Goal: Task Accomplishment & Management: Use online tool/utility

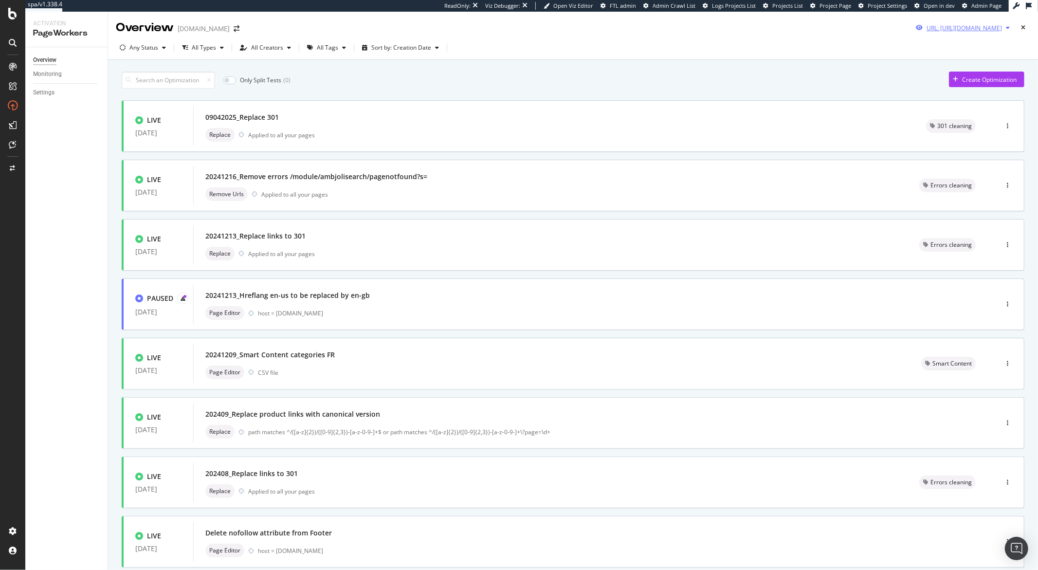
click at [767, 30] on div "button" at bounding box center [1008, 28] width 12 height 6
click at [767, 63] on input "[URL][DOMAIN_NAME]" at bounding box center [926, 64] width 178 height 17
paste input "14-lits-livraison-rapide"
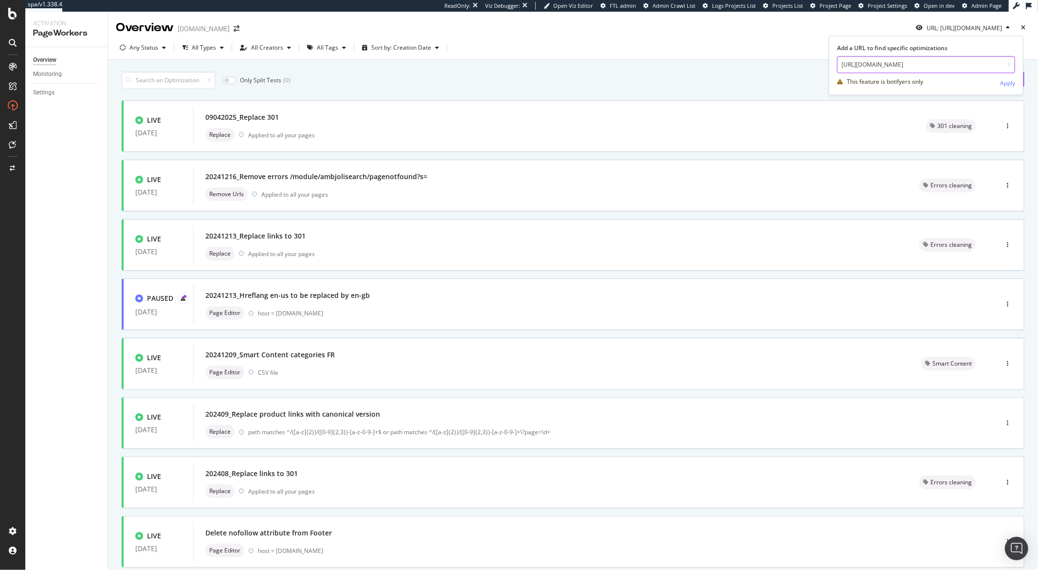
type input "[URL][DOMAIN_NAME]"
click at [767, 83] on div "This feature is botifyers only Apply" at bounding box center [926, 82] width 178 height 18
click at [767, 84] on div "Apply" at bounding box center [1007, 83] width 15 height 8
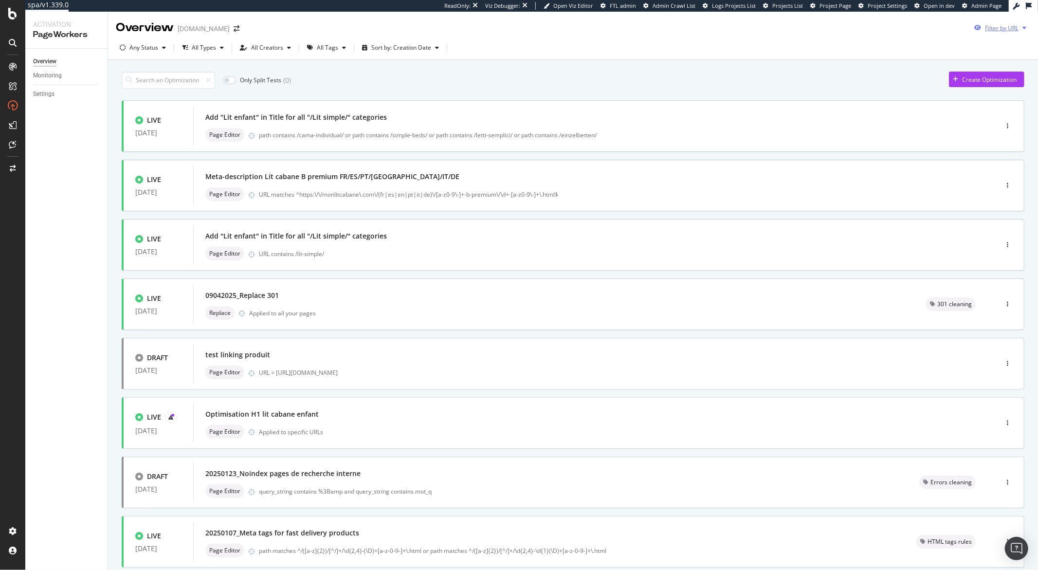
click at [1022, 29] on icon "button" at bounding box center [1024, 28] width 4 height 6
click at [920, 62] on input "url" at bounding box center [926, 64] width 178 height 17
paste input "[URL][DOMAIN_NAME]"
type input "[URL][DOMAIN_NAME]"
click at [1001, 81] on div "Apply" at bounding box center [1007, 83] width 15 height 8
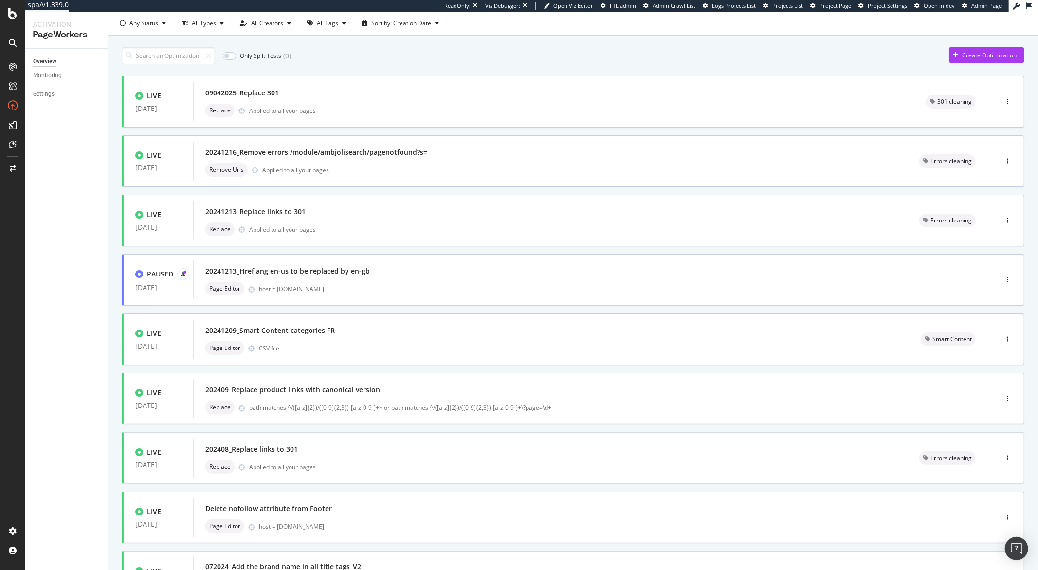
scroll to position [179, 0]
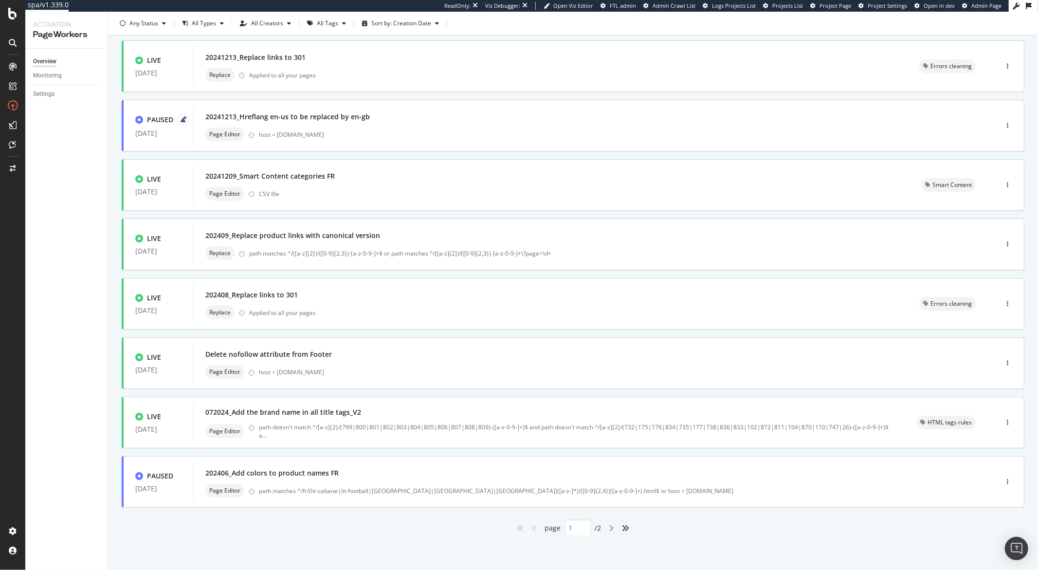
click at [609, 528] on icon "angle-right" at bounding box center [611, 528] width 5 height 8
type input "2"
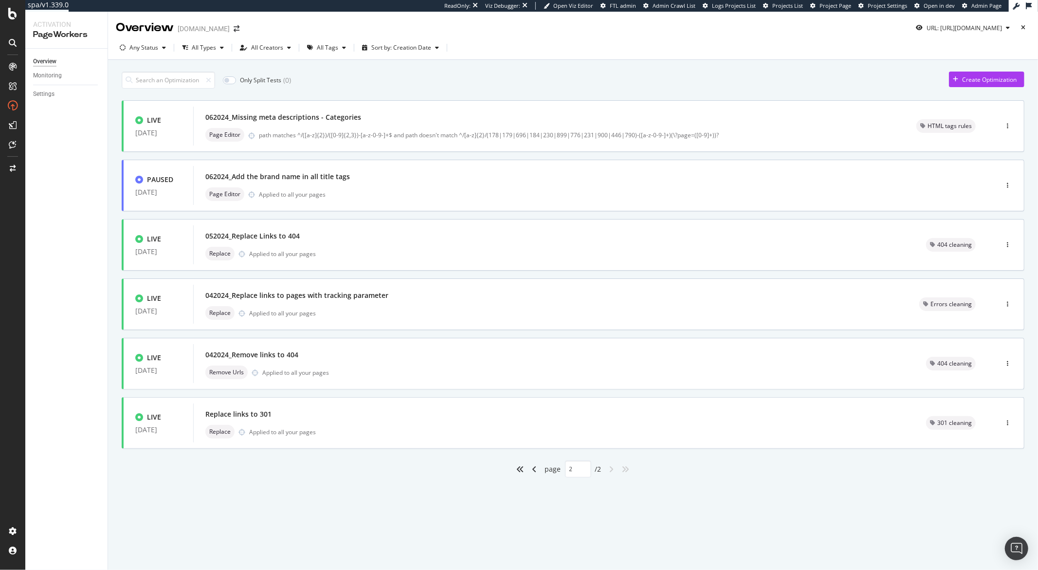
scroll to position [0, 0]
click at [763, 110] on div "062024_Missing meta descriptions - Categories Page Editor path matches ^/([a-z]…" at bounding box center [548, 126] width 711 height 39
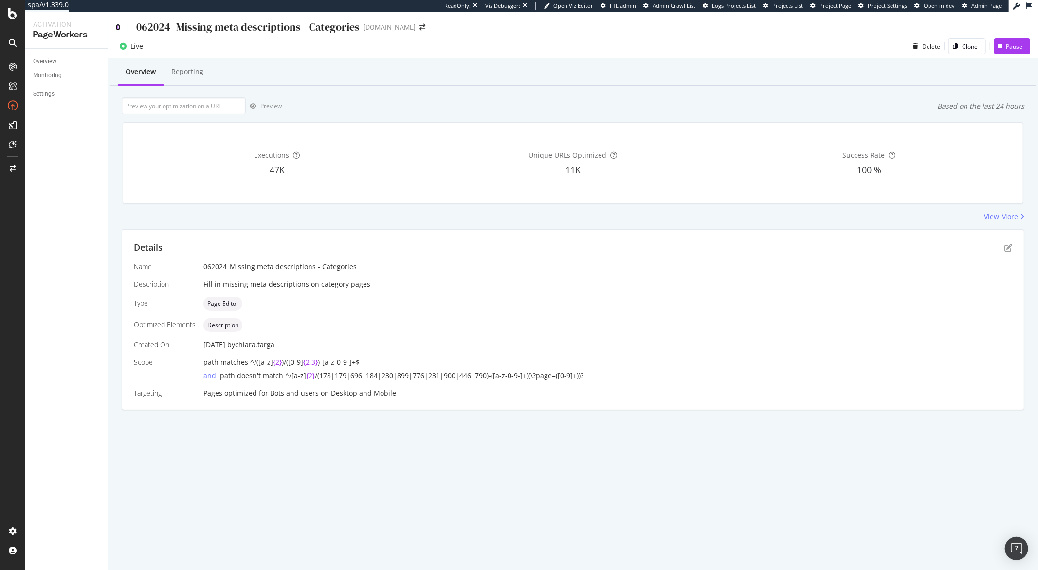
click at [116, 28] on icon at bounding box center [118, 27] width 4 height 7
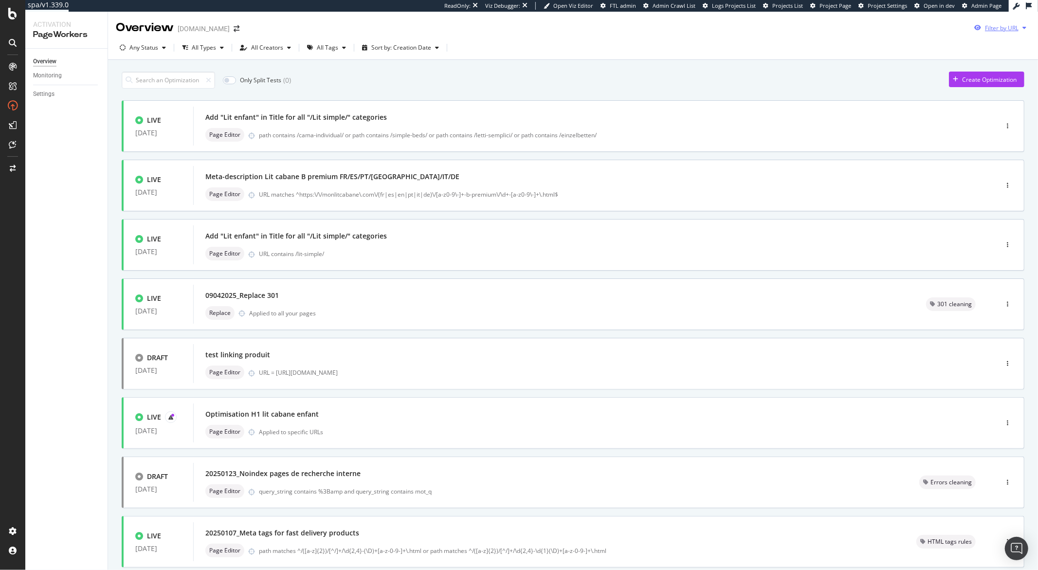
click at [1022, 28] on icon "button" at bounding box center [1024, 28] width 4 height 6
click at [939, 65] on input "url" at bounding box center [926, 64] width 178 height 17
paste input "https://monlitcabane.com/fr/31-literie"
type input "https://monlitcabane.com/fr/31-literie"
click at [1013, 83] on div "Apply" at bounding box center [1007, 83] width 15 height 8
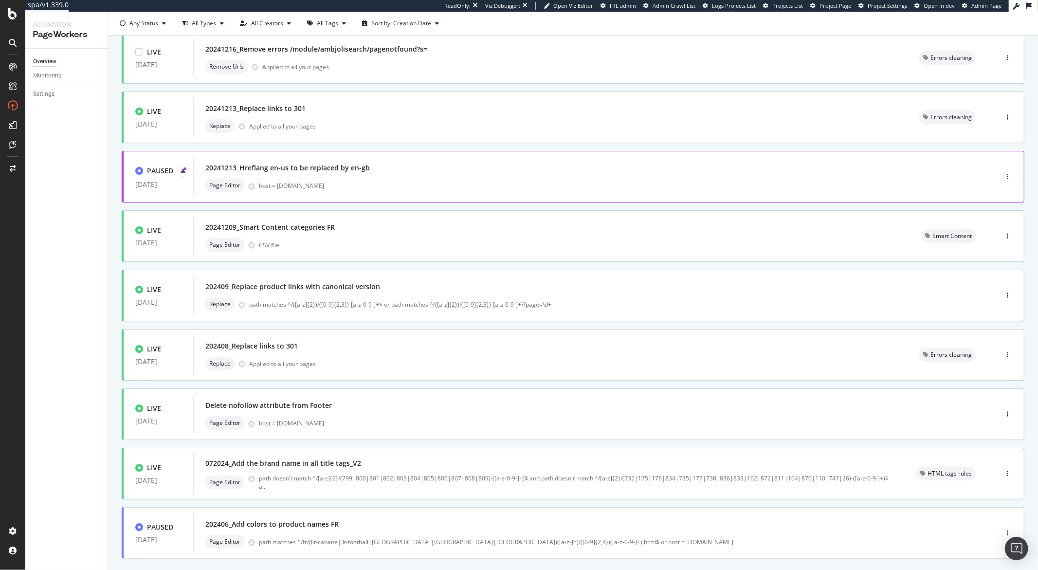
scroll to position [179, 0]
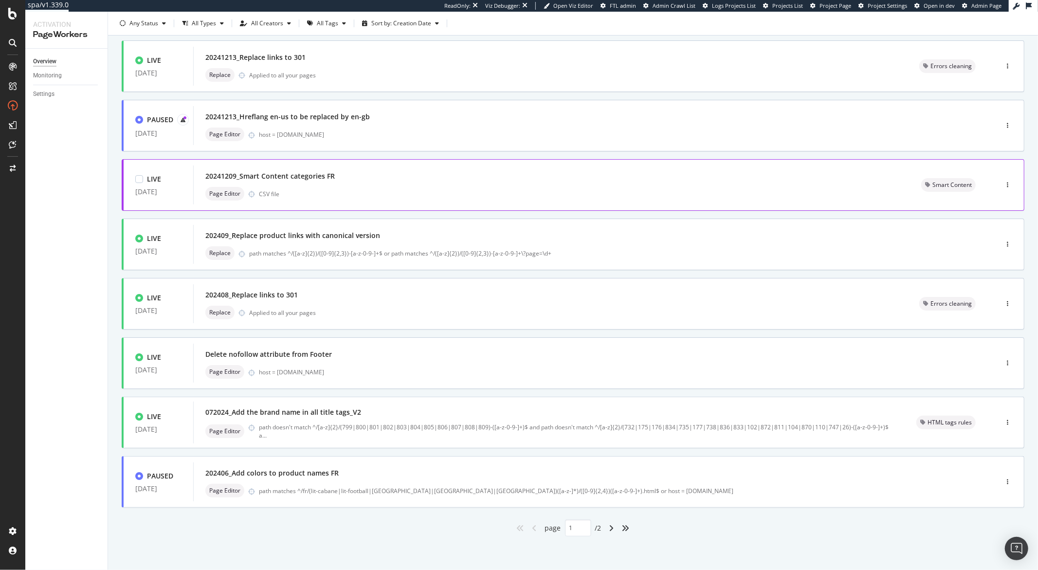
click at [474, 192] on div "Page Editor CSV file" at bounding box center [551, 194] width 692 height 14
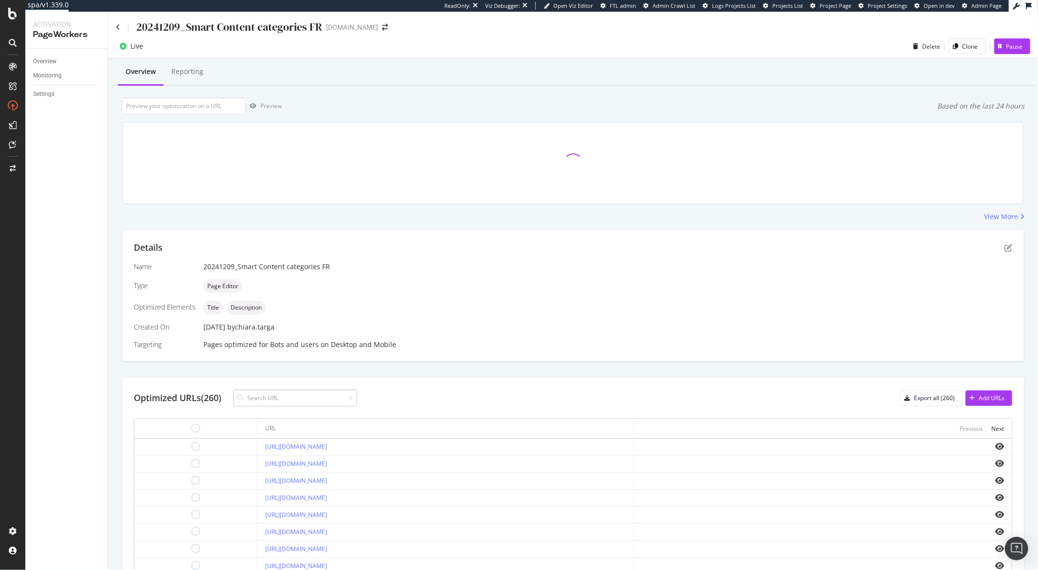
click at [282, 395] on input at bounding box center [295, 397] width 124 height 17
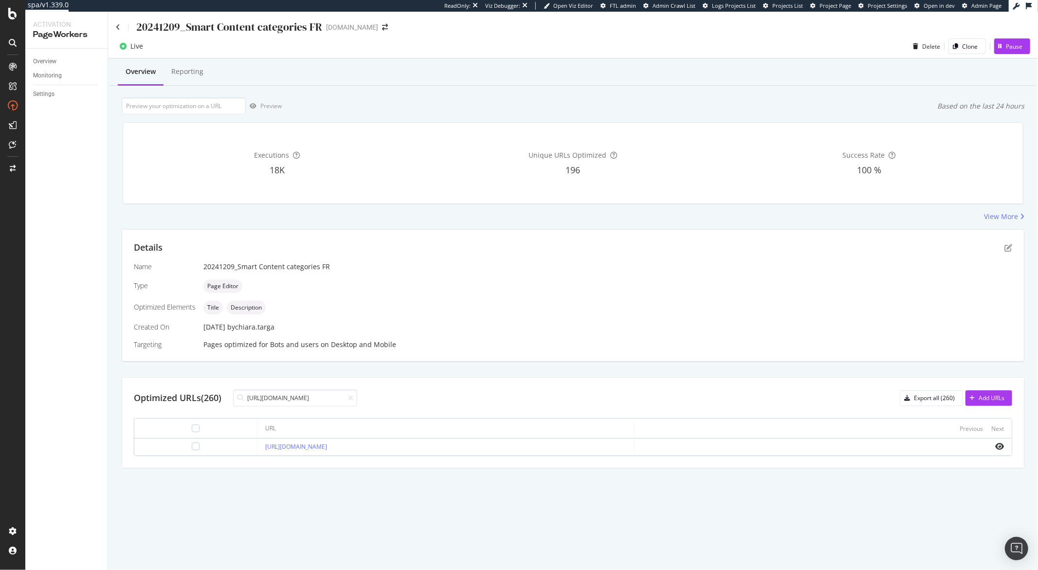
type input "https://monlitcabane.com/fr/31-literie"
click at [117, 27] on icon at bounding box center [118, 27] width 4 height 7
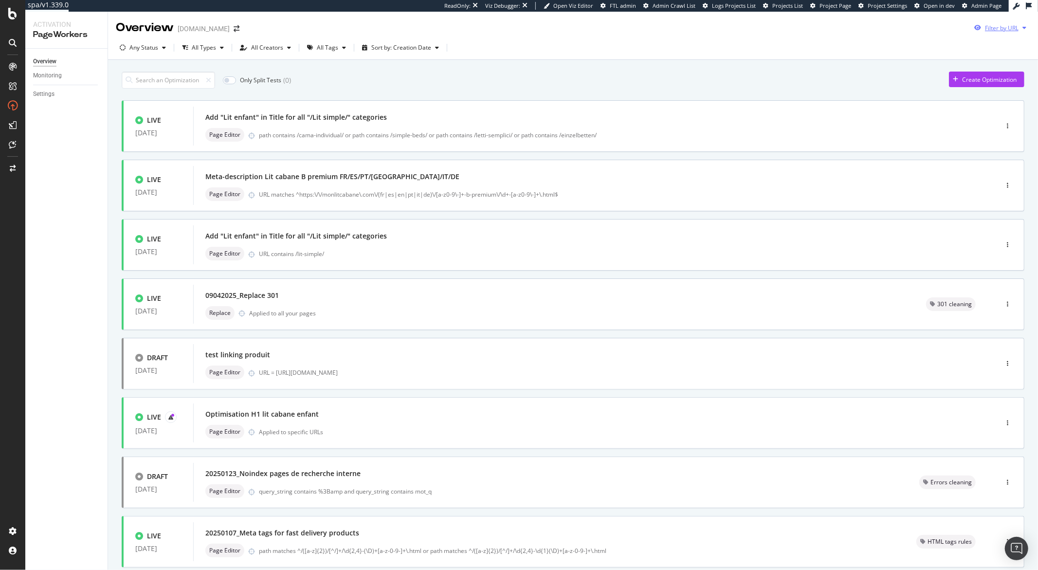
click at [975, 32] on div "Filter by URL" at bounding box center [1000, 27] width 60 height 15
click at [959, 65] on input "url" at bounding box center [926, 64] width 178 height 17
paste input "https://monlitcabane.com/fr/185-bebe"
type input "https://monlitcabane.com/fr/185-bebe"
click at [1014, 86] on div "Apply" at bounding box center [1007, 83] width 15 height 8
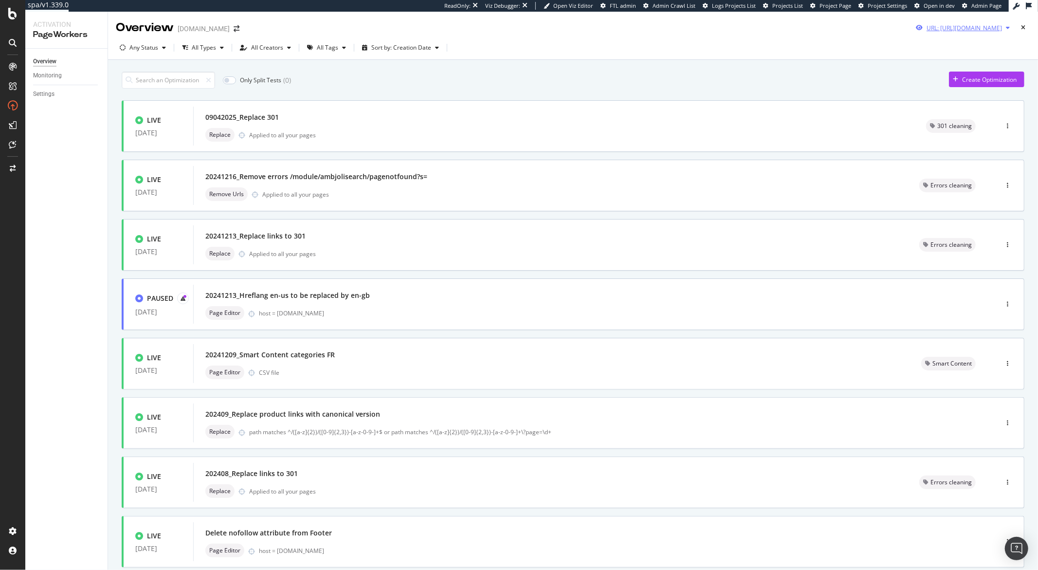
click at [1006, 28] on icon "button" at bounding box center [1008, 28] width 4 height 6
click at [954, 64] on input "https://monlitcabane.com/fr/185-bebe" at bounding box center [926, 64] width 178 height 17
click at [1010, 84] on div "Apply" at bounding box center [1007, 83] width 15 height 8
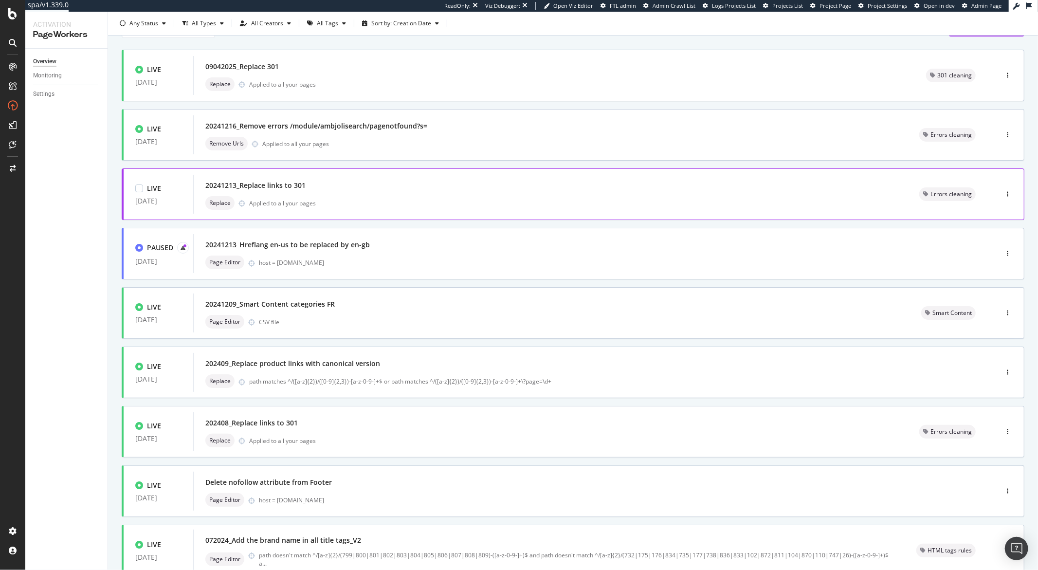
scroll to position [95, 0]
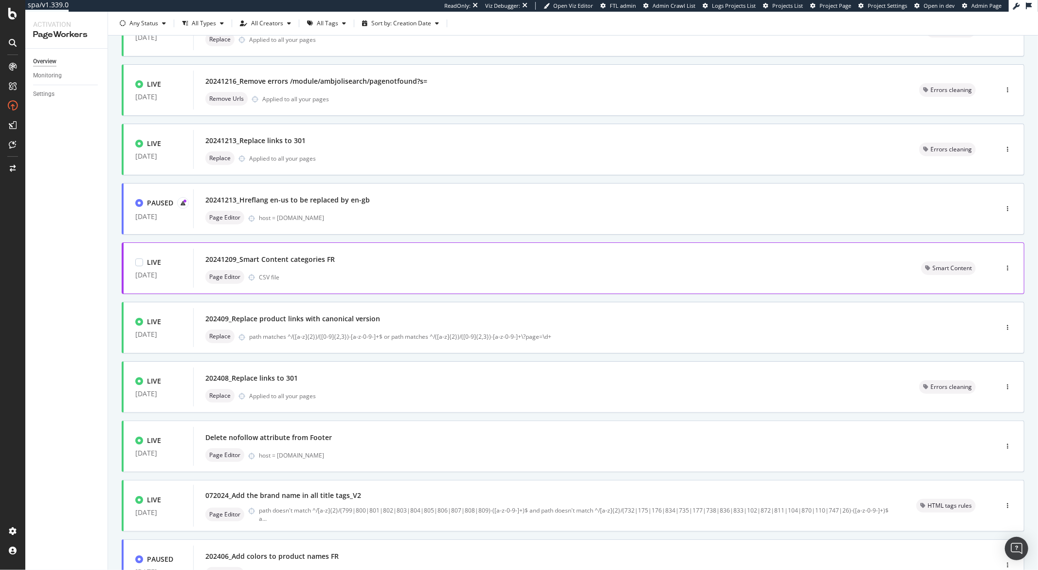
click at [443, 253] on div "20241209_Smart Content categories FR" at bounding box center [551, 259] width 692 height 14
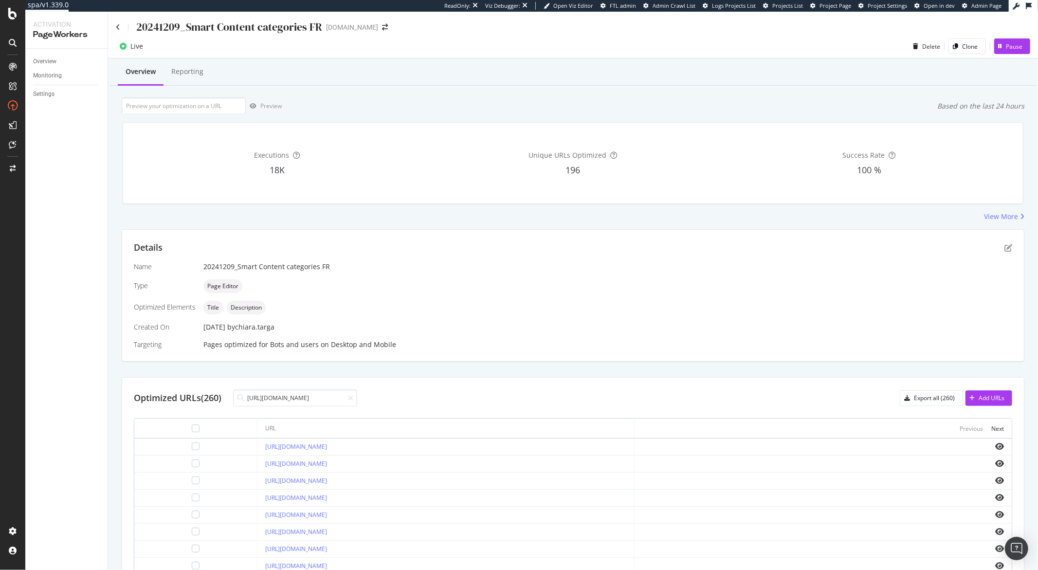
scroll to position [0, 8]
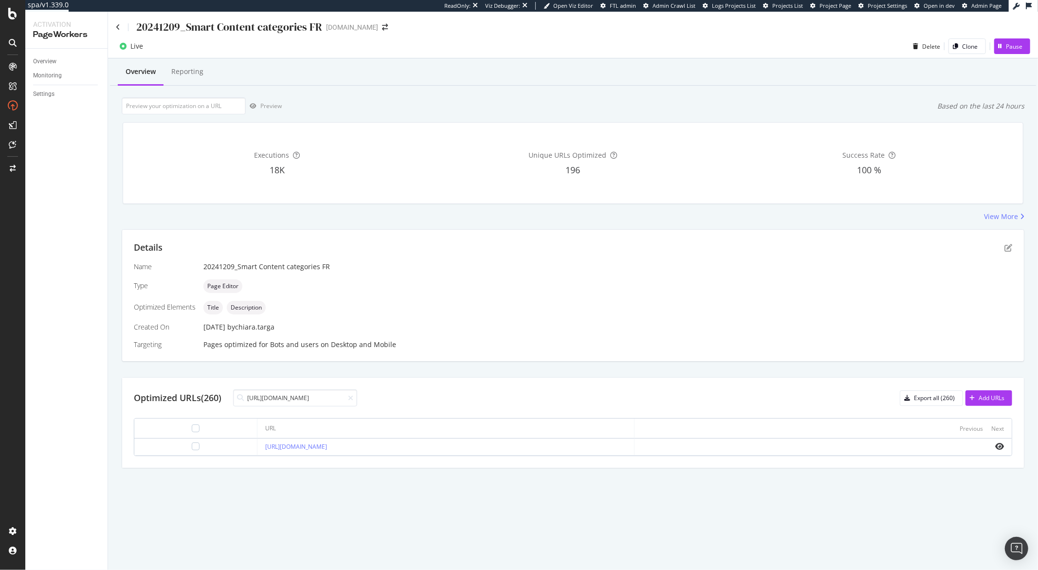
type input "https://monlitcabane.com/fr/185-bebe"
click at [307, 26] on div "20241209_Smart Content categories FR" at bounding box center [229, 26] width 186 height 15
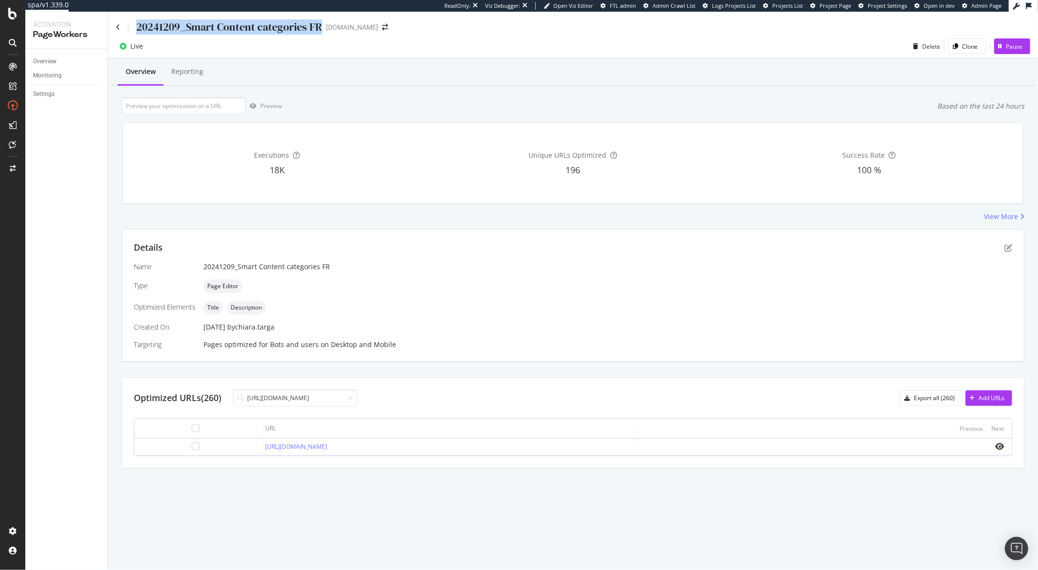
copy div "20241209_Smart Content categories FR"
click at [122, 30] on div "20241209_Smart Content categories FR" at bounding box center [219, 26] width 206 height 15
click at [120, 28] on div "20241209_Smart Content categories FR" at bounding box center [219, 26] width 206 height 15
click at [119, 27] on icon at bounding box center [118, 27] width 4 height 7
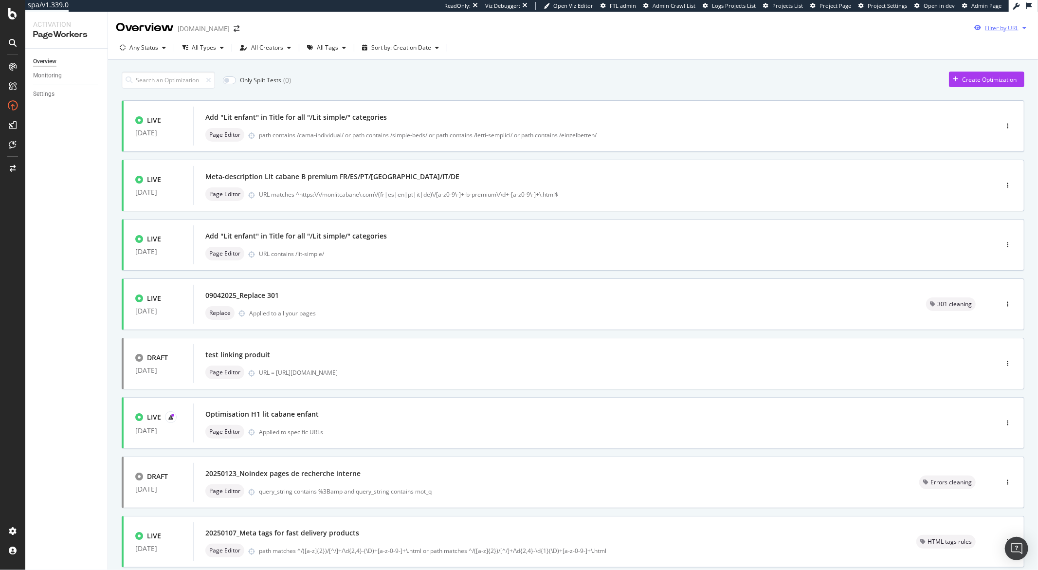
click at [1021, 29] on div "button" at bounding box center [1024, 28] width 12 height 6
click at [925, 70] on input "url" at bounding box center [926, 64] width 178 height 17
paste input "https://monlitcabane.com/fr/114-lits-livraison-rapide"
type input "https://monlitcabane.com/fr/114-lits-livraison-rapide"
click at [1003, 82] on div "Apply" at bounding box center [1007, 83] width 15 height 8
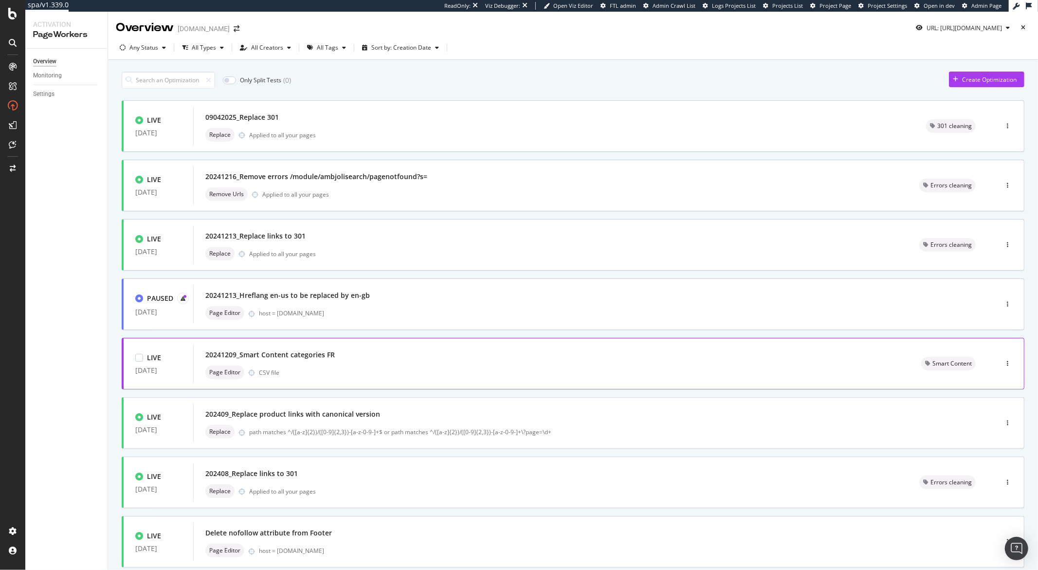
click at [366, 366] on div "Page Editor CSV file" at bounding box center [551, 372] width 692 height 14
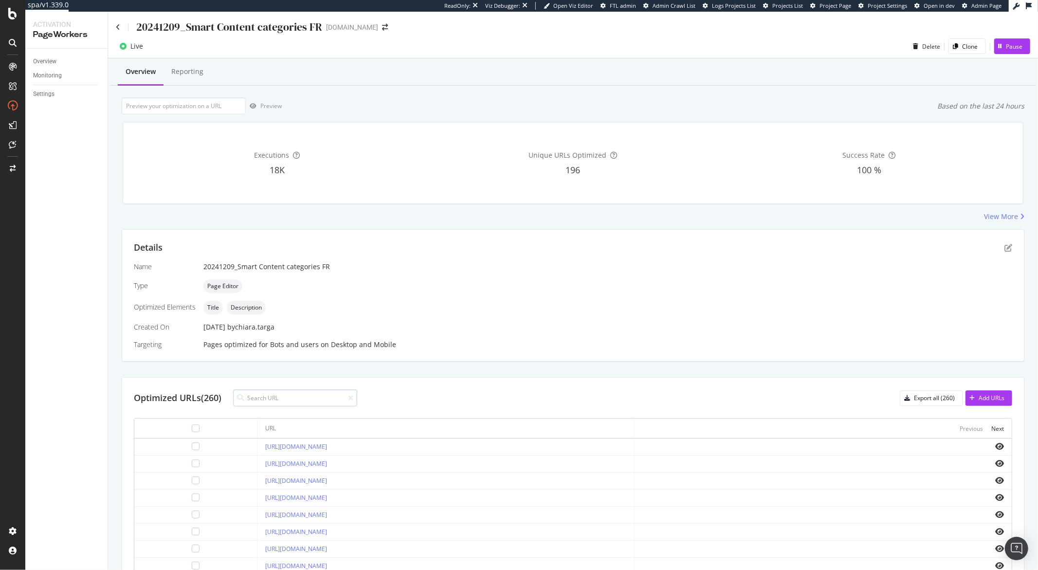
click at [298, 391] on input at bounding box center [295, 397] width 124 height 17
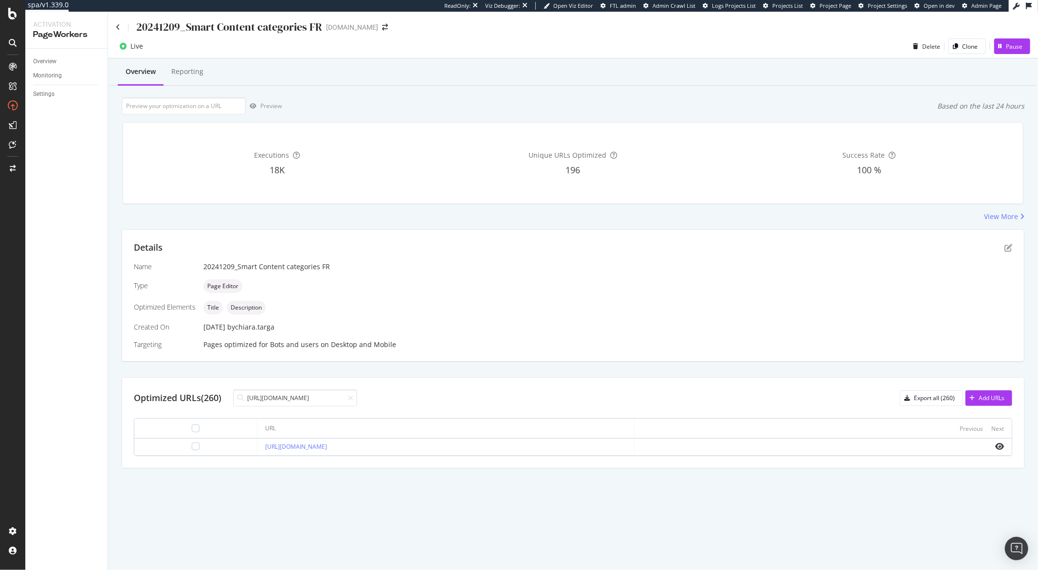
type input "https://monlitcabane.com/fr/114-lits-livraison-rapide"
click at [173, 26] on div "20241209_Smart Content categories FR" at bounding box center [229, 26] width 186 height 15
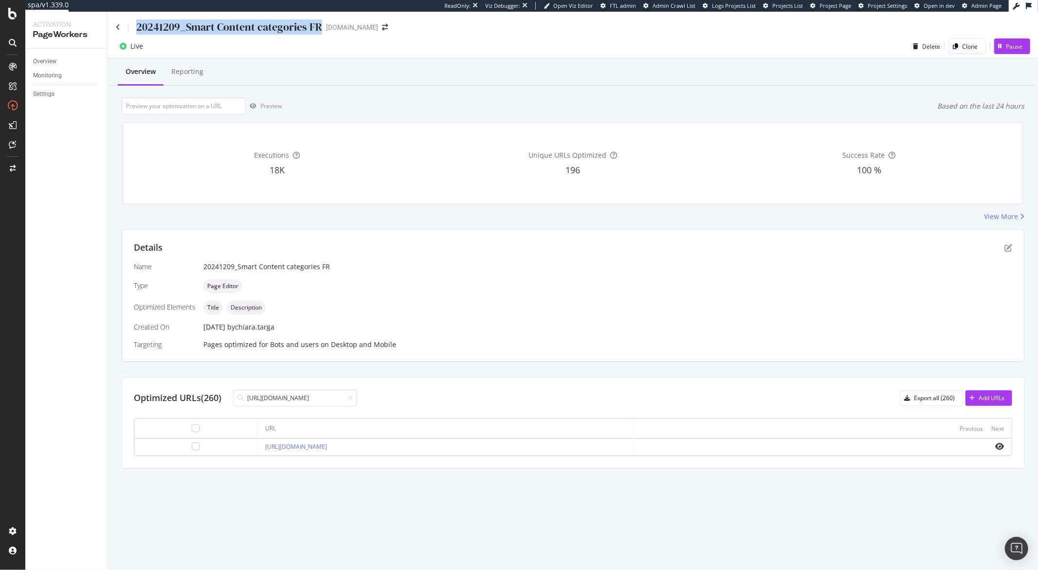
copy div "20241209_Smart Content categories FR"
click at [120, 26] on div "20241209_Smart Content categories FR" at bounding box center [219, 26] width 206 height 15
click at [118, 26] on icon at bounding box center [118, 27] width 4 height 7
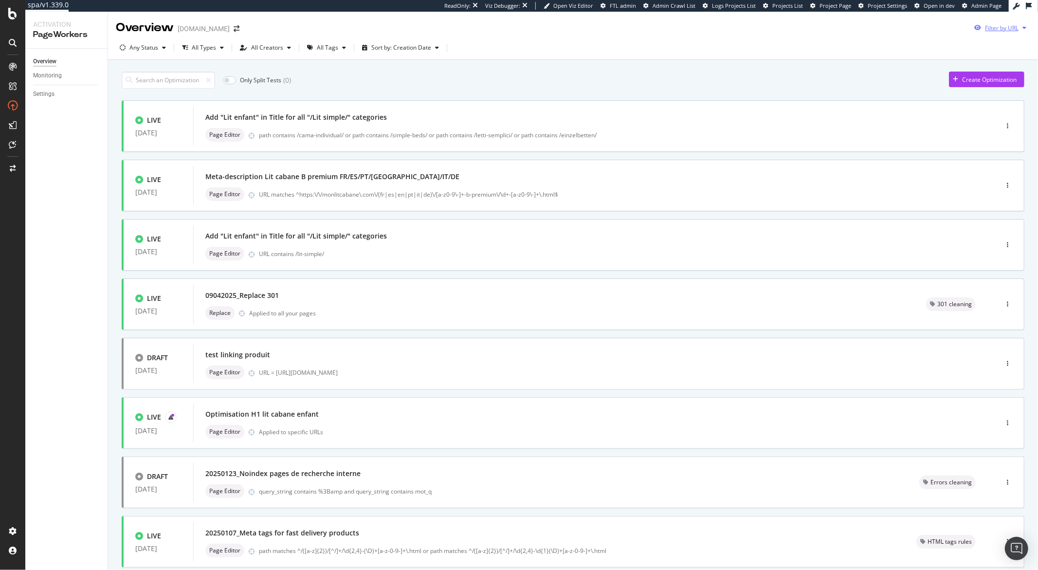
click at [1022, 29] on icon "button" at bounding box center [1024, 28] width 4 height 6
click at [958, 60] on input "url" at bounding box center [926, 64] width 178 height 17
paste input "https://monlitcabane.com/fr/52-meubles"
type input "https://monlitcabane.com/fr/52-meubles"
click at [1007, 83] on div "Apply" at bounding box center [1007, 83] width 15 height 8
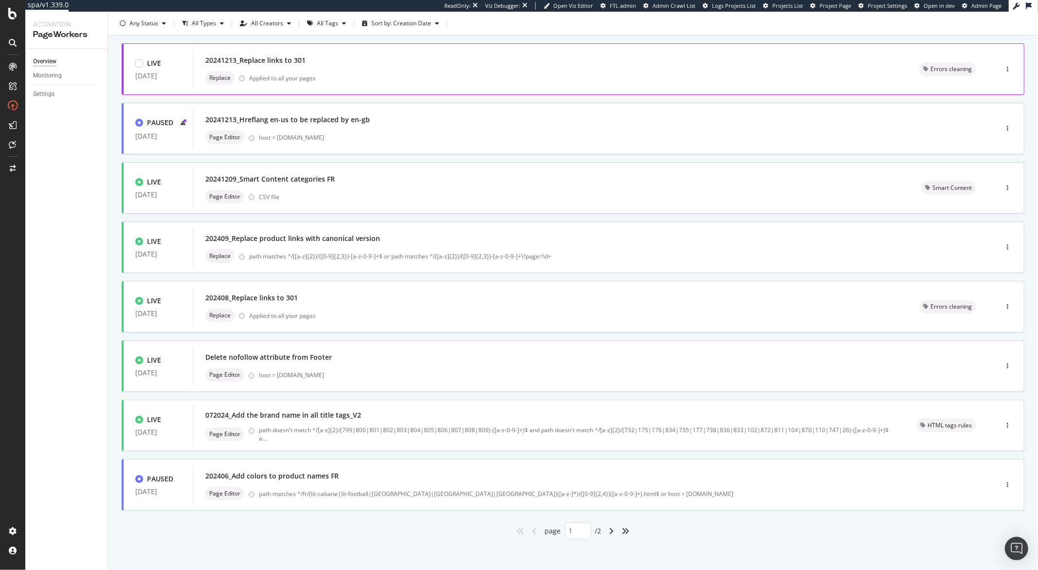
scroll to position [179, 0]
click at [610, 524] on icon "angle-right" at bounding box center [611, 528] width 5 height 8
type input "2"
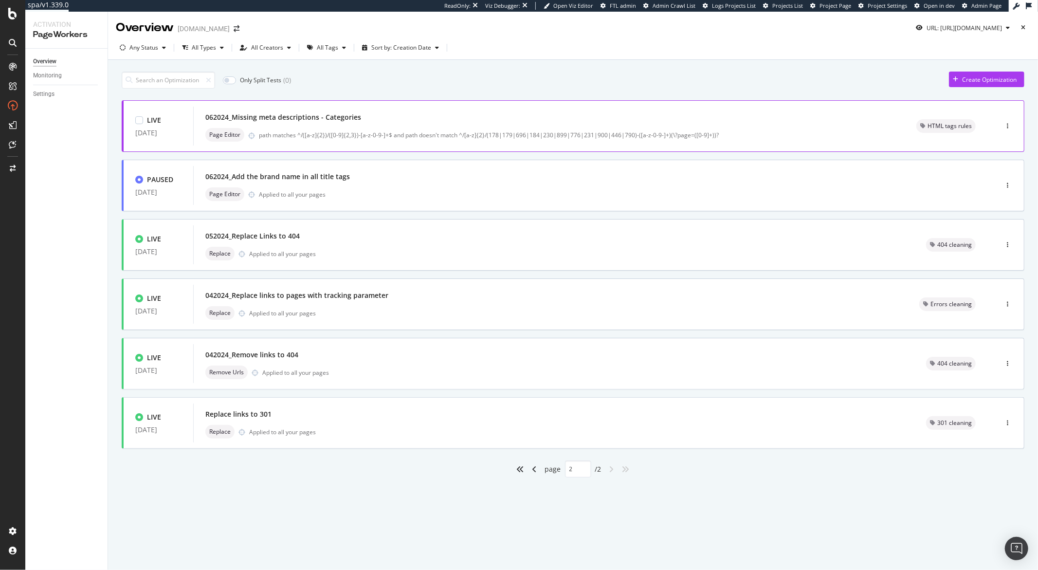
click at [635, 110] on div "062024_Missing meta descriptions - Categories" at bounding box center [548, 117] width 687 height 14
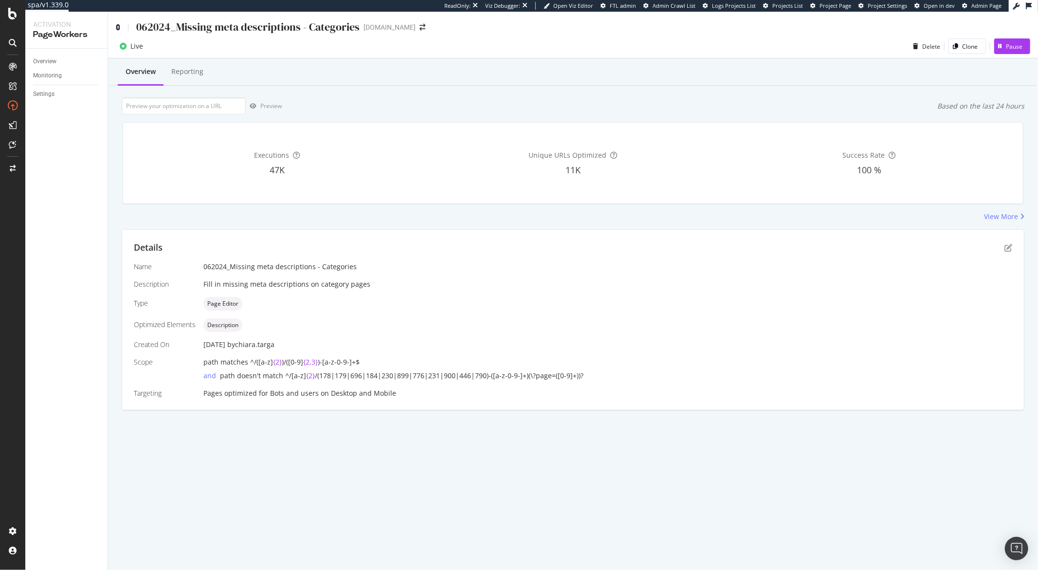
click at [116, 24] on icon at bounding box center [118, 27] width 4 height 7
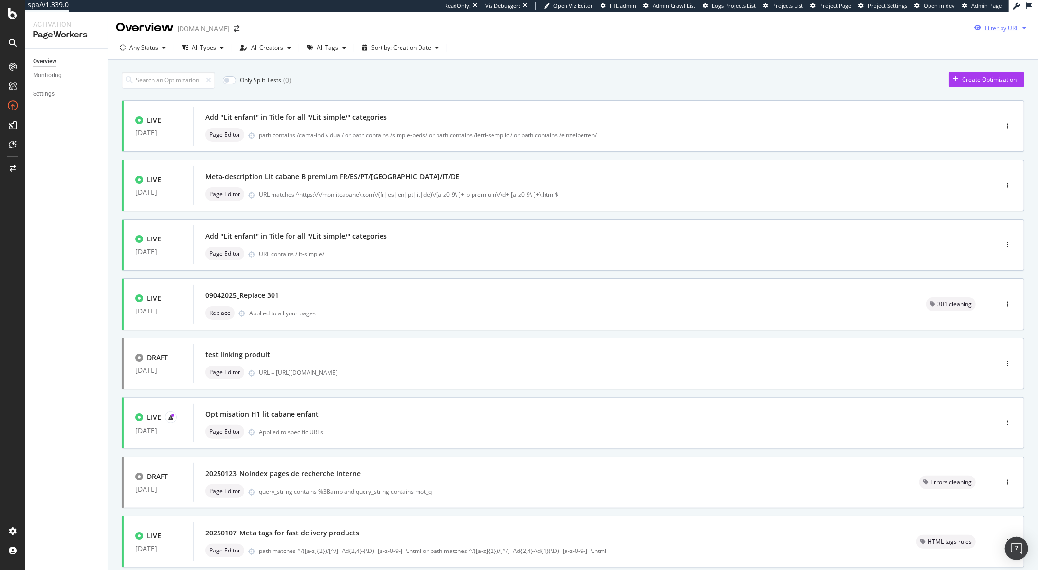
click at [1022, 28] on icon "button" at bounding box center [1024, 28] width 4 height 6
click at [917, 62] on input "url" at bounding box center [926, 64] width 178 height 17
paste input "https://monlitcabane.com/fr/52-meubles"
type input "https://monlitcabane.com/fr/52-meubles"
click at [1007, 81] on div "Apply" at bounding box center [1007, 83] width 15 height 8
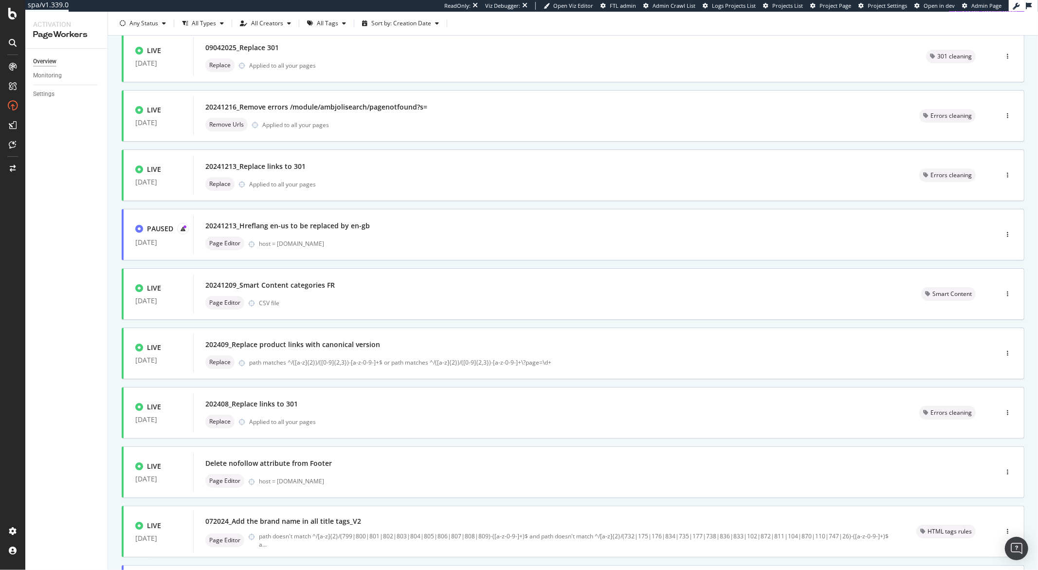
scroll to position [179, 0]
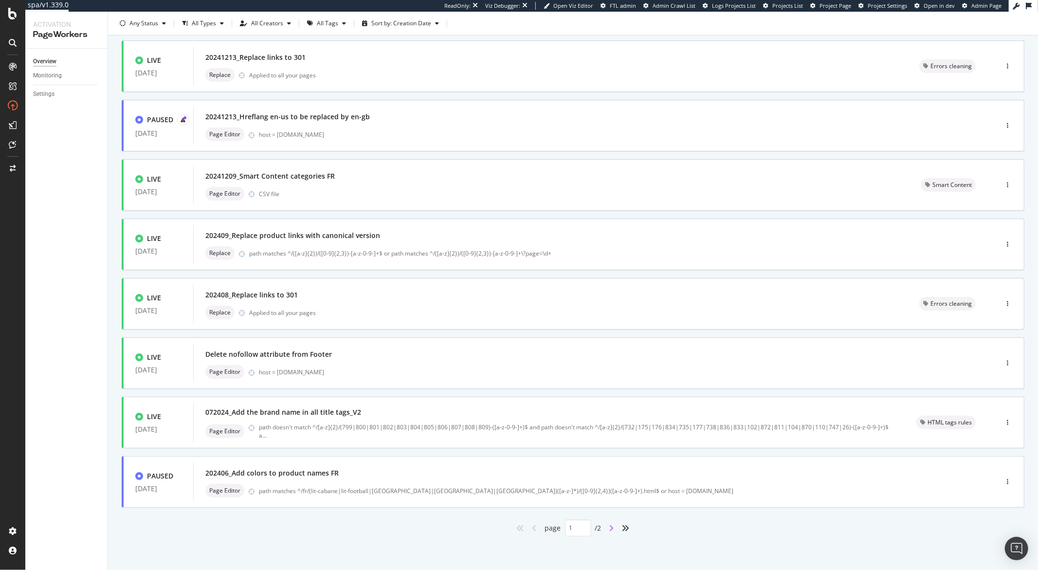
click at [609, 529] on icon "angle-right" at bounding box center [611, 528] width 5 height 8
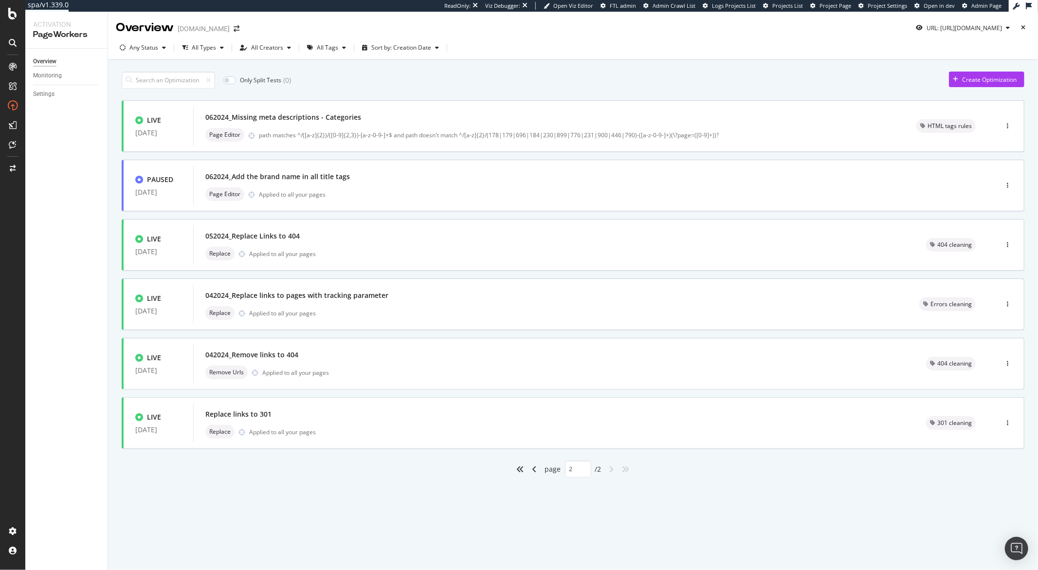
scroll to position [0, 0]
click at [535, 469] on icon "angle-left" at bounding box center [534, 469] width 5 height 8
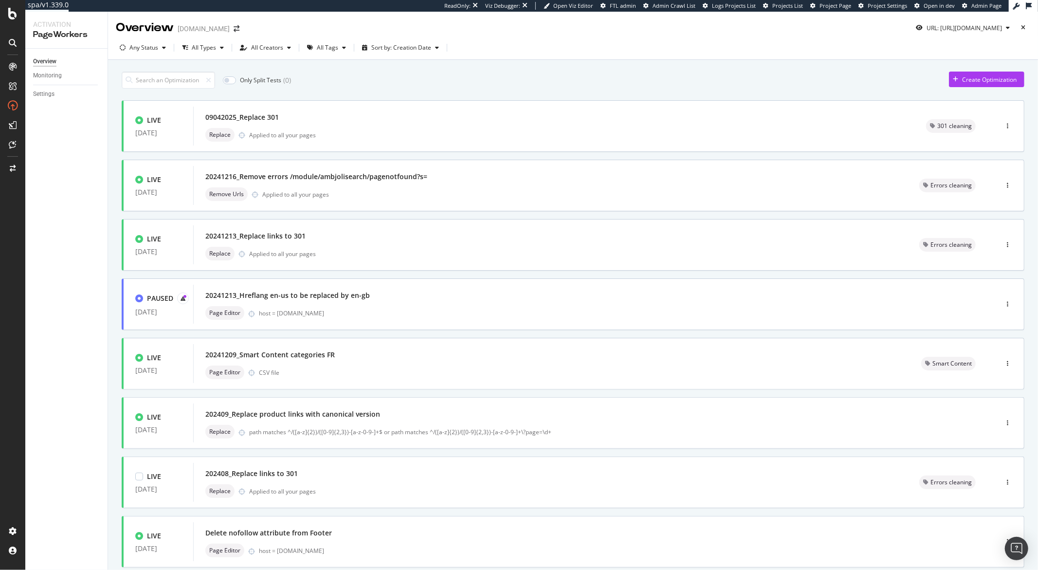
type input "1"
click at [479, 366] on div "Page Editor CSV file" at bounding box center [551, 372] width 692 height 14
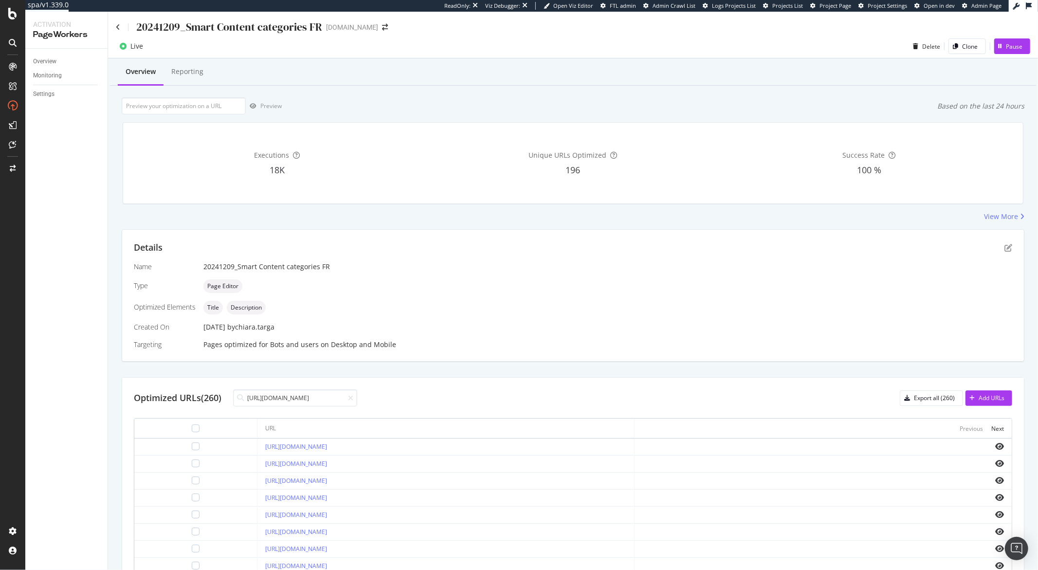
scroll to position [0, 15]
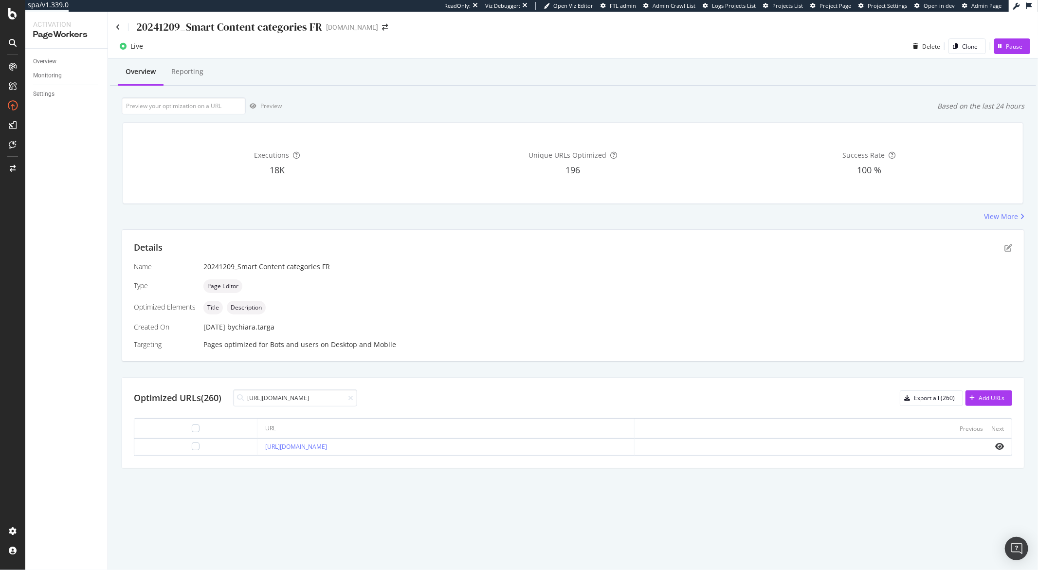
type input "https://monlitcabane.com/fr/52-meubles"
click at [120, 27] on icon at bounding box center [118, 27] width 4 height 7
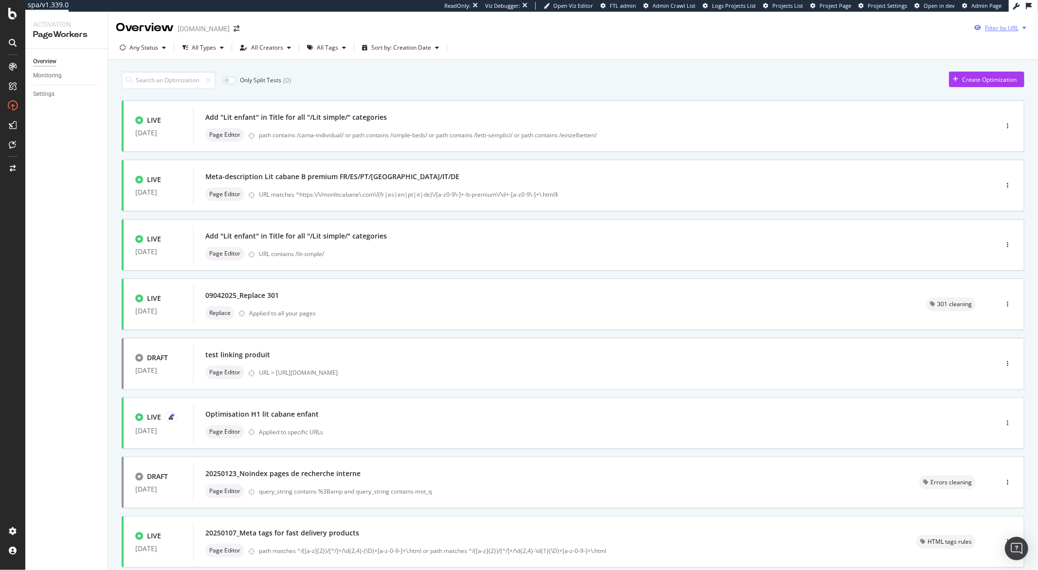
click at [1018, 25] on div "button" at bounding box center [1024, 28] width 12 height 6
click at [959, 67] on input "url" at bounding box center [926, 64] width 178 height 17
paste input "https://monlitcabane.com/fr/52-meubles"
type input "https://monlitcabane.com/fr/52-meubles"
click at [1012, 82] on div "Apply" at bounding box center [1007, 83] width 15 height 8
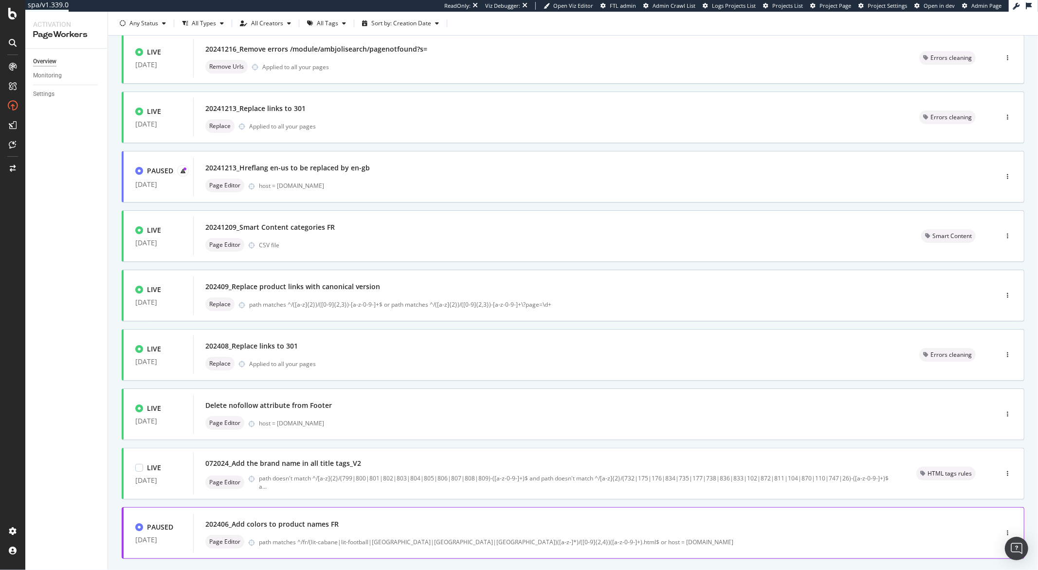
scroll to position [179, 0]
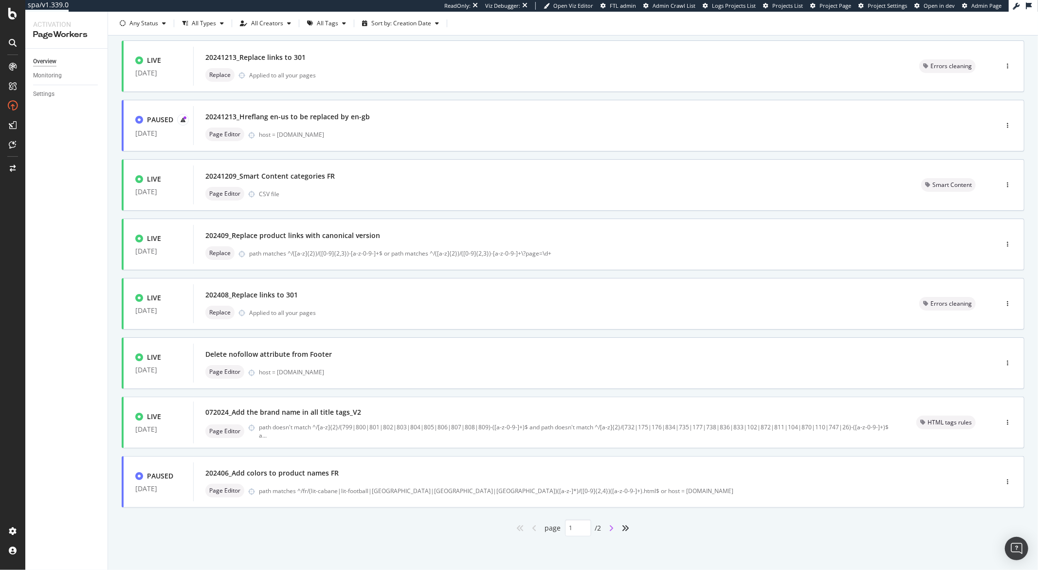
click at [609, 527] on icon "angle-right" at bounding box center [611, 528] width 5 height 8
type input "2"
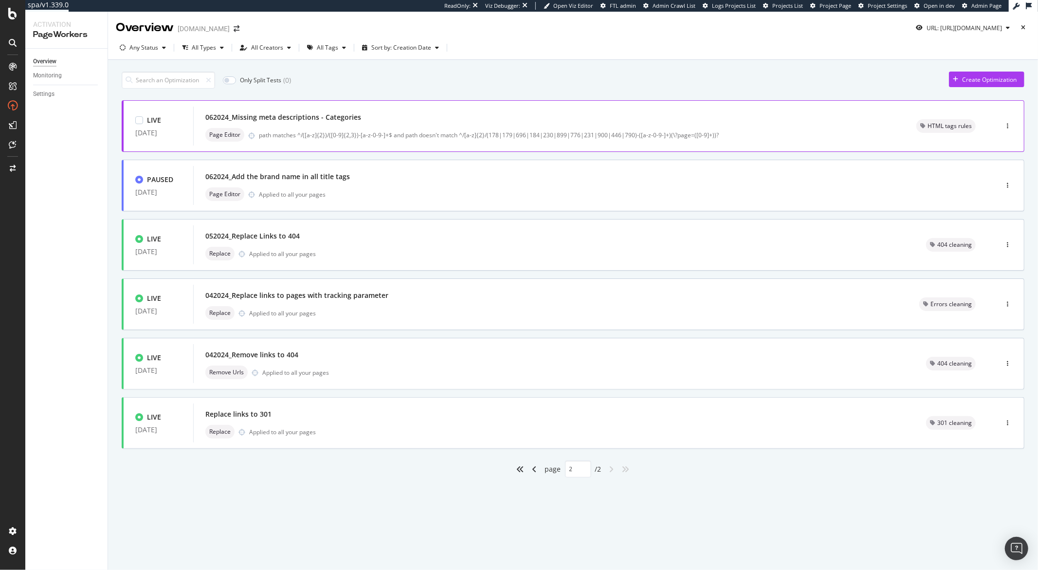
click at [469, 139] on div "Page Editor path matches ^/([a-z]{2})/([0-9]{2,3})-[a-z-0-9-]+$ and path doesn'…" at bounding box center [548, 135] width 687 height 14
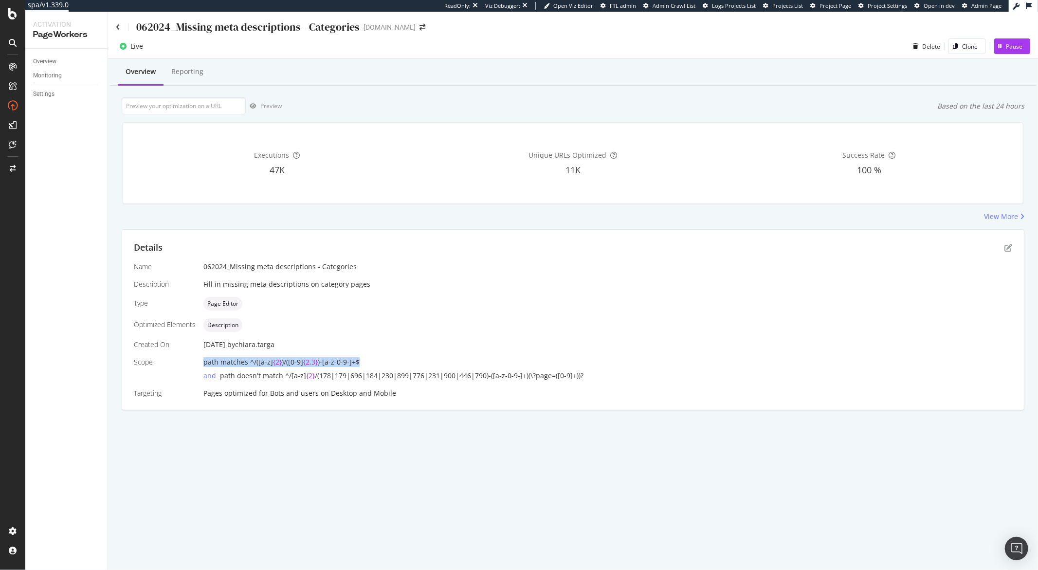
drag, startPoint x: 204, startPoint y: 363, endPoint x: 358, endPoint y: 360, distance: 153.3
click at [358, 360] on div "path matches ^/([a-z] {2} )/([0-9] {2,3} )-[a-z-0-9-]+$" at bounding box center [607, 362] width 809 height 10
copy div "path matches ^/([a-z] {2} )/([0-9] {2,3} )-[a-z-0-9-]+$"
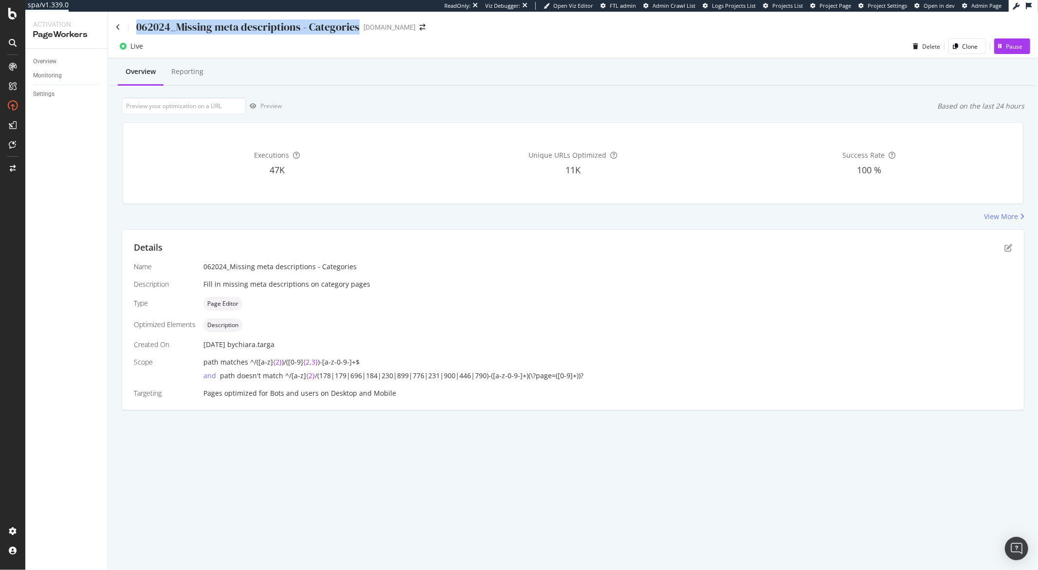
drag, startPoint x: 357, startPoint y: 29, endPoint x: 135, endPoint y: 26, distance: 221.9
click at [133, 30] on div "062024_Missing meta descriptions - Categories" at bounding box center [238, 26] width 244 height 15
copy div "062024_Missing meta descriptions - Categories"
click at [122, 27] on div "062024_Missing meta descriptions - Categories" at bounding box center [238, 26] width 244 height 15
click at [119, 28] on icon at bounding box center [118, 27] width 4 height 7
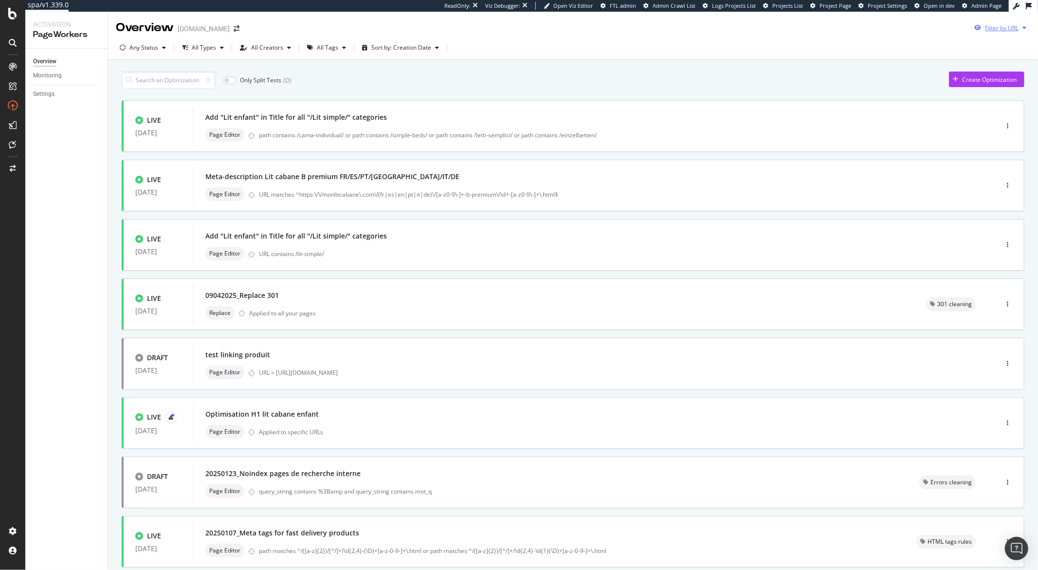
click at [1019, 29] on div "button" at bounding box center [1024, 28] width 12 height 6
click at [954, 71] on input "url" at bounding box center [926, 64] width 178 height 17
paste input "https://monlitcabane.com/fr/790-complements"
type input "https://monlitcabane.com/fr/790-complements"
click at [1003, 82] on div "Apply" at bounding box center [1007, 83] width 15 height 8
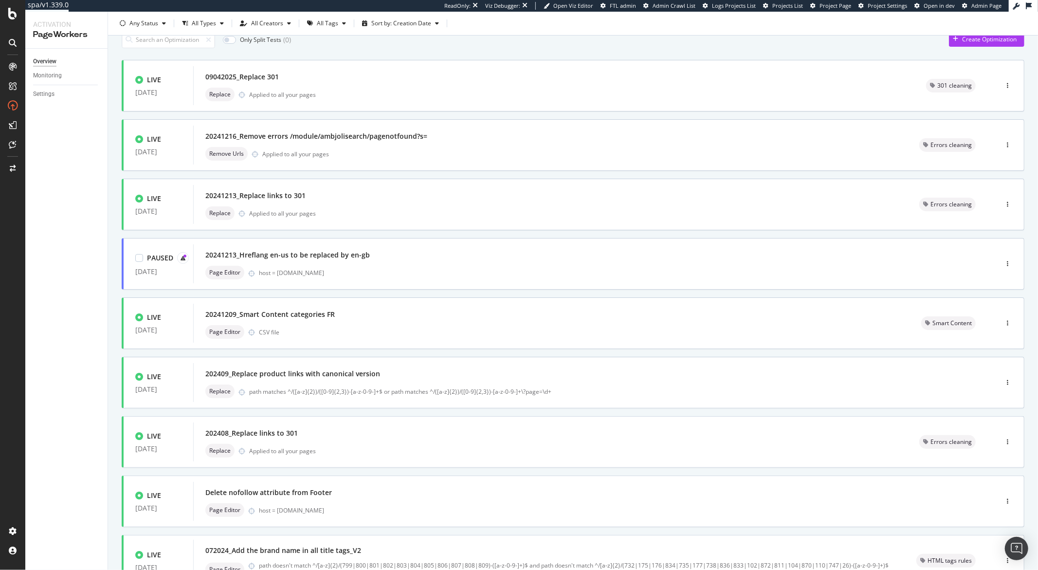
scroll to position [55, 0]
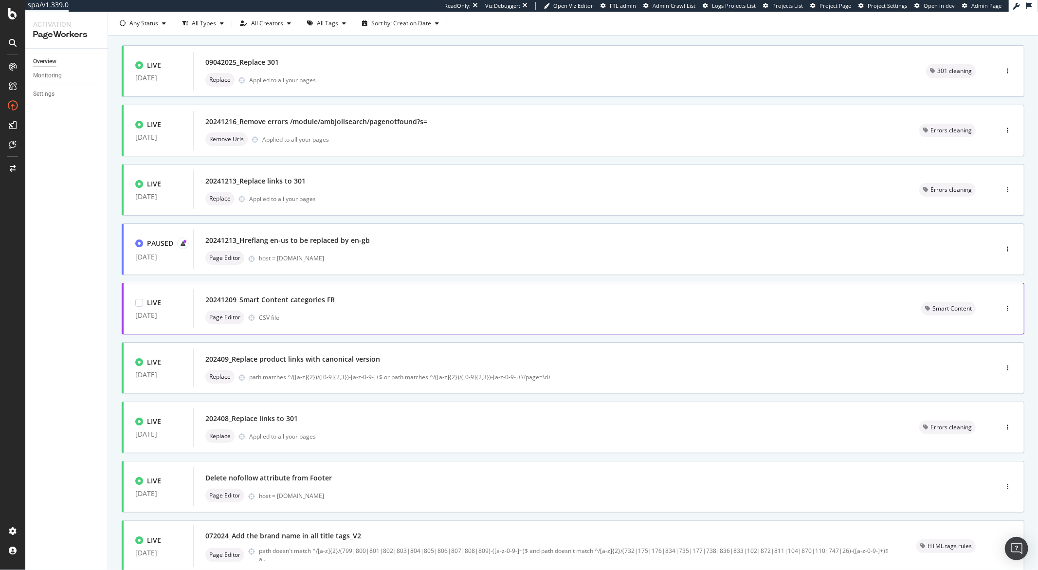
click at [355, 304] on div "20241209_Smart Content categories FR" at bounding box center [551, 300] width 692 height 14
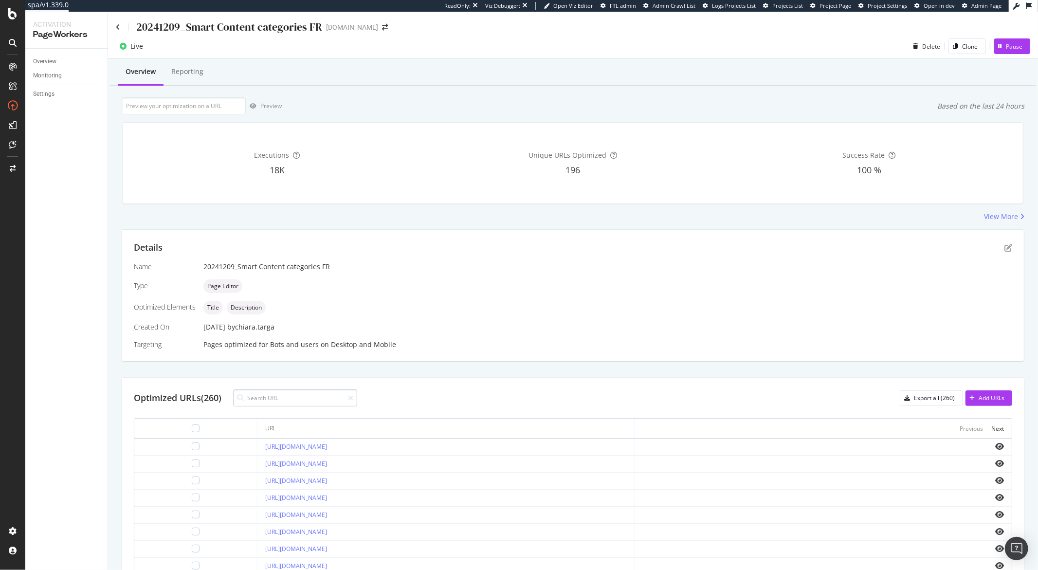
click at [258, 396] on input at bounding box center [295, 397] width 124 height 17
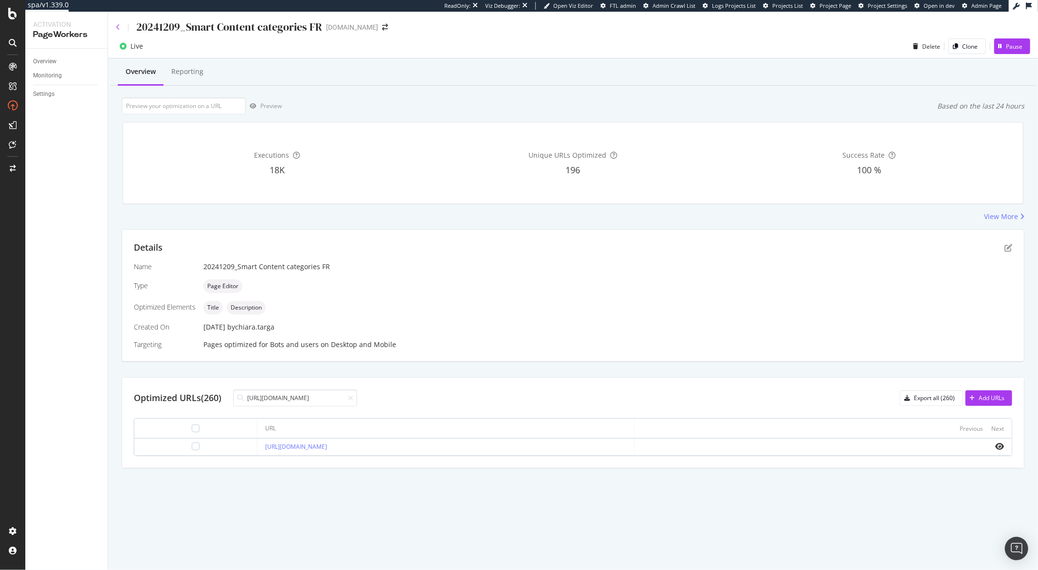
type input "https://monlitcabane.com/fr/790-complements"
click at [117, 29] on icon at bounding box center [118, 27] width 4 height 7
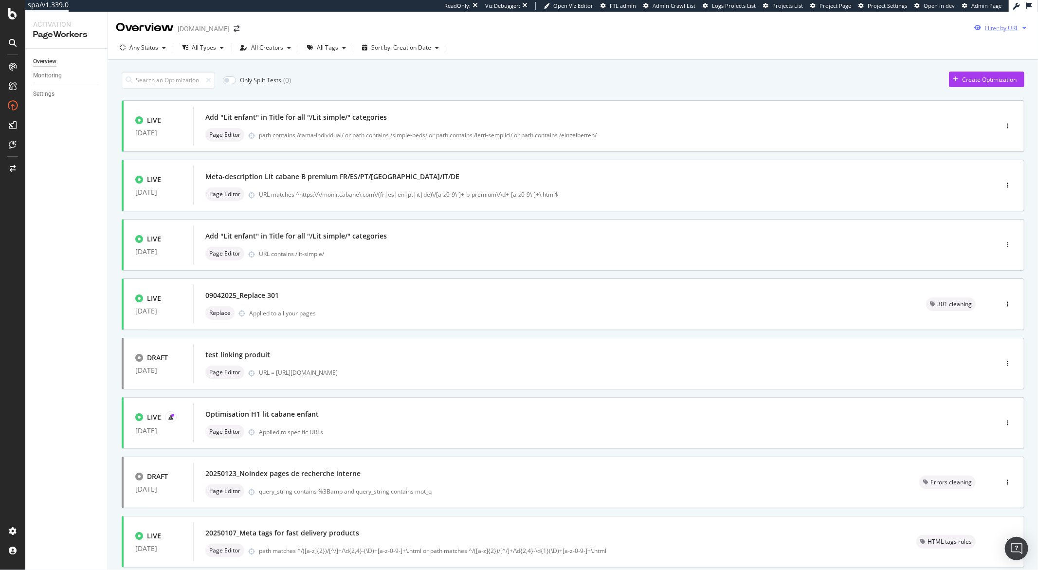
click at [1022, 29] on icon "button" at bounding box center [1024, 28] width 4 height 6
click at [934, 72] on input "url" at bounding box center [926, 64] width 178 height 17
paste input "https://monlitcabane.com/fr/790-complements"
type input "https://monlitcabane.com/fr/790-complements"
click at [1006, 85] on div "Apply" at bounding box center [1007, 83] width 15 height 8
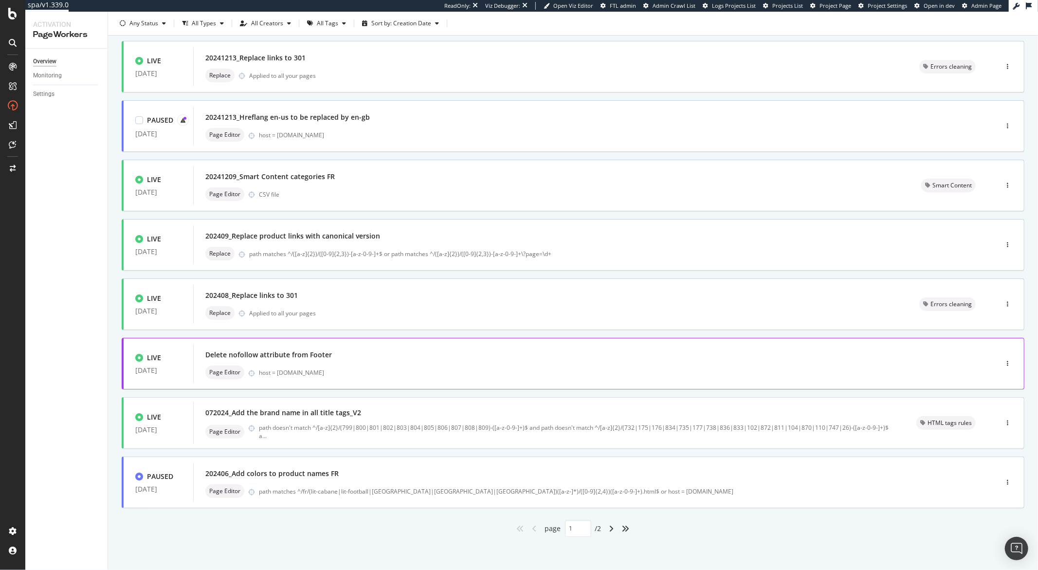
scroll to position [179, 0]
click at [610, 526] on div "angle-right" at bounding box center [611, 528] width 13 height 16
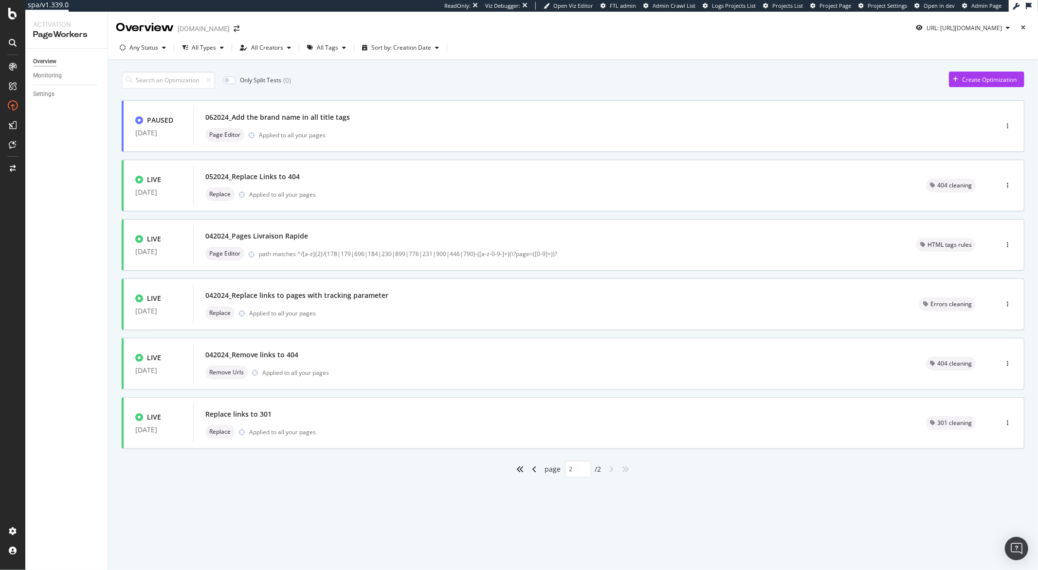
scroll to position [0, 0]
click at [536, 468] on div "angle-left" at bounding box center [534, 469] width 13 height 16
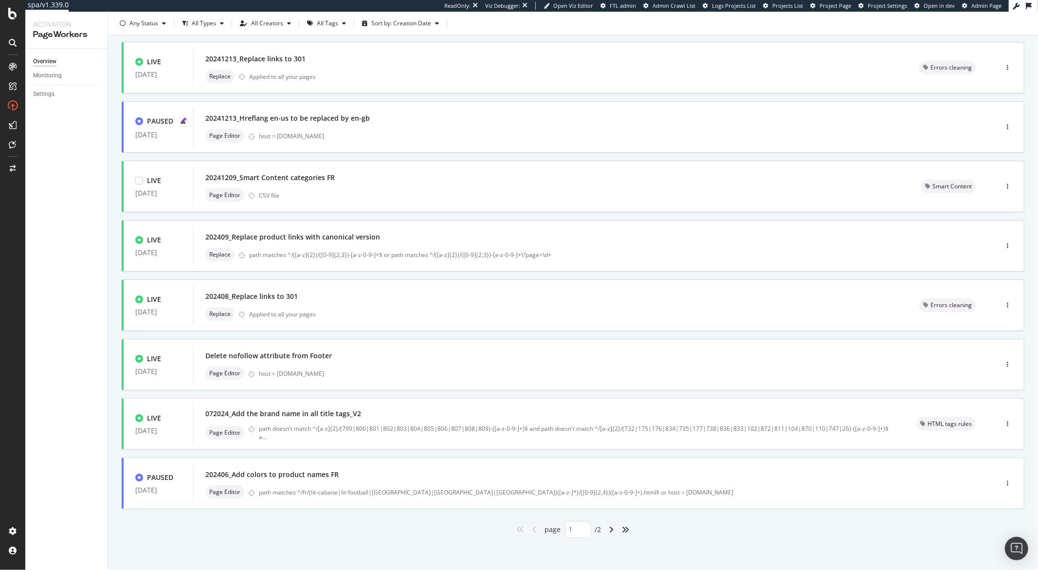
scroll to position [179, 0]
click at [610, 530] on icon "angle-right" at bounding box center [611, 528] width 5 height 8
type input "2"
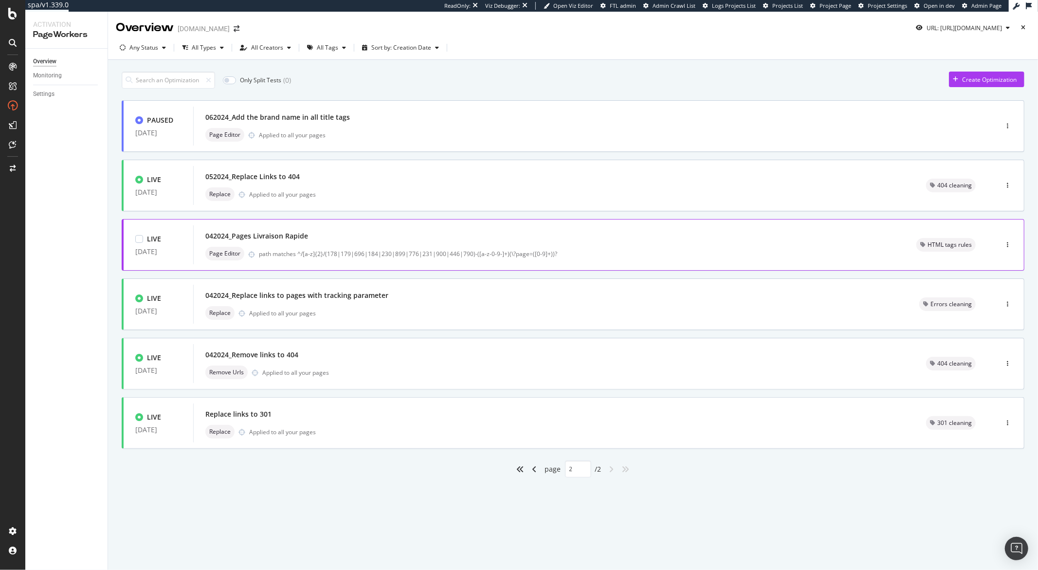
click at [639, 255] on div "path matches ^/[a-z]{2}/(178|179|696|184|230|899|776|231|900|446|790)-([a-z-0-9…" at bounding box center [576, 254] width 634 height 8
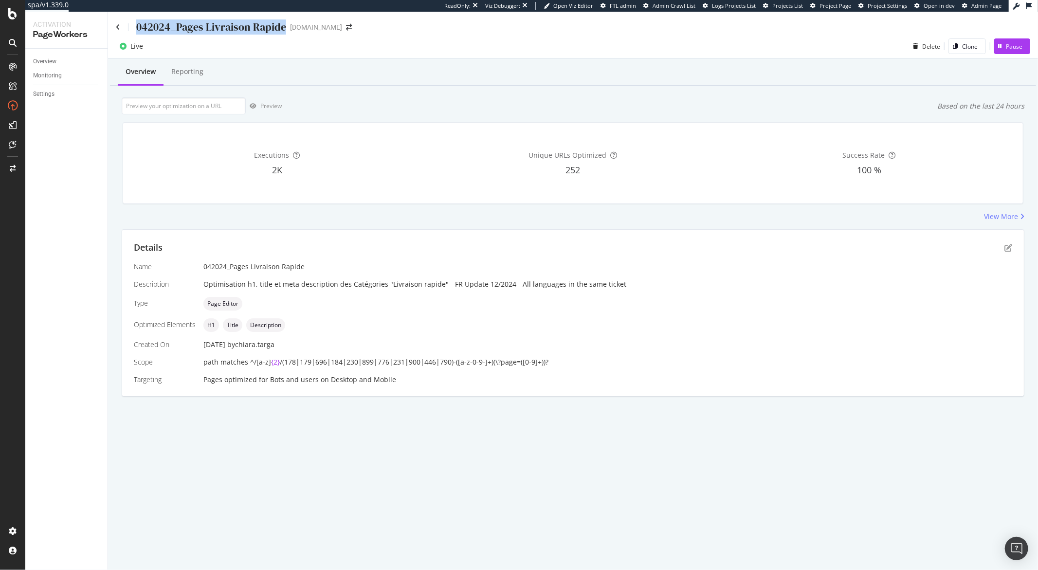
drag, startPoint x: 285, startPoint y: 27, endPoint x: 131, endPoint y: 29, distance: 153.8
click at [131, 29] on div "042024_Pages Livraison Rapide monlitcabane.com" at bounding box center [239, 26] width 246 height 15
copy div "042024_Pages Livraison Rapide"
click at [238, 25] on div "042024_Pages Livraison Rapide" at bounding box center [211, 26] width 150 height 15
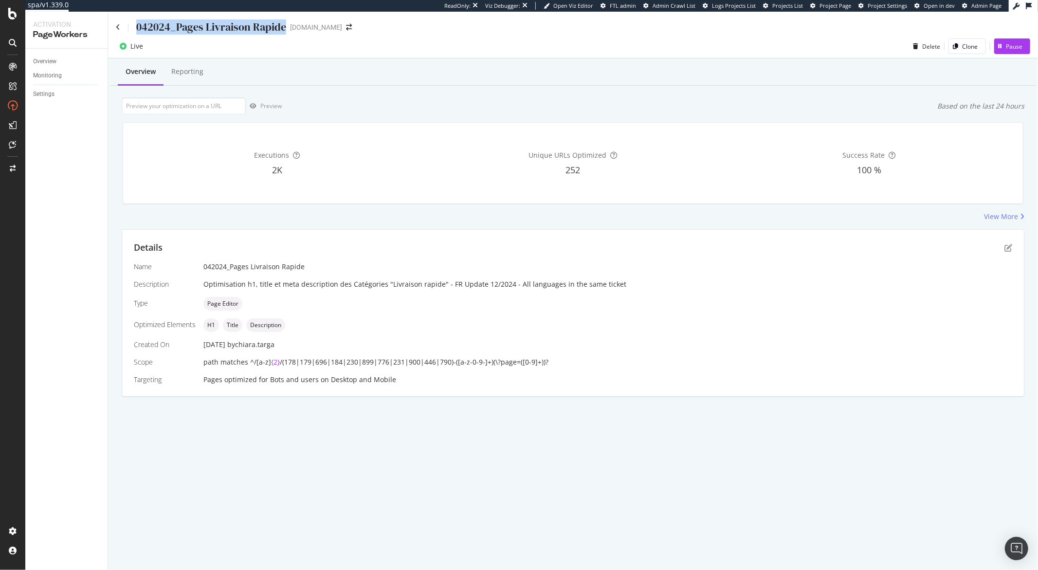
click at [238, 25] on div "042024_Pages Livraison Rapide" at bounding box center [211, 26] width 150 height 15
copy div "042024_Pages Livraison Rapide"
click at [120, 24] on icon at bounding box center [118, 27] width 4 height 7
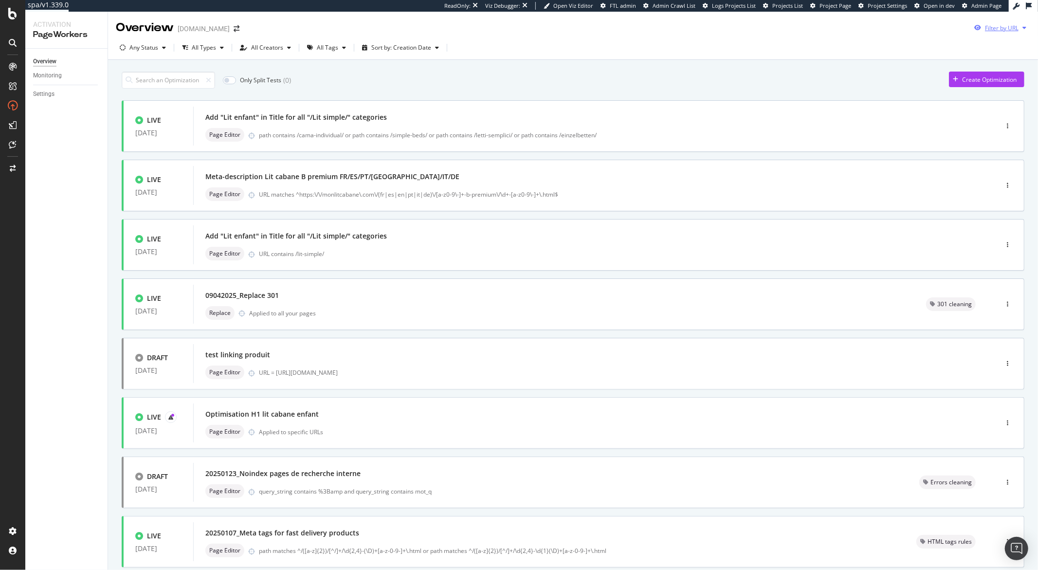
click at [1020, 27] on div "button" at bounding box center [1024, 28] width 12 height 6
click at [933, 71] on input "url" at bounding box center [926, 64] width 178 height 17
paste input "https://monlitcabane.com/fr/950-idees-cadeaux"
type input "https://monlitcabane.com/fr/950-idees-cadeaux"
click at [1003, 82] on div "Apply" at bounding box center [1007, 83] width 15 height 8
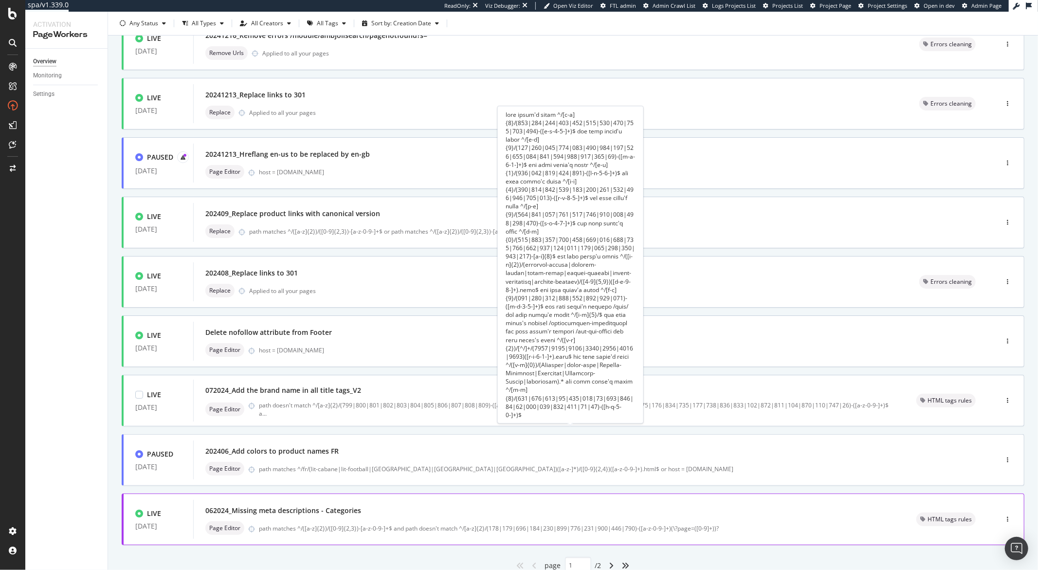
scroll to position [179, 0]
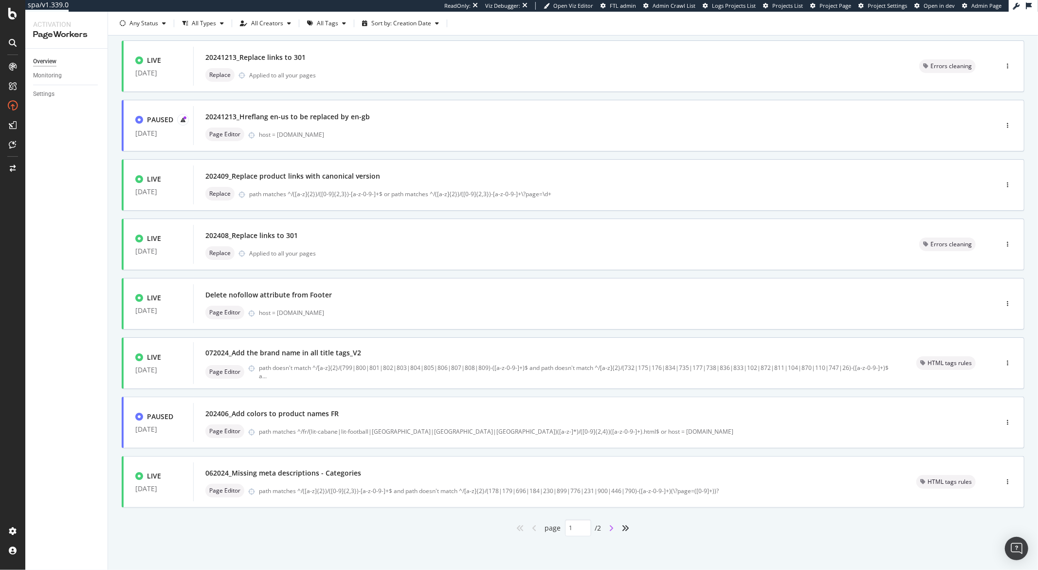
click at [609, 527] on icon "angle-right" at bounding box center [611, 528] width 5 height 8
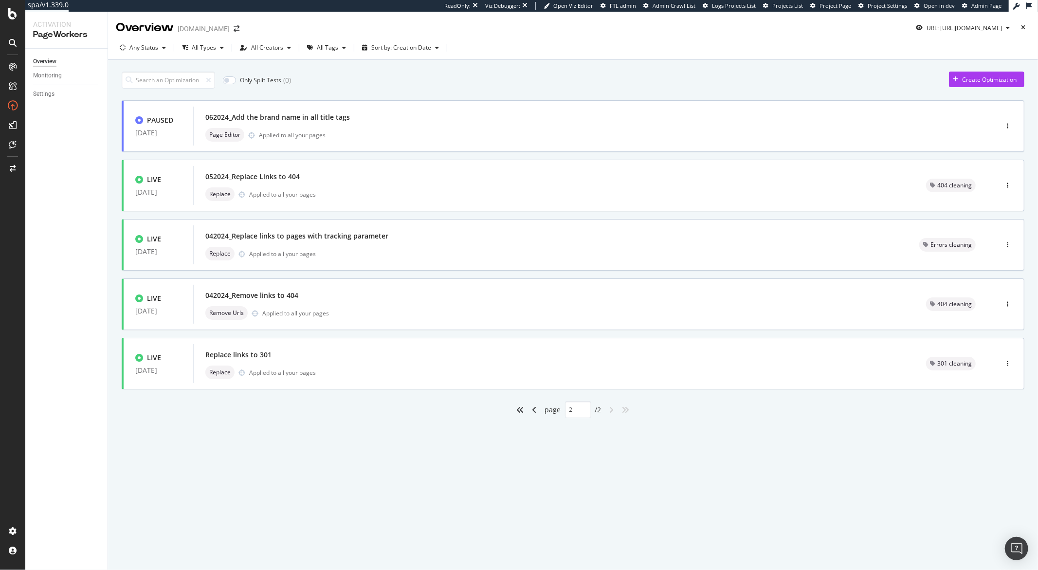
scroll to position [0, 0]
click at [534, 409] on icon "angle-left" at bounding box center [534, 410] width 5 height 8
type input "1"
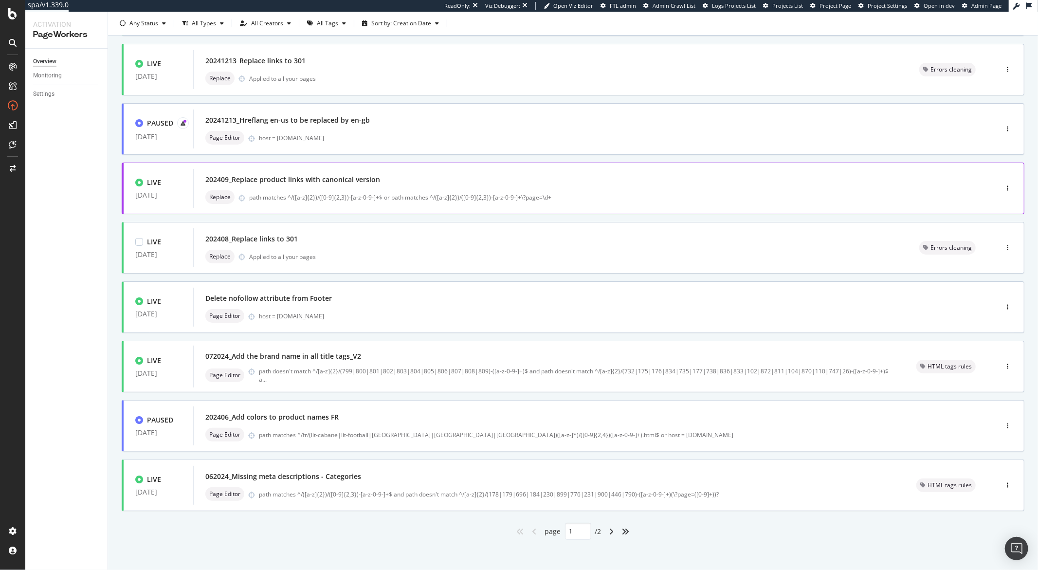
scroll to position [179, 0]
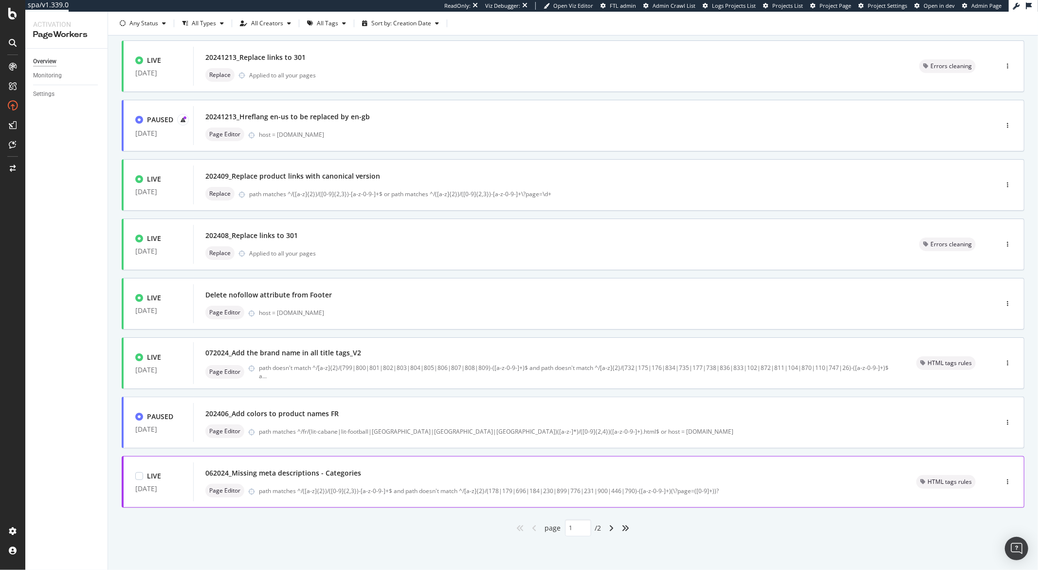
click at [418, 470] on div "062024_Missing meta descriptions - Categories" at bounding box center [548, 473] width 687 height 14
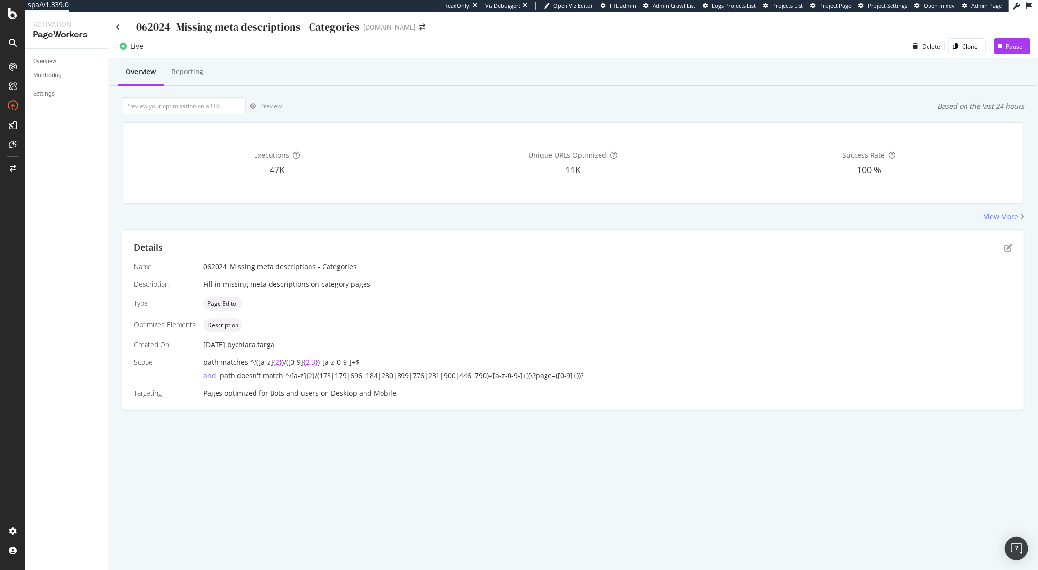
click at [286, 23] on div "062024_Missing meta descriptions - Categories" at bounding box center [247, 26] width 223 height 15
copy div "062024_Missing meta descriptions - Categories"
click at [116, 27] on icon at bounding box center [118, 27] width 4 height 7
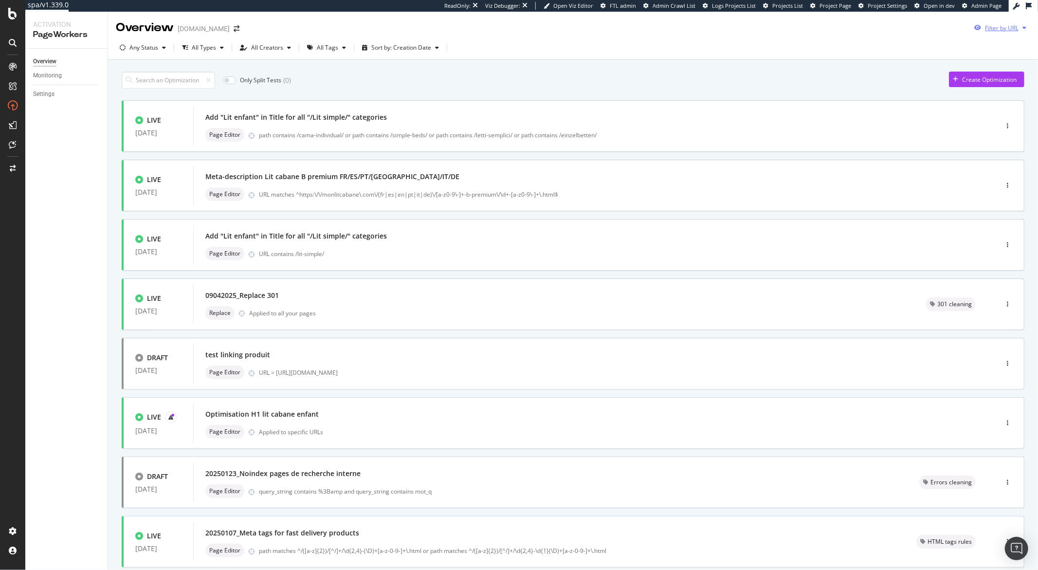
click at [1022, 31] on icon "button" at bounding box center [1024, 28] width 4 height 6
click at [850, 63] on input "url" at bounding box center [926, 64] width 178 height 17
paste input "“Liste des URLs impactées par les optimisations PageWorkers”"
type input "“Liste des URLs impactées par les optimisations PageWorkers”"
click at [864, 63] on input "url" at bounding box center [926, 64] width 178 height 17
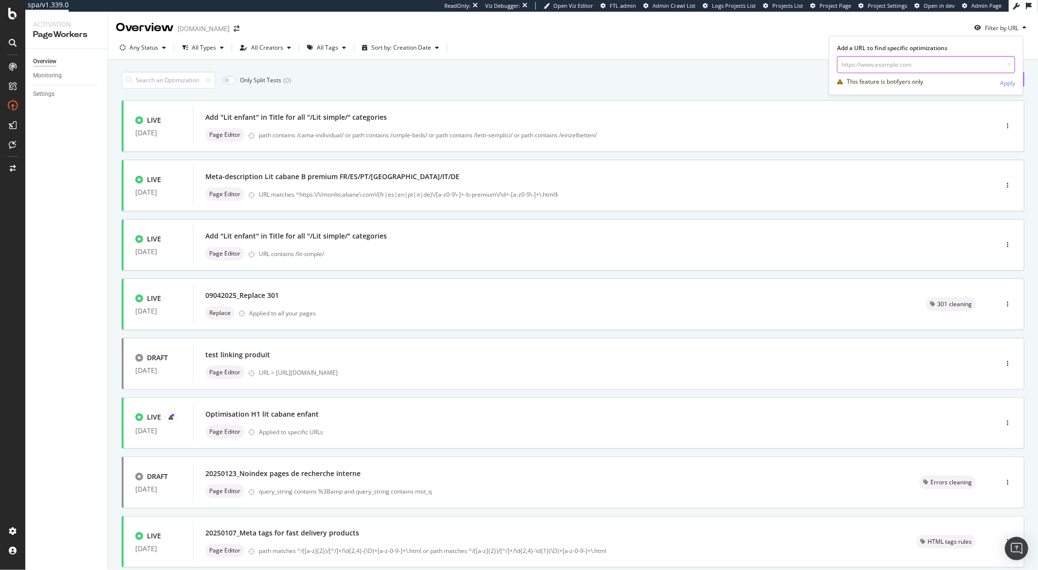
paste input "https://monlitcabane.com/fr/780-le-petit-prince"
type input "https://monlitcabane.com/fr/780-le-petit-prince"
click at [1004, 82] on div "Apply" at bounding box center [1007, 83] width 15 height 8
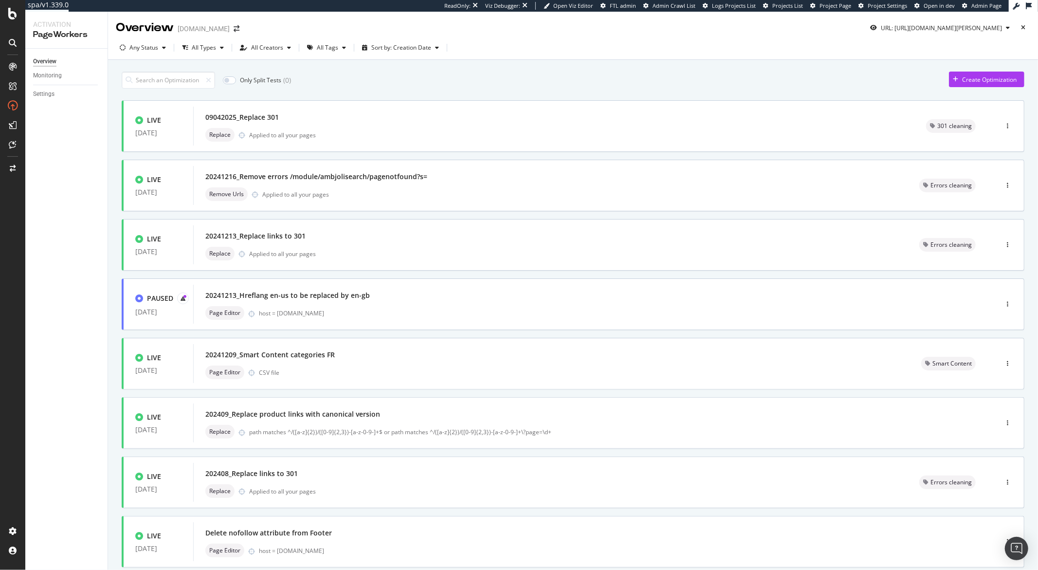
scroll to position [2, 0]
click at [372, 354] on div "20241209_Smart Content categories FR" at bounding box center [551, 353] width 692 height 14
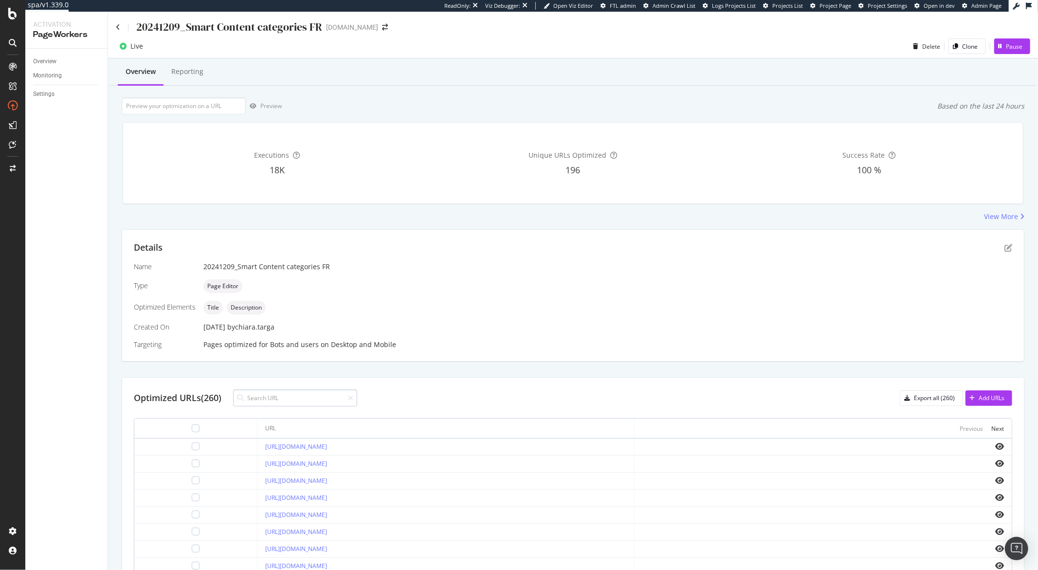
click at [307, 397] on input at bounding box center [295, 397] width 124 height 17
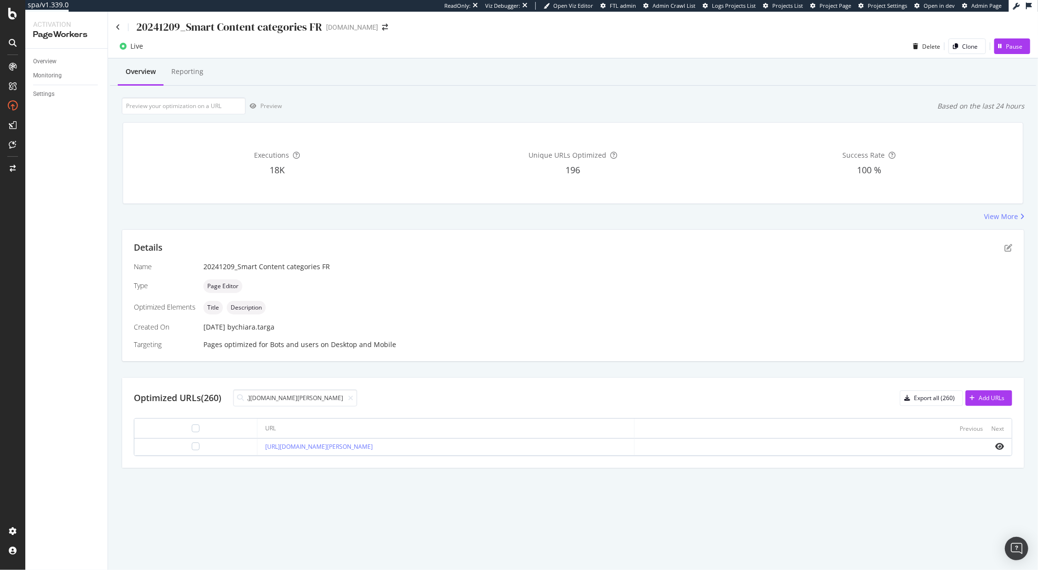
type input "https://monlitcabane.com/fr/780-le-petit-prince"
click at [284, 25] on div "20241209_Smart Content categories FR" at bounding box center [229, 26] width 186 height 15
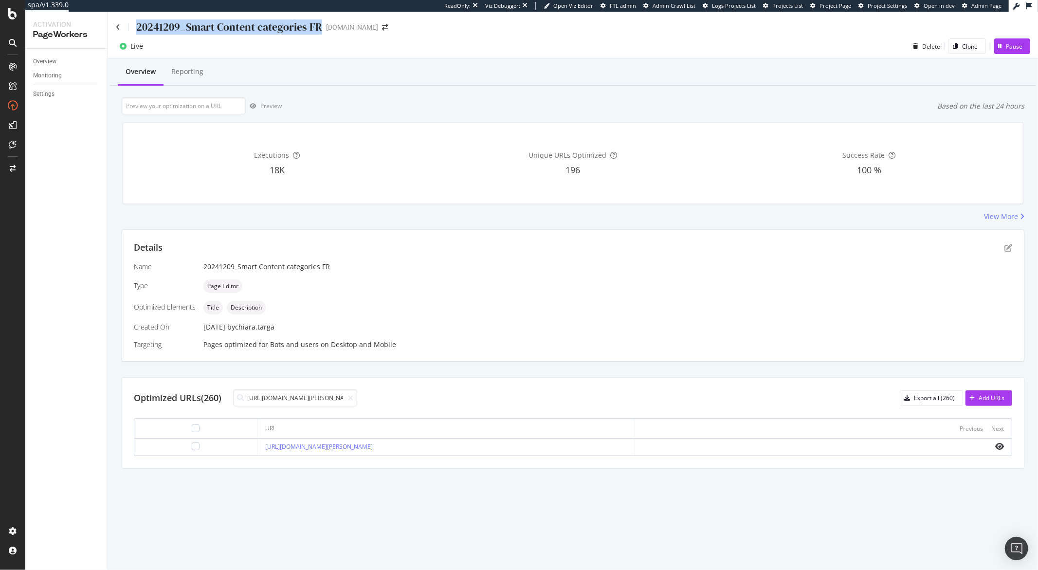
copy div "20241209_Smart Content categories FR"
click at [119, 28] on icon at bounding box center [118, 27] width 4 height 7
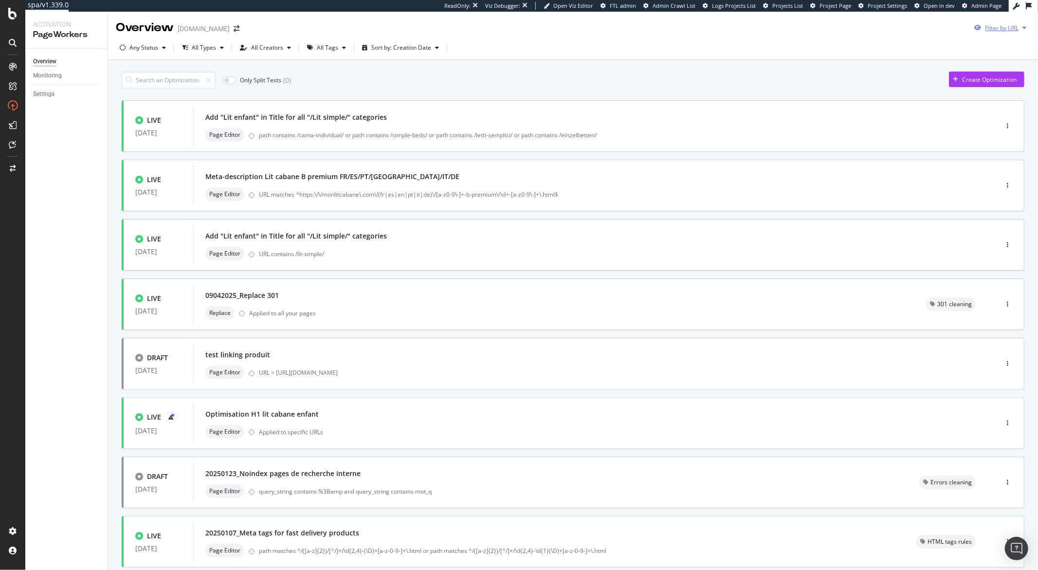
click at [1020, 28] on div "button" at bounding box center [1024, 28] width 12 height 6
click at [943, 67] on input "url" at bounding box center [926, 64] width 178 height 17
paste input "20241209_Smart Content categories FR"
type input "20241209_Smart Content categories FR"
paste input "https://monlitcabane.com/fr/780-le-petit-prince"
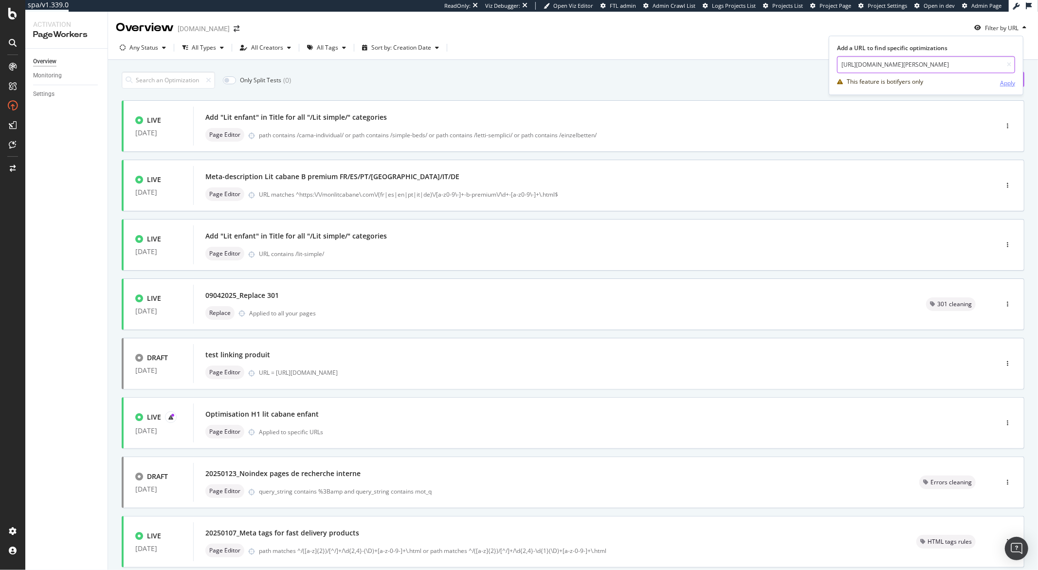
type input "https://monlitcabane.com/fr/780-le-petit-prince"
click at [1009, 85] on div "Apply" at bounding box center [1007, 83] width 15 height 8
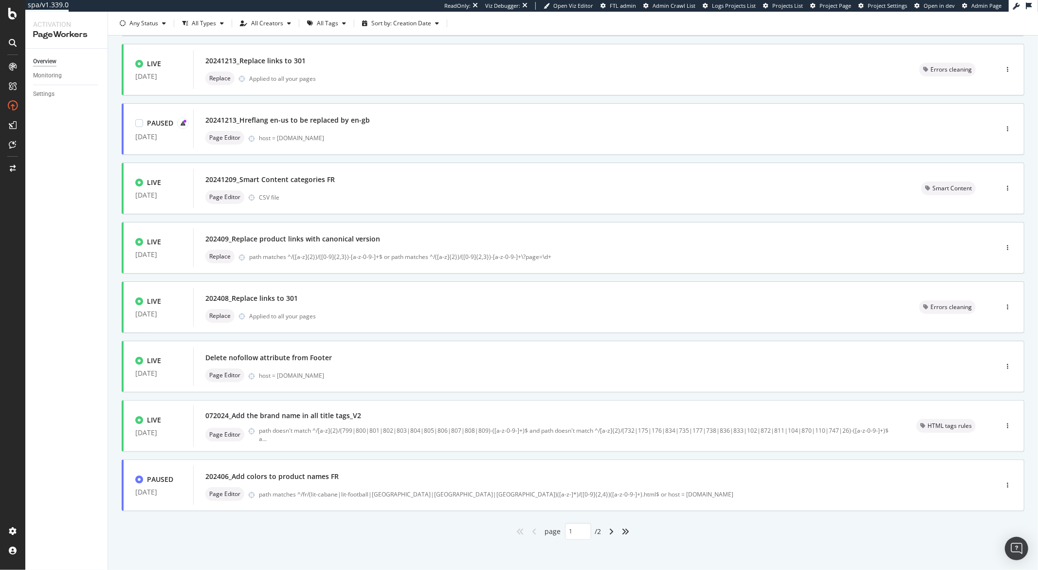
scroll to position [179, 0]
click at [609, 527] on icon "angle-right" at bounding box center [611, 528] width 5 height 8
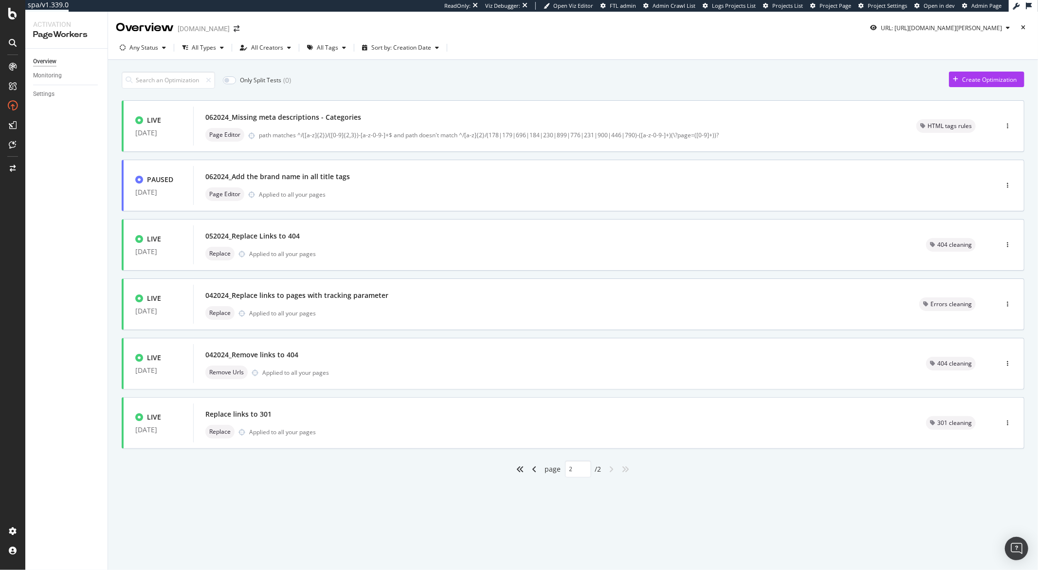
scroll to position [0, 0]
click at [534, 469] on icon "angle-left" at bounding box center [534, 469] width 5 height 8
type input "1"
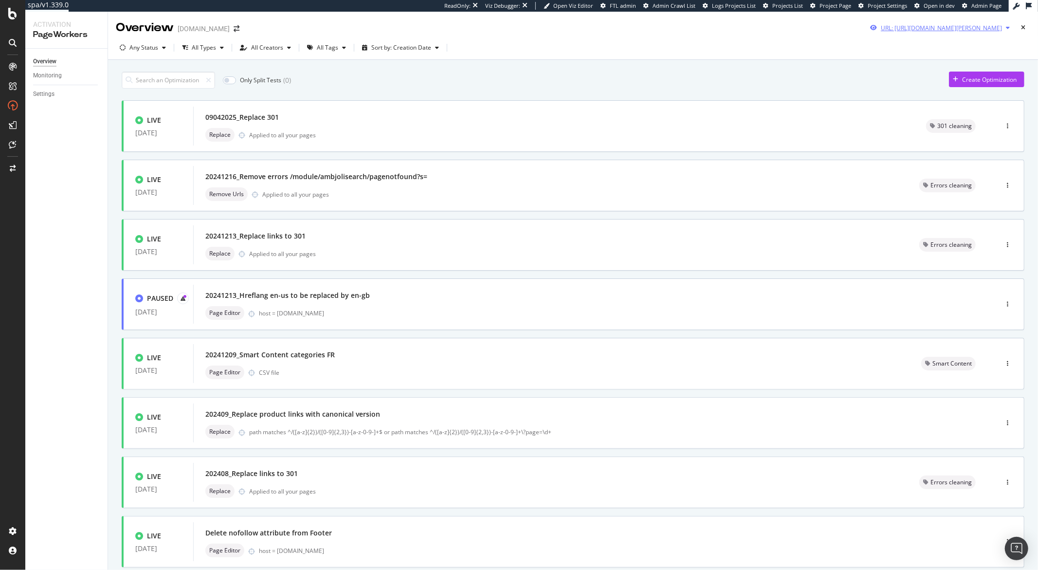
click at [1006, 30] on icon "button" at bounding box center [1008, 28] width 4 height 6
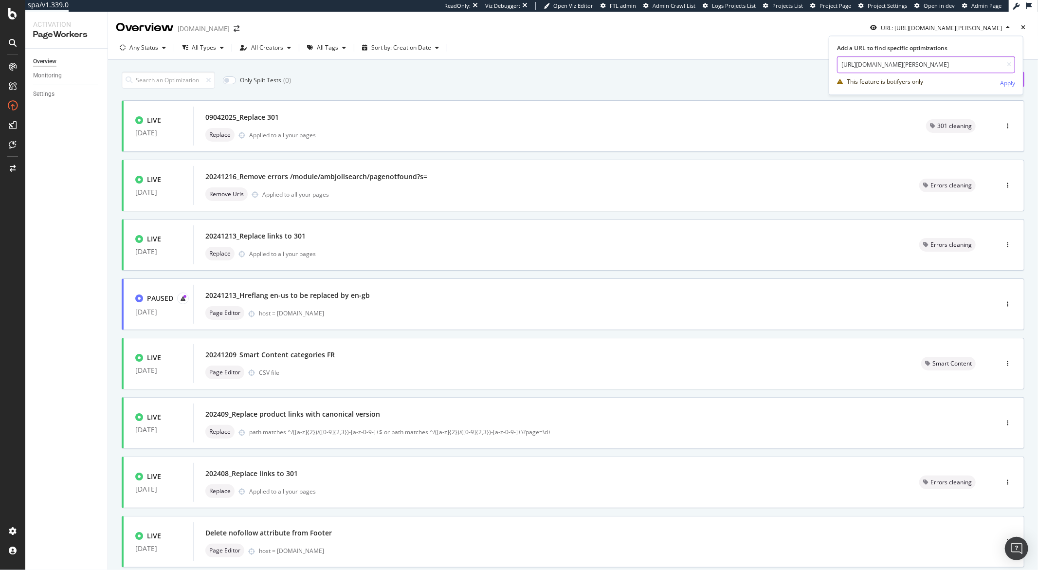
click at [952, 61] on input "https://monlitcabane.com/fr/780-le-petit-prince" at bounding box center [926, 64] width 178 height 17
paste input "90-complements"
type input "https://monlitcabane.com/fr/790-complements"
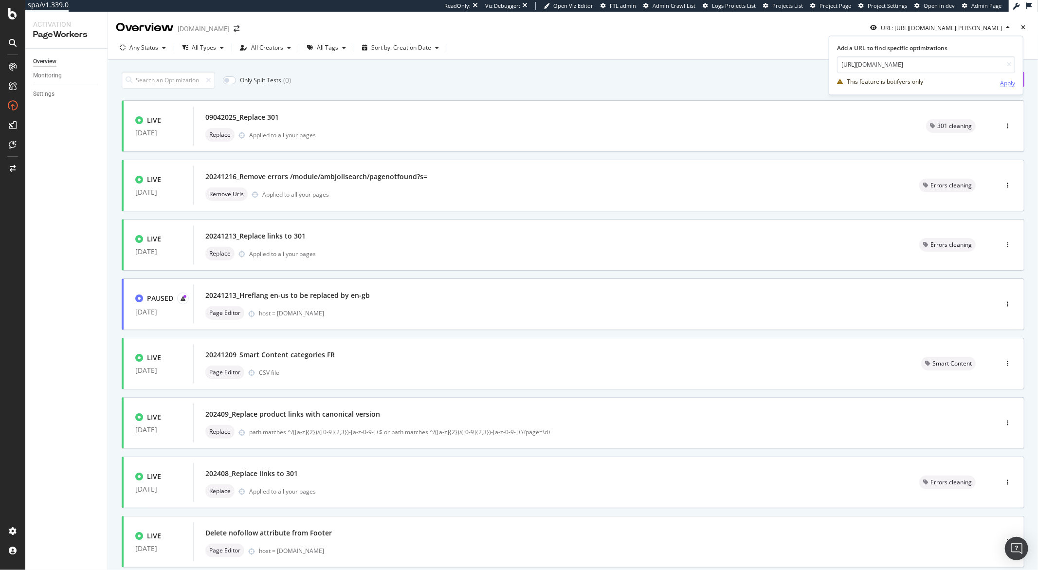
click at [1010, 82] on div "Apply" at bounding box center [1007, 83] width 15 height 8
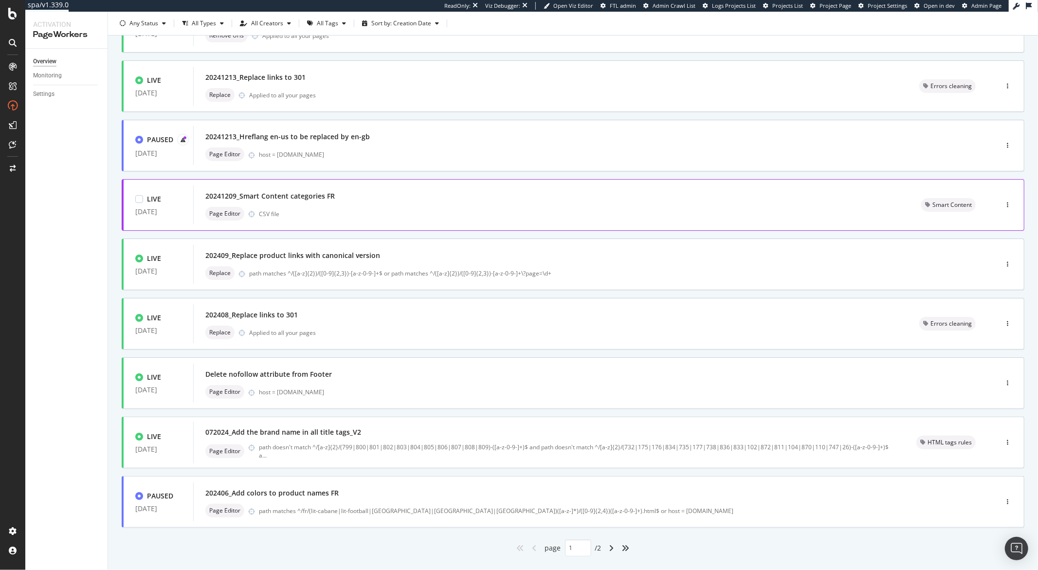
scroll to position [179, 0]
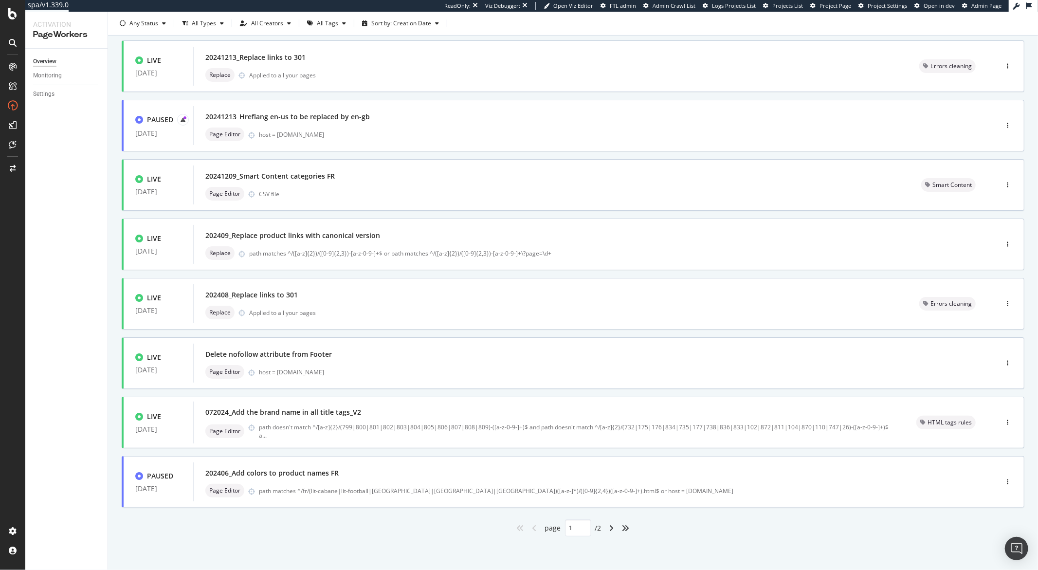
click at [611, 530] on div "angle-right" at bounding box center [611, 528] width 13 height 16
type input "2"
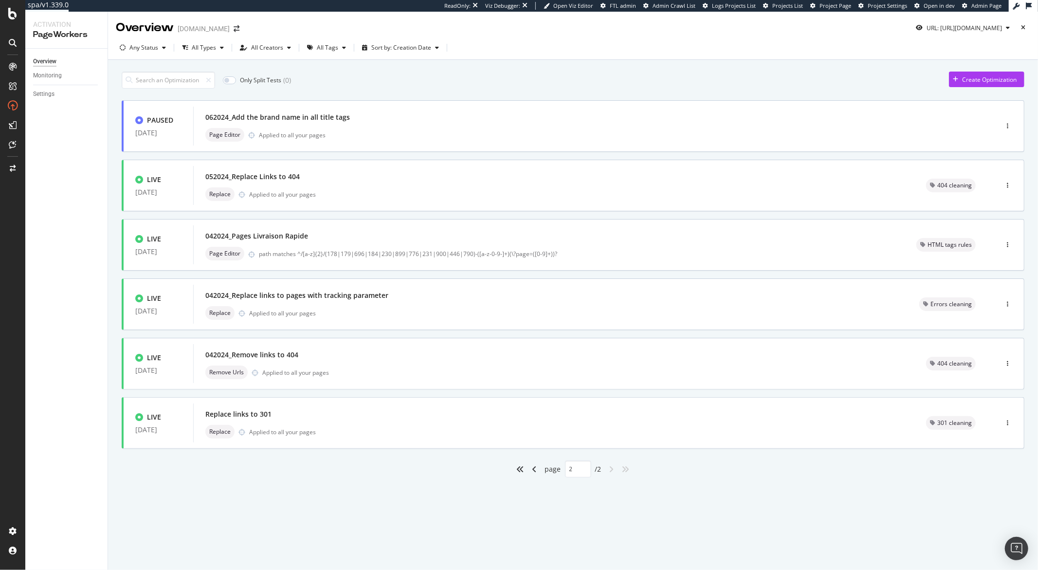
scroll to position [0, 0]
click at [586, 223] on div "LIVE 22 Apr. 2024 042024_Pages Livraison Rapide Page Editor path matches ^/[a-z…" at bounding box center [573, 245] width 902 height 52
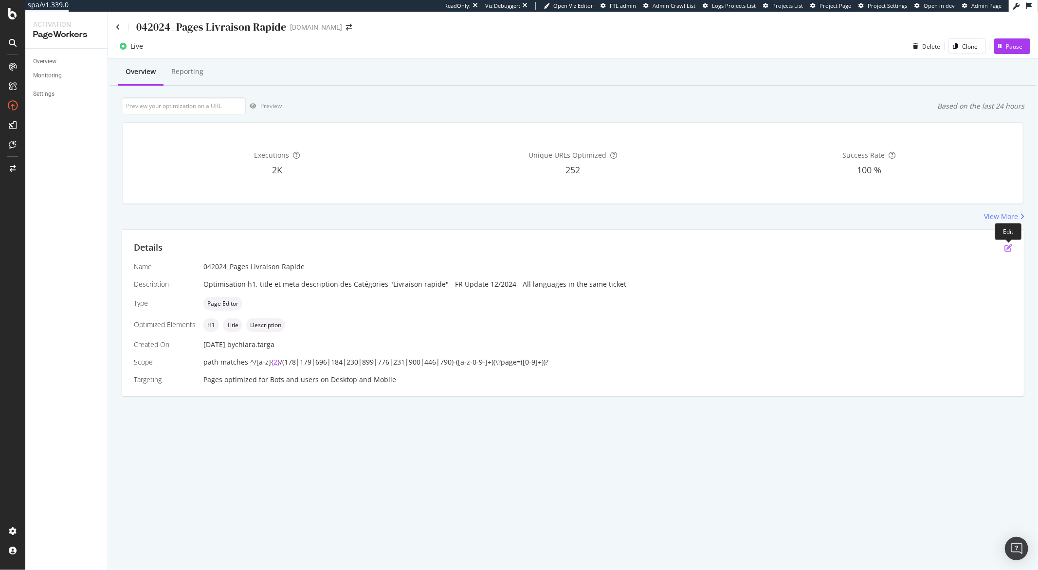
click at [1007, 247] on icon "pen-to-square" at bounding box center [1008, 248] width 8 height 8
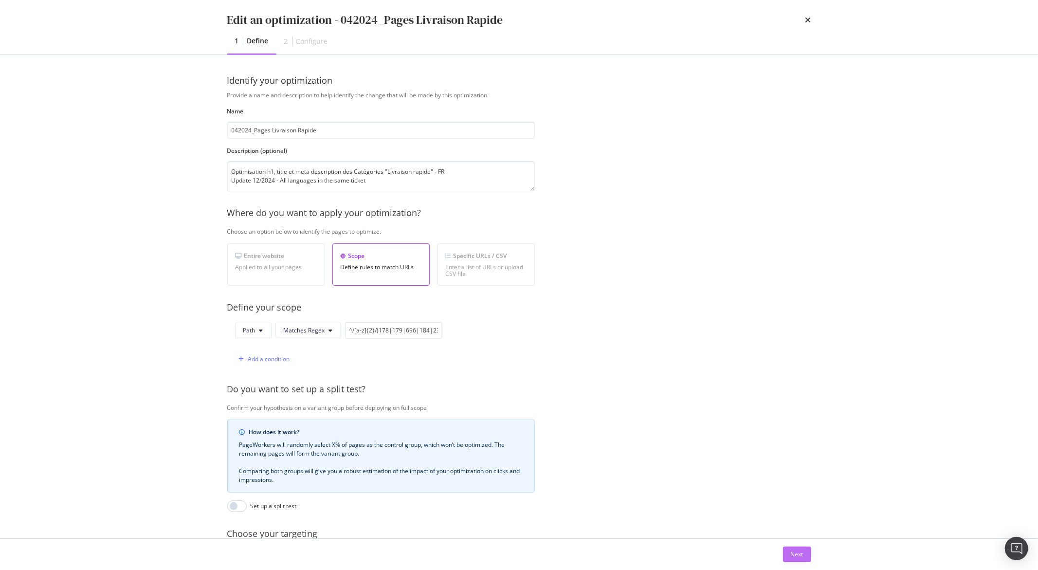
click at [792, 554] on div "Next" at bounding box center [797, 554] width 13 height 8
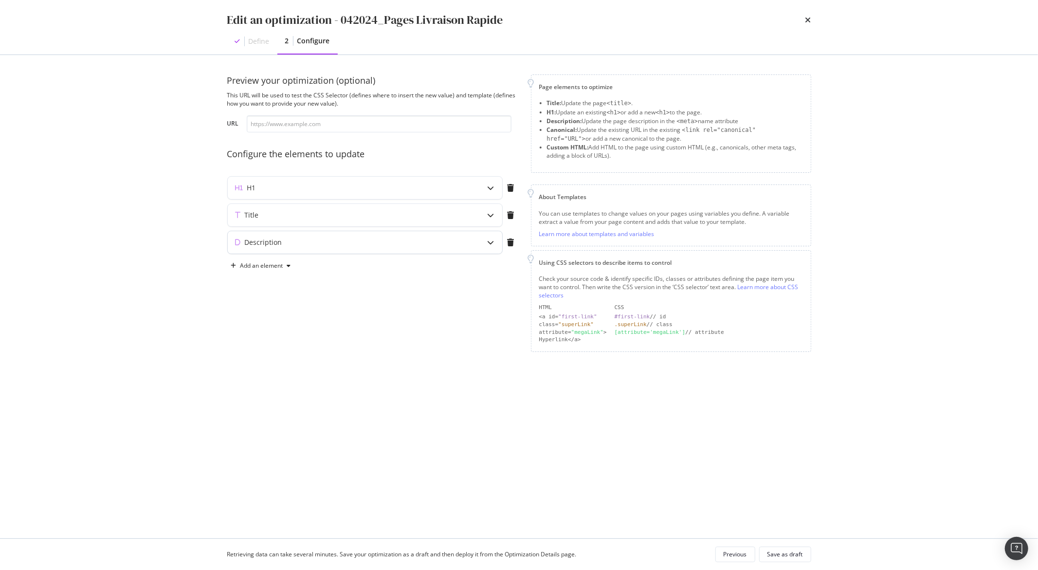
click at [491, 239] on icon "modal" at bounding box center [490, 242] width 7 height 7
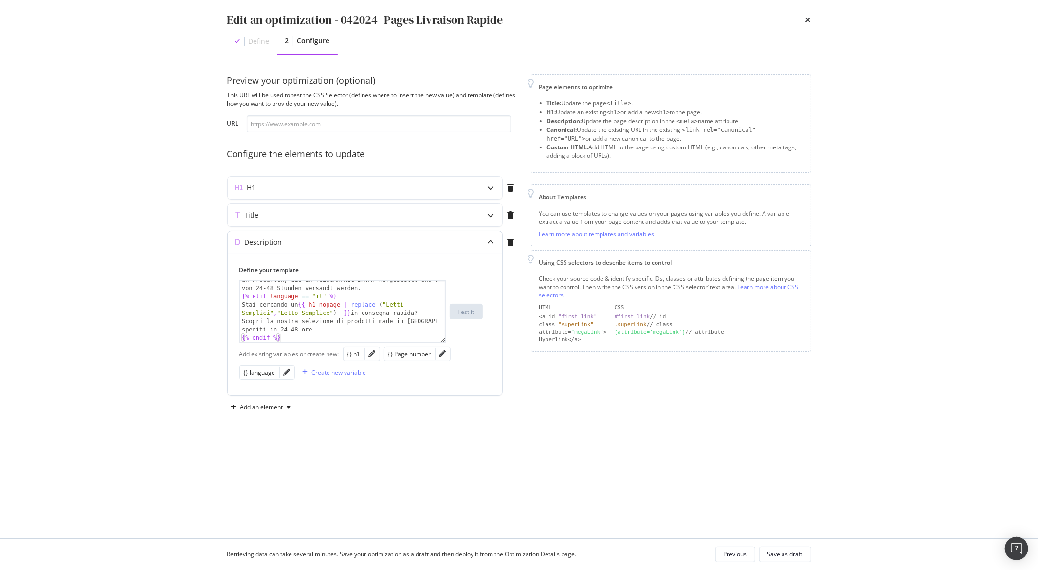
scroll to position [178, 0]
click at [806, 23] on icon "times" at bounding box center [808, 20] width 6 height 8
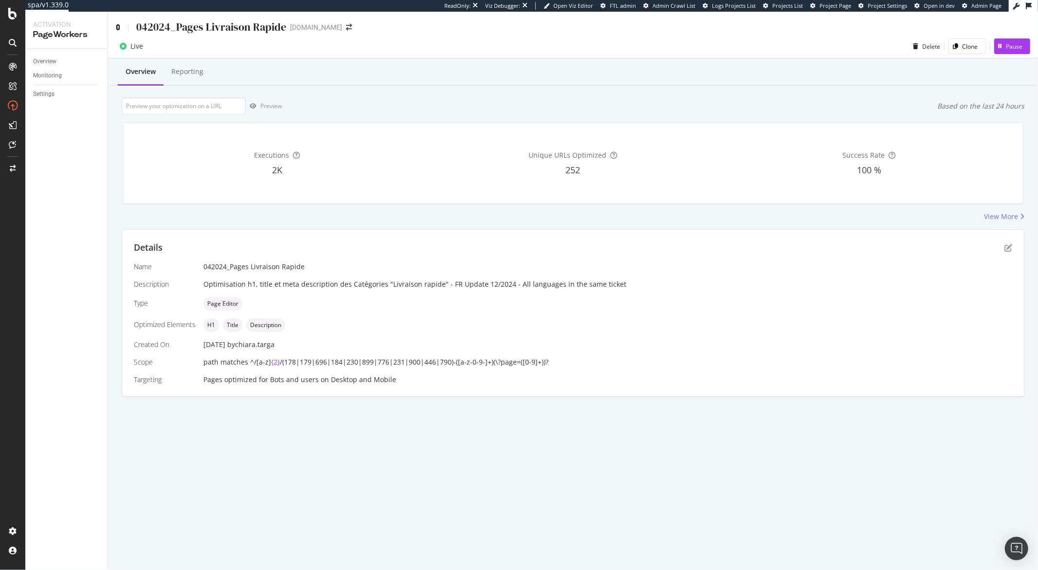
click at [120, 28] on icon at bounding box center [118, 27] width 4 height 7
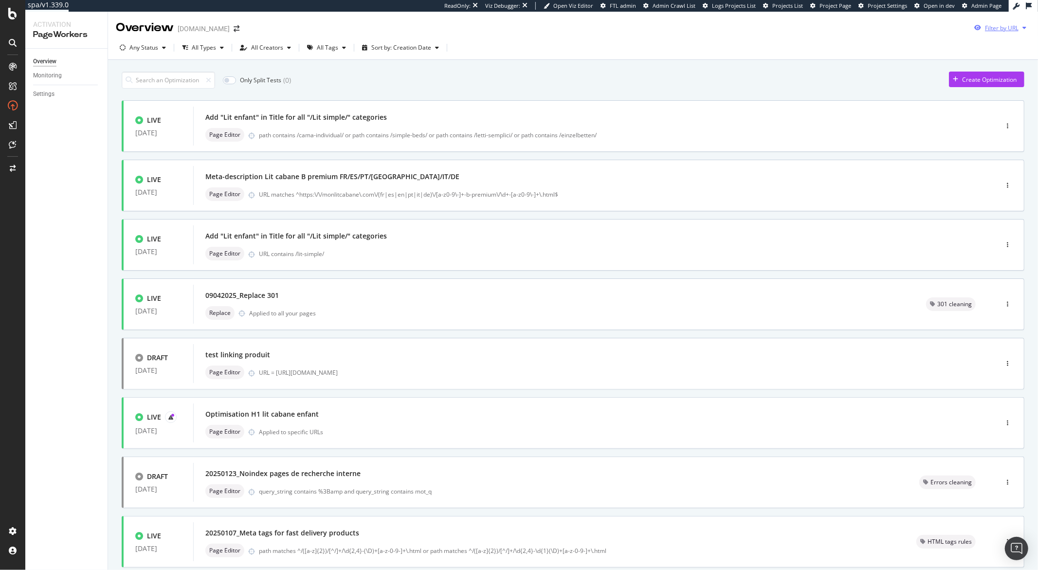
click at [1020, 30] on div "button" at bounding box center [1024, 28] width 12 height 6
click at [951, 68] on input "url" at bounding box center [926, 64] width 178 height 17
paste input "https://monlitcabane.com/fr/950-idees-cadeaux"
type input "https://monlitcabane.com/fr/950-idees-cadeaux"
click at [1005, 83] on div "Apply" at bounding box center [1007, 83] width 15 height 8
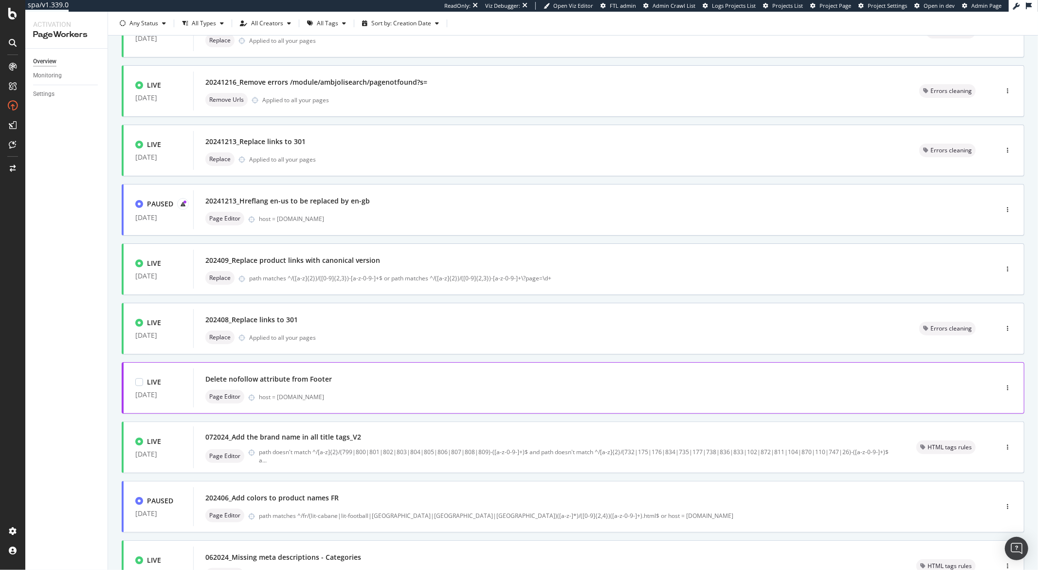
scroll to position [179, 0]
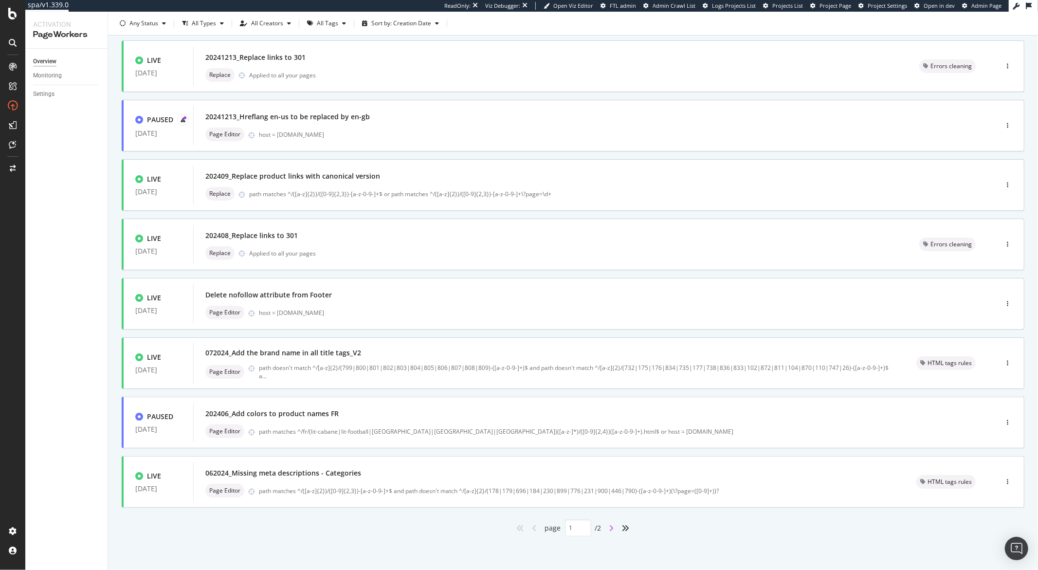
click at [609, 530] on icon "angle-right" at bounding box center [611, 528] width 5 height 8
click at [608, 530] on div "Overview monlitcabane.com URL: https://monlitcabane.com/fr/950-idees-cadeaux An…" at bounding box center [573, 291] width 930 height 558
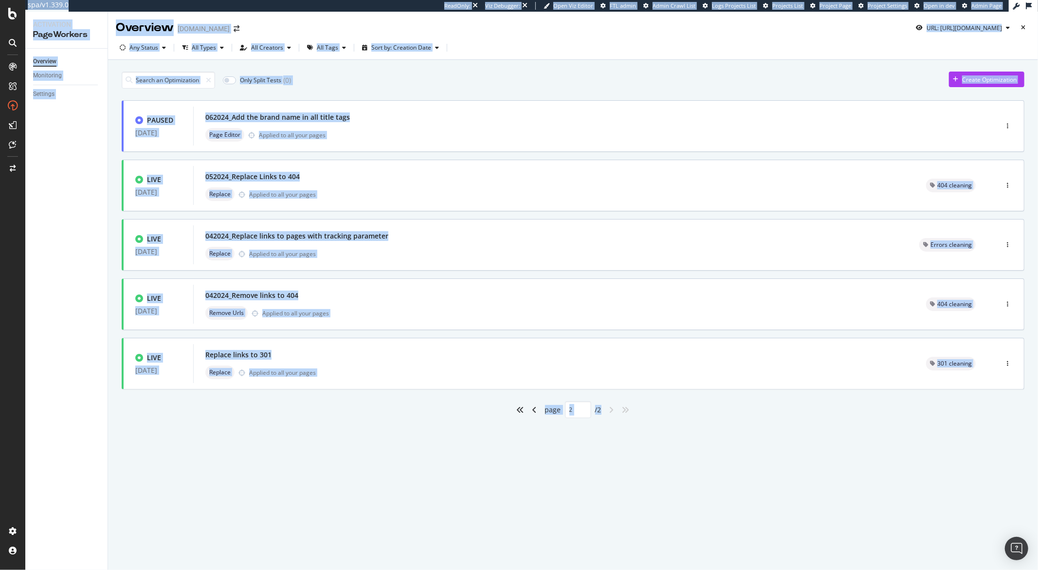
scroll to position [0, 0]
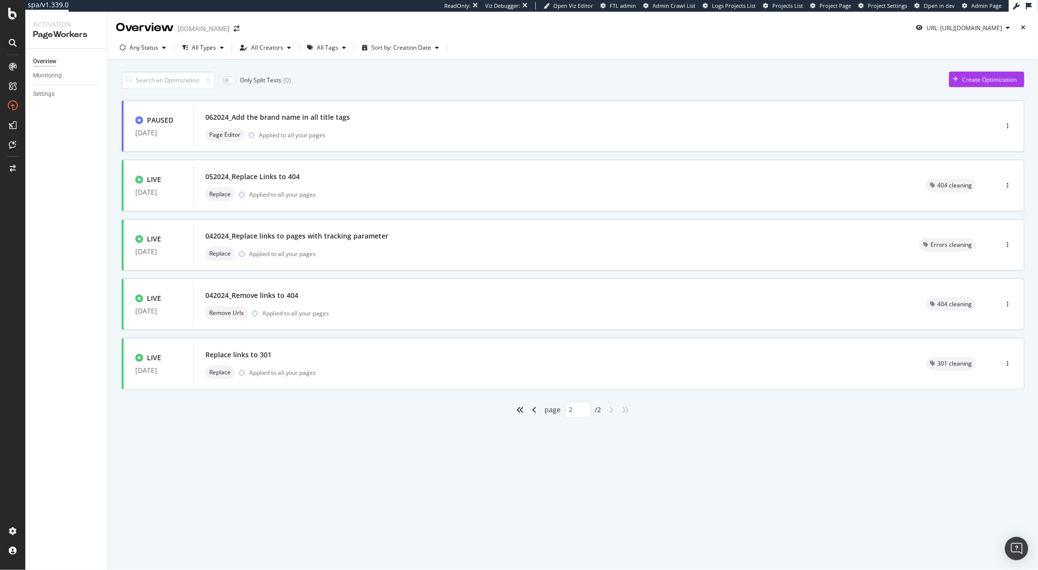
click at [537, 410] on div "angle-left" at bounding box center [534, 410] width 13 height 16
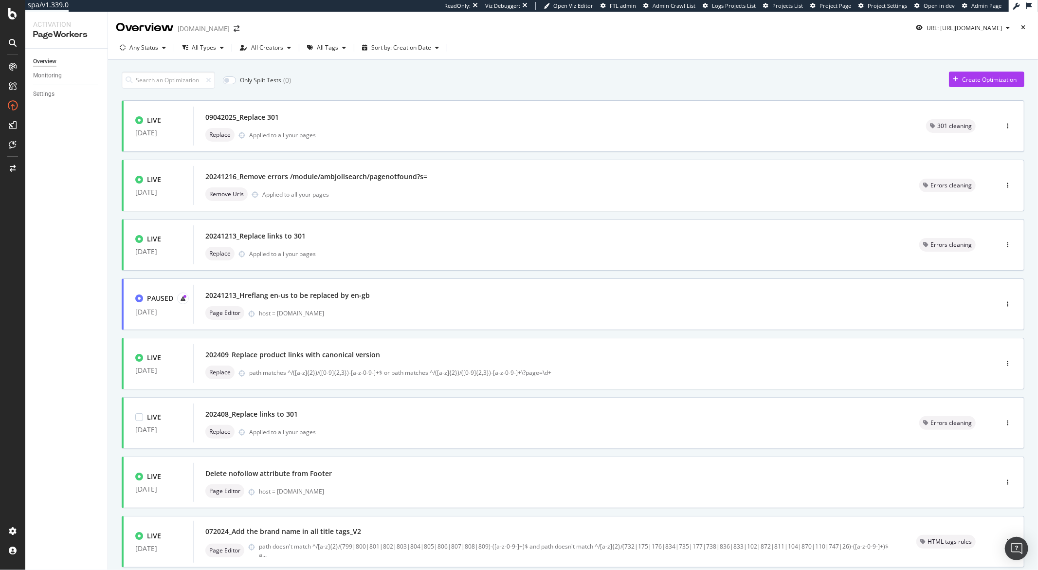
type input "1"
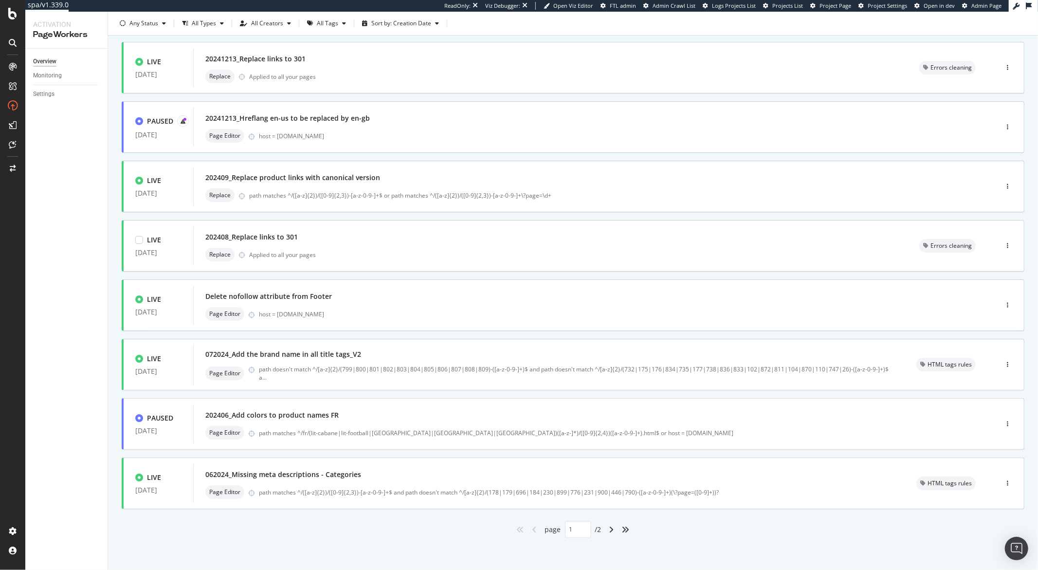
scroll to position [179, 0]
click at [392, 476] on div "062024_Missing meta descriptions - Categories" at bounding box center [548, 473] width 687 height 14
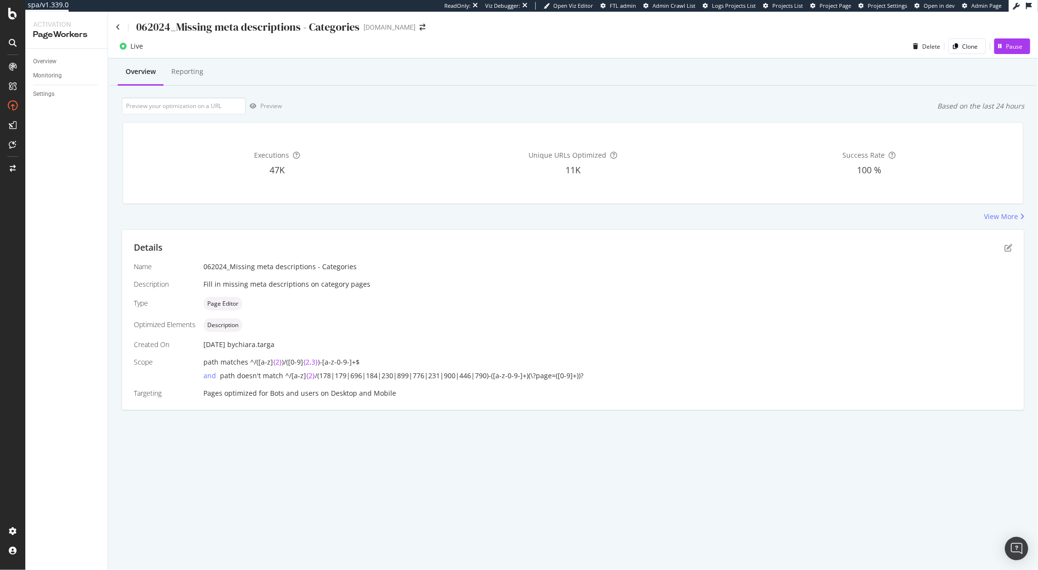
click at [248, 28] on div "062024_Missing meta descriptions - Categories" at bounding box center [247, 26] width 223 height 15
copy div "062024_Missing meta descriptions - Categories"
click at [120, 27] on icon at bounding box center [118, 27] width 4 height 7
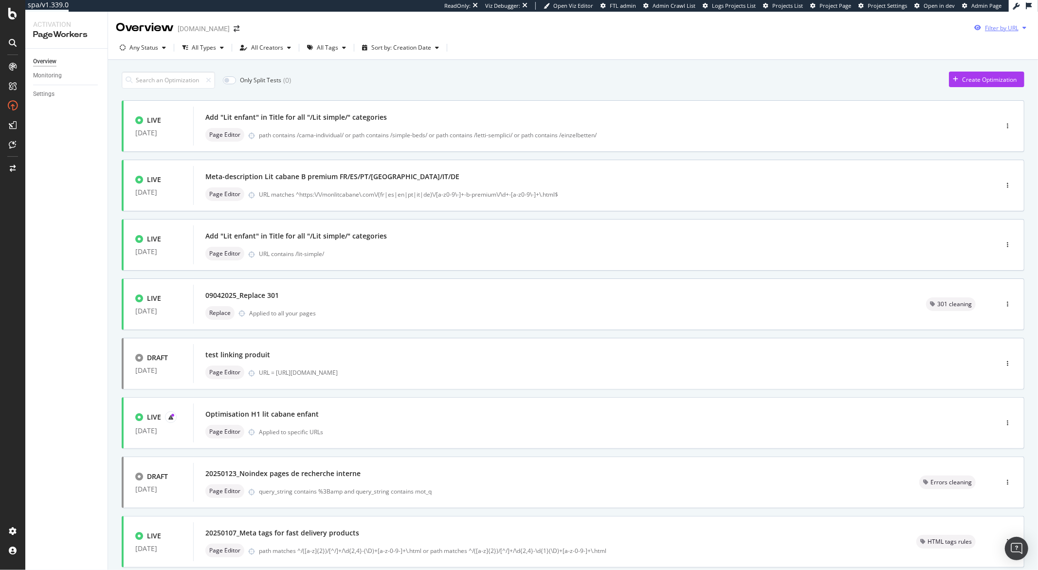
click at [1022, 28] on icon "button" at bounding box center [1024, 28] width 4 height 6
click at [937, 66] on input "url" at bounding box center [926, 64] width 178 height 17
paste input "https://monlitcabane.com/fr/231-lit-superpose-mezzanine"
type input "https://monlitcabane.com/fr/231-lit-superpose-mezzanine"
click at [1006, 84] on div "Apply" at bounding box center [1007, 83] width 15 height 8
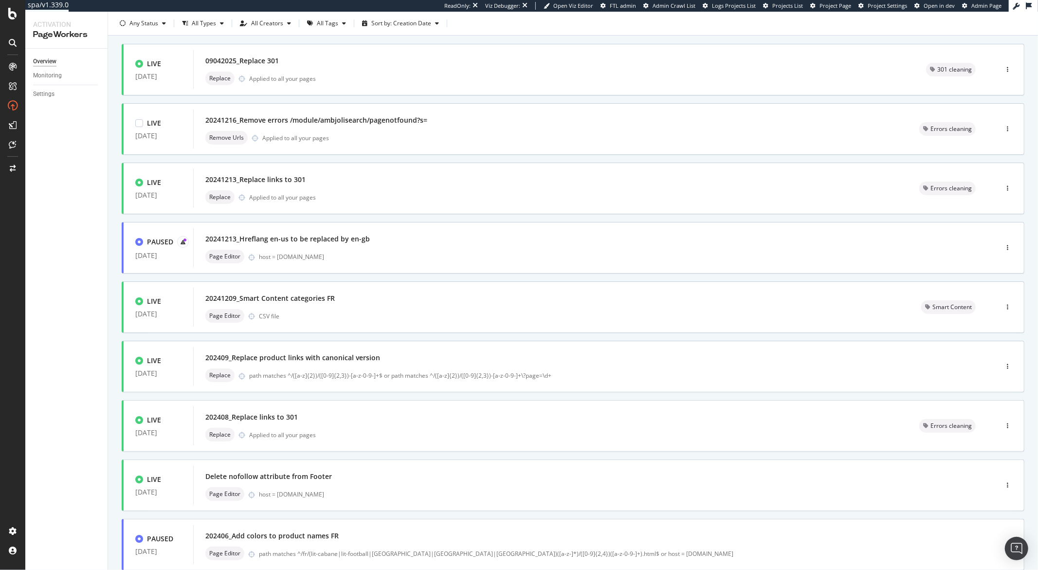
scroll to position [65, 0]
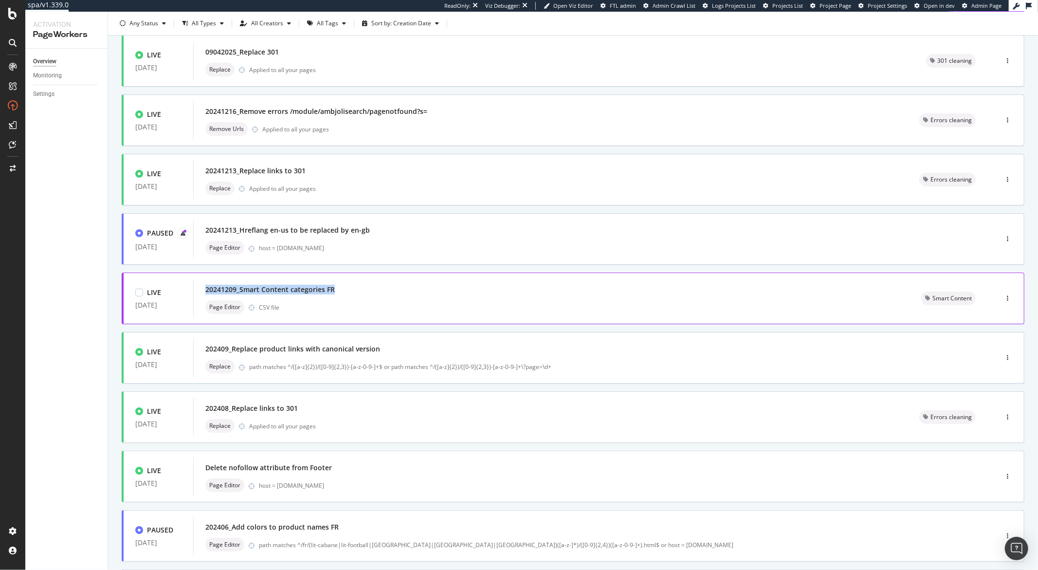
drag, startPoint x: 334, startPoint y: 288, endPoint x: 205, endPoint y: 288, distance: 128.9
click at [205, 288] on div "20241209_Smart Content categories FR" at bounding box center [551, 290] width 692 height 14
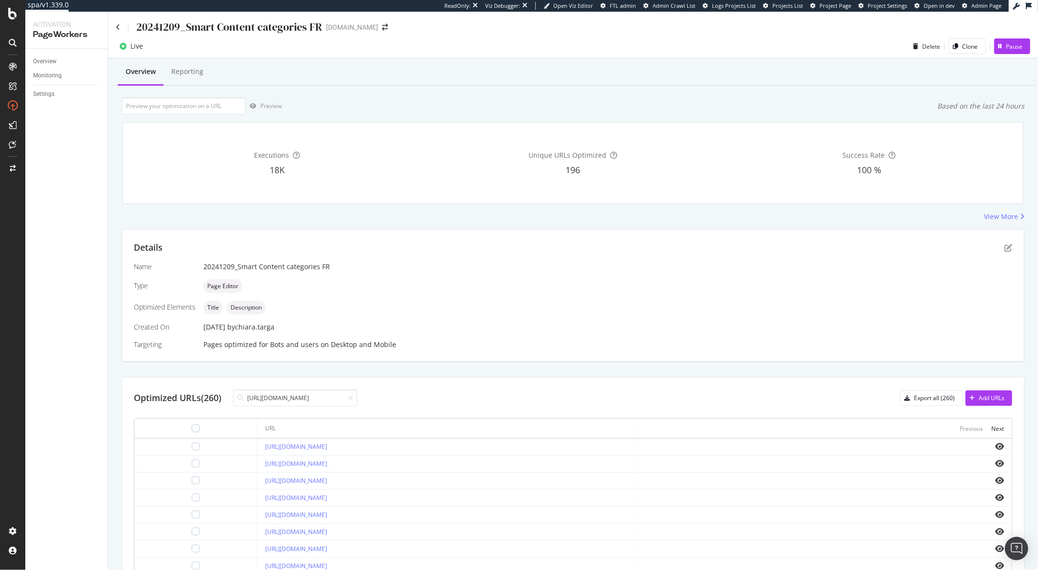
scroll to position [0, 61]
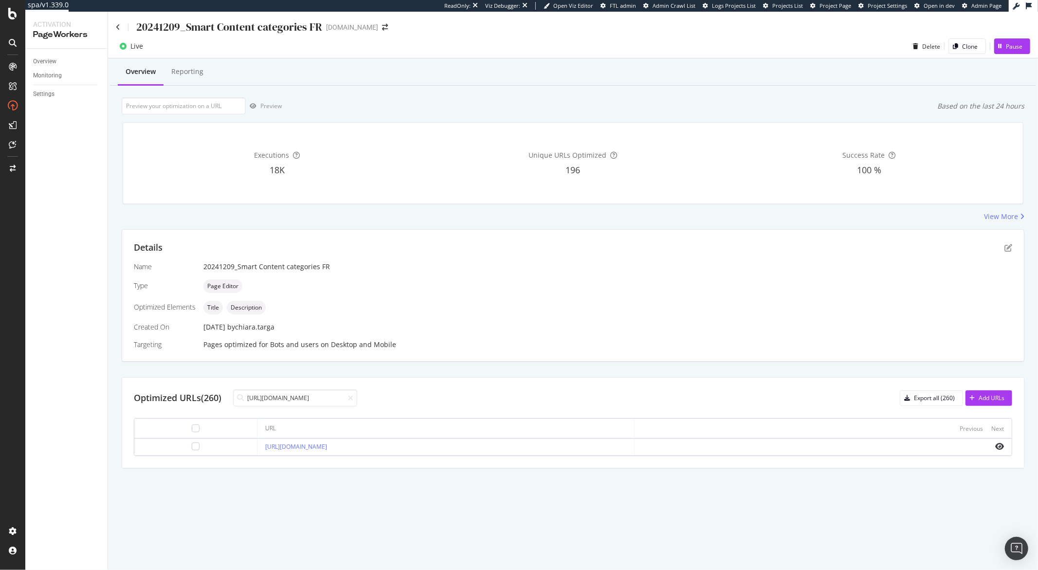
type input "https://monlitcabane.com/fr/231-lit-superpose-mezzanine"
click at [222, 29] on div "20241209_Smart Content categories FR" at bounding box center [229, 26] width 186 height 15
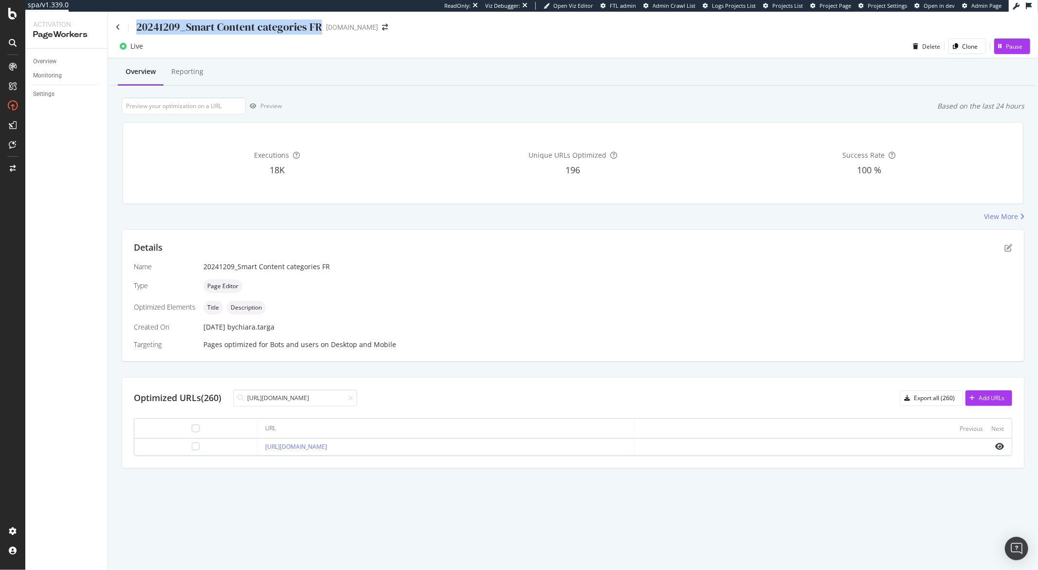
copy div "20241209_Smart Content categories FR"
click at [117, 28] on icon at bounding box center [118, 27] width 4 height 7
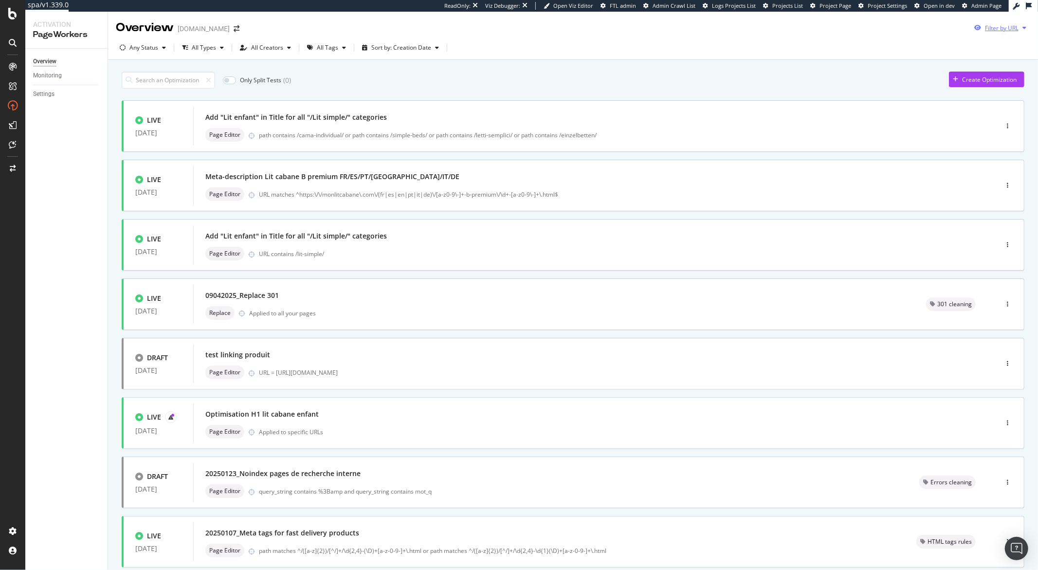
click at [1020, 28] on div "button" at bounding box center [1024, 28] width 12 height 6
click at [942, 68] on input "url" at bounding box center [926, 64] width 178 height 17
paste input "https://monlitcabane.com/fr/231-lit-superpose-mezzanine"
type input "https://monlitcabane.com/fr/231-lit-superpose-mezzanine"
click at [1006, 84] on div "Apply" at bounding box center [1007, 83] width 15 height 8
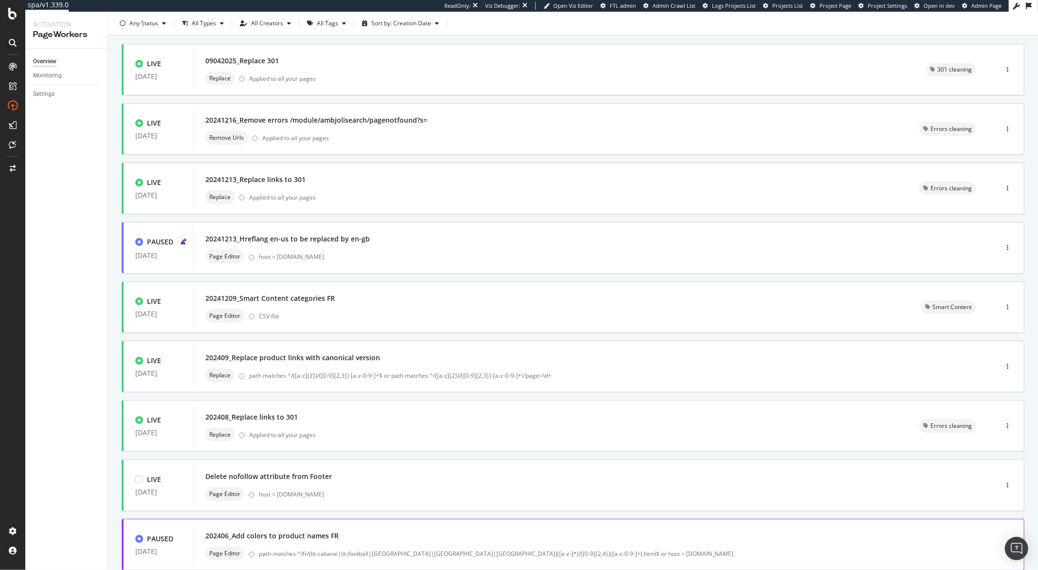
scroll to position [179, 0]
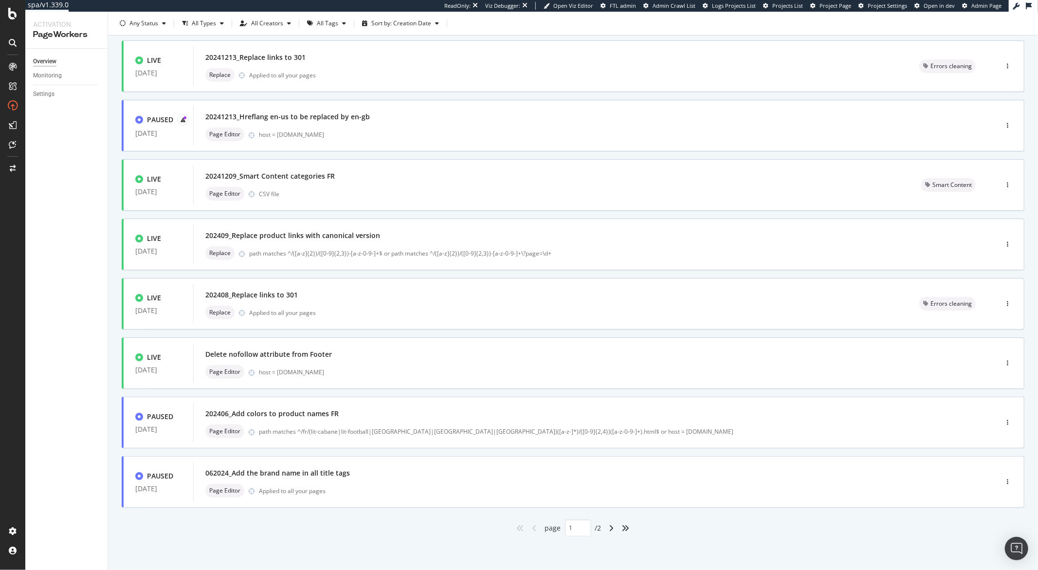
click at [610, 525] on div "angle-right" at bounding box center [611, 528] width 13 height 16
type input "2"
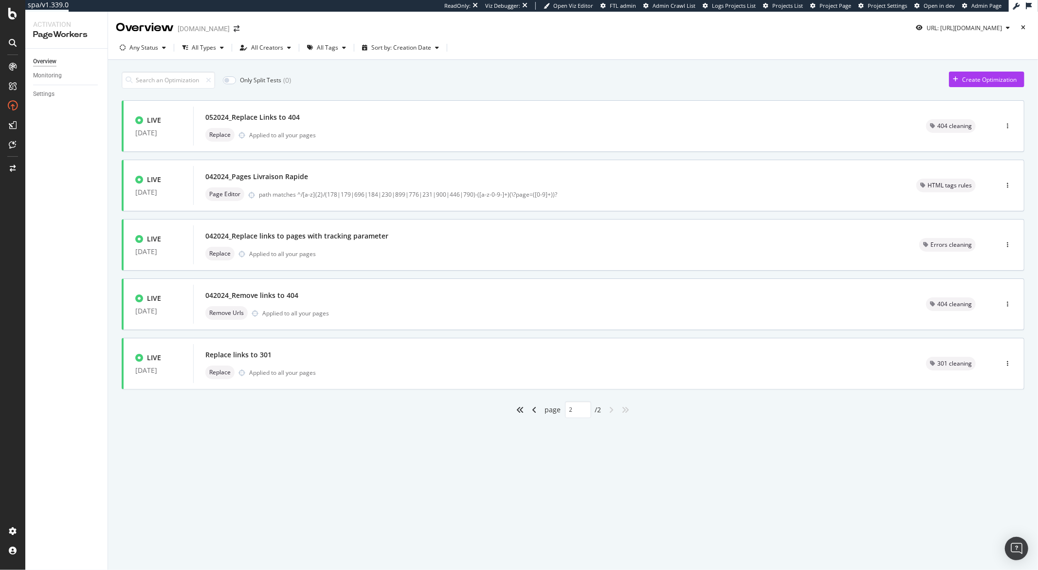
scroll to position [0, 0]
click at [332, 183] on div "042024_Pages Livraison Rapide" at bounding box center [548, 177] width 687 height 14
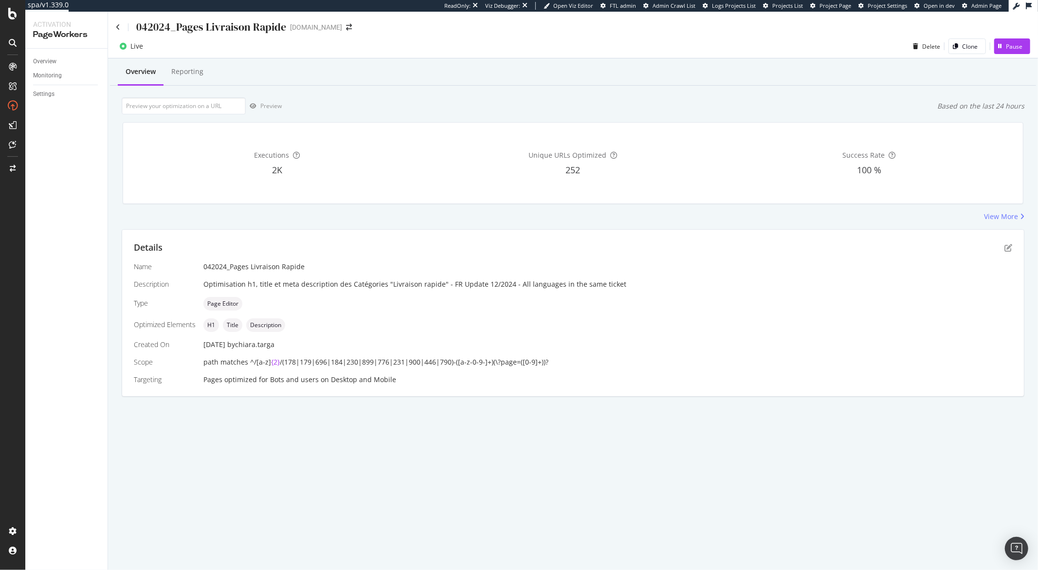
click at [261, 27] on div "042024_Pages Livraison Rapide" at bounding box center [211, 26] width 150 height 15
click at [119, 26] on icon at bounding box center [118, 27] width 4 height 7
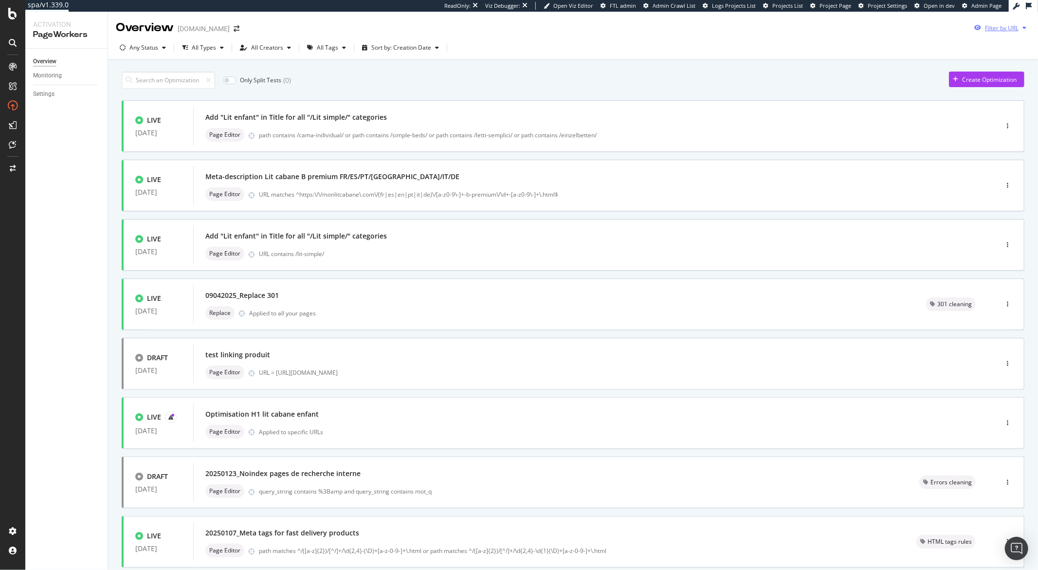
click at [1022, 27] on icon "button" at bounding box center [1024, 28] width 4 height 6
click at [910, 66] on input "url" at bounding box center [926, 64] width 178 height 17
paste input "https://monlitcabane.com/fr/184-lit-tipi"
type input "https://monlitcabane.com/fr/184-lit-tipi"
click at [1006, 87] on div "Apply" at bounding box center [1007, 83] width 15 height 8
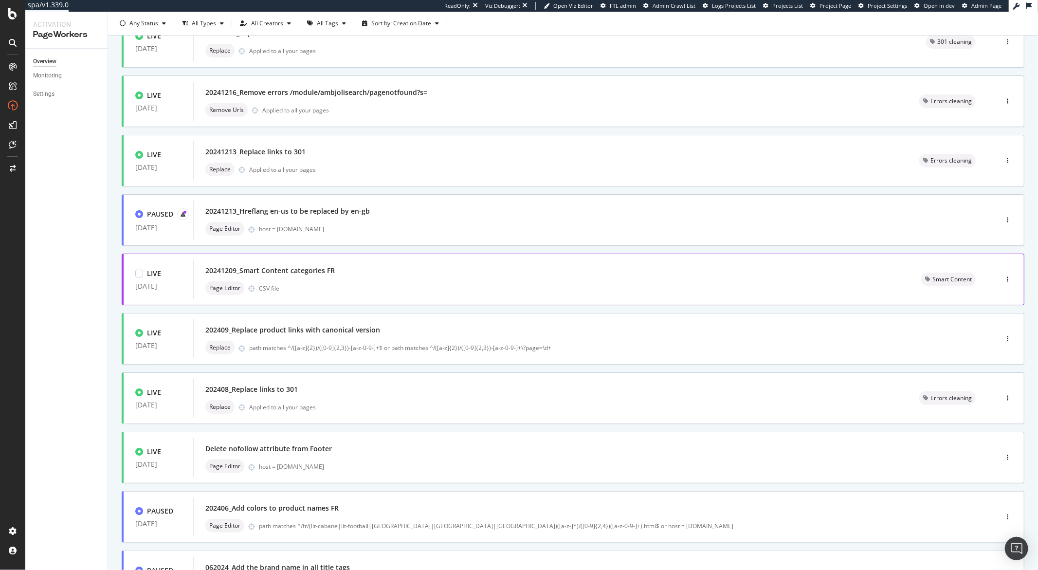
scroll to position [93, 0]
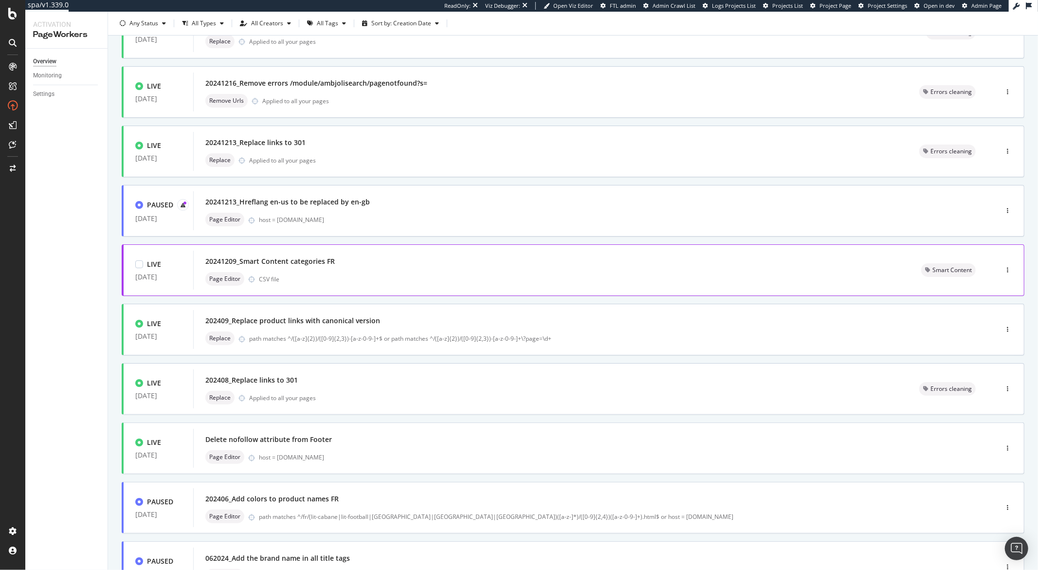
click at [334, 259] on div "20241209_Smart Content categories FR" at bounding box center [551, 261] width 692 height 14
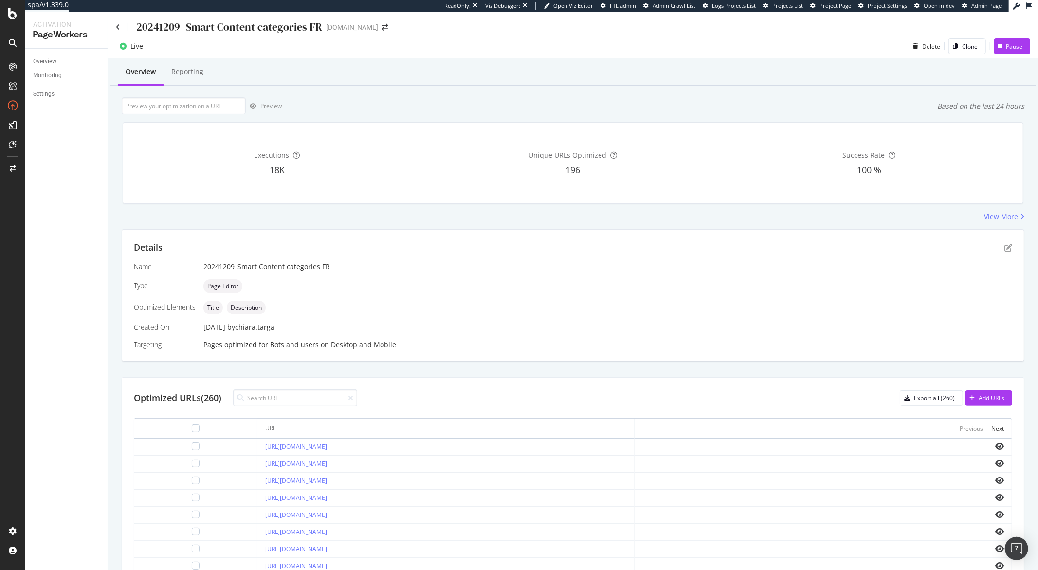
click at [160, 30] on div "20241209_Smart Content categories FR" at bounding box center [229, 26] width 186 height 15
click at [121, 28] on div "20241209_Smart Content categories FR" at bounding box center [219, 26] width 206 height 15
click at [118, 26] on icon at bounding box center [118, 27] width 4 height 7
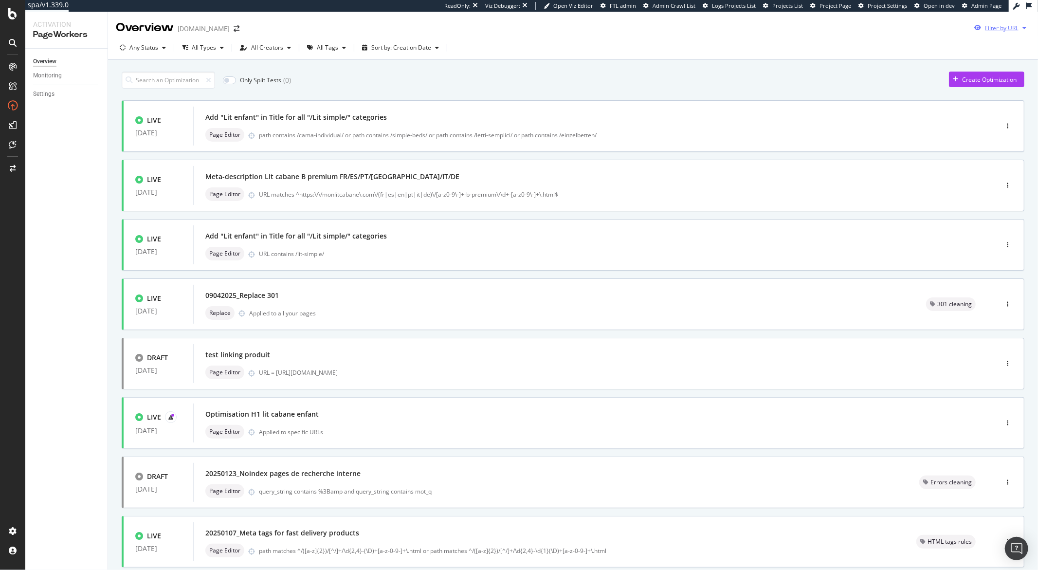
click at [1020, 31] on div "Filter by URL" at bounding box center [1000, 27] width 60 height 15
click at [953, 65] on input "url" at bounding box center [926, 64] width 178 height 17
paste input "https://monlitcabane.com/fr/184-lit-tipi"
type input "https://monlitcabane.com/fr/184-lit-tipi"
click at [1006, 79] on div "Apply" at bounding box center [1007, 83] width 15 height 8
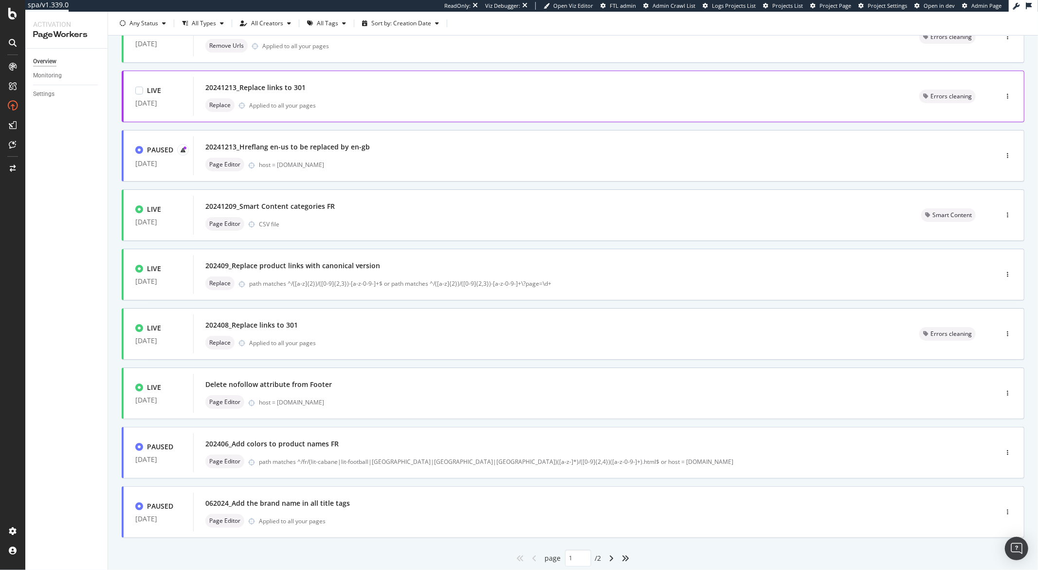
scroll to position [179, 0]
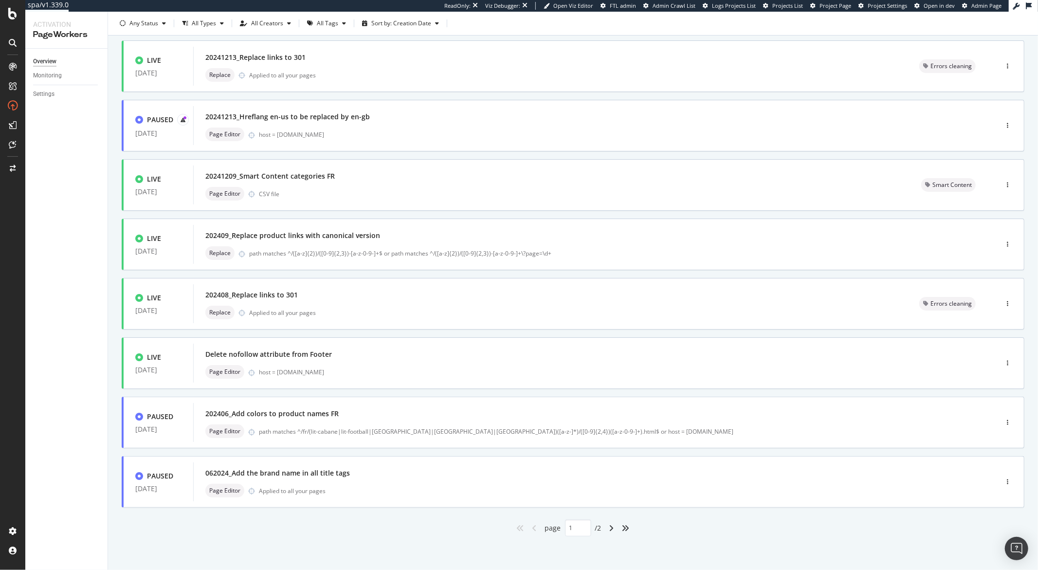
click at [611, 525] on div "angle-right" at bounding box center [611, 528] width 13 height 16
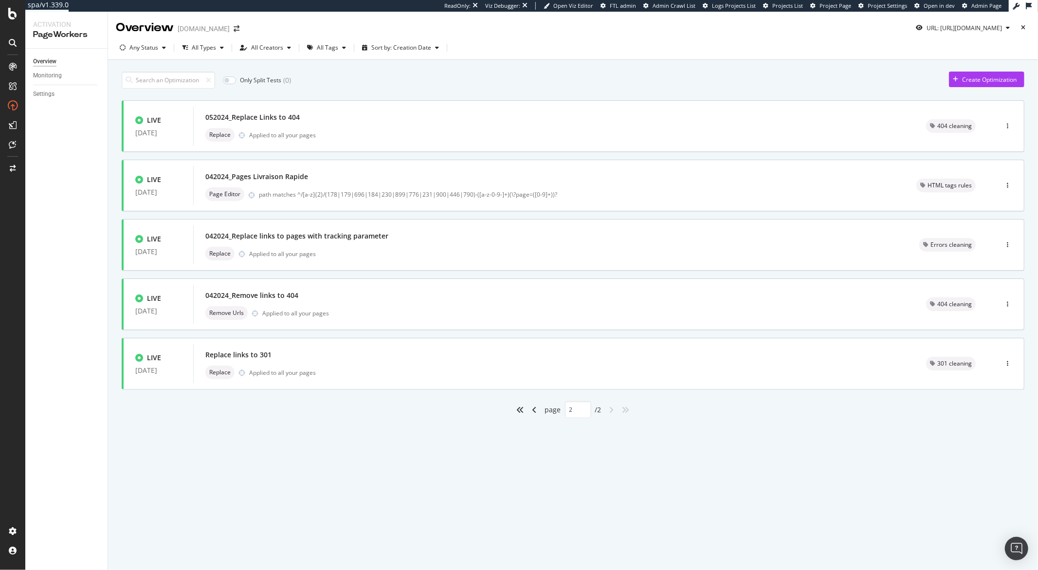
click at [538, 411] on div "angle-left" at bounding box center [534, 410] width 13 height 16
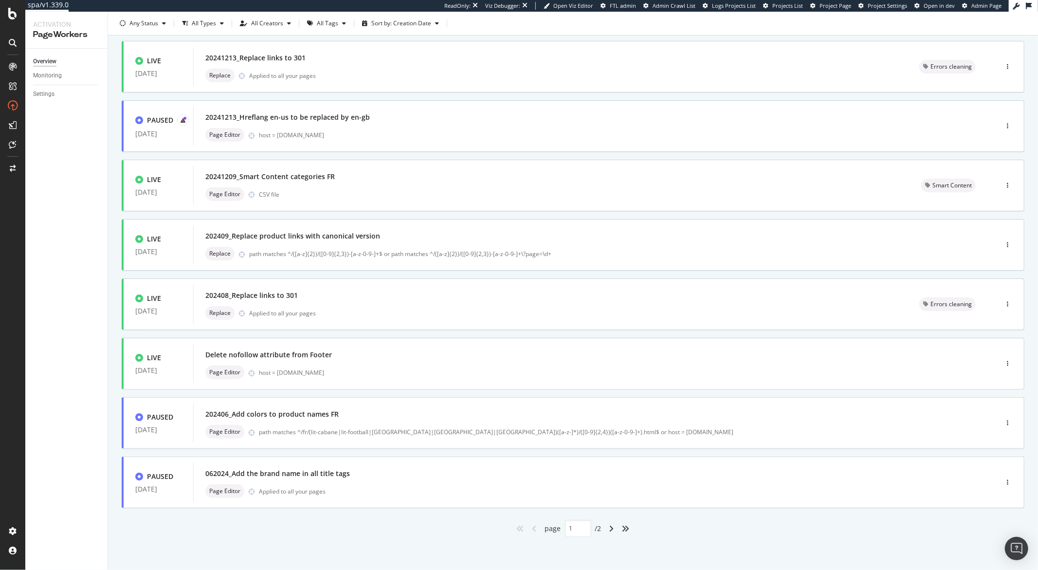
scroll to position [179, 0]
click at [611, 525] on div "angle-right" at bounding box center [611, 528] width 13 height 16
type input "2"
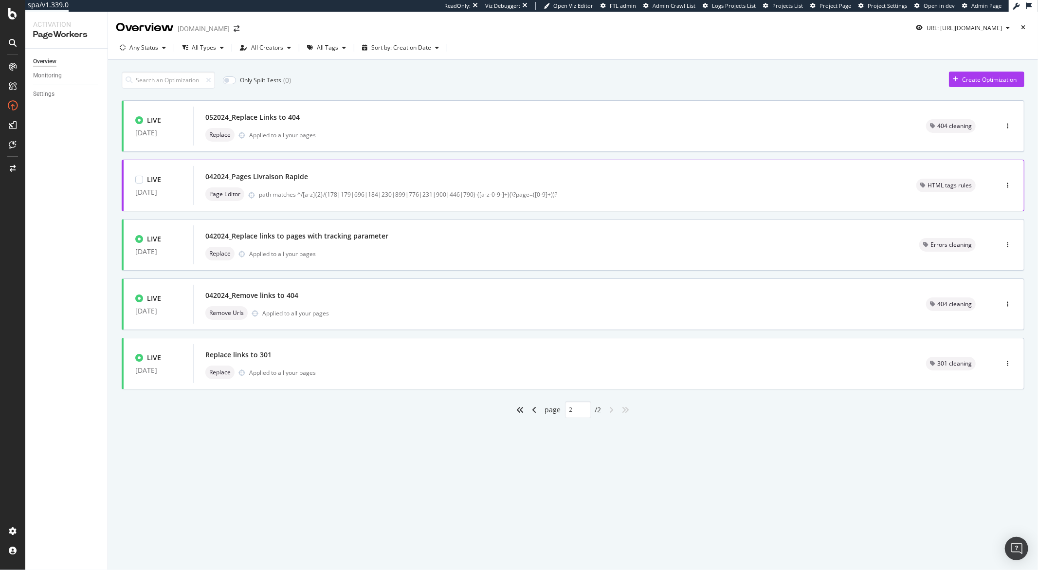
click at [304, 176] on div "042024_Pages Livraison Rapide" at bounding box center [256, 177] width 103 height 10
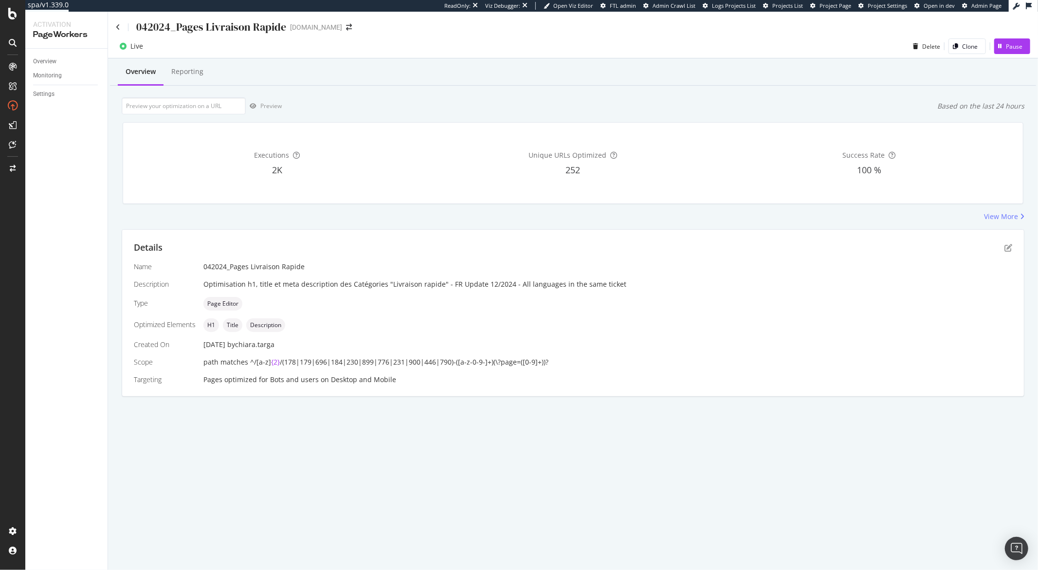
click at [212, 28] on div "042024_Pages Livraison Rapide" at bounding box center [211, 26] width 150 height 15
click at [118, 25] on icon at bounding box center [118, 27] width 4 height 7
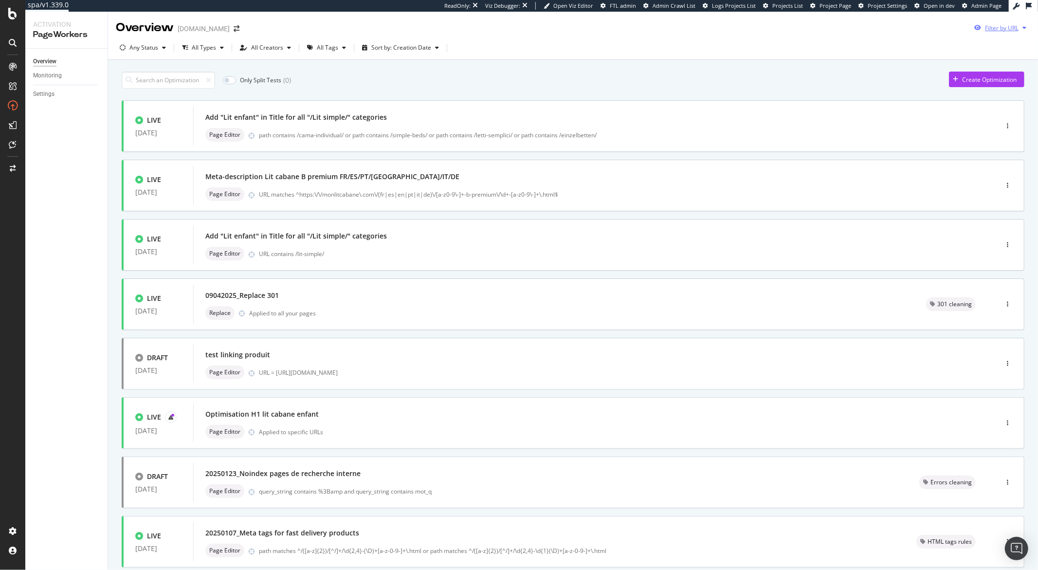
click at [1018, 30] on div "button" at bounding box center [1024, 28] width 12 height 6
click at [944, 69] on input "url" at bounding box center [926, 64] width 178 height 17
paste input "https://monlitcabane.com/fr/900-lit-superpose-tiroir"
type input "https://monlitcabane.com/fr/900-lit-superpose-tiroir"
click at [1007, 86] on div "Apply" at bounding box center [1007, 83] width 15 height 8
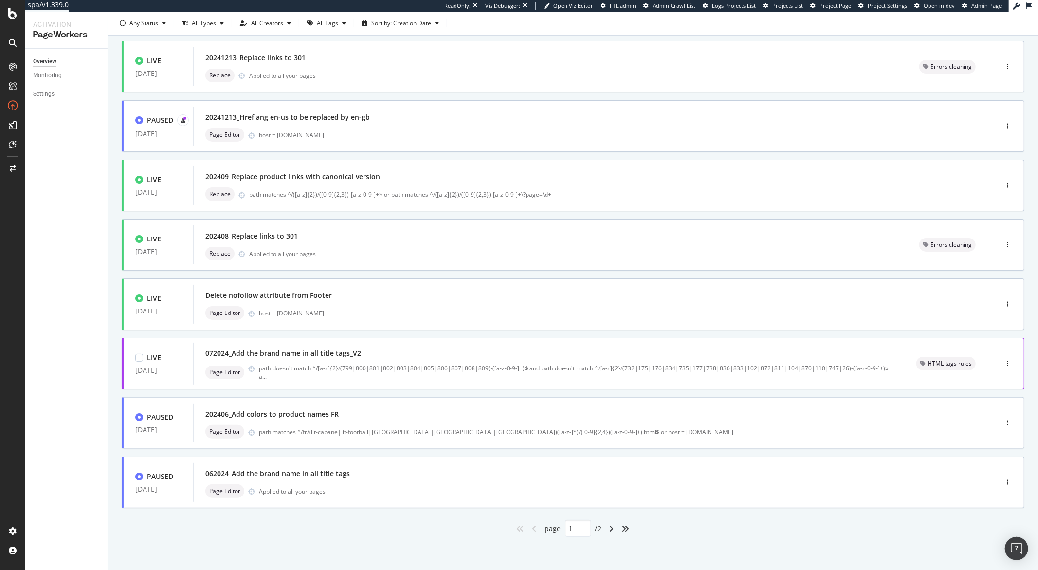
scroll to position [179, 0]
click at [609, 529] on icon "angle-right" at bounding box center [611, 528] width 5 height 8
type input "2"
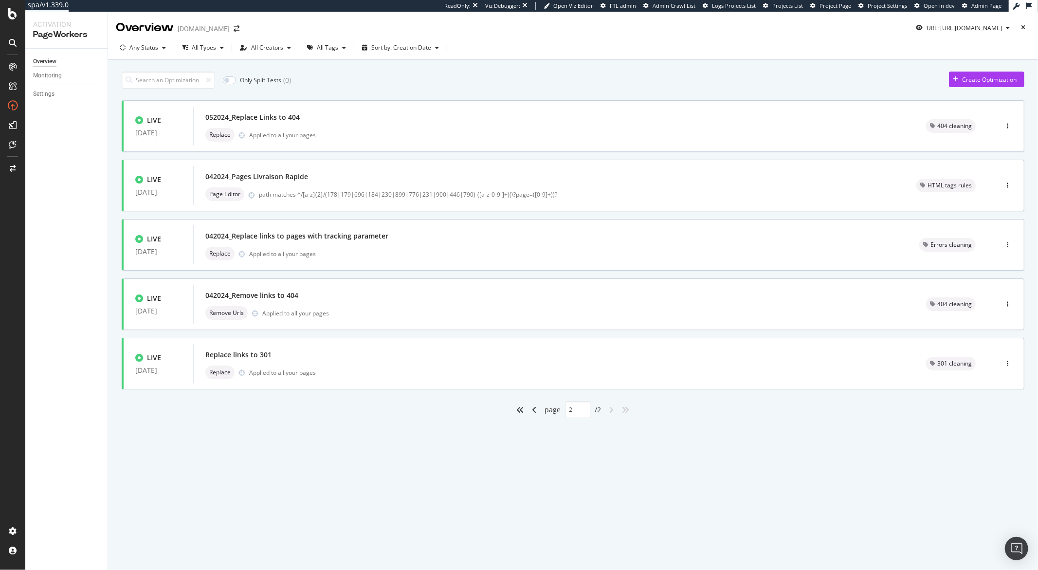
scroll to position [0, 0]
click at [300, 171] on div "042024_Pages Livraison Rapide" at bounding box center [548, 177] width 687 height 14
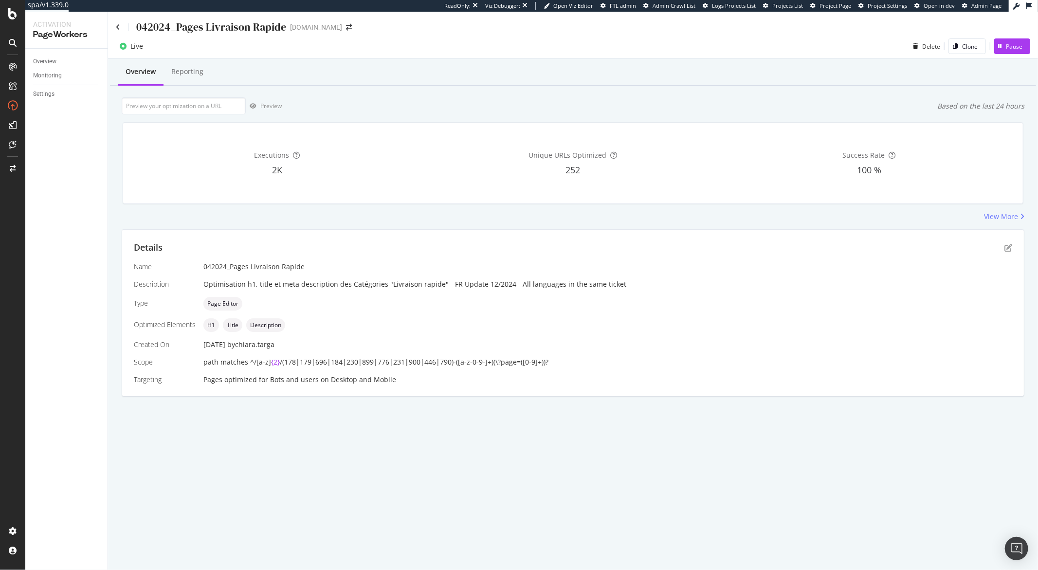
click at [216, 26] on div "042024_Pages Livraison Rapide" at bounding box center [211, 26] width 150 height 15
click at [218, 27] on div "042024_Pages Livraison Rapide" at bounding box center [211, 26] width 150 height 15
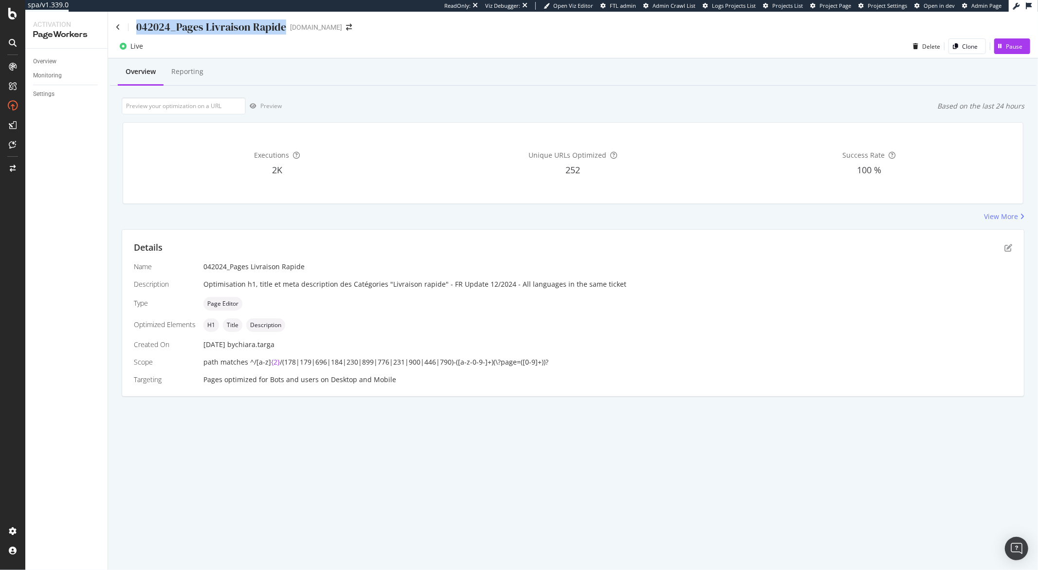
click at [218, 27] on div "042024_Pages Livraison Rapide" at bounding box center [211, 26] width 150 height 15
click at [114, 29] on div "042024_Pages Livraison Rapide monlitcabane.com" at bounding box center [573, 23] width 930 height 23
click at [118, 28] on icon at bounding box center [118, 27] width 4 height 7
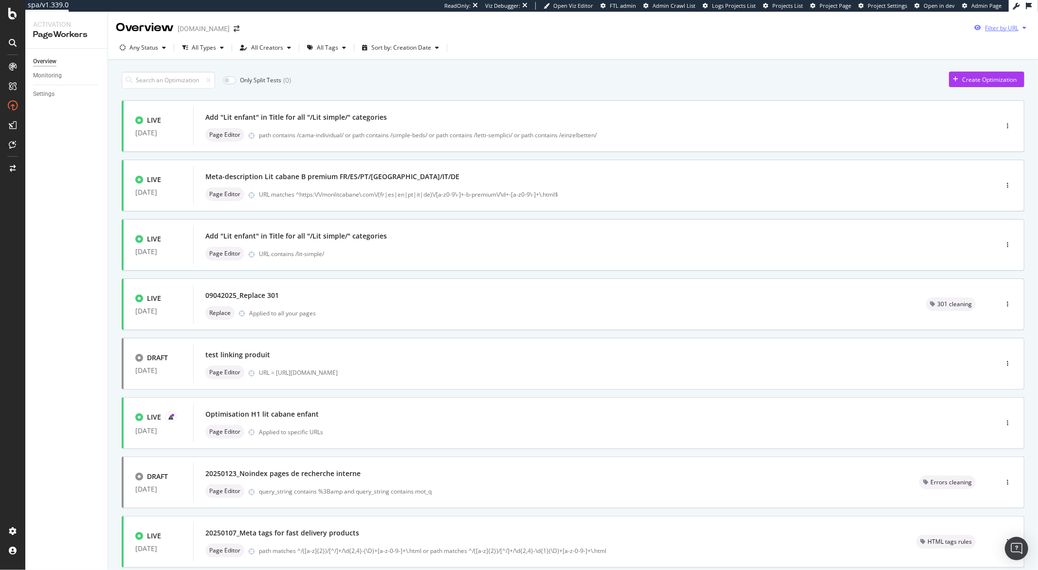
click at [1022, 27] on icon "button" at bounding box center [1024, 28] width 4 height 6
click at [919, 67] on input "url" at bounding box center [926, 64] width 178 height 17
paste input "https://monlitcabane.com/fr/900-lit-superpose-tiroir"
type input "https://monlitcabane.com/fr/900-lit-superpose-tiroir"
click at [1010, 85] on div "Apply" at bounding box center [1007, 83] width 15 height 8
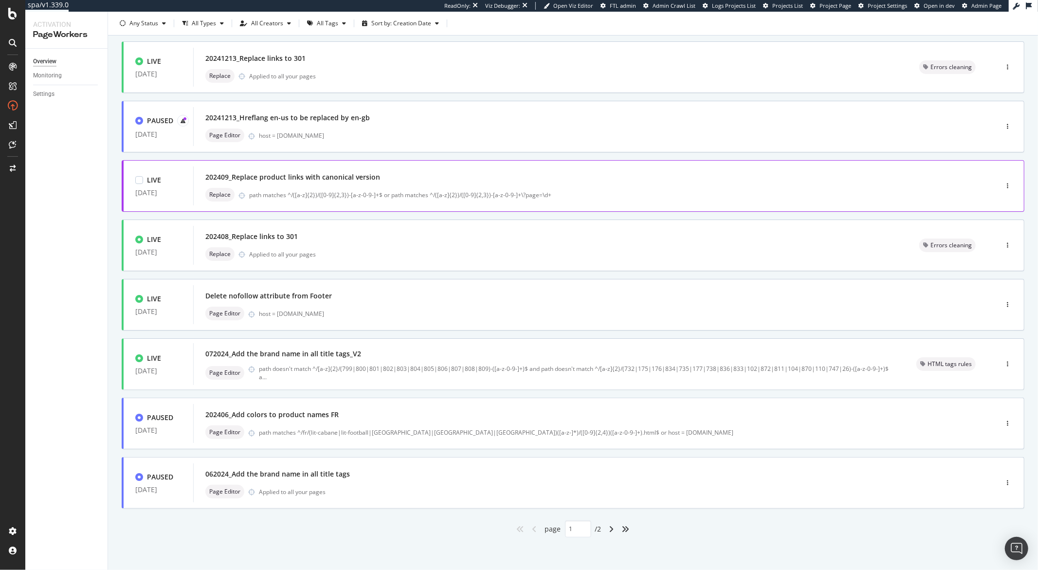
scroll to position [179, 0]
click at [609, 528] on icon "angle-right" at bounding box center [611, 528] width 5 height 8
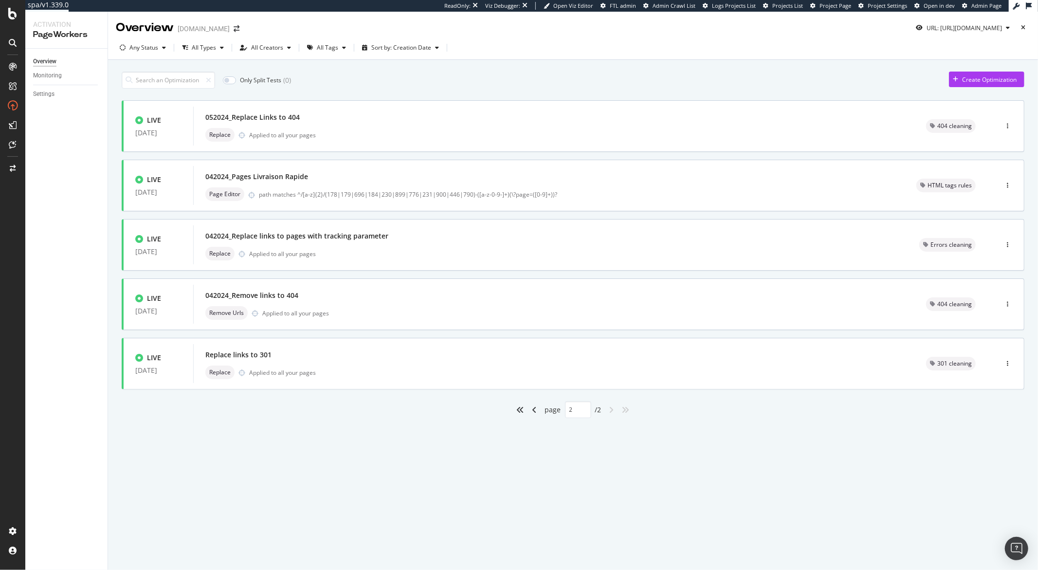
click at [537, 411] on div "angle-left" at bounding box center [534, 410] width 13 height 16
type input "1"
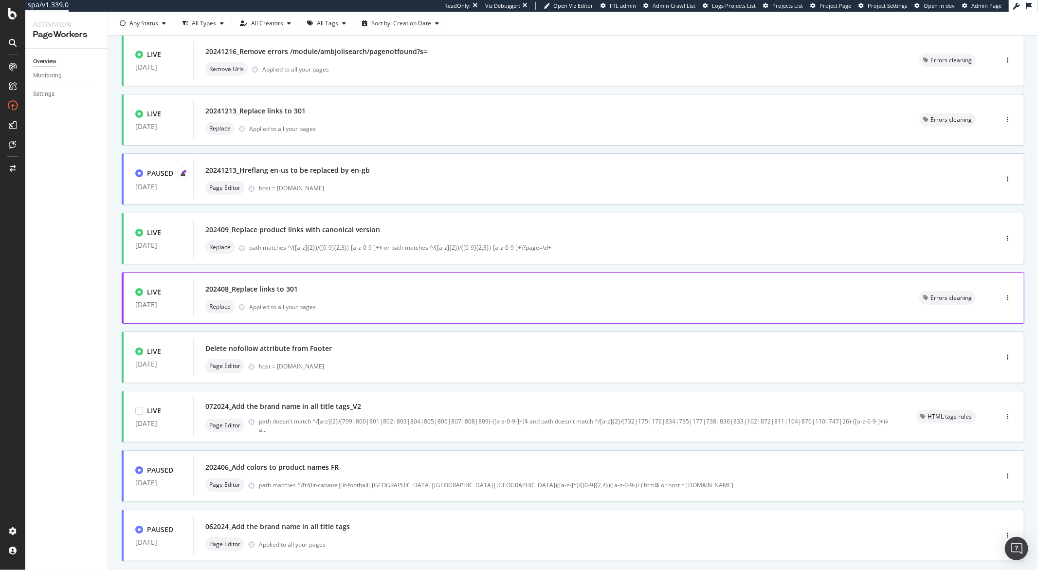
scroll to position [126, 0]
click at [386, 403] on div "072024_Add the brand name in all title tags_V2" at bounding box center [548, 405] width 687 height 14
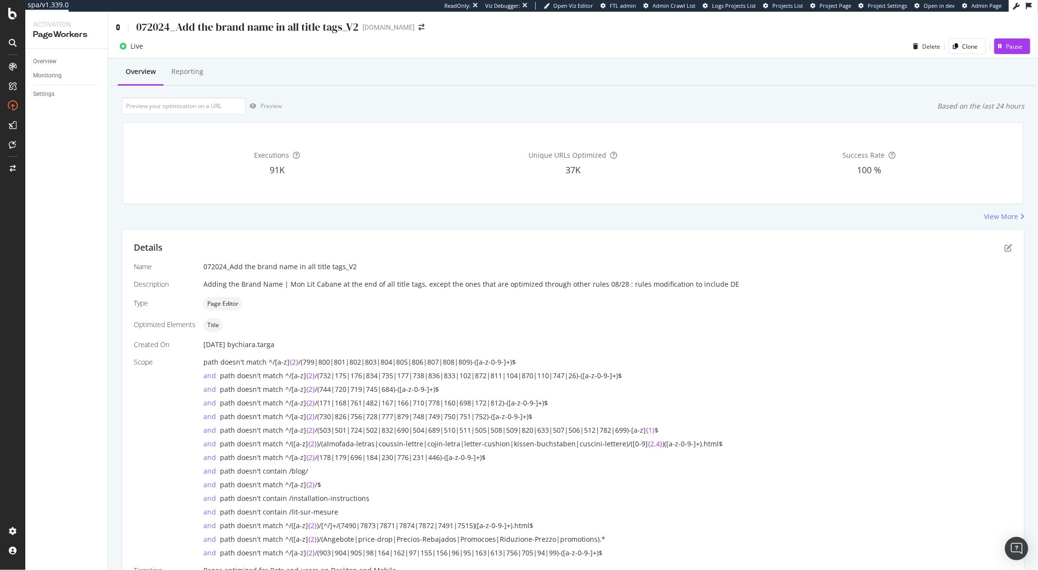
click at [118, 29] on icon at bounding box center [118, 27] width 4 height 7
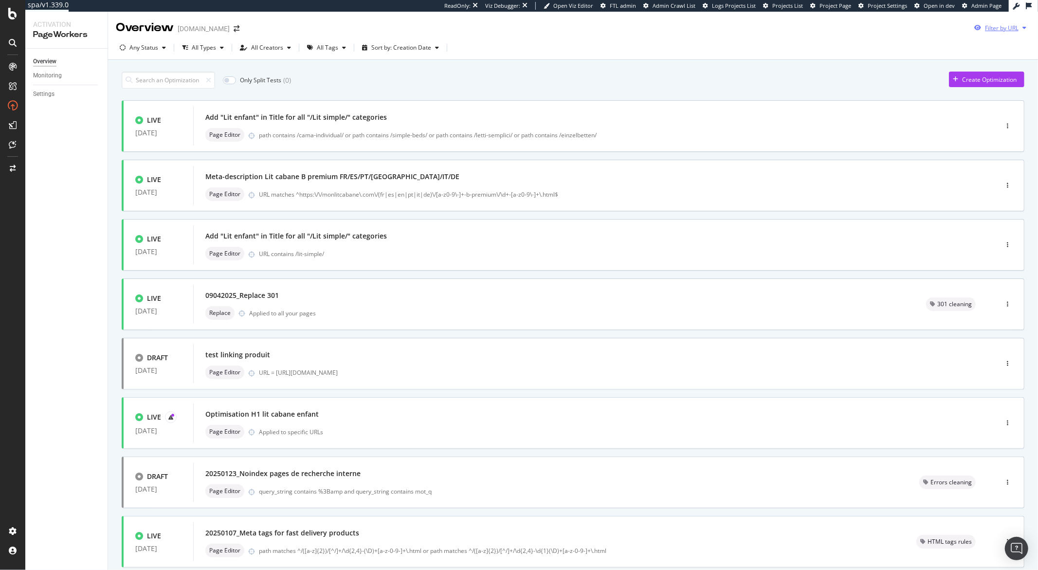
click at [1018, 29] on div "button" at bounding box center [1024, 28] width 12 height 6
click at [945, 67] on input "url" at bounding box center [926, 64] width 178 height 17
paste input "https://monlitcabane.com/fr/900-lit-superpose-tiroir"
type input "https://monlitcabane.com/fr/900-lit-superpose-tiroir"
click at [1006, 84] on div "Apply" at bounding box center [1007, 83] width 15 height 8
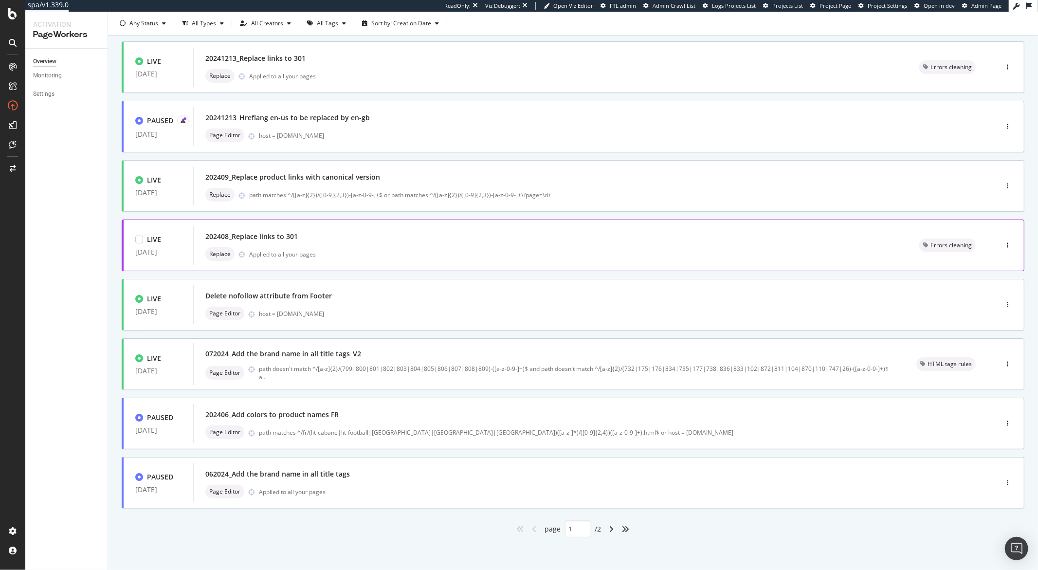
scroll to position [179, 0]
click at [609, 526] on icon "angle-right" at bounding box center [611, 528] width 5 height 8
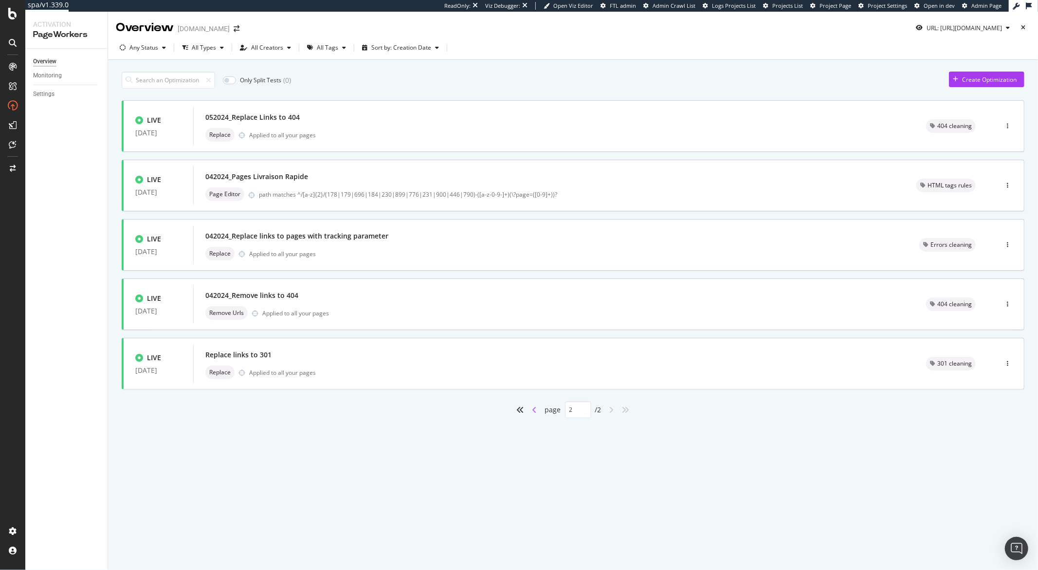
click at [536, 412] on icon "angle-left" at bounding box center [534, 410] width 5 height 8
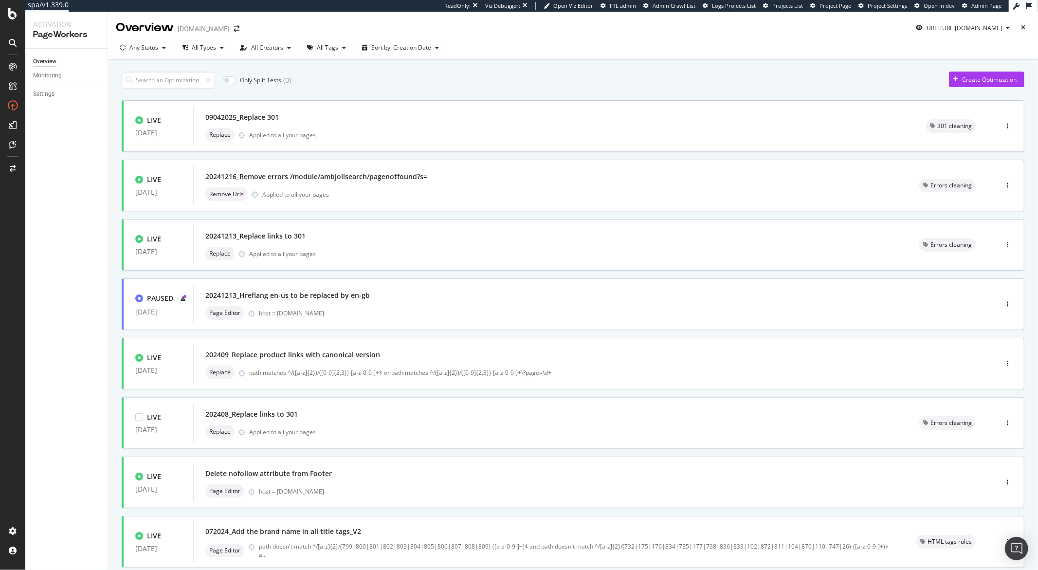
type input "1"
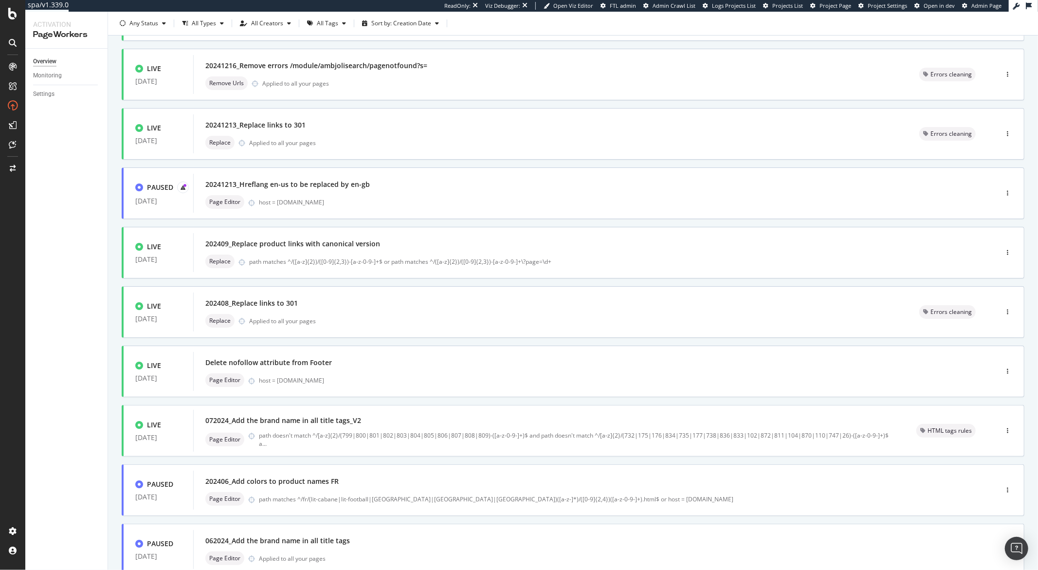
scroll to position [179, 0]
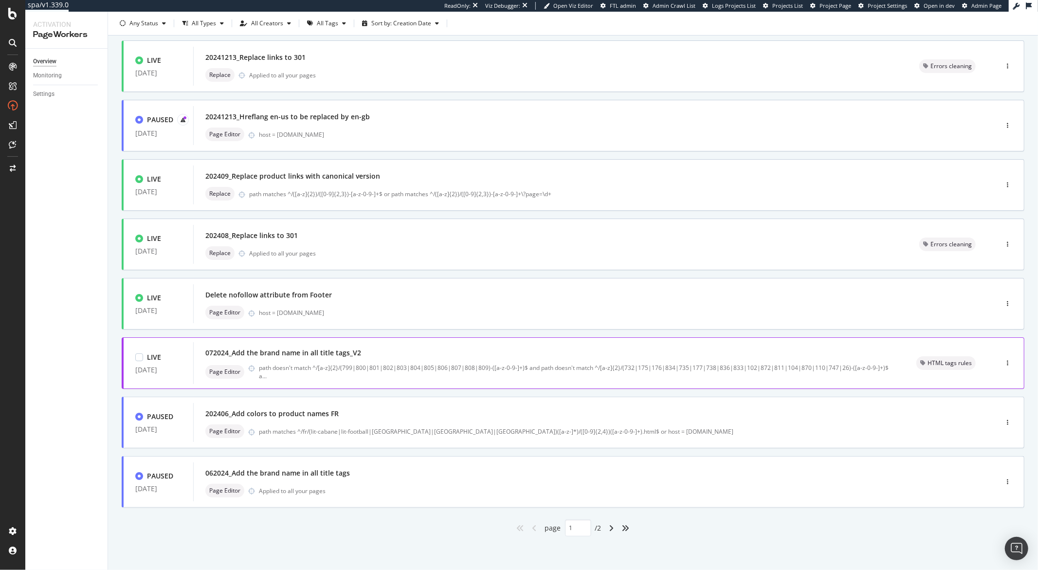
click at [501, 359] on div "072024_Add the brand name in all title tags_V2" at bounding box center [548, 353] width 687 height 14
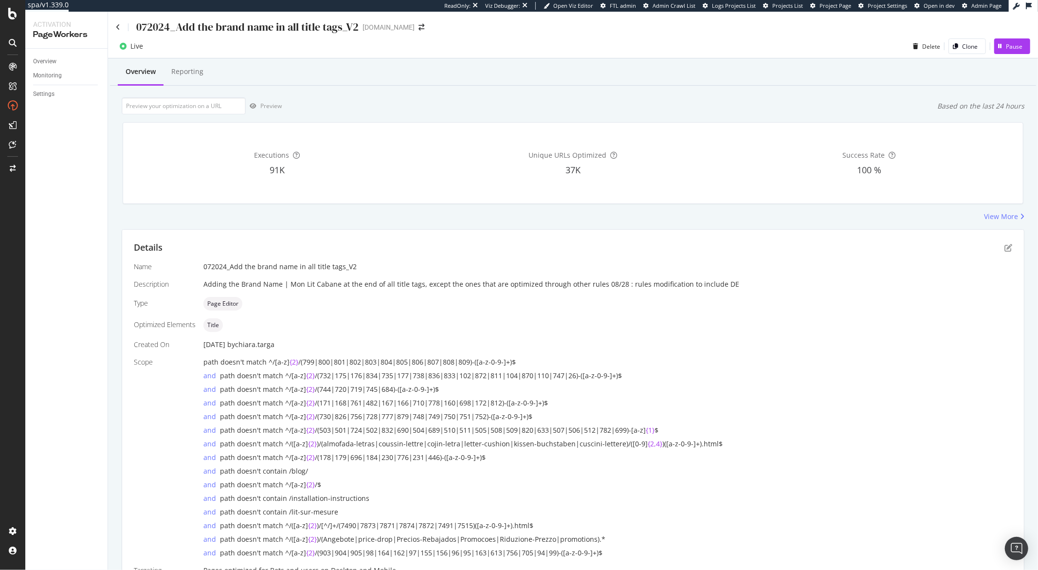
click at [204, 29] on div "072024_Add the brand name in all title tags_V2" at bounding box center [247, 26] width 222 height 15
click at [119, 27] on icon at bounding box center [118, 27] width 4 height 7
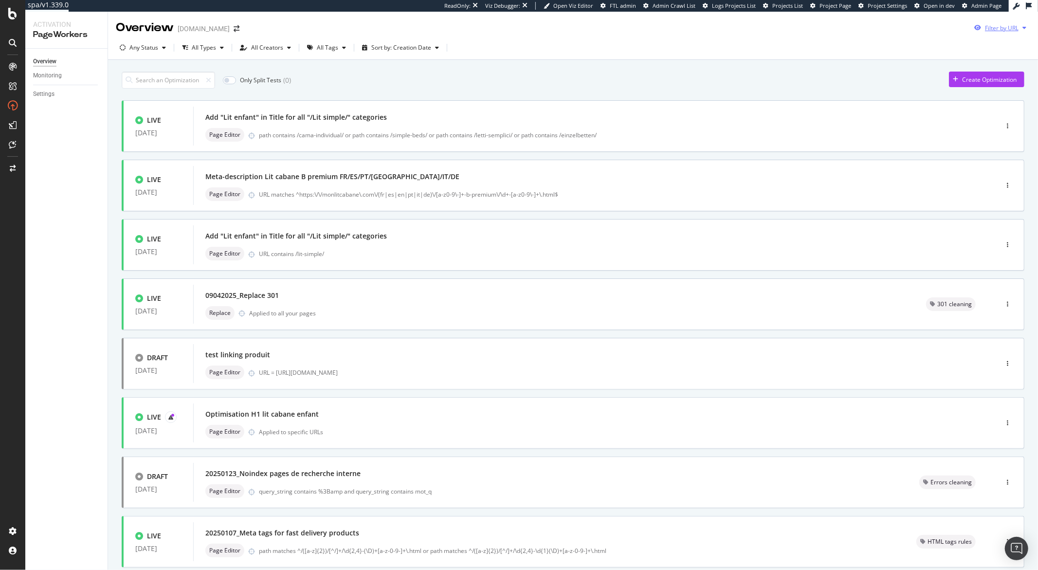
click at [1019, 28] on div "button" at bounding box center [1024, 28] width 12 height 6
click at [914, 70] on input "url" at bounding box center [926, 64] width 178 height 17
paste input "https://monlitcabane.com/fr/899-lit-simple-tiroir"
type input "https://monlitcabane.com/fr/899-lit-simple-tiroir"
click at [1002, 82] on div "Apply" at bounding box center [1007, 83] width 15 height 8
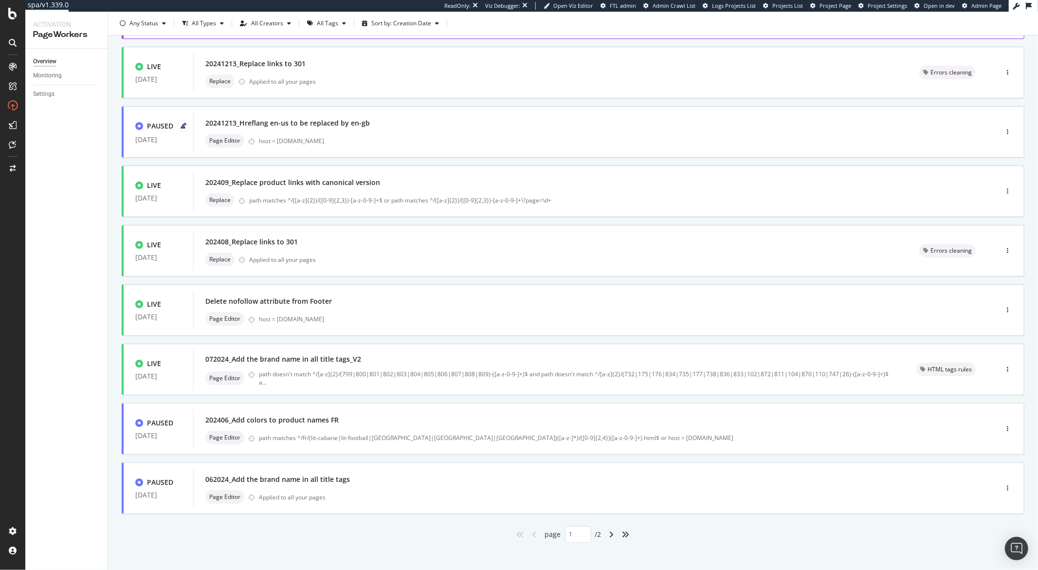
scroll to position [179, 0]
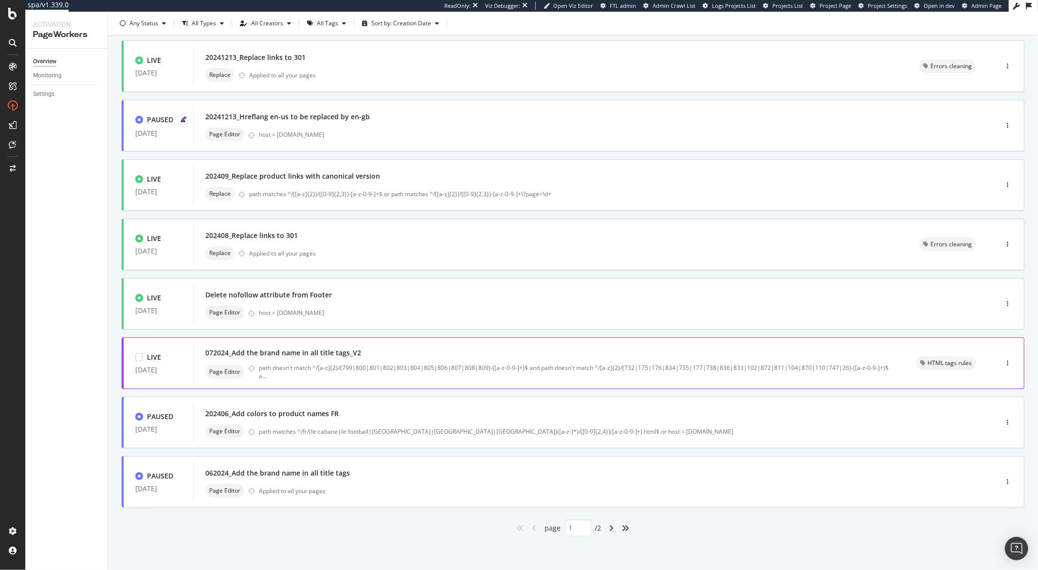
click at [271, 347] on div "072024_Add the brand name in all title tags_V2" at bounding box center [548, 353] width 687 height 14
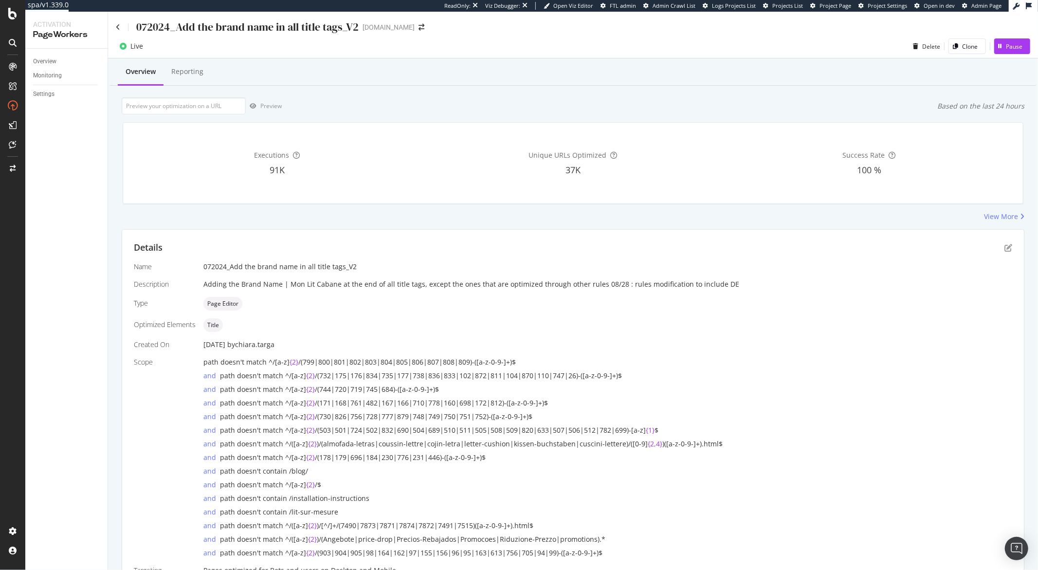
click at [252, 25] on div "072024_Add the brand name in all title tags_V2" at bounding box center [247, 26] width 222 height 15
click at [120, 27] on div "072024_Add the brand name in all title tags_V2" at bounding box center [237, 26] width 243 height 15
click at [120, 29] on icon at bounding box center [118, 27] width 4 height 7
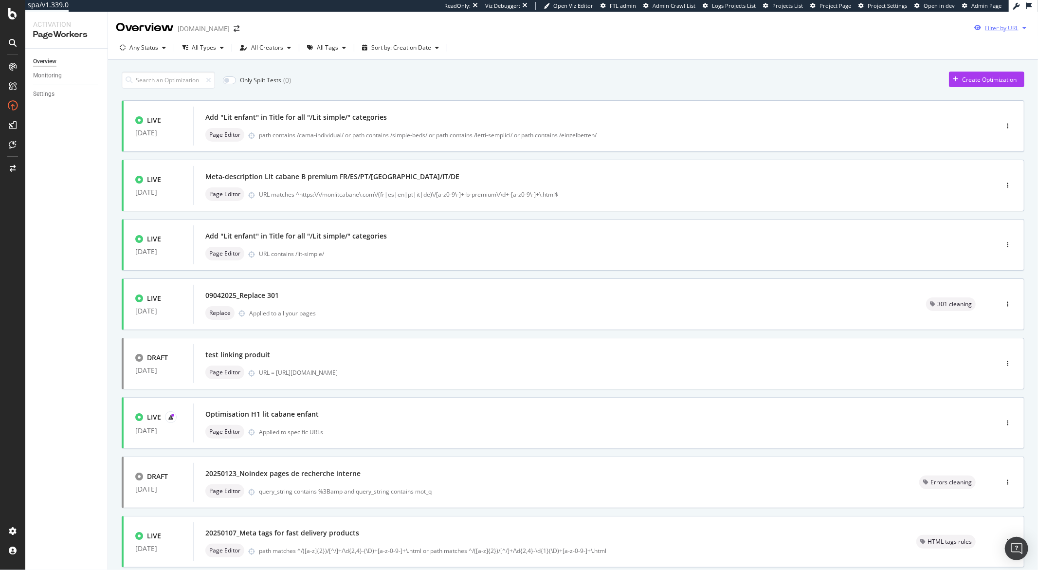
click at [1019, 28] on div "button" at bounding box center [1024, 28] width 12 height 6
click at [919, 68] on input "url" at bounding box center [926, 64] width 178 height 17
paste input "https://monlitcabane.com/fr/899-lit-simple-tiroir"
type input "https://monlitcabane.com/fr/899-lit-simple-tiroir"
click at [1006, 87] on div "Apply" at bounding box center [1007, 82] width 15 height 15
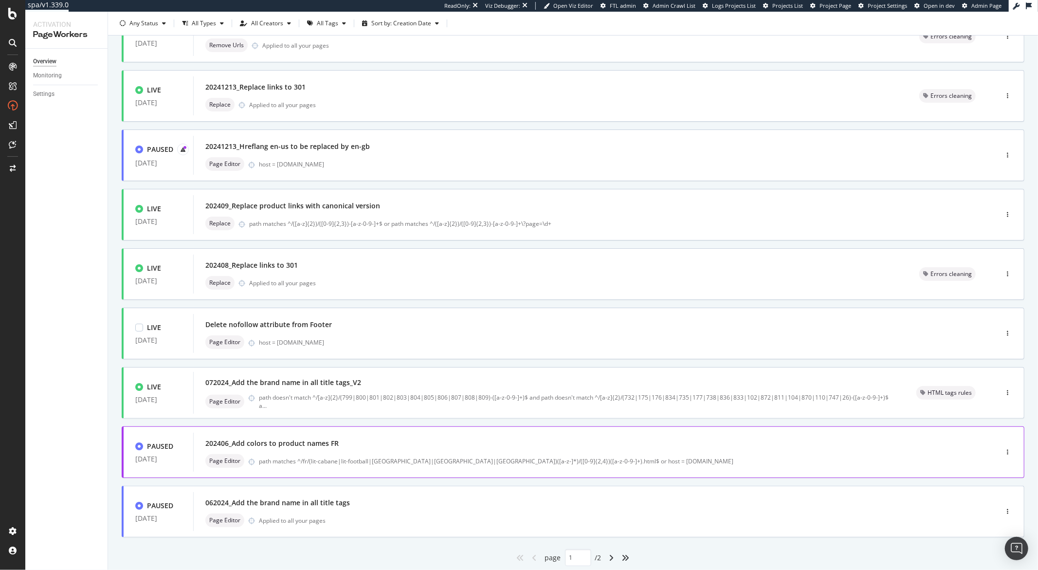
scroll to position [179, 0]
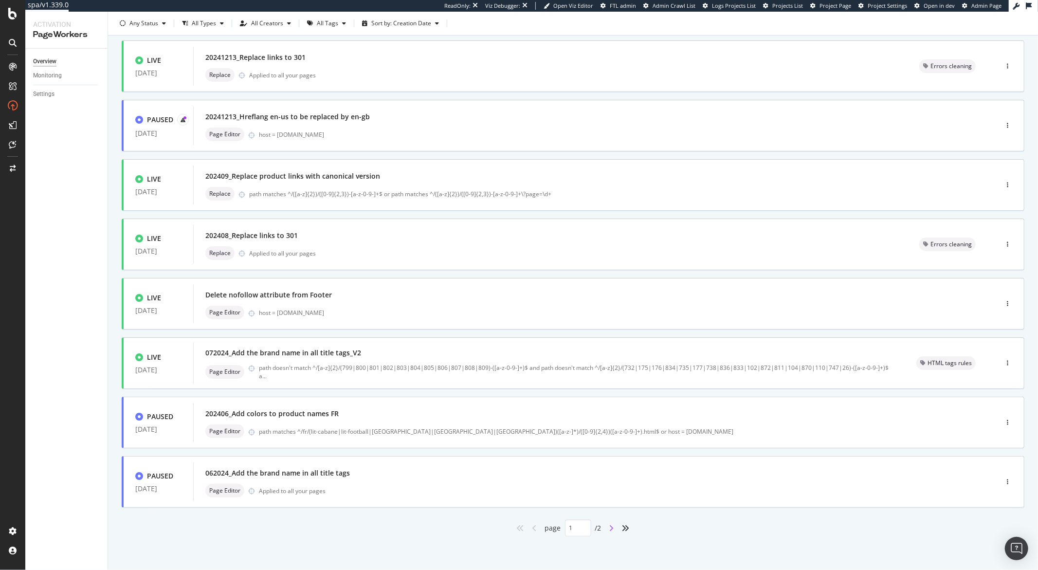
click at [609, 526] on icon "angle-right" at bounding box center [611, 528] width 5 height 8
type input "2"
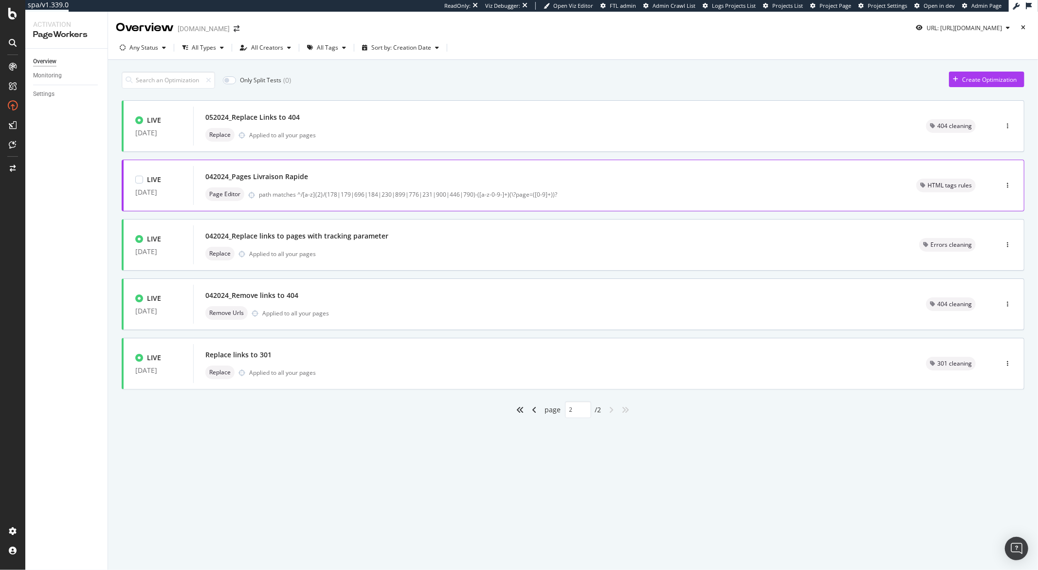
click at [314, 178] on div "042024_Pages Livraison Rapide" at bounding box center [548, 177] width 687 height 14
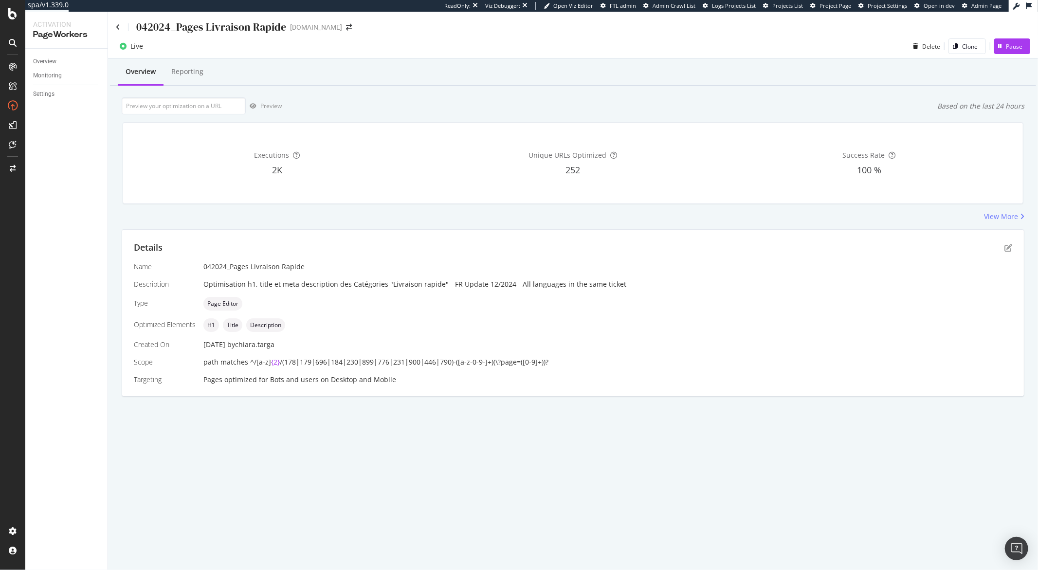
click at [219, 27] on div "042024_Pages Livraison Rapide" at bounding box center [211, 26] width 150 height 15
click at [118, 26] on icon at bounding box center [118, 27] width 4 height 7
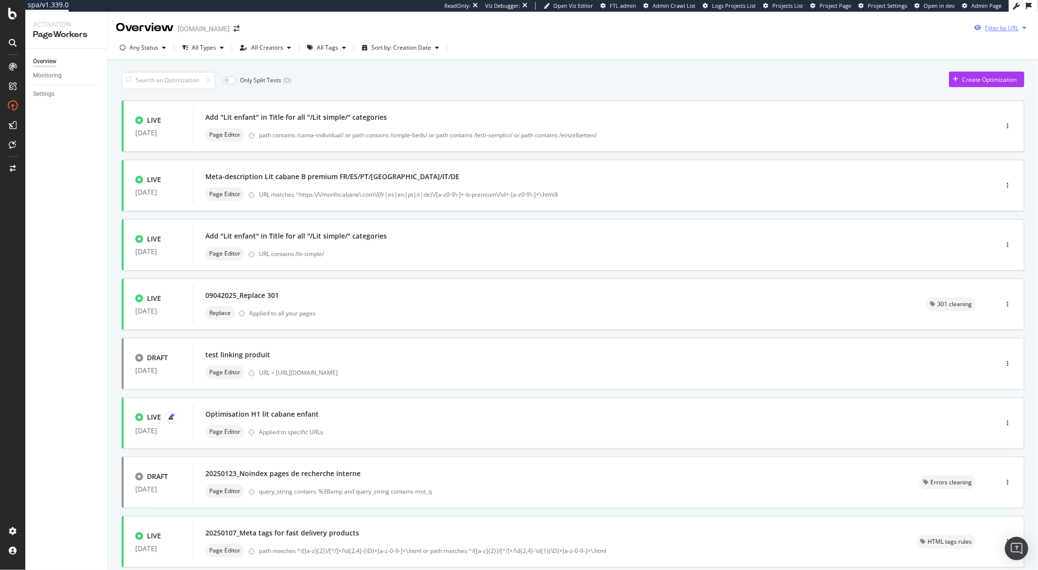
click at [1022, 27] on icon "button" at bounding box center [1024, 28] width 4 height 6
click at [919, 65] on input "url" at bounding box center [926, 64] width 178 height 17
paste input "https://monlitcabane.com/fr/776-lit-bebe"
type input "https://monlitcabane.com/fr/776-lit-bebe"
click at [1003, 81] on div "Apply" at bounding box center [1007, 83] width 15 height 8
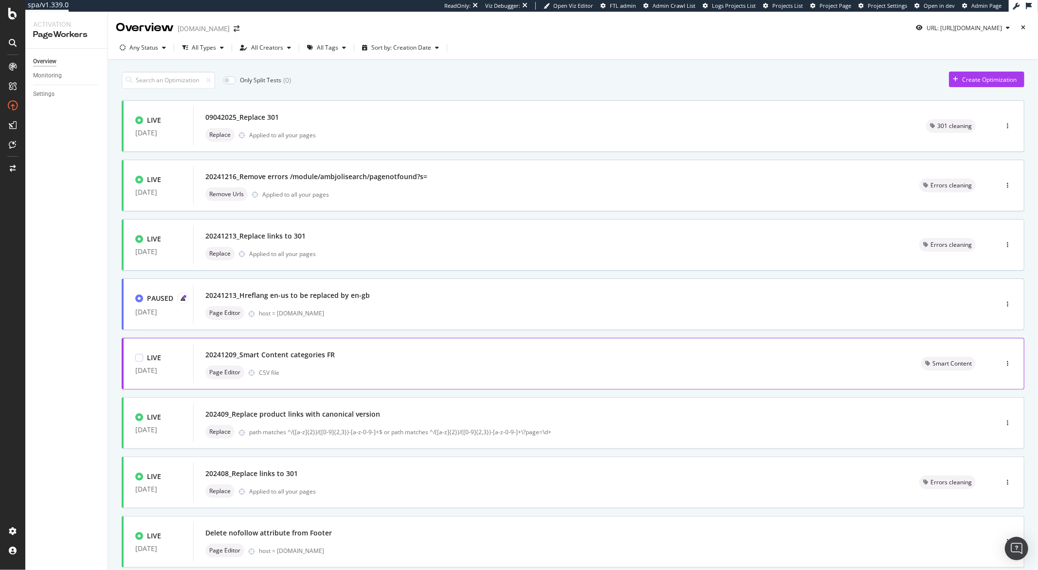
click at [316, 350] on div "20241209_Smart Content categories FR" at bounding box center [269, 355] width 129 height 10
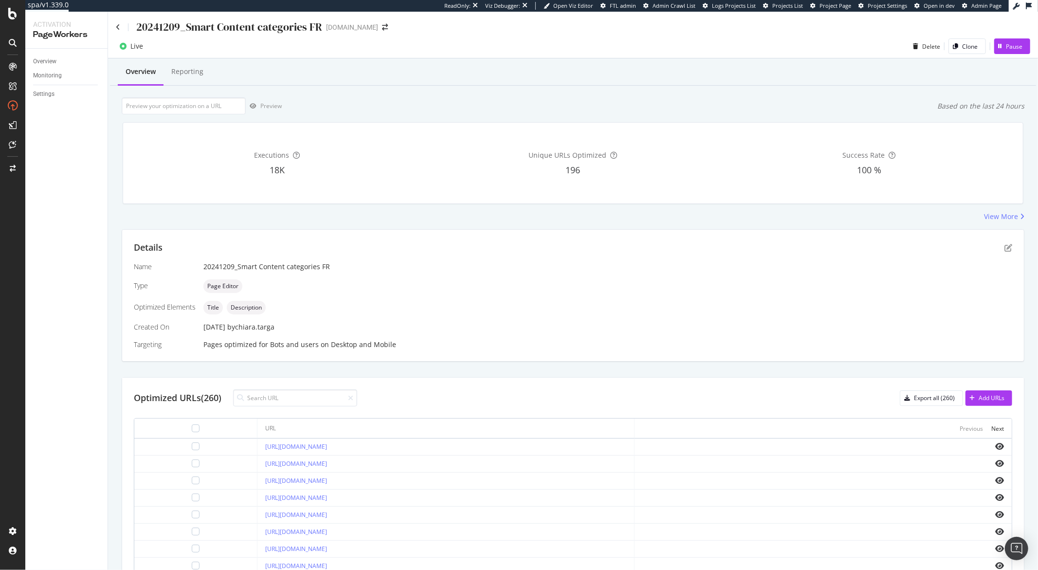
click at [204, 28] on div "20241209_Smart Content categories FR" at bounding box center [229, 26] width 186 height 15
click at [117, 28] on icon at bounding box center [118, 27] width 4 height 7
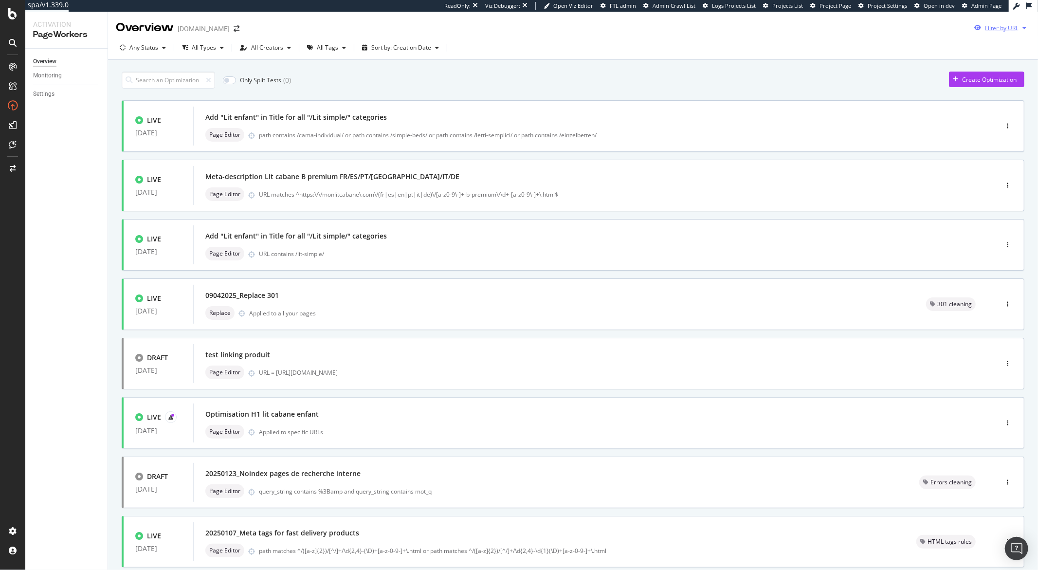
click at [1020, 28] on div "button" at bounding box center [1024, 28] width 12 height 6
click at [952, 72] on input "url" at bounding box center [926, 64] width 178 height 17
paste input "20241209_Smart Content categories FR"
type input "20241209_Smart Content categories FR"
paste input "https://monlitcabane.com/fr/776-lit-bebe"
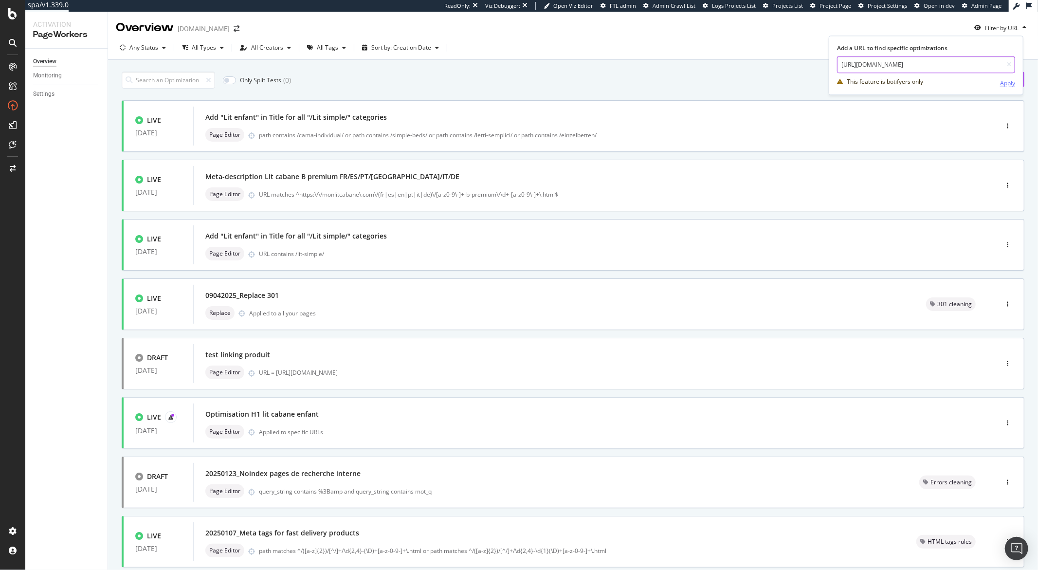
type input "https://monlitcabane.com/fr/776-lit-bebe"
click at [1006, 86] on div "Apply" at bounding box center [1007, 83] width 15 height 8
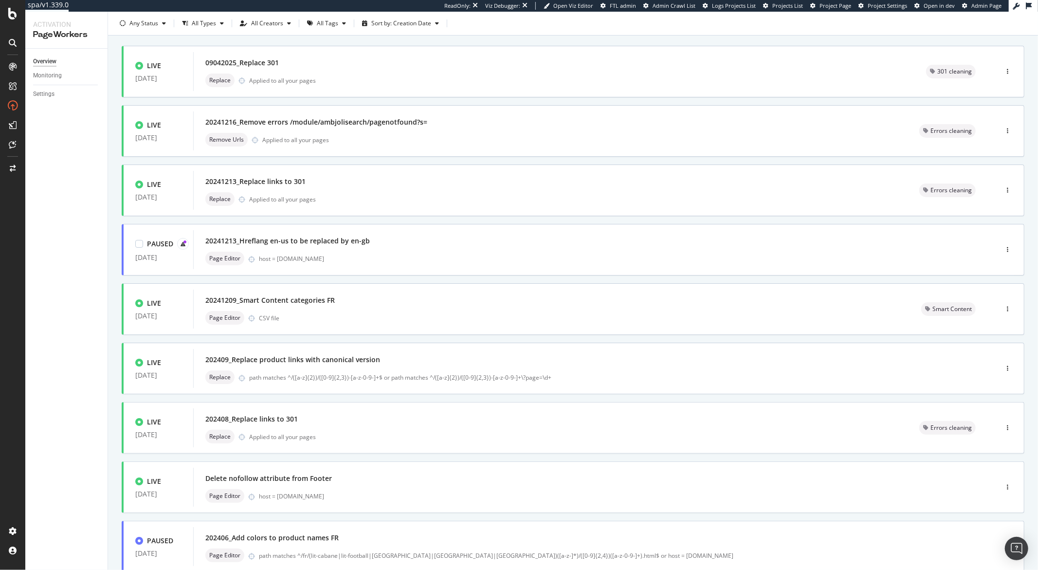
scroll to position [6, 0]
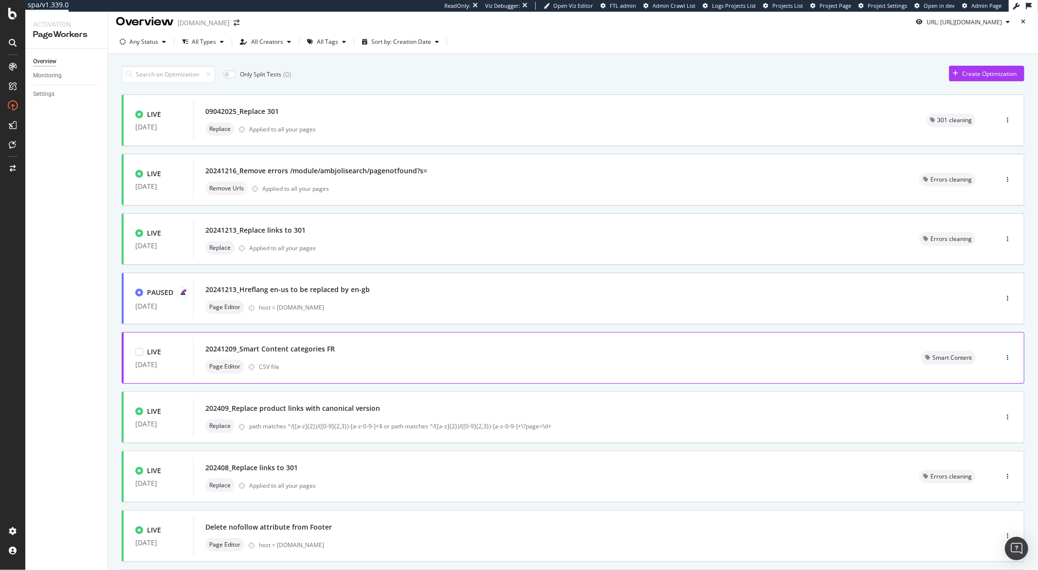
click at [352, 344] on div "20241209_Smart Content categories FR" at bounding box center [551, 349] width 692 height 14
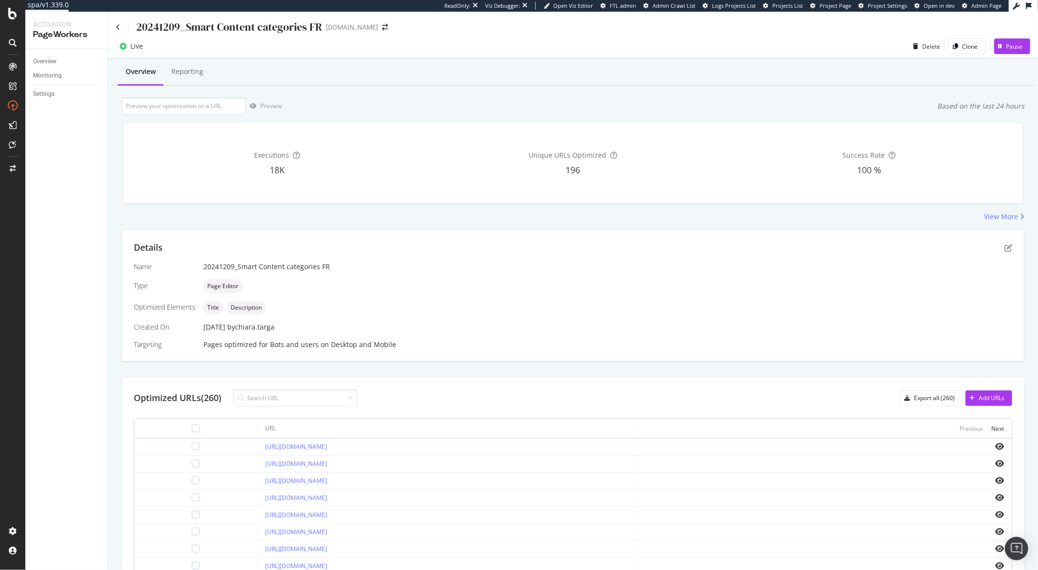
click at [207, 30] on div "20241209_Smart Content categories FR" at bounding box center [229, 26] width 186 height 15
drag, startPoint x: 120, startPoint y: 20, endPoint x: 121, endPoint y: 25, distance: 4.9
click at [120, 20] on div "20241209_Smart Content categories FR" at bounding box center [219, 26] width 206 height 15
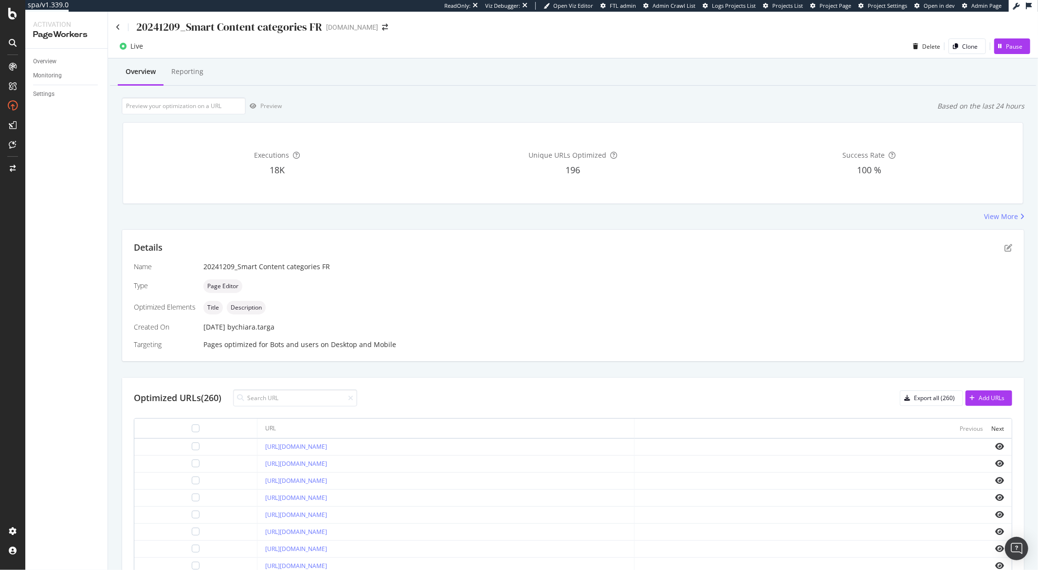
click at [121, 27] on div "20241209_Smart Content categories FR" at bounding box center [219, 26] width 206 height 15
click at [120, 27] on icon at bounding box center [118, 27] width 4 height 7
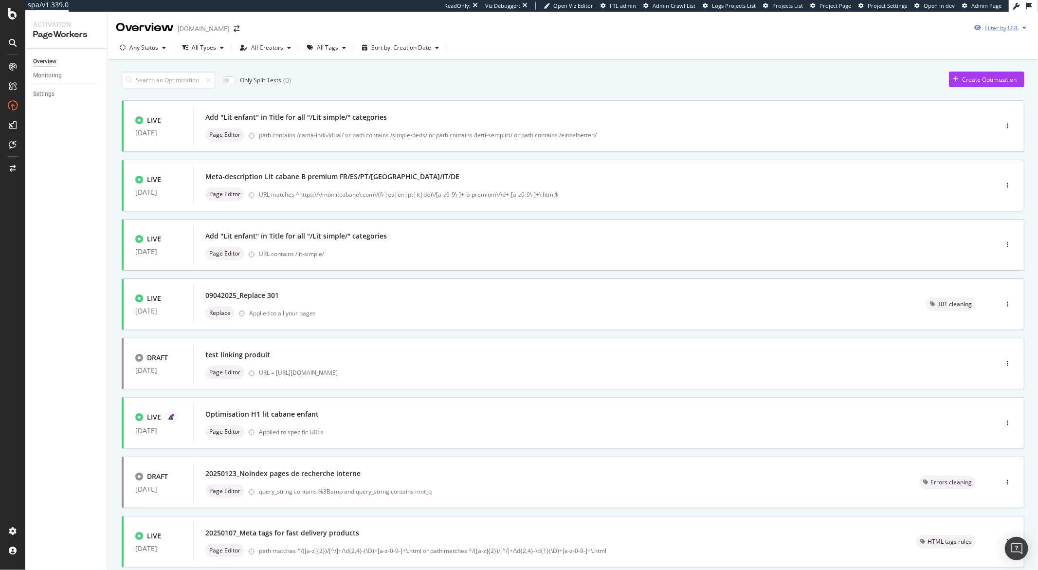
click at [1019, 29] on div "button" at bounding box center [1024, 28] width 12 height 6
click at [965, 67] on input "url" at bounding box center [926, 64] width 178 height 17
paste input "20241209_Smart Content categories FR"
type input "20241209_Smart Content categories FR"
click at [888, 64] on input "url" at bounding box center [926, 64] width 178 height 17
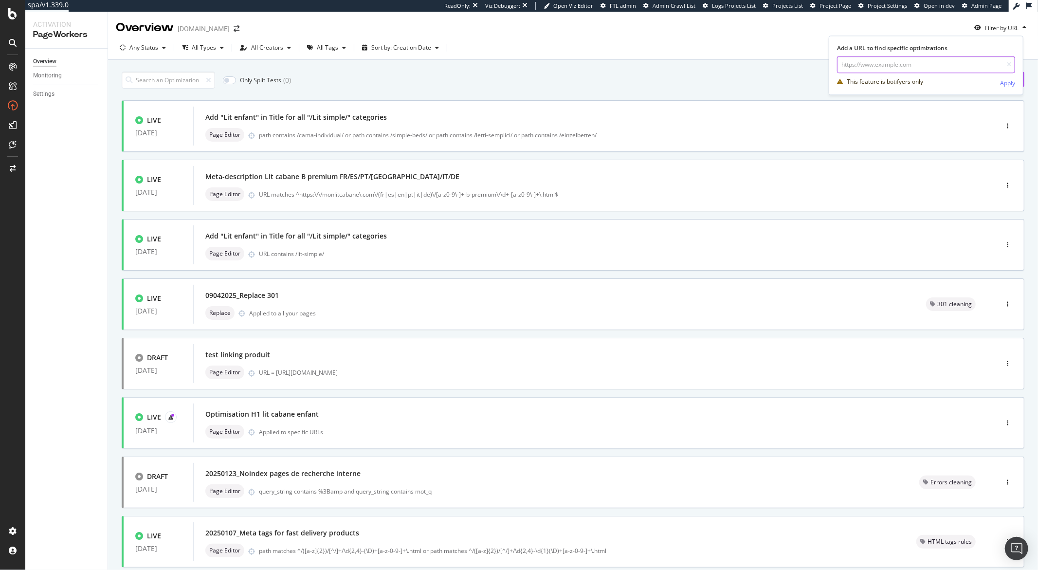
paste input "https://monlitcabane.com/fr/776-lit-bebe"
type input "https://monlitcabane.com/fr/776-lit-bebe"
click at [1004, 84] on div "Apply" at bounding box center [1007, 83] width 15 height 8
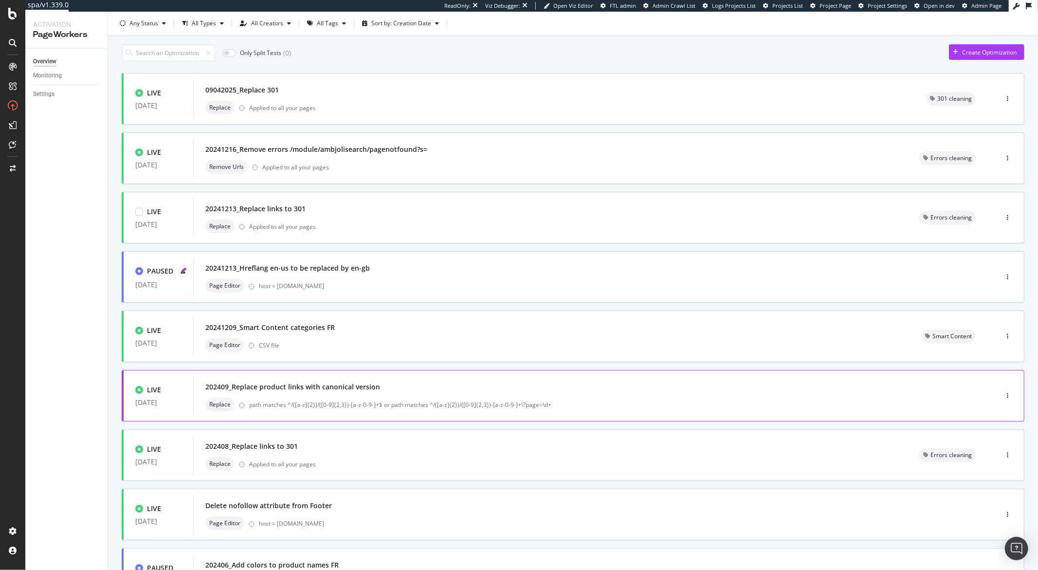
scroll to position [179, 0]
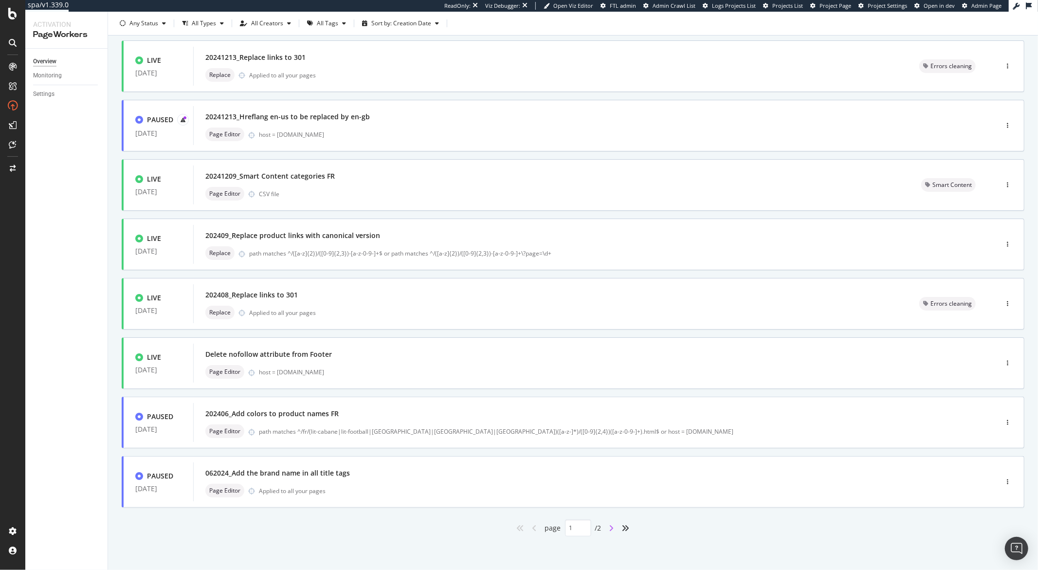
click at [609, 527] on icon "angle-right" at bounding box center [611, 528] width 5 height 8
type input "2"
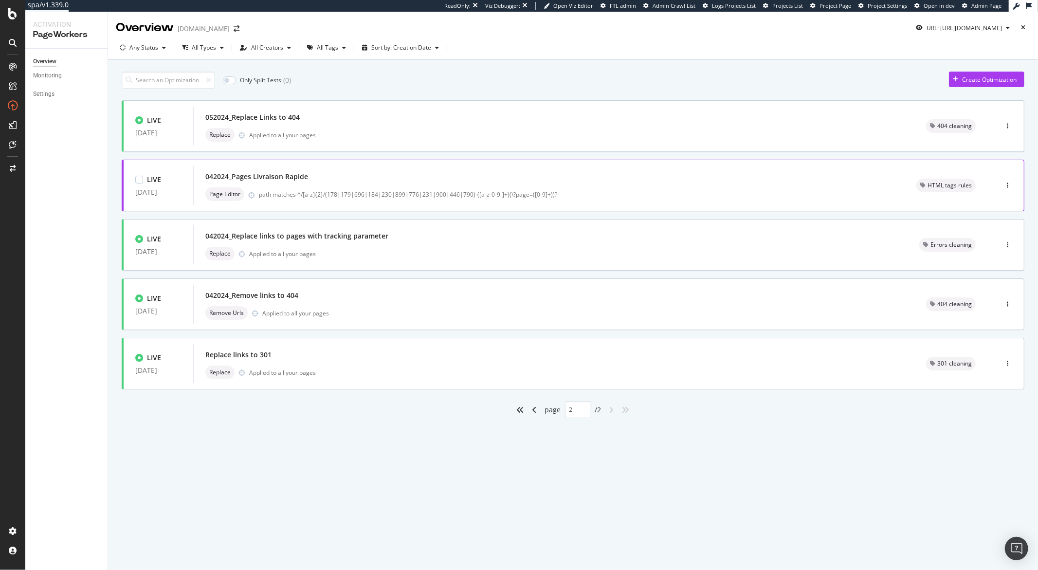
click at [287, 177] on div "042024_Pages Livraison Rapide" at bounding box center [256, 177] width 103 height 10
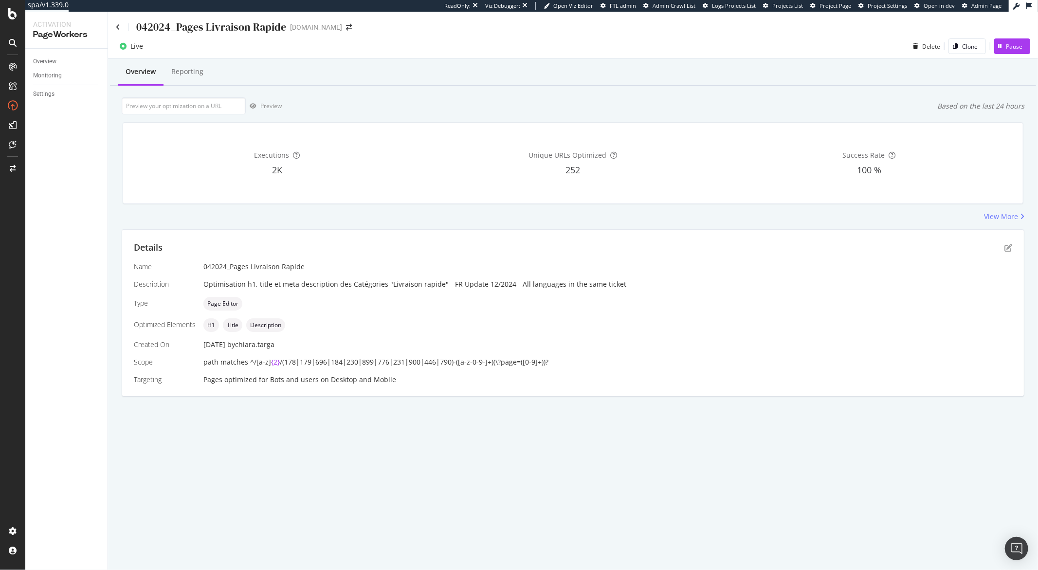
click at [218, 29] on div "042024_Pages Livraison Rapide" at bounding box center [211, 26] width 150 height 15
click at [119, 29] on icon at bounding box center [118, 27] width 4 height 7
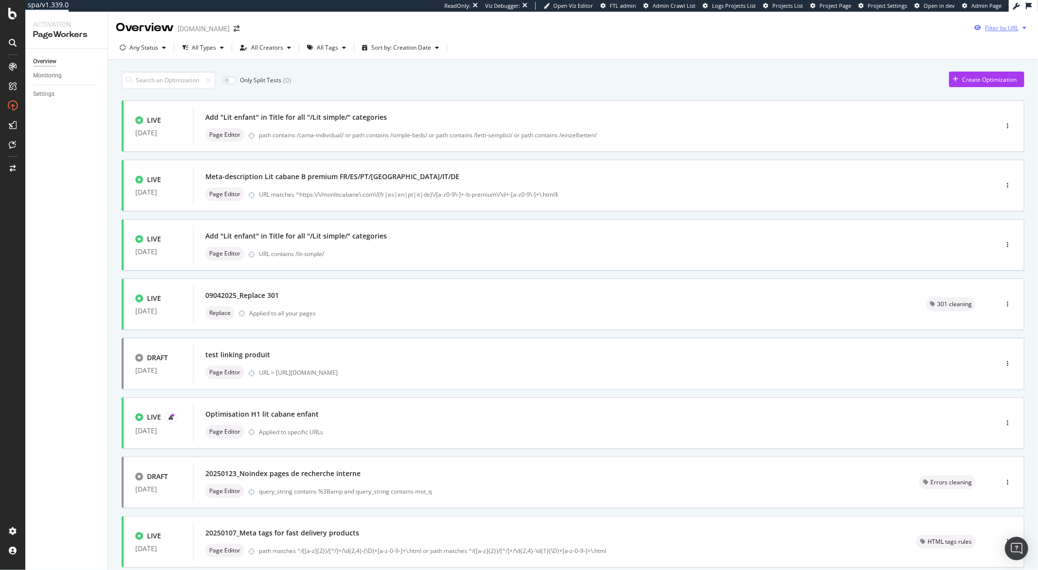
click at [988, 28] on div "Filter by URL" at bounding box center [1002, 28] width 34 height 8
drag, startPoint x: 949, startPoint y: 61, endPoint x: 954, endPoint y: 45, distance: 16.5
click at [948, 60] on input "url" at bounding box center [926, 64] width 178 height 17
paste input "https://monlitcabane.com/fr/696-lit-cabane-double"
type input "https://monlitcabane.com/fr/696-lit-cabane-double"
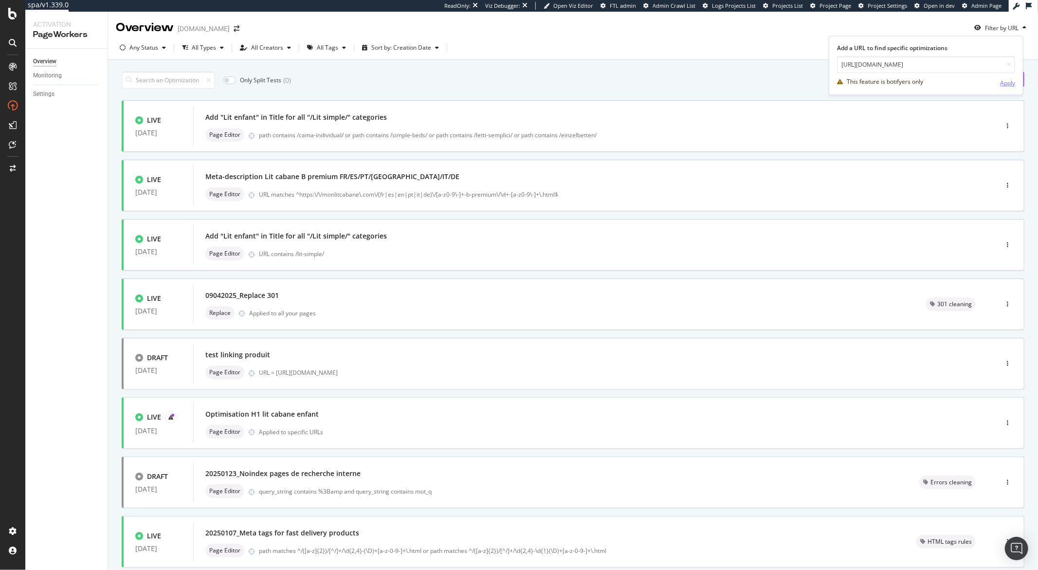
click at [1009, 86] on div "Apply" at bounding box center [1007, 83] width 15 height 8
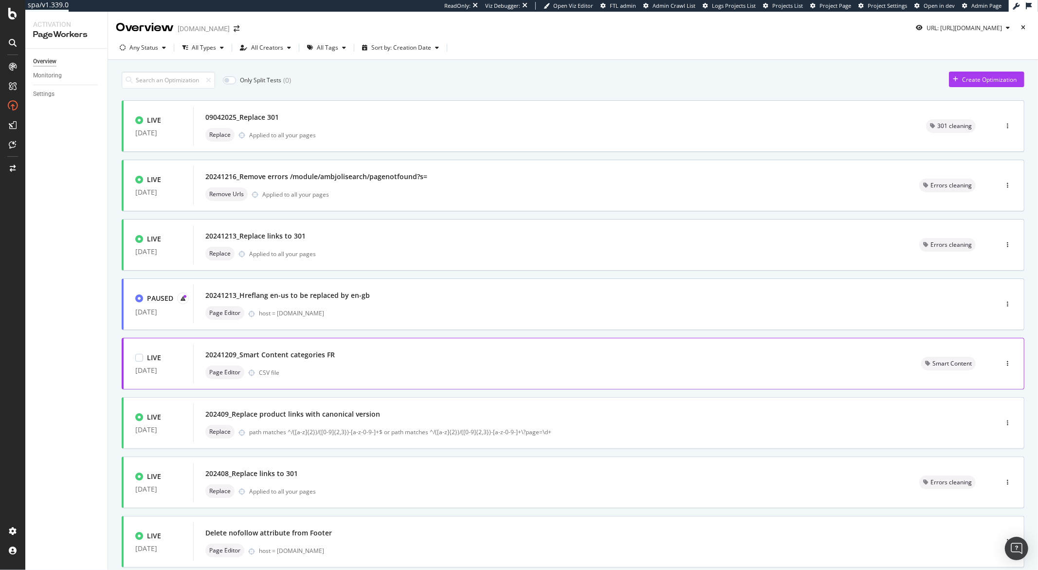
click at [296, 357] on div "20241209_Smart Content categories FR" at bounding box center [269, 355] width 129 height 10
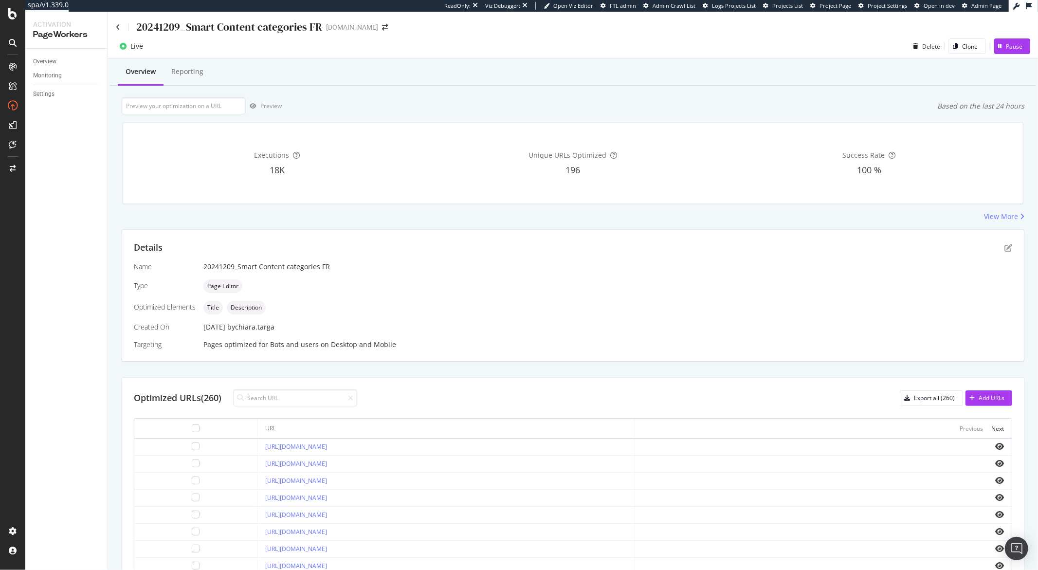
click at [176, 30] on div "20241209_Smart Content categories FR" at bounding box center [229, 26] width 186 height 15
click at [120, 26] on div "20241209_Smart Content categories FR" at bounding box center [219, 26] width 206 height 15
click at [121, 30] on div "20241209_Smart Content categories FR" at bounding box center [219, 26] width 206 height 15
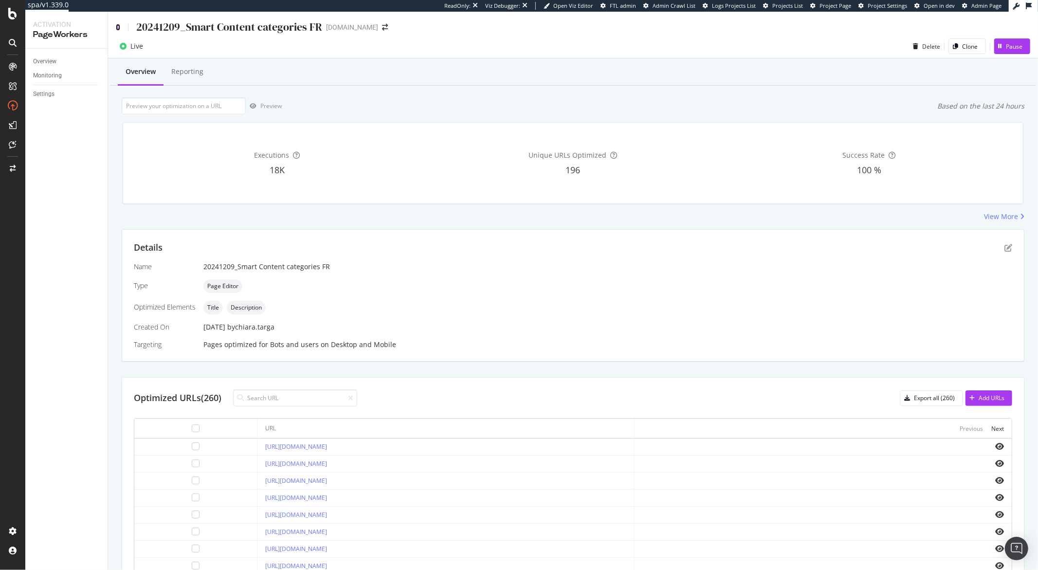
click at [120, 28] on icon at bounding box center [118, 27] width 4 height 7
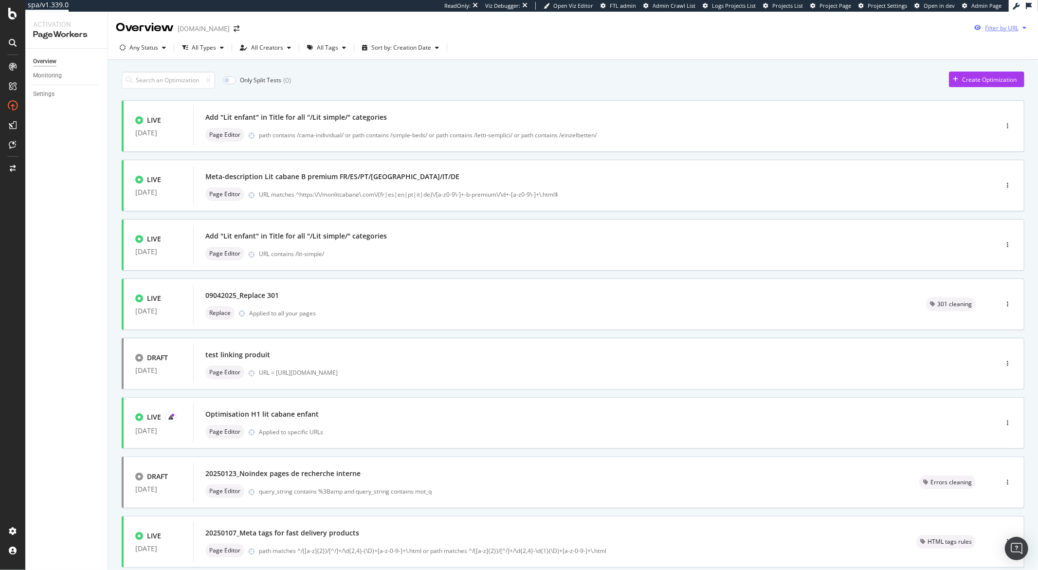
click at [1000, 26] on div "Filter by URL" at bounding box center [1002, 28] width 34 height 8
click at [944, 64] on input "url" at bounding box center [926, 64] width 178 height 17
paste input "https://monlitcabane.com/fr/696-lit-cabane-double"
type input "https://monlitcabane.com/fr/696-lit-cabane-double"
click at [1005, 81] on div "Apply" at bounding box center [1007, 83] width 15 height 8
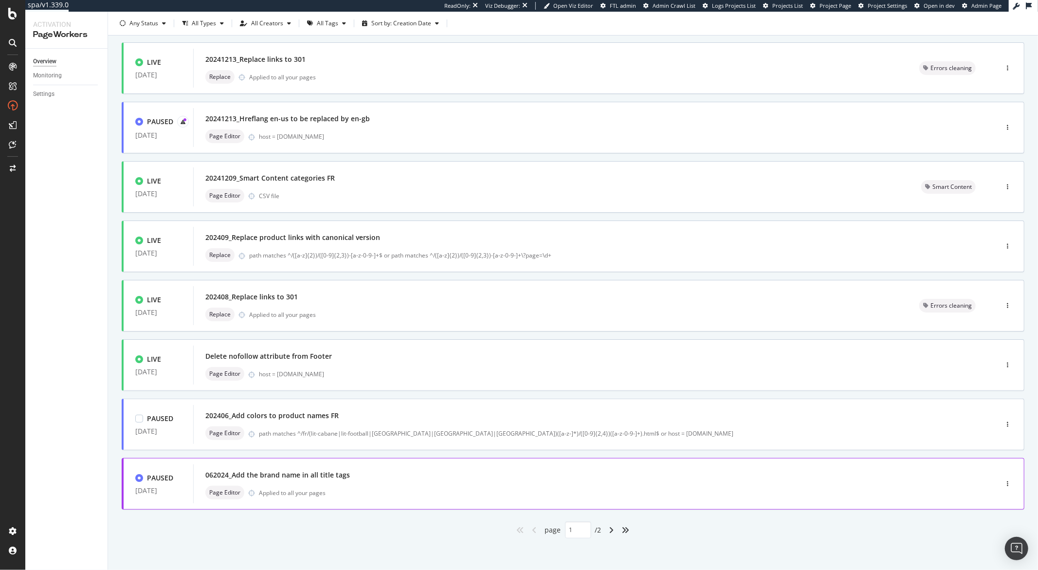
scroll to position [179, 0]
click at [609, 530] on icon "angle-right" at bounding box center [611, 528] width 5 height 8
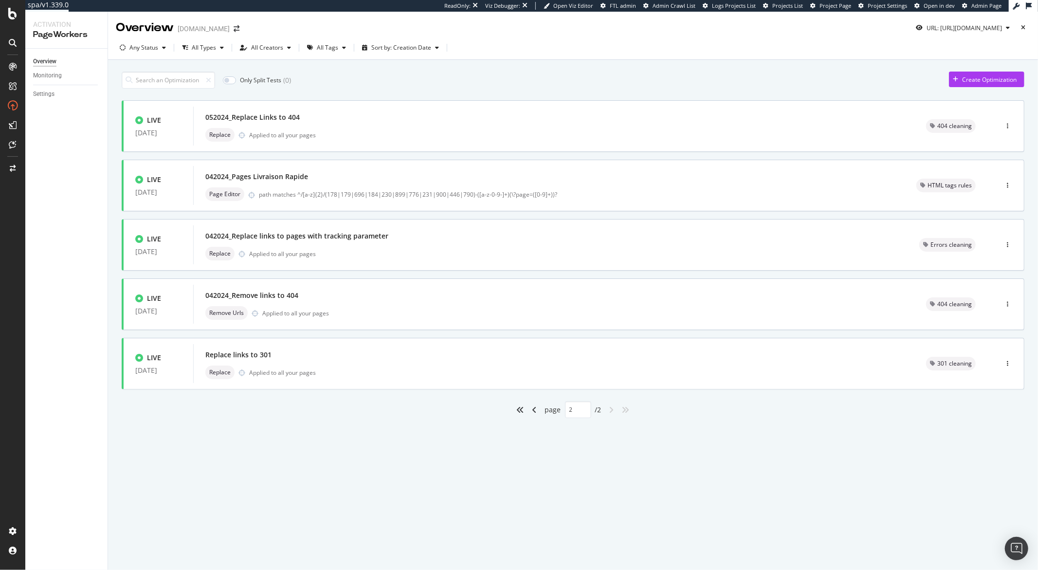
type input "2"
click at [313, 181] on div "042024_Pages Livraison Rapide" at bounding box center [548, 177] width 687 height 14
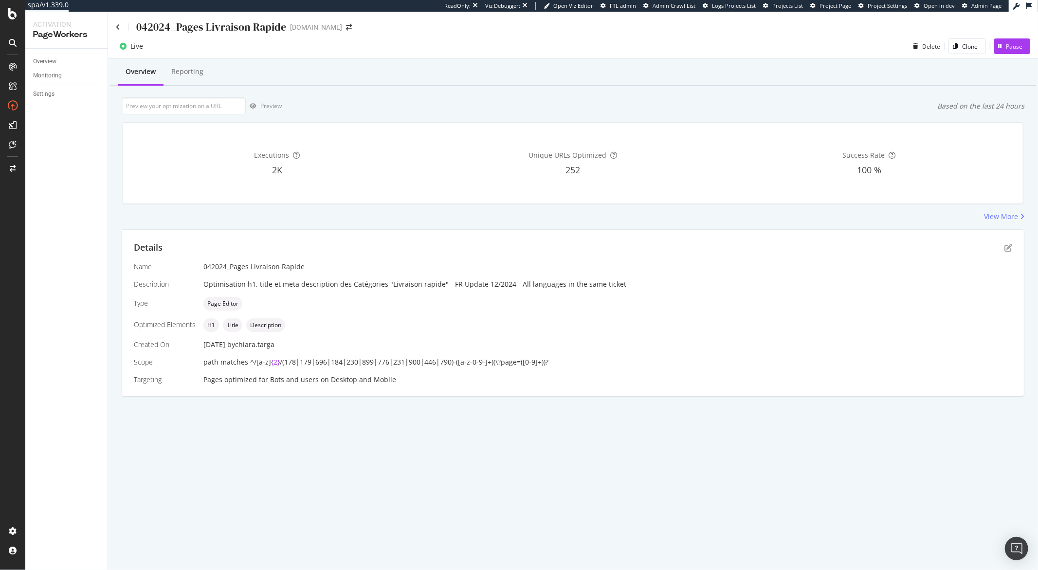
click at [225, 24] on div "042024_Pages Livraison Rapide" at bounding box center [211, 26] width 150 height 15
click at [120, 27] on div "042024_Pages Livraison Rapide" at bounding box center [201, 26] width 170 height 15
click at [119, 27] on icon at bounding box center [118, 27] width 4 height 7
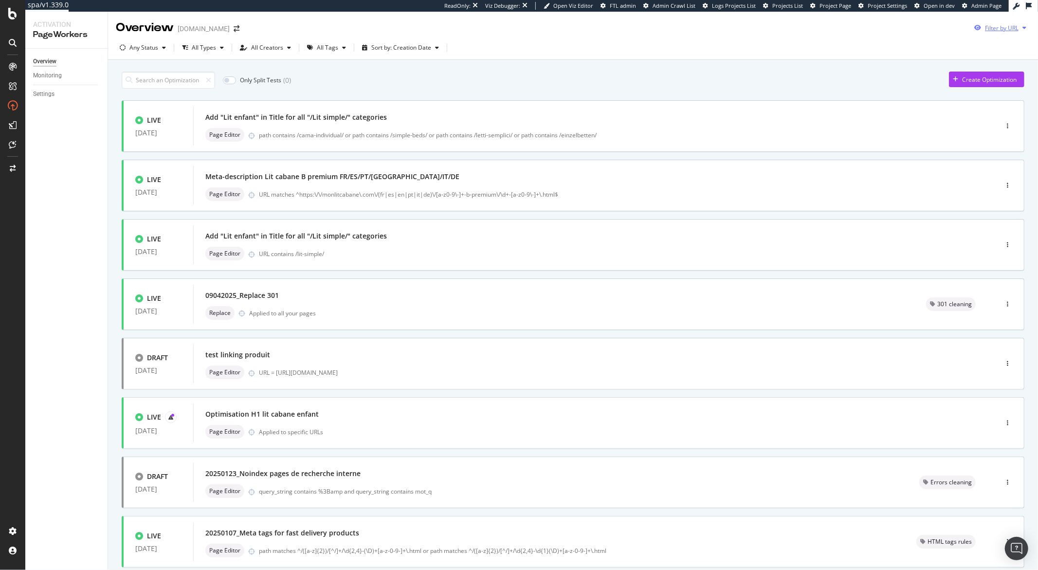
drag, startPoint x: 1018, startPoint y: 28, endPoint x: 1012, endPoint y: 33, distance: 7.2
click at [1022, 28] on icon "button" at bounding box center [1024, 28] width 4 height 6
click at [978, 57] on input "url" at bounding box center [926, 64] width 178 height 17
paste input "https://monlitcabane.com/fr/178-lit-cabane"
type input "https://monlitcabane.com/fr/178-lit-cabane"
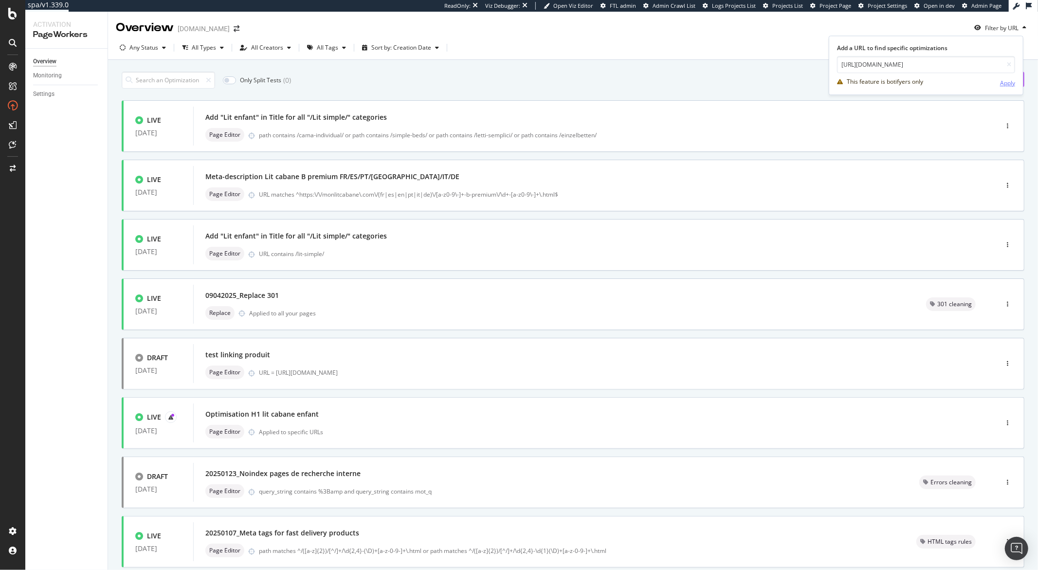
click at [1008, 85] on div "Apply" at bounding box center [1007, 83] width 15 height 8
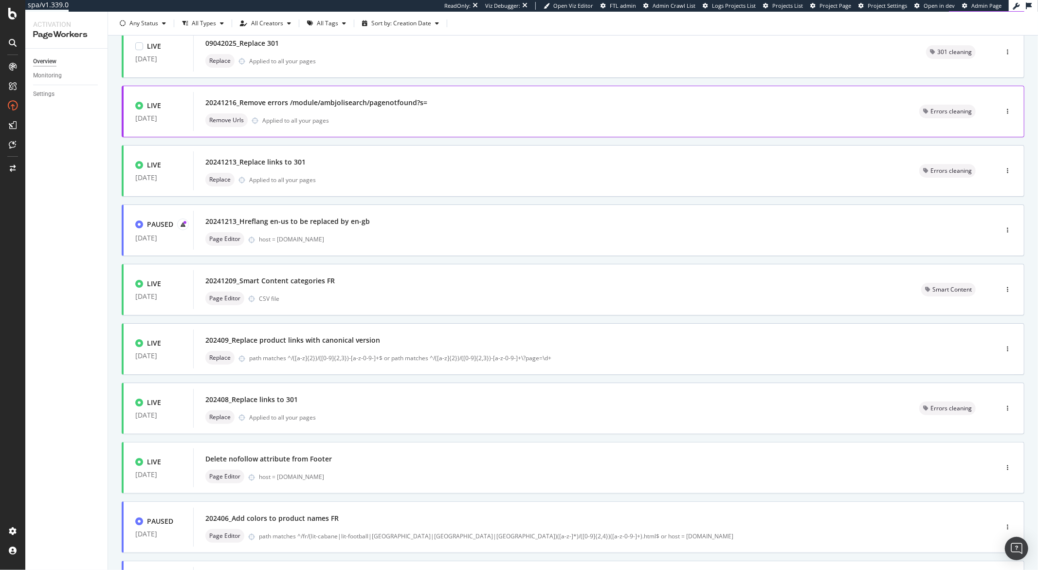
scroll to position [122, 0]
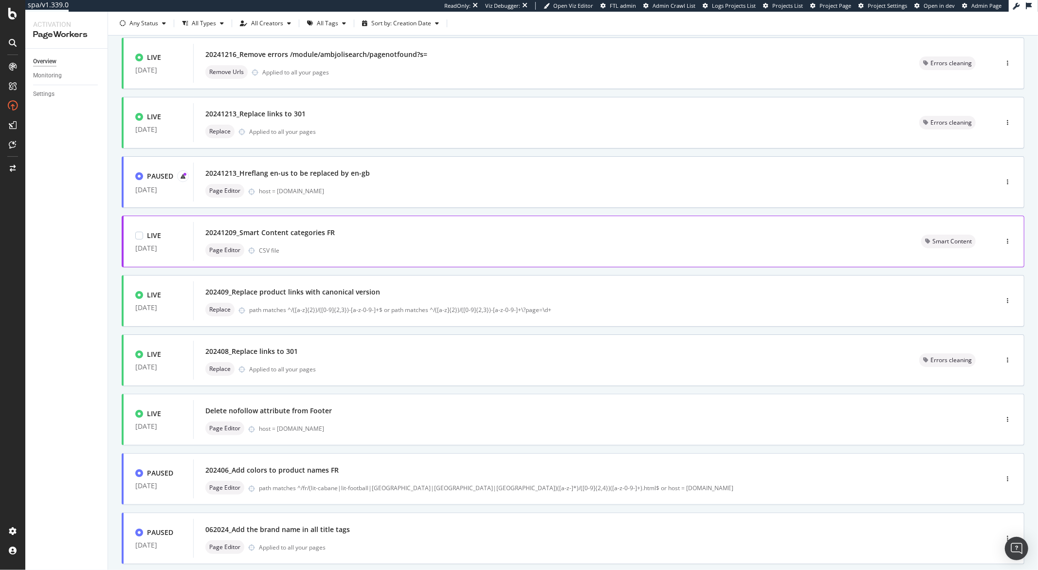
click at [294, 235] on div "20241209_Smart Content categories FR" at bounding box center [269, 233] width 129 height 10
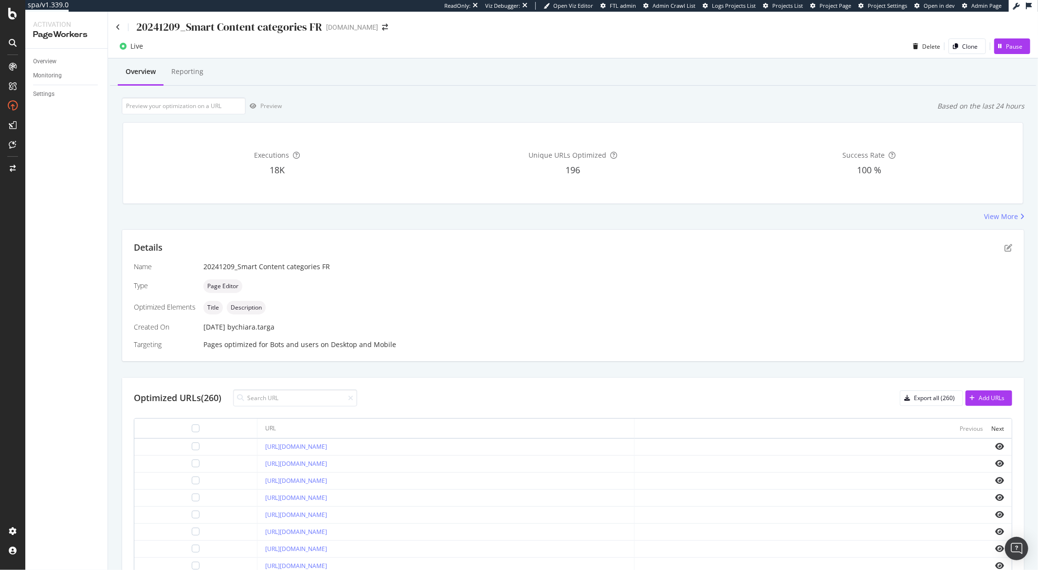
click at [193, 31] on div "20241209_Smart Content categories FR" at bounding box center [229, 26] width 186 height 15
click at [121, 30] on div "20241209_Smart Content categories FR" at bounding box center [219, 26] width 206 height 15
click at [119, 27] on icon at bounding box center [118, 27] width 4 height 7
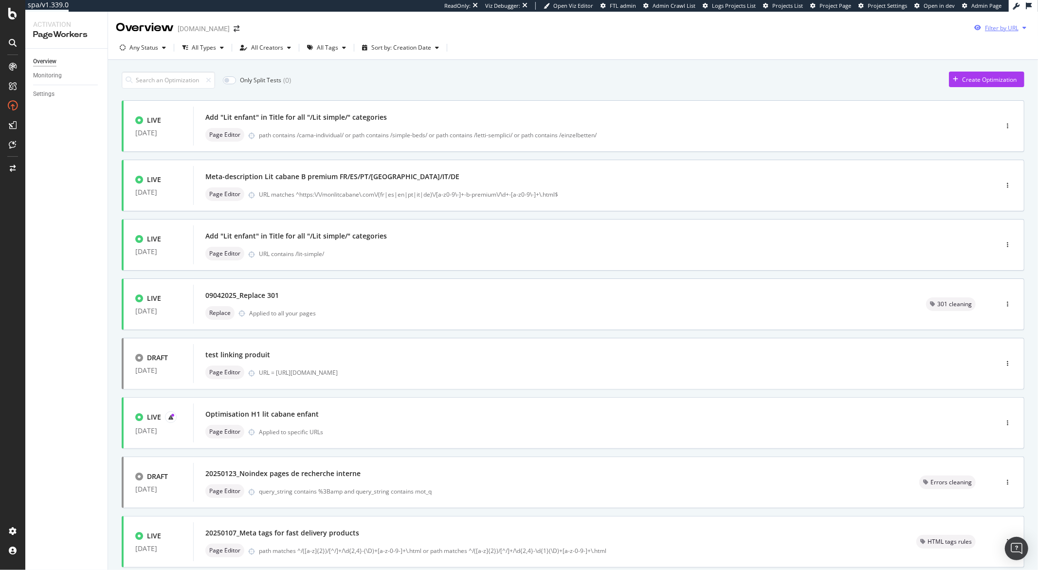
click at [1001, 29] on div "Filter by URL" at bounding box center [1002, 28] width 34 height 8
drag, startPoint x: 982, startPoint y: 65, endPoint x: 977, endPoint y: 62, distance: 5.3
click at [981, 64] on input "url" at bounding box center [926, 64] width 178 height 17
paste input "https://monlitcabane.com/fr/178-lit-cabane"
type input "https://monlitcabane.com/fr/178-lit-cabane"
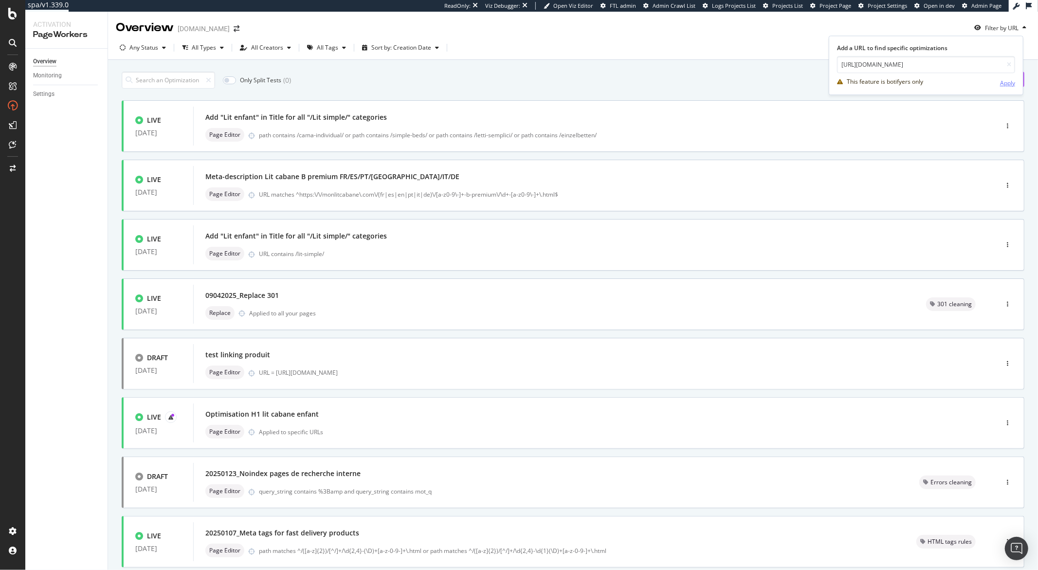
click at [1004, 80] on div "Apply" at bounding box center [1007, 83] width 15 height 8
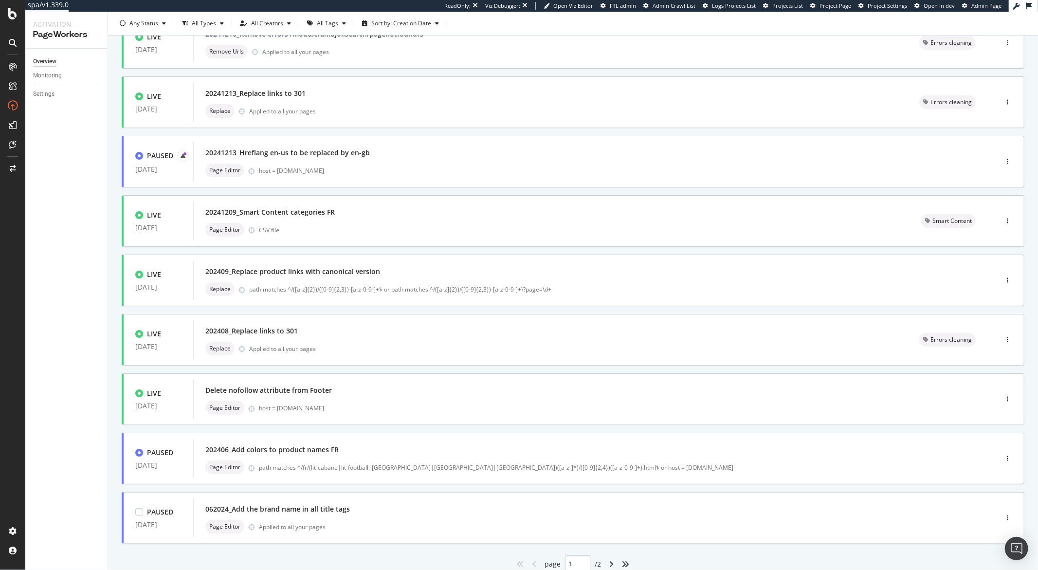
scroll to position [179, 0]
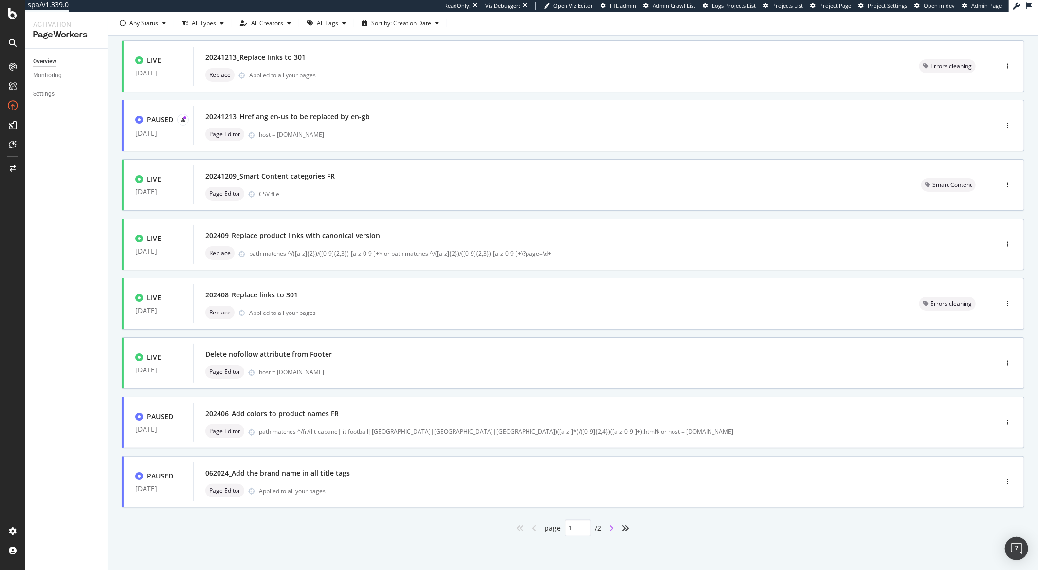
click at [609, 529] on icon "angle-right" at bounding box center [611, 528] width 5 height 8
type input "2"
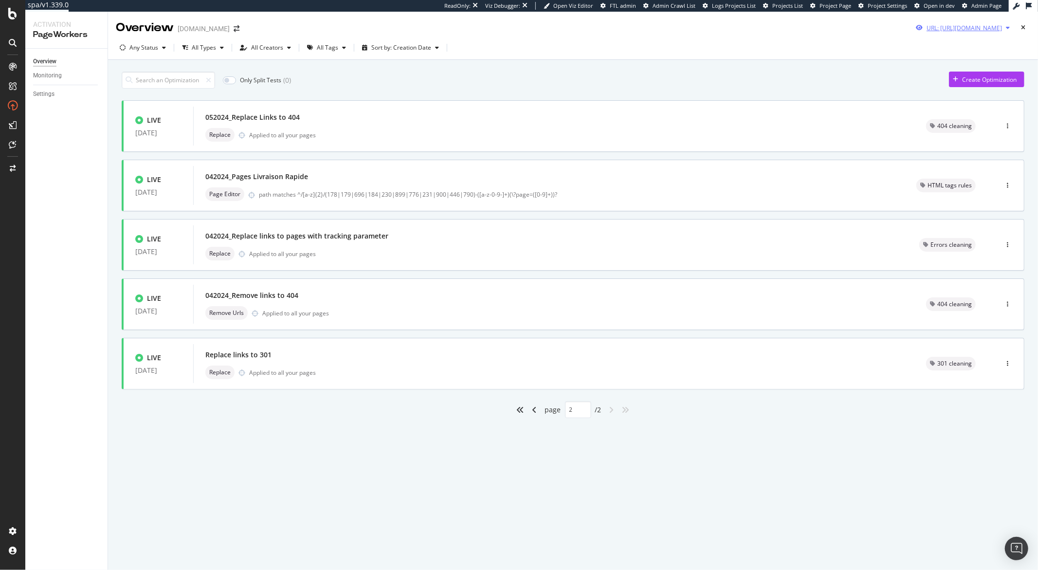
click at [1009, 29] on icon "button" at bounding box center [1008, 28] width 4 height 6
click at [958, 62] on input "https://monlitcabane.com/fr/178-lit-cabane" at bounding box center [934, 64] width 178 height 17
paste input "230-lit-simpl"
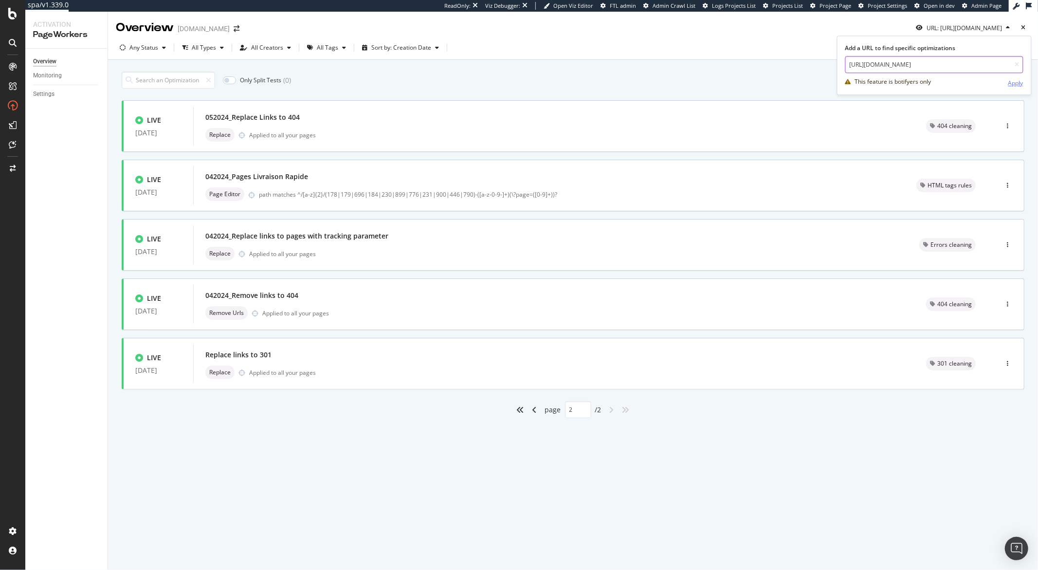
type input "https://monlitcabane.com/fr/230-lit-simple"
click at [1016, 81] on div "Apply" at bounding box center [1015, 83] width 15 height 8
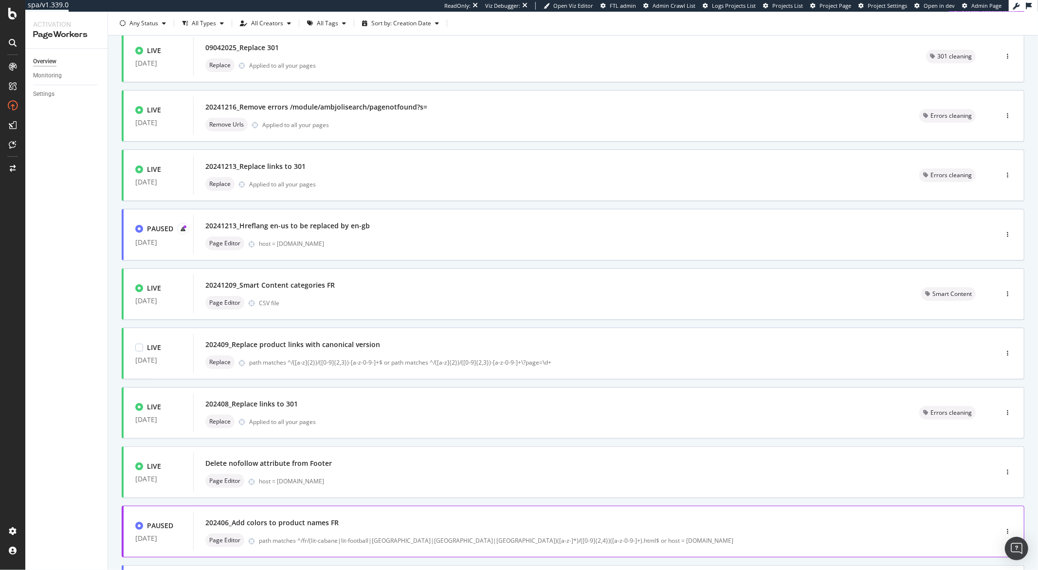
scroll to position [179, 0]
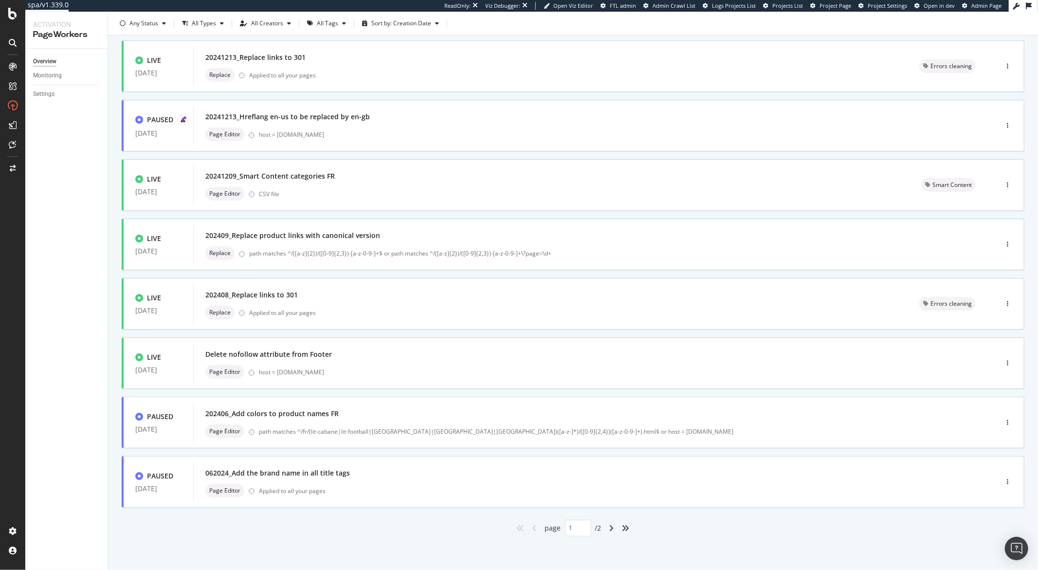
click at [610, 525] on div "angle-right" at bounding box center [611, 528] width 13 height 16
type input "2"
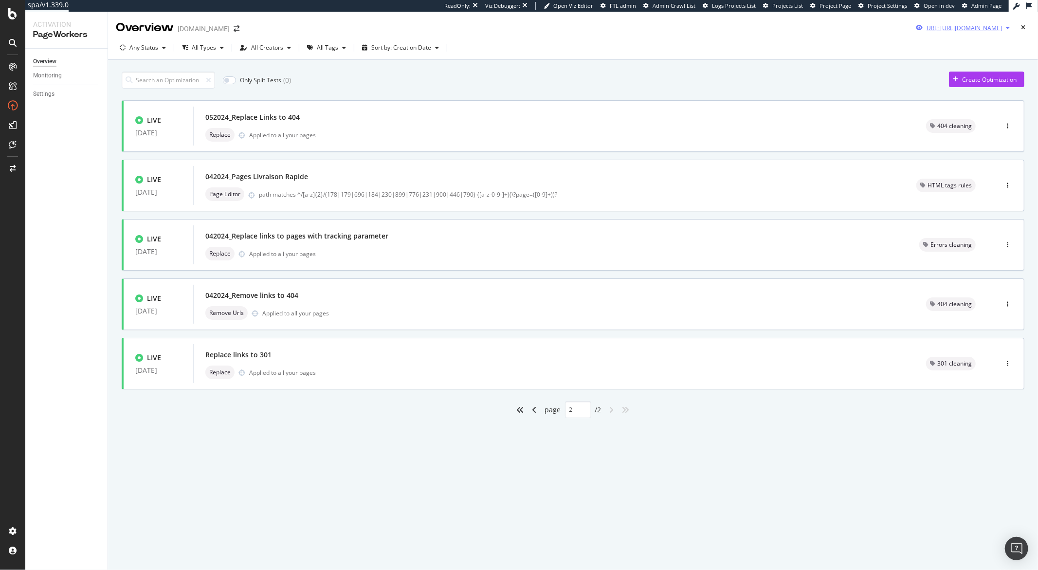
click at [1010, 28] on div "button" at bounding box center [1008, 28] width 12 height 6
click at [922, 63] on input "https://monlitcabane.com/fr/230-lit-simple" at bounding box center [934, 64] width 178 height 17
paste input "179-lit-cabane-tiroir"
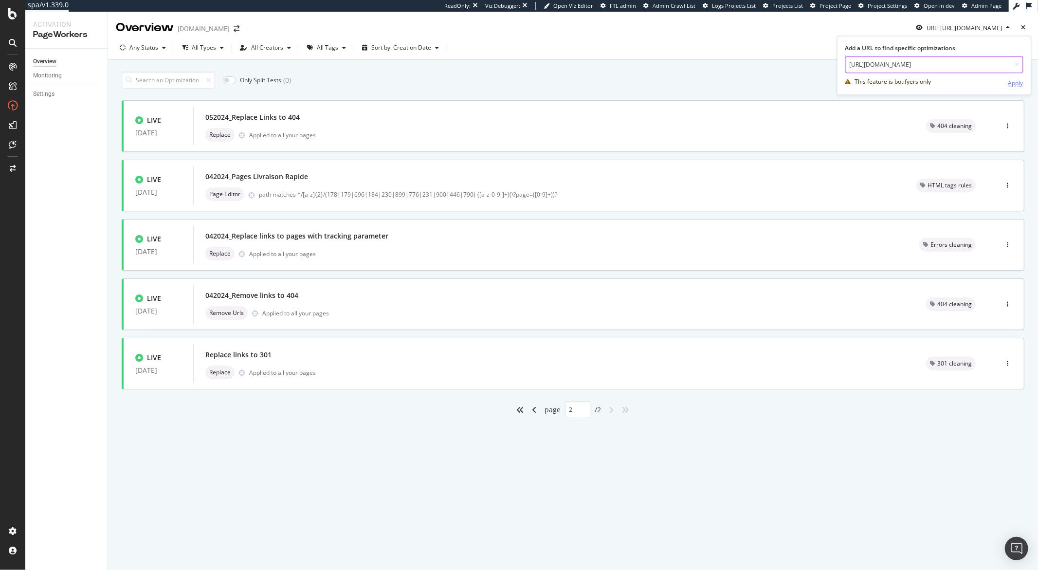
type input "https://monlitcabane.com/fr/179-lit-cabane-tiroir"
click at [1021, 84] on div "Apply" at bounding box center [1015, 83] width 15 height 8
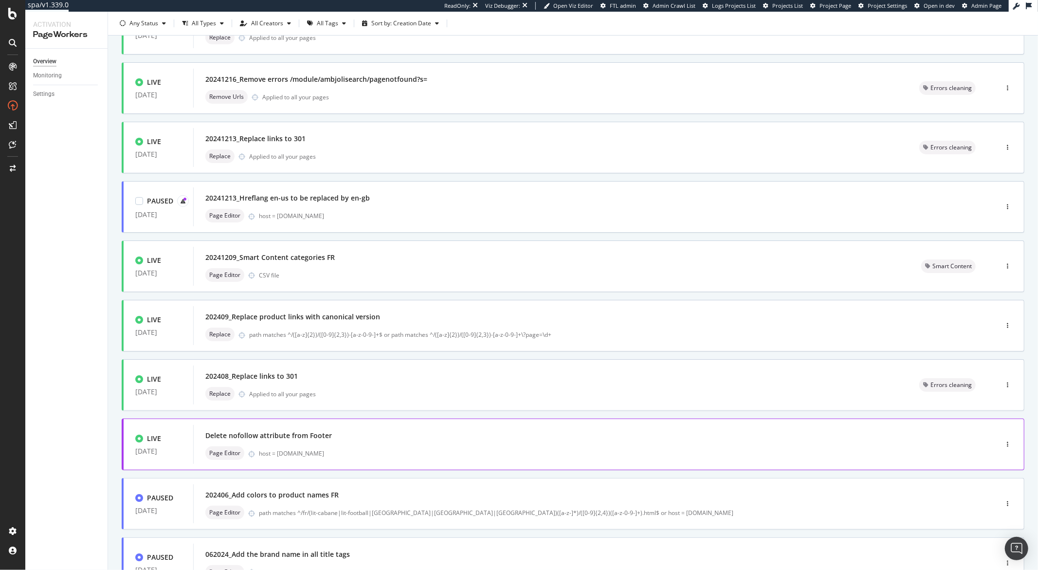
scroll to position [179, 0]
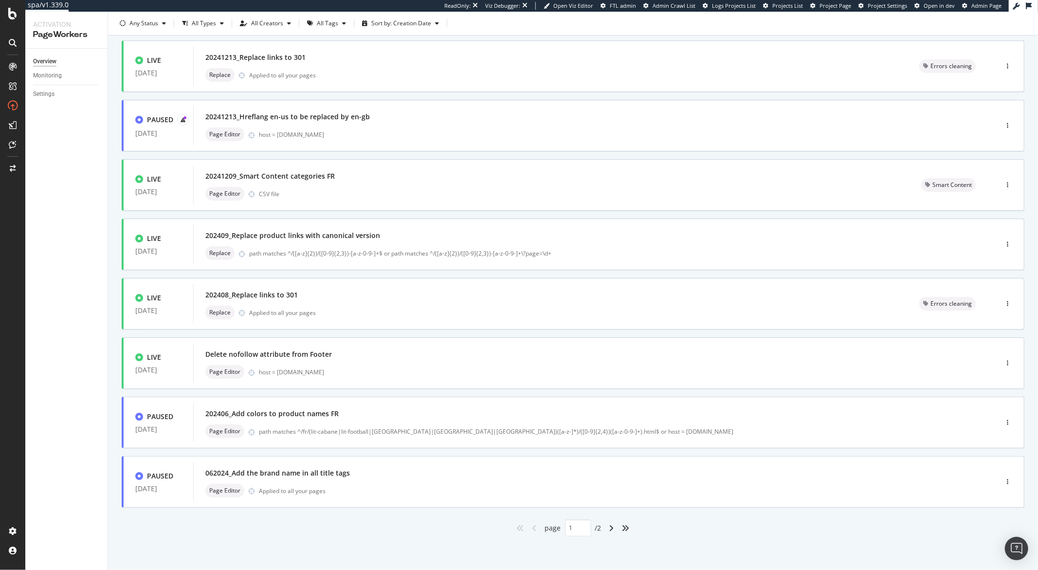
click at [611, 526] on div "angle-right" at bounding box center [611, 528] width 13 height 16
type input "2"
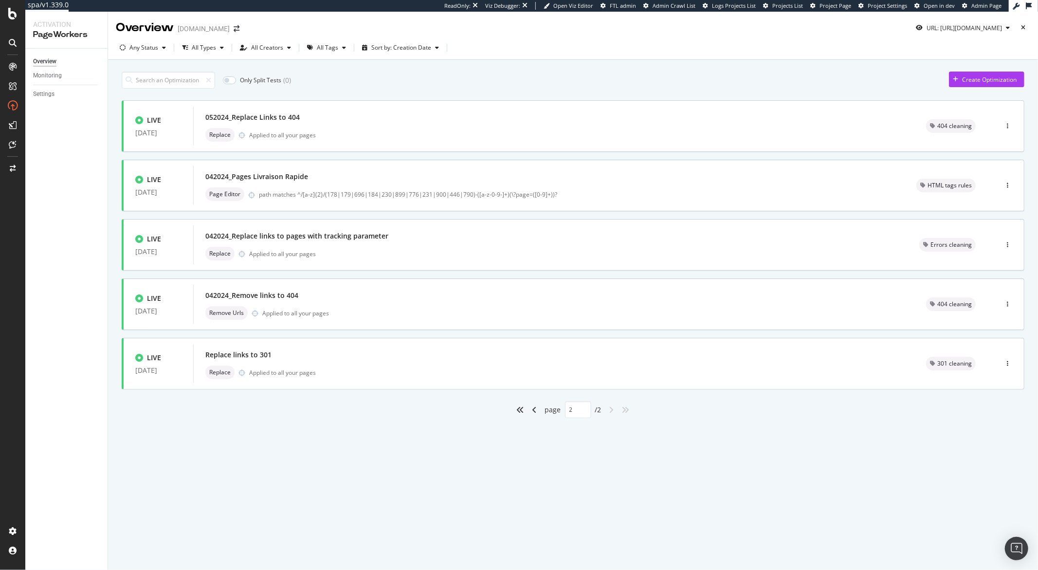
scroll to position [0, 0]
click at [1009, 29] on icon "button" at bounding box center [1008, 28] width 4 height 6
click at [947, 64] on input "https://monlitcabane.com/fr/179-lit-cabane-tiroir" at bounding box center [934, 64] width 178 height 17
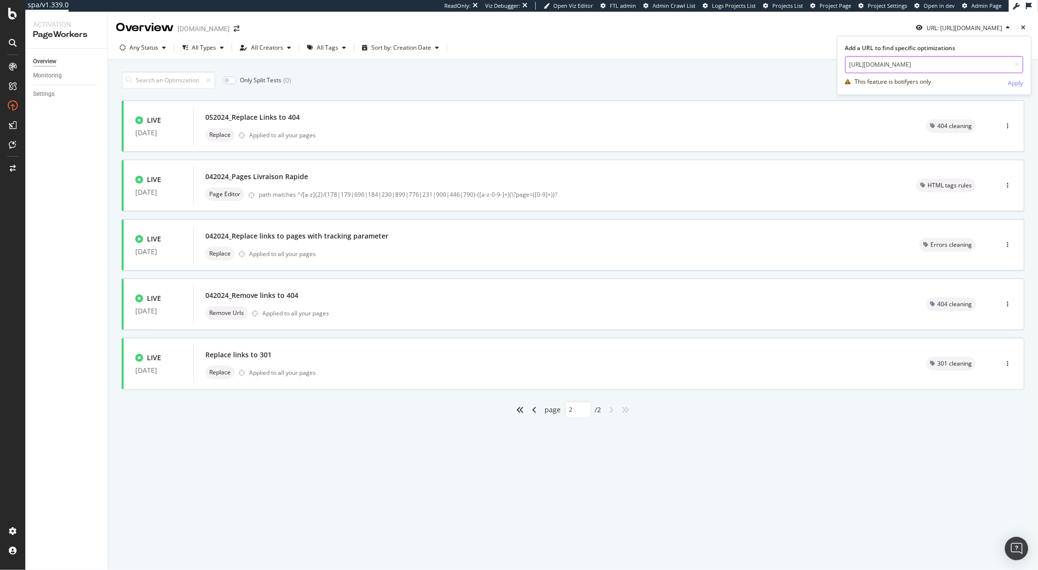
paste input "446-matelas"
type input "https://monlitcabane.com/fr/446-matelas"
click at [1011, 81] on div "Apply" at bounding box center [1015, 83] width 15 height 8
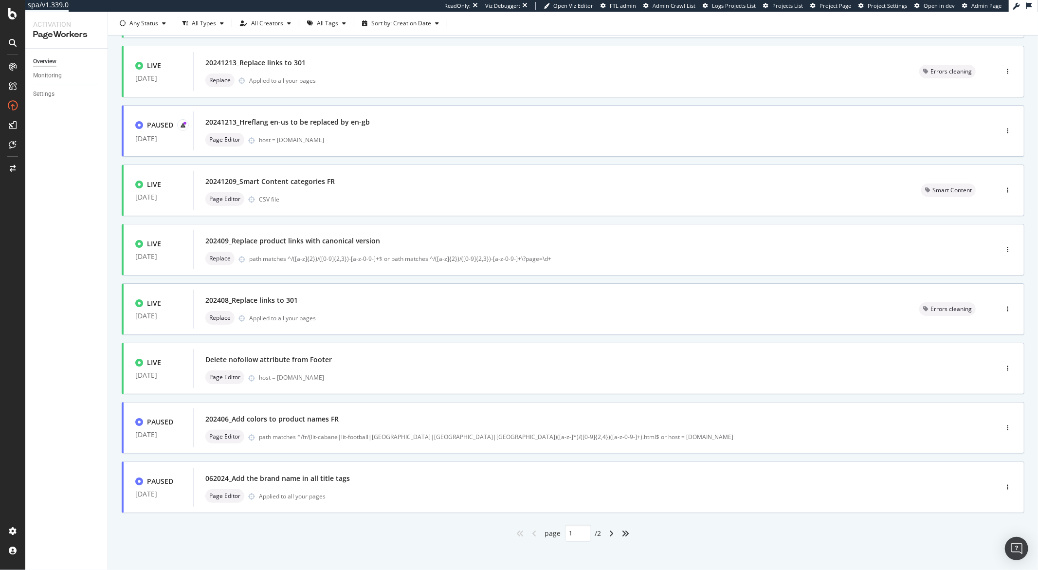
scroll to position [179, 0]
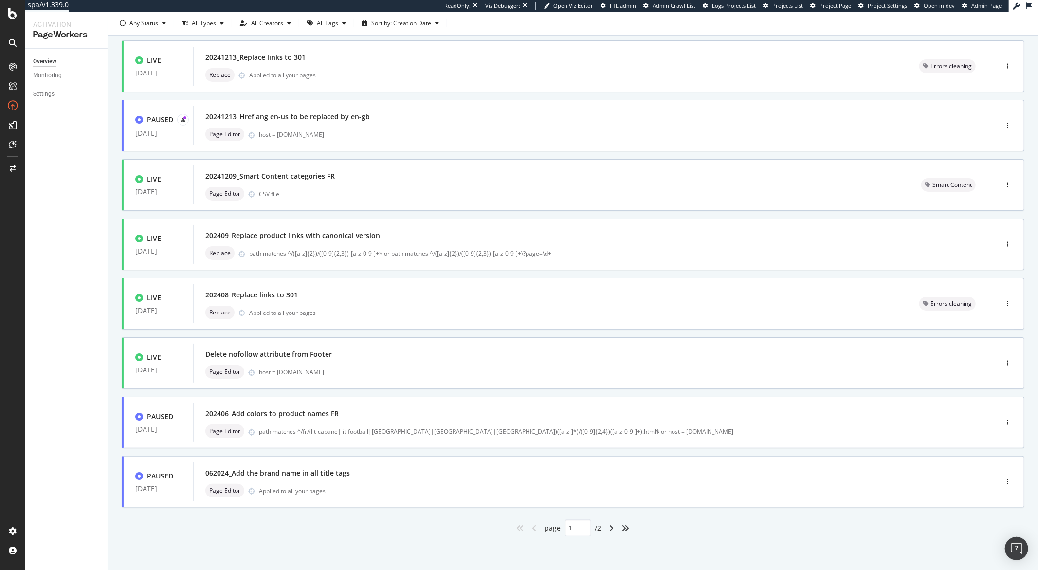
click at [609, 527] on icon "angle-right" at bounding box center [611, 528] width 5 height 8
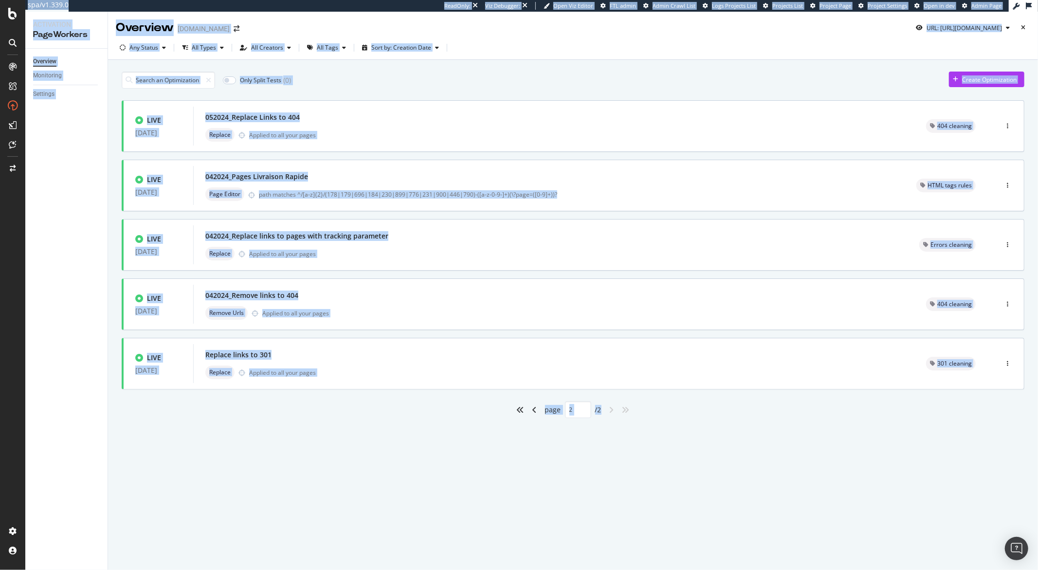
scroll to position [0, 0]
click at [608, 527] on div "Overview monlitcabane.com URL: https://monlitcabane.com/fr/446-matelas Any Stat…" at bounding box center [573, 291] width 930 height 558
click at [533, 408] on icon "angle-left" at bounding box center [534, 410] width 5 height 8
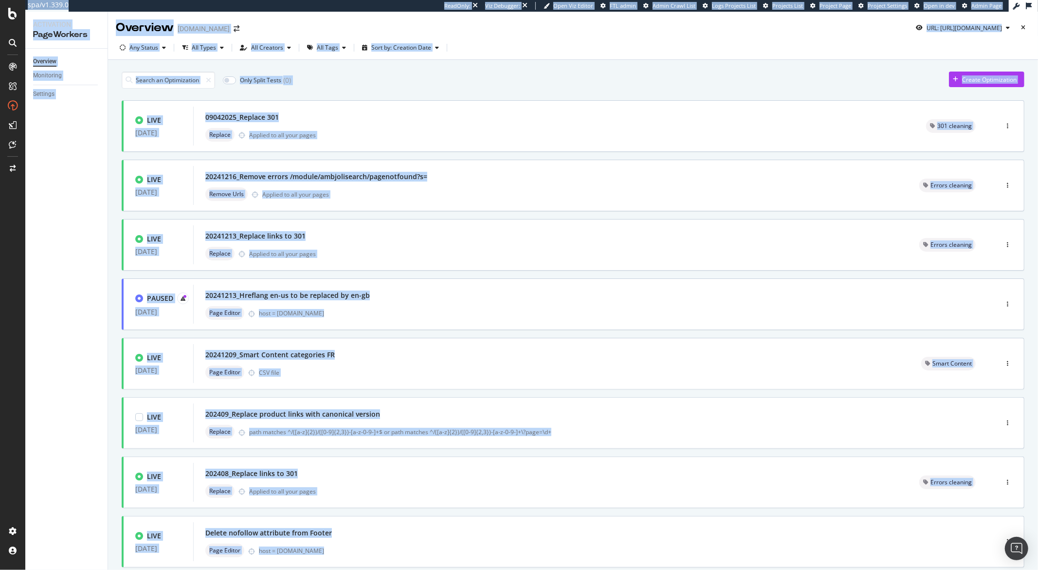
type input "1"
click at [1006, 28] on icon "button" at bounding box center [1008, 28] width 4 height 6
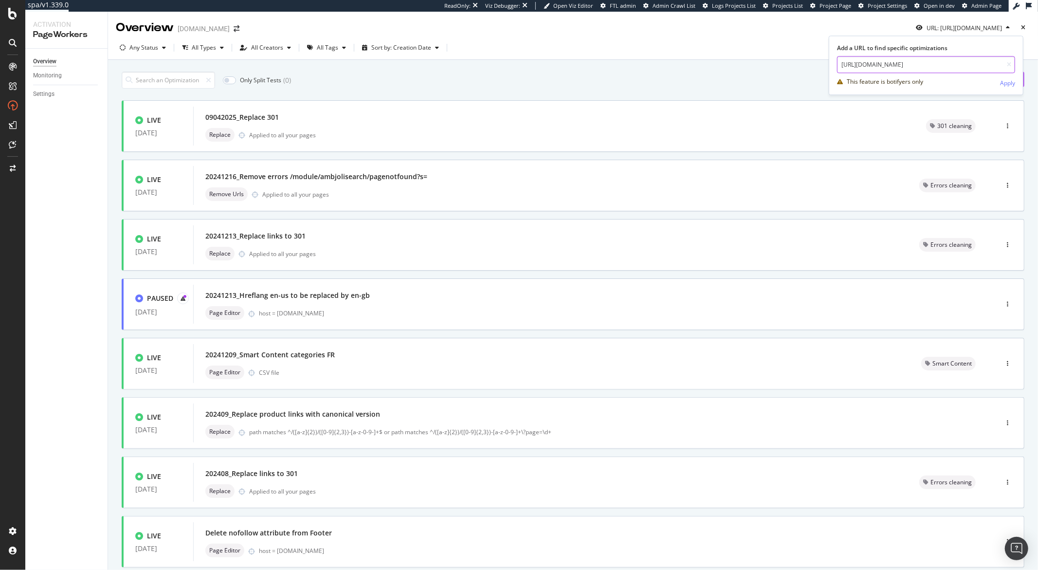
click at [916, 65] on input "https://monlitcabane.com/fr/446-matelas" at bounding box center [926, 64] width 178 height 17
click at [917, 65] on input "https://monlitcabane.com/fr/446-matelas" at bounding box center [926, 64] width 178 height 17
paste input "13-lit-cabane"
type input "https://monlitcabane.com/fr/13-lit-cabane"
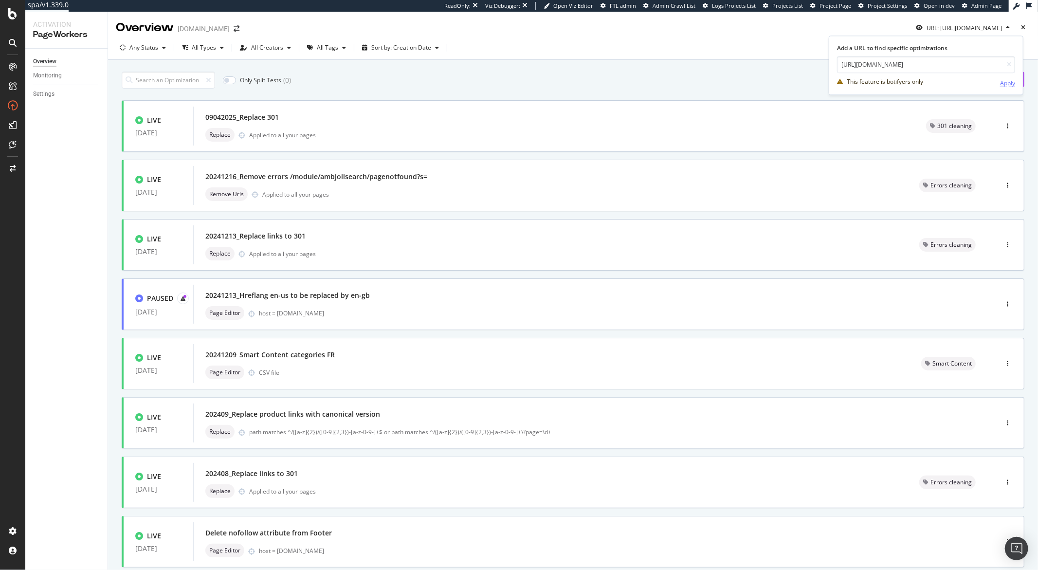
click at [1000, 82] on div "Apply" at bounding box center [1007, 83] width 15 height 8
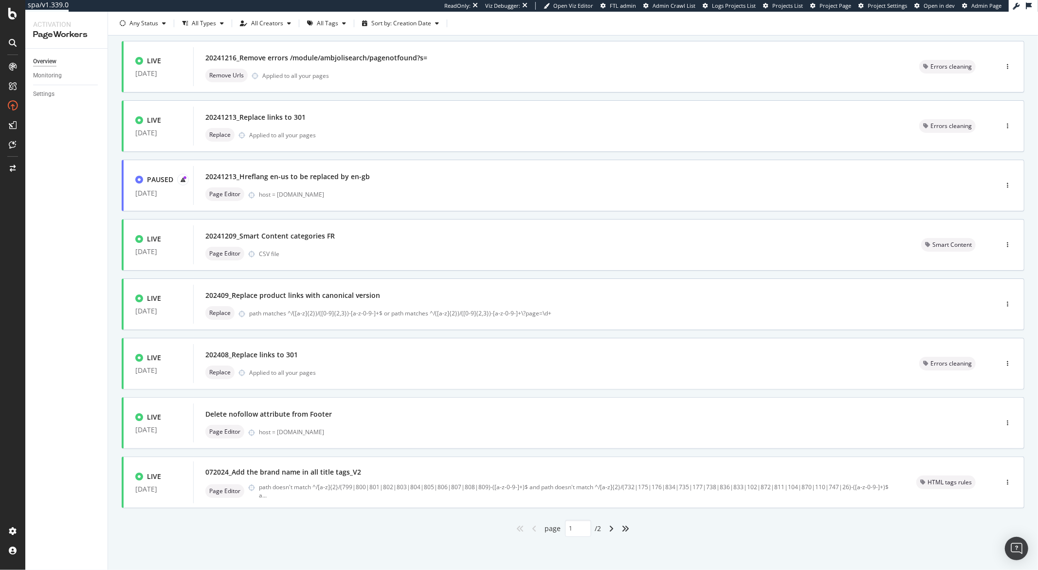
scroll to position [179, 0]
click at [609, 528] on icon "angle-right" at bounding box center [611, 528] width 5 height 8
type input "2"
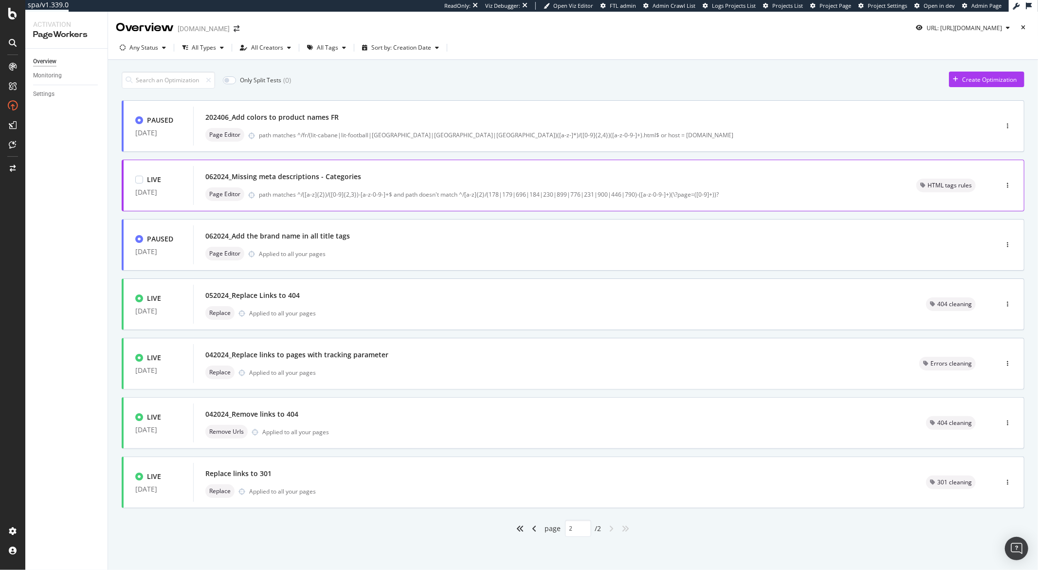
click at [384, 176] on div "062024_Missing meta descriptions - Categories" at bounding box center [548, 177] width 687 height 14
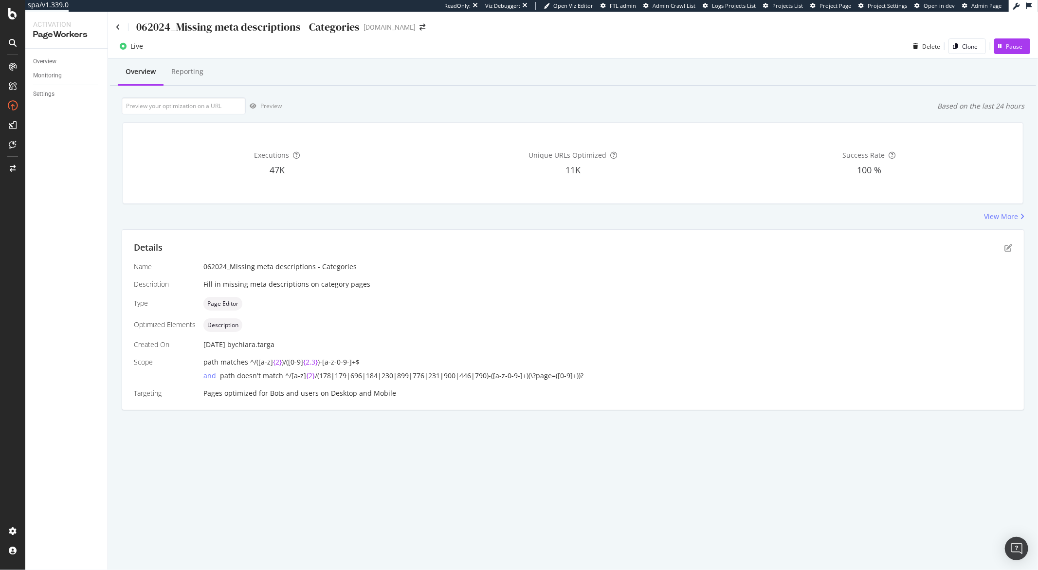
click at [237, 29] on div "062024_Missing meta descriptions - Categories" at bounding box center [247, 26] width 223 height 15
copy div "062024_Missing meta descriptions - Categories"
click at [118, 28] on icon at bounding box center [118, 27] width 4 height 7
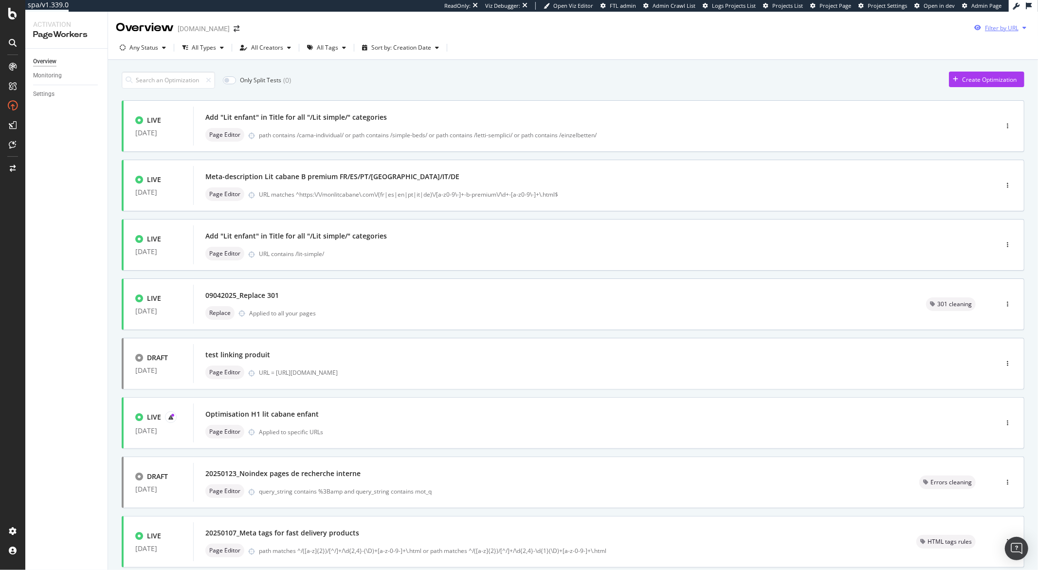
click at [1022, 29] on icon "button" at bounding box center [1024, 28] width 4 height 6
click at [967, 63] on input "url" at bounding box center [926, 64] width 178 height 17
paste input "062024_Missing meta descriptions - Categories"
type input "062024_Missing meta descriptions - Categories"
paste input "https://monlitcabane.com/fr/13-lit-cabane"
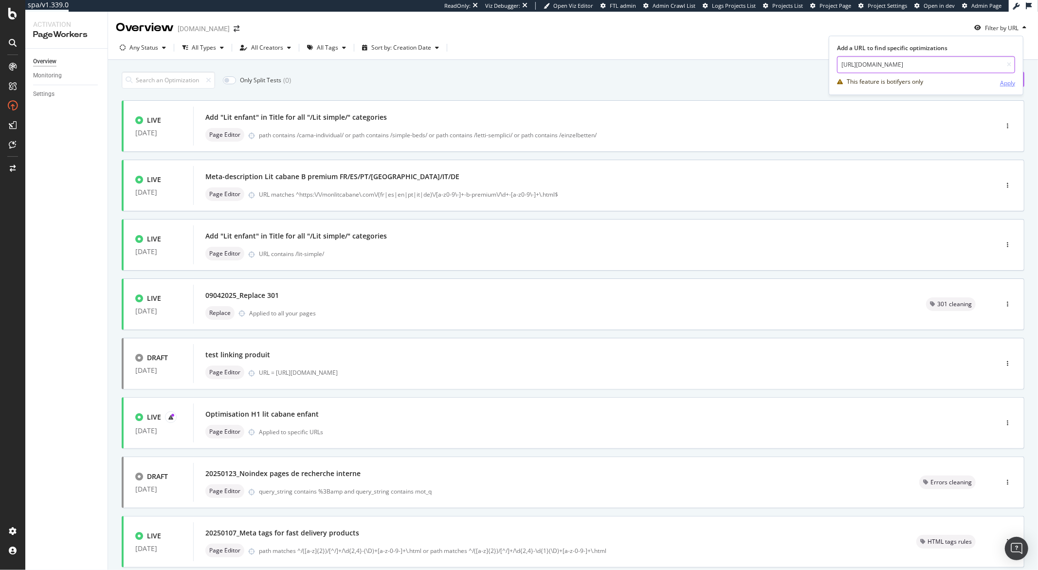
type input "https://monlitcabane.com/fr/13-lit-cabane"
click at [1000, 81] on div "Apply" at bounding box center [1007, 83] width 15 height 8
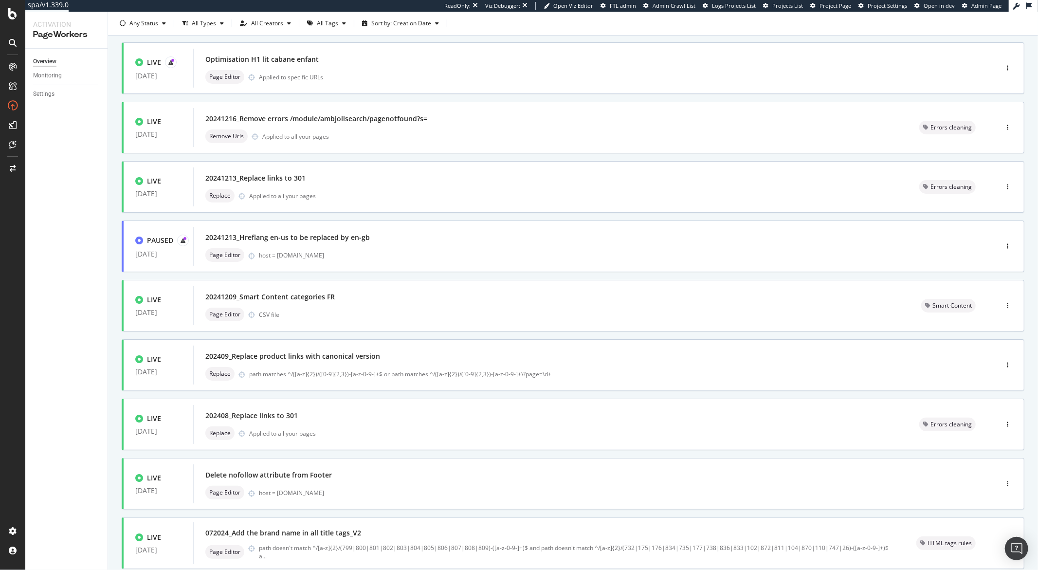
scroll to position [158, 0]
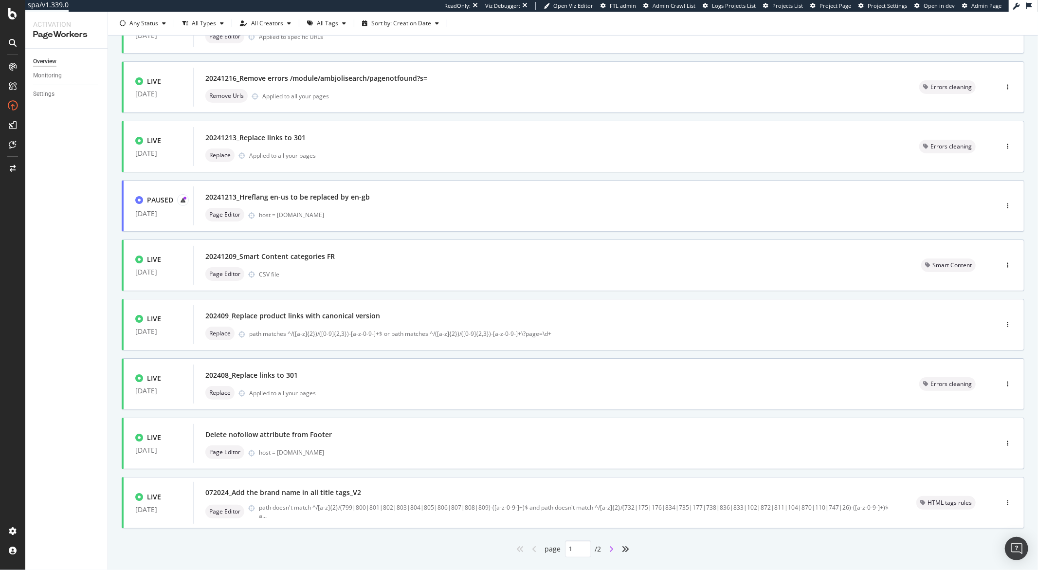
click at [609, 547] on icon "angle-right" at bounding box center [611, 549] width 5 height 8
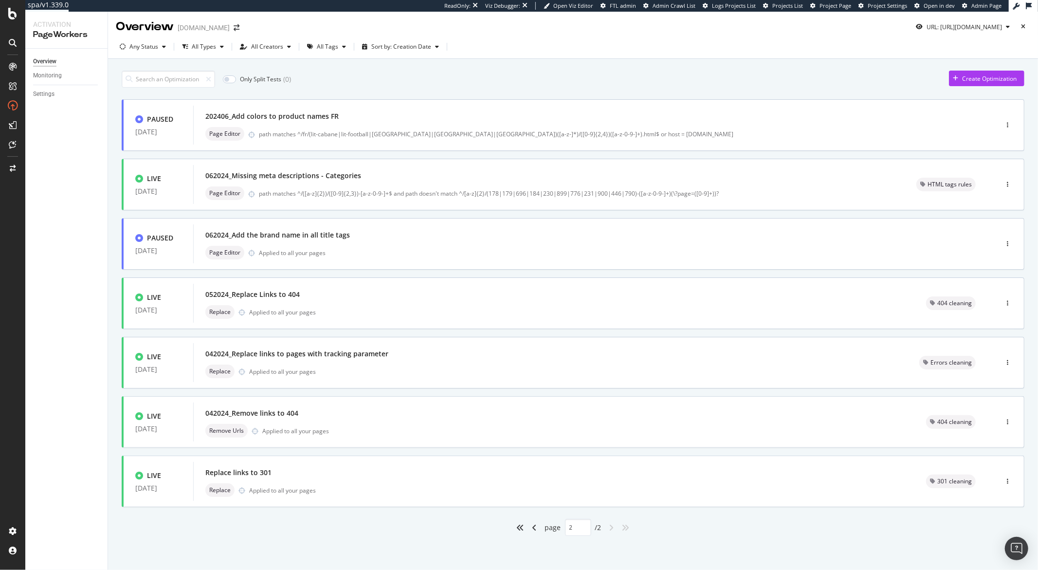
scroll to position [0, 0]
click at [533, 529] on div "angle-left" at bounding box center [534, 529] width 13 height 16
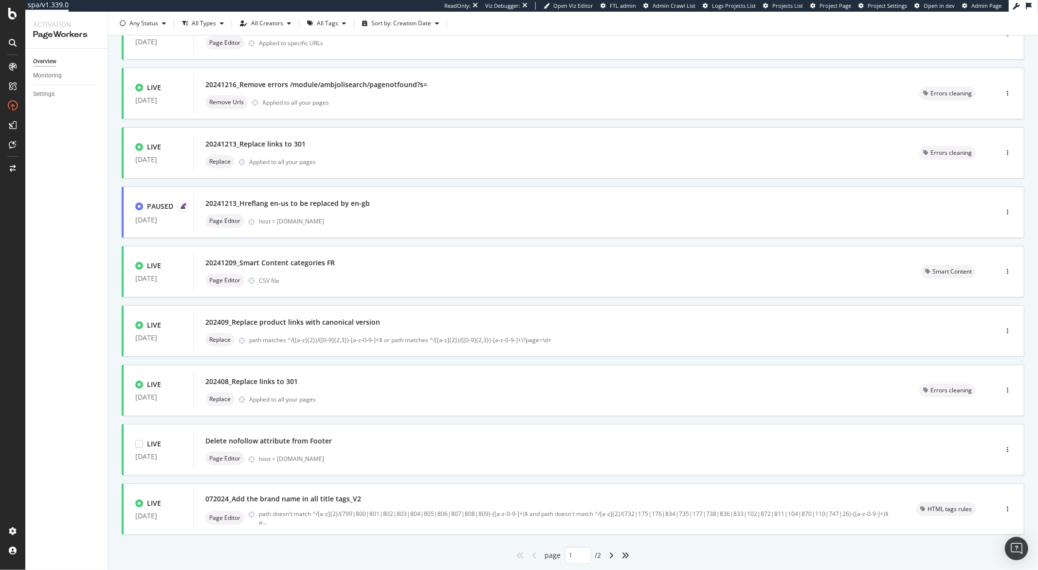
scroll to position [179, 0]
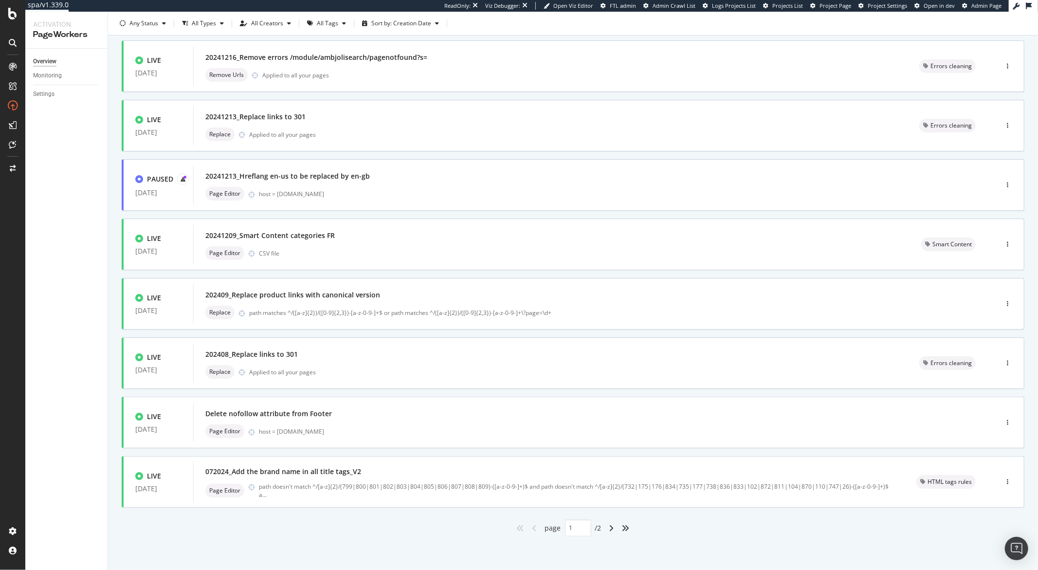
drag, startPoint x: 611, startPoint y: 528, endPoint x: 599, endPoint y: 515, distance: 17.9
click at [611, 528] on div "angle-right" at bounding box center [611, 528] width 13 height 16
type input "2"
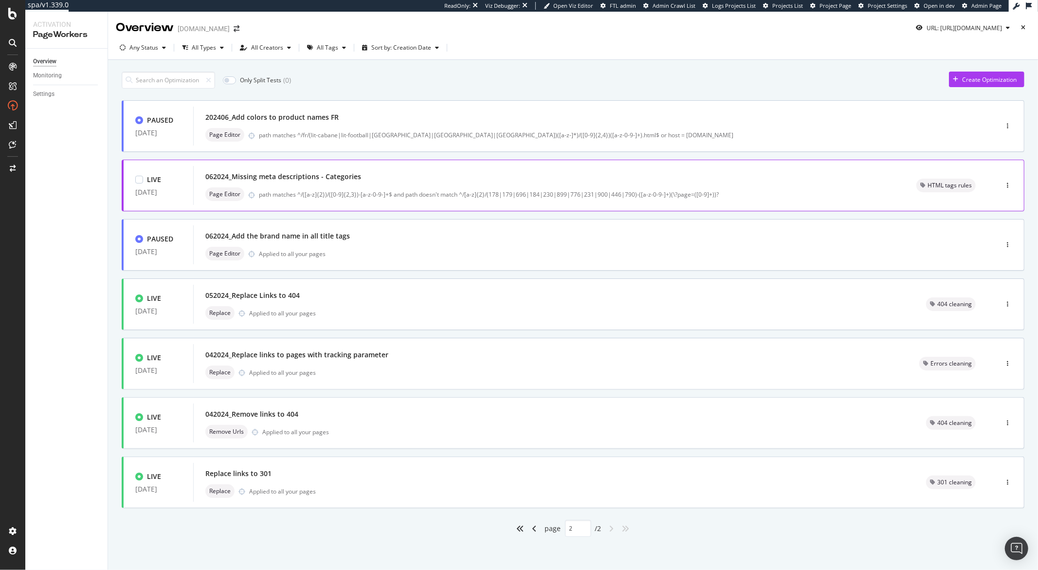
click at [444, 191] on div "path matches ^/([a-z]{2})/([0-9]{2,3})-[a-z-0-9-]+$ and path doesn't match ^/[a…" at bounding box center [576, 194] width 634 height 8
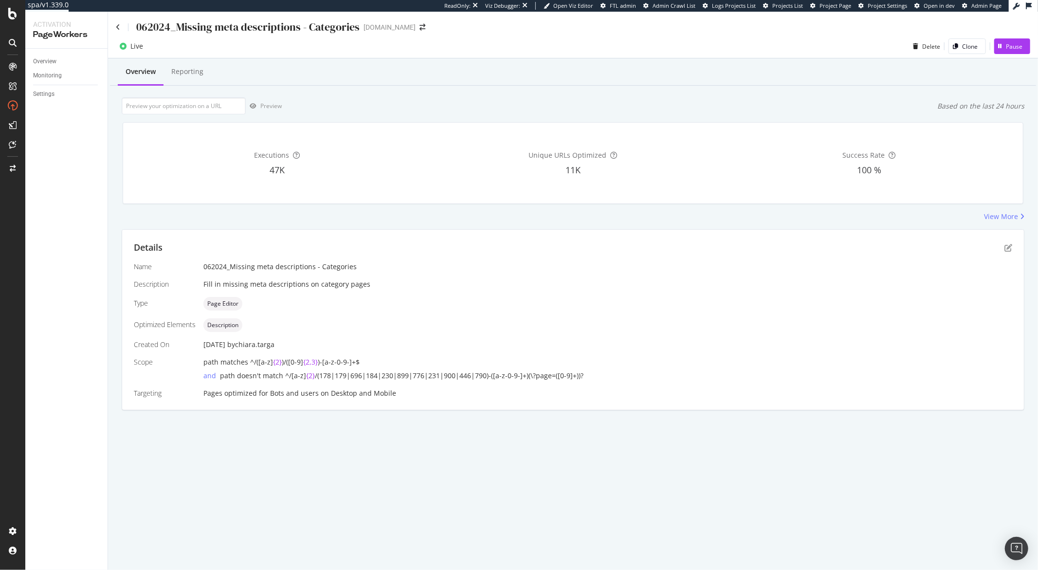
click at [261, 33] on div "062024_Missing meta descriptions - Categories" at bounding box center [247, 26] width 223 height 15
click at [261, 32] on div "062024_Missing meta descriptions - Categories" at bounding box center [247, 26] width 223 height 15
copy div "062024_Missing meta descriptions - Categories"
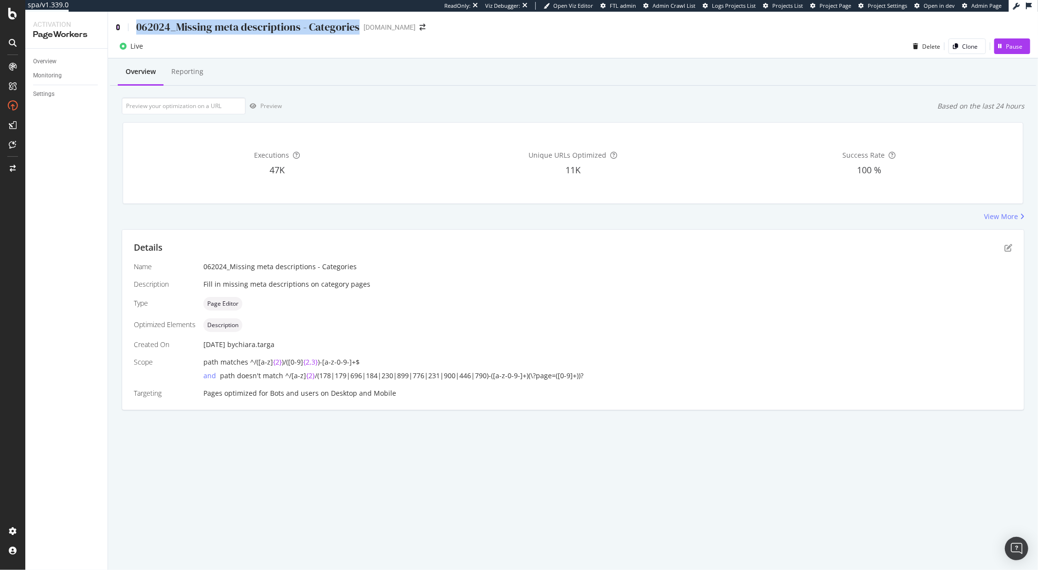
click at [118, 25] on icon at bounding box center [118, 27] width 4 height 7
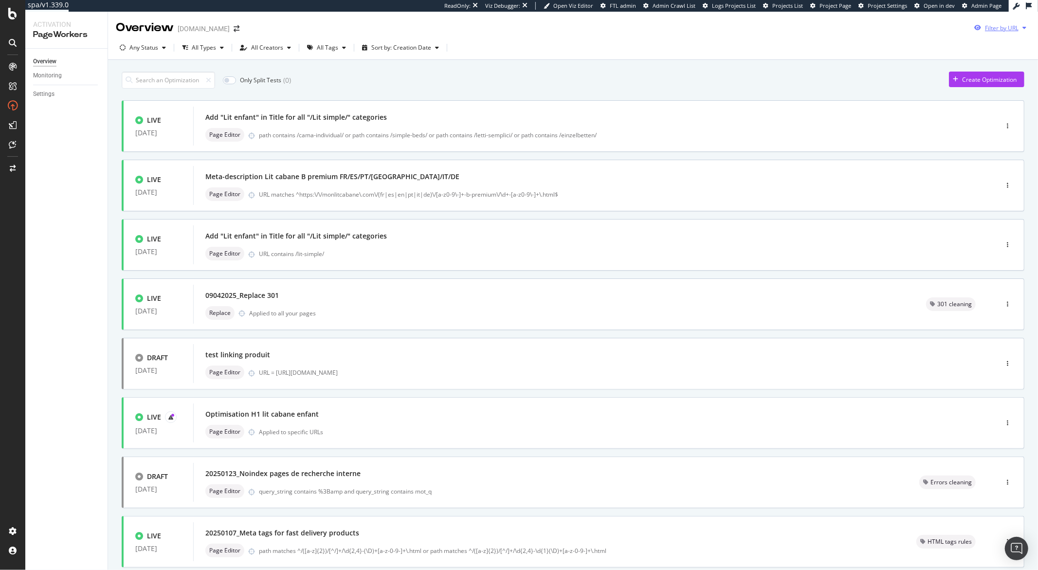
click at [1019, 28] on div "button" at bounding box center [1024, 28] width 12 height 6
click at [972, 65] on input "url" at bounding box center [926, 64] width 178 height 17
paste input "https://monlitcabane.com/fr/93-lit-cabane-tiroir"
type input "https://monlitcabane.com/fr/93-lit-cabane-tiroir"
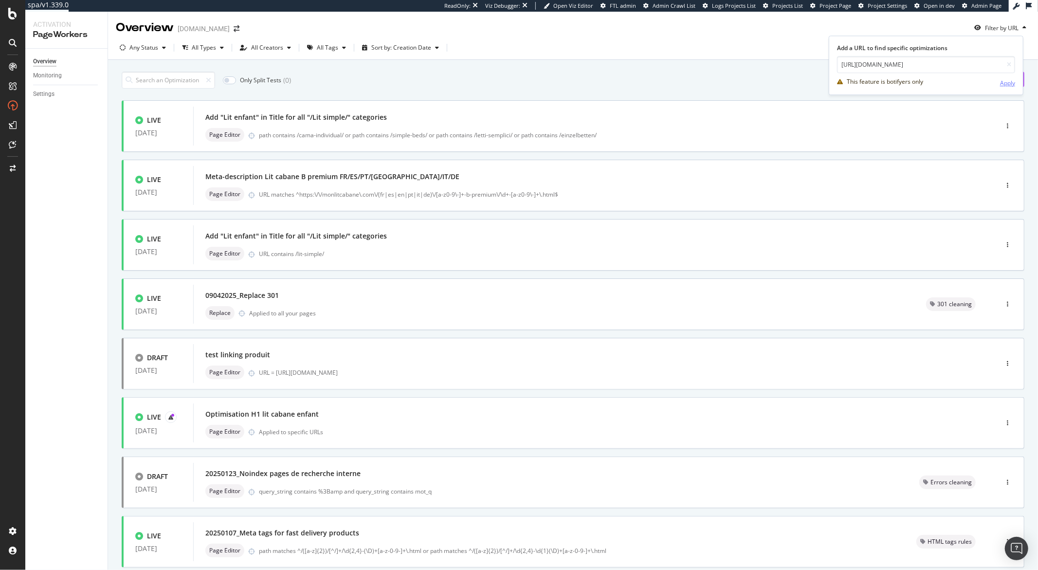
click at [1005, 82] on div "Apply" at bounding box center [1007, 83] width 15 height 8
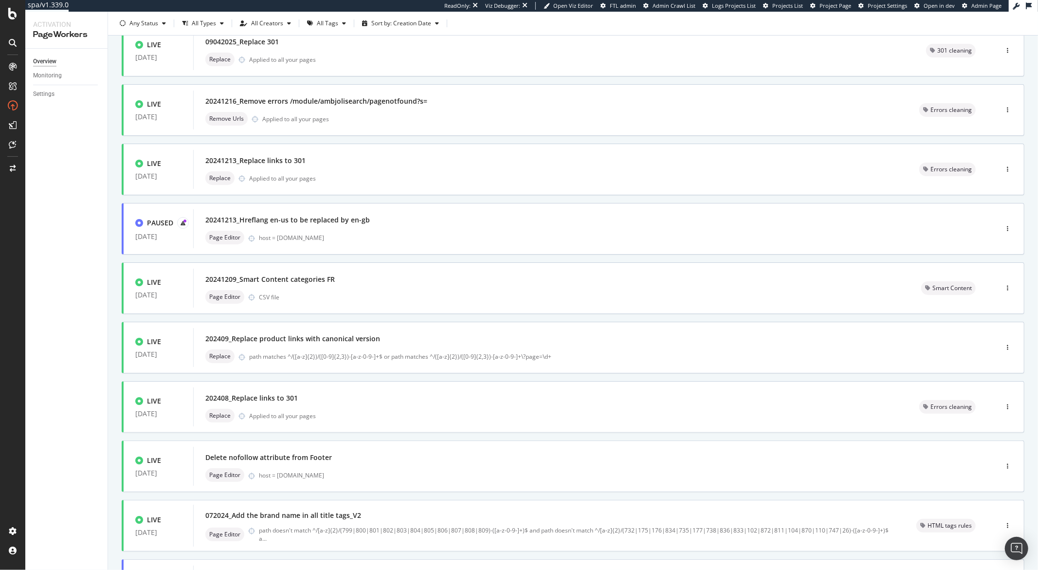
scroll to position [179, 0]
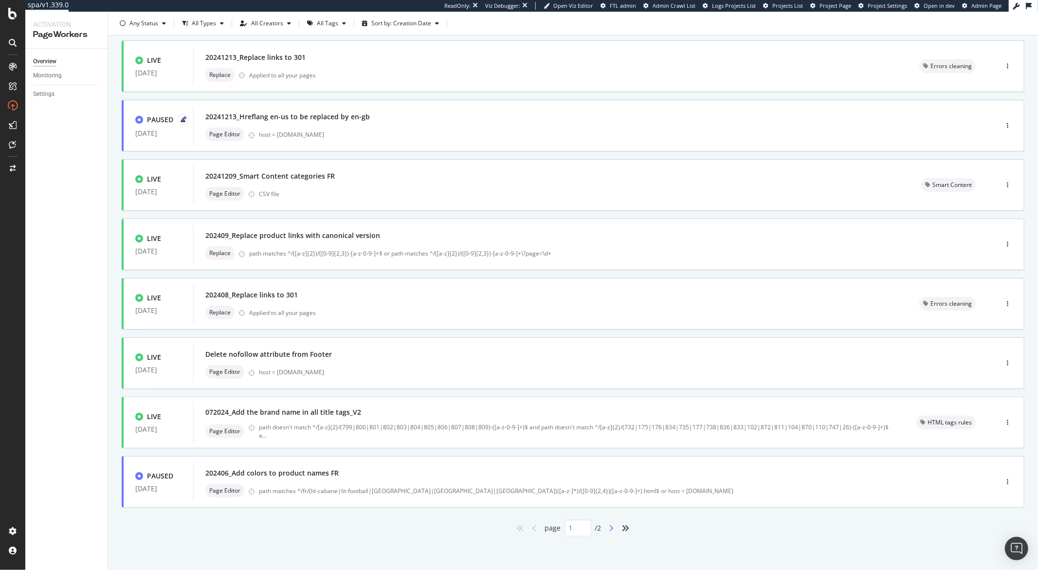
click at [609, 525] on icon "angle-right" at bounding box center [611, 528] width 5 height 8
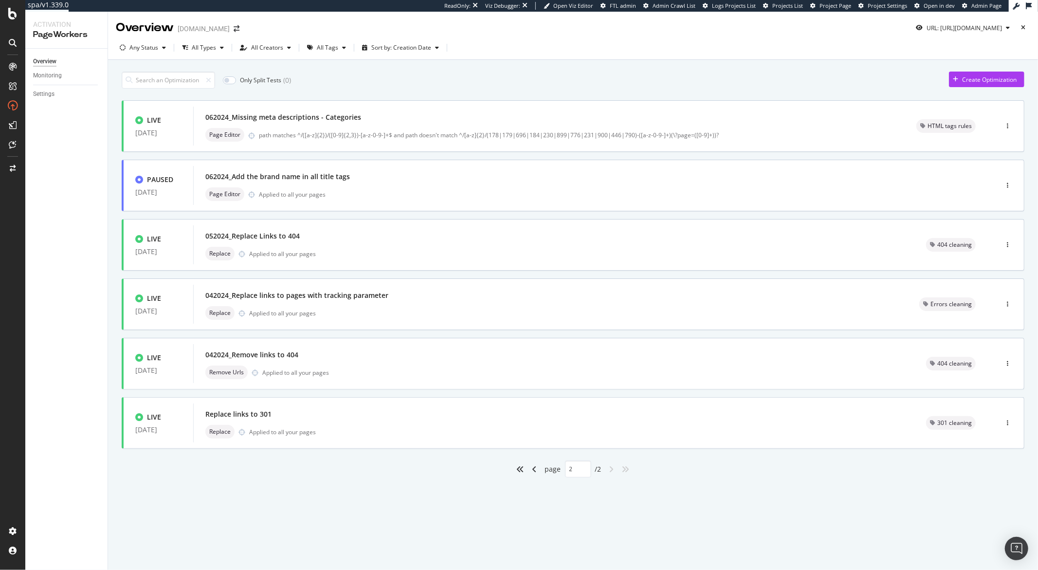
type input "2"
click at [384, 123] on div "062024_Missing meta descriptions - Categories" at bounding box center [548, 117] width 687 height 14
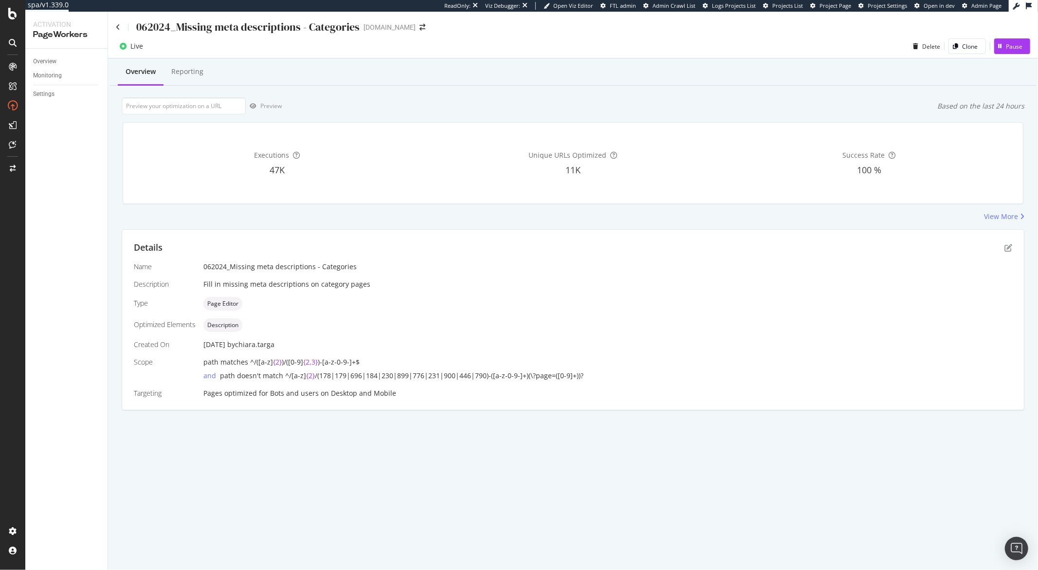
click at [232, 19] on div "062024_Missing meta descriptions - Categories monlitcabane.com" at bounding box center [573, 23] width 930 height 23
click at [232, 19] on div "062024_Missing meta descriptions - Categories" at bounding box center [247, 26] width 223 height 15
click at [120, 27] on icon at bounding box center [118, 27] width 4 height 7
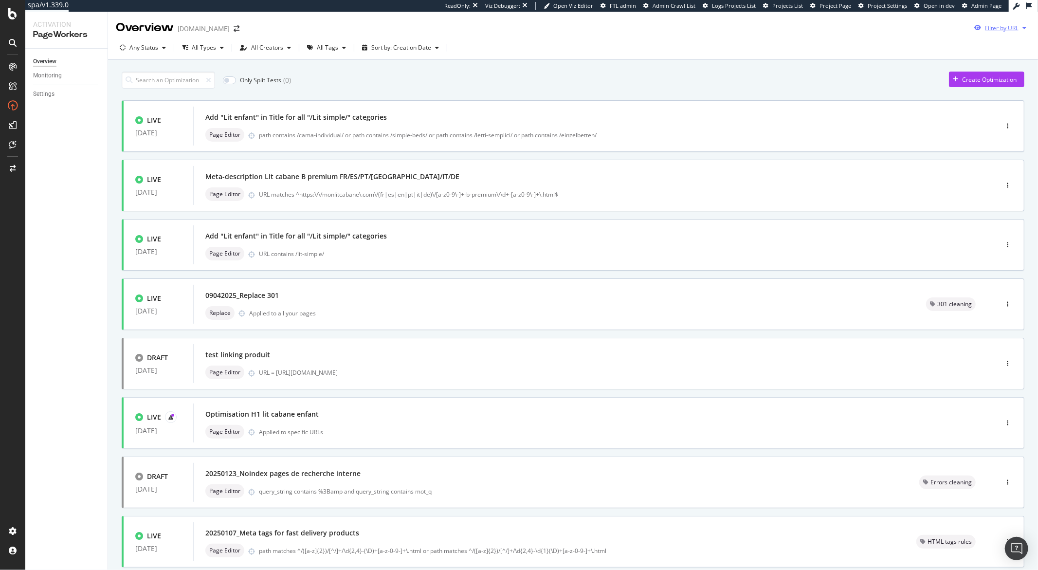
click at [1005, 32] on div "Filter by URL" at bounding box center [1000, 27] width 60 height 15
click at [908, 71] on input "url" at bounding box center [926, 64] width 178 height 17
paste input "[URL][DOMAIN_NAME]"
type input "[URL][DOMAIN_NAME]"
click at [1000, 79] on div "Apply" at bounding box center [1007, 83] width 15 height 8
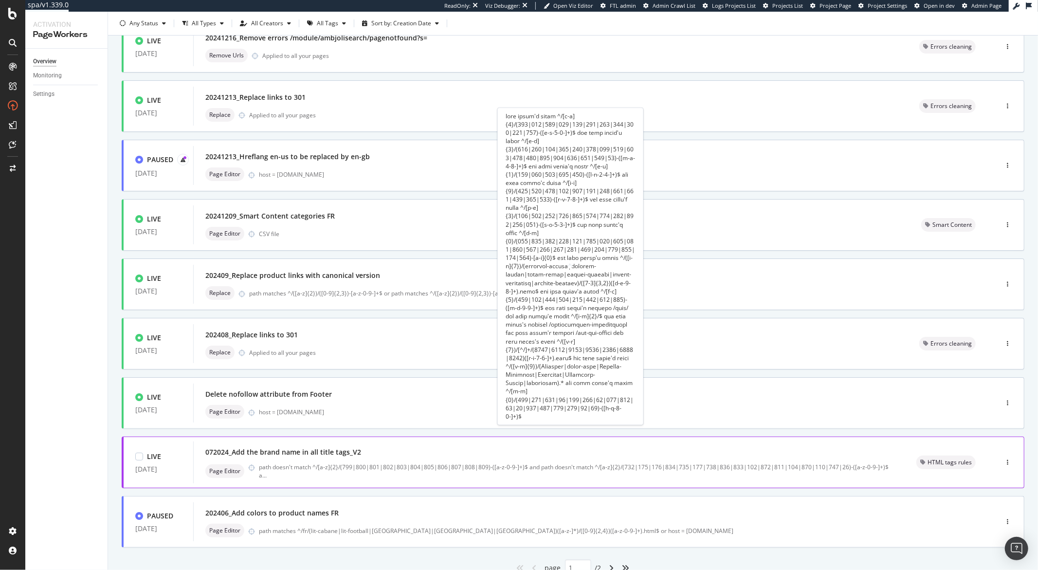
scroll to position [179, 0]
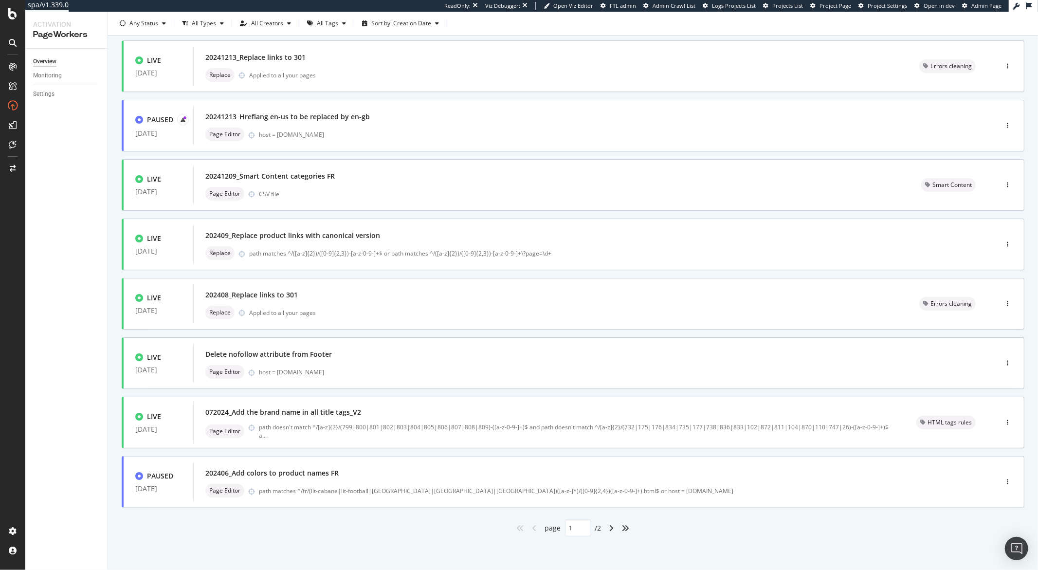
click at [609, 525] on icon "angle-right" at bounding box center [611, 528] width 5 height 8
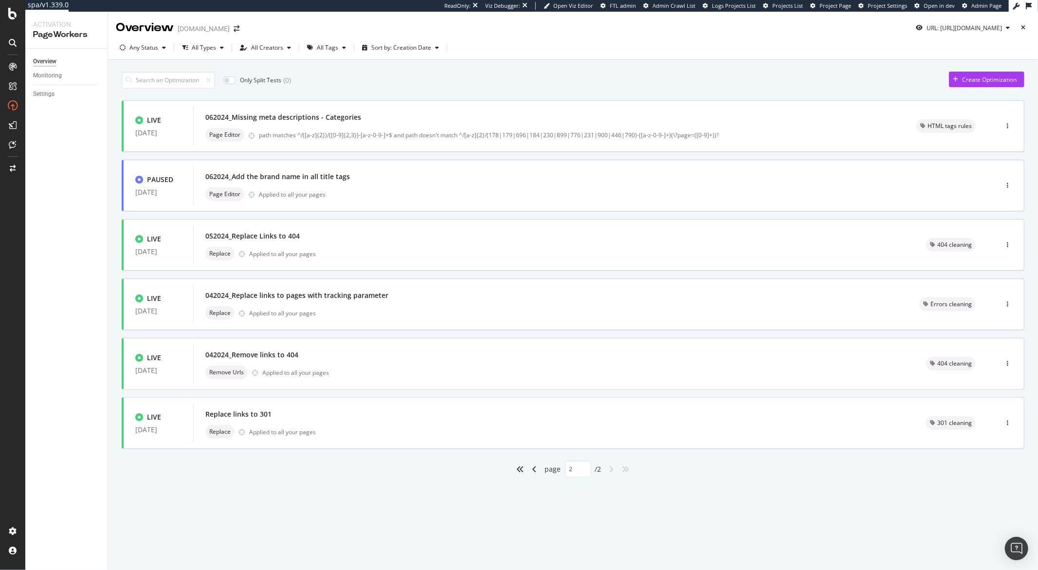
type input "2"
click at [1009, 27] on div "button" at bounding box center [1008, 28] width 12 height 6
click at [932, 67] on input "[URL][DOMAIN_NAME]" at bounding box center [934, 64] width 178 height 17
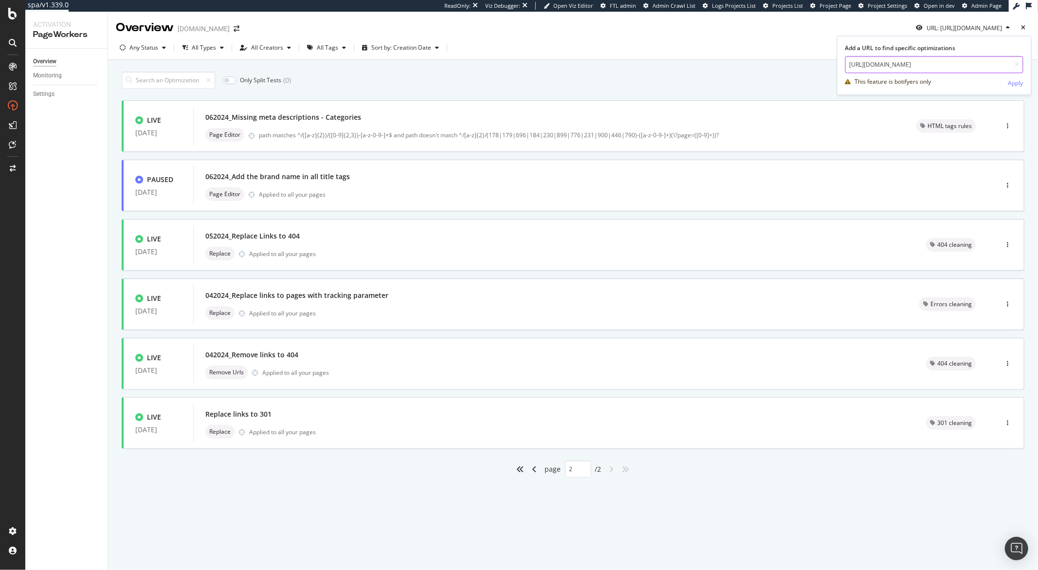
click at [932, 67] on input "https://monlitcabane.com/fr/93-lit-cabane-tiroir" at bounding box center [934, 64] width 178 height 17
paste input "23-lit-simple"
type input "https://monlitcabane.com/fr/23-lit-simple"
click at [1014, 85] on div "Apply" at bounding box center [1015, 83] width 15 height 8
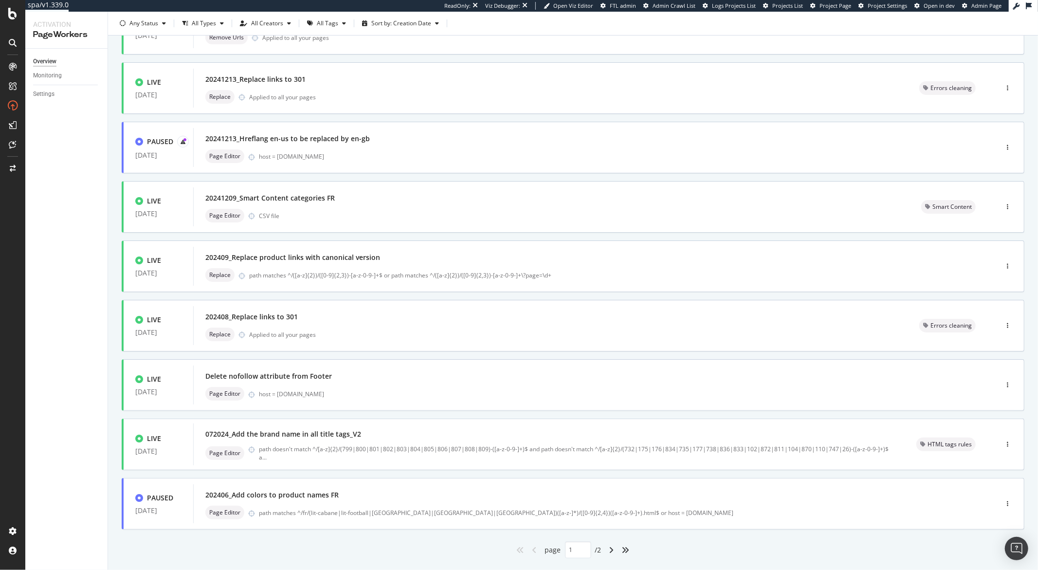
scroll to position [179, 0]
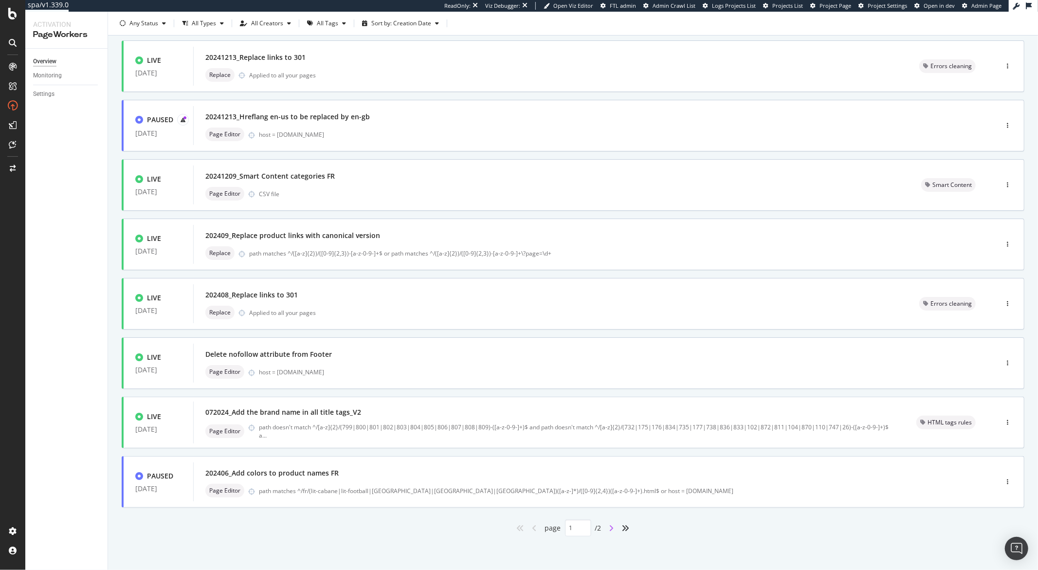
click at [609, 528] on icon "angle-right" at bounding box center [611, 528] width 5 height 8
type input "2"
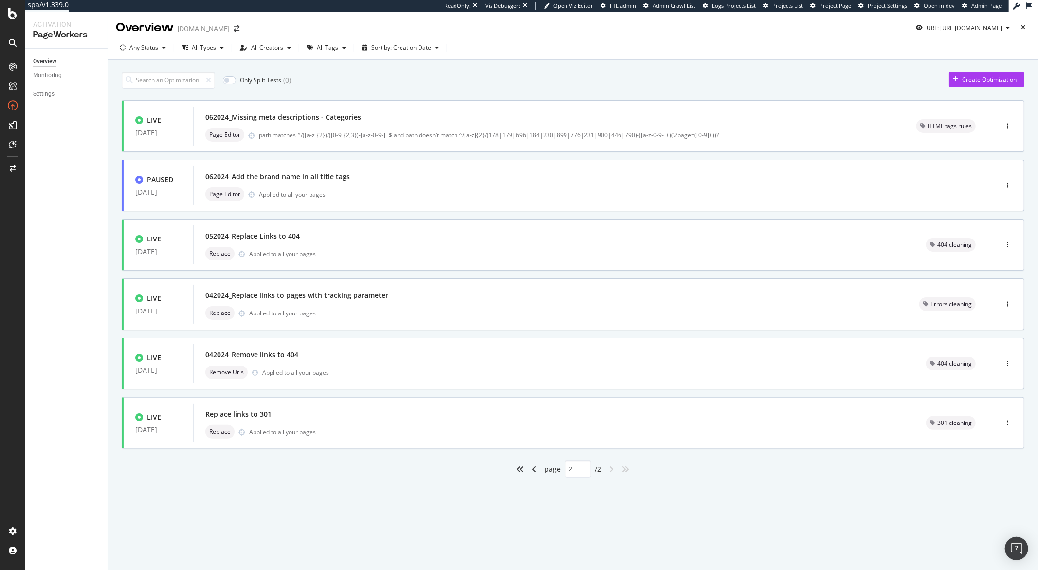
scroll to position [0, 0]
click at [1008, 27] on icon "button" at bounding box center [1008, 28] width 4 height 6
click at [934, 68] on input "https://monlitcabane.com/fr/23-lit-simple" at bounding box center [934, 64] width 178 height 17
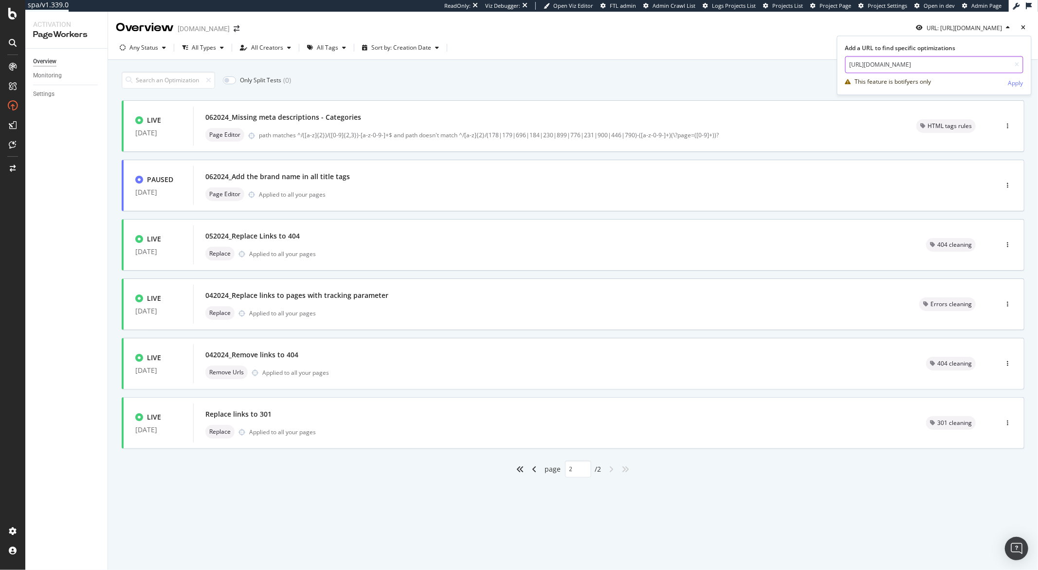
paste input "683-lit-simple-tiroir"
type input "https://monlitcabane.com/fr/683-lit-simple-tiroir"
click at [1016, 85] on div "Apply" at bounding box center [1015, 83] width 15 height 8
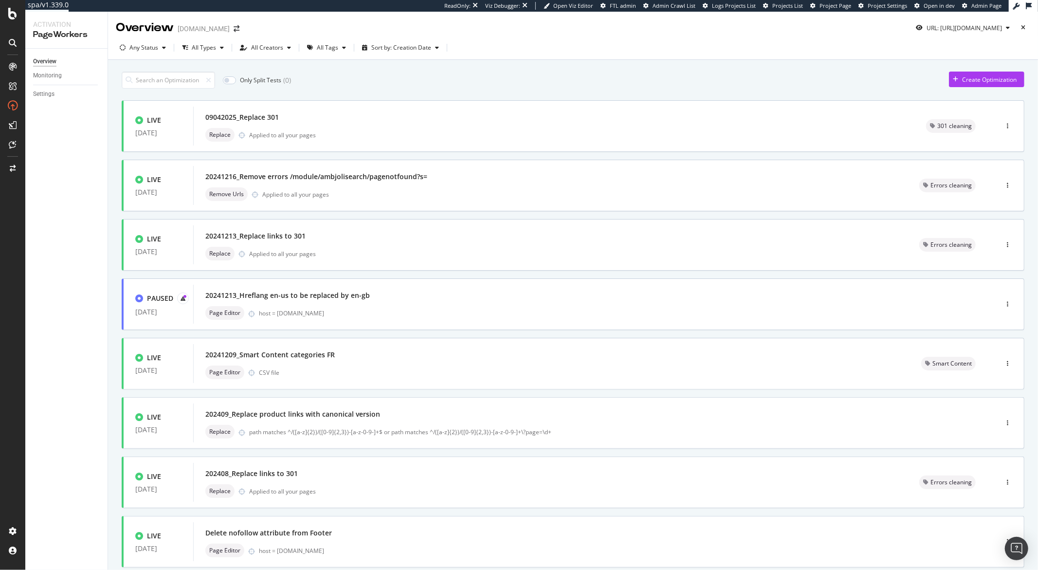
scroll to position [179, 0]
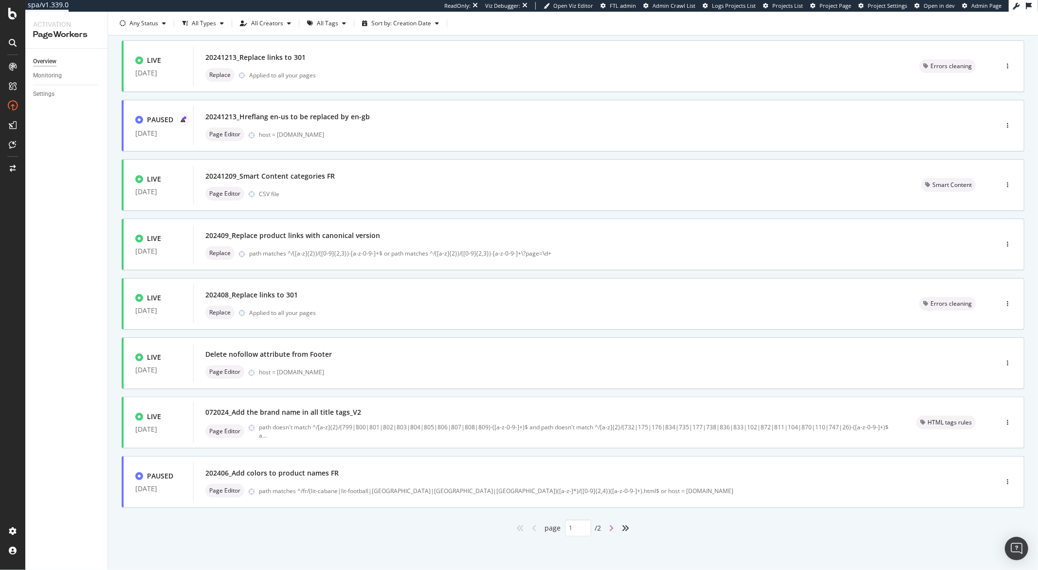
click at [610, 529] on icon "angle-right" at bounding box center [611, 528] width 5 height 8
type input "2"
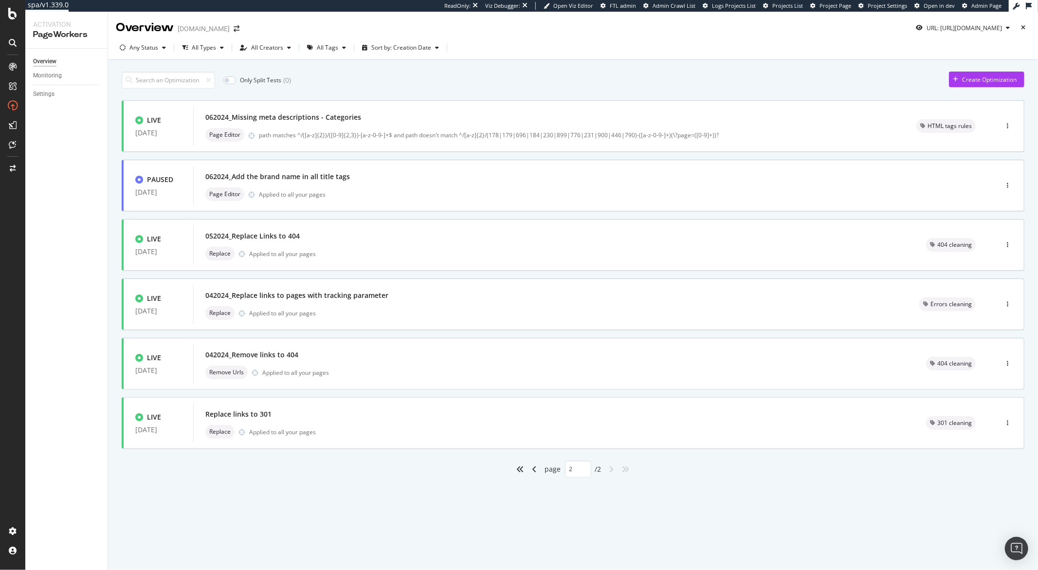
scroll to position [0, 0]
click at [1009, 27] on icon "button" at bounding box center [1008, 28] width 4 height 6
click at [1007, 27] on icon "button" at bounding box center [1008, 28] width 4 height 6
click at [930, 60] on input "https://monlitcabane.com/fr/683-lit-simple-tiroir" at bounding box center [934, 64] width 178 height 17
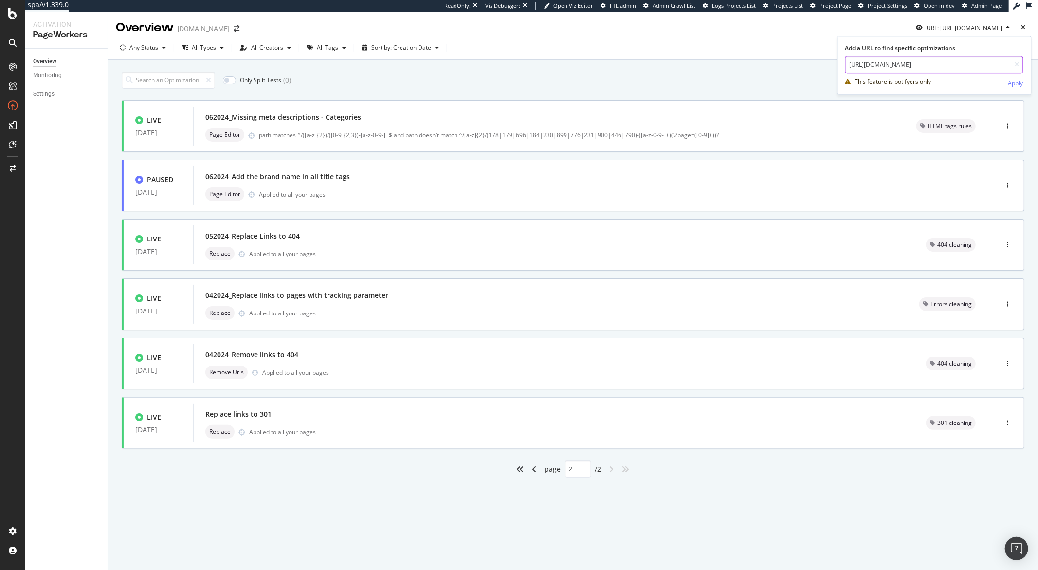
click at [930, 60] on input "https://monlitcabane.com/fr/683-lit-simple-tiroir" at bounding box center [934, 64] width 178 height 17
paste input "12-lit-superpose-mezzanine"
type input "https://monlitcabane.com/fr/12-lit-superpose-mezzanine"
click at [1009, 82] on div "Apply" at bounding box center [1015, 83] width 15 height 8
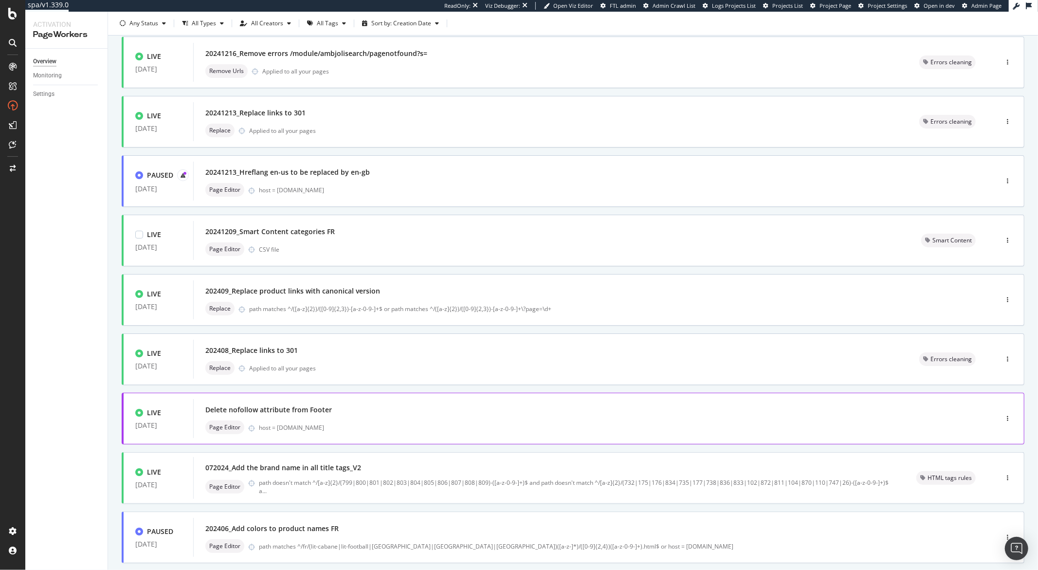
scroll to position [179, 0]
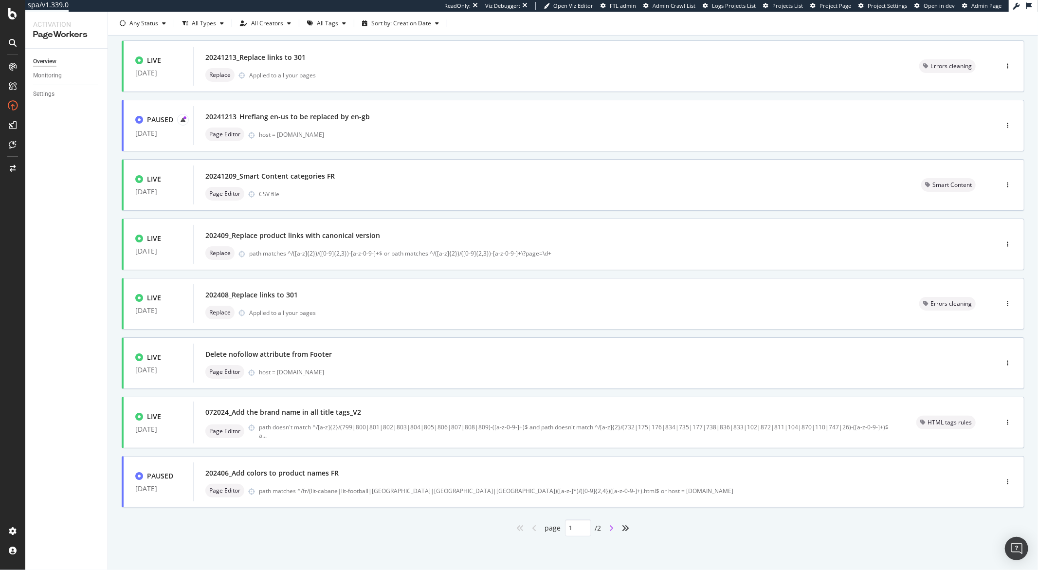
click at [609, 529] on icon "angle-right" at bounding box center [611, 528] width 5 height 8
type input "2"
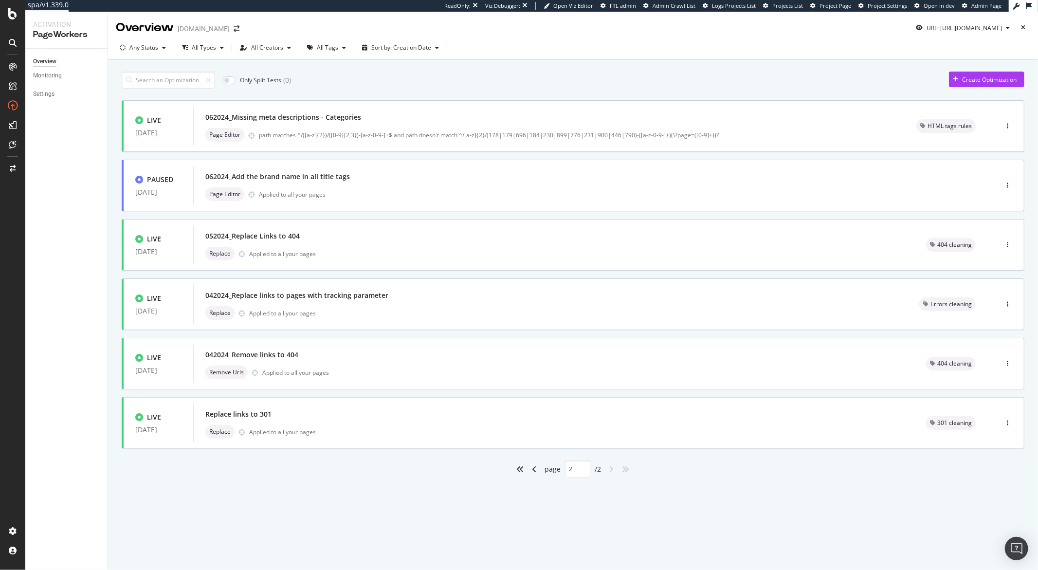
scroll to position [0, 0]
click at [1009, 28] on icon "button" at bounding box center [1008, 28] width 4 height 6
click at [1009, 27] on icon "button" at bounding box center [1008, 28] width 4 height 6
click at [946, 59] on input "https://monlitcabane.com/fr/12-lit-superpose-mezzanine" at bounding box center [934, 64] width 178 height 17
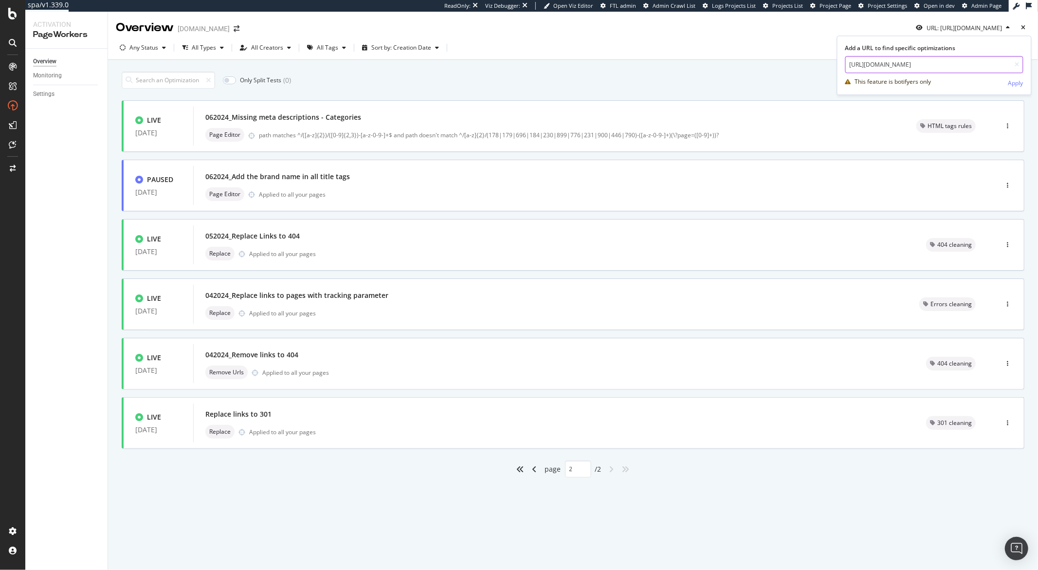
click at [946, 59] on input "https://monlitcabane.com/fr/12-lit-superpose-mezzanine" at bounding box center [934, 64] width 178 height 17
paste input "902-lit-superpose-tiroir"
type input "https://monlitcabane.com/fr/902-lit-superpose-tiroir"
click at [1009, 82] on div "Apply" at bounding box center [1015, 83] width 15 height 8
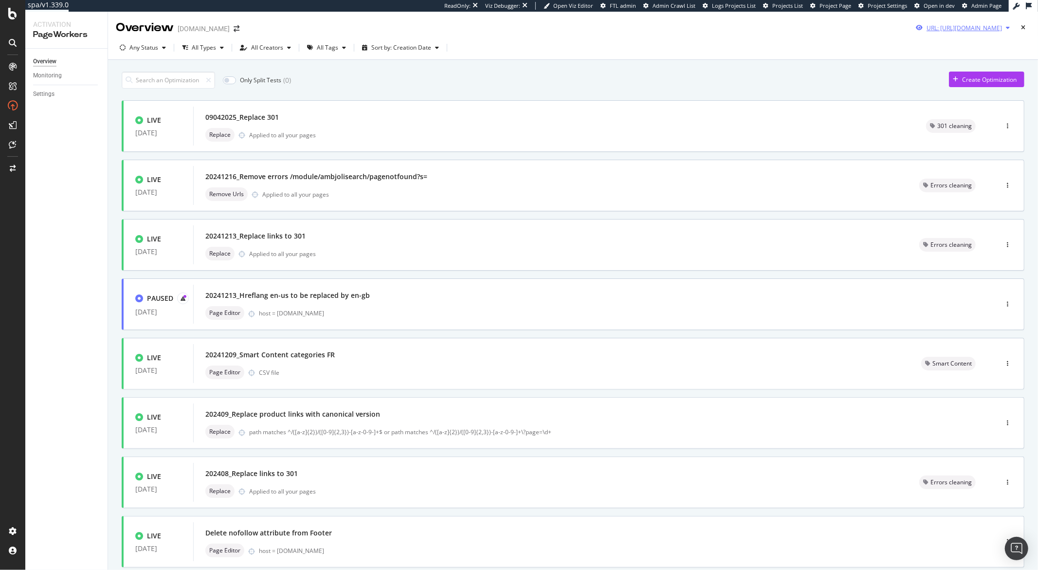
click at [1006, 28] on icon "button" at bounding box center [1008, 28] width 4 height 6
click at [1006, 29] on icon "button" at bounding box center [1008, 28] width 4 height 6
click at [748, 42] on div "Any Status All Types All Creators All Tags Sort by: Creation Date" at bounding box center [573, 49] width 930 height 19
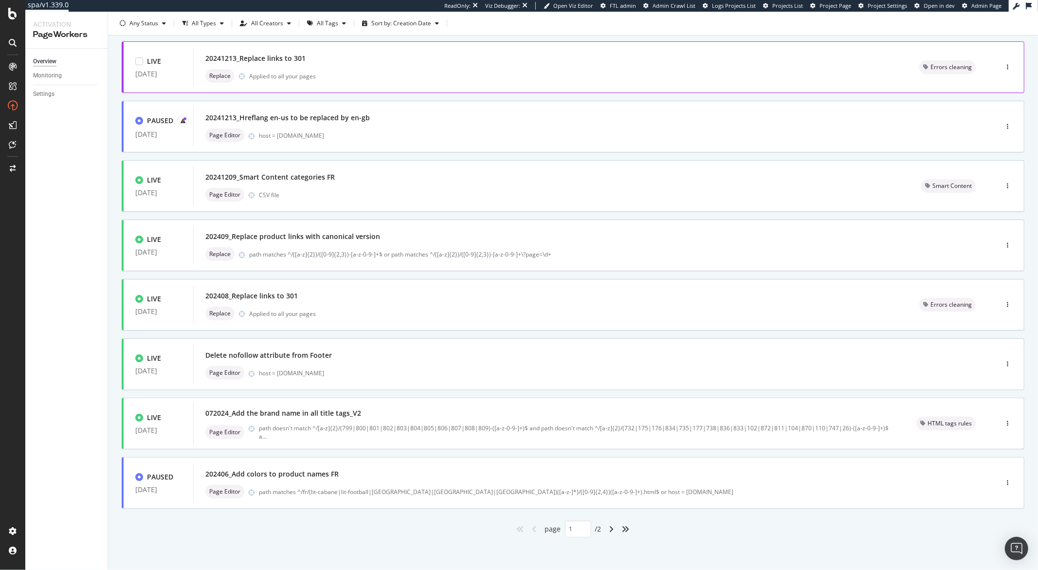
scroll to position [179, 0]
click at [609, 528] on icon "angle-right" at bounding box center [611, 528] width 5 height 8
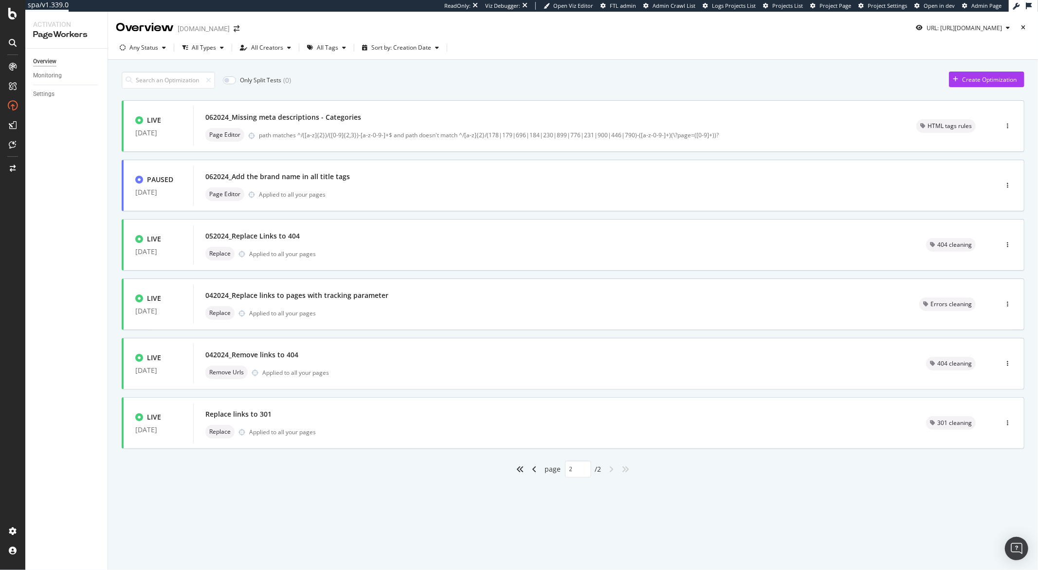
scroll to position [0, 0]
click at [533, 473] on div "angle-left" at bounding box center [534, 469] width 13 height 16
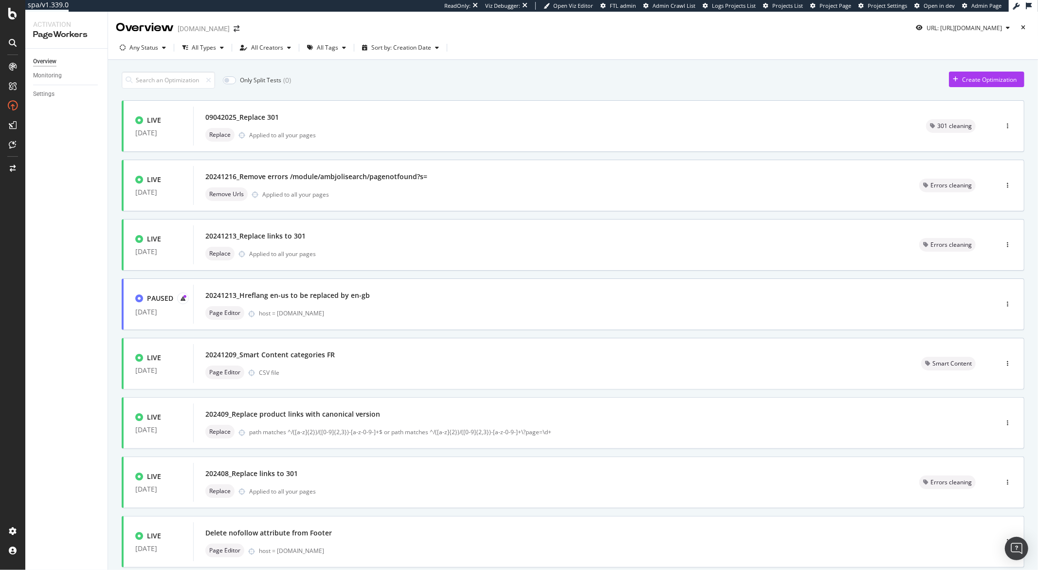
scroll to position [179, 0]
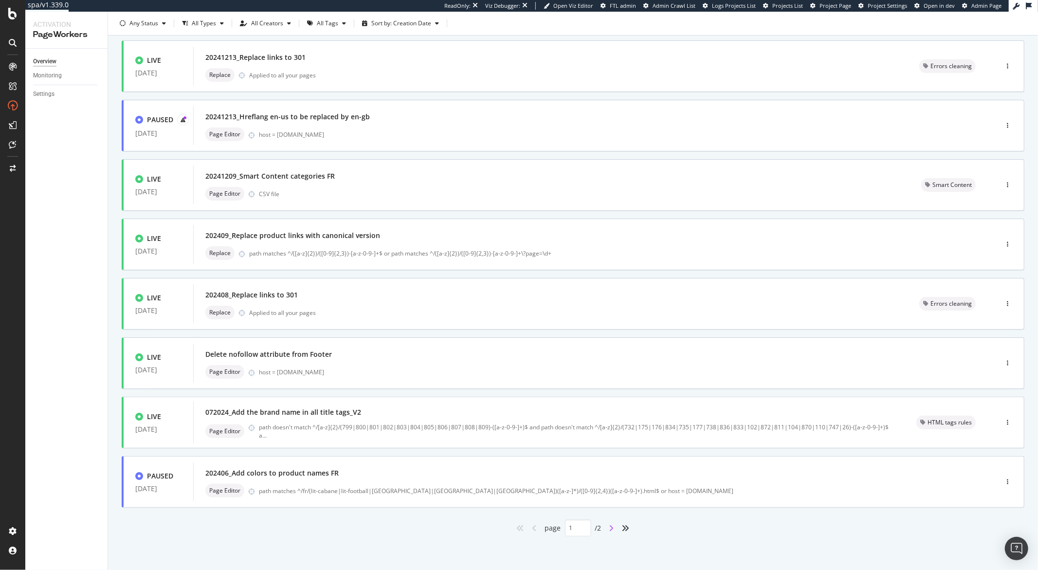
click at [609, 528] on icon "angle-right" at bounding box center [611, 528] width 5 height 8
type input "2"
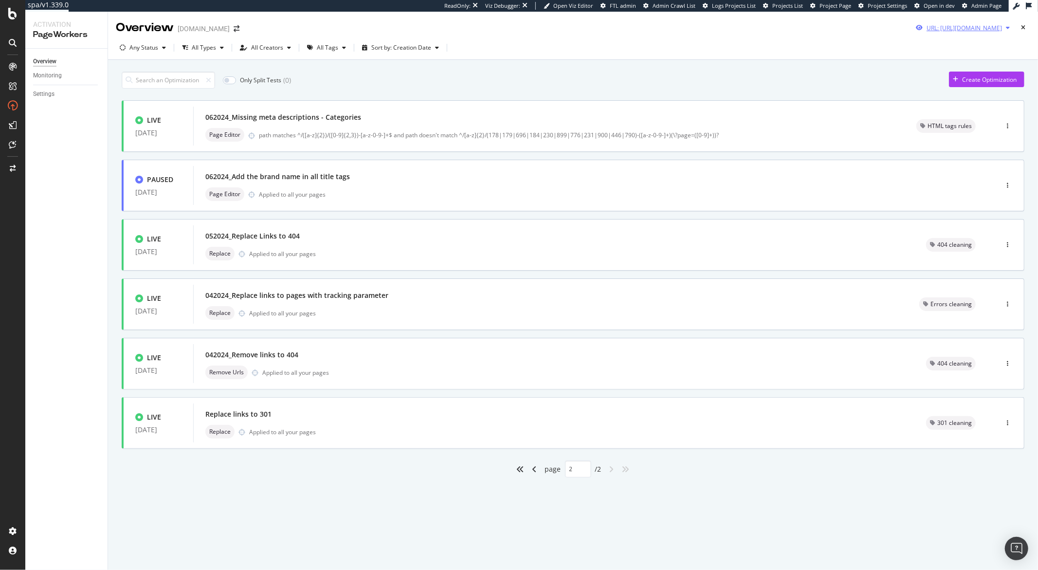
click at [1008, 30] on icon "button" at bounding box center [1008, 28] width 4 height 6
click at [920, 67] on input "https://monlitcabane.com/fr/902-lit-superpose-tiroir" at bounding box center [934, 64] width 178 height 17
paste input "51-lit-bebe"
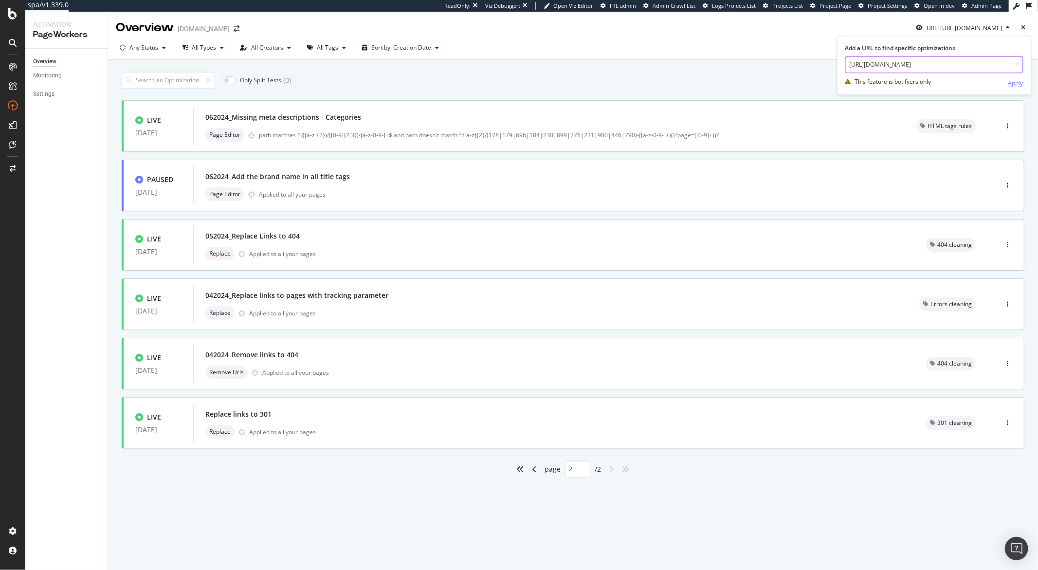
type input "https://monlitcabane.com/fr/51-lit-bebe"
click at [1020, 82] on div "Apply" at bounding box center [1015, 83] width 15 height 8
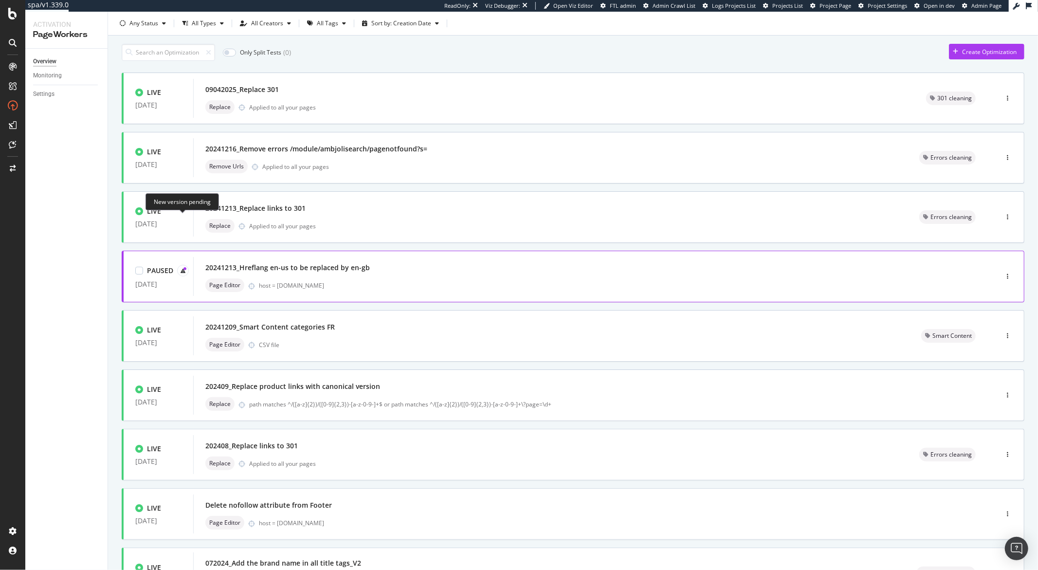
scroll to position [179, 0]
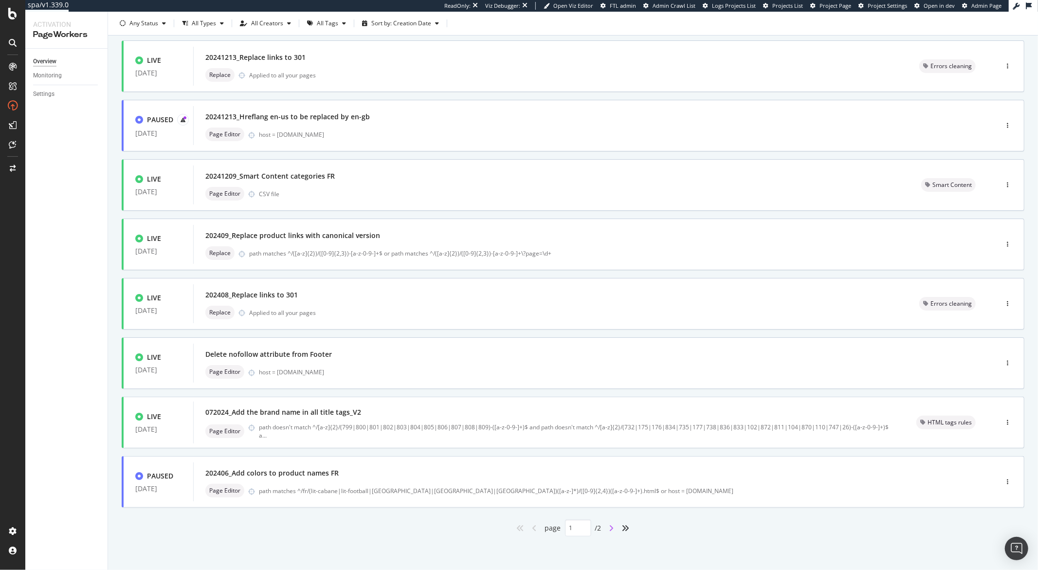
click at [609, 527] on icon "angle-right" at bounding box center [611, 528] width 5 height 8
type input "2"
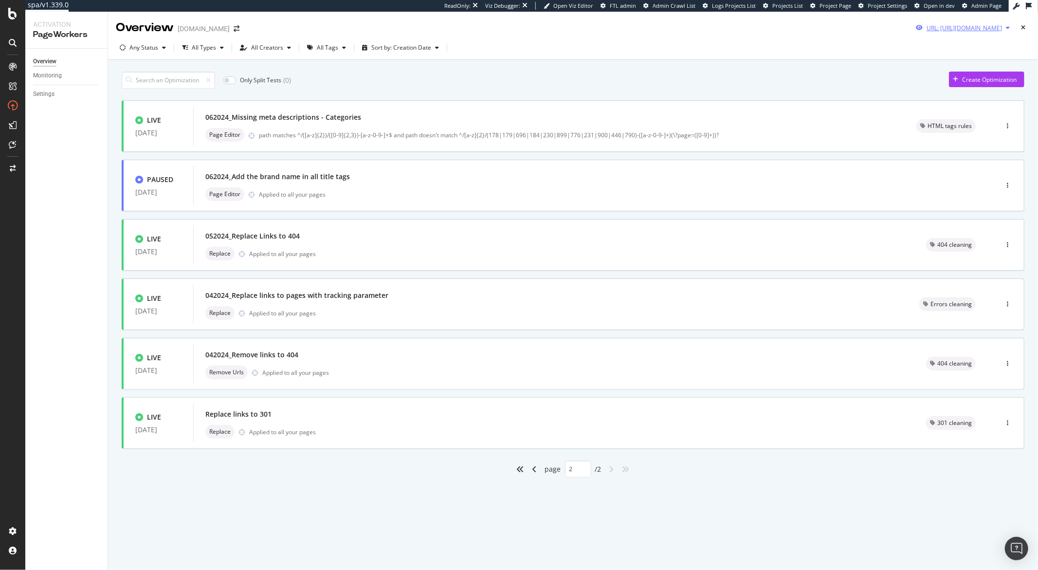
click at [1008, 28] on icon "button" at bounding box center [1008, 28] width 4 height 6
click at [936, 65] on input "https://monlitcabane.com/fr/51-lit-bebe" at bounding box center [934, 64] width 178 height 17
paste input "695-lit-cabane-doubl"
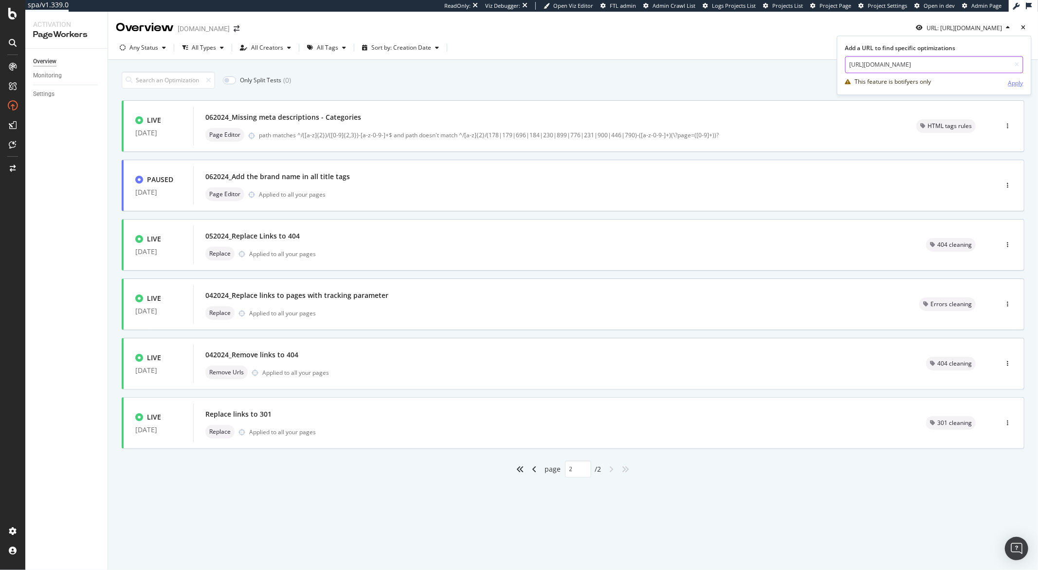
type input "https://monlitcabane.com/fr/695-lit-cabane-double"
click at [1015, 80] on div "Apply" at bounding box center [1015, 83] width 15 height 8
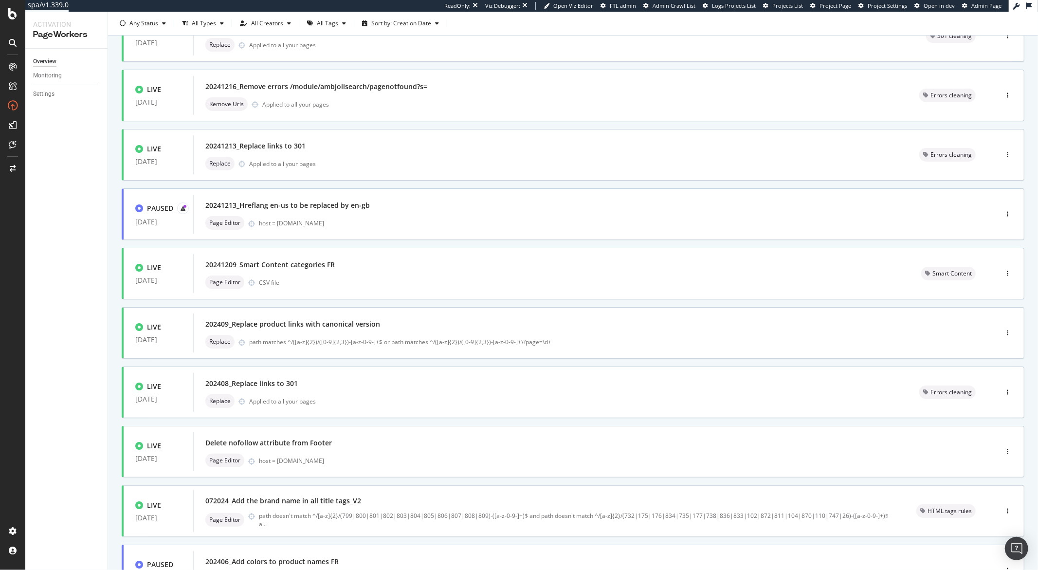
scroll to position [179, 0]
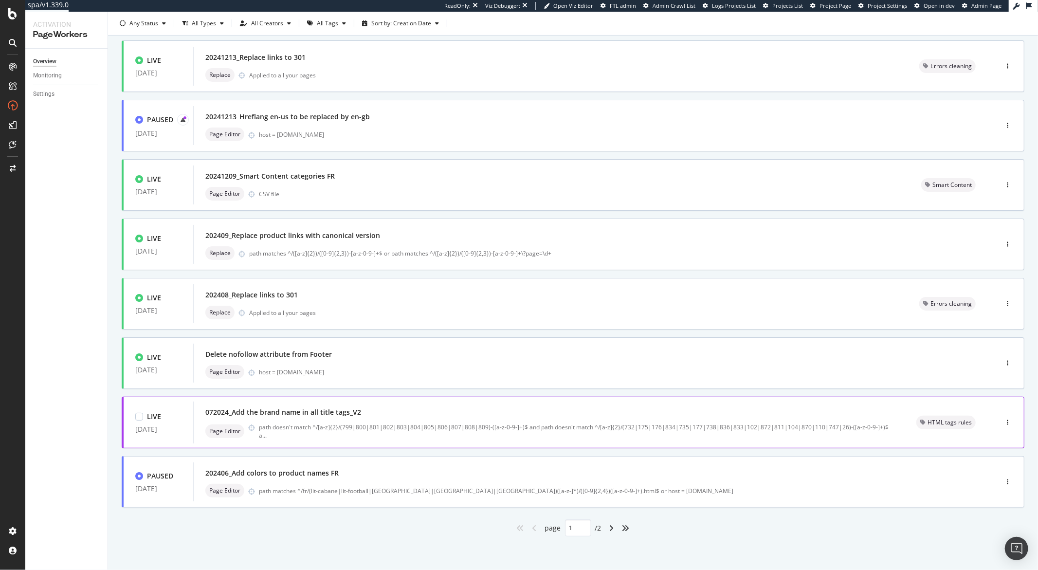
click at [466, 411] on div "072024_Add the brand name in all title tags_V2" at bounding box center [548, 412] width 687 height 14
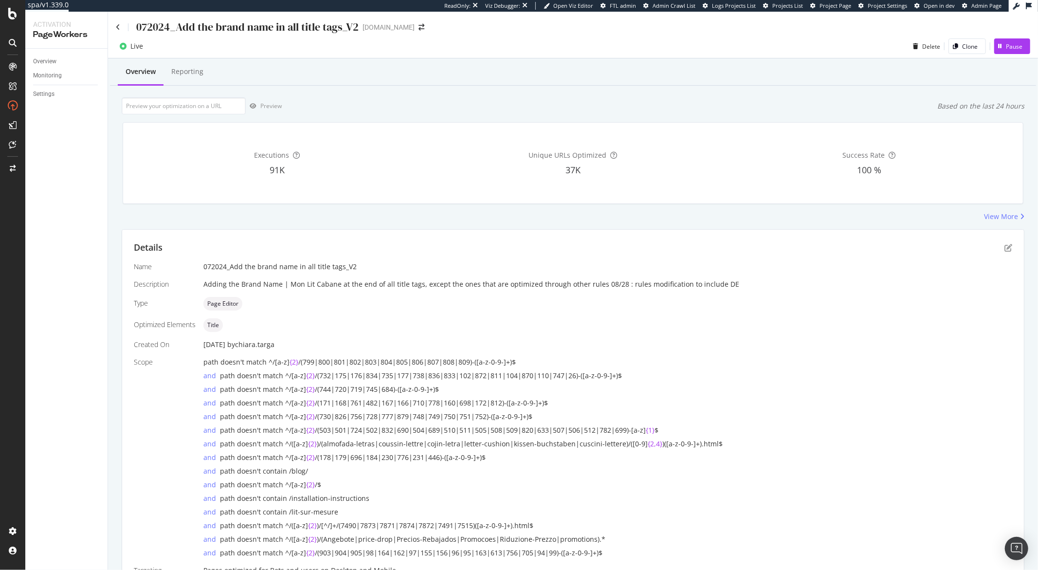
click at [210, 29] on div "072024_Add the brand name in all title tags_V2" at bounding box center [247, 26] width 222 height 15
copy div "072024_Add the brand name in all title tags_V2"
click at [118, 24] on icon at bounding box center [118, 27] width 4 height 7
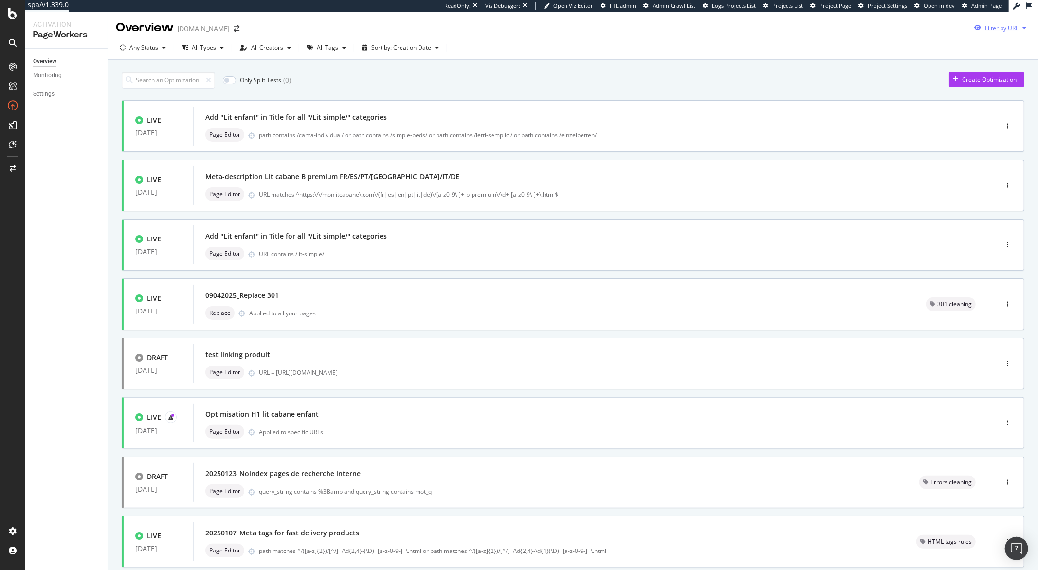
click at [1019, 29] on div "button" at bounding box center [1024, 28] width 12 height 6
click at [930, 65] on input "url" at bounding box center [926, 64] width 178 height 17
paste input "https://monlitcabane.com/fr/695-lit-cabane-double"
type input "https://monlitcabane.com/fr/695-lit-cabane-double"
click at [1006, 86] on div "Apply" at bounding box center [1007, 83] width 15 height 8
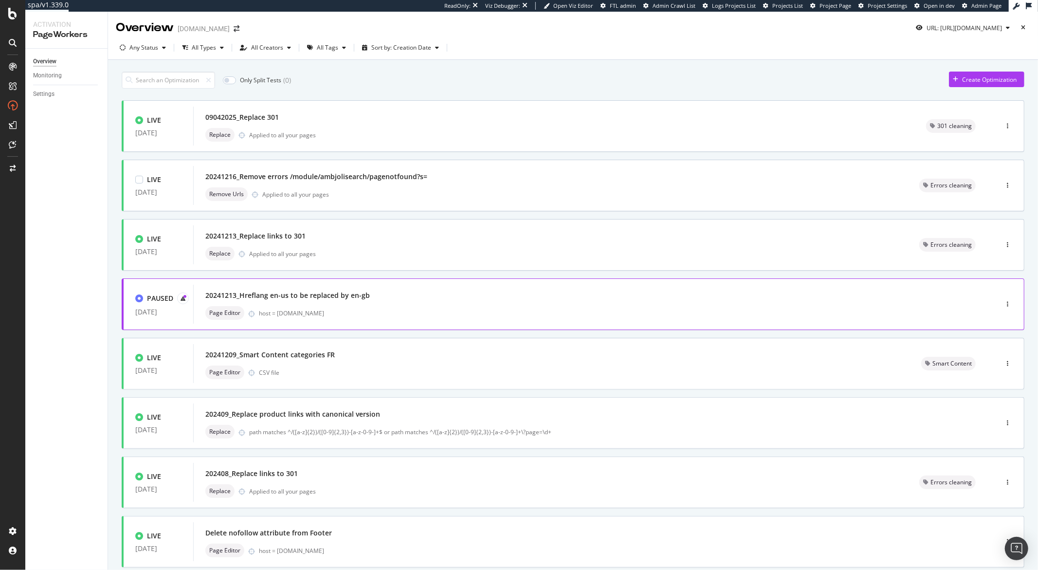
scroll to position [179, 0]
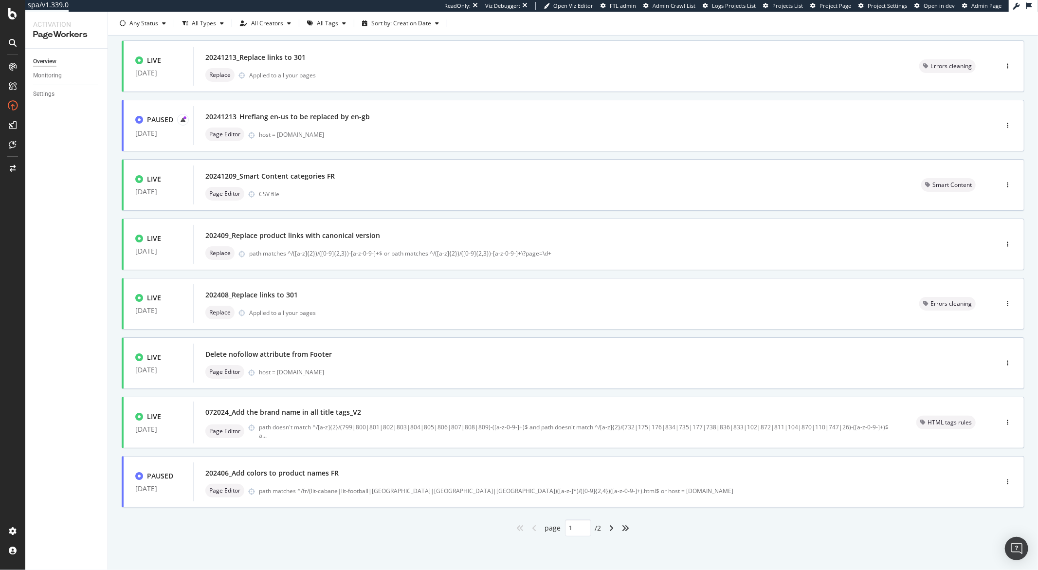
click at [612, 531] on div "angle-right" at bounding box center [611, 528] width 13 height 16
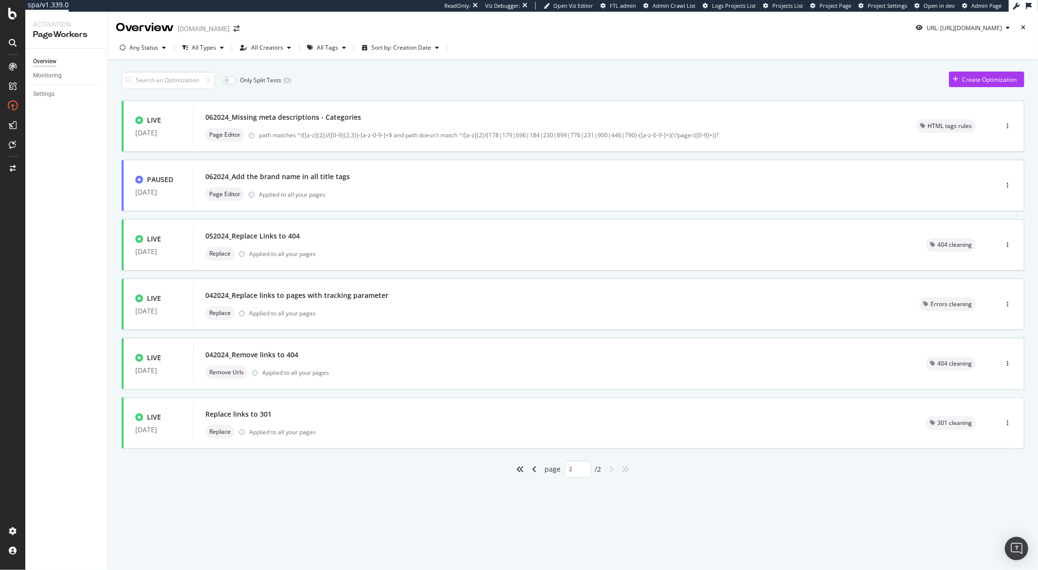
scroll to position [0, 0]
click at [532, 467] on icon "angle-left" at bounding box center [534, 469] width 5 height 8
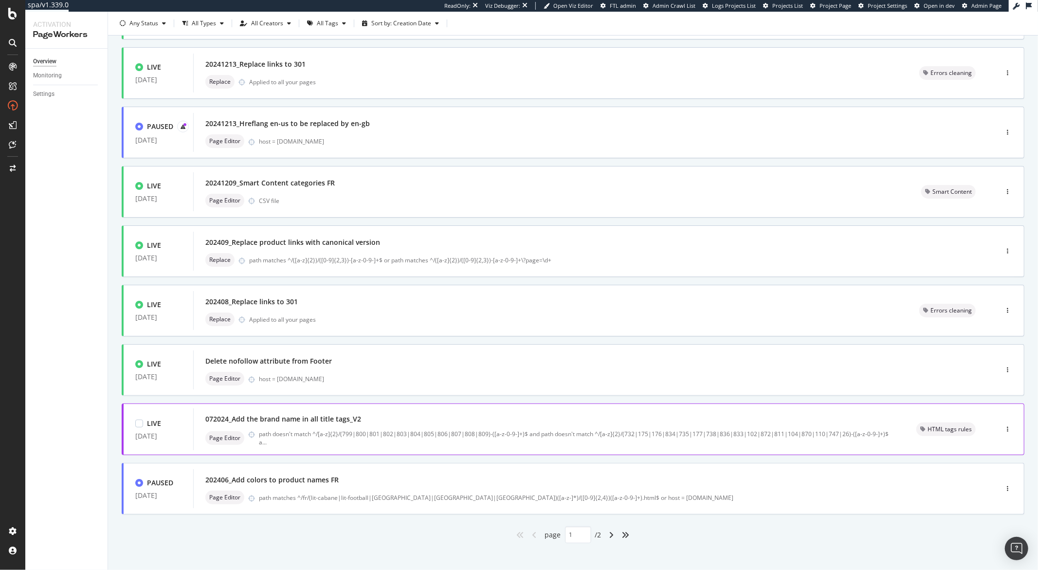
scroll to position [179, 0]
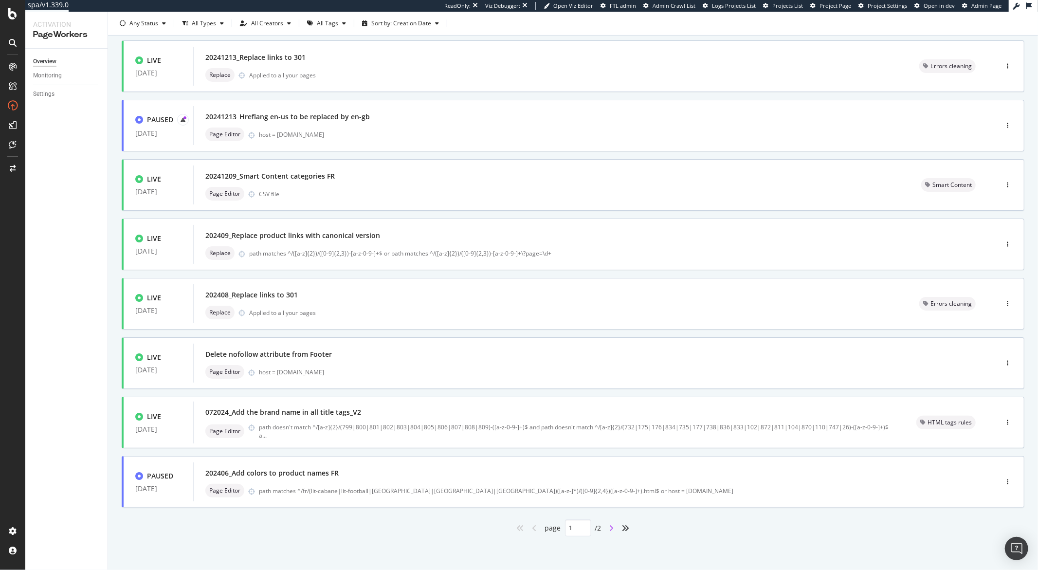
click at [610, 529] on icon "angle-right" at bounding box center [611, 528] width 5 height 8
type input "2"
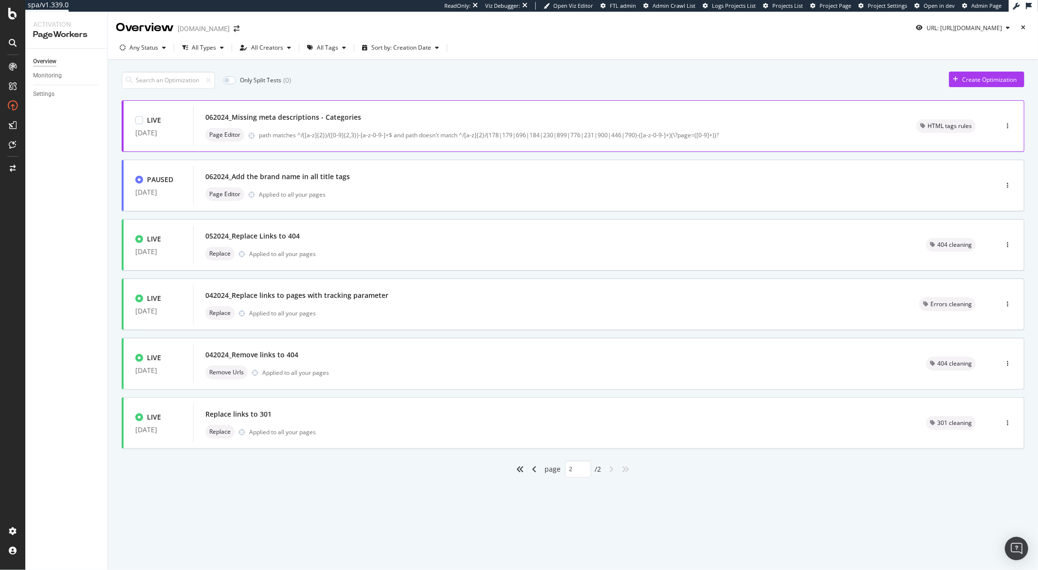
click at [406, 116] on div "062024_Missing meta descriptions - Categories" at bounding box center [548, 117] width 687 height 14
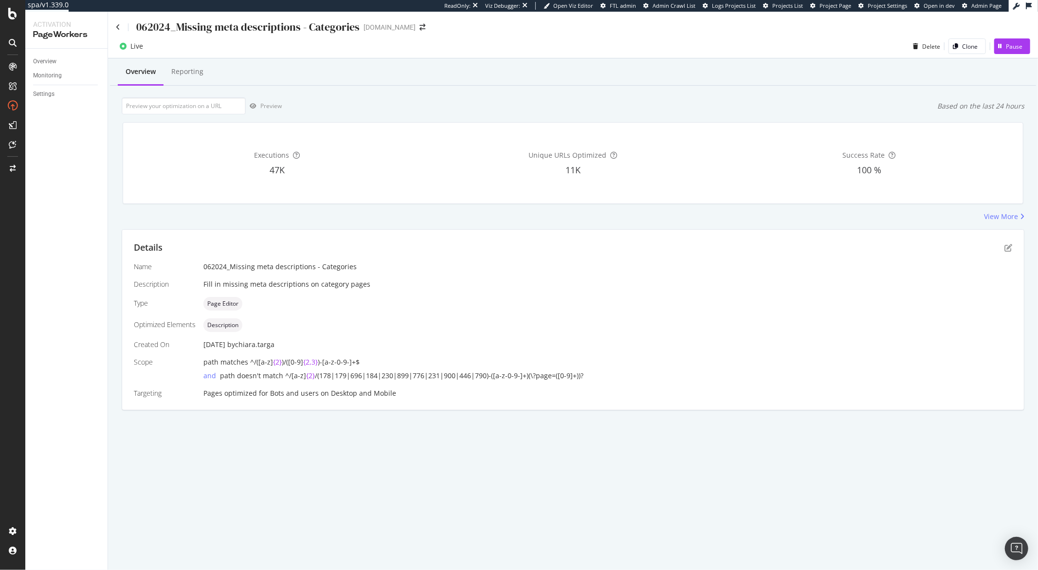
click at [258, 26] on div "062024_Missing meta descriptions - Categories" at bounding box center [247, 26] width 223 height 15
copy div "062024_Missing meta descriptions - Categories"
click at [118, 27] on icon at bounding box center [118, 27] width 4 height 7
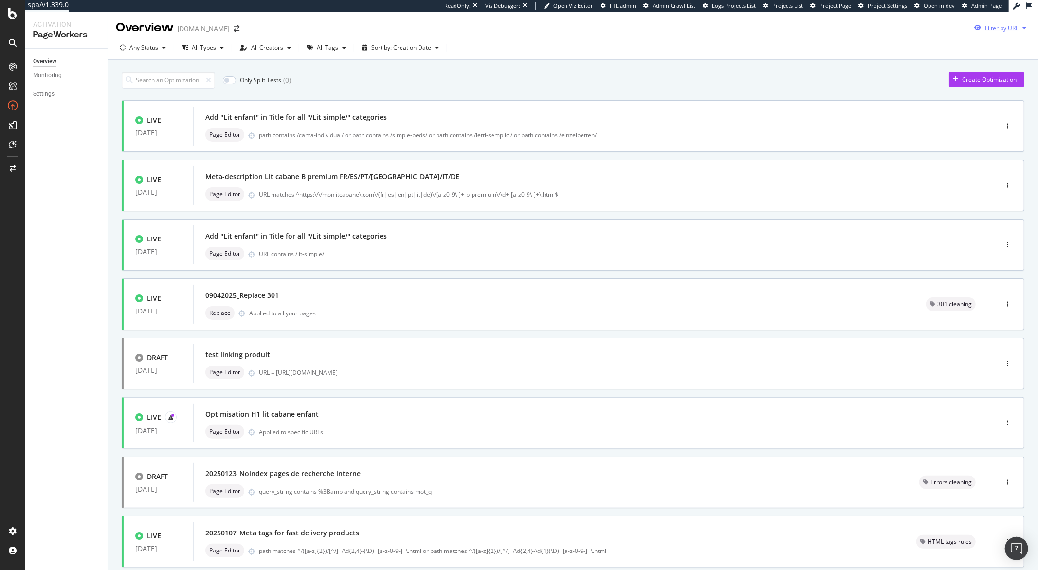
click at [1022, 29] on icon "button" at bounding box center [1024, 28] width 4 height 6
click at [927, 59] on input "url" at bounding box center [926, 64] width 178 height 17
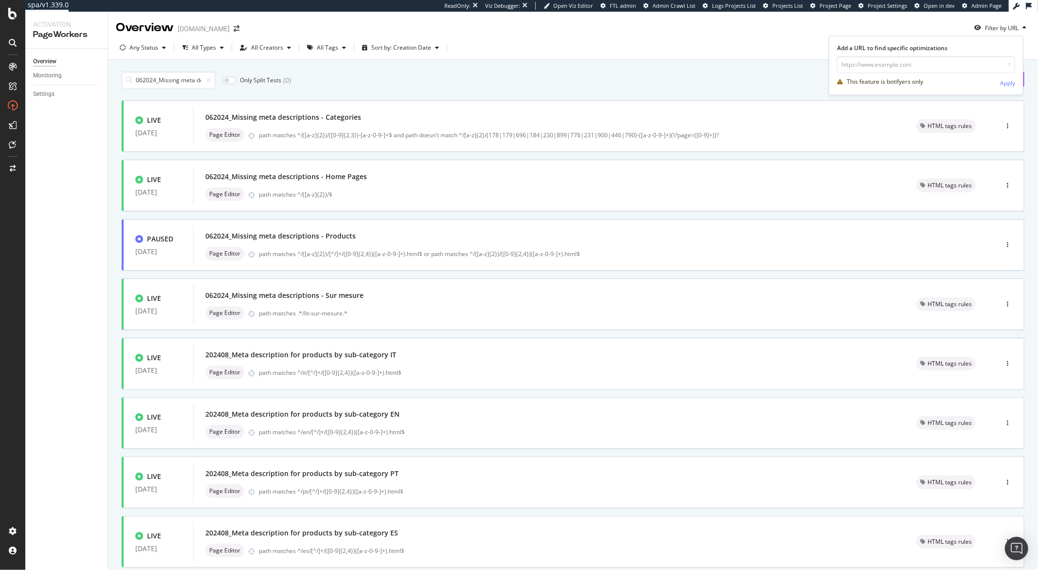
scroll to position [0, 59]
click at [211, 81] on icon at bounding box center [208, 80] width 5 height 7
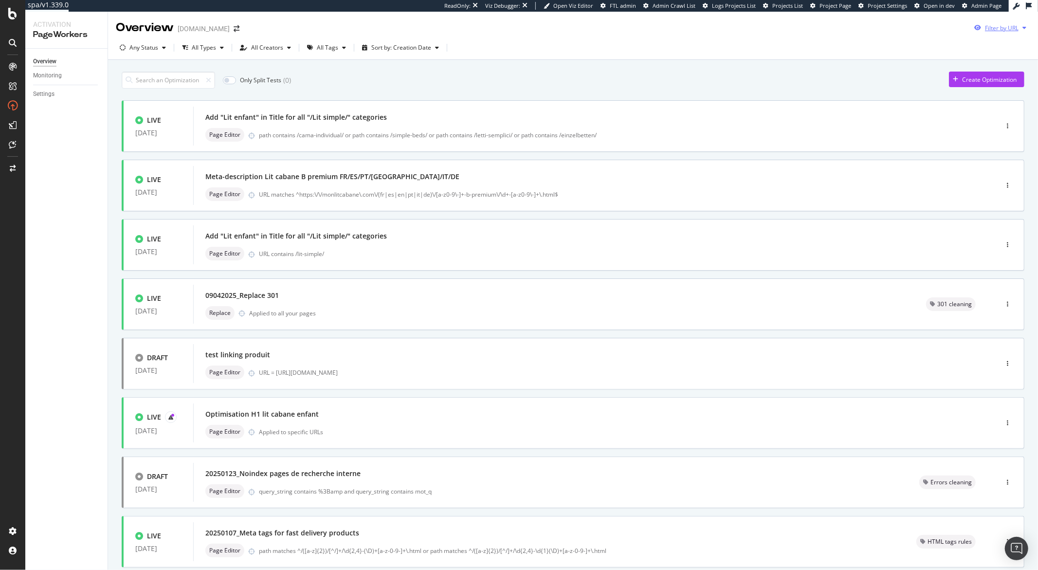
click at [1019, 27] on div "button" at bounding box center [1024, 28] width 12 height 6
click at [932, 64] on input "url" at bounding box center [926, 64] width 178 height 17
paste input "062024_Missing meta descriptions - Categories"
type input "062024_Missing meta descriptions - Categories"
click at [920, 64] on input "url" at bounding box center [926, 64] width 178 height 17
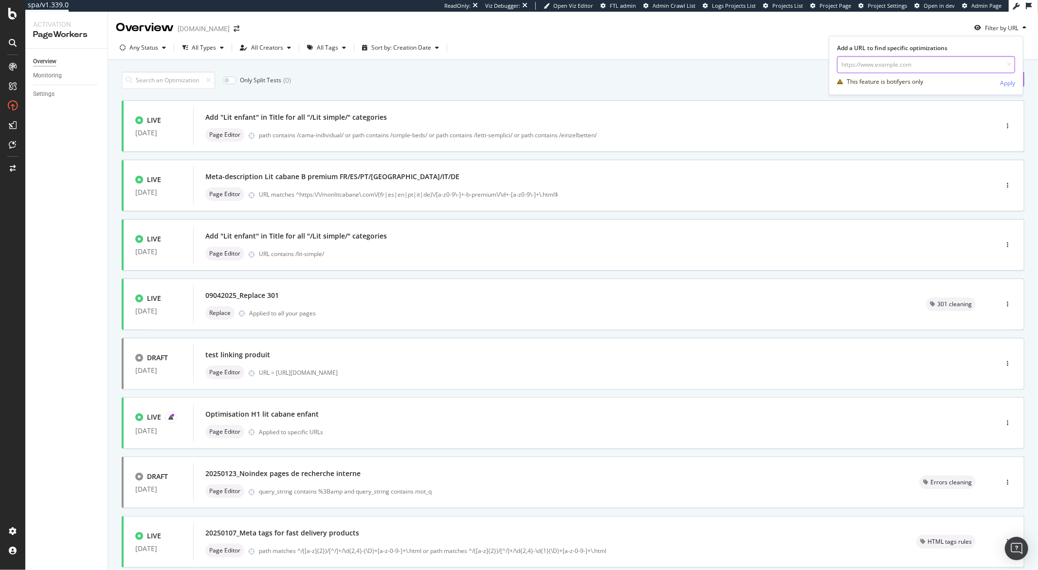
paste input "https://monlitcabane.com/fr/695-lit-cabane-double"
type input "https://monlitcabane.com/fr/695-lit-cabane-double"
click at [1001, 84] on div "Apply" at bounding box center [1007, 83] width 15 height 8
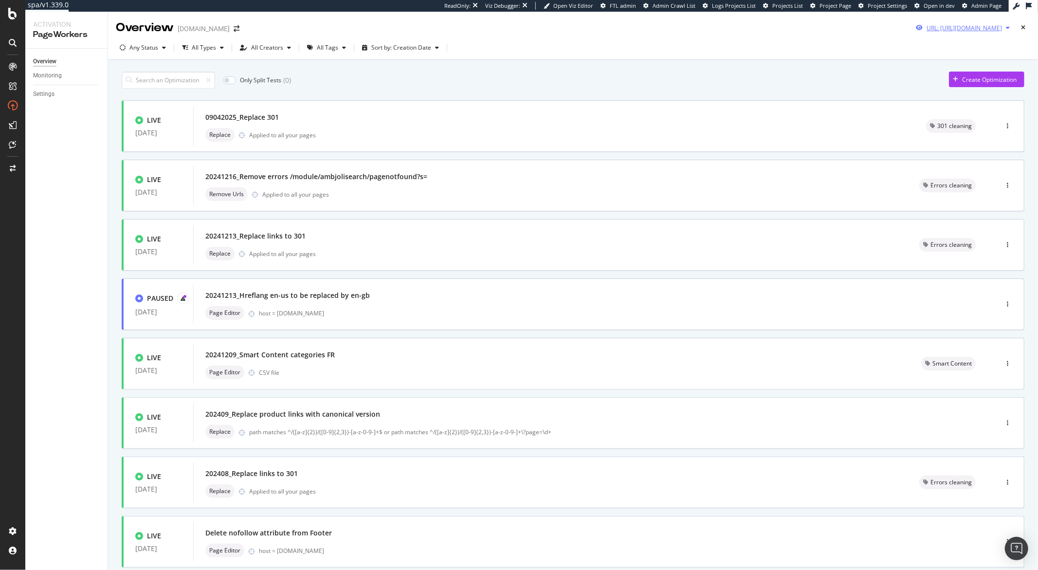
click at [1006, 27] on icon "button" at bounding box center [1008, 28] width 4 height 6
click at [877, 71] on input "https://monlitcabane.com/fr/695-lit-cabane-double" at bounding box center [926, 64] width 178 height 17
paste input "59-lit-tipi"
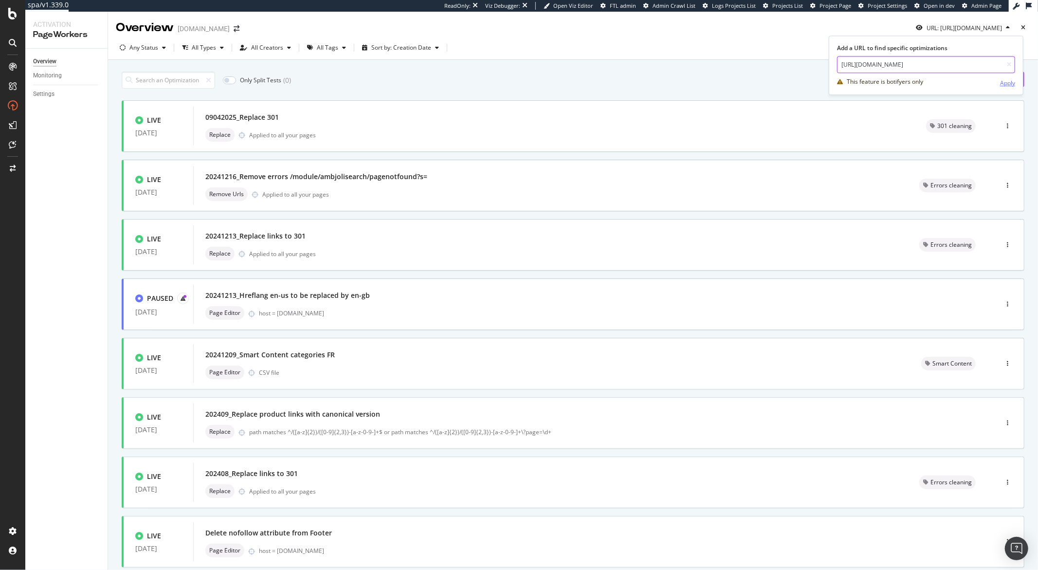
type input "https://monlitcabane.com/fr/59-lit-tipi"
click at [1011, 86] on div "Apply" at bounding box center [1007, 83] width 15 height 8
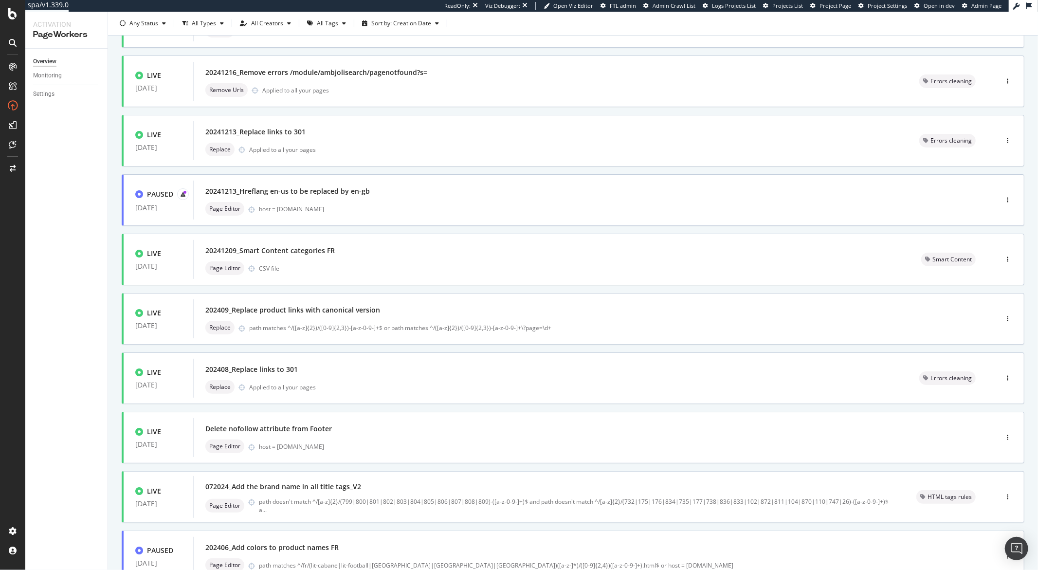
scroll to position [179, 0]
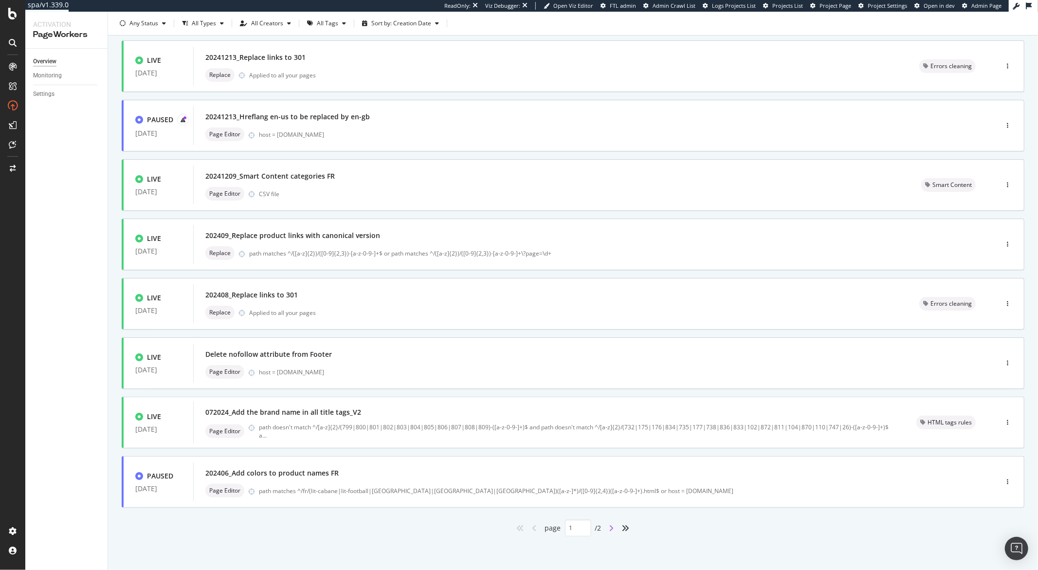
click at [609, 528] on icon "angle-right" at bounding box center [611, 528] width 5 height 8
type input "2"
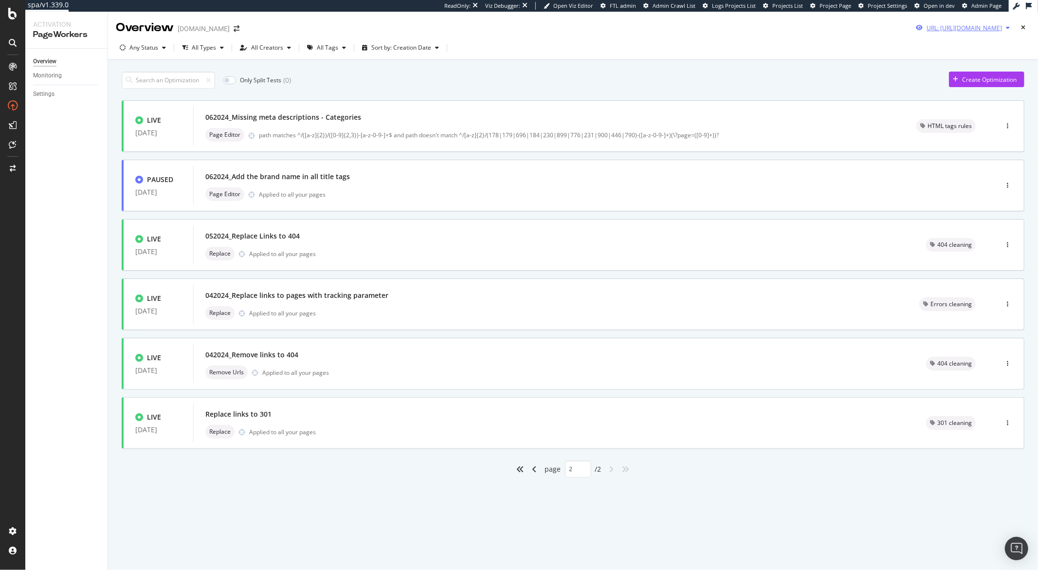
click at [1011, 27] on div "button" at bounding box center [1008, 28] width 12 height 6
click at [945, 63] on input "https://monlitcabane.com/fr/59-lit-tipi" at bounding box center [934, 64] width 178 height 17
click at [944, 63] on input "https://monlitcabane.com/fr/59-lit-tipi" at bounding box center [934, 64] width 178 height 17
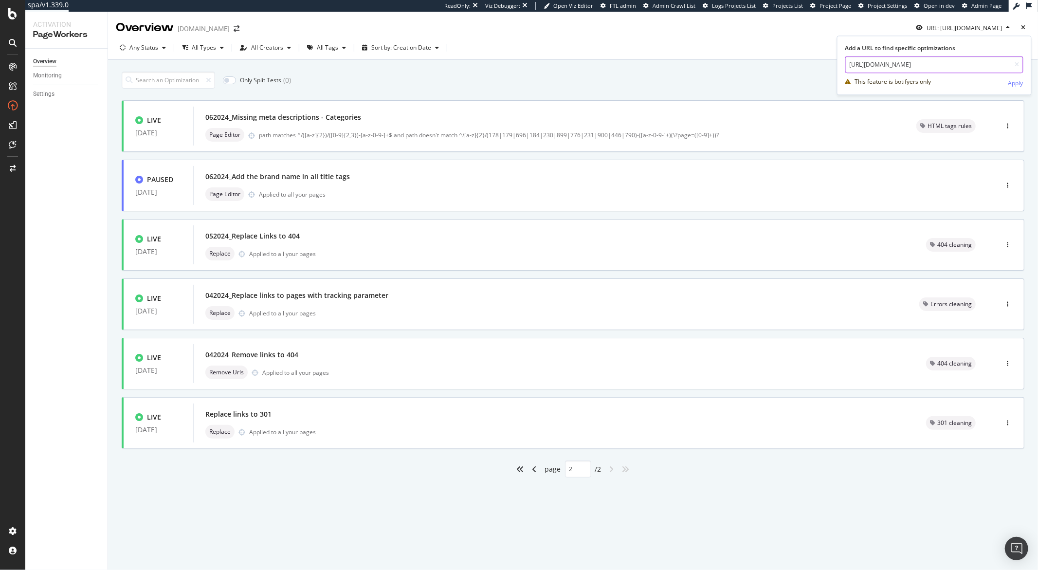
click at [944, 63] on input "https://monlitcabane.com/fr/59-lit-tipi" at bounding box center [934, 64] width 178 height 17
paste input "201-bain-soin"
type input "https://monlitcabane.com/fr/201-bain-soin"
click at [1013, 82] on div "Apply" at bounding box center [1015, 83] width 15 height 8
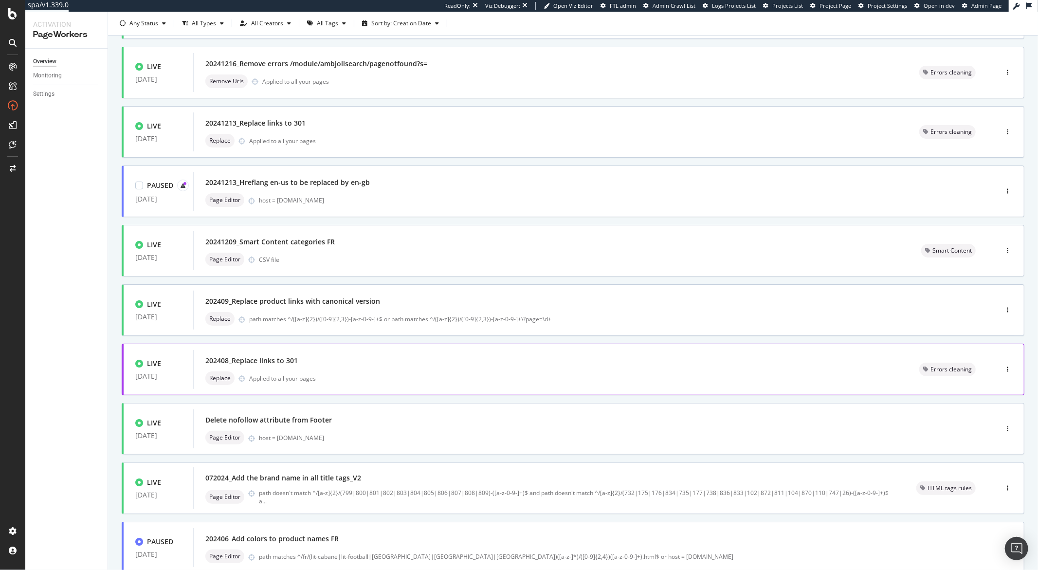
scroll to position [179, 0]
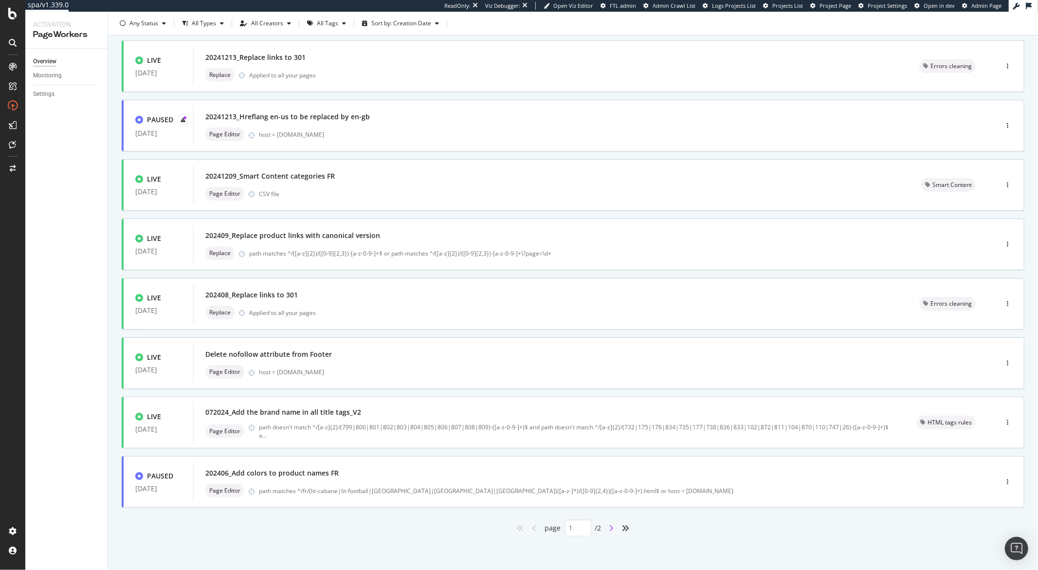
click at [609, 528] on icon "angle-right" at bounding box center [611, 528] width 5 height 8
type input "2"
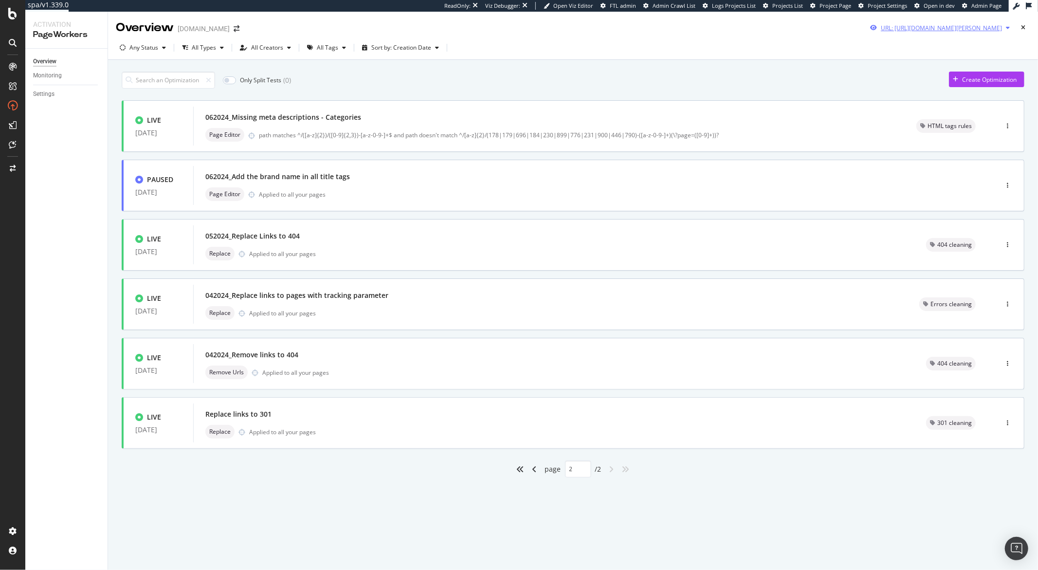
click at [1008, 27] on icon "button" at bounding box center [1008, 28] width 4 height 6
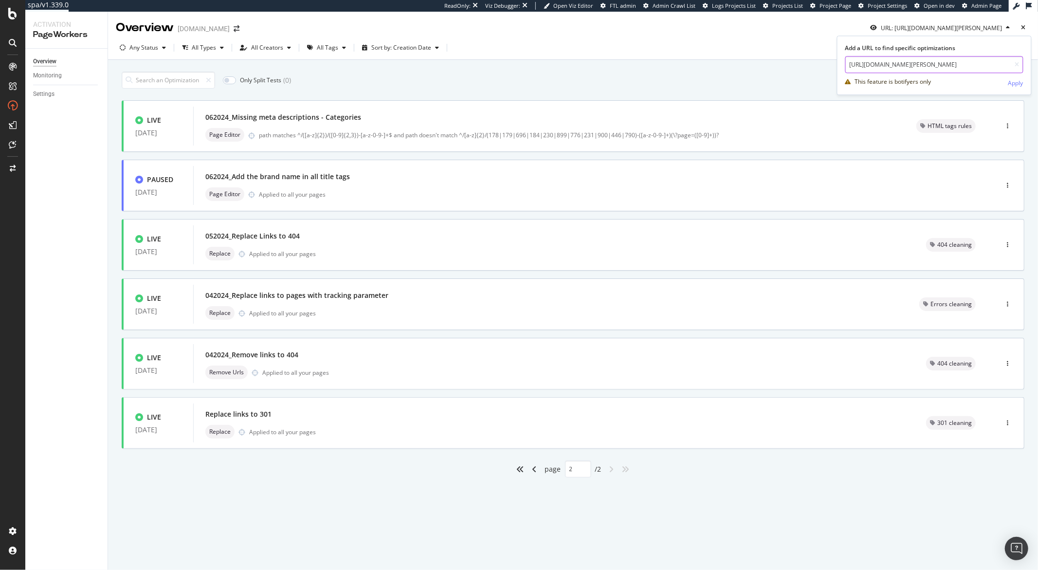
click at [911, 68] on input "https://monlitcabane.com/fr/201-bain-soin" at bounding box center [934, 64] width 178 height 17
paste input "861-balade"
type input "https://monlitcabane.com/fr/861-balade"
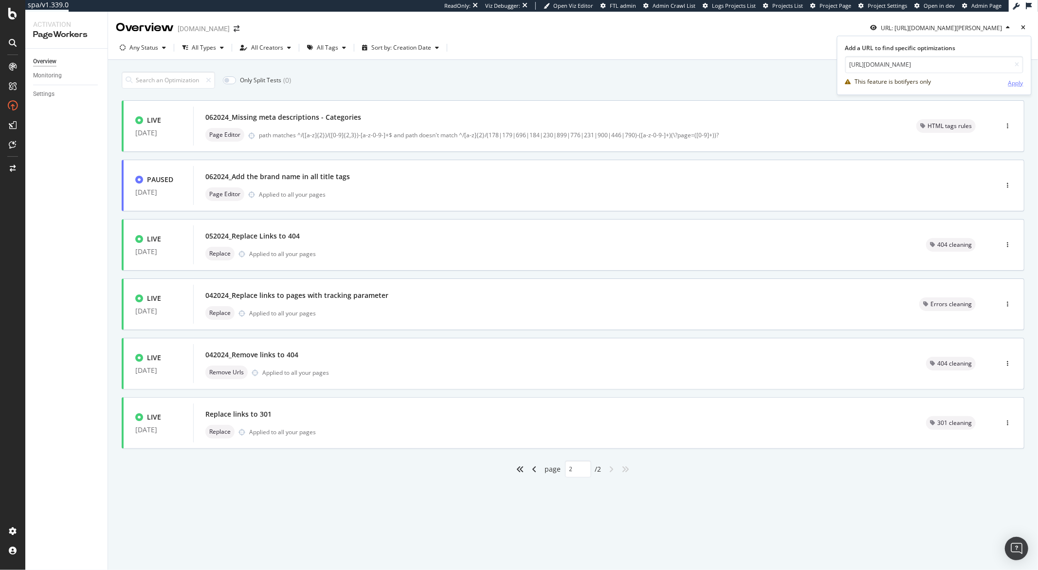
click at [1009, 84] on div "Apply" at bounding box center [1015, 83] width 15 height 8
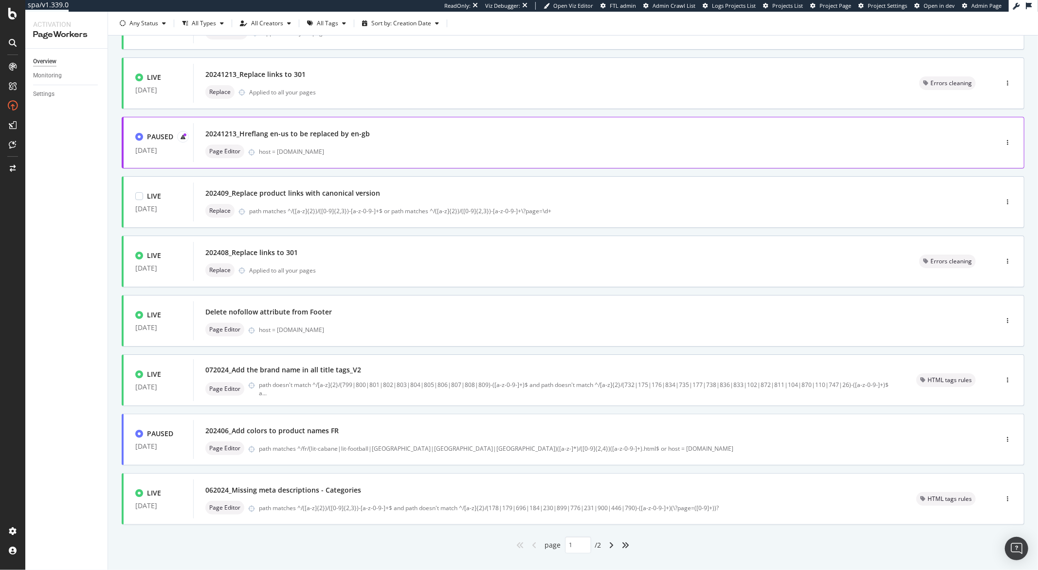
scroll to position [179, 0]
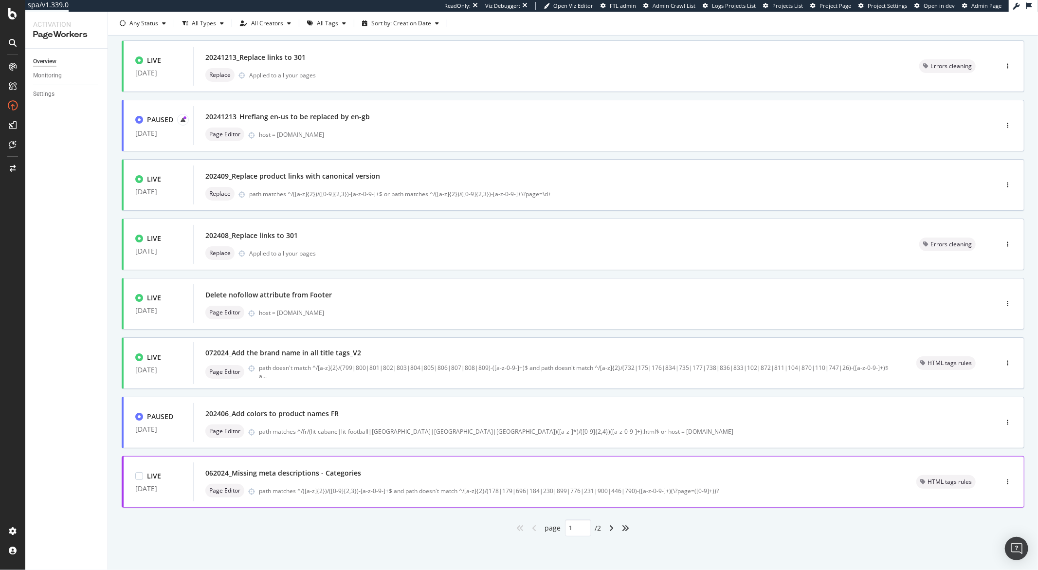
click at [338, 467] on div "062024_Missing meta descriptions - Categories" at bounding box center [548, 473] width 687 height 14
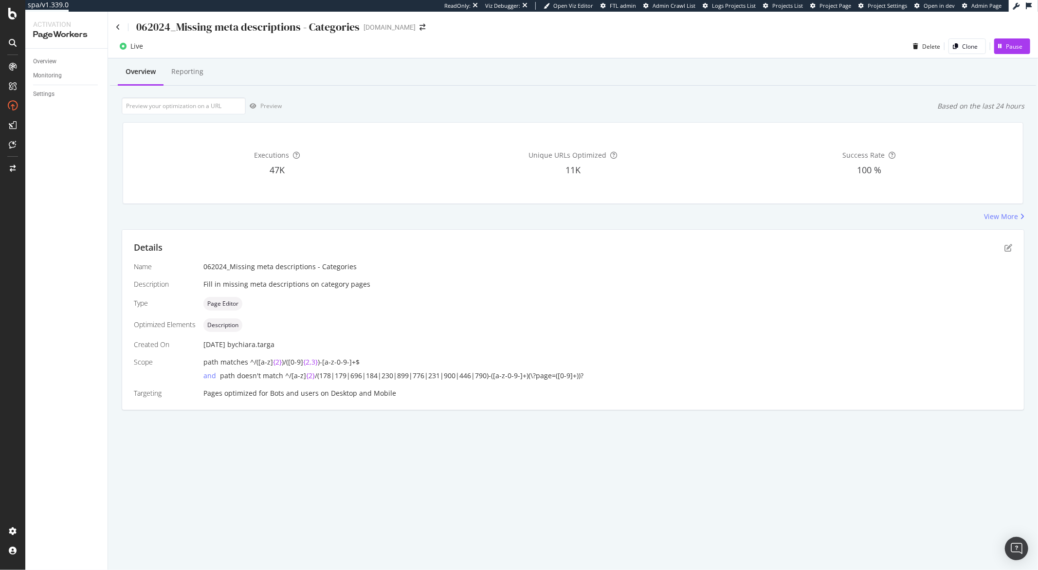
click at [196, 28] on div "062024_Missing meta descriptions - Categories" at bounding box center [247, 26] width 223 height 15
click at [196, 29] on div "062024_Missing meta descriptions - Categories" at bounding box center [247, 26] width 223 height 15
click at [249, 28] on div "062024_Missing meta descriptions - Categories" at bounding box center [247, 26] width 223 height 15
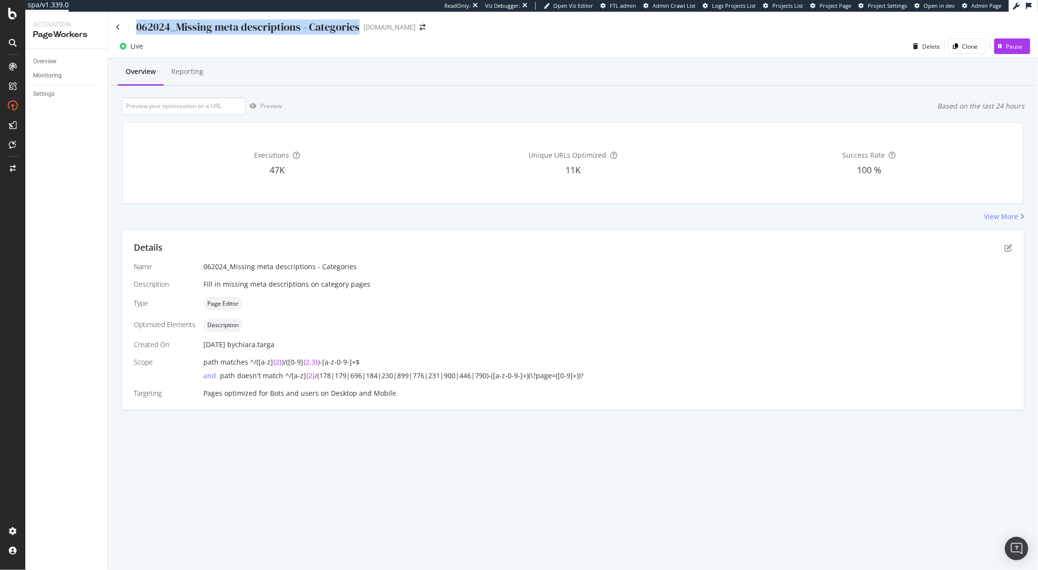
click at [249, 28] on div "062024_Missing meta descriptions - Categories" at bounding box center [247, 26] width 223 height 15
copy div "062024_Missing meta descriptions - Categories"
click at [119, 28] on icon at bounding box center [118, 27] width 4 height 7
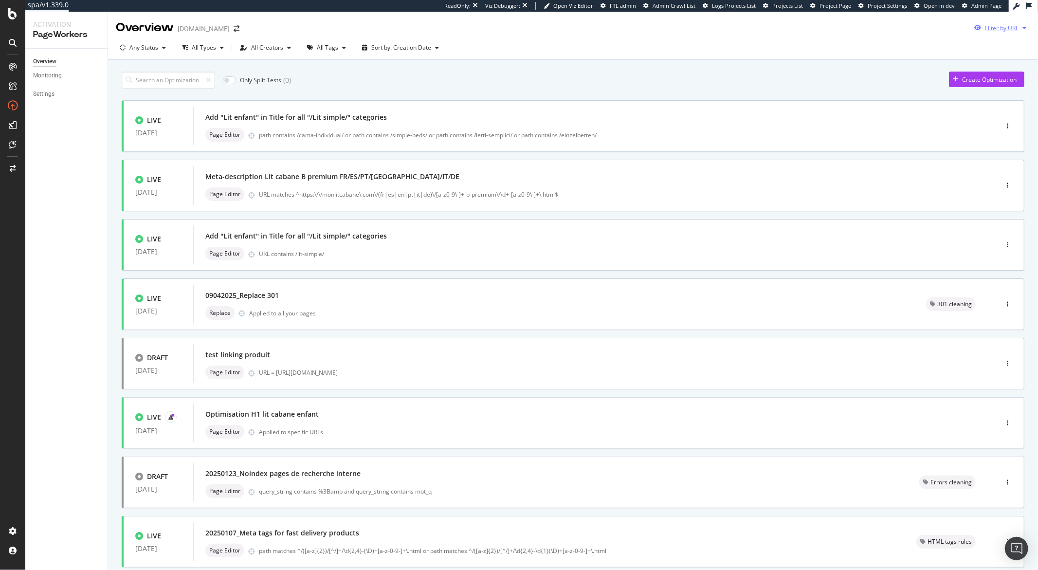
click at [1022, 27] on icon "button" at bounding box center [1024, 28] width 4 height 6
click at [916, 70] on input "url" at bounding box center [926, 64] width 178 height 17
paste input "https://monlitcabane.com/fr/861-balade"
type input "https://monlitcabane.com/fr/861-balade"
drag, startPoint x: 1002, startPoint y: 84, endPoint x: 830, endPoint y: 116, distance: 174.1
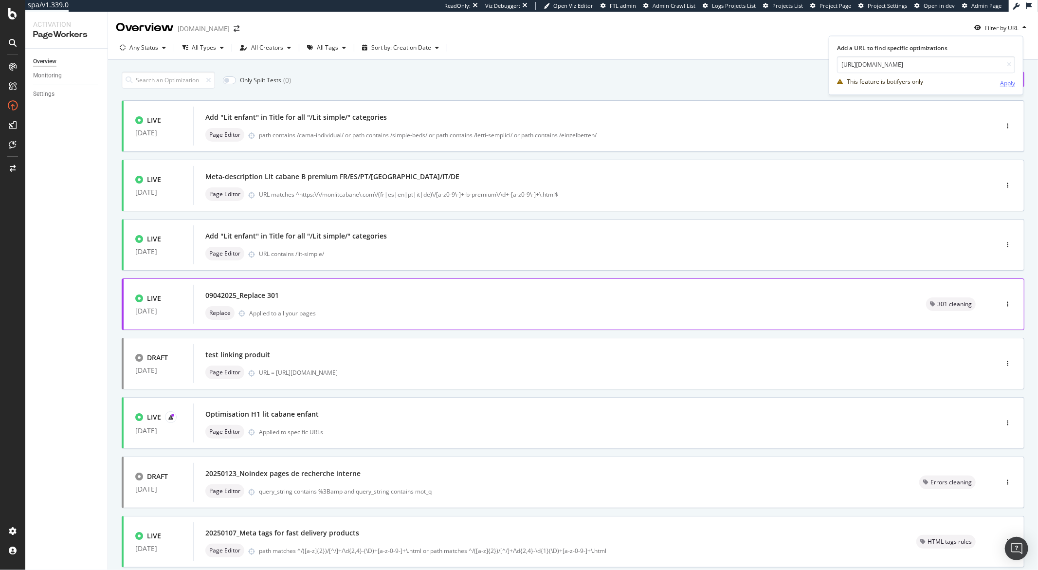
click at [1002, 84] on div "Apply" at bounding box center [1007, 83] width 15 height 8
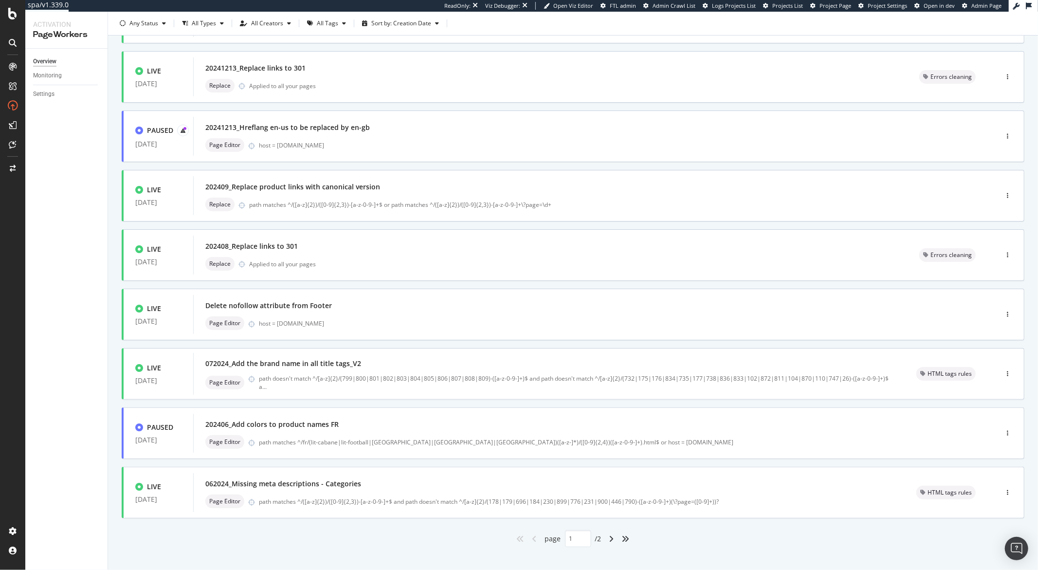
scroll to position [179, 0]
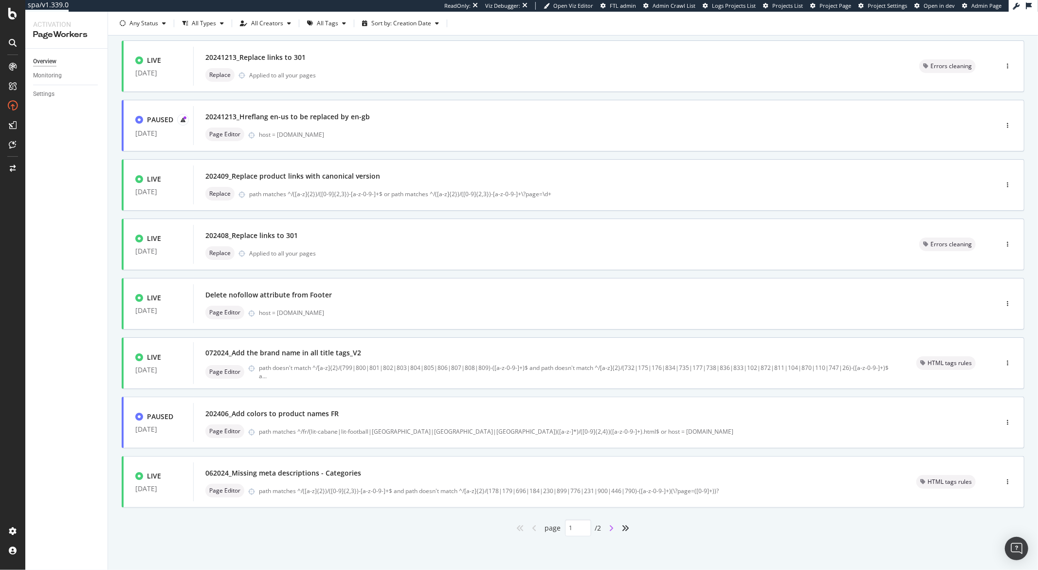
click at [609, 528] on icon "angle-right" at bounding box center [611, 528] width 5 height 8
type input "2"
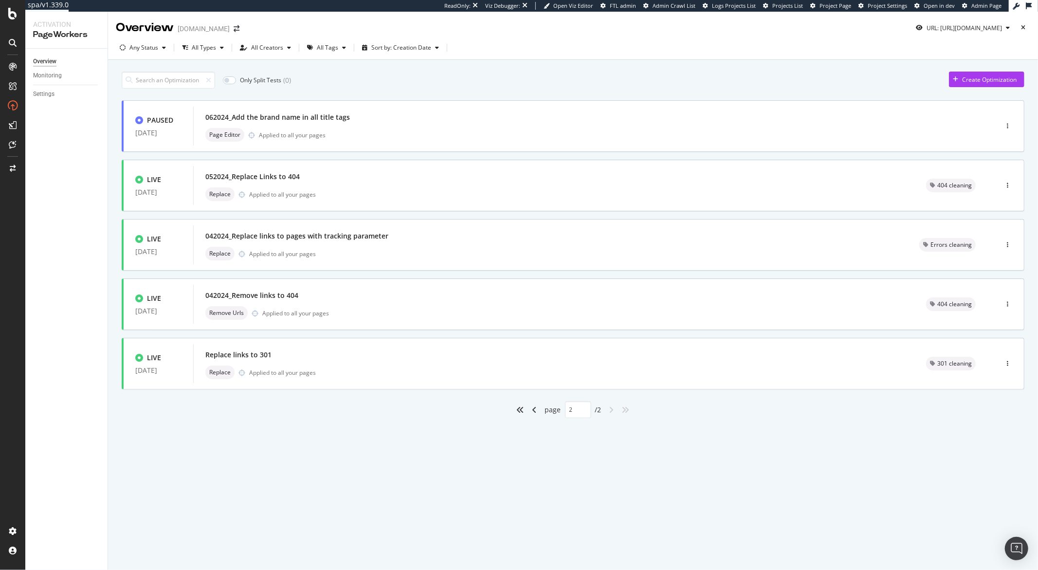
scroll to position [0, 0]
click at [1008, 28] on icon "button" at bounding box center [1008, 28] width 4 height 6
click at [917, 63] on input "https://monlitcabane.com/fr/861-balade" at bounding box center [934, 64] width 178 height 17
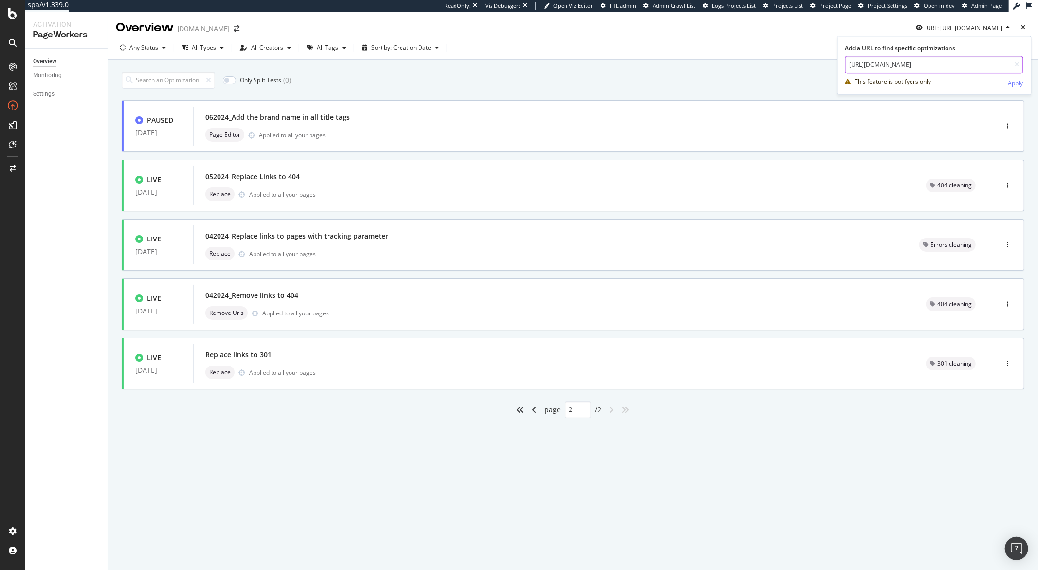
paste input "56-chambr"
type input "https://monlitcabane.com/fr/856-chambre"
click at [1008, 85] on div "Apply" at bounding box center [1015, 83] width 15 height 8
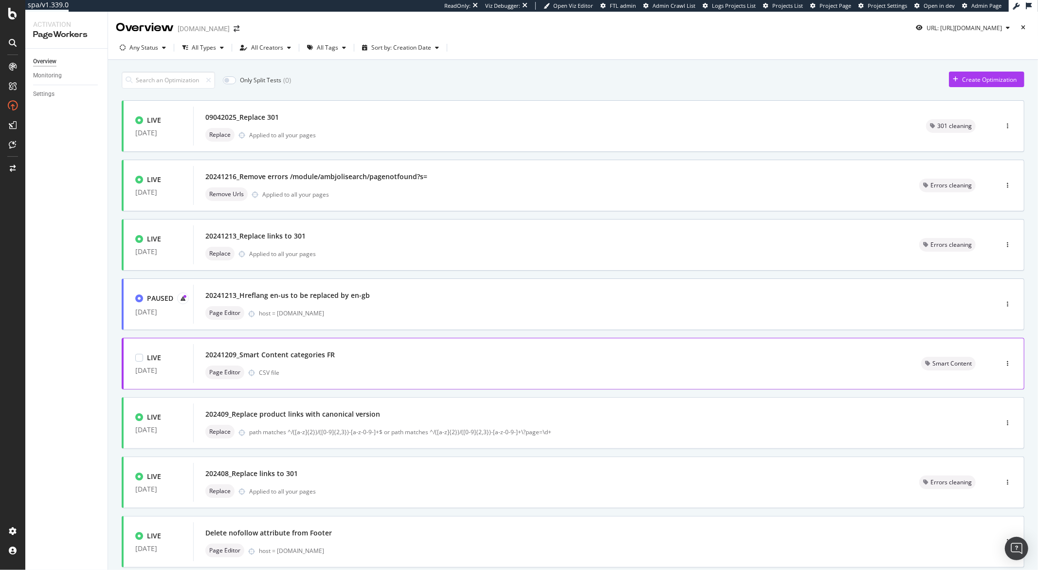
click at [315, 352] on div "20241209_Smart Content categories FR" at bounding box center [269, 355] width 129 height 10
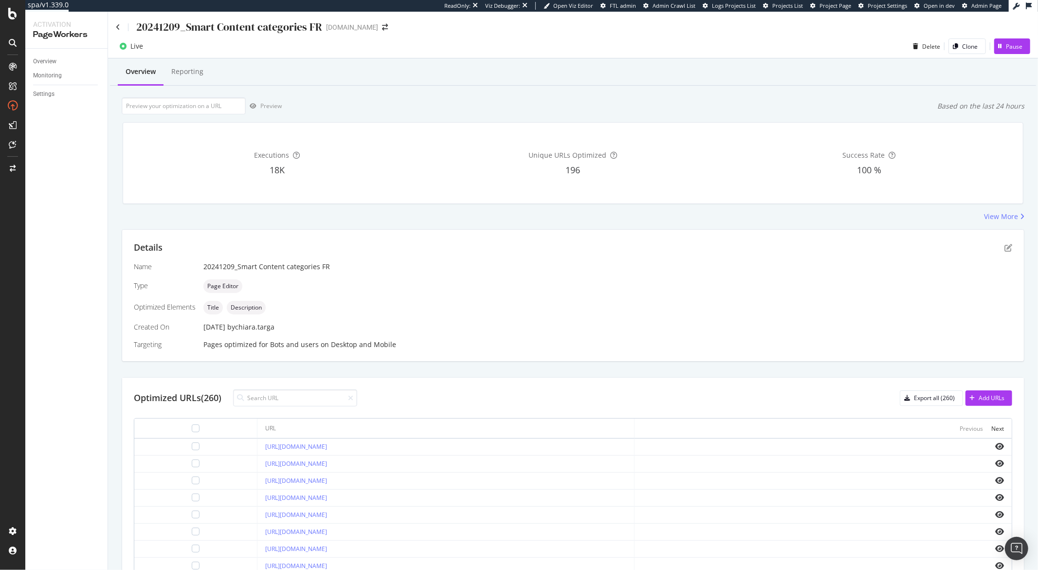
click at [161, 29] on div "20241209_Smart Content categories FR" at bounding box center [229, 26] width 186 height 15
copy div "20241209_Smart Content categories FR"
click at [116, 26] on icon at bounding box center [118, 27] width 4 height 7
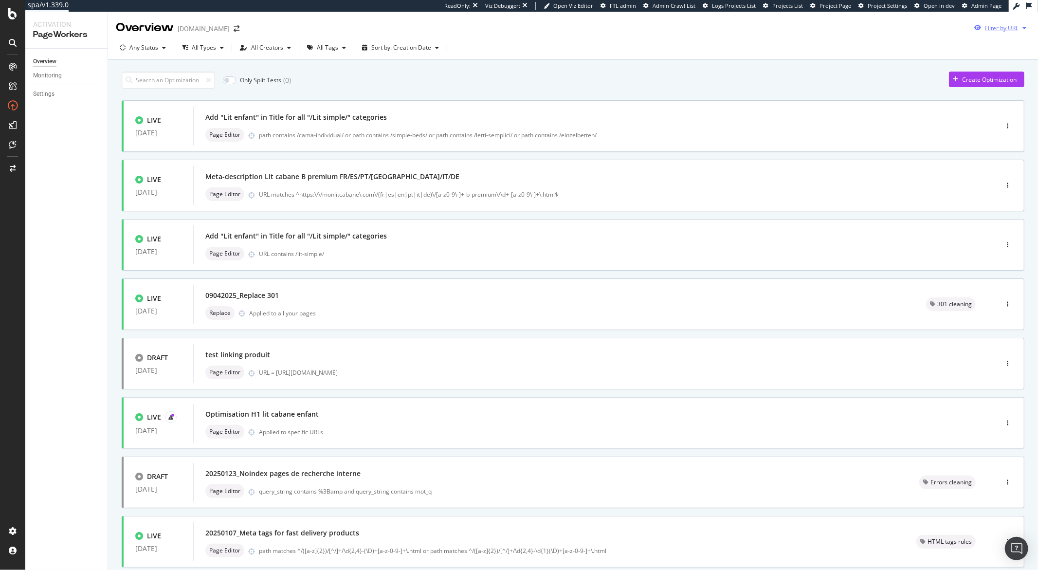
click at [1010, 32] on div "Filter by URL" at bounding box center [1000, 27] width 60 height 15
click at [952, 62] on input "url" at bounding box center [926, 64] width 178 height 17
paste input "https://monlitcabane.com/fr/856-chambre"
type input "https://monlitcabane.com/fr/856-chambre"
click at [998, 82] on div "This feature is botifyers only Apply" at bounding box center [926, 82] width 178 height 18
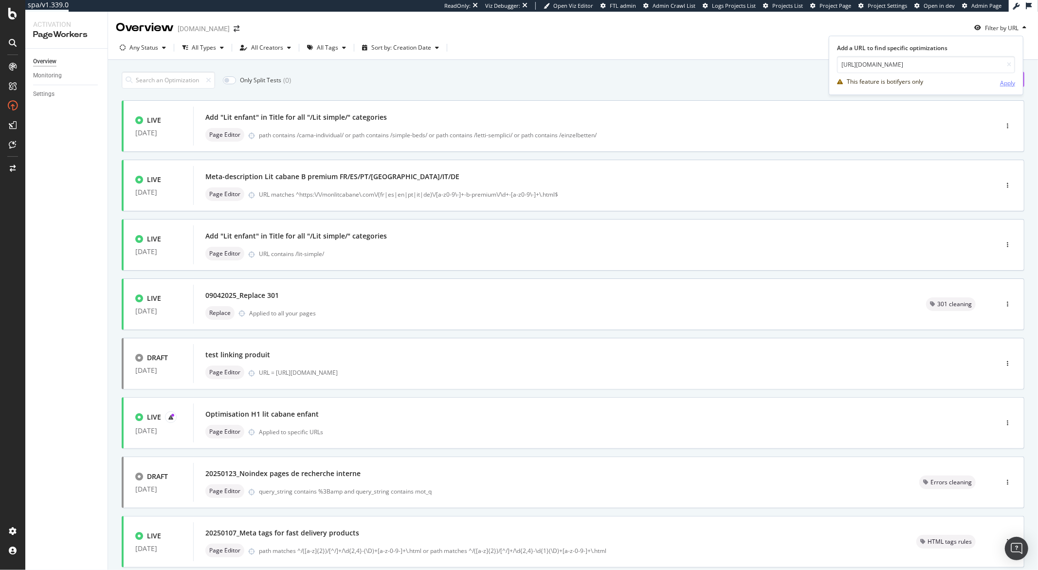
click at [1003, 84] on div "Apply" at bounding box center [1007, 83] width 15 height 8
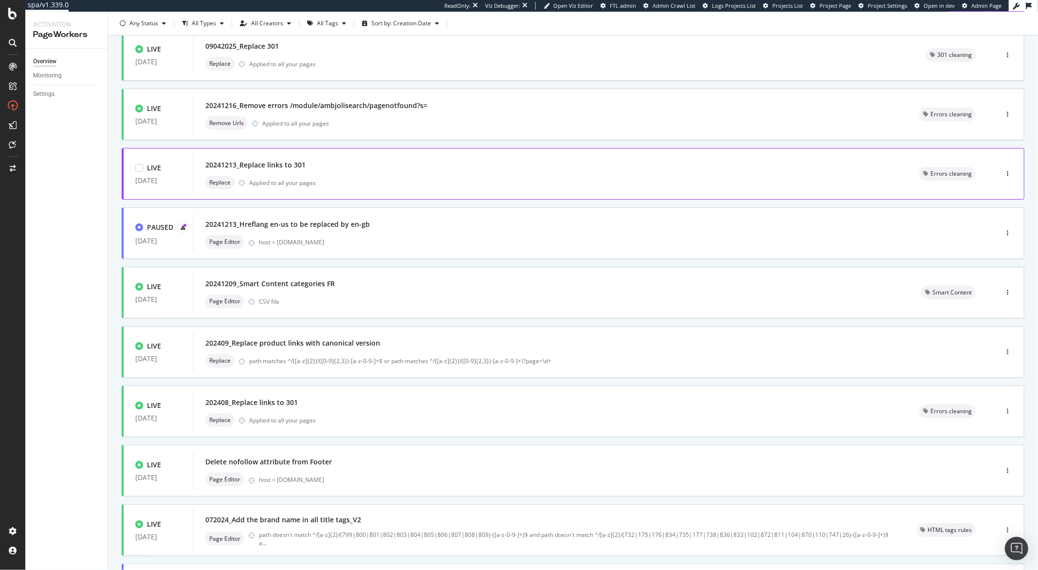
scroll to position [179, 0]
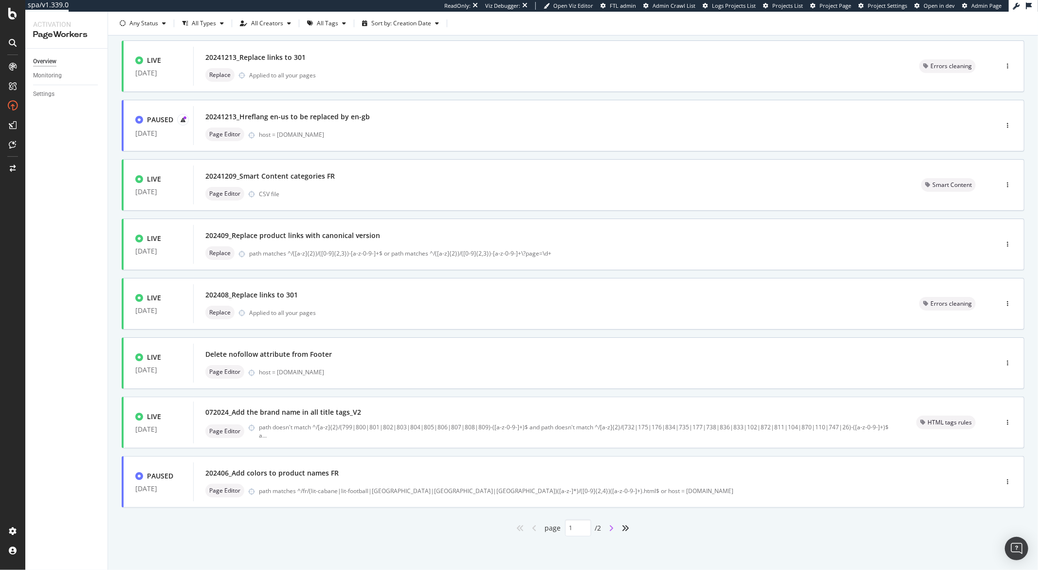
click at [610, 526] on icon "angle-right" at bounding box center [611, 528] width 5 height 8
type input "2"
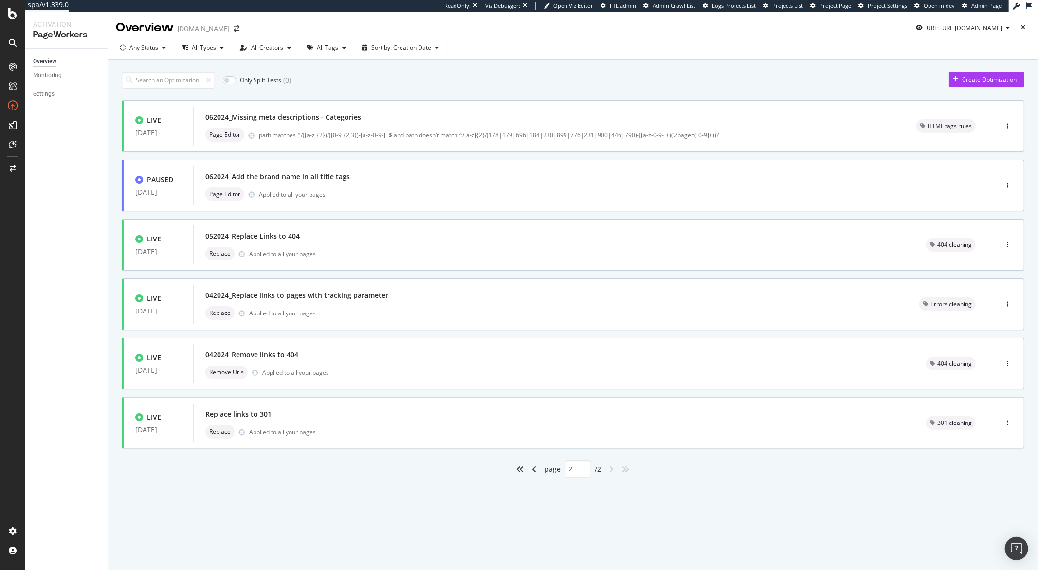
scroll to position [0, 0]
click at [371, 113] on div "062024_Missing meta descriptions - Categories" at bounding box center [548, 117] width 687 height 14
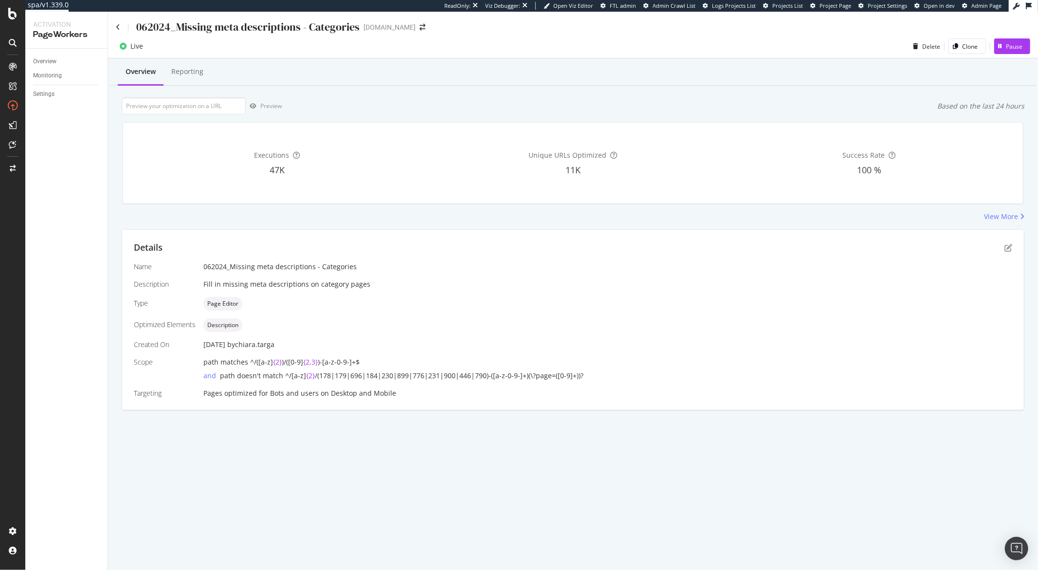
click at [178, 27] on div "062024_Missing meta descriptions - Categories" at bounding box center [247, 26] width 223 height 15
copy div "062024_Missing meta descriptions - Categories"
click at [121, 27] on div "062024_Missing meta descriptions - Categories" at bounding box center [238, 26] width 244 height 15
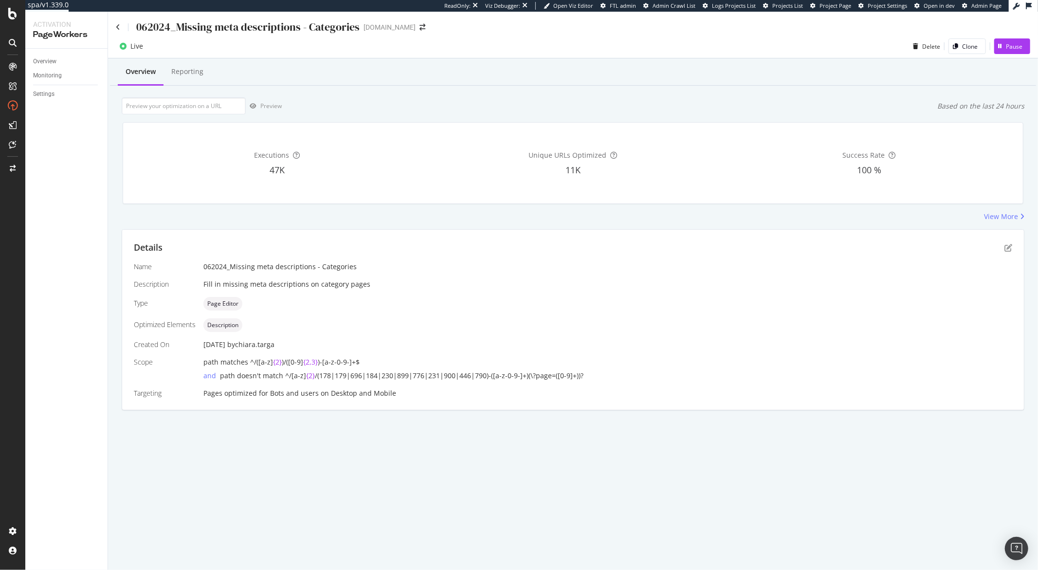
click at [120, 28] on div "062024_Missing meta descriptions - Categories" at bounding box center [238, 26] width 244 height 15
click at [119, 25] on icon at bounding box center [118, 27] width 4 height 7
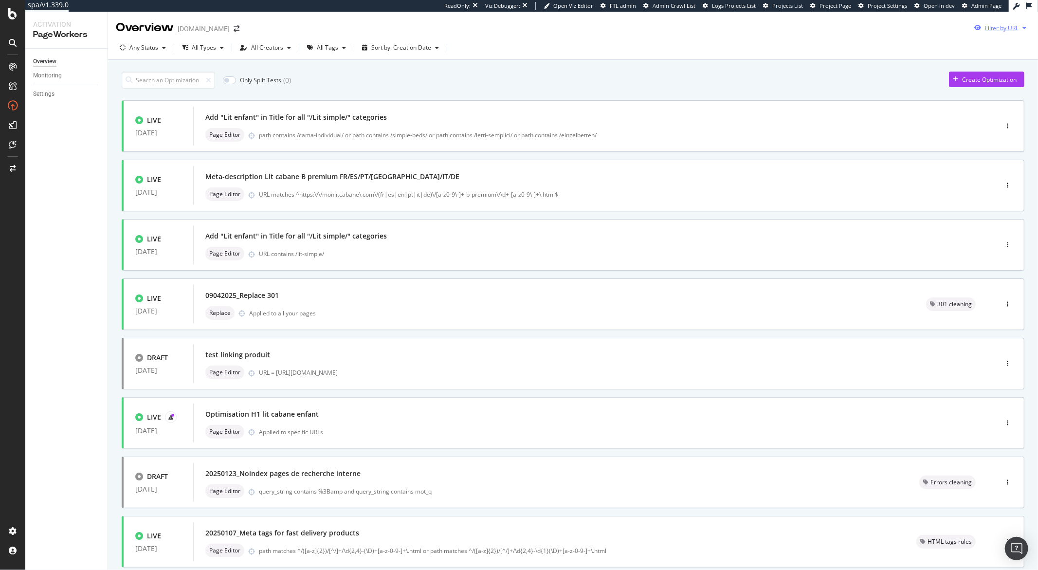
click at [994, 29] on div "Filter by URL" at bounding box center [1002, 28] width 34 height 8
click at [980, 61] on input "url" at bounding box center [926, 64] width 178 height 17
paste input "https://monlitcabane.com/fr/714-cadeaux-de-naissance"
type input "https://monlitcabane.com/fr/714-cadeaux-de-naissance"
click at [1001, 86] on div "Apply" at bounding box center [1007, 83] width 15 height 8
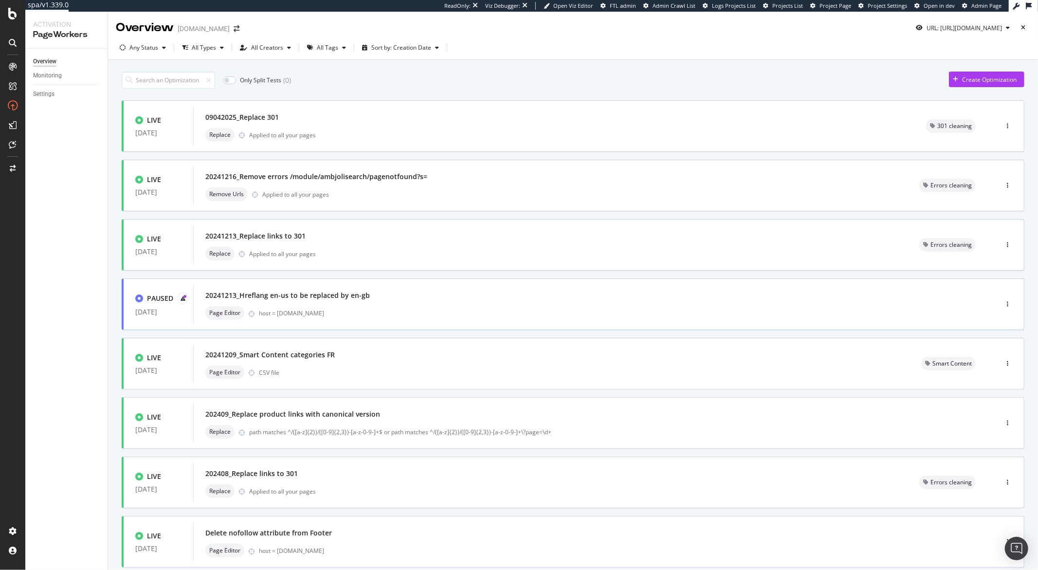
scroll to position [179, 0]
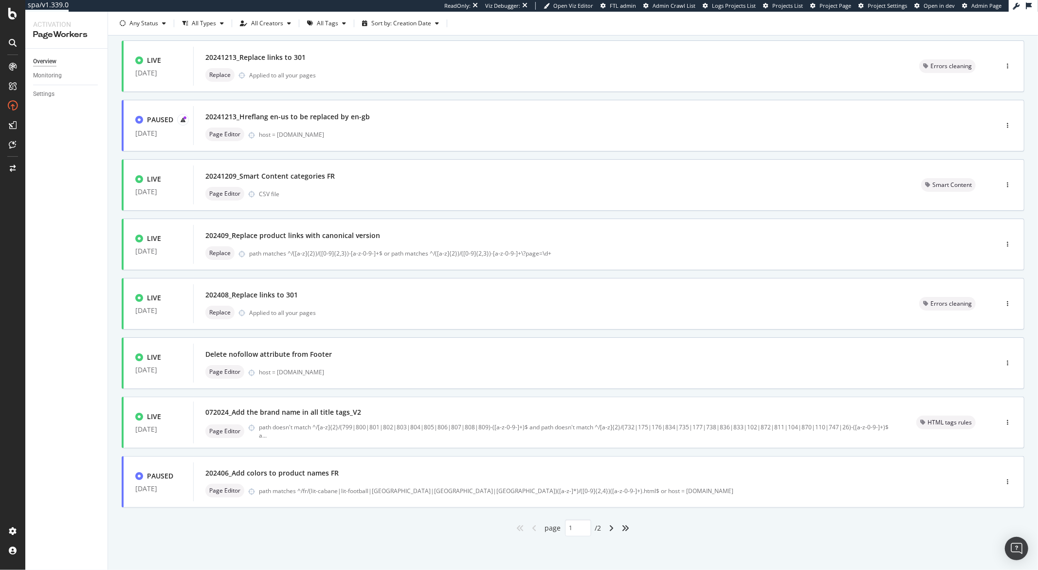
click at [610, 528] on div "angle-right" at bounding box center [611, 528] width 13 height 16
type input "2"
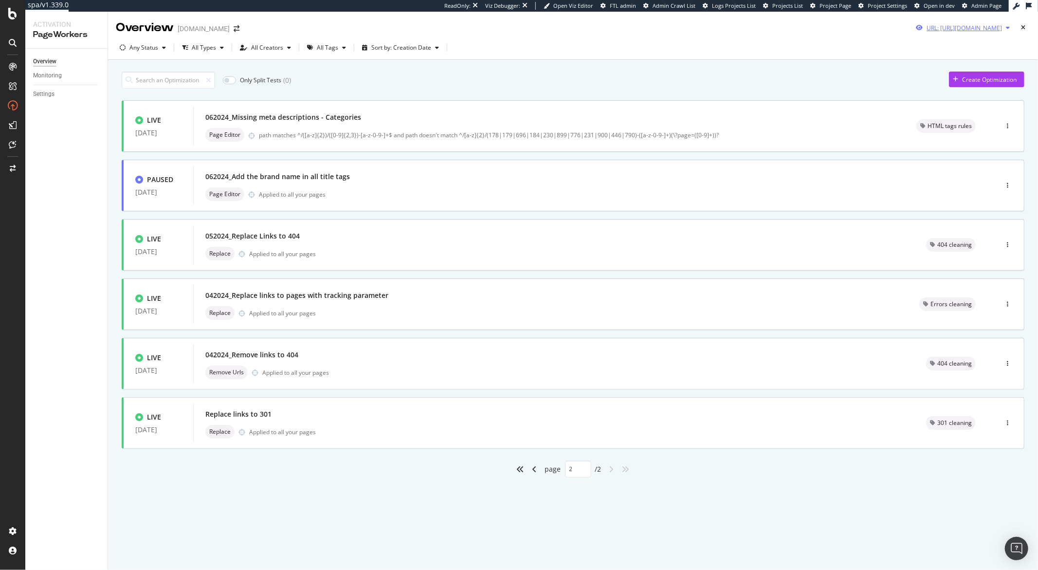
click at [1008, 28] on icon "button" at bounding box center [1008, 28] width 4 height 6
click at [918, 66] on input "https://monlitcabane.com/fr/714-cadeaux-de-naissance" at bounding box center [934, 64] width 178 height 17
paste input "222-eveil-jeux"
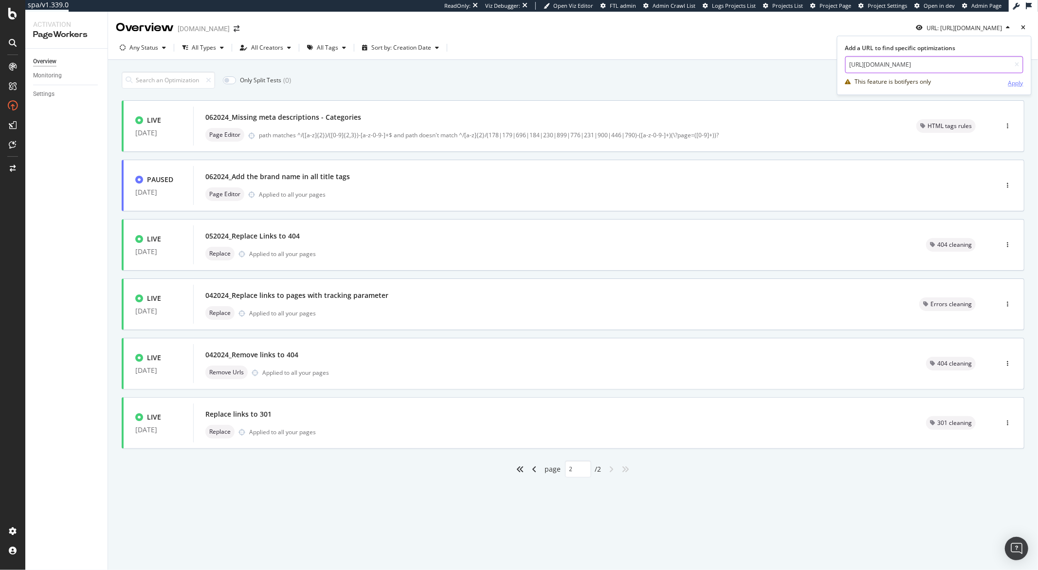
type input "https://monlitcabane.com/fr/222-eveil-jeux"
click at [1009, 85] on div "Apply" at bounding box center [1015, 83] width 15 height 8
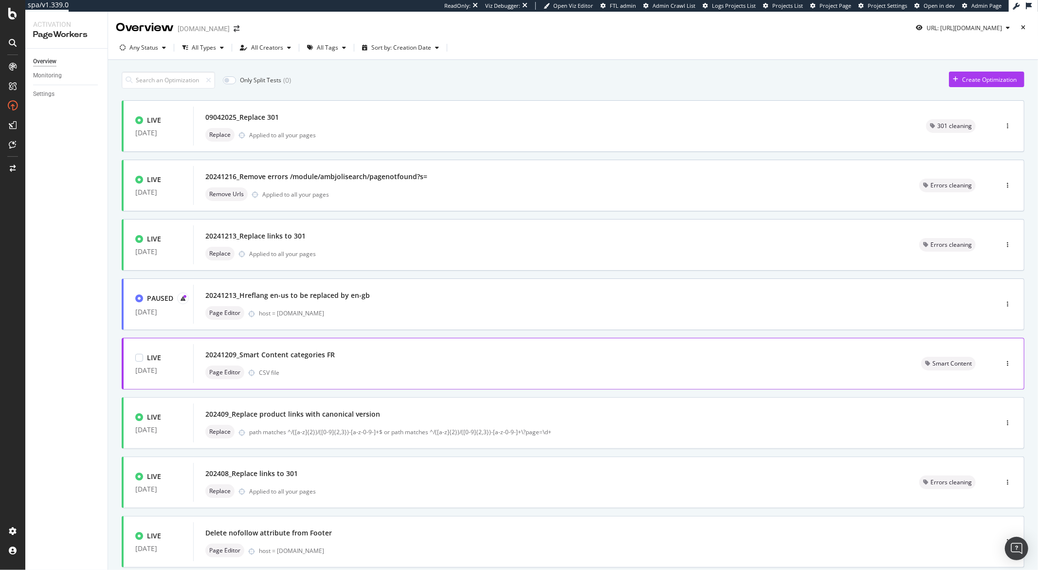
click at [392, 357] on div "20241209_Smart Content categories FR" at bounding box center [551, 355] width 692 height 14
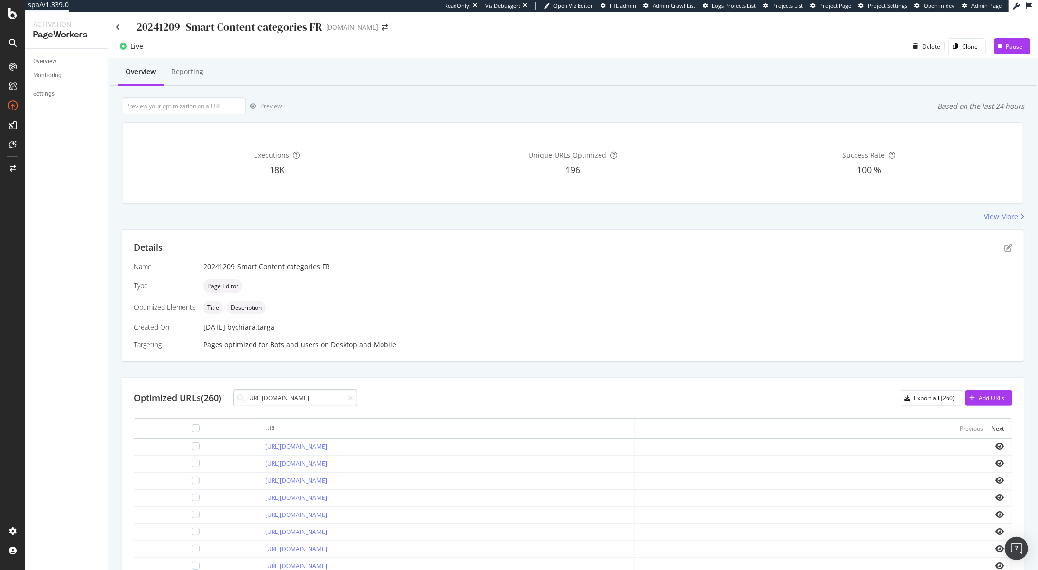
scroll to position [0, 20]
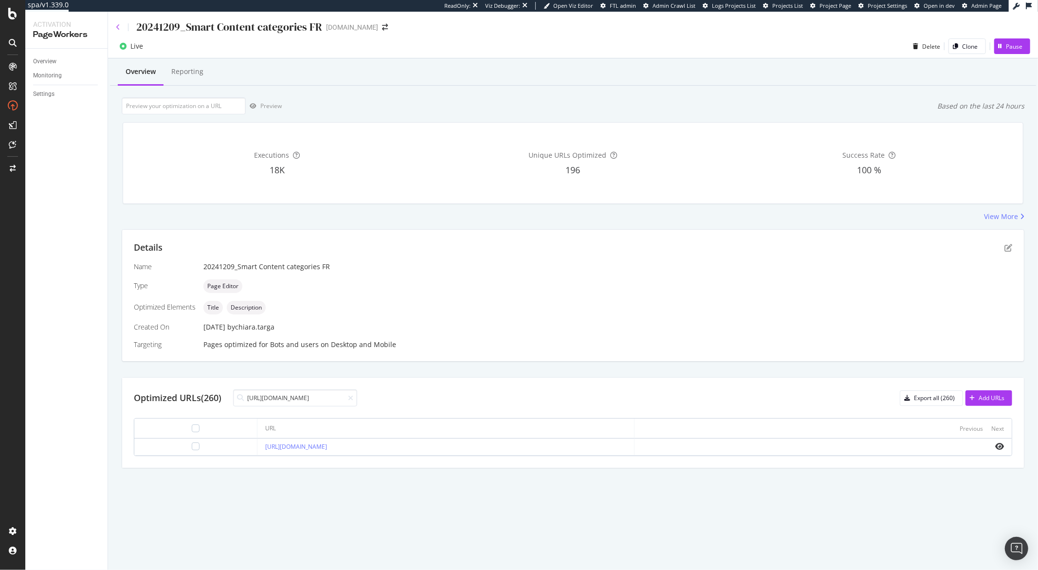
type input "https://monlitcabane.com/fr/222-eveil-jeux"
click at [118, 28] on icon at bounding box center [118, 27] width 4 height 7
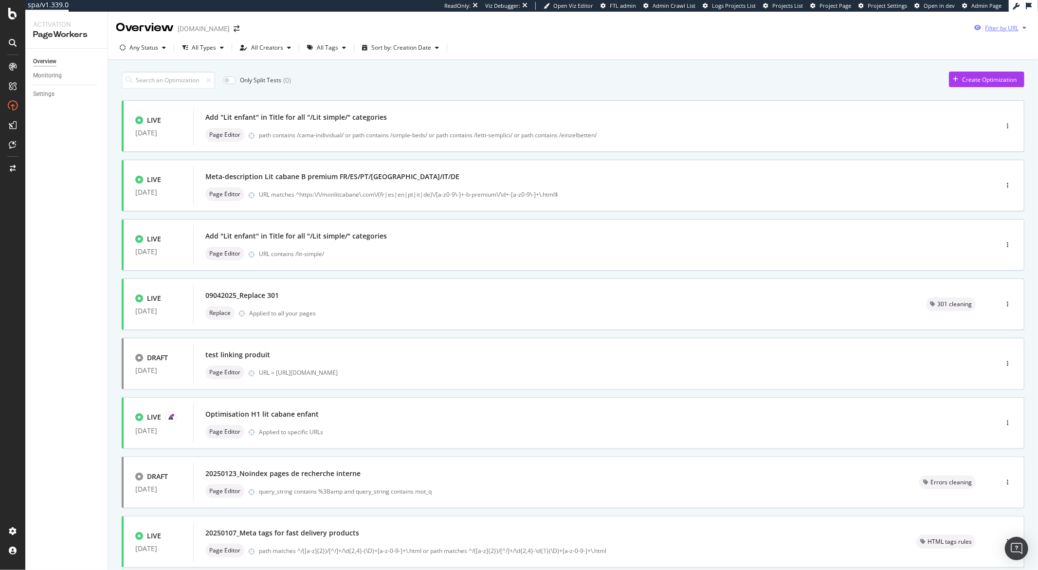
click at [998, 30] on div "Filter by URL" at bounding box center [1002, 28] width 34 height 8
click at [907, 68] on input "url" at bounding box center [926, 64] width 178 height 17
paste input "https://monlitcabane.com/fr/222-eveil-jeux"
type input "https://monlitcabane.com/fr/222-eveil-jeux"
click at [1006, 82] on div "Apply" at bounding box center [1007, 83] width 15 height 8
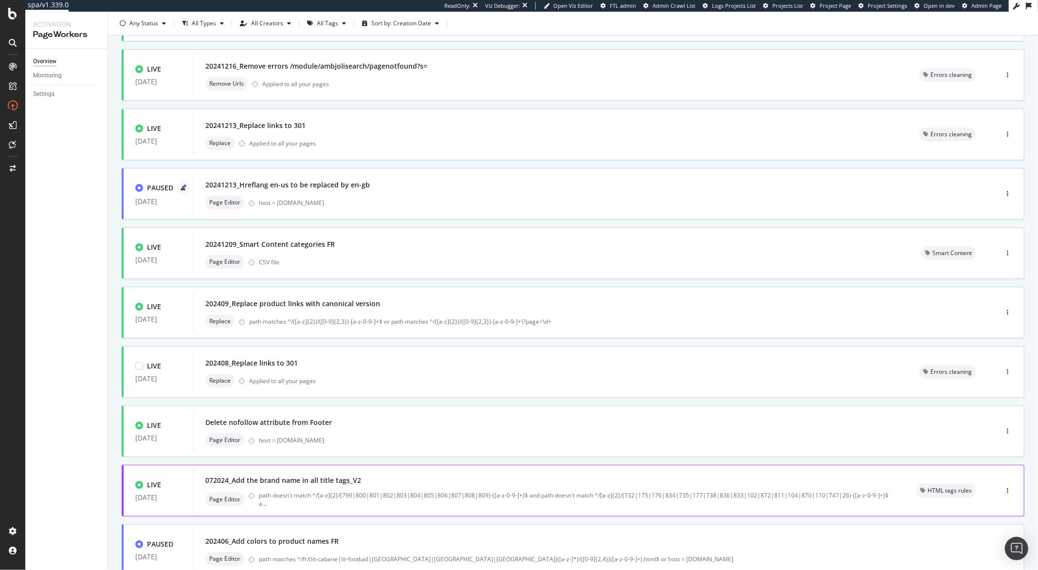
scroll to position [179, 0]
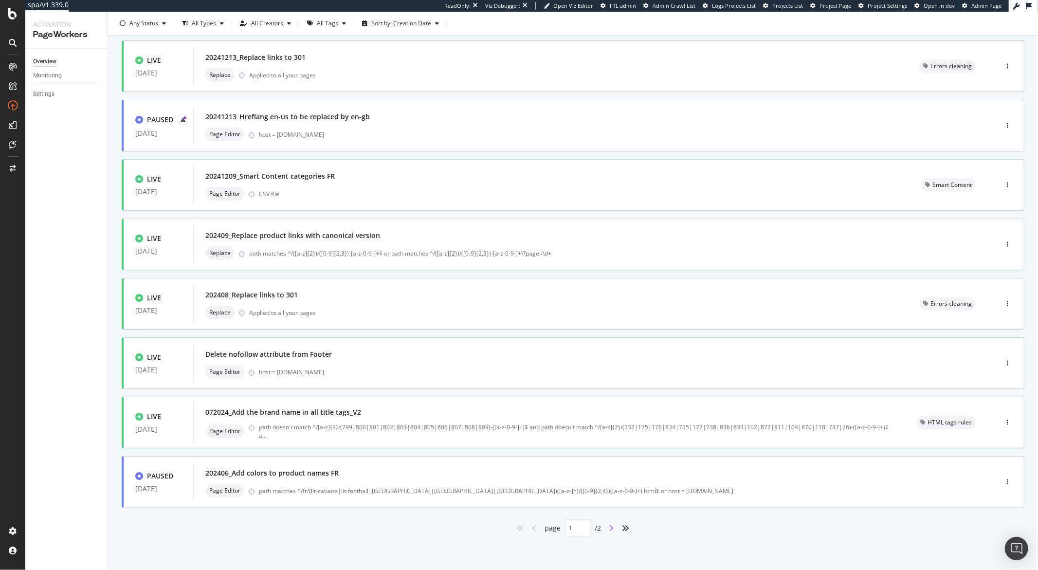
click at [609, 529] on icon "angle-right" at bounding box center [611, 528] width 5 height 8
type input "2"
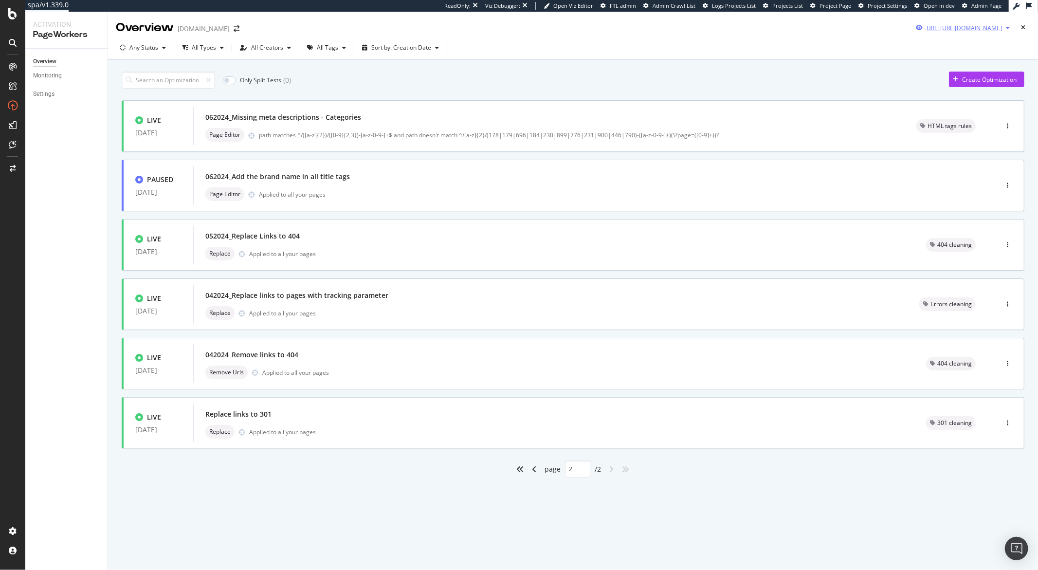
click at [1008, 28] on icon "button" at bounding box center [1008, 28] width 4 height 6
click at [943, 60] on input "https://monlitcabane.com/fr/222-eveil-jeux" at bounding box center [934, 64] width 178 height 17
paste input "449-collections-bebe"
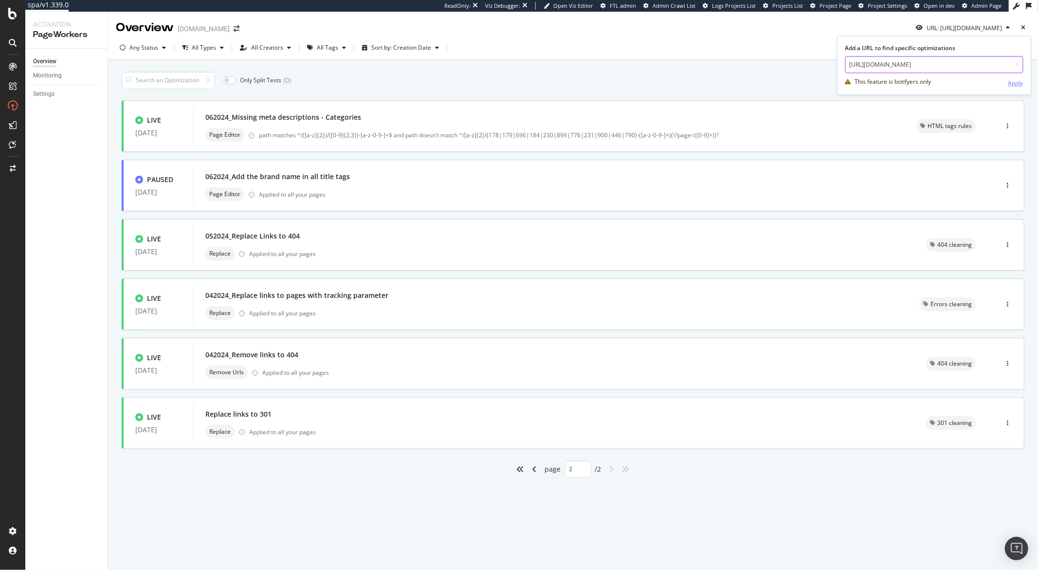
type input "https://monlitcabane.com/fr/449-collections-bebe"
click at [1017, 84] on div "Apply" at bounding box center [1015, 83] width 15 height 8
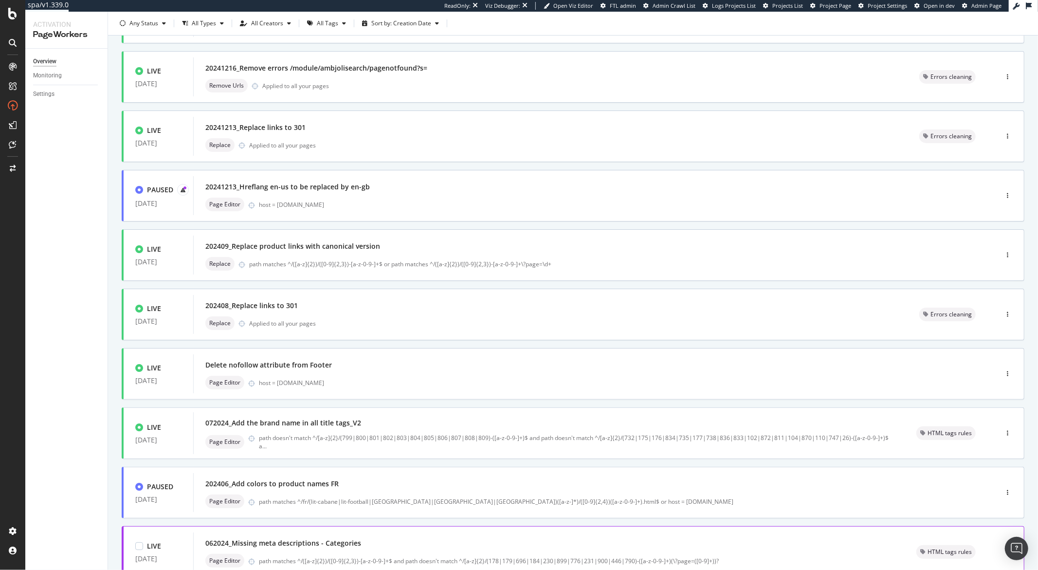
scroll to position [179, 0]
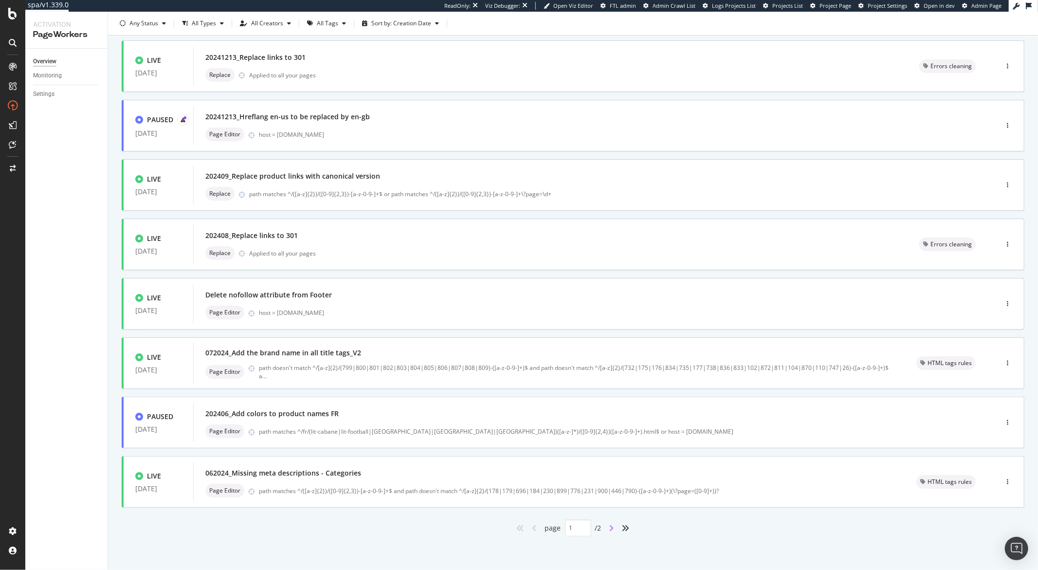
click at [609, 529] on icon "angle-right" at bounding box center [611, 528] width 5 height 8
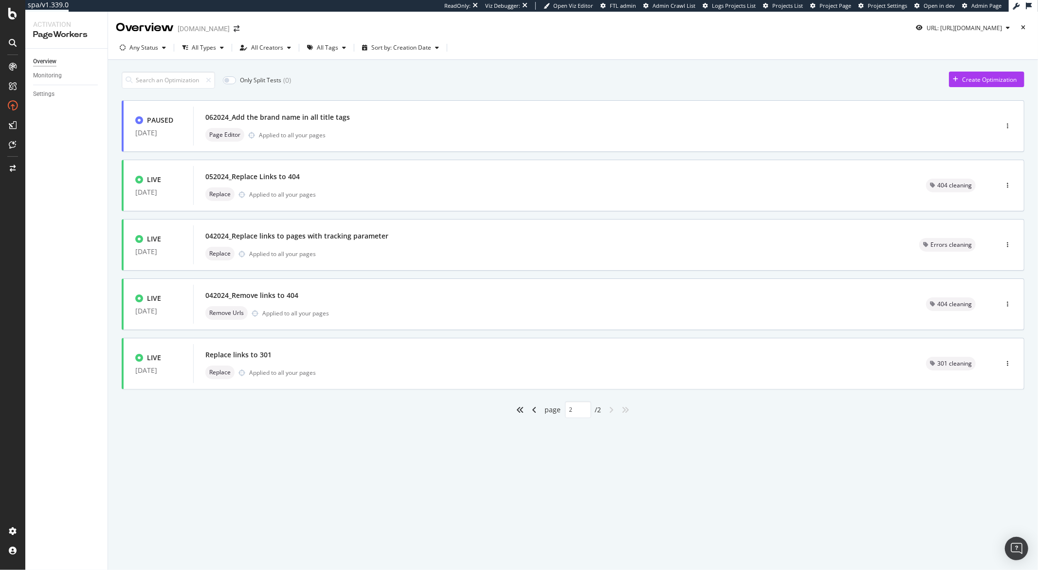
scroll to position [0, 0]
click at [533, 410] on icon "angle-left" at bounding box center [534, 410] width 5 height 8
type input "1"
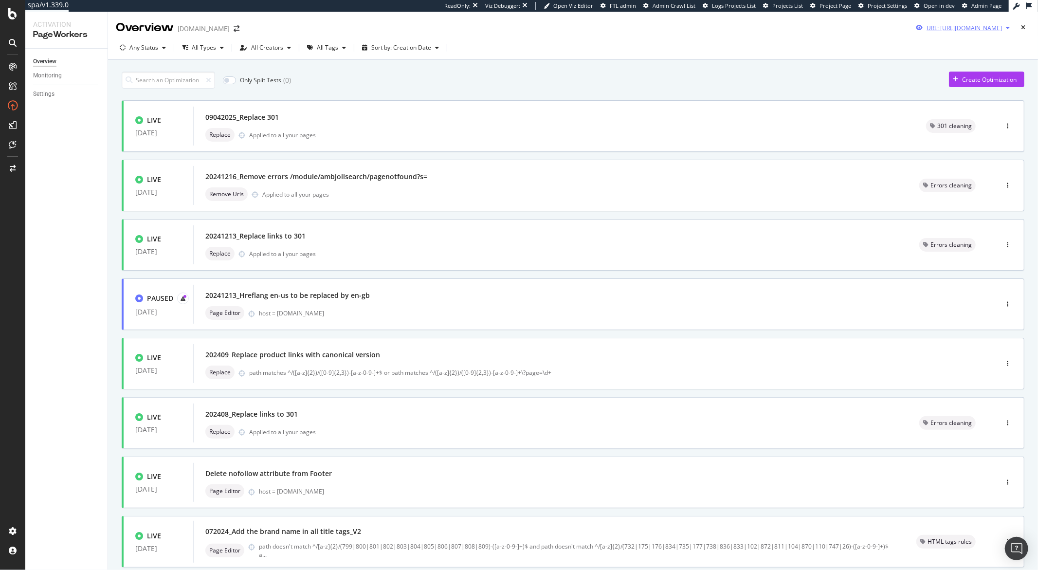
click at [1006, 28] on icon "button" at bounding box center [1008, 28] width 4 height 6
click at [914, 70] on input "https://monlitcabane.com/fr/449-collections-bebe" at bounding box center [926, 64] width 178 height 17
click at [914, 69] on input "https://monlitcabane.com/fr/449-collections-bebe" at bounding box center [926, 64] width 178 height 17
paste input "839-decoration-de-lit"
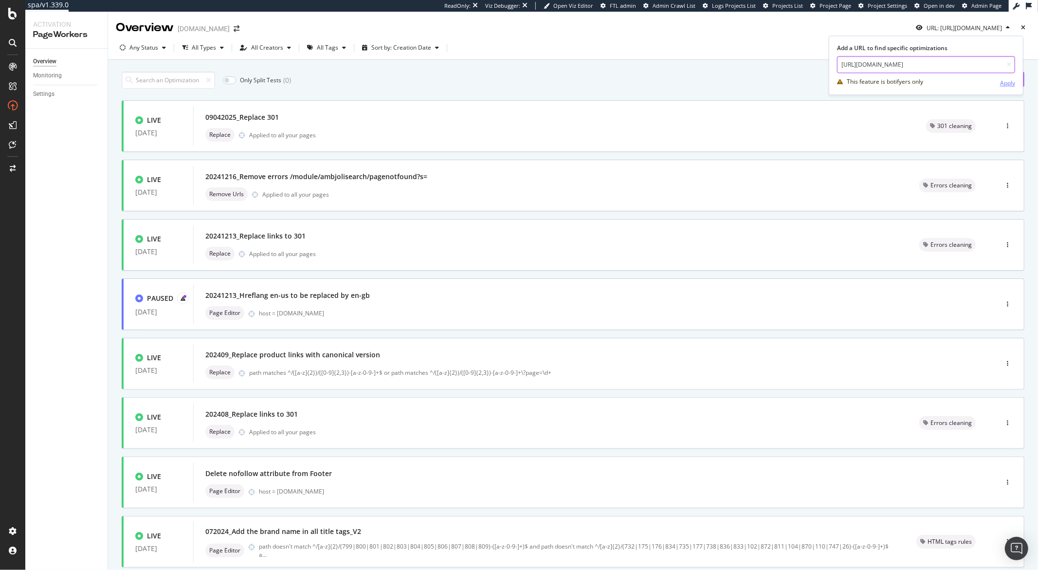
type input "https://monlitcabane.com/fr/839-decoration-de-lit"
click at [1005, 86] on div "Apply" at bounding box center [1007, 83] width 15 height 8
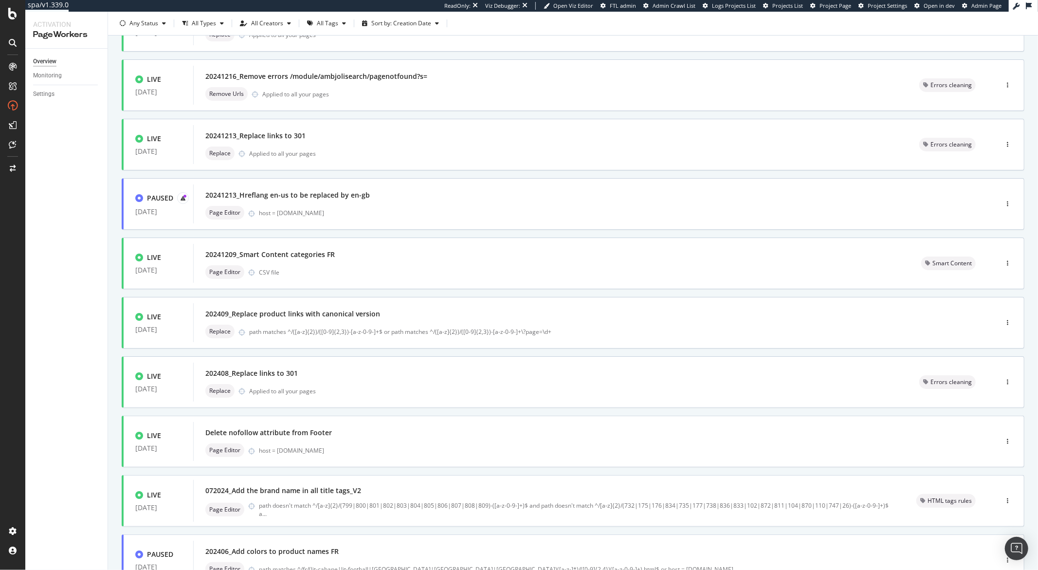
scroll to position [179, 0]
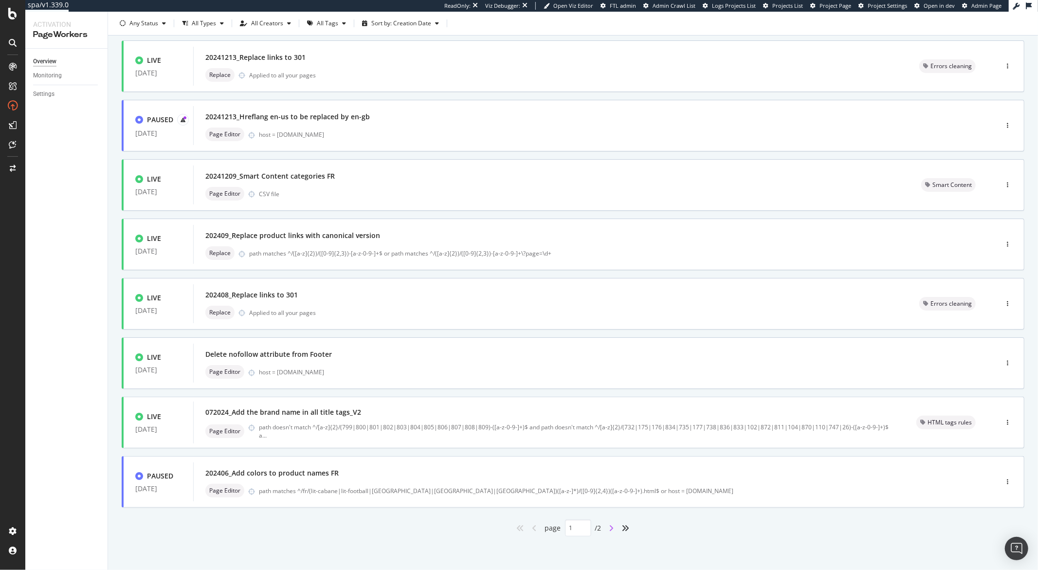
click at [609, 526] on icon "angle-right" at bounding box center [611, 528] width 5 height 8
type input "2"
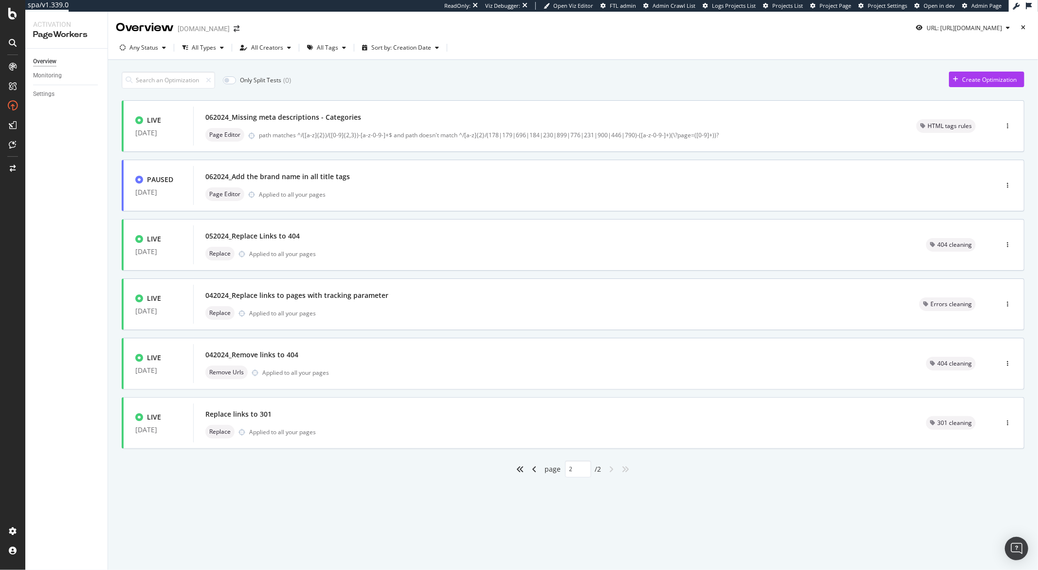
scroll to position [0, 0]
click at [252, 124] on div "062024_Missing meta descriptions - Categories" at bounding box center [548, 117] width 687 height 14
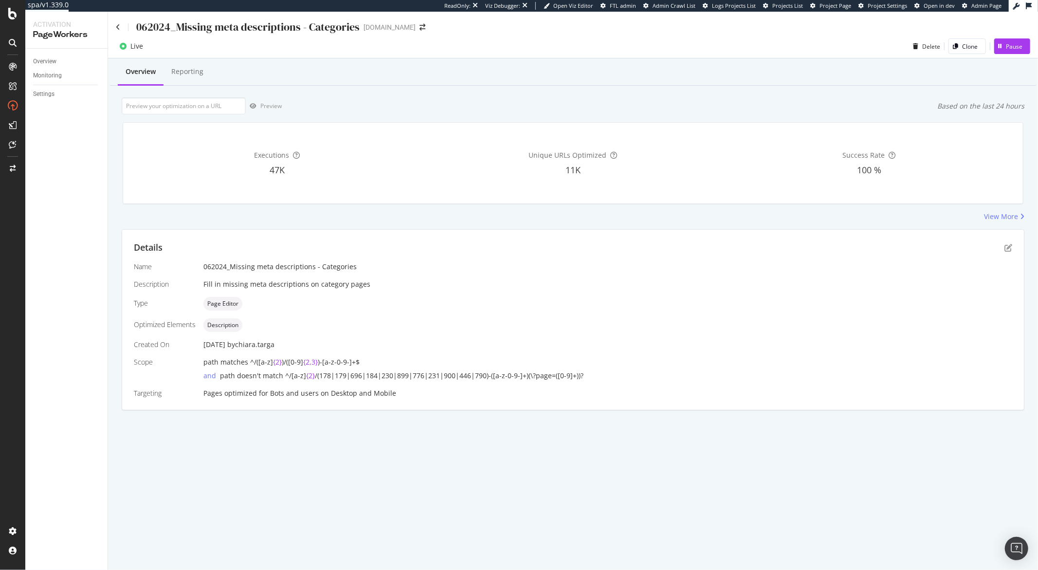
click at [154, 29] on div "062024_Missing meta descriptions - Categories" at bounding box center [247, 26] width 223 height 15
copy div "062024_Missing meta descriptions - Categories"
click at [119, 27] on icon at bounding box center [118, 27] width 4 height 7
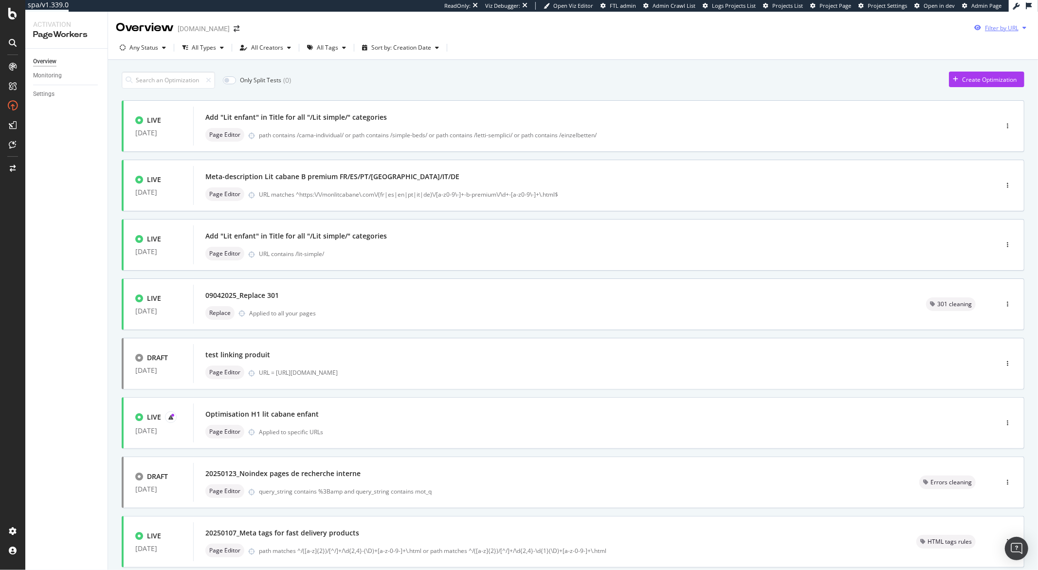
click at [1019, 31] on div "Filter by URL" at bounding box center [1000, 27] width 60 height 15
click at [929, 67] on input "url" at bounding box center [926, 64] width 178 height 17
paste input "https://monlitcabane.com/fr/840-decoration-murale"
type input "https://monlitcabane.com/fr/840-decoration-murale"
click at [1008, 86] on div "Apply" at bounding box center [1007, 83] width 15 height 8
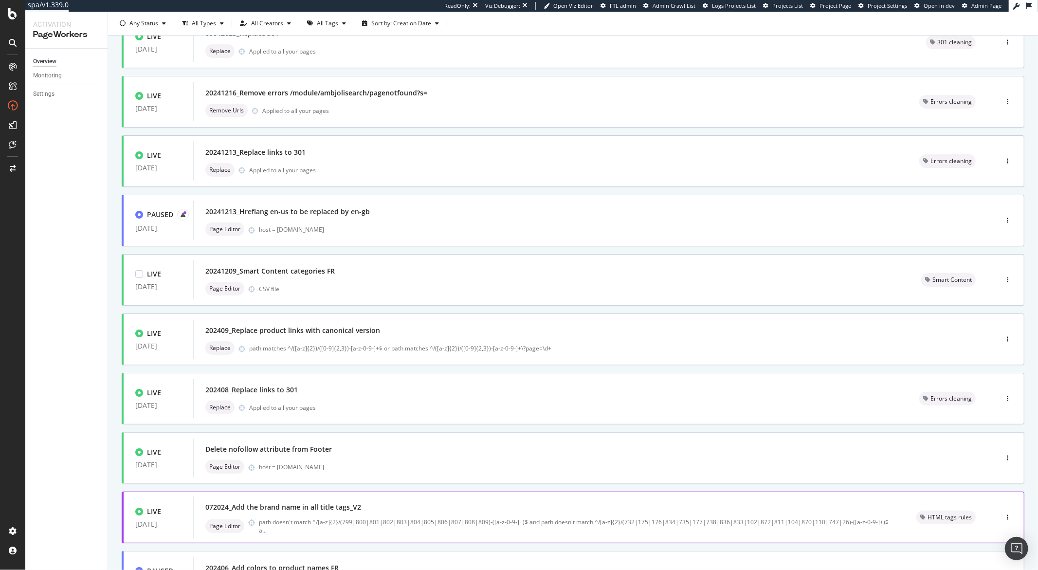
scroll to position [179, 0]
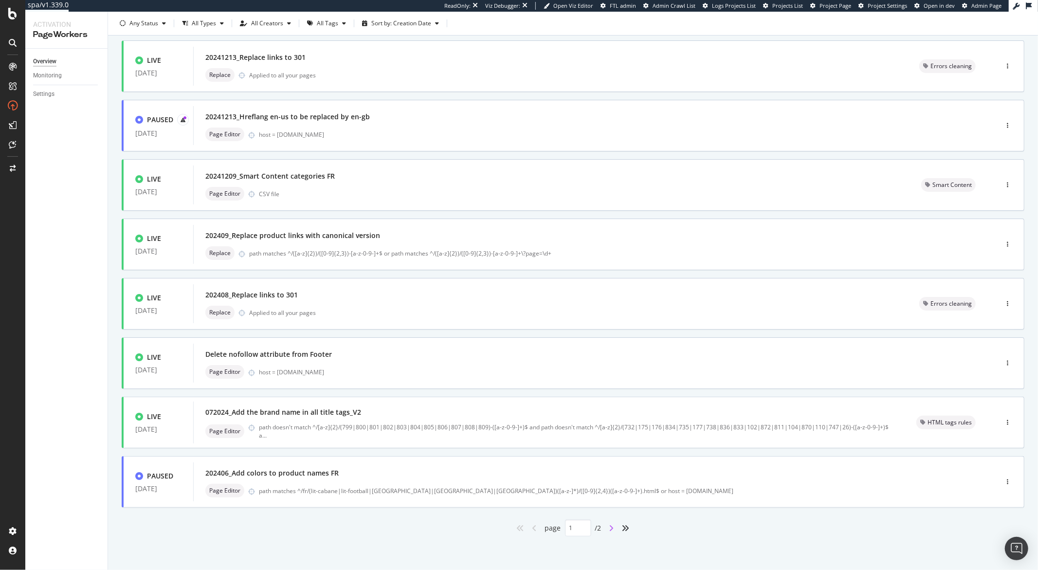
click at [609, 526] on icon "angle-right" at bounding box center [611, 528] width 5 height 8
type input "2"
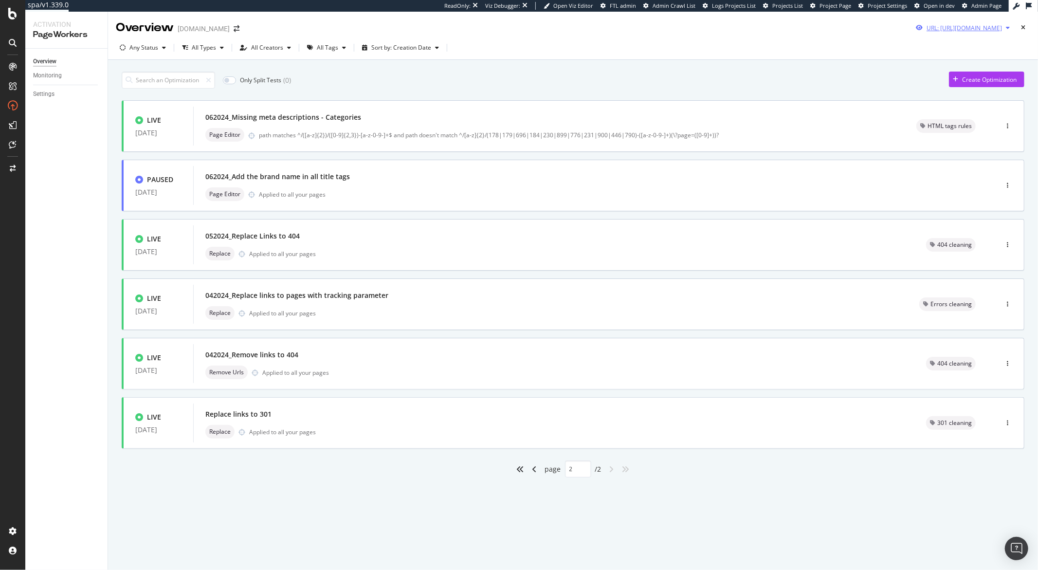
click at [1004, 29] on div "button" at bounding box center [1008, 28] width 12 height 6
click at [906, 71] on input "https://monlitcabane.com/fr/840-decoration-murale" at bounding box center [934, 64] width 178 height 17
paste input "1-decoration-de-la-chambr"
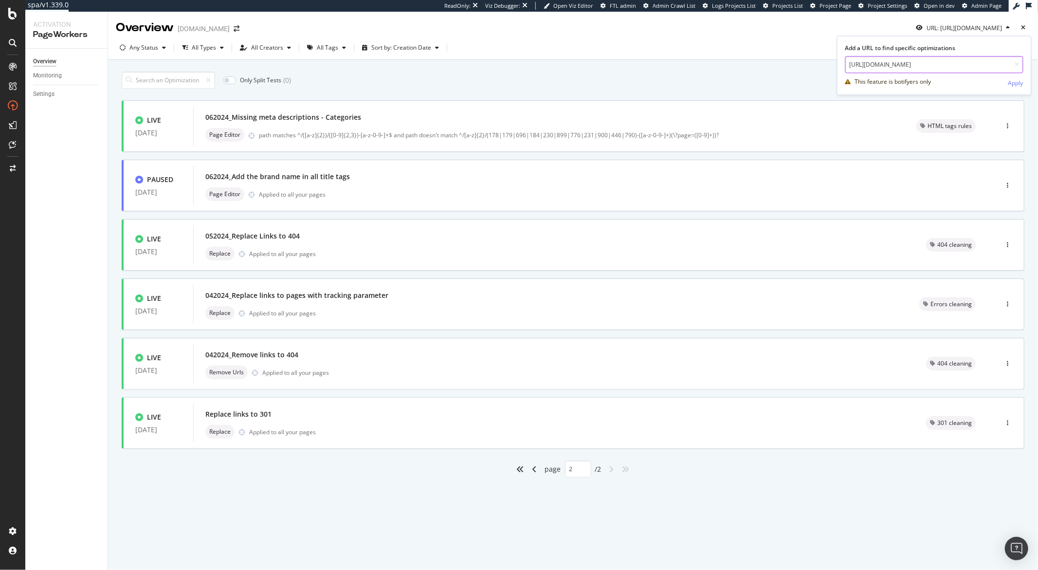
type input "https://monlitcabane.com/fr/841-decoration-de-la-chambre"
click at [1019, 87] on div "Apply" at bounding box center [1015, 82] width 15 height 15
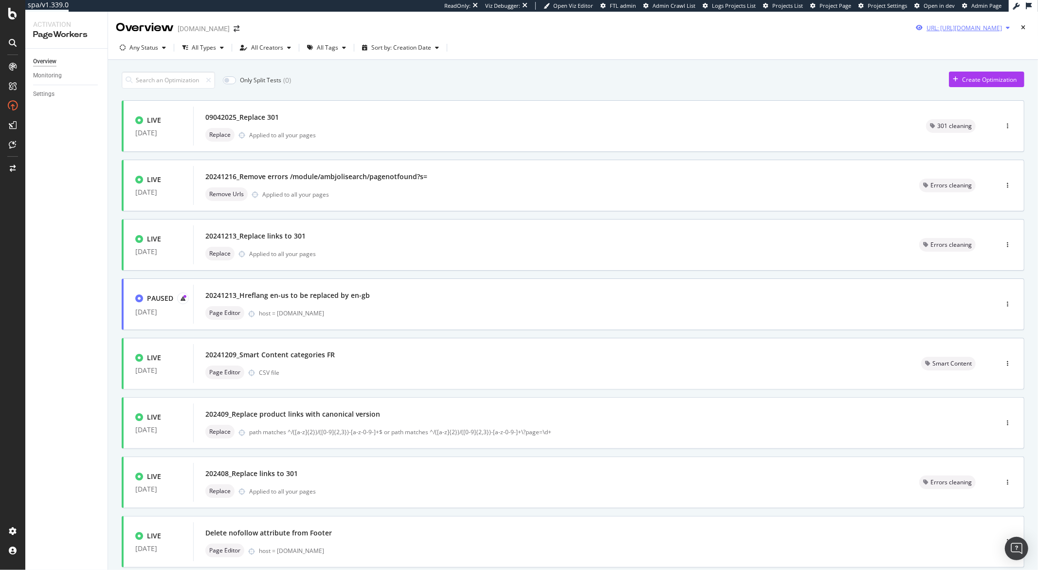
click at [1006, 26] on icon "button" at bounding box center [1008, 28] width 4 height 6
click at [764, 48] on div "Any Status All Types All Creators All Tags Sort by: Creation Date" at bounding box center [573, 49] width 930 height 19
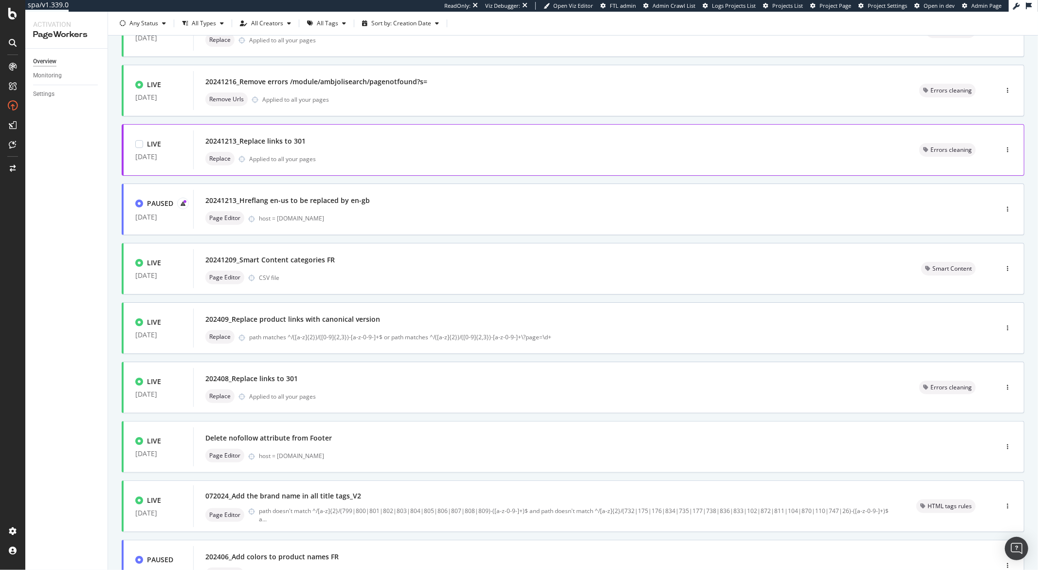
scroll to position [179, 0]
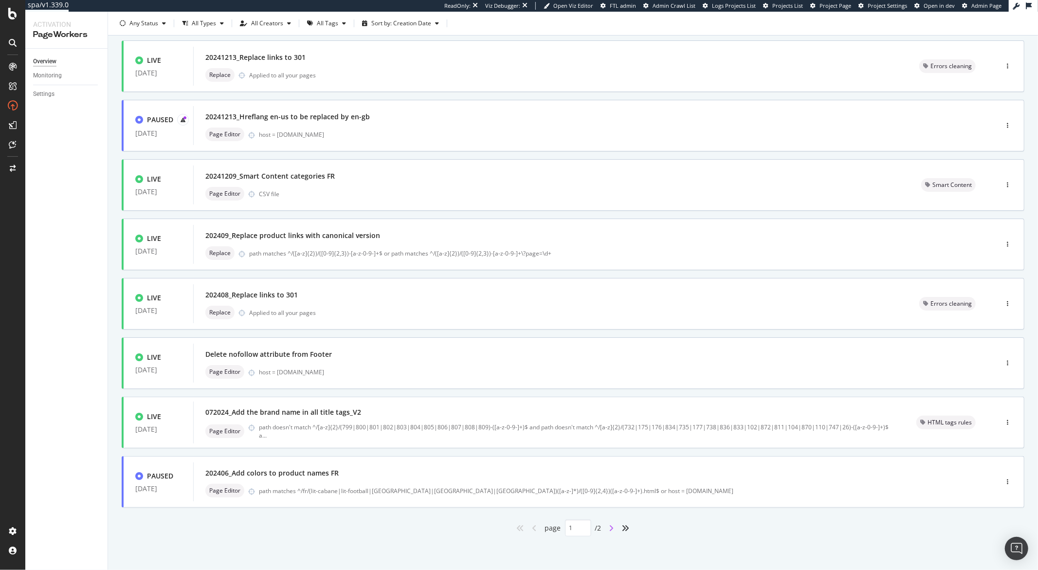
click at [609, 526] on icon "angle-right" at bounding box center [611, 528] width 5 height 8
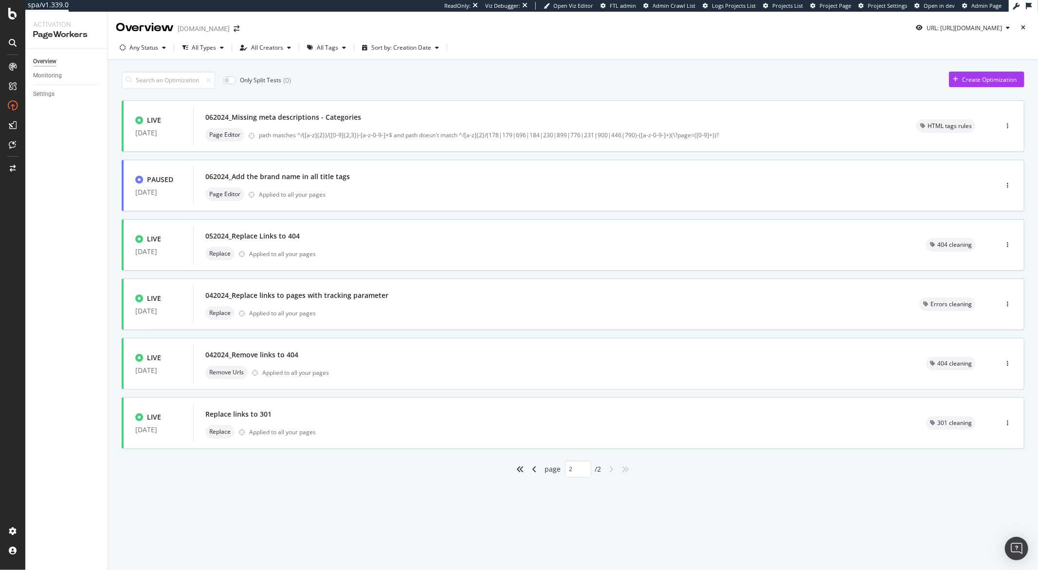
scroll to position [0, 0]
click at [536, 467] on icon "angle-left" at bounding box center [534, 469] width 5 height 8
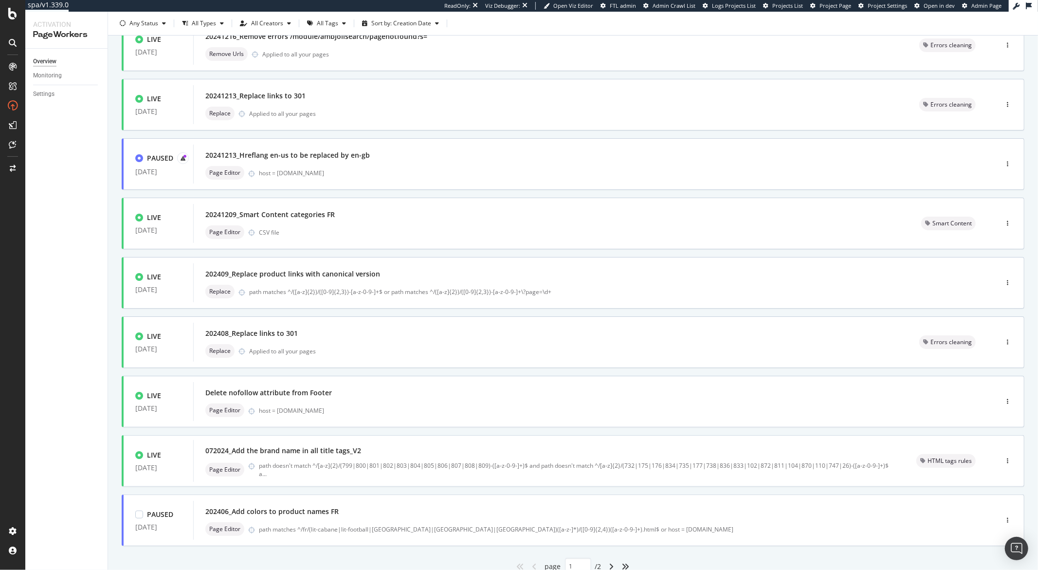
scroll to position [179, 0]
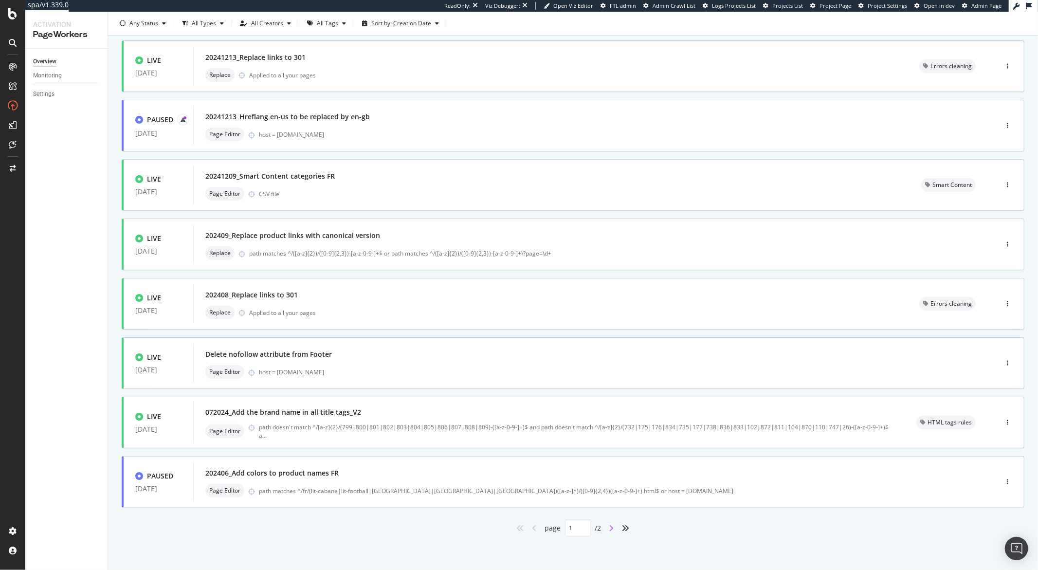
click at [609, 528] on icon "angle-right" at bounding box center [611, 528] width 5 height 8
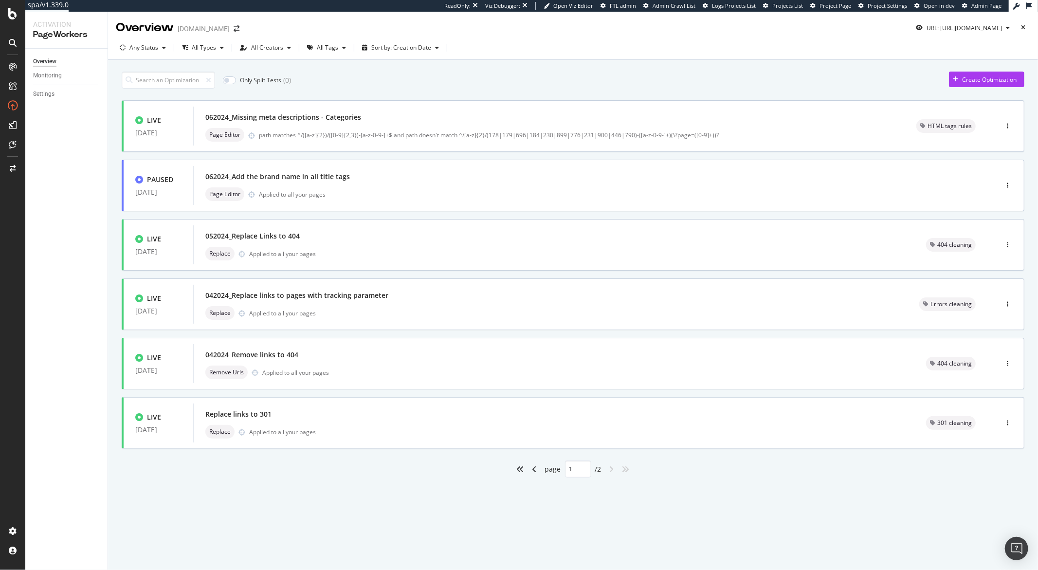
type input "2"
click at [1009, 28] on div "button" at bounding box center [1008, 28] width 12 height 6
click at [943, 62] on input "https://monlitcabane.com/fr/841-decoration-de-la-chambre" at bounding box center [934, 64] width 178 height 17
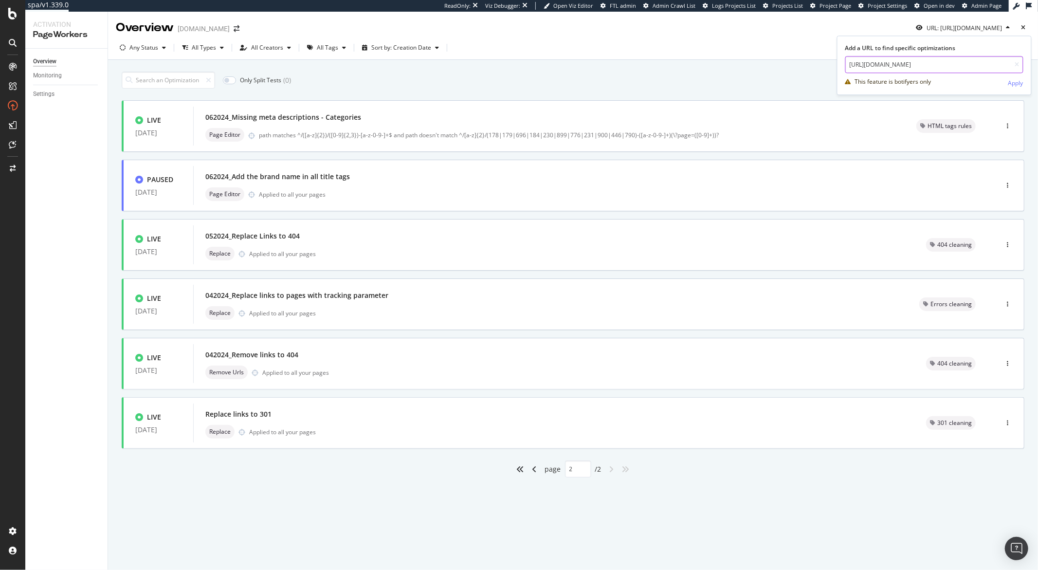
click at [943, 62] on input "https://monlitcabane.com/fr/841-decoration-de-la-chambre" at bounding box center [934, 64] width 178 height 17
paste input "726-collections-decorations"
type input "https://monlitcabane.com/fr/726-collections-decorations"
click at [1019, 81] on div "Apply" at bounding box center [1015, 83] width 15 height 8
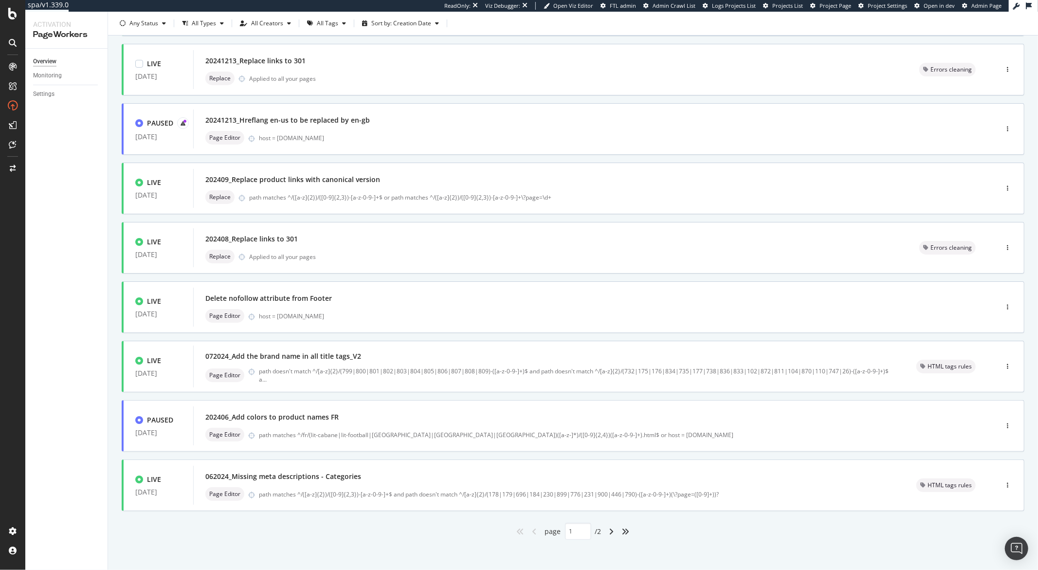
scroll to position [179, 0]
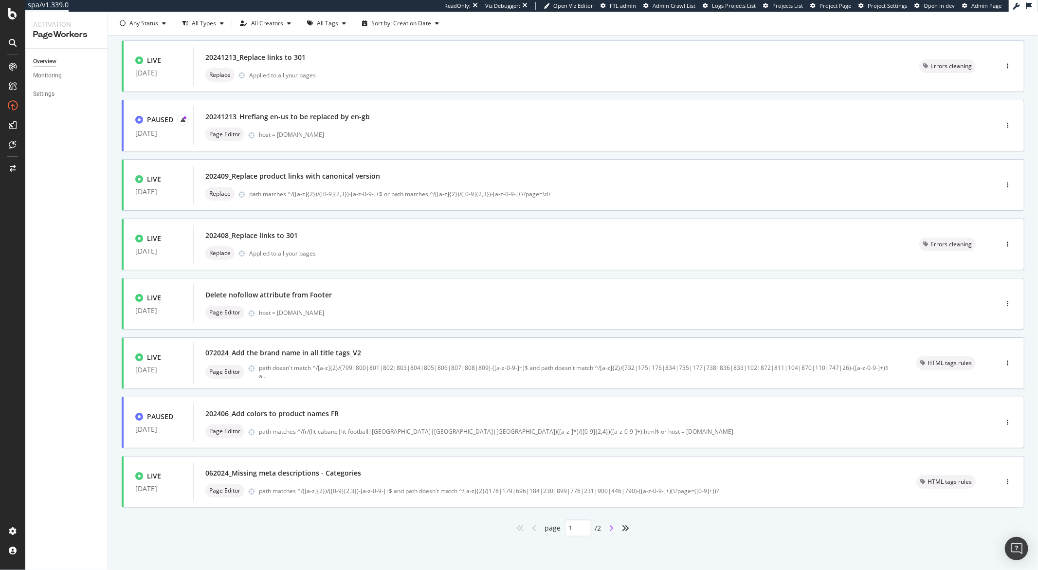
click at [609, 530] on icon "angle-right" at bounding box center [611, 528] width 5 height 8
type input "2"
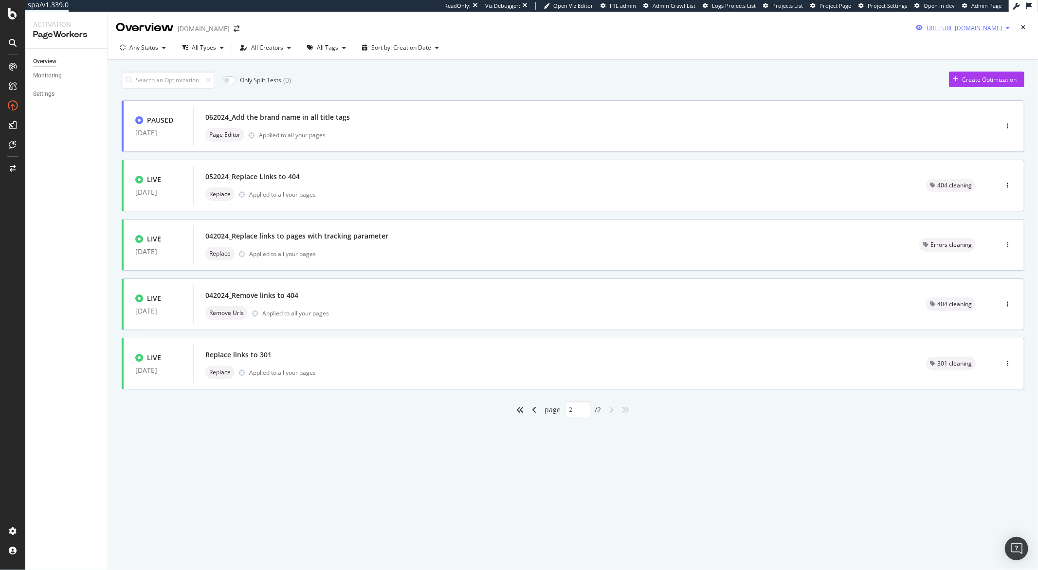
click at [1006, 23] on div "URL: https://monlitcabane.com/fr/726-collections-decorations" at bounding box center [963, 27] width 102 height 15
click at [927, 63] on input "https://monlitcabane.com/fr/726-collections-decorations" at bounding box center [934, 64] width 178 height 17
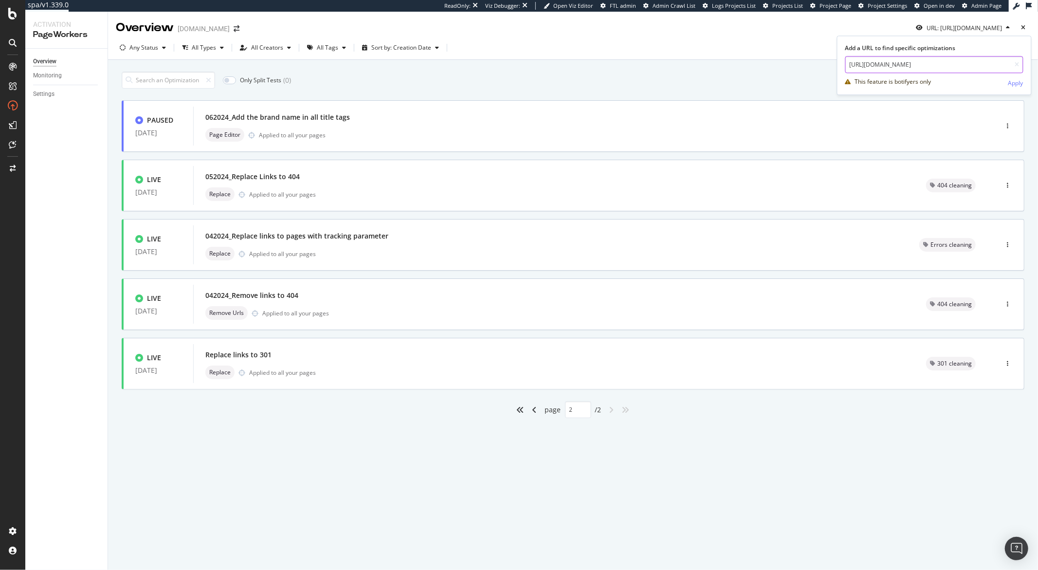
paste input "132-jouet"
type input "https://monlitcabane.com/fr/132-jouets"
click at [1006, 83] on div "This feature is botifyers only Apply" at bounding box center [934, 82] width 178 height 18
click at [1014, 84] on div "Apply" at bounding box center [1015, 83] width 15 height 8
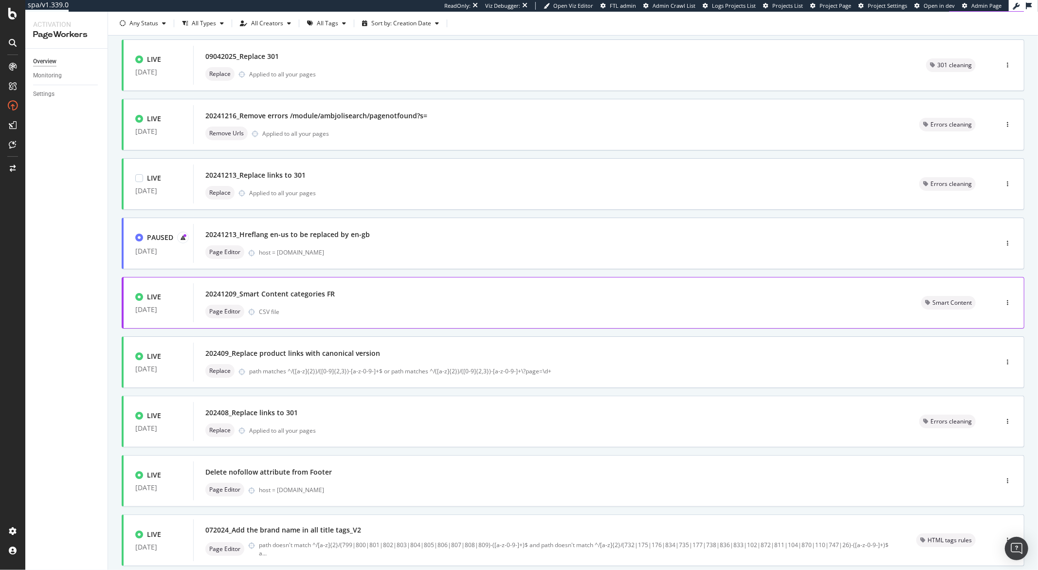
scroll to position [179, 0]
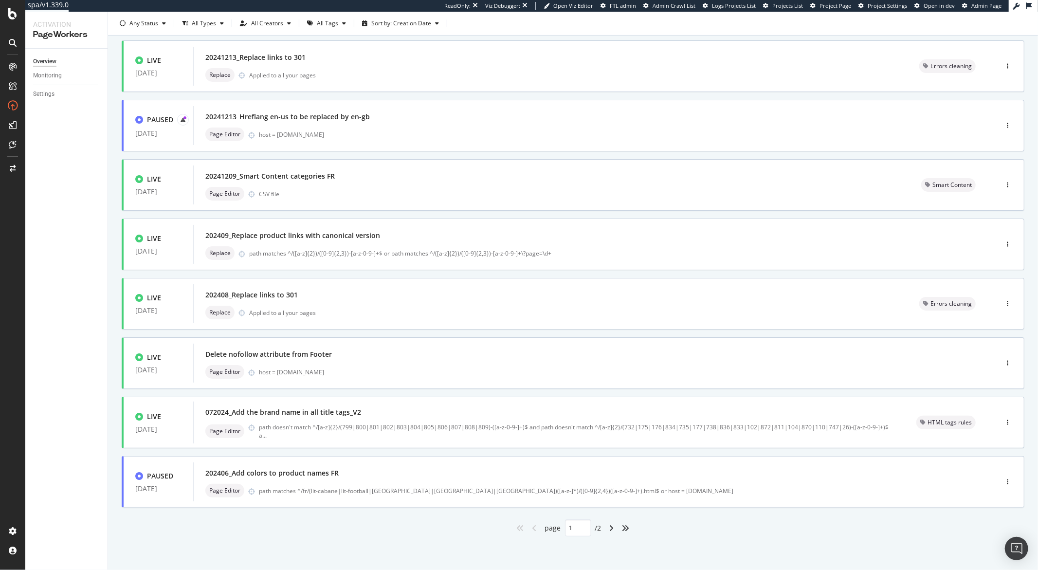
click at [605, 529] on div "angle-right" at bounding box center [611, 528] width 13 height 16
type input "2"
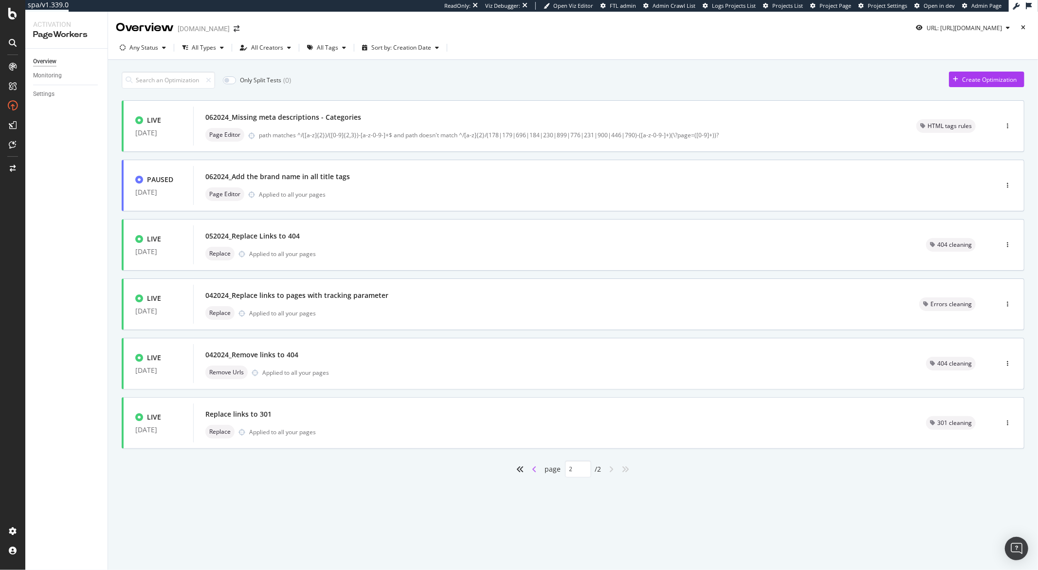
click at [536, 469] on icon "angle-left" at bounding box center [534, 469] width 5 height 8
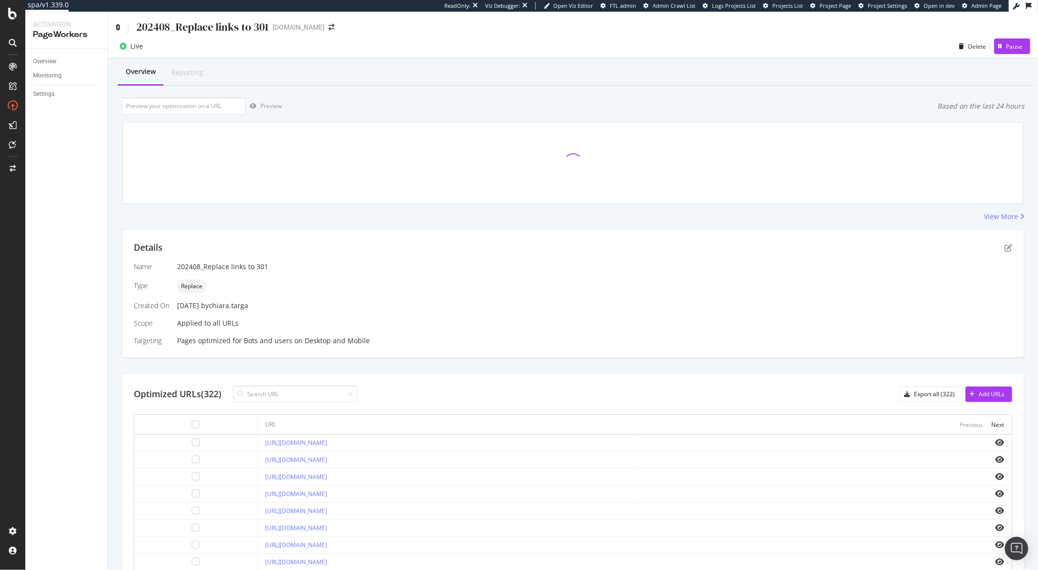
click at [117, 25] on icon at bounding box center [118, 27] width 4 height 7
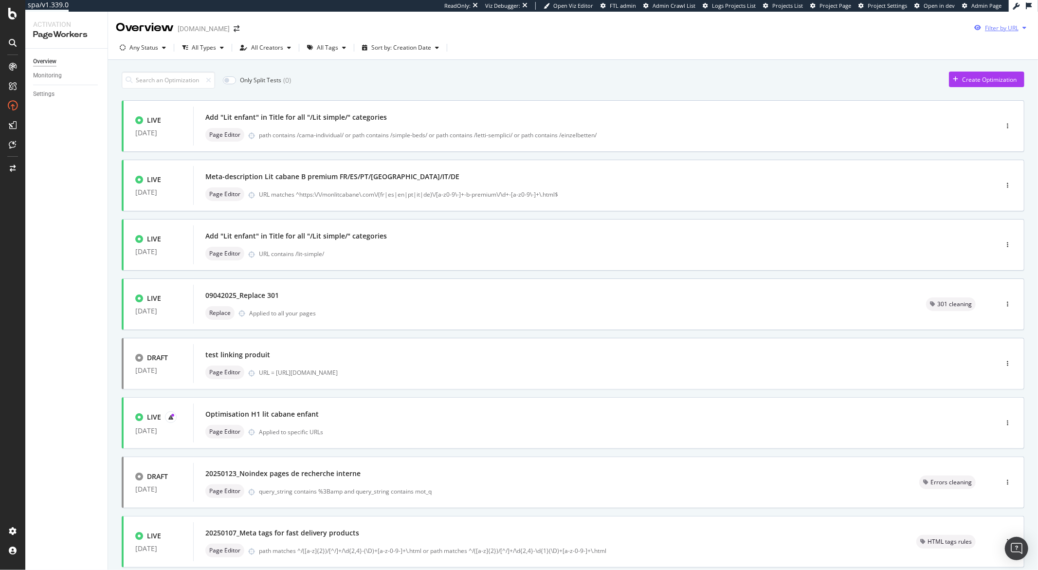
click at [1022, 28] on icon "button" at bounding box center [1024, 28] width 4 height 6
click at [902, 62] on input "url" at bounding box center [926, 64] width 178 height 17
paste input "https://monlitcabane.com/fr/726-collections-decorations"
type input "https://monlitcabane.com/fr/726-collections-decorations"
click at [1005, 83] on div "Apply" at bounding box center [1007, 83] width 15 height 8
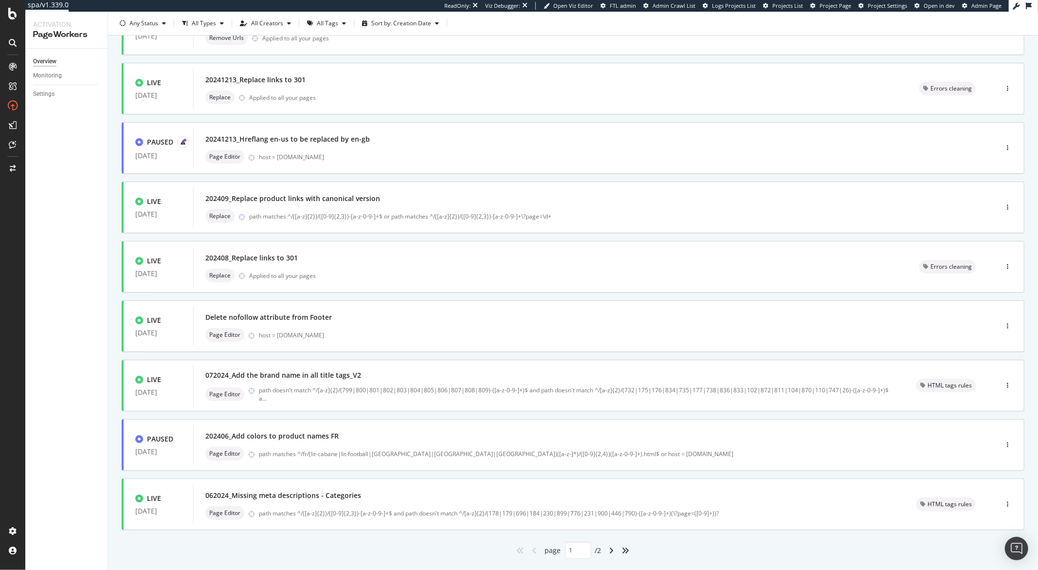
scroll to position [163, 0]
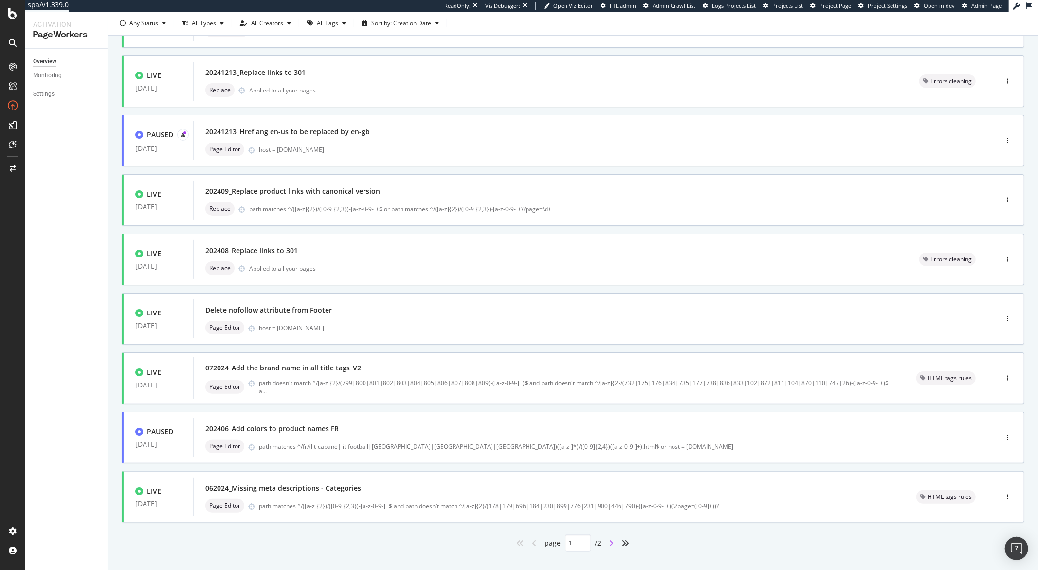
click at [609, 543] on icon "angle-right" at bounding box center [611, 543] width 5 height 8
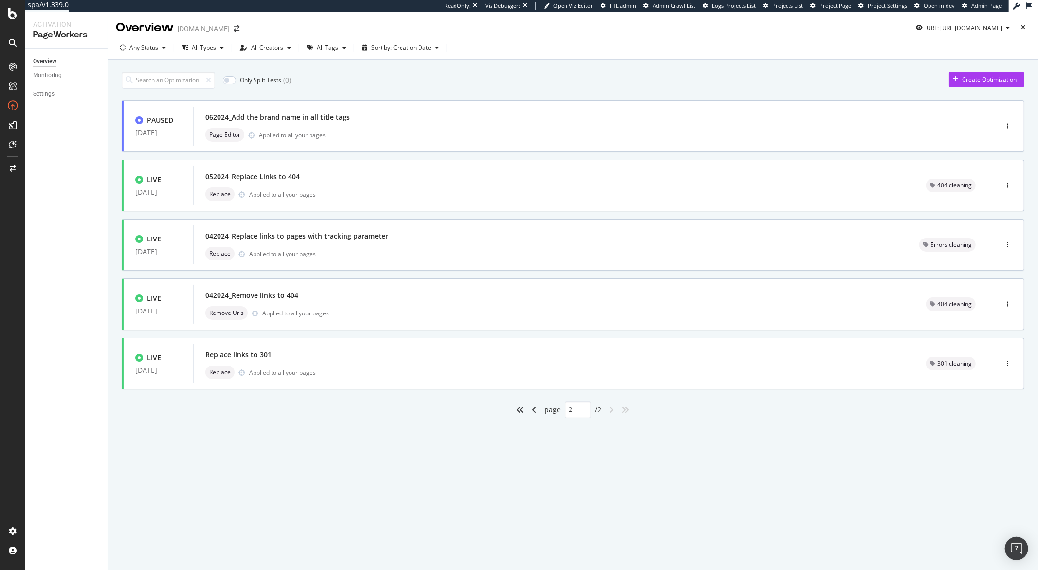
scroll to position [0, 0]
click at [535, 410] on icon "angle-left" at bounding box center [534, 410] width 5 height 8
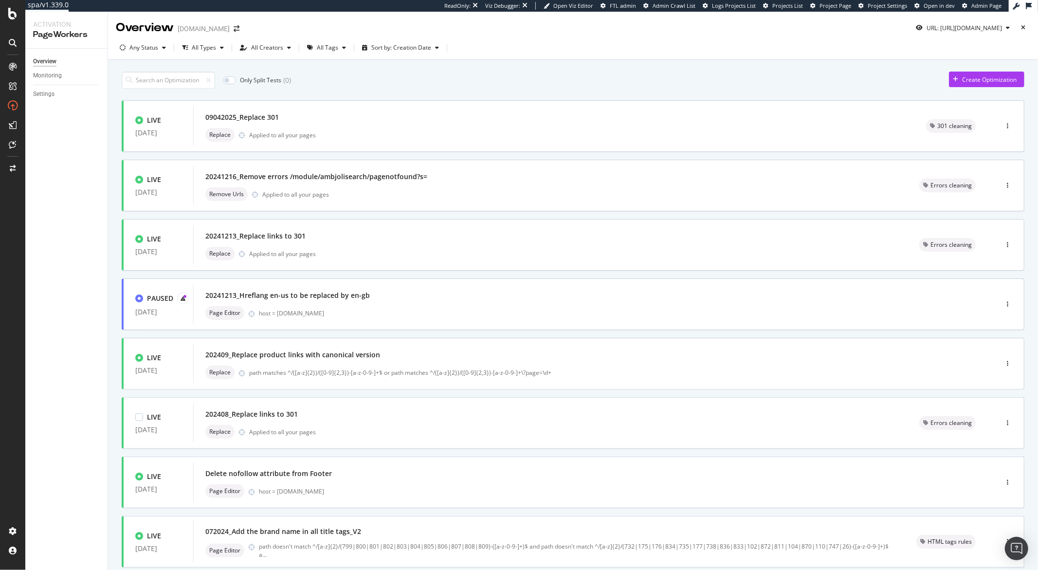
type input "1"
drag, startPoint x: 998, startPoint y: 28, endPoint x: 974, endPoint y: 35, distance: 24.3
click at [1006, 27] on icon "button" at bounding box center [1008, 28] width 4 height 6
click at [866, 68] on input "https://monlitcabane.com/fr/726-collections-decorations" at bounding box center [926, 64] width 178 height 17
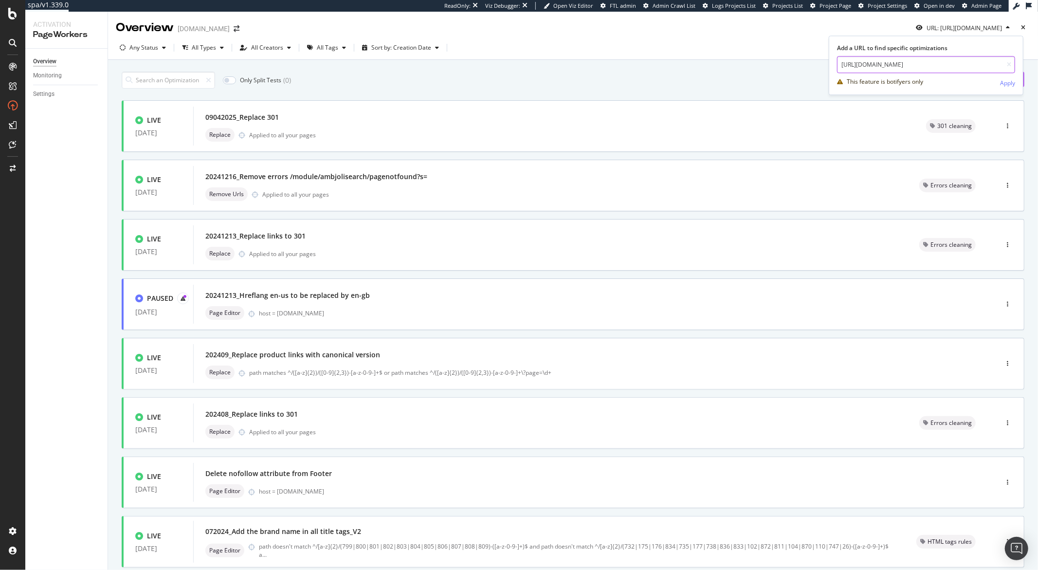
click at [866, 68] on input "https://monlitcabane.com/fr/726-collections-decorations" at bounding box center [926, 64] width 178 height 17
paste input "86-matela"
type input "https://monlitcabane.com/fr/86-matelas"
click at [1001, 81] on div "Apply" at bounding box center [1007, 83] width 15 height 8
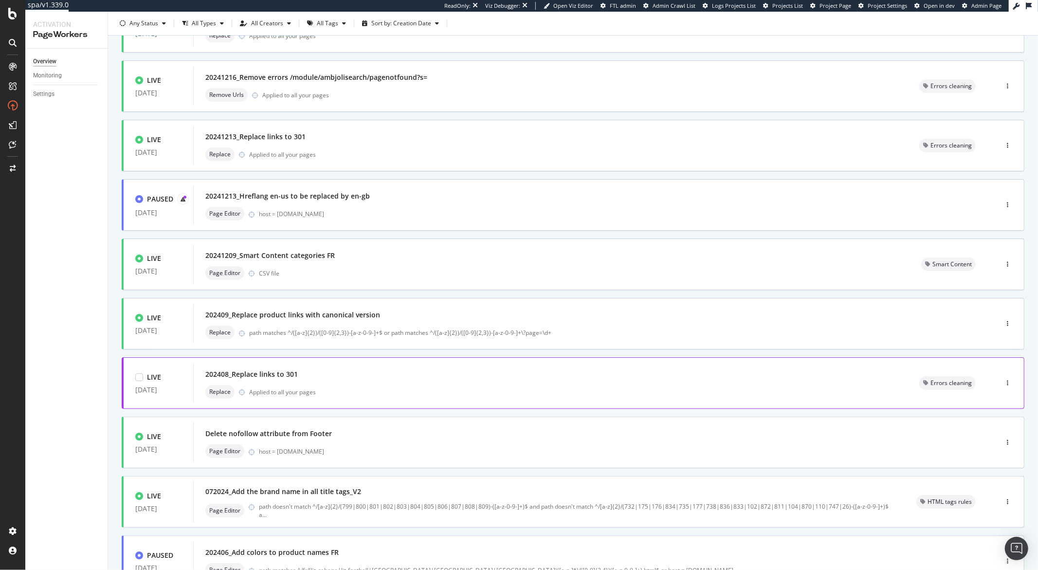
scroll to position [179, 0]
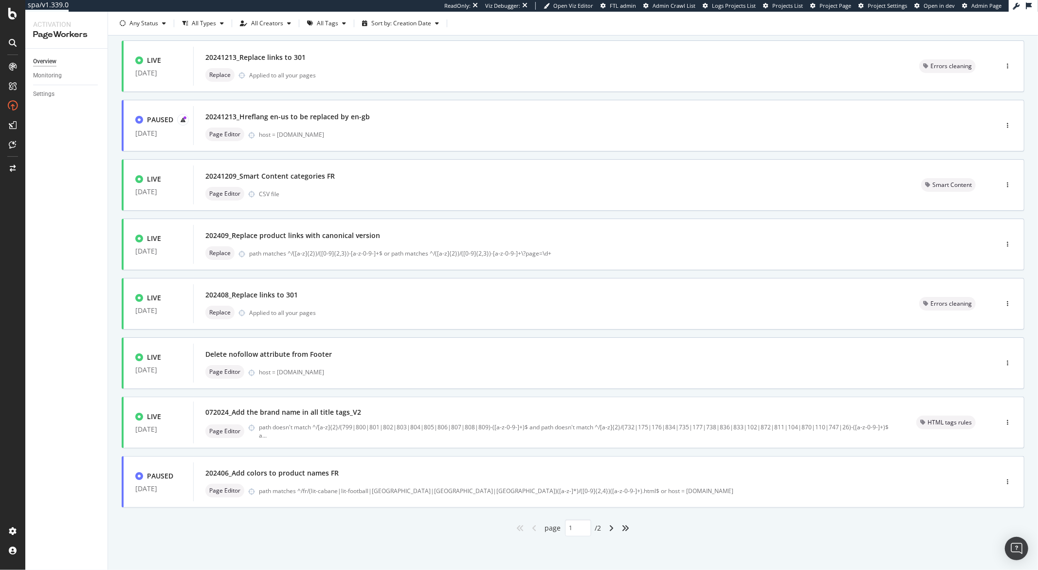
click at [605, 529] on div "angle-right" at bounding box center [611, 528] width 13 height 16
type input "2"
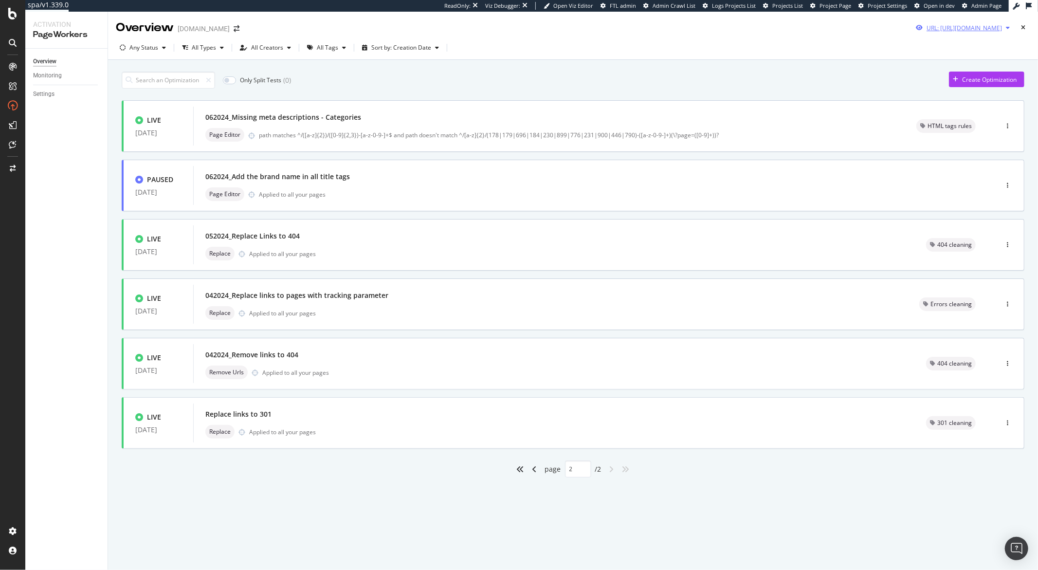
click at [1008, 27] on icon "button" at bounding box center [1008, 28] width 4 height 6
click at [911, 66] on input "https://monlitcabane.com/fr/86-matelas" at bounding box center [934, 64] width 178 height 17
paste input "7-draps-housse"
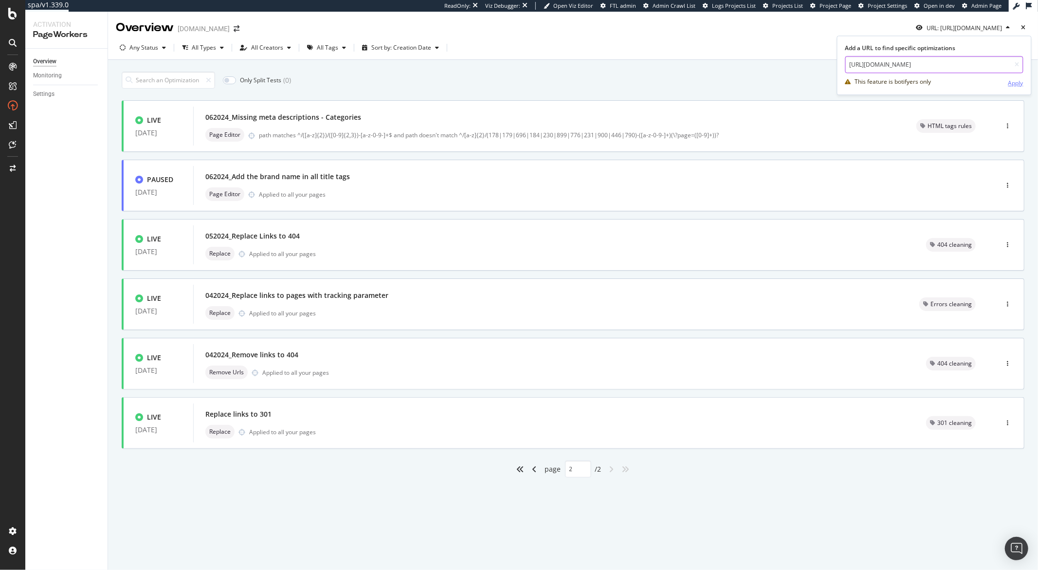
type input "https://monlitcabane.com/fr/87-draps-housse"
click at [1010, 84] on div "Apply" at bounding box center [1015, 83] width 15 height 8
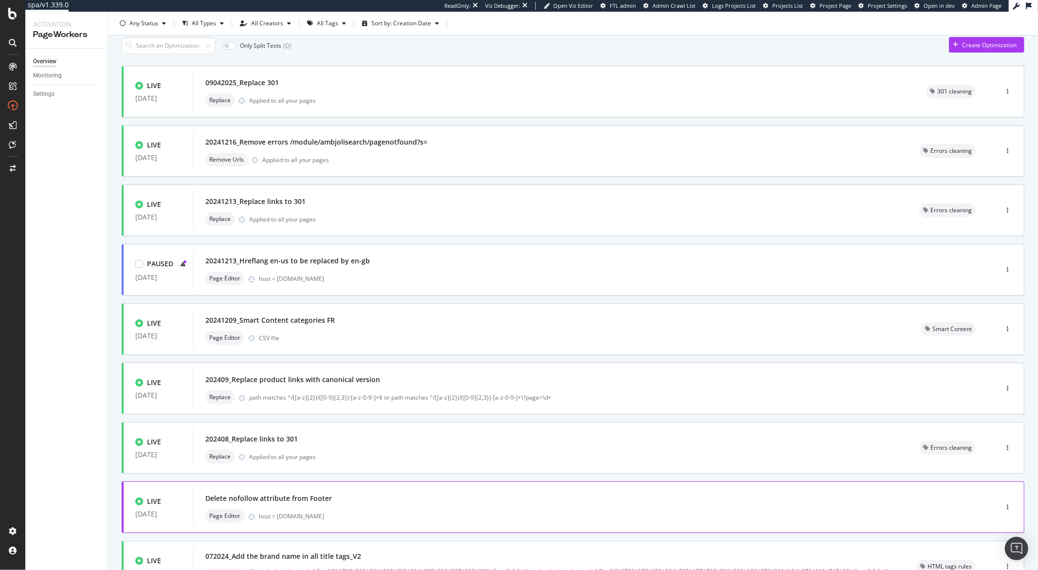
scroll to position [179, 0]
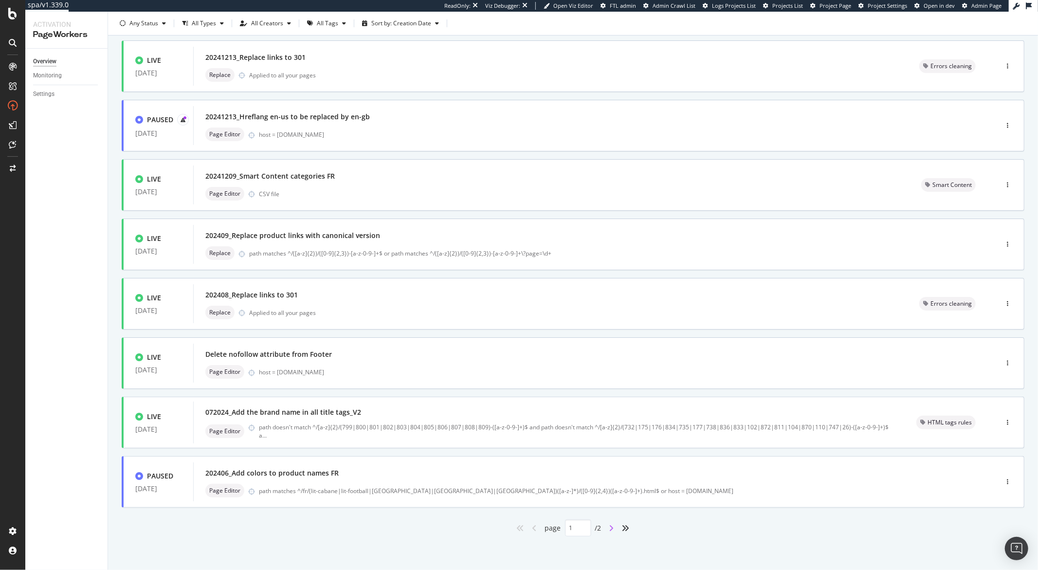
click at [609, 528] on icon "angle-right" at bounding box center [611, 528] width 5 height 8
type input "2"
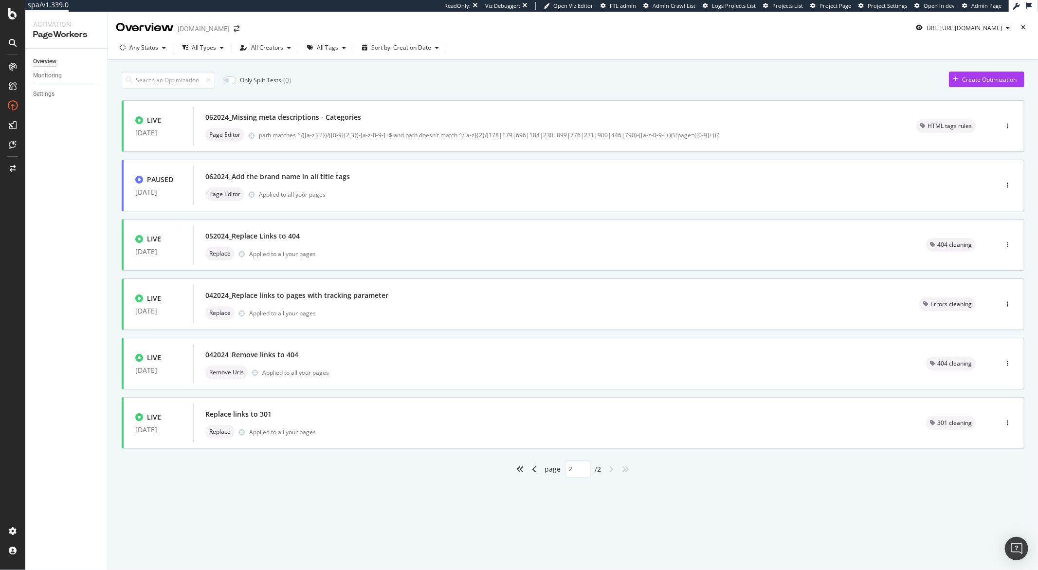
scroll to position [0, 0]
click at [1010, 29] on div "button" at bounding box center [1008, 28] width 12 height 6
click at [936, 64] on input "https://monlitcabane.com/fr/87-draps-housse" at bounding box center [934, 64] width 178 height 17
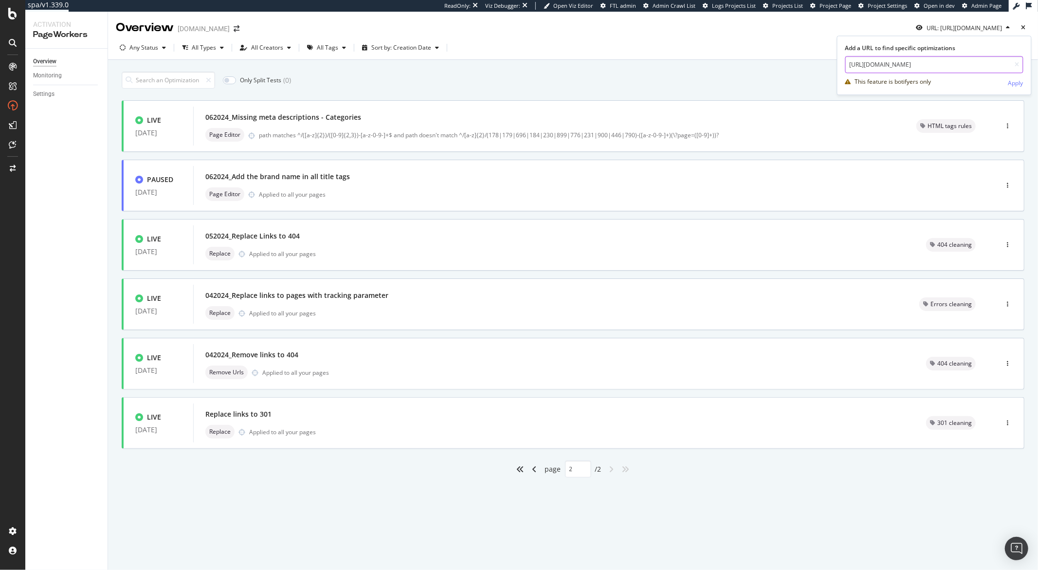
paste input "8-linge-de-lit"
type input "https://monlitcabane.com/fr/88-linge-de-lit"
click at [1011, 82] on div "Apply" at bounding box center [1015, 83] width 15 height 8
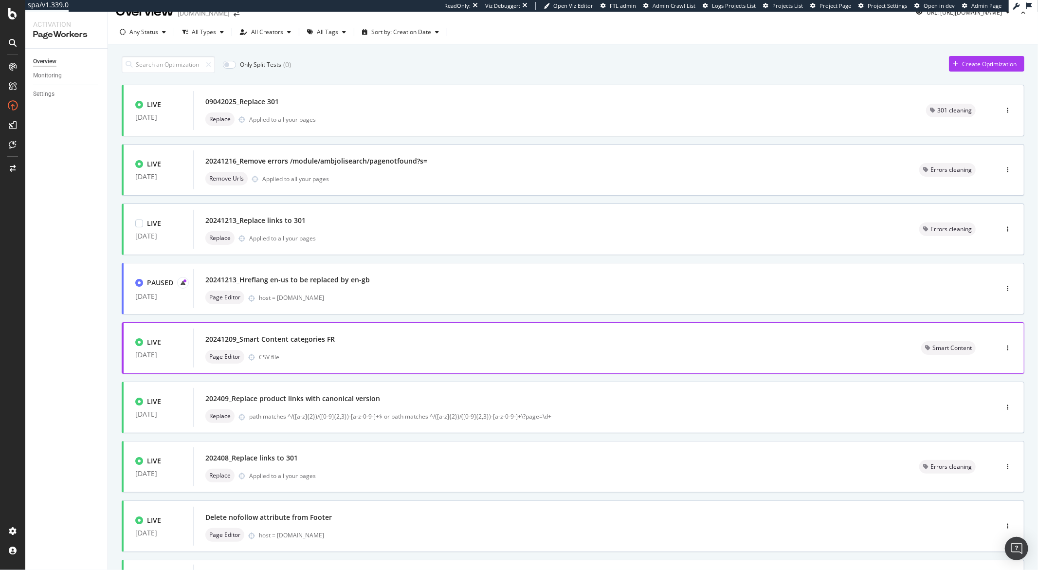
scroll to position [167, 0]
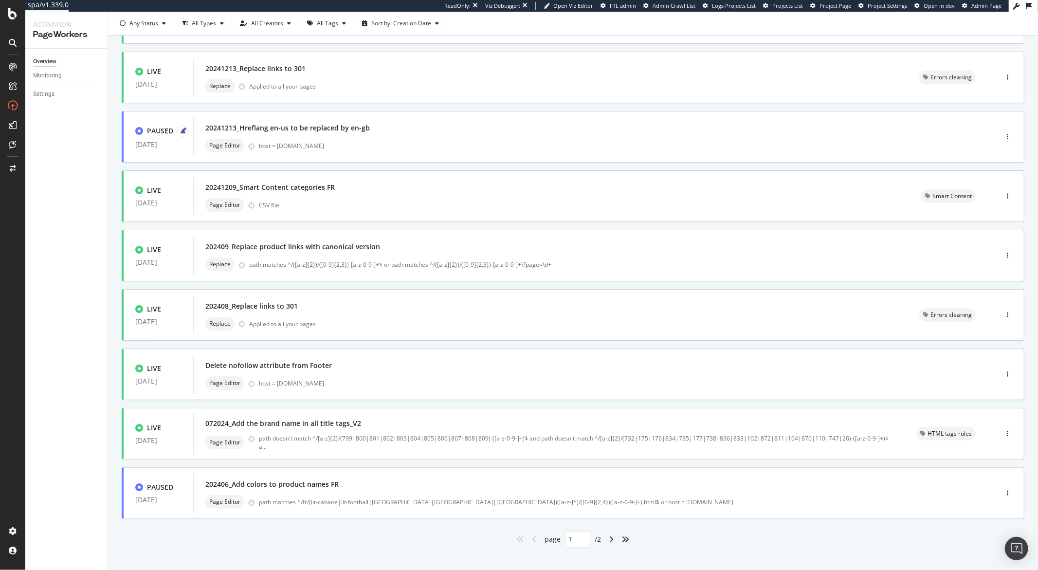
click at [611, 541] on div "angle-right" at bounding box center [611, 539] width 13 height 16
type input "2"
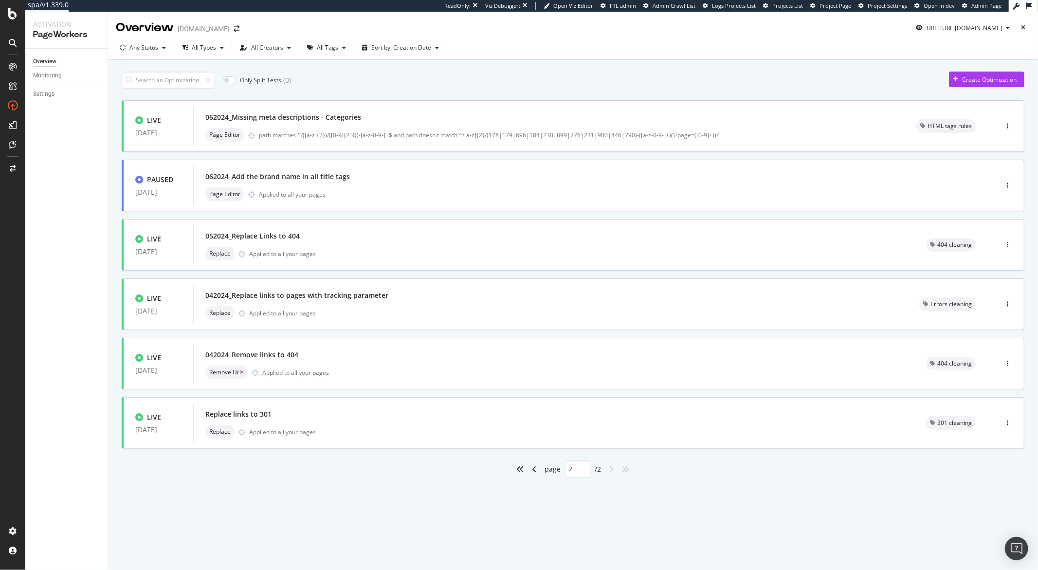
scroll to position [0, 0]
click at [1009, 29] on icon "button" at bounding box center [1008, 28] width 4 height 6
click at [931, 64] on input "https://monlitcabane.com/fr/88-linge-de-lit" at bounding box center [934, 64] width 178 height 17
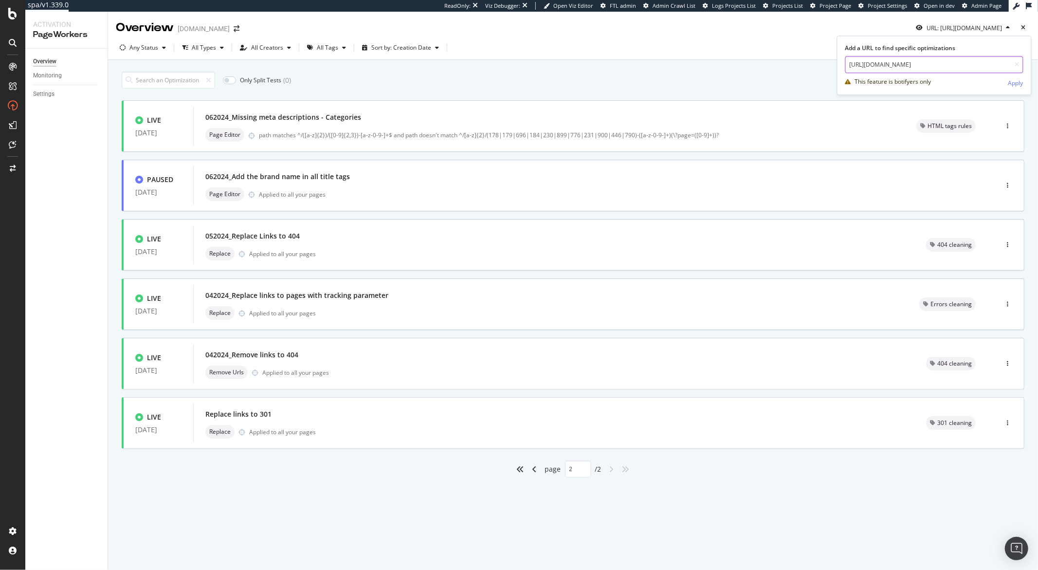
paste input "516-couettes-et-oreillers"
type input "https://monlitcabane.com/fr/516-couettes-et-oreillers"
click at [1010, 80] on div "Apply" at bounding box center [1015, 83] width 15 height 8
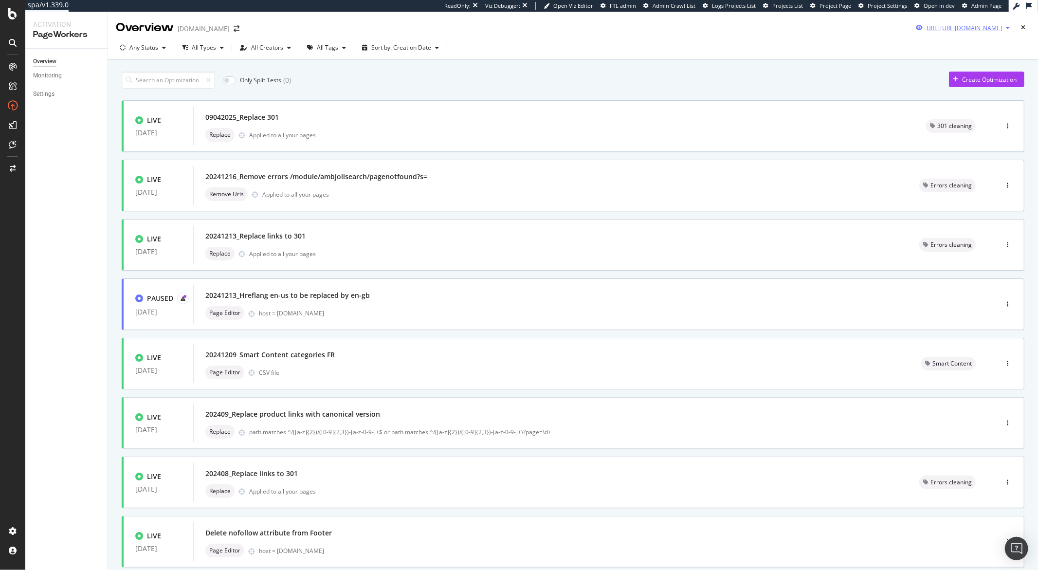
click at [1002, 28] on div "button" at bounding box center [1008, 28] width 12 height 6
click at [920, 65] on input "https://monlitcabane.com/fr/516-couettes-et-oreillers" at bounding box center [926, 64] width 178 height 17
paste input "en/121-bed"
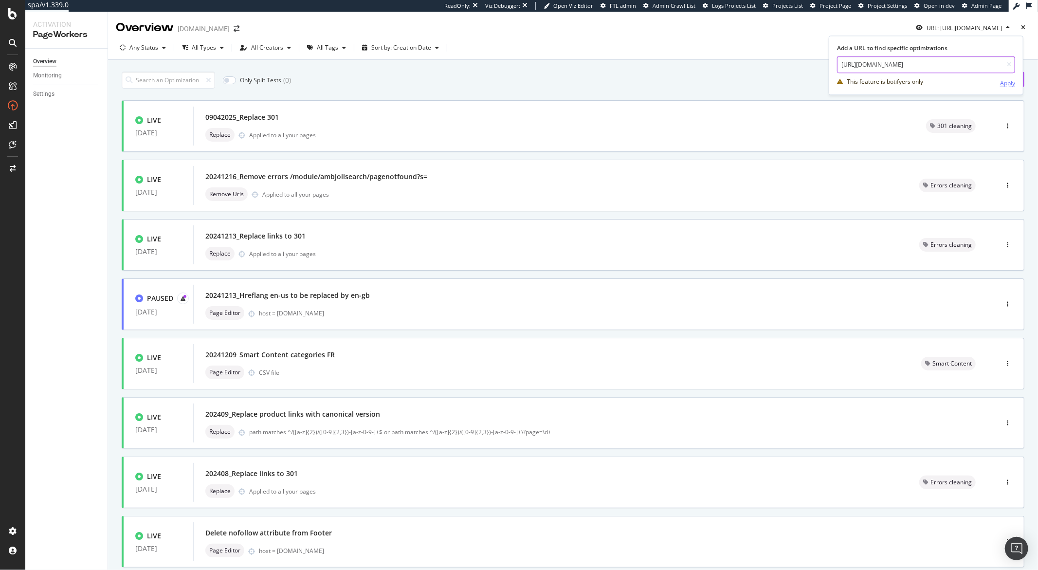
type input "https://monlitcabane.com/en/121-beds"
click at [1010, 81] on div "Apply" at bounding box center [1007, 83] width 15 height 8
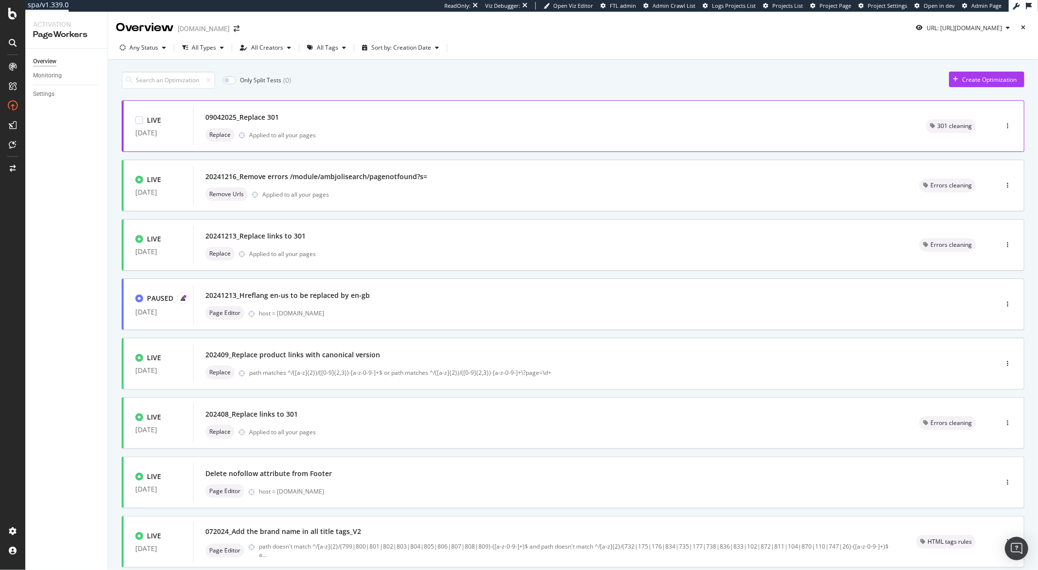
scroll to position [179, 0]
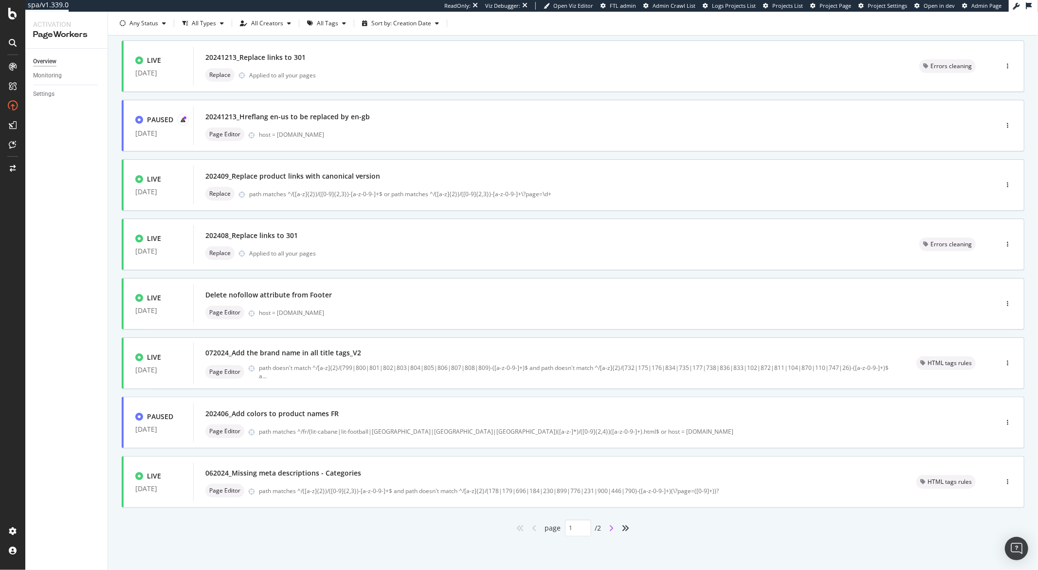
click at [609, 526] on icon "angle-right" at bounding box center [611, 528] width 5 height 8
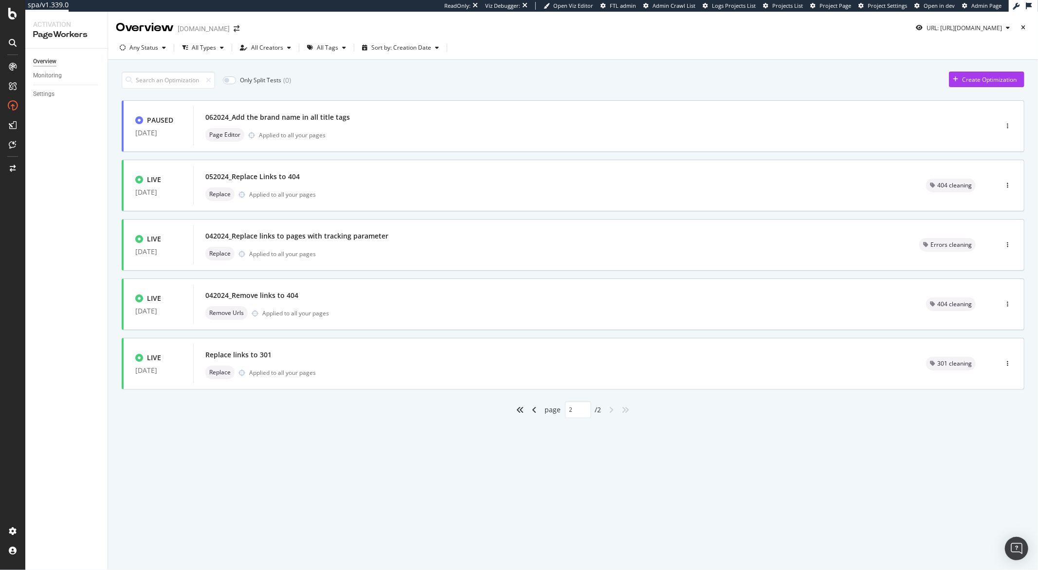
scroll to position [0, 0]
click at [535, 413] on icon "angle-left" at bounding box center [534, 410] width 5 height 8
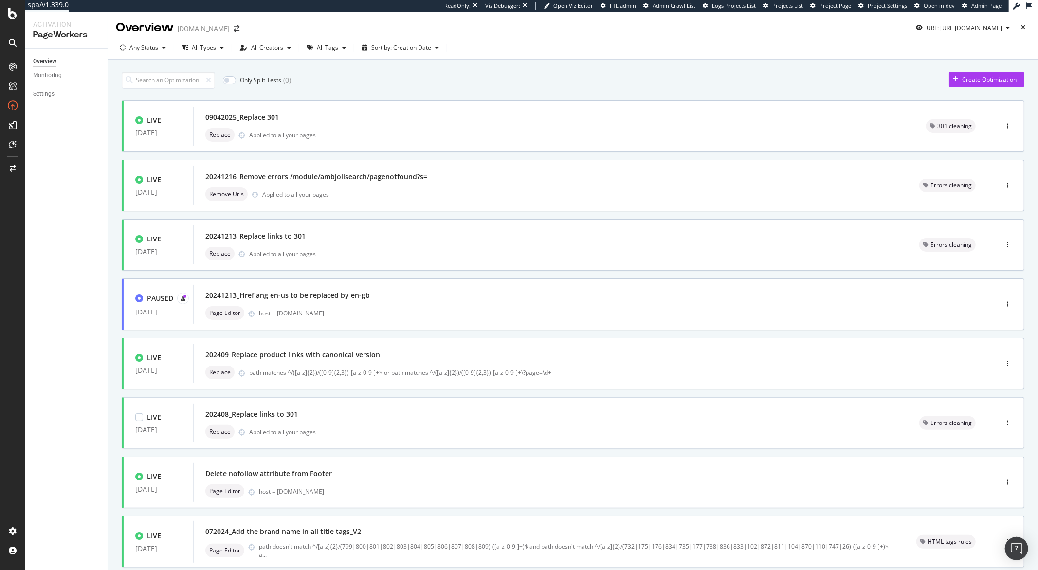
type input "1"
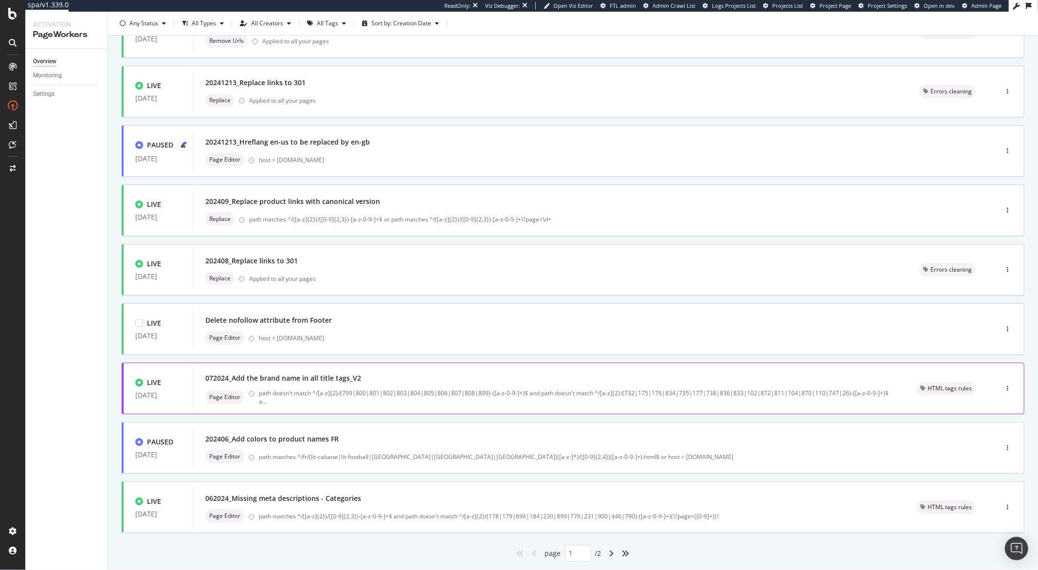
scroll to position [158, 0]
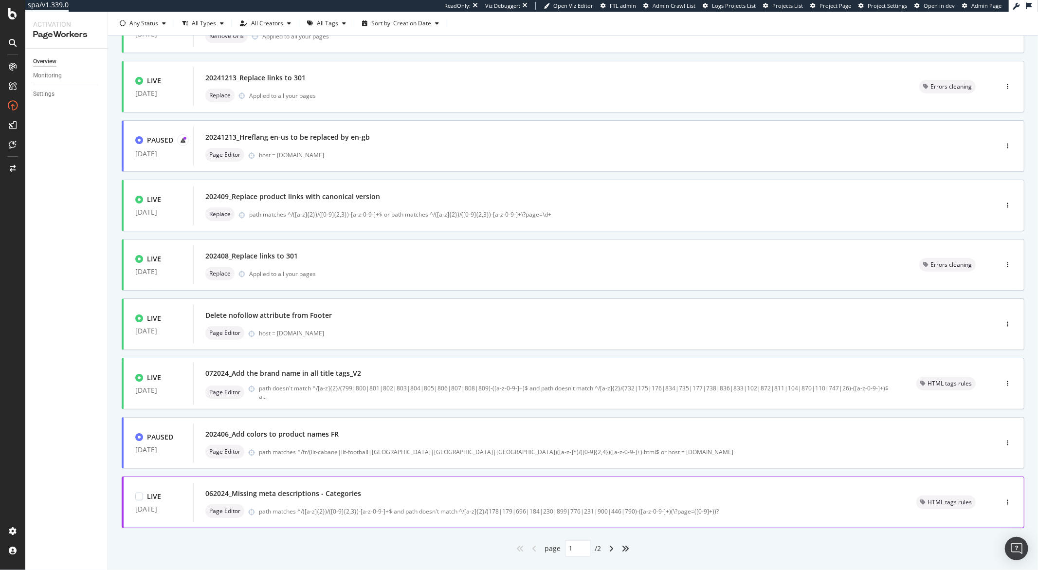
click at [327, 498] on div "062024_Missing meta descriptions - Categories" at bounding box center [548, 493] width 687 height 14
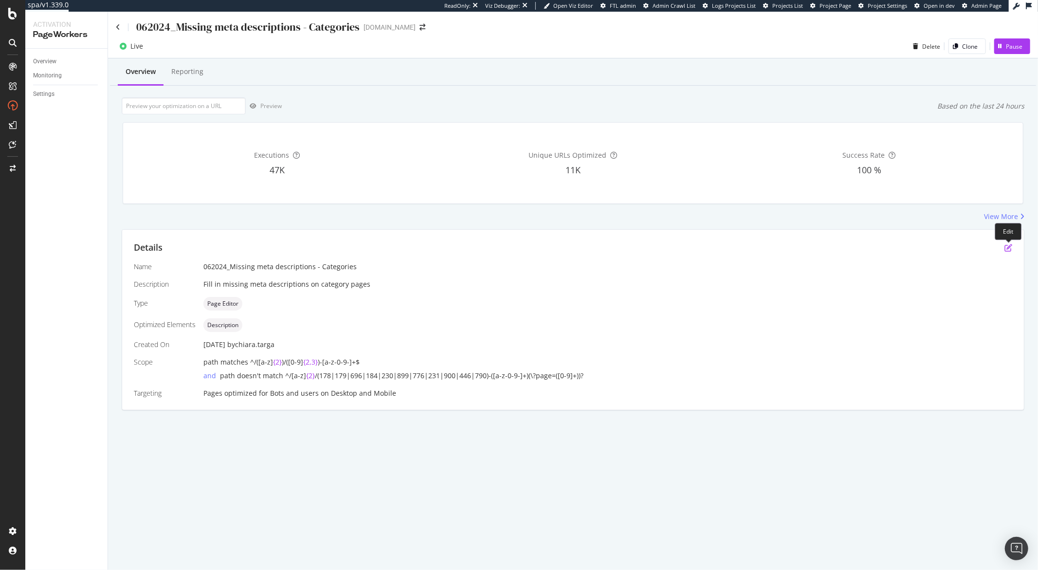
click at [1006, 249] on icon "pen-to-square" at bounding box center [1008, 248] width 8 height 8
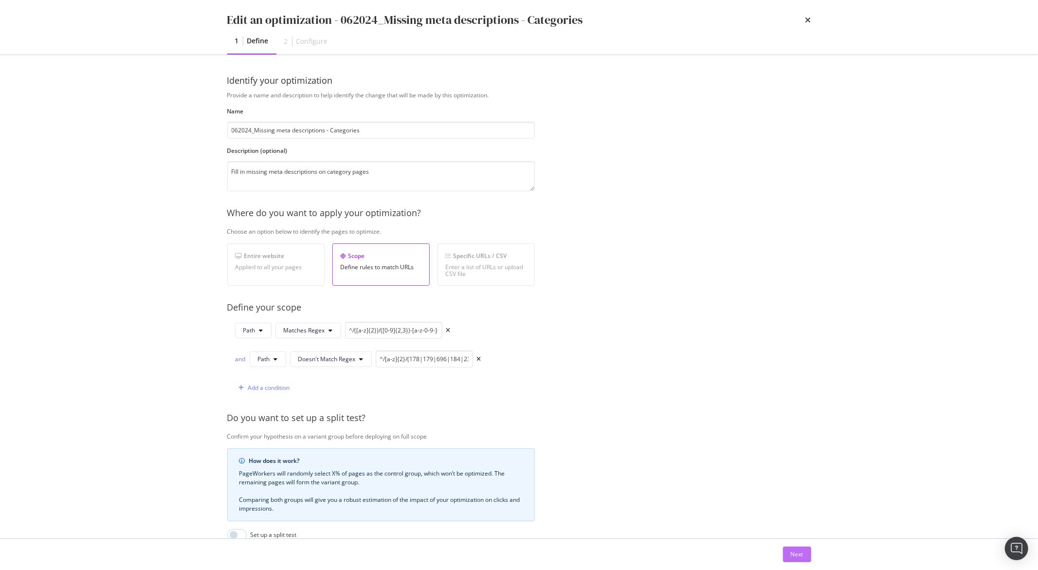
drag, startPoint x: 792, startPoint y: 552, endPoint x: 756, endPoint y: 523, distance: 46.4
click at [792, 552] on div "Next" at bounding box center [797, 554] width 13 height 8
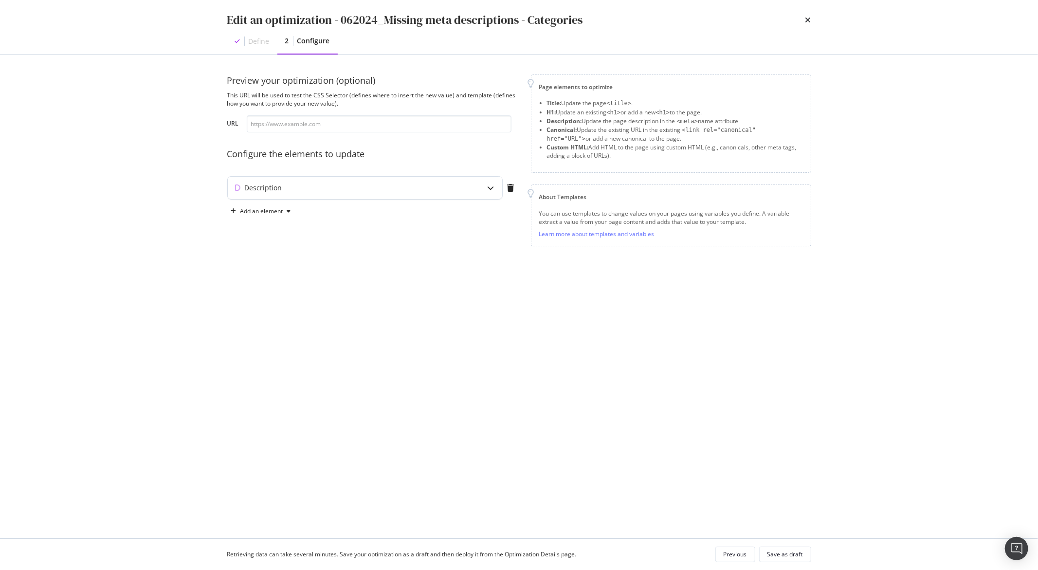
click at [491, 189] on icon "modal" at bounding box center [490, 187] width 7 height 7
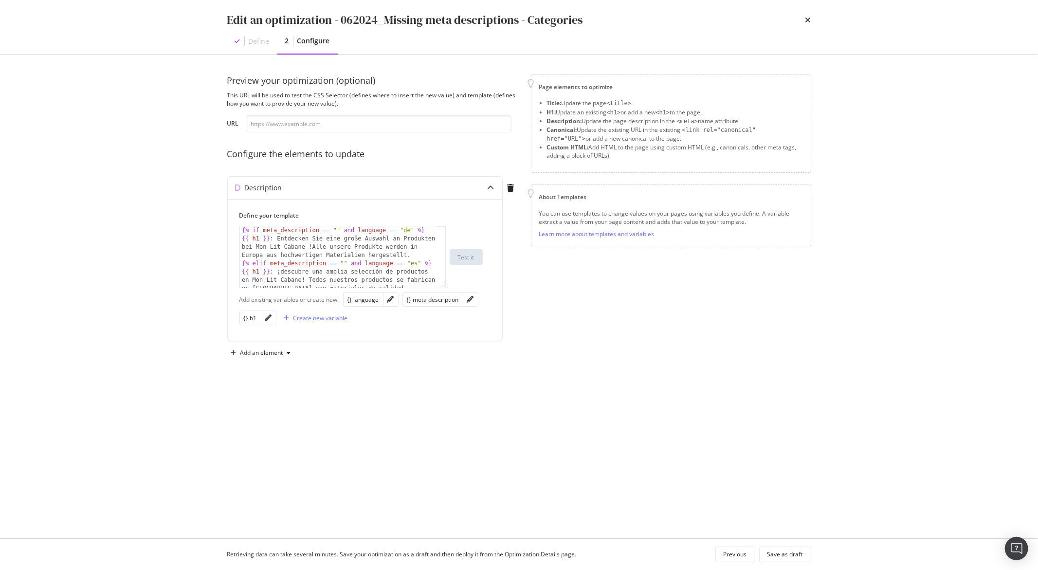
click at [806, 23] on div "times" at bounding box center [808, 20] width 6 height 17
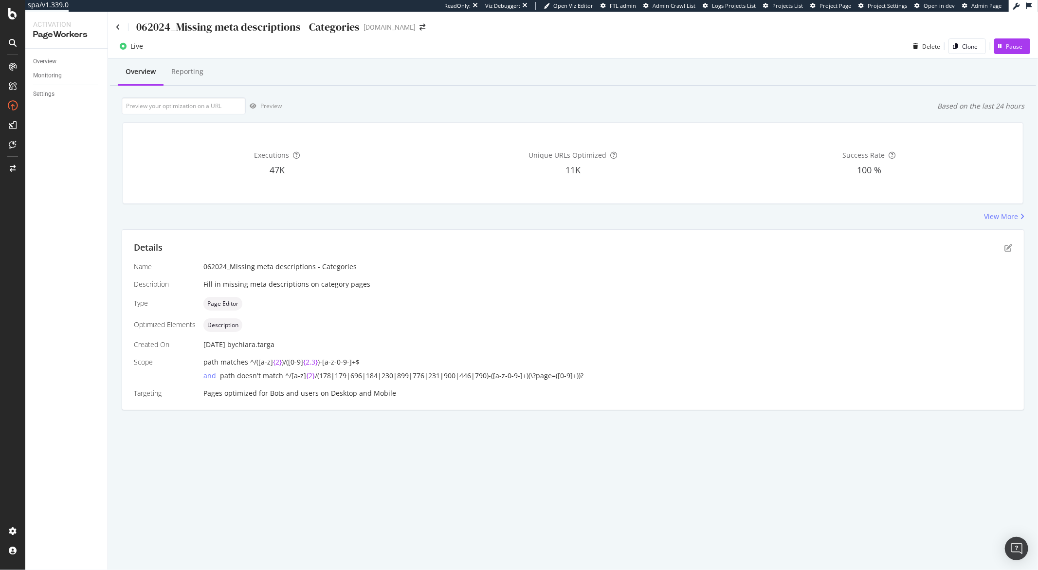
click at [121, 28] on div "062024_Missing meta descriptions - Categories" at bounding box center [238, 26] width 244 height 15
click at [119, 28] on icon at bounding box center [118, 27] width 4 height 7
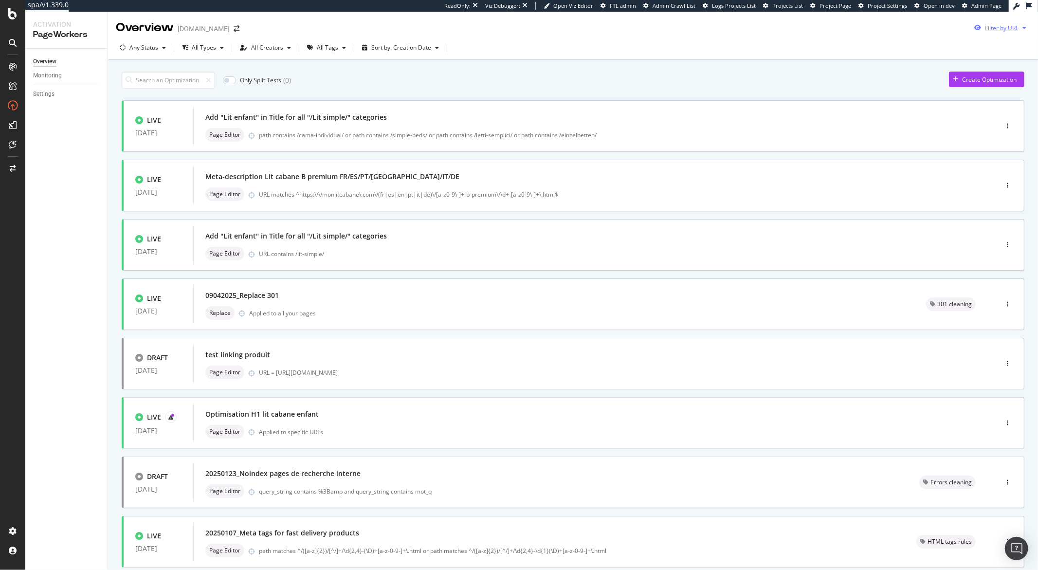
click at [1013, 31] on div "Filter by URL" at bounding box center [1000, 27] width 60 height 15
click at [873, 67] on input "url" at bounding box center [926, 64] width 178 height 17
paste input "https://monlitcabane.com/en/231-bunk-mezzanine-beds"
type input "https://monlitcabane.com/en/231-bunk-mezzanine-beds"
click at [1012, 87] on div "Apply" at bounding box center [1007, 83] width 15 height 8
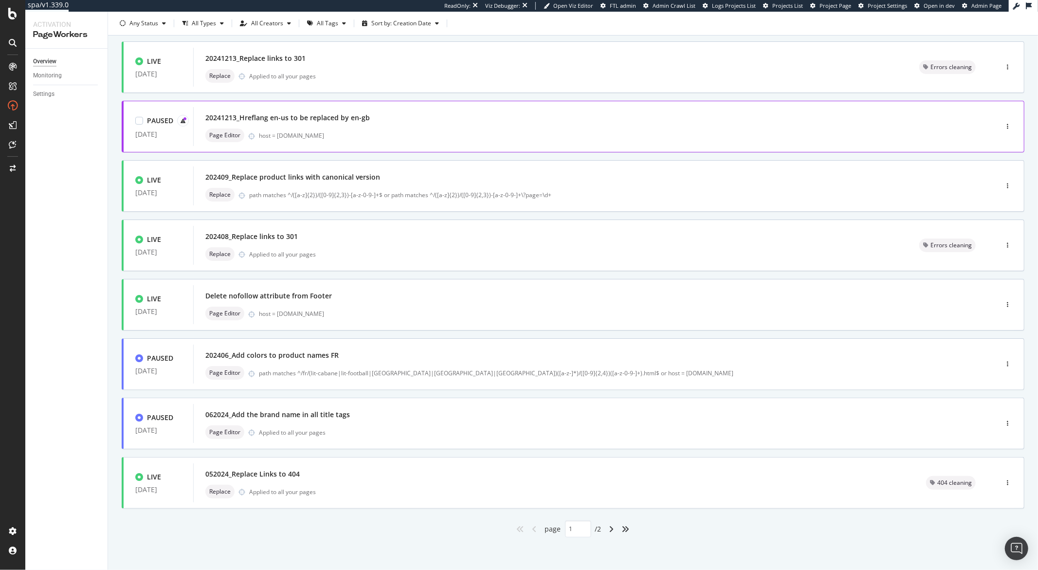
scroll to position [179, 0]
click at [612, 527] on div "angle-right" at bounding box center [611, 528] width 13 height 16
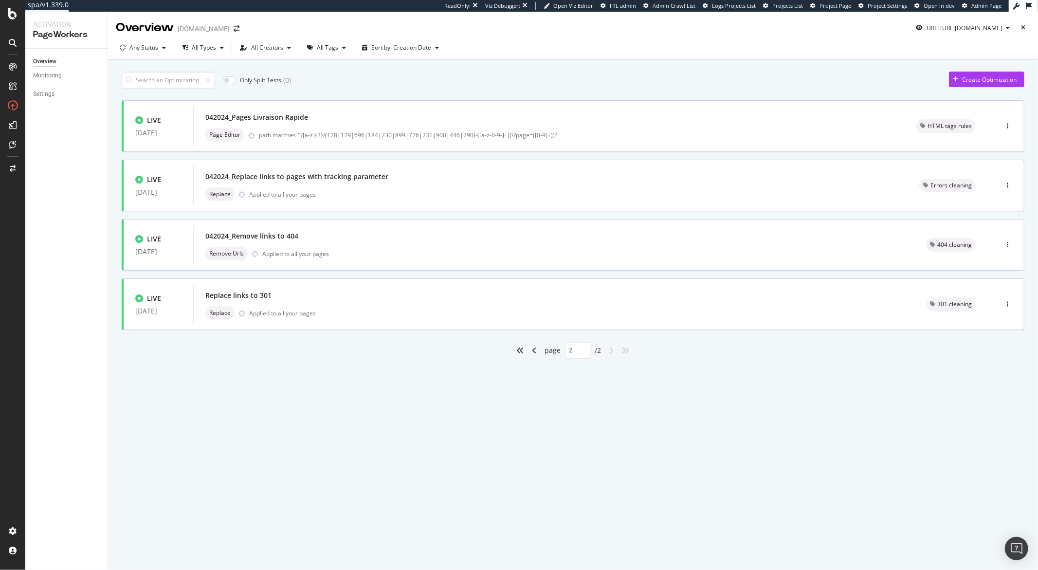
scroll to position [0, 0]
click at [533, 351] on icon "angle-left" at bounding box center [534, 350] width 5 height 8
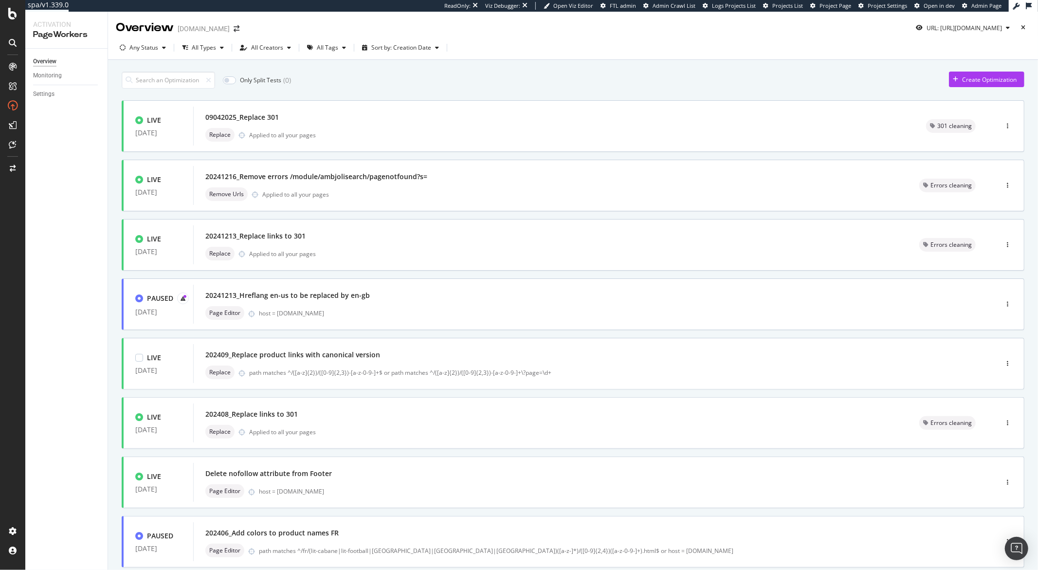
scroll to position [179, 0]
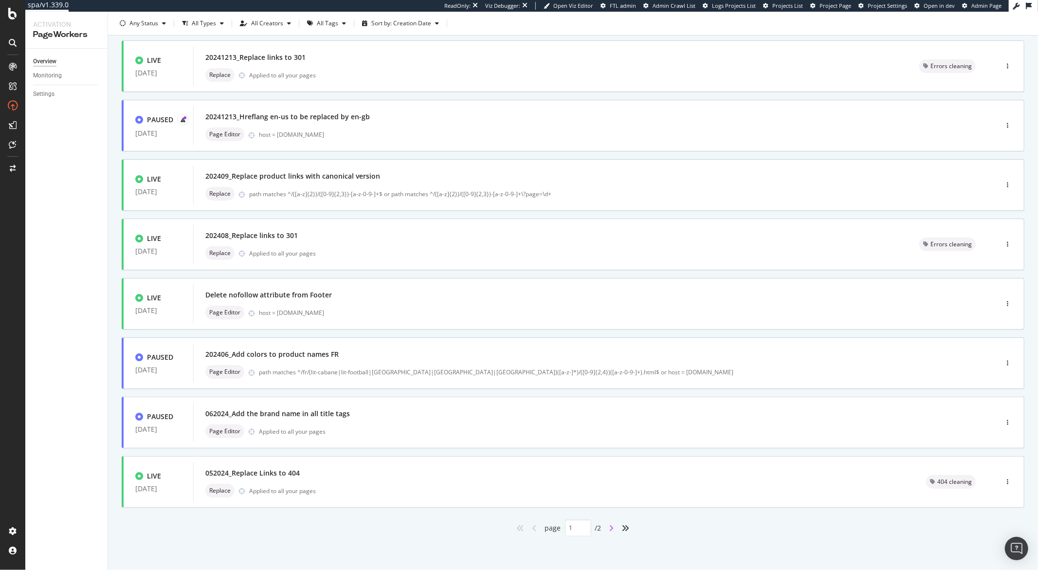
click at [609, 526] on icon "angle-right" at bounding box center [611, 528] width 5 height 8
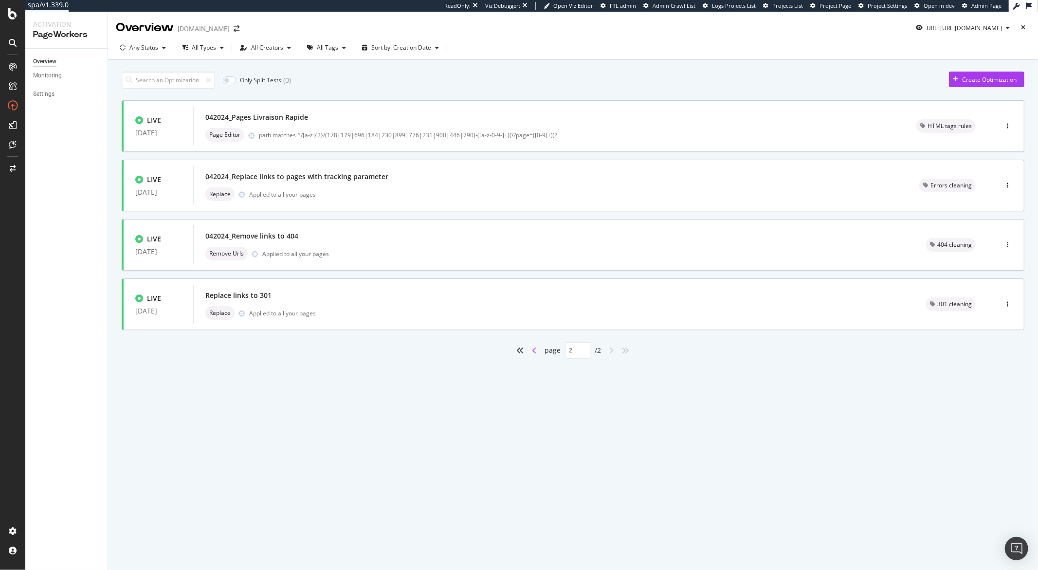
click at [532, 348] on icon "angle-left" at bounding box center [534, 350] width 5 height 8
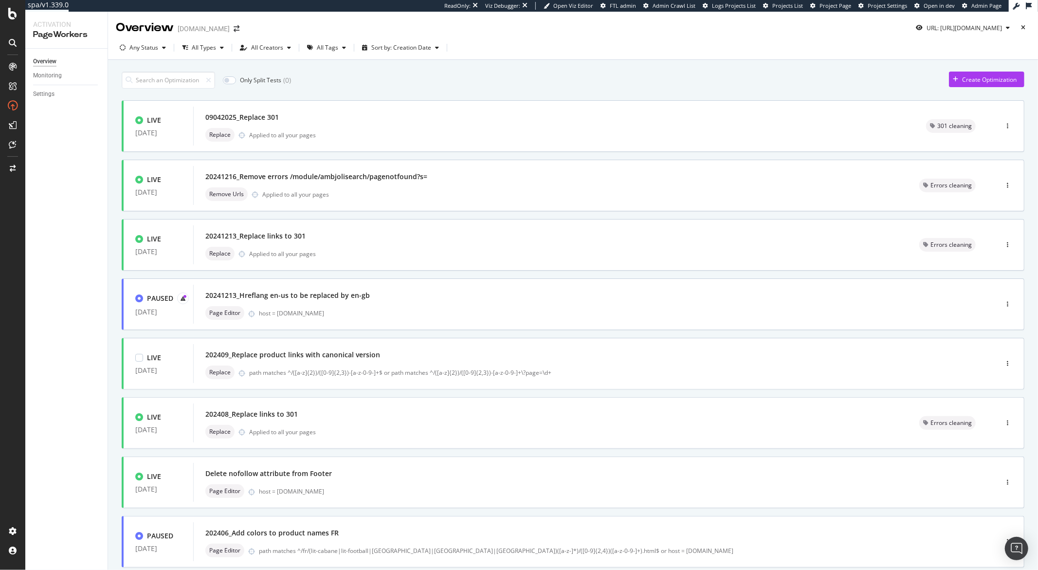
type input "1"
click at [183, 81] on input at bounding box center [168, 80] width 93 height 17
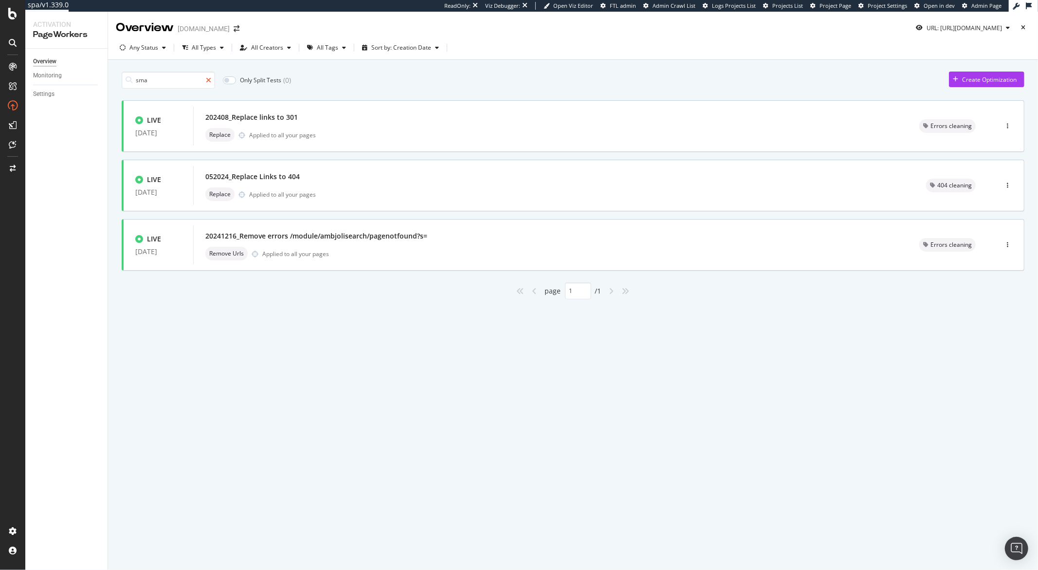
click at [210, 81] on icon at bounding box center [208, 80] width 5 height 7
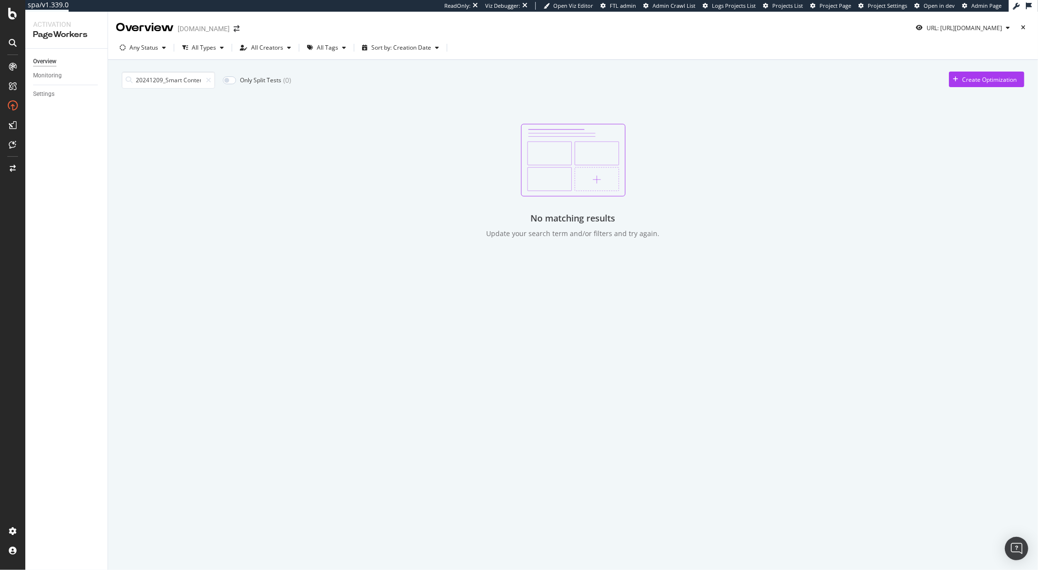
scroll to position [0, 38]
click at [1021, 28] on icon "button" at bounding box center [1023, 28] width 4 height 6
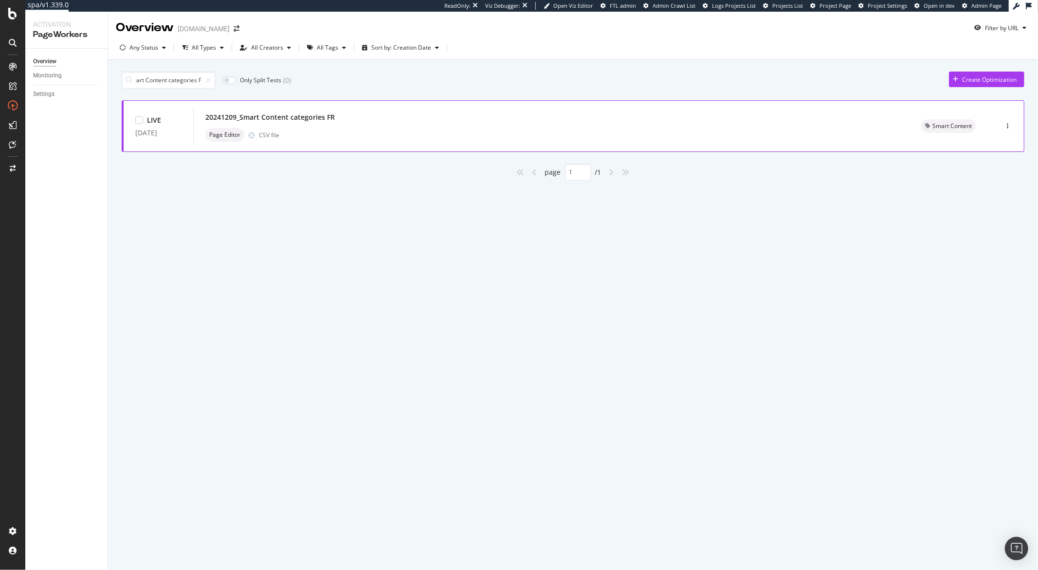
click at [283, 115] on div "20241209_Smart Content categories FR" at bounding box center [269, 117] width 129 height 10
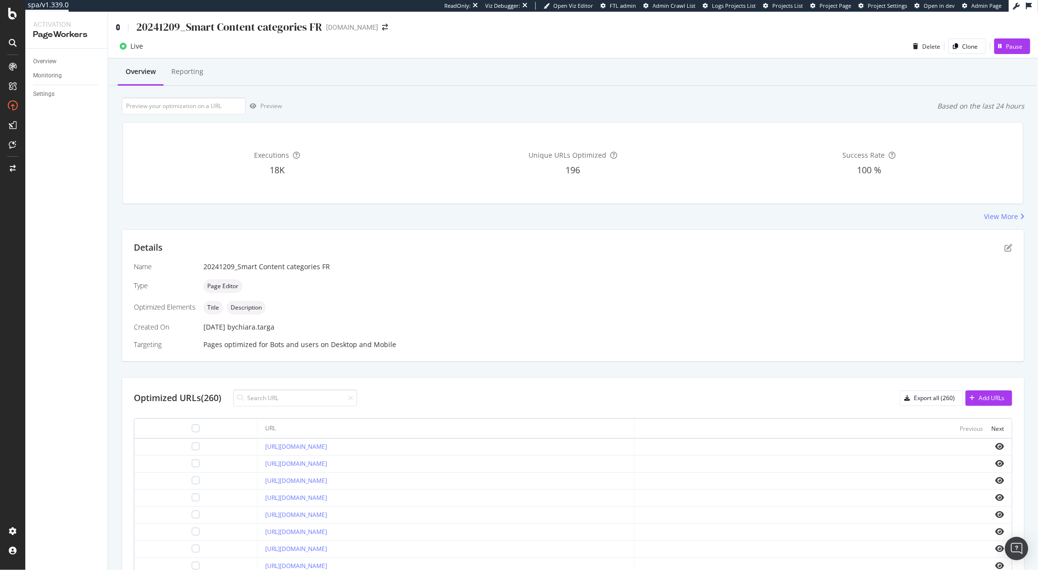
click at [120, 28] on icon at bounding box center [118, 27] width 4 height 7
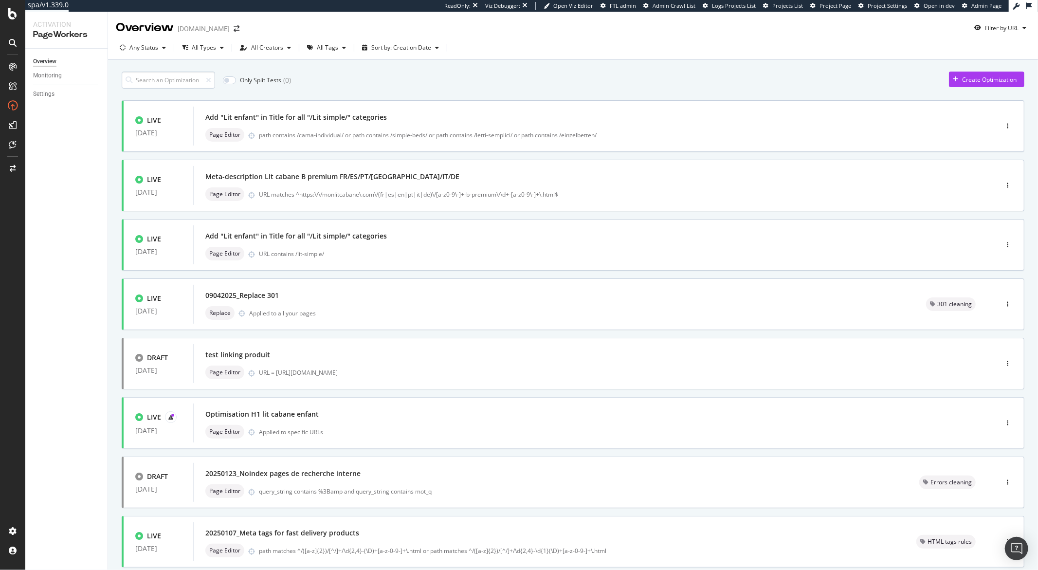
click at [174, 77] on input at bounding box center [168, 80] width 93 height 17
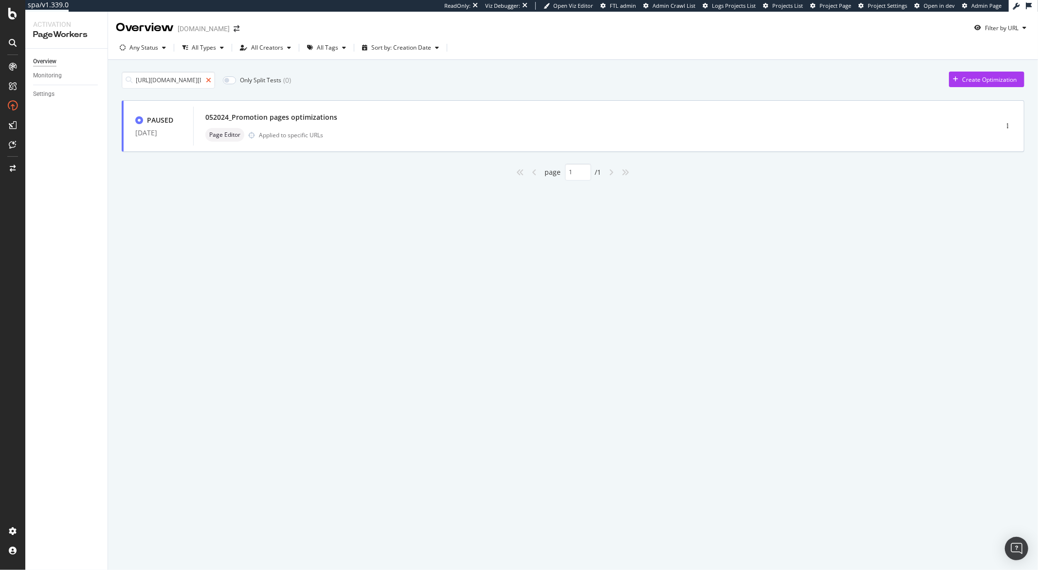
click at [211, 81] on icon at bounding box center [208, 80] width 5 height 7
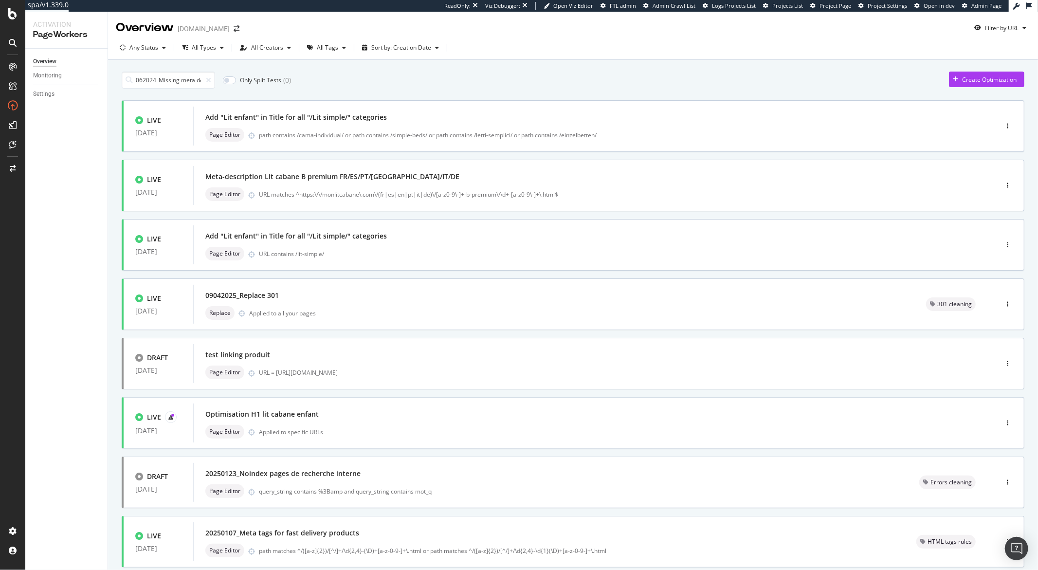
scroll to position [0, 59]
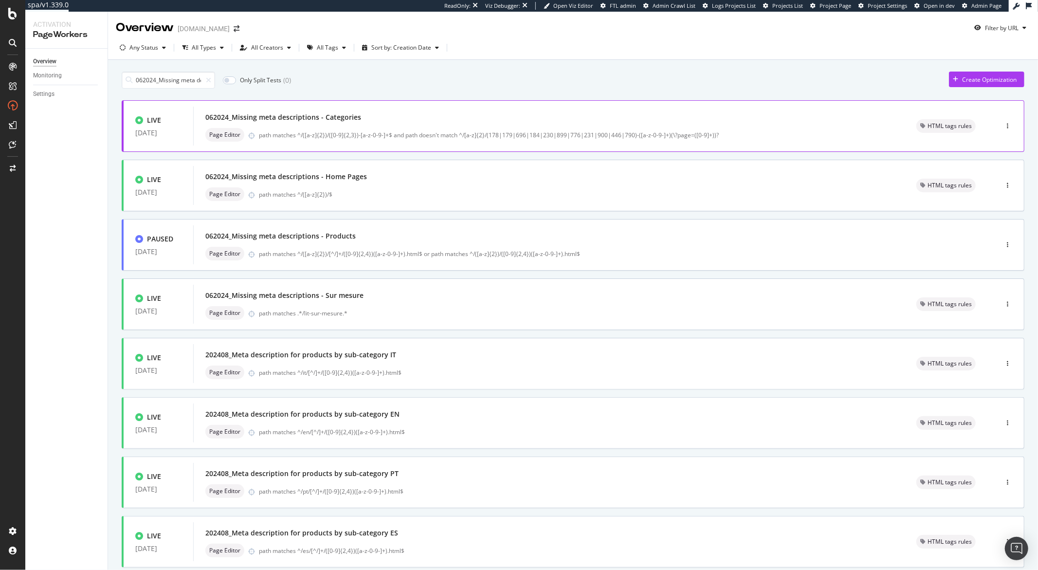
scroll to position [0, 59]
click at [341, 119] on div "062024_Missing meta descriptions - Categories" at bounding box center [283, 117] width 156 height 10
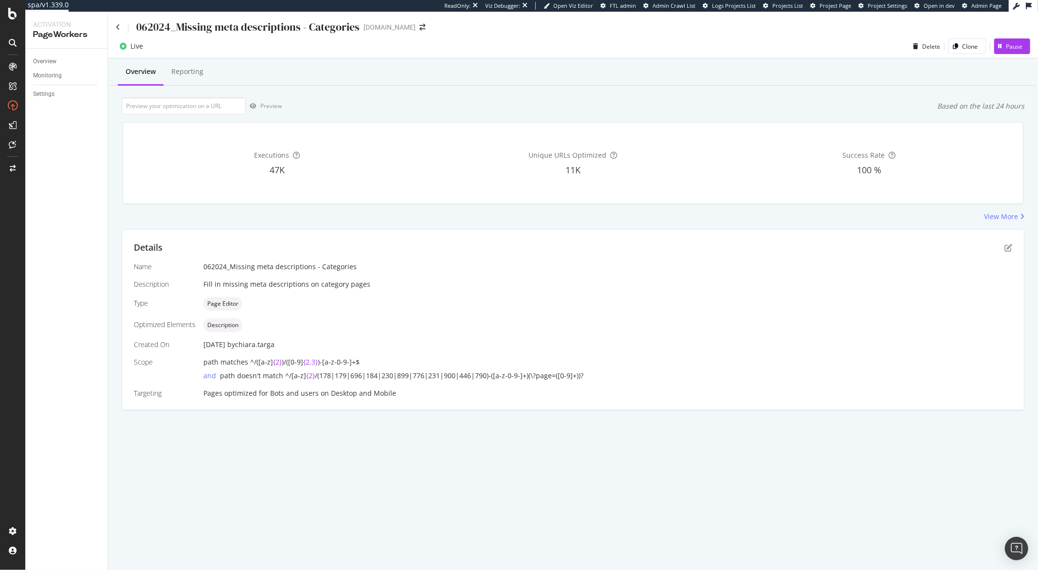
click at [194, 28] on div "062024_Missing meta descriptions - Categories" at bounding box center [247, 26] width 223 height 15
click at [118, 28] on icon at bounding box center [118, 27] width 4 height 7
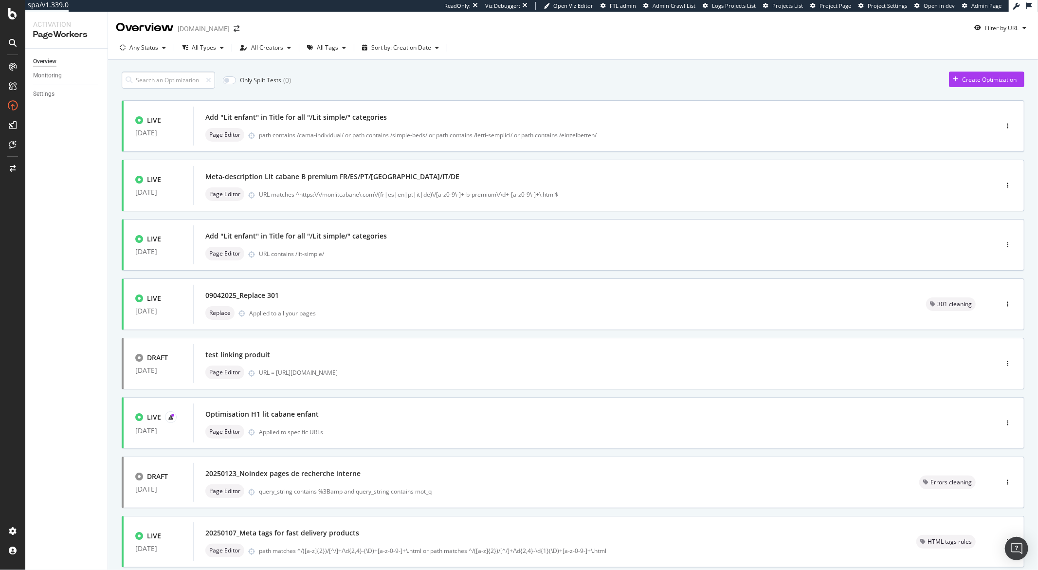
click at [163, 77] on input at bounding box center [168, 80] width 93 height 17
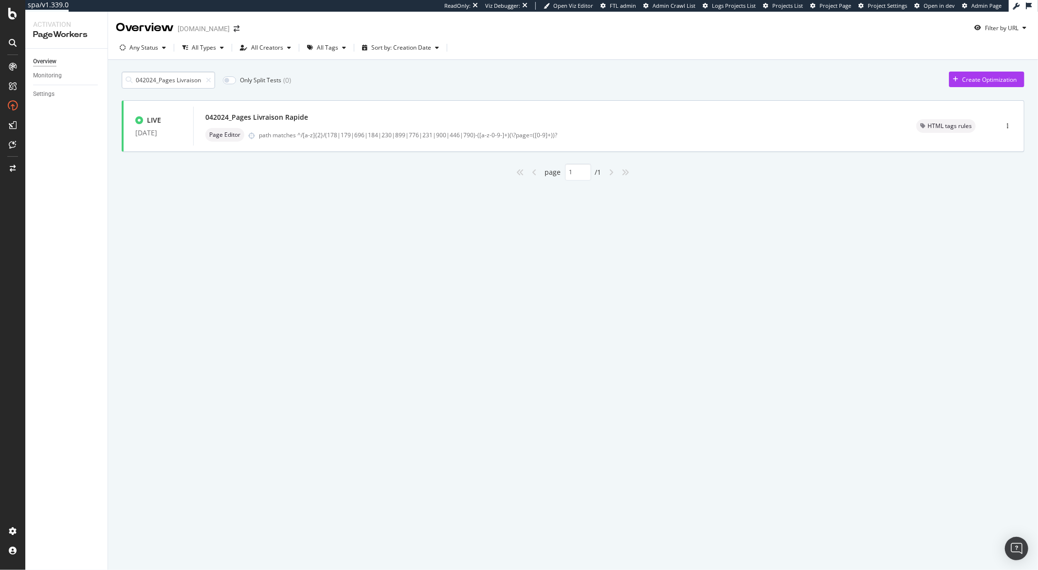
scroll to position [0, 17]
click at [262, 115] on div "042024_Pages Livraison Rapide" at bounding box center [256, 117] width 103 height 10
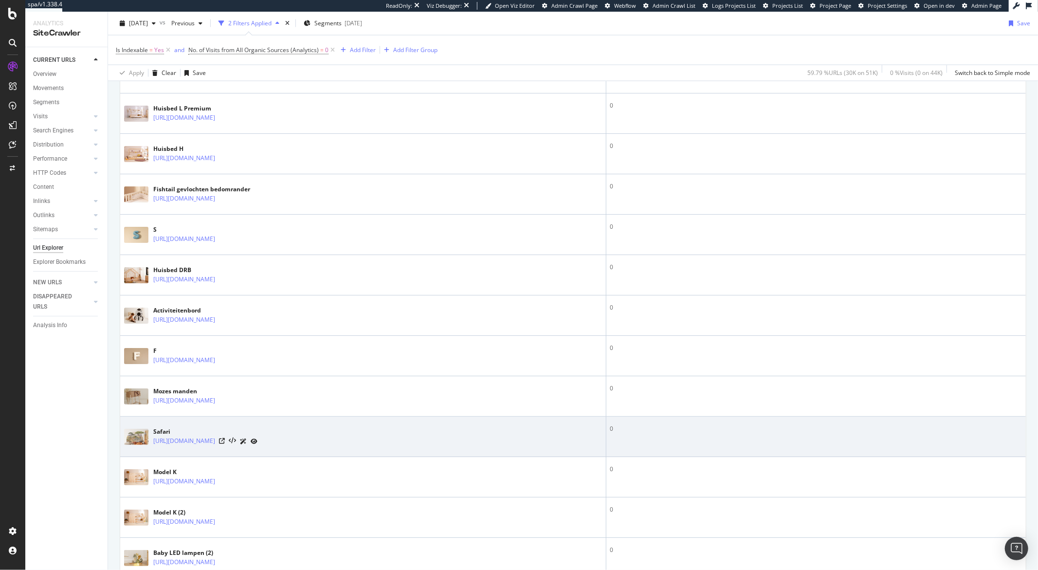
scroll to position [1481, 0]
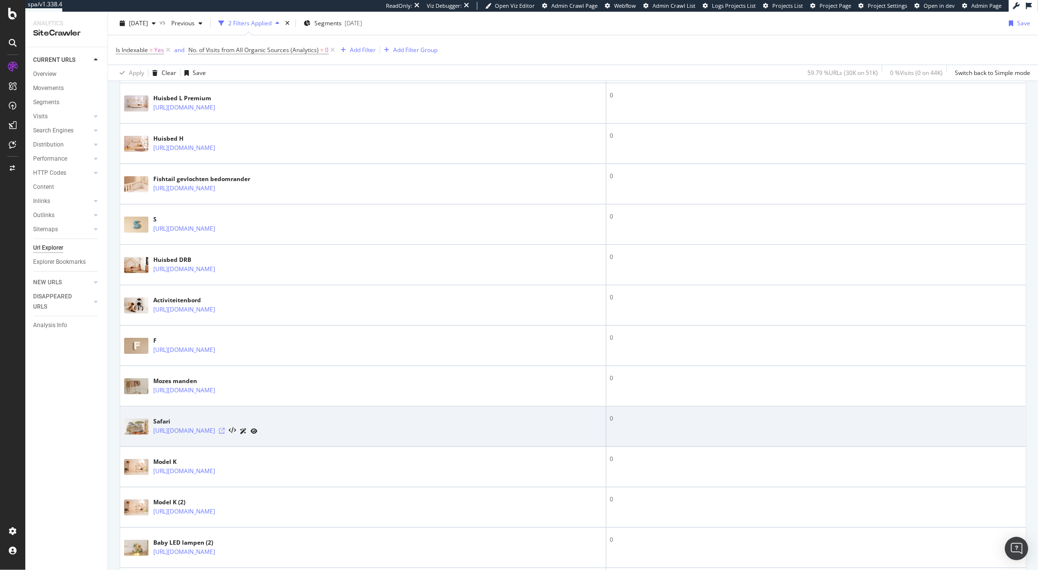
click at [225, 433] on icon at bounding box center [222, 431] width 6 height 6
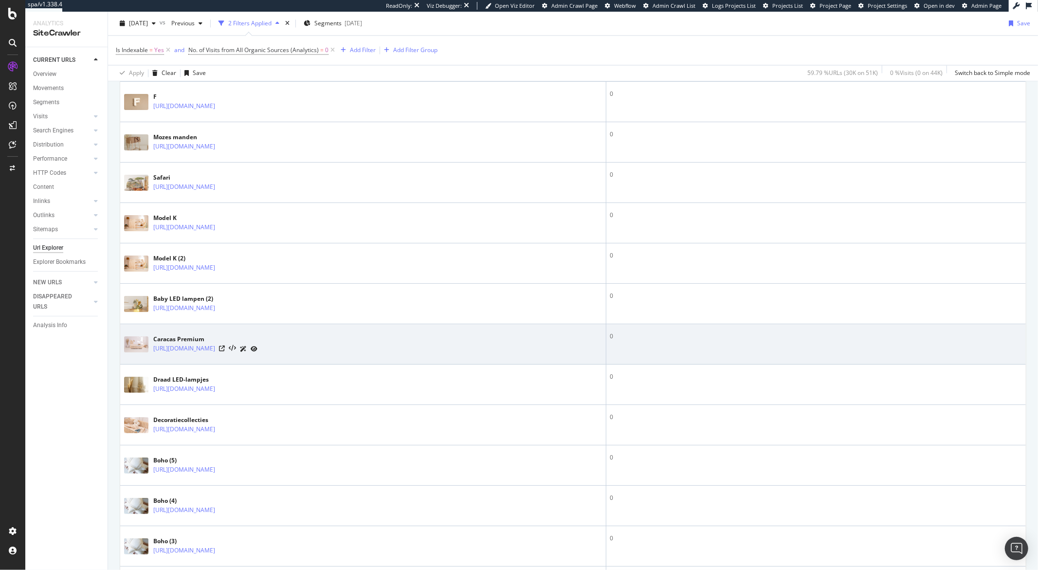
scroll to position [1902, 0]
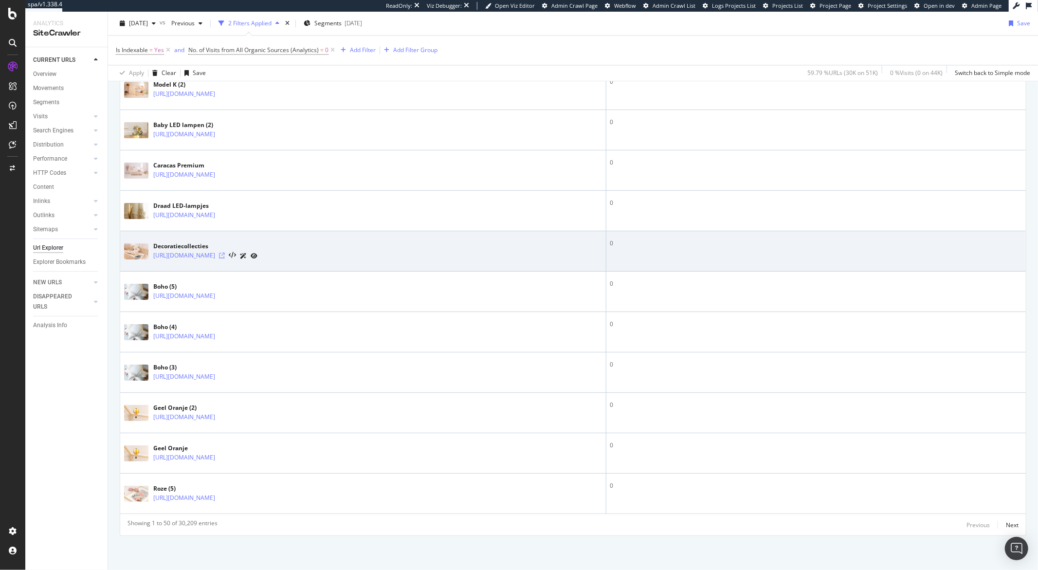
click at [225, 255] on icon at bounding box center [222, 255] width 6 height 6
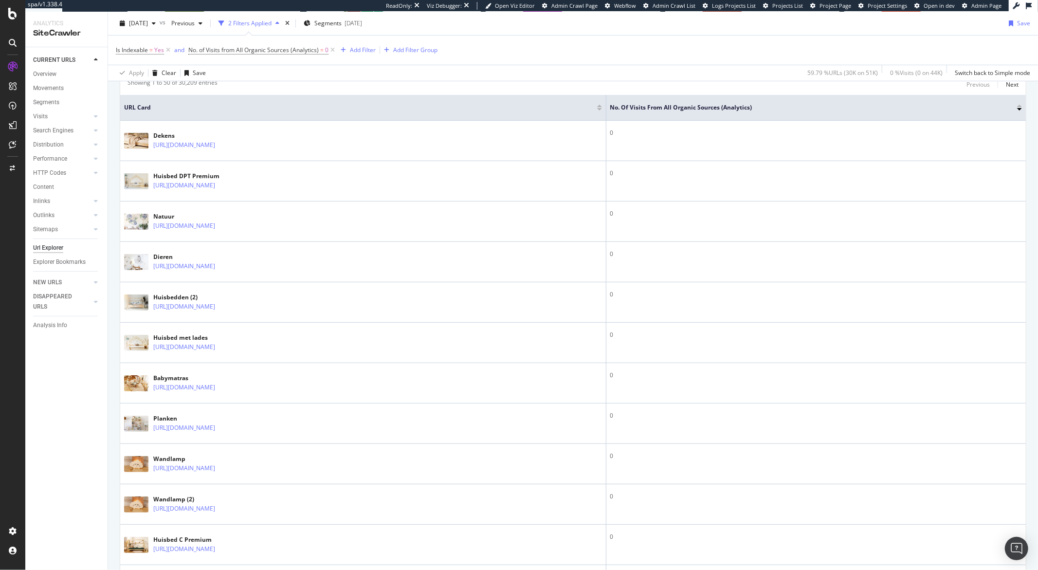
scroll to position [271, 0]
click at [365, 54] on div "Add Filter" at bounding box center [363, 50] width 26 height 8
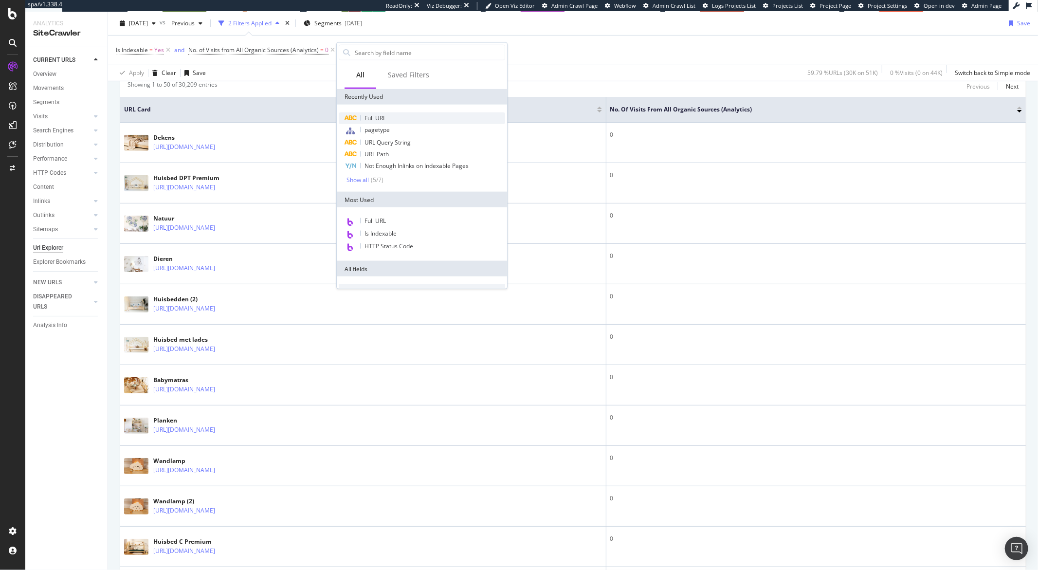
click at [369, 116] on span "Full URL" at bounding box center [374, 118] width 21 height 8
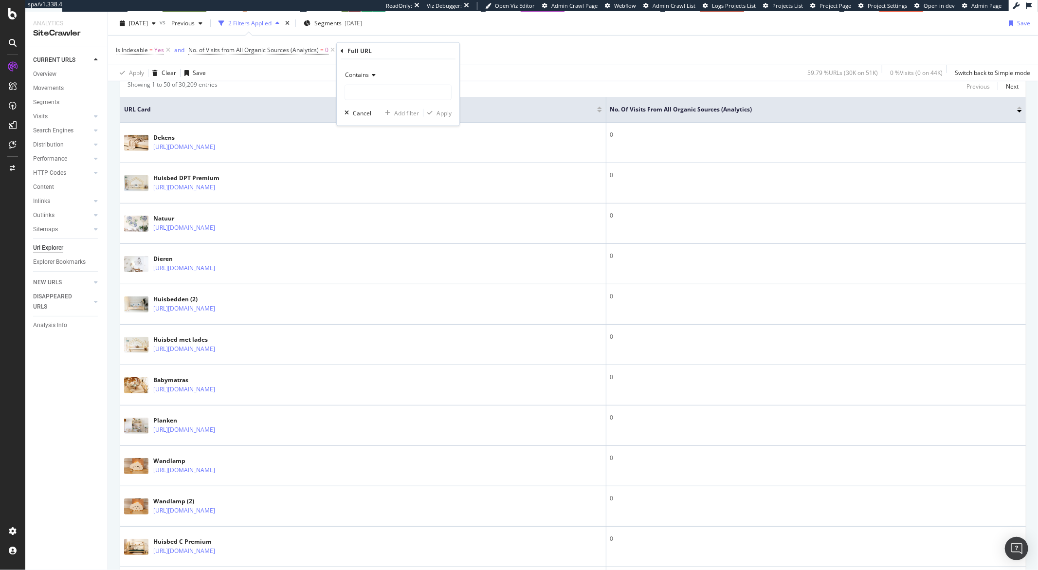
click at [360, 81] on div "Contains" at bounding box center [397, 75] width 107 height 16
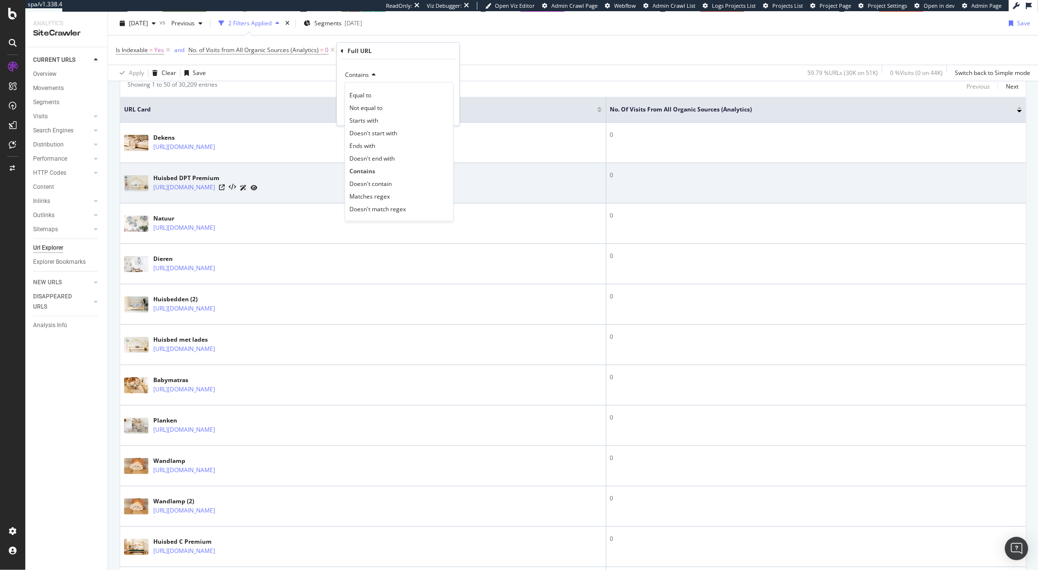
click at [372, 181] on span "Doesn't contain" at bounding box center [370, 183] width 42 height 8
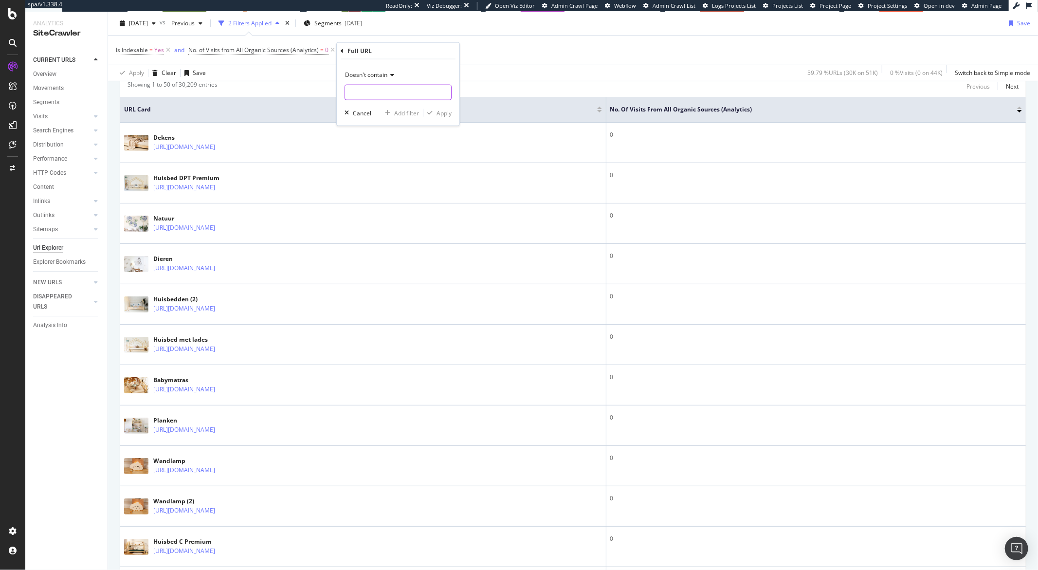
drag, startPoint x: 375, startPoint y: 89, endPoint x: 371, endPoint y: 82, distance: 7.4
click at [375, 89] on input "text" at bounding box center [398, 93] width 106 height 16
type input "?"
click at [443, 112] on div "Apply" at bounding box center [443, 112] width 15 height 8
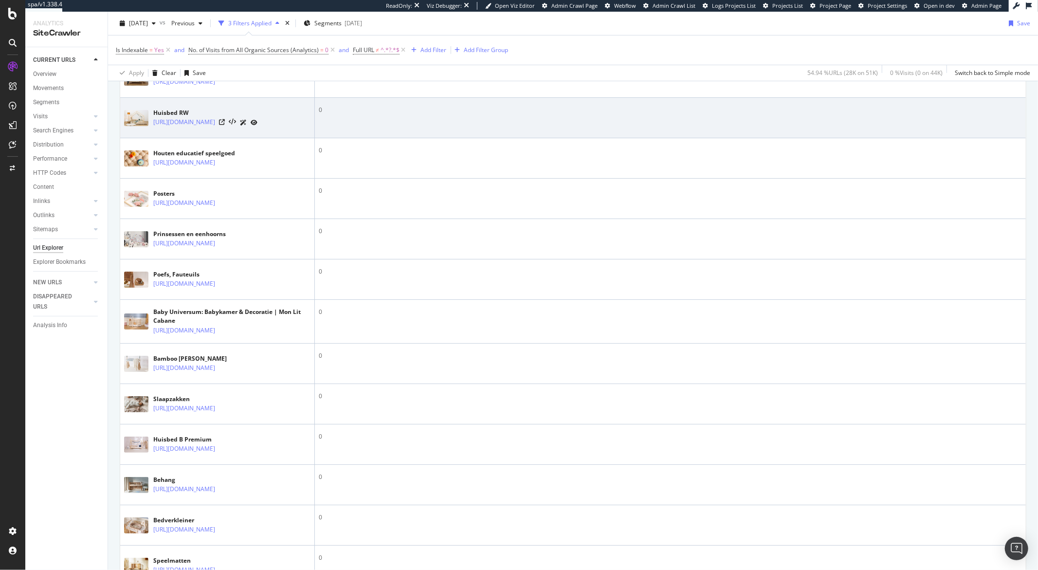
scroll to position [421, 0]
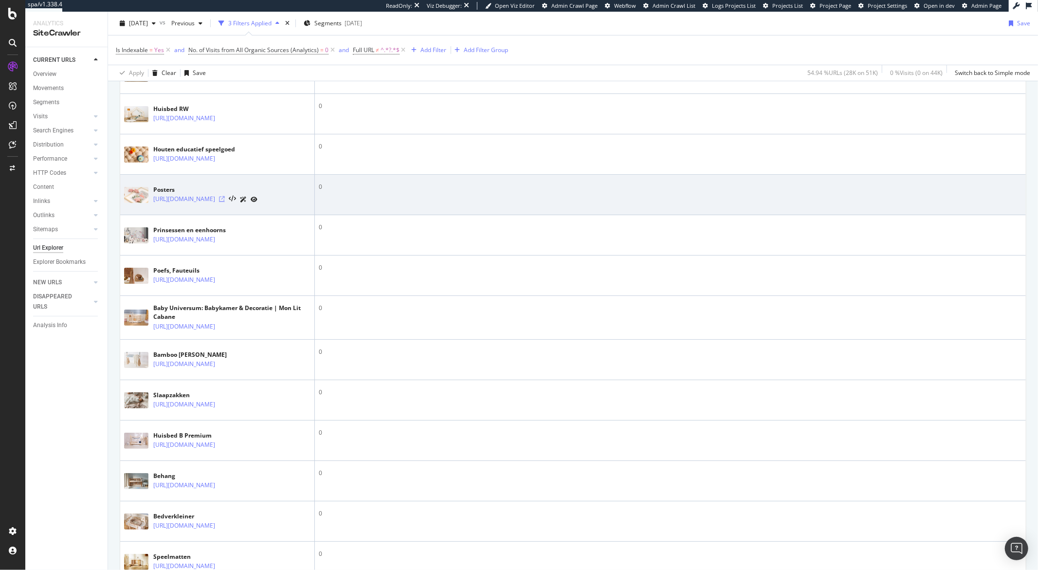
click at [225, 202] on icon at bounding box center [222, 199] width 6 height 6
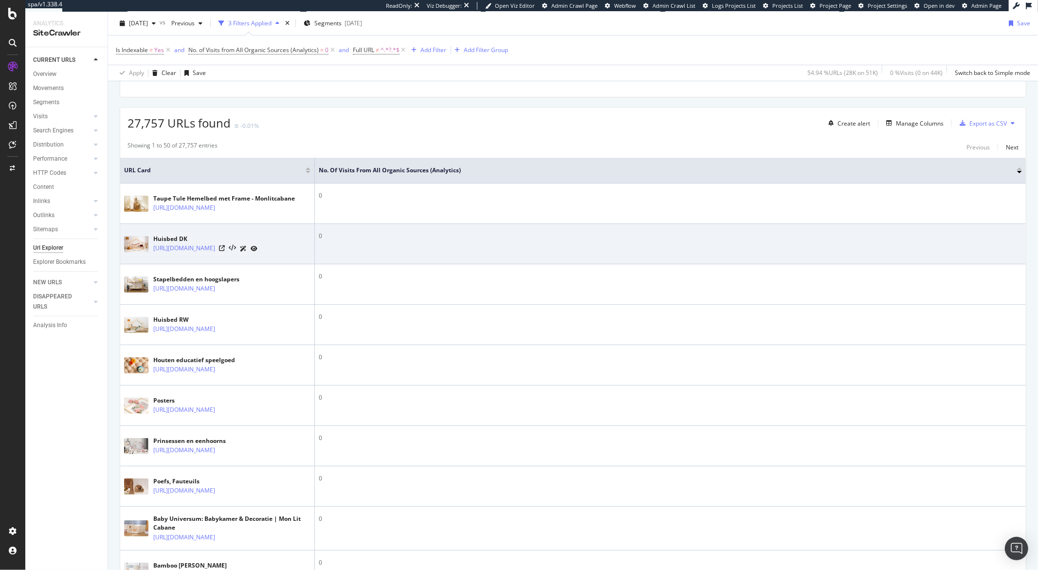
scroll to position [0, 0]
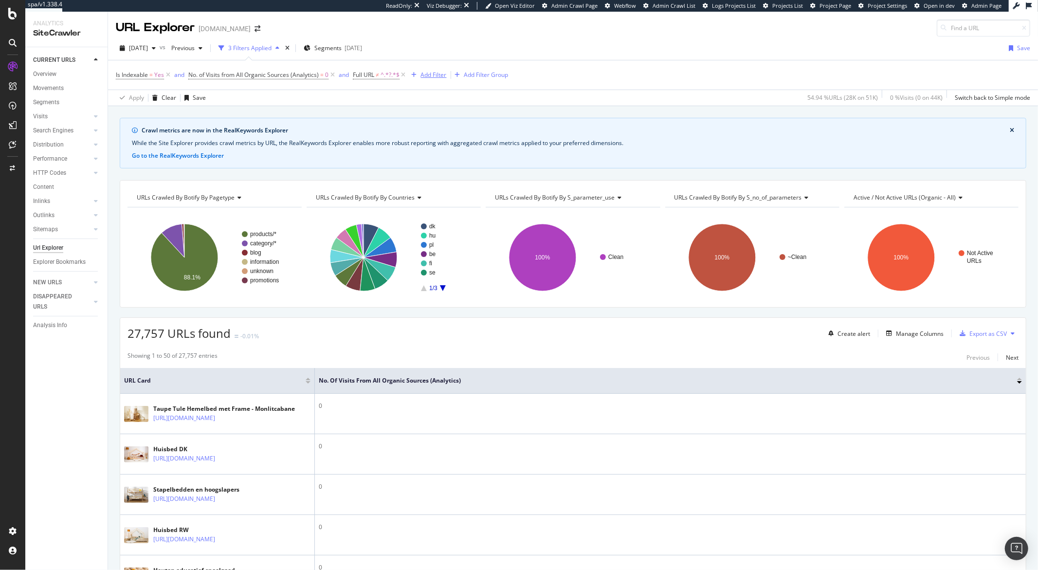
click at [427, 76] on div "Add Filter" at bounding box center [434, 75] width 26 height 8
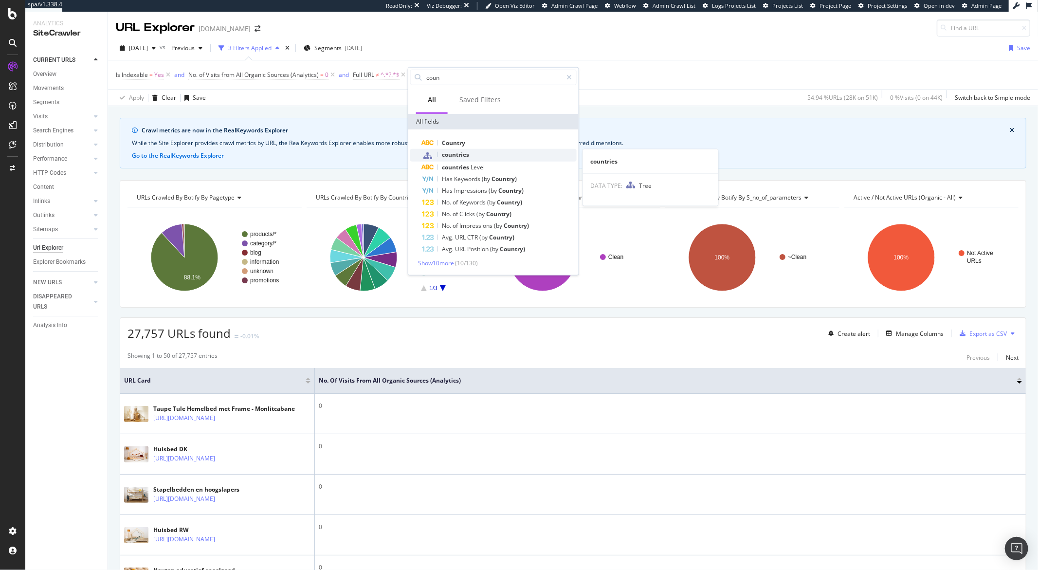
type input "coun"
click at [469, 158] on div "countries" at bounding box center [499, 155] width 155 height 13
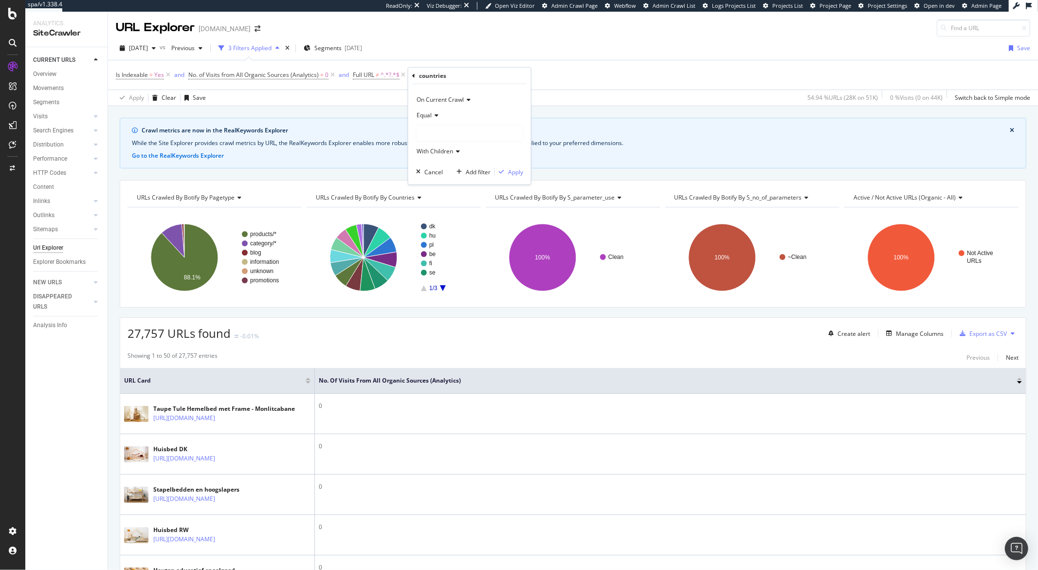
click at [441, 130] on div at bounding box center [469, 134] width 106 height 16
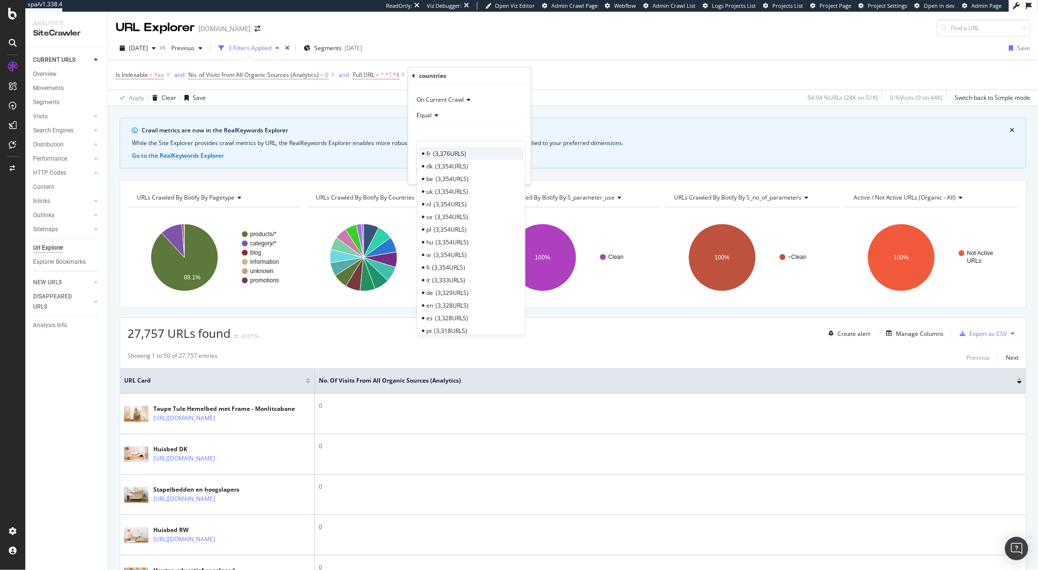
click at [442, 150] on span "3,376 URLS" at bounding box center [449, 153] width 33 height 8
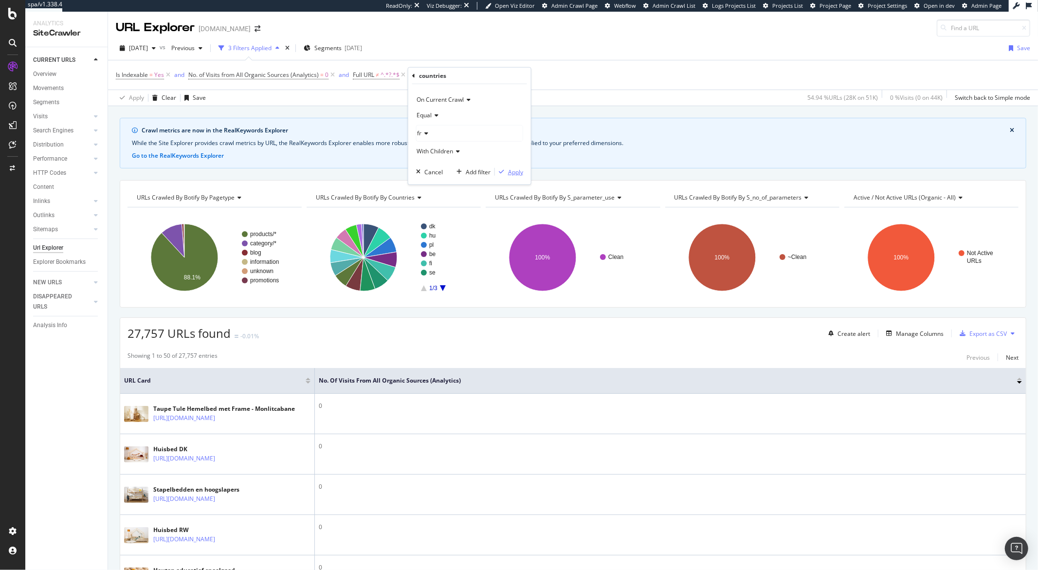
click at [508, 168] on div "Apply" at bounding box center [515, 171] width 15 height 8
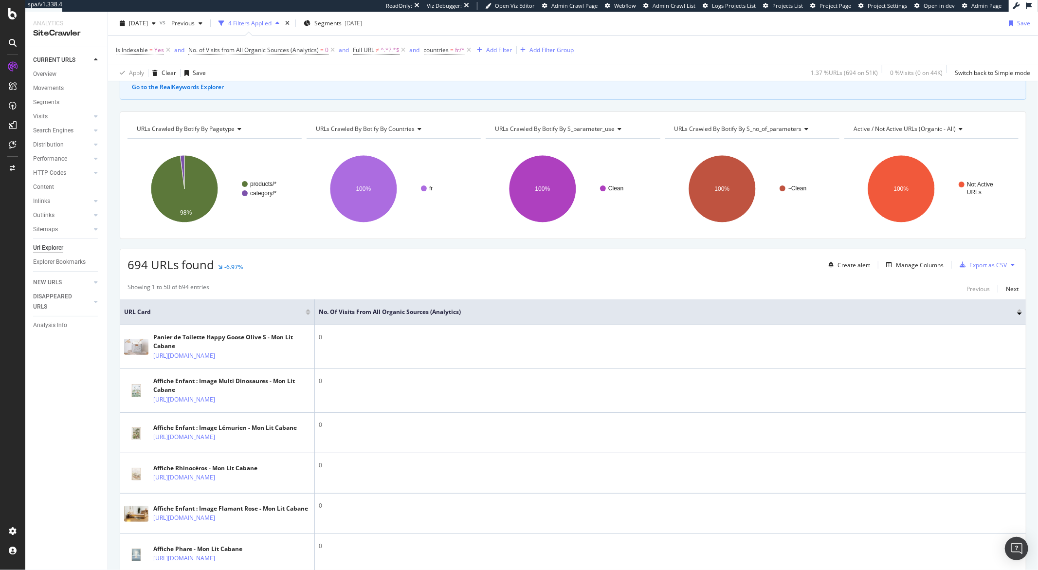
scroll to position [71, 0]
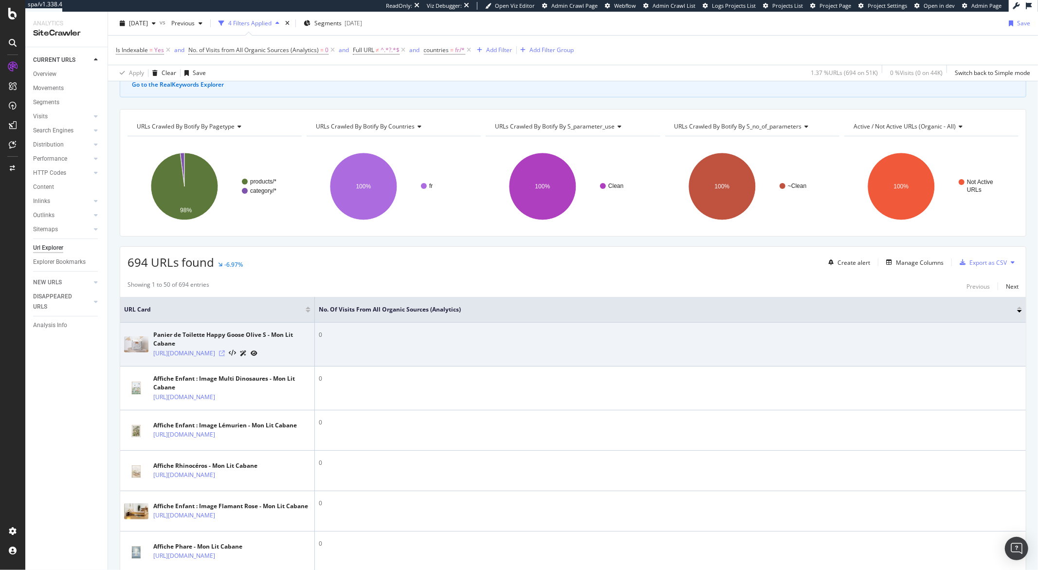
click at [225, 356] on icon at bounding box center [222, 353] width 6 height 6
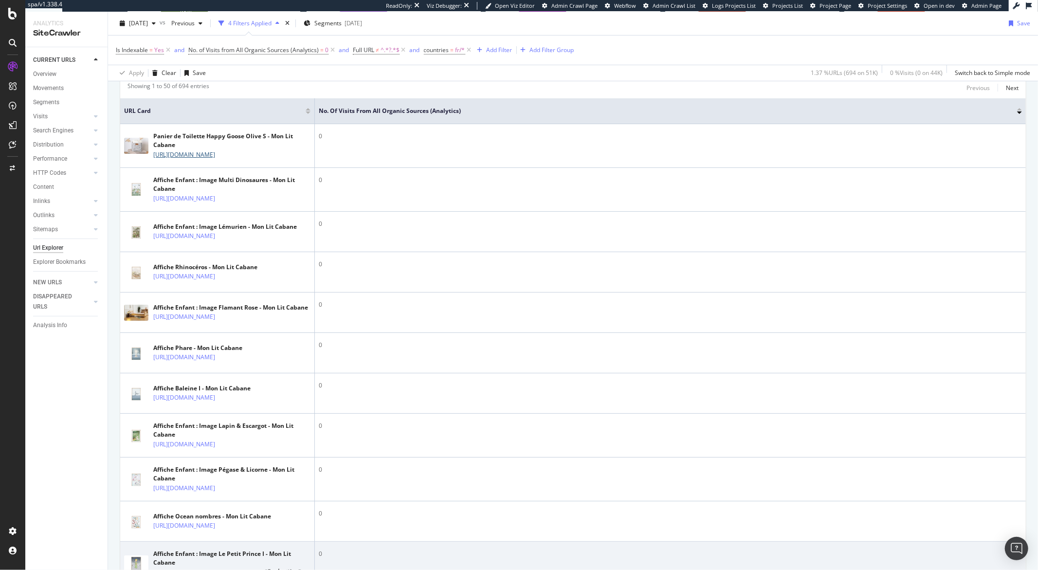
scroll to position [548, 0]
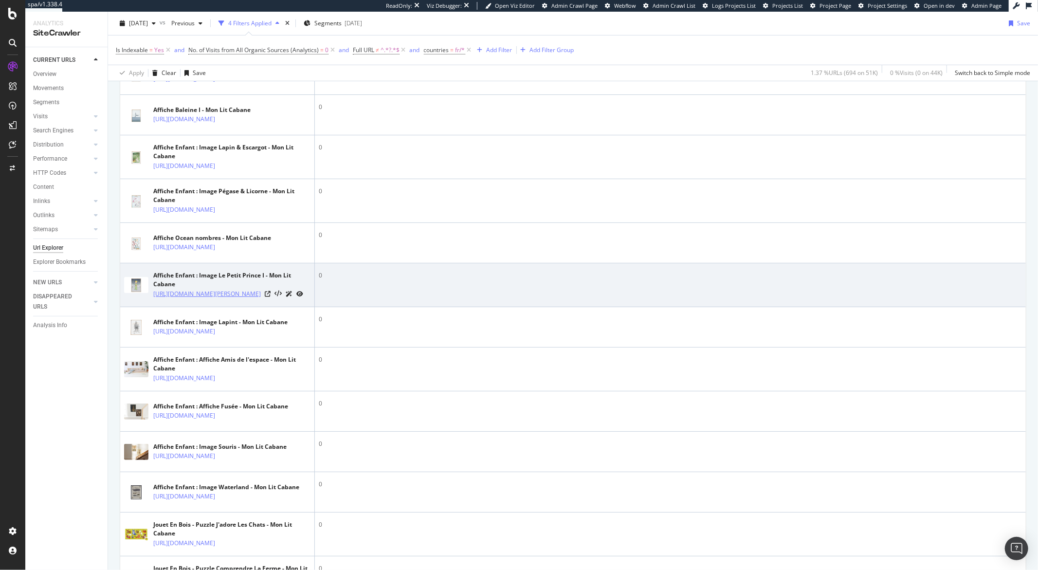
click at [231, 299] on link "https://monlitcabane.com/fr/affiches/7844-affiche-le-petit-prince-i.html" at bounding box center [207, 294] width 108 height 10
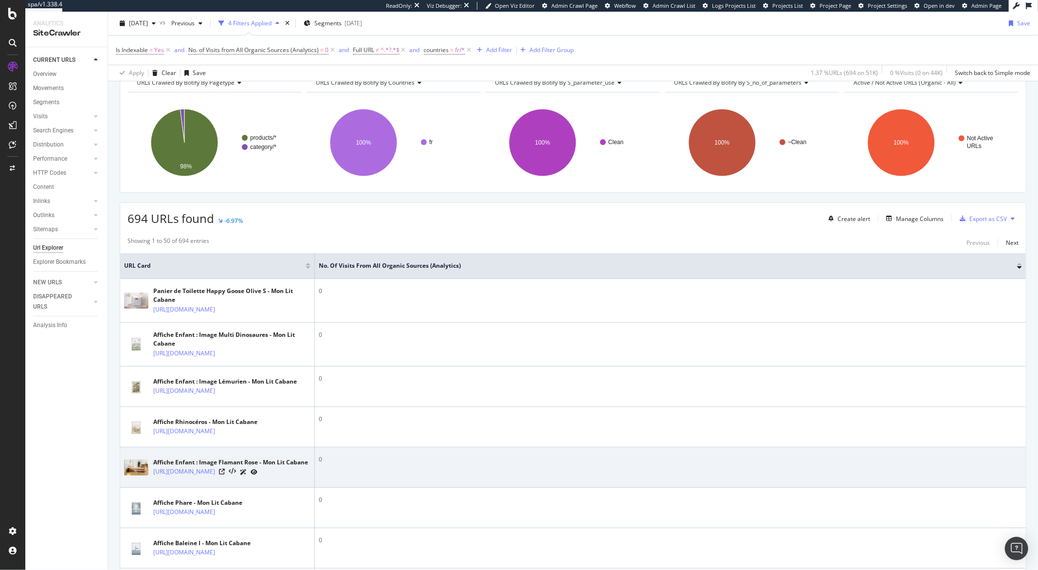
scroll to position [0, 0]
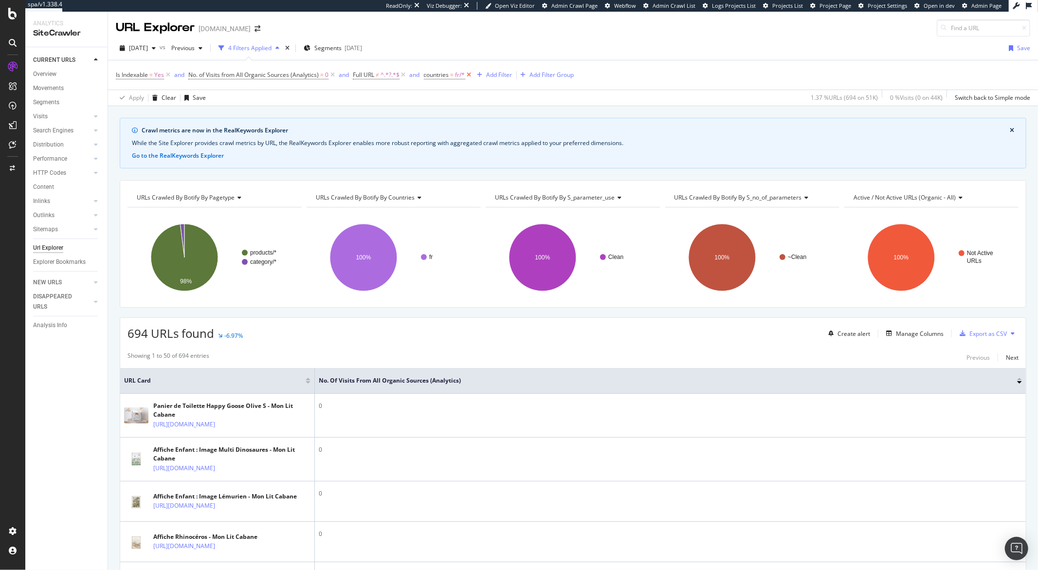
click at [470, 77] on icon at bounding box center [469, 75] width 8 height 10
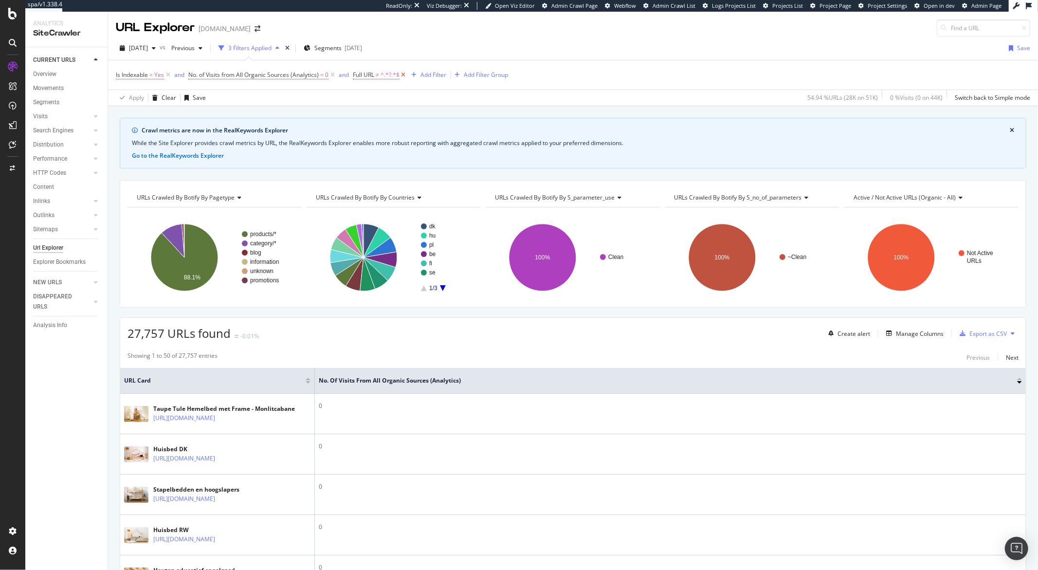
click at [402, 76] on icon at bounding box center [403, 75] width 8 height 10
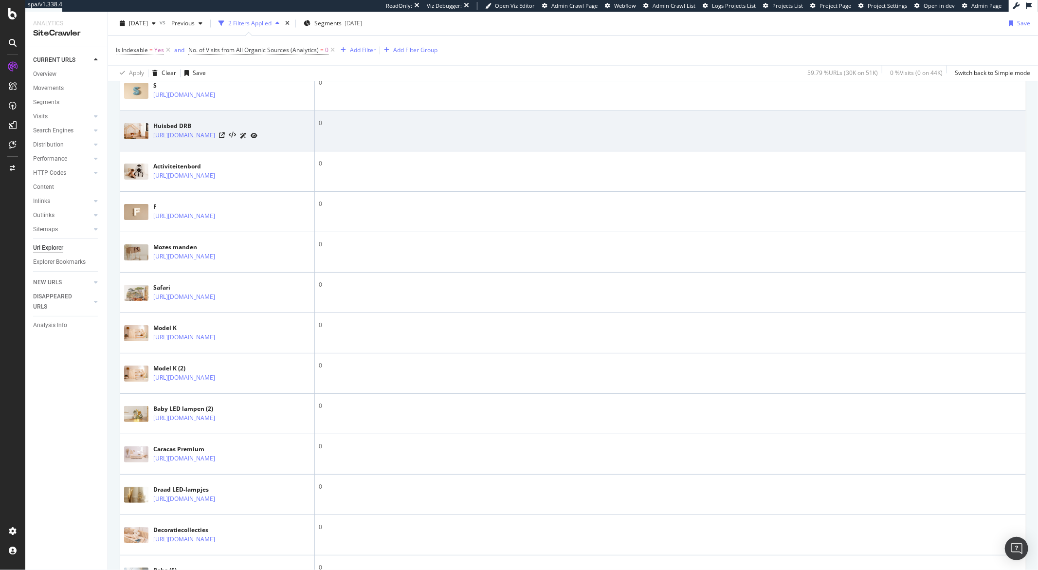
scroll to position [1648, 0]
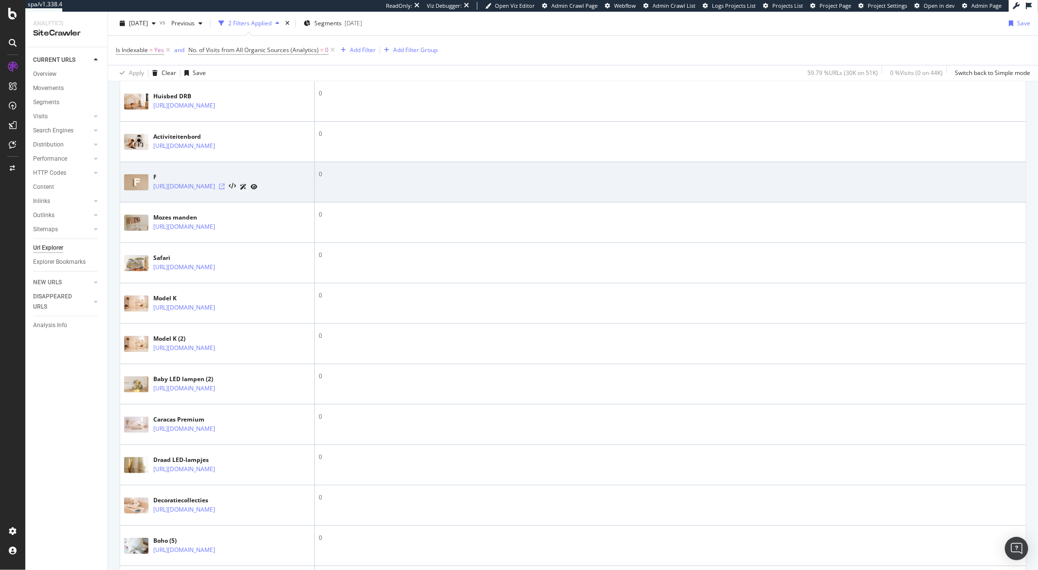
click at [225, 189] on icon at bounding box center [222, 186] width 6 height 6
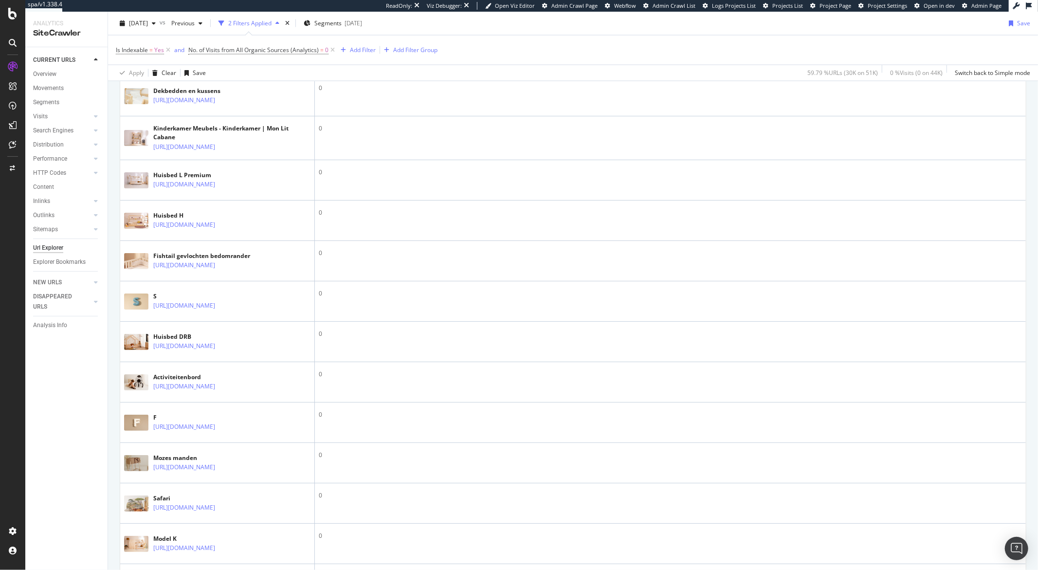
scroll to position [1141, 0]
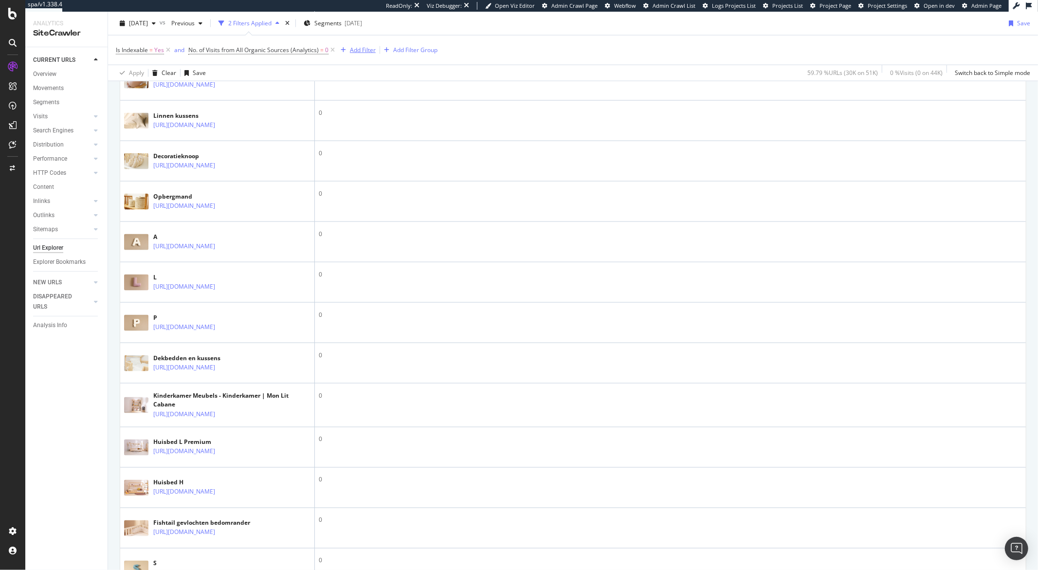
click at [355, 53] on div "Add Filter" at bounding box center [363, 50] width 26 height 8
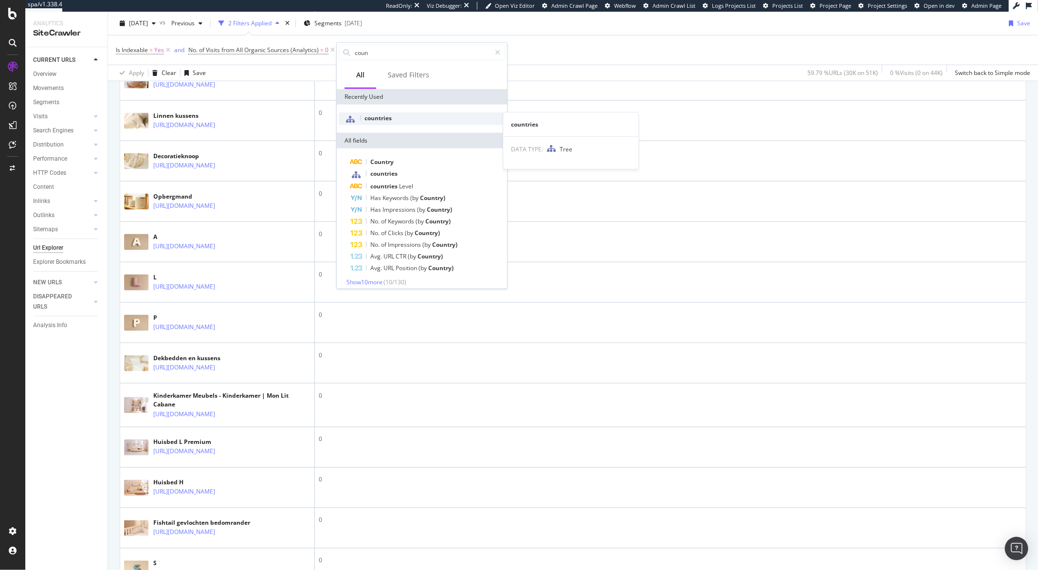
click at [375, 119] on span "countries" at bounding box center [377, 118] width 27 height 8
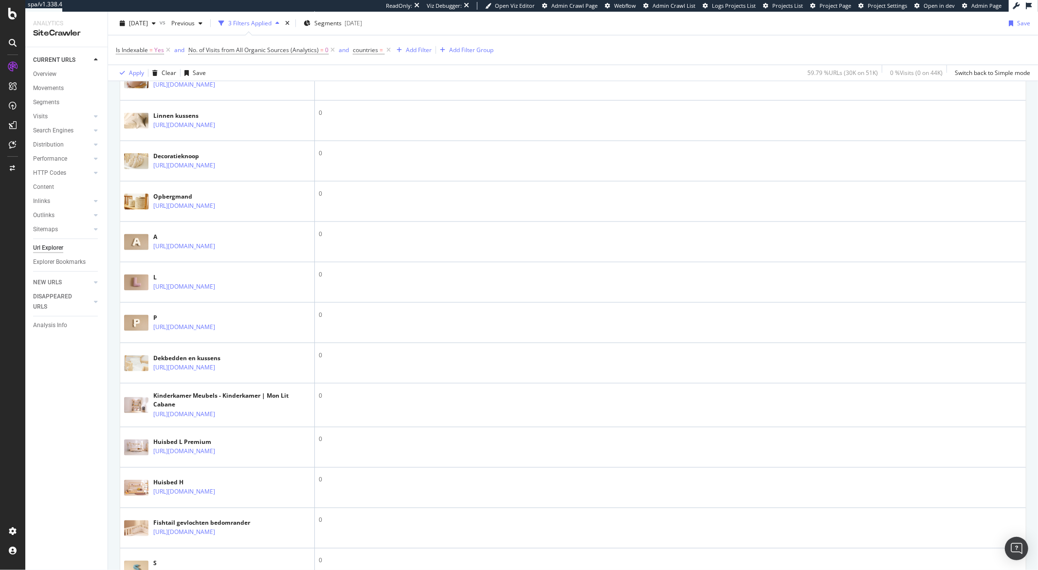
click at [472, 36] on div "Is Indexable = Yes and No. of Visits from All Organic Sources (Analytics) = 0 a…" at bounding box center [573, 50] width 914 height 29
click at [378, 50] on span "countries =" at bounding box center [369, 50] width 32 height 9
click at [359, 50] on icon at bounding box center [358, 49] width 3 height 6
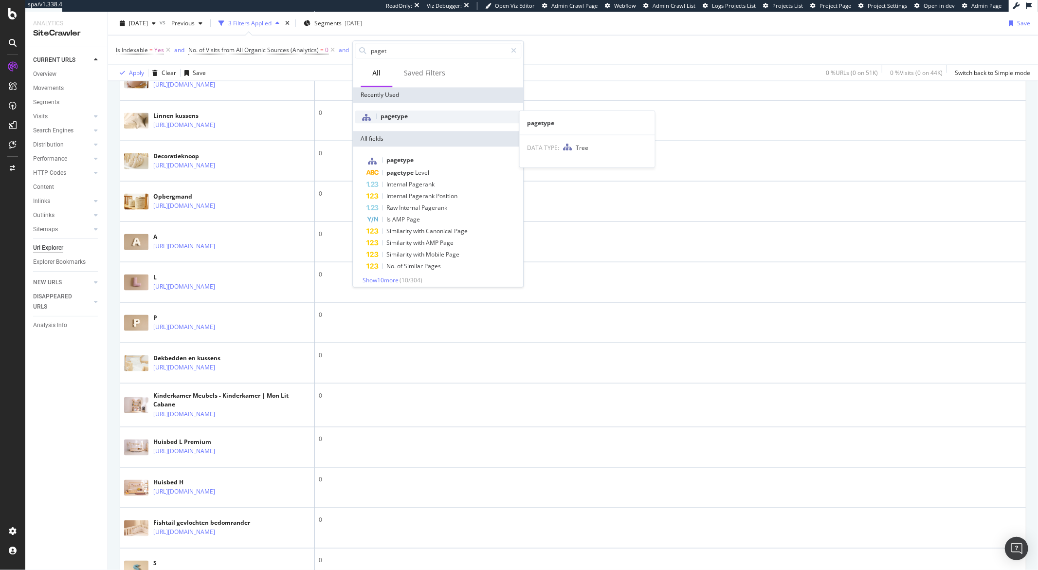
type input "paget"
click at [386, 114] on span "pagetype" at bounding box center [393, 116] width 27 height 8
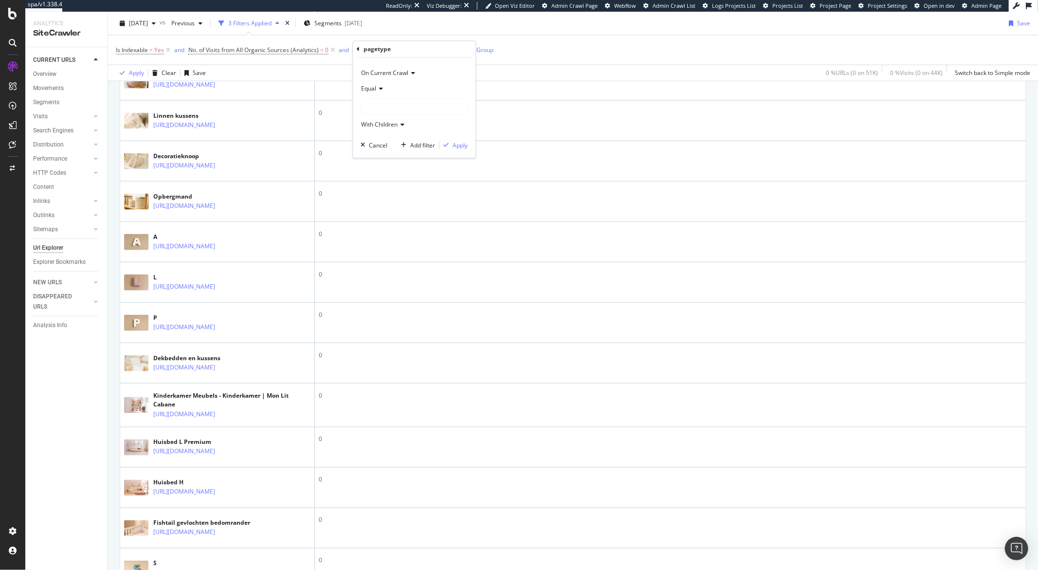
click at [522, 40] on div "Is Indexable = Yes and No. of Visits from All Organic Sources (Analytics) = 0 a…" at bounding box center [573, 50] width 914 height 29
click at [389, 51] on icon at bounding box center [388, 50] width 8 height 10
click at [374, 52] on div "Add Filter" at bounding box center [363, 50] width 26 height 8
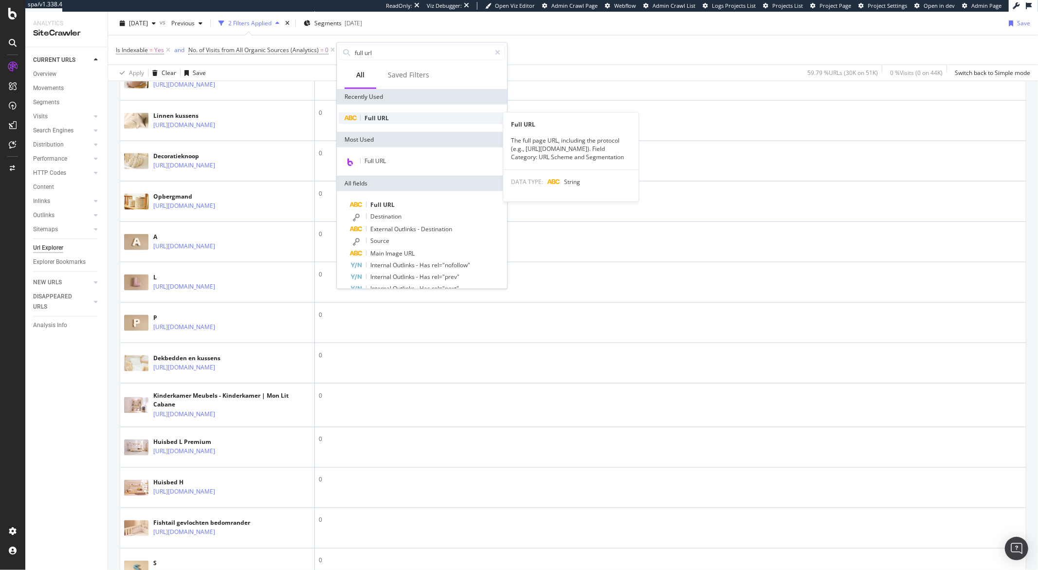
type input "full url"
click at [389, 118] on div "Full URL" at bounding box center [422, 118] width 166 height 12
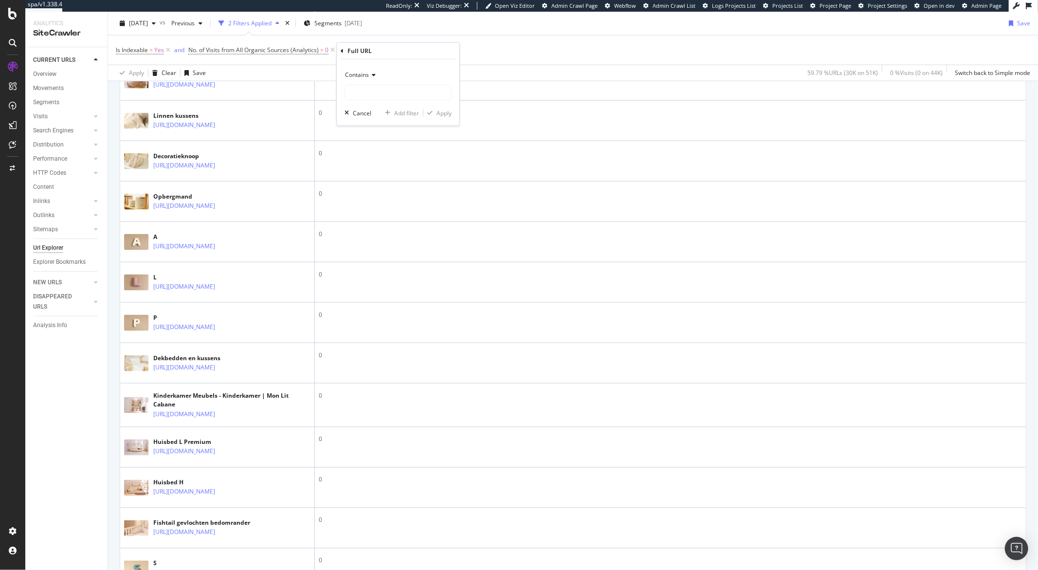
click at [367, 78] on span "Contains" at bounding box center [357, 75] width 24 height 8
click at [386, 183] on span "Doesn't contain" at bounding box center [370, 183] width 42 height 8
click at [367, 91] on input "text" at bounding box center [398, 93] width 106 height 16
type input "?"
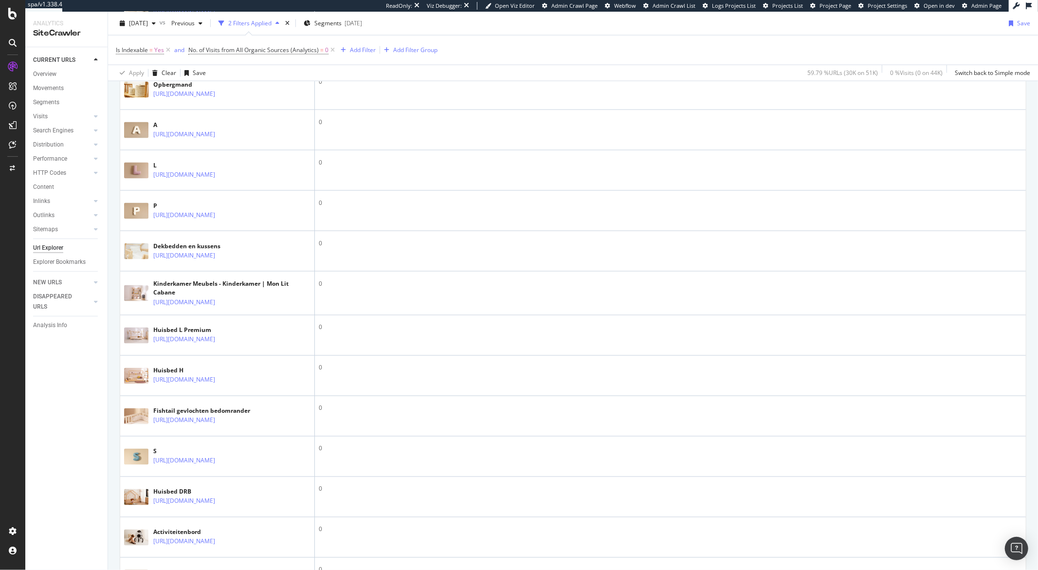
scroll to position [1250, 0]
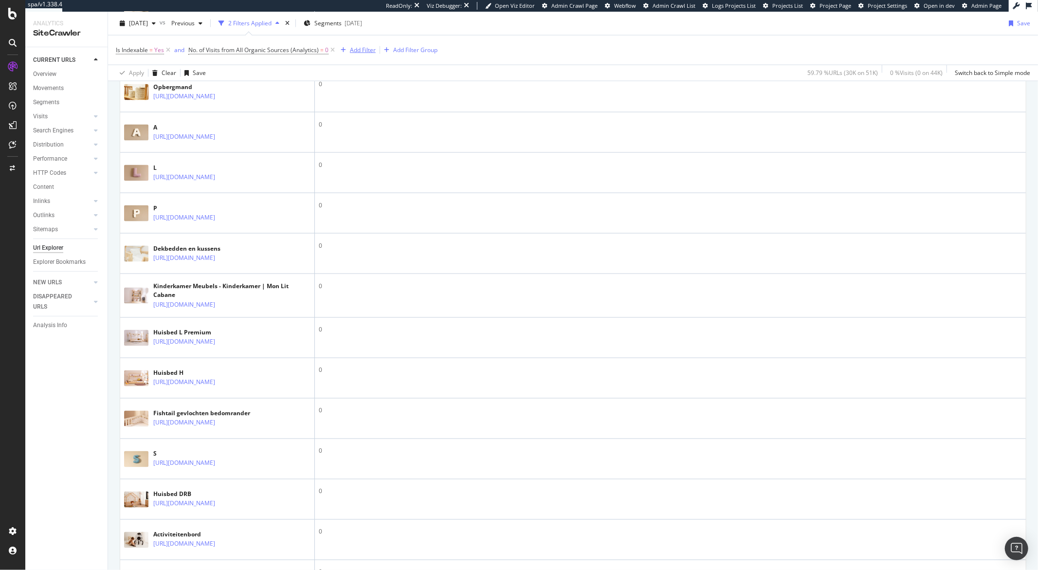
click at [360, 53] on div "Add Filter" at bounding box center [363, 50] width 26 height 8
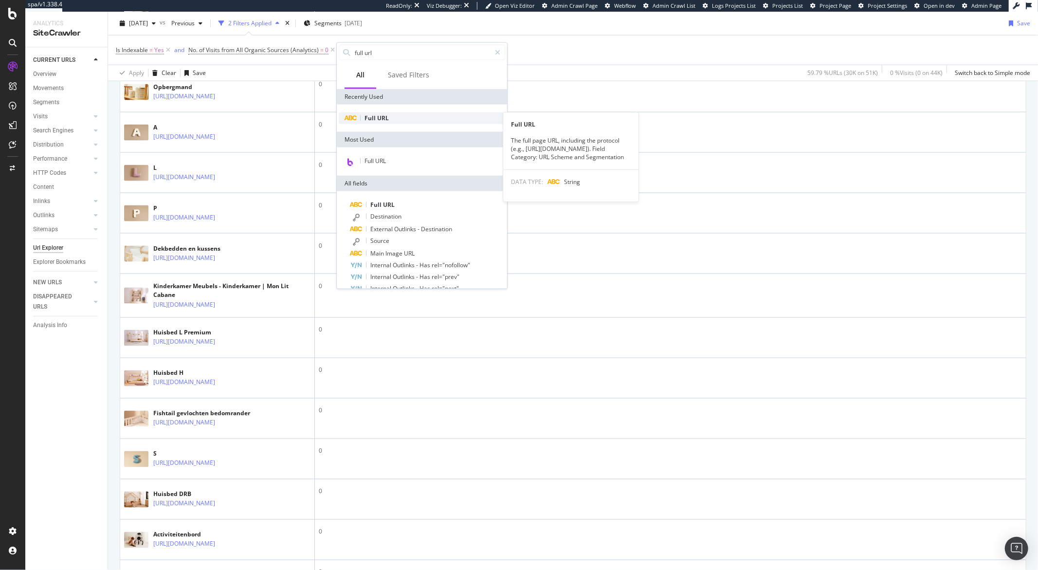
click at [365, 118] on span "Full" at bounding box center [370, 118] width 13 height 8
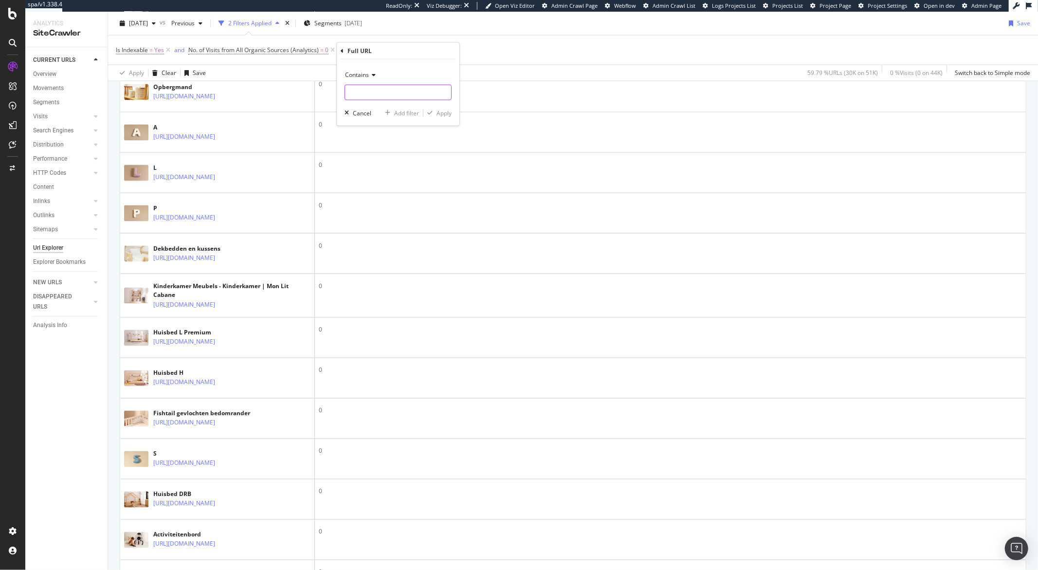
click at [358, 96] on input "text" at bounding box center [398, 93] width 106 height 16
click at [358, 84] on div "Contains" at bounding box center [397, 83] width 107 height 33
click at [358, 79] on div "Contains" at bounding box center [397, 75] width 107 height 16
click at [373, 181] on span "Doesn't contain" at bounding box center [370, 183] width 42 height 8
click at [368, 98] on input "text" at bounding box center [398, 93] width 106 height 16
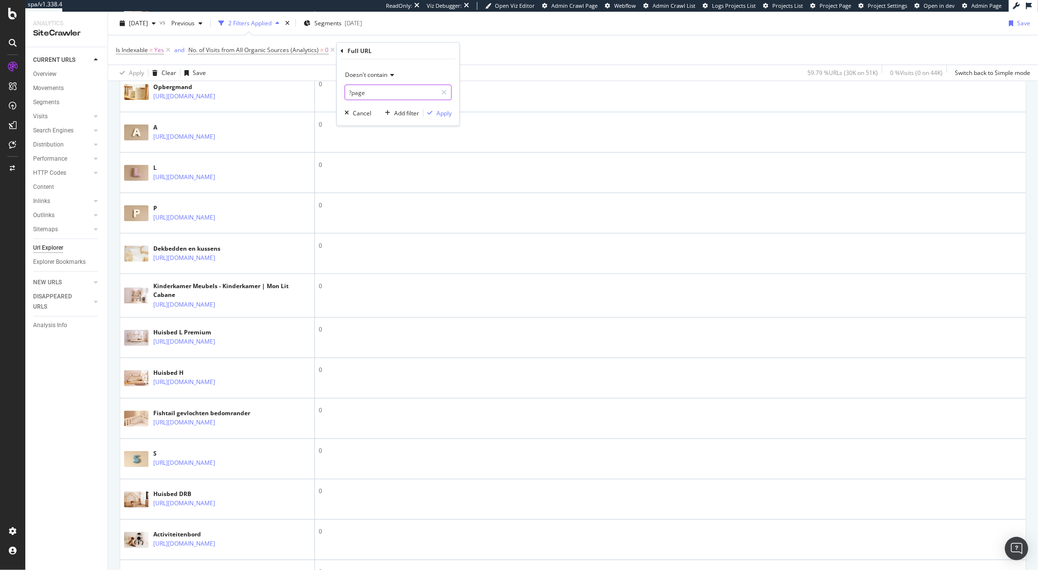
type input "?page"
click at [438, 113] on div "Apply" at bounding box center [443, 112] width 15 height 8
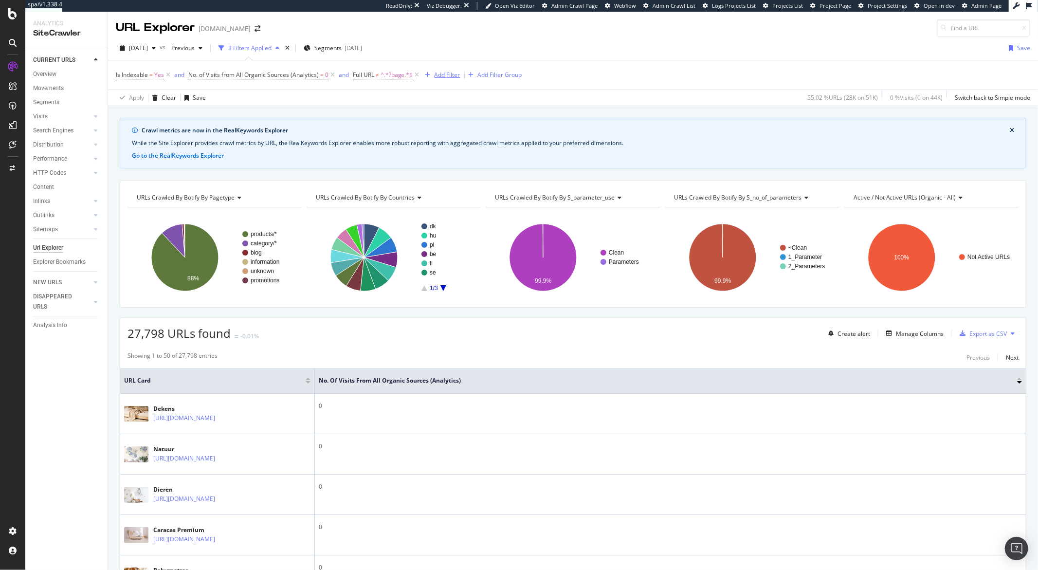
click at [437, 75] on div "Add Filter" at bounding box center [447, 75] width 26 height 8
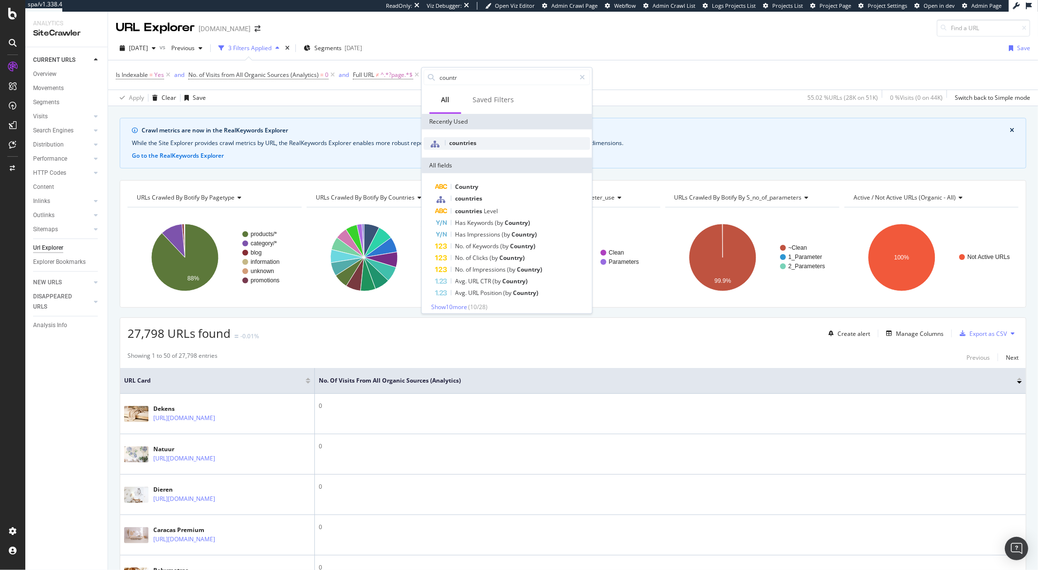
type input "countr"
click at [476, 139] on span "countries" at bounding box center [463, 143] width 27 height 8
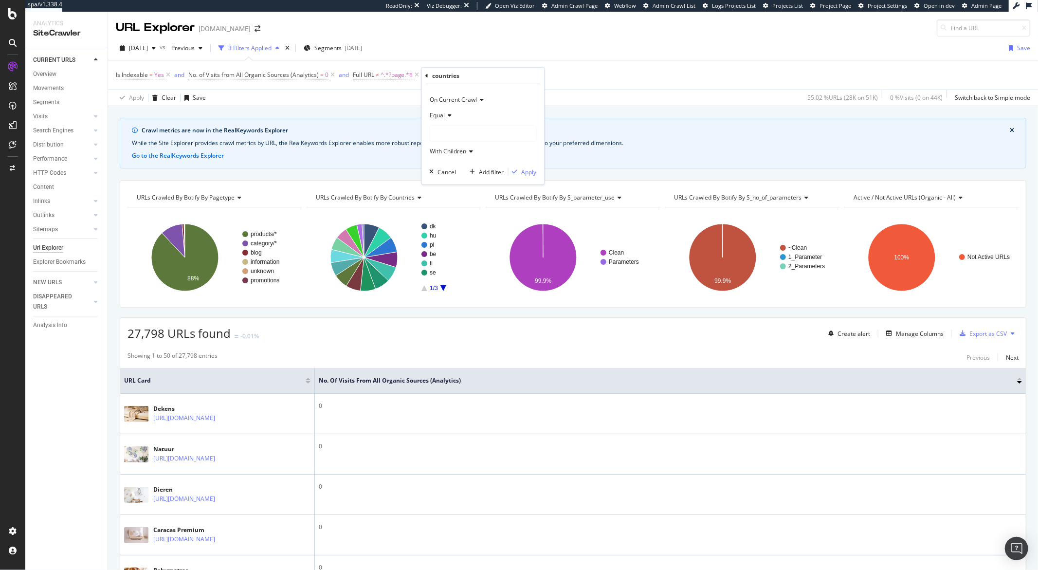
click at [464, 129] on div at bounding box center [483, 134] width 106 height 16
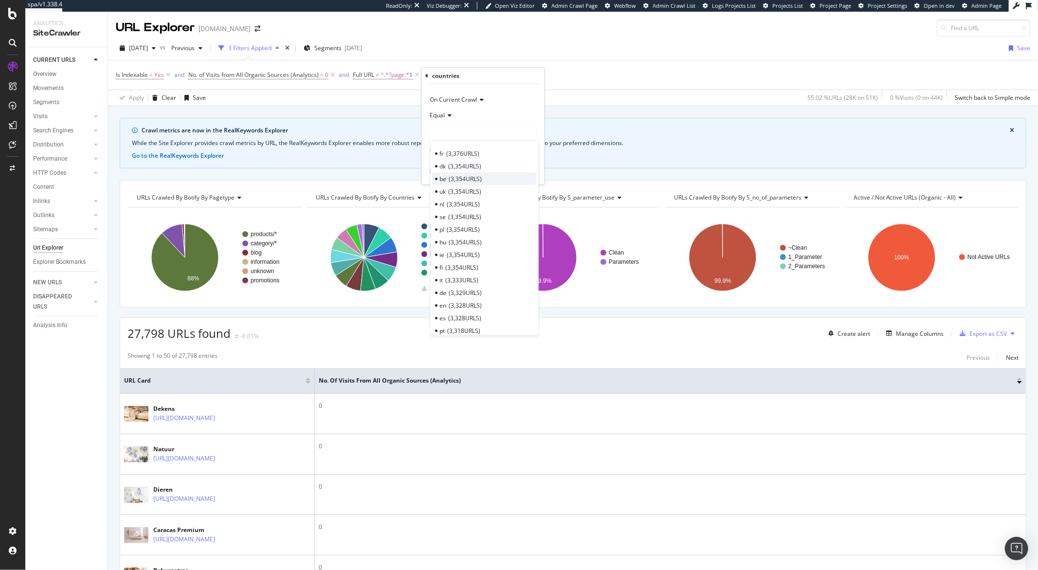
click at [465, 178] on span "3,354 URLS" at bounding box center [465, 178] width 33 height 8
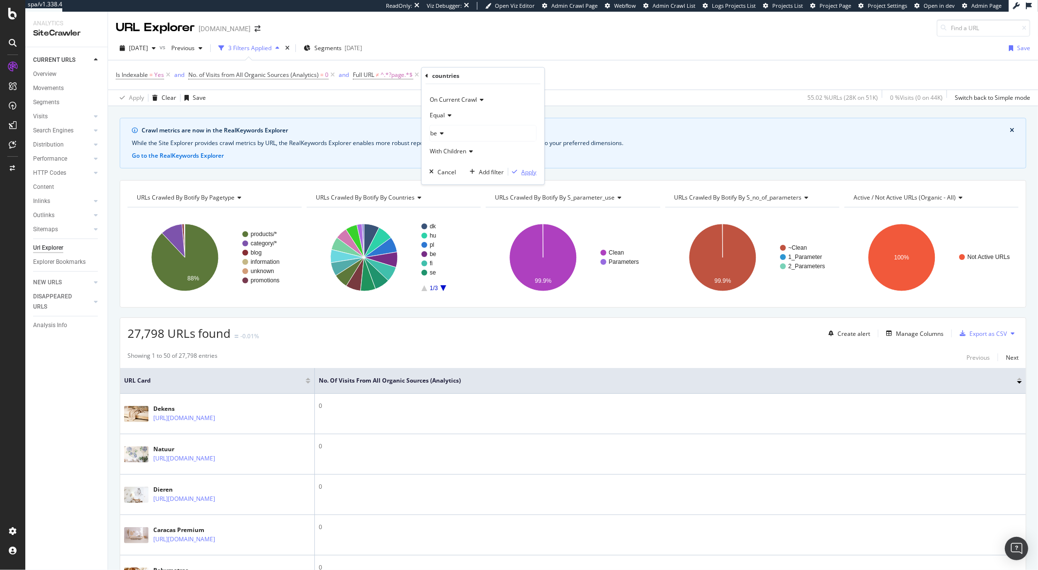
click at [520, 174] on div "button" at bounding box center [514, 172] width 13 height 6
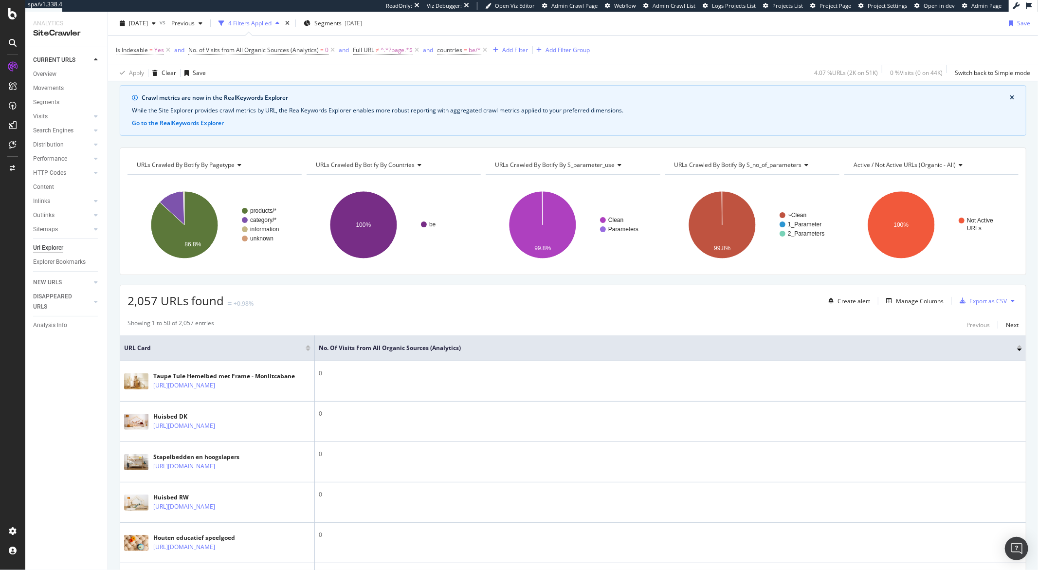
scroll to position [84, 0]
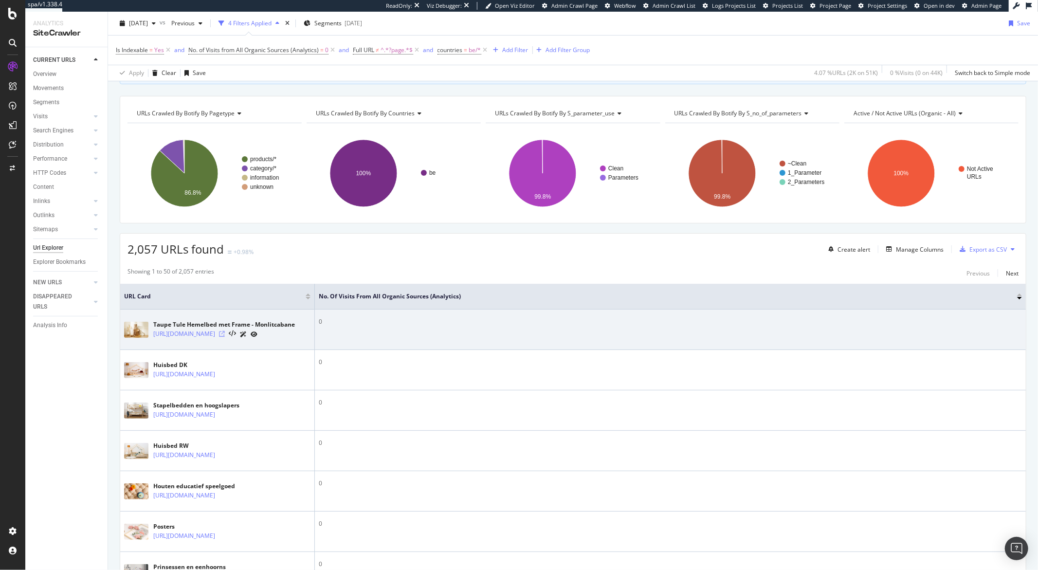
click at [225, 337] on icon at bounding box center [222, 334] width 6 height 6
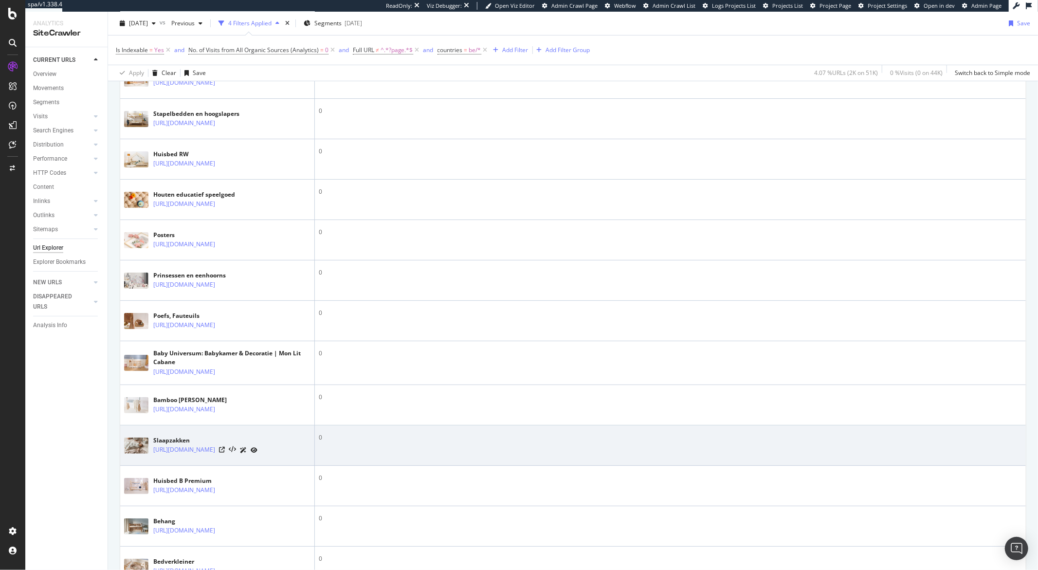
scroll to position [674, 0]
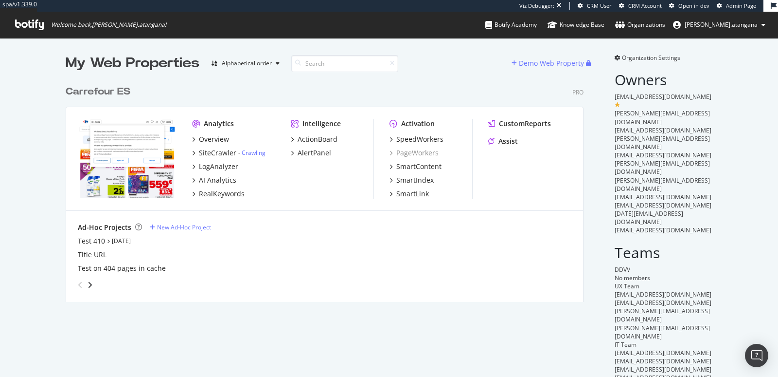
scroll to position [220, 518]
click at [204, 154] on div "SiteCrawler" at bounding box center [217, 153] width 37 height 10
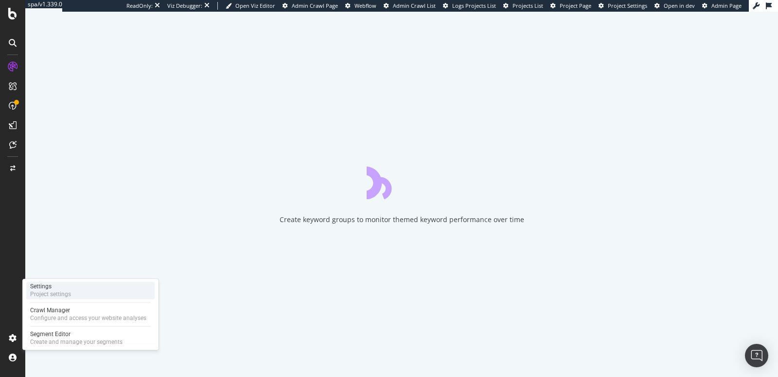
click at [60, 295] on div "Project settings" at bounding box center [50, 294] width 41 height 8
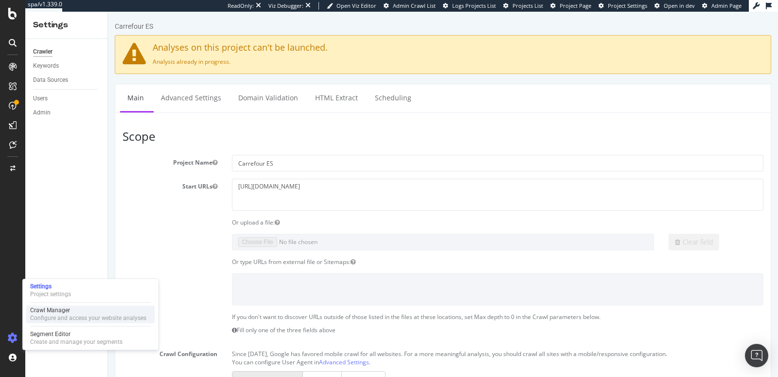
click at [78, 308] on div "Crawl Manager" at bounding box center [88, 310] width 116 height 8
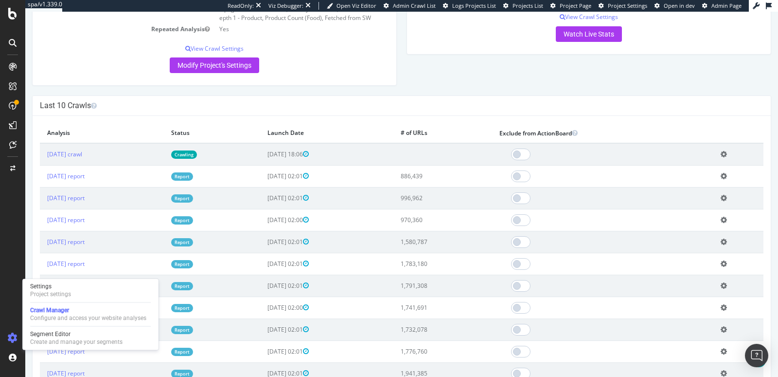
scroll to position [114, 0]
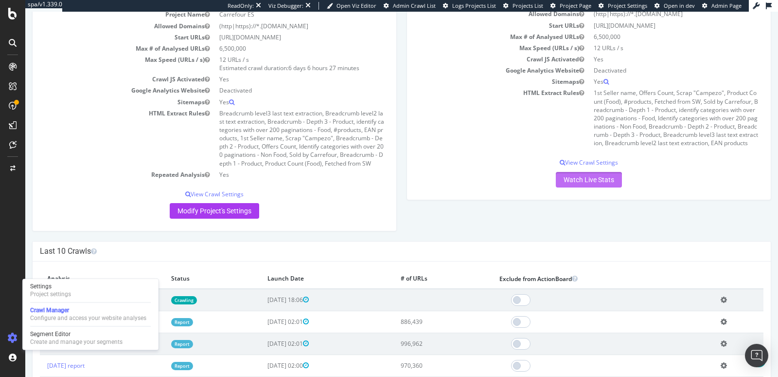
click at [567, 187] on link "Watch Live Stats" at bounding box center [589, 180] width 66 height 16
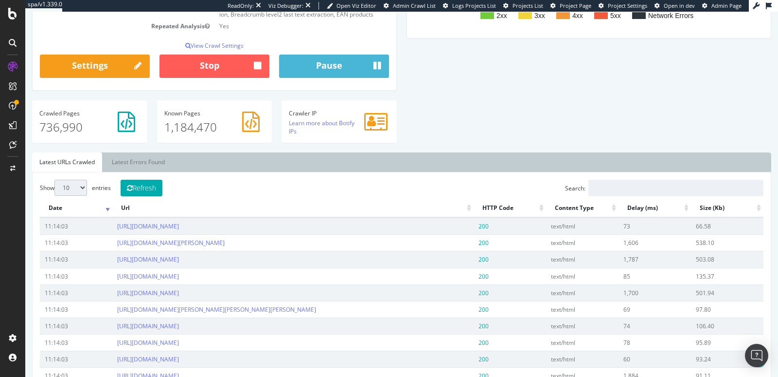
scroll to position [52, 0]
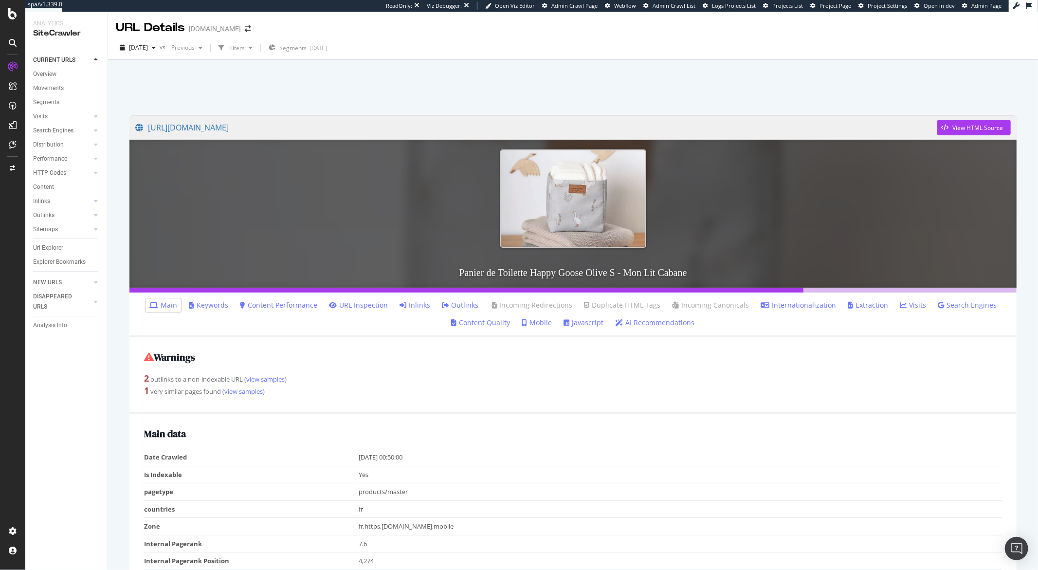
click at [416, 303] on link "Inlinks" at bounding box center [414, 305] width 31 height 10
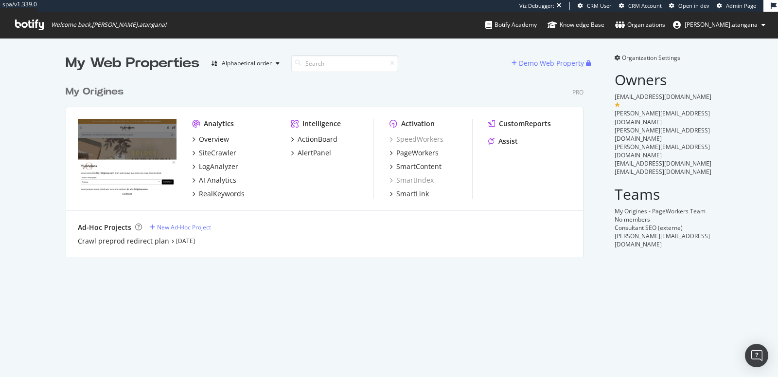
scroll to position [176, 518]
click at [220, 191] on div "RealKeywords" at bounding box center [222, 194] width 46 height 10
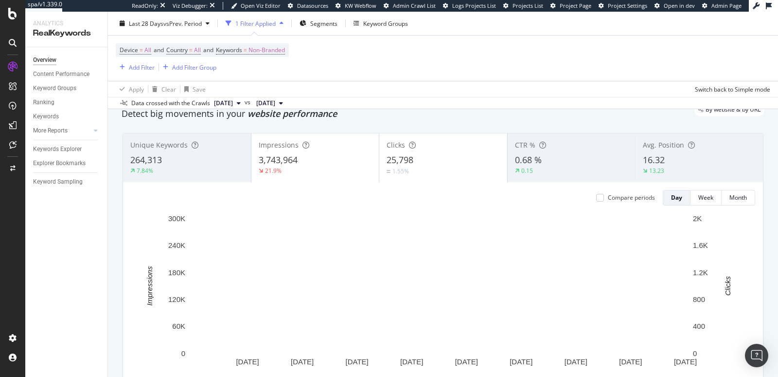
scroll to position [39, 0]
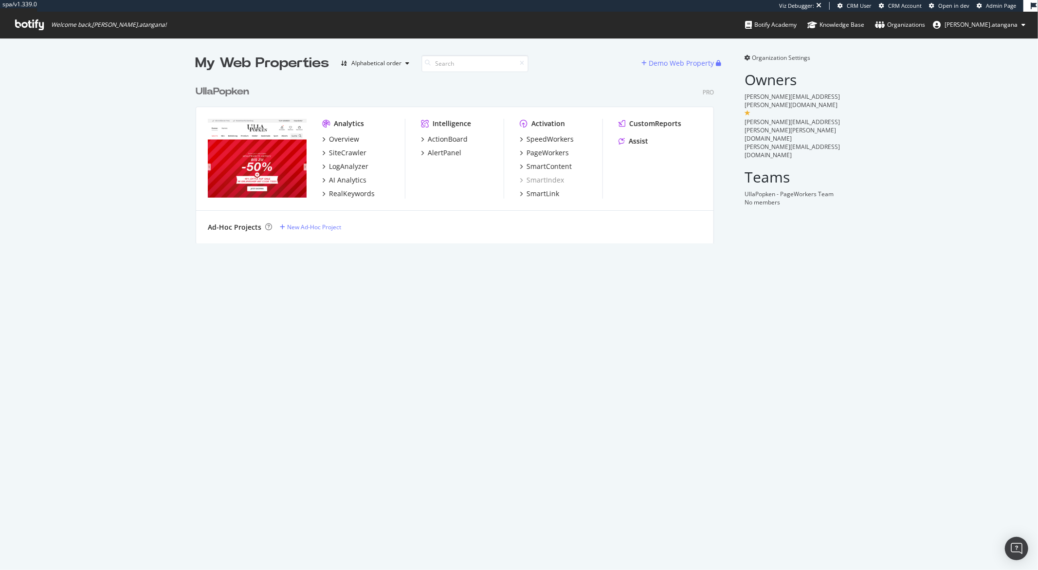
scroll to position [162, 518]
click at [548, 141] on div "SpeedWorkers" at bounding box center [549, 139] width 47 height 10
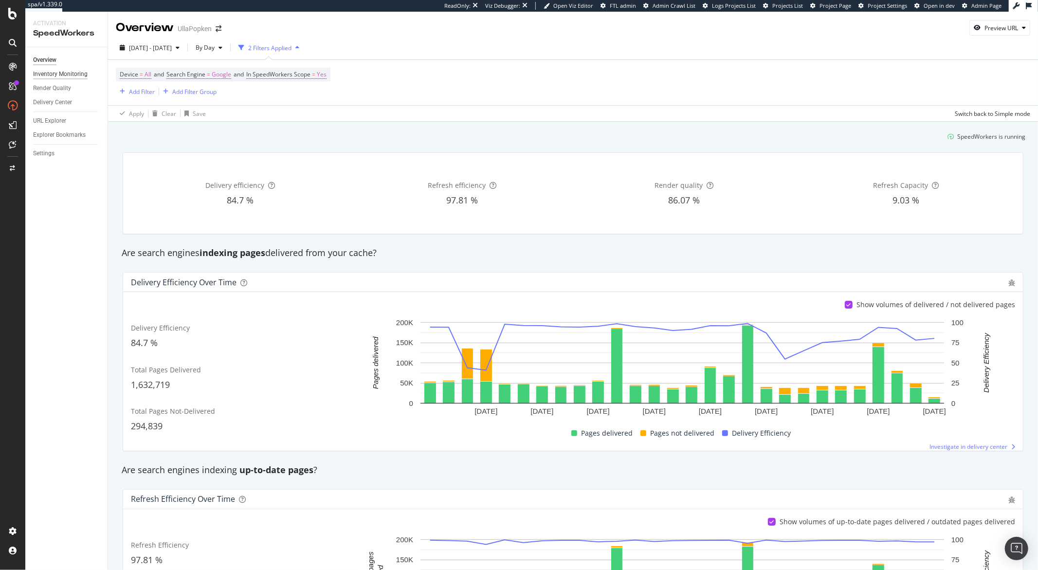
click at [48, 70] on div "Inventory Monitoring" at bounding box center [60, 74] width 54 height 10
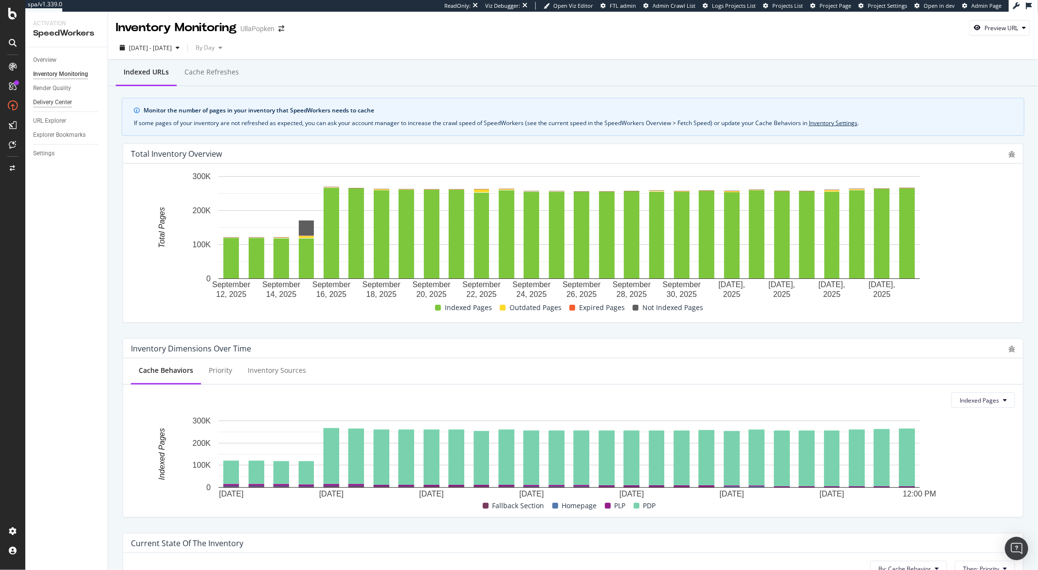
click at [48, 101] on div "Delivery Center" at bounding box center [52, 102] width 39 height 10
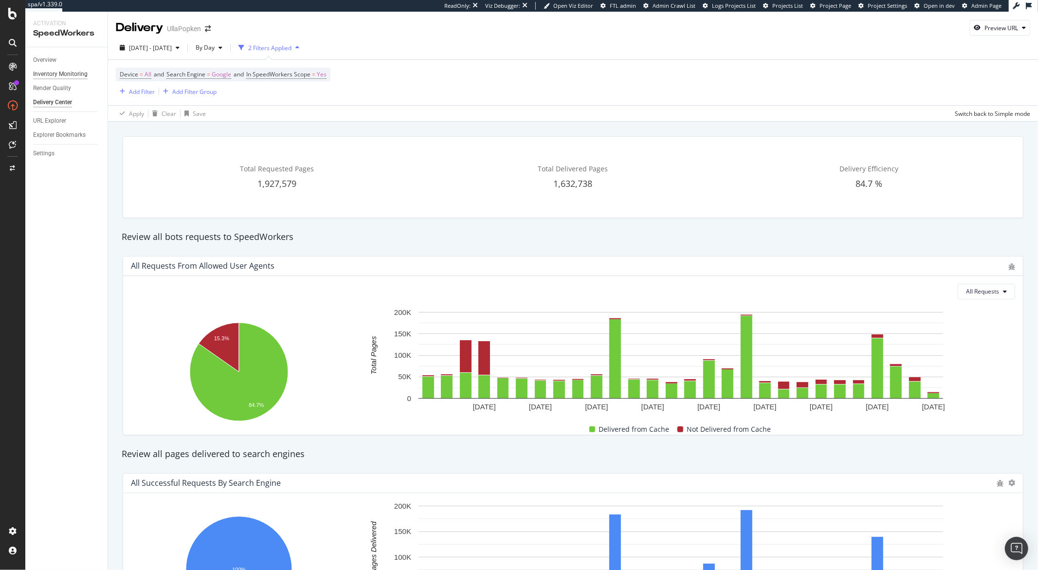
click at [47, 75] on div "Inventory Monitoring" at bounding box center [60, 74] width 54 height 10
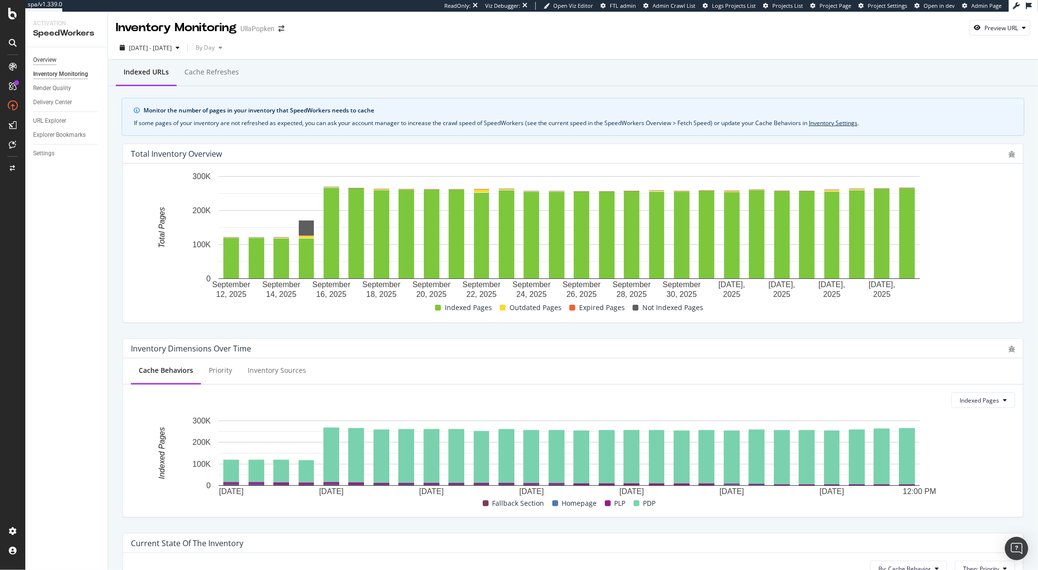
click at [47, 58] on div "Overview" at bounding box center [44, 60] width 23 height 10
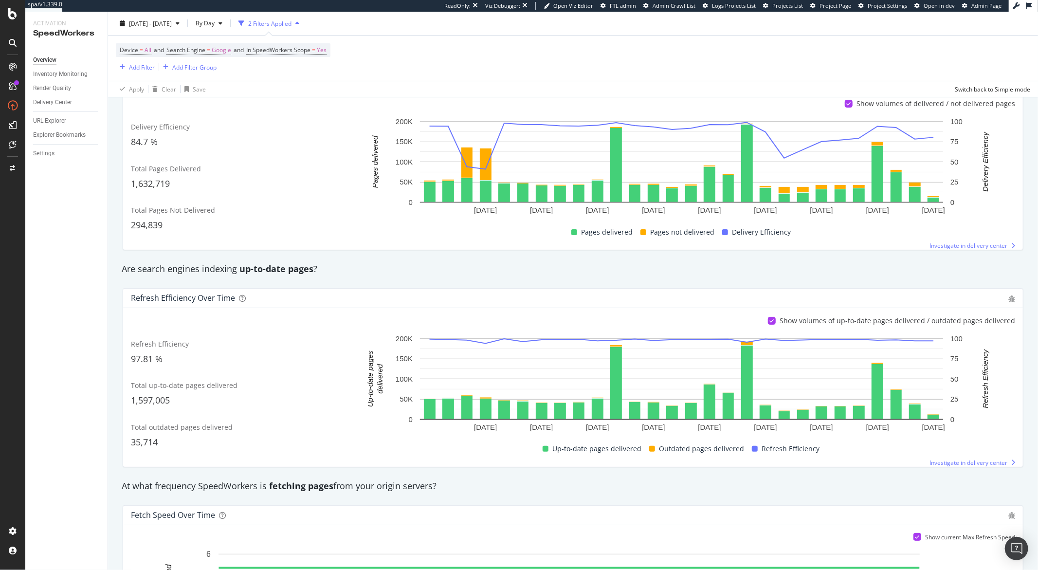
scroll to position [359, 0]
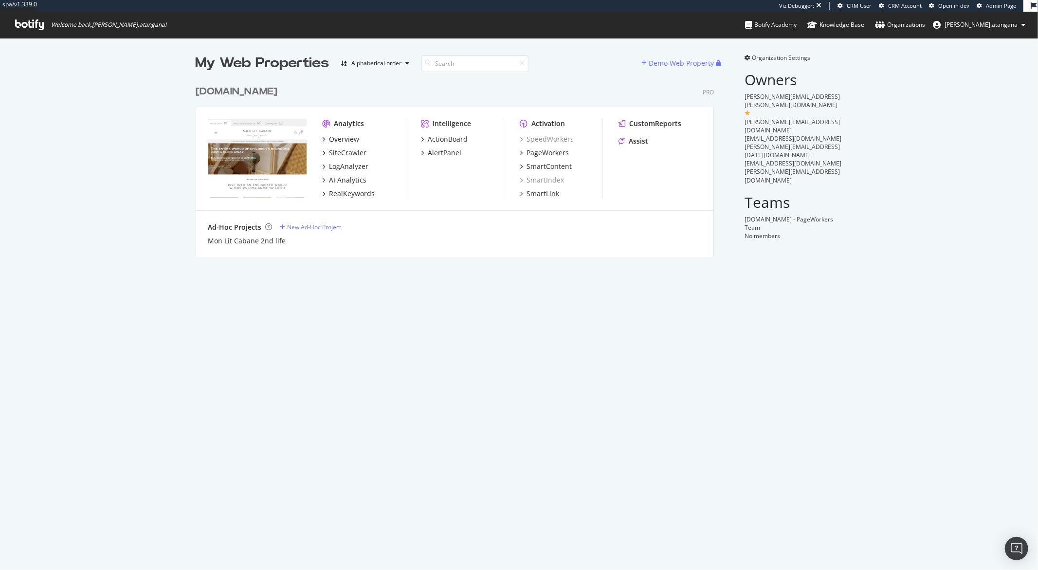
scroll to position [176, 518]
click at [538, 148] on div "PageWorkers" at bounding box center [547, 153] width 42 height 10
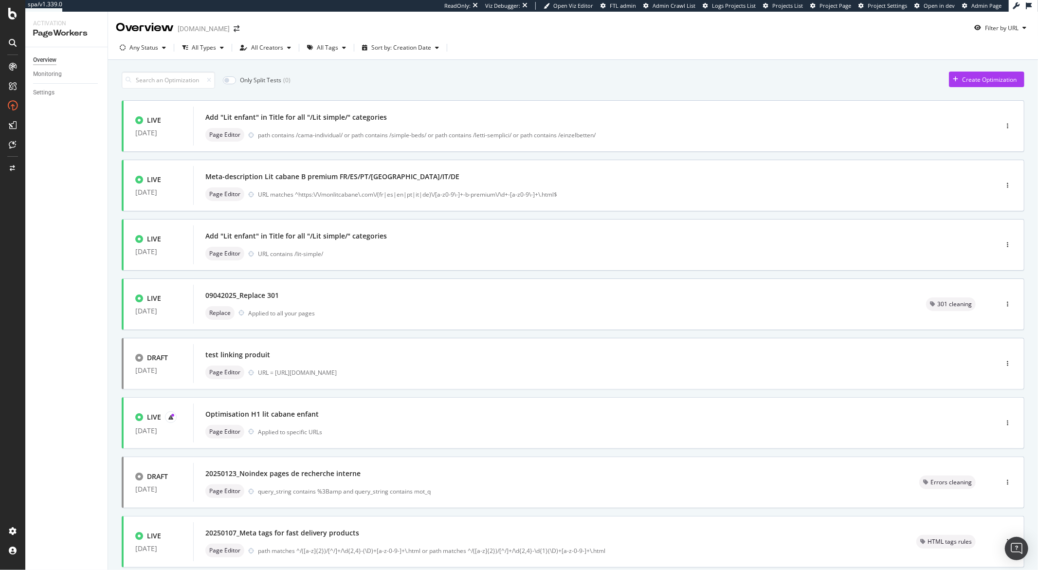
click at [977, 83] on div "Create Optimization" at bounding box center [989, 79] width 54 height 8
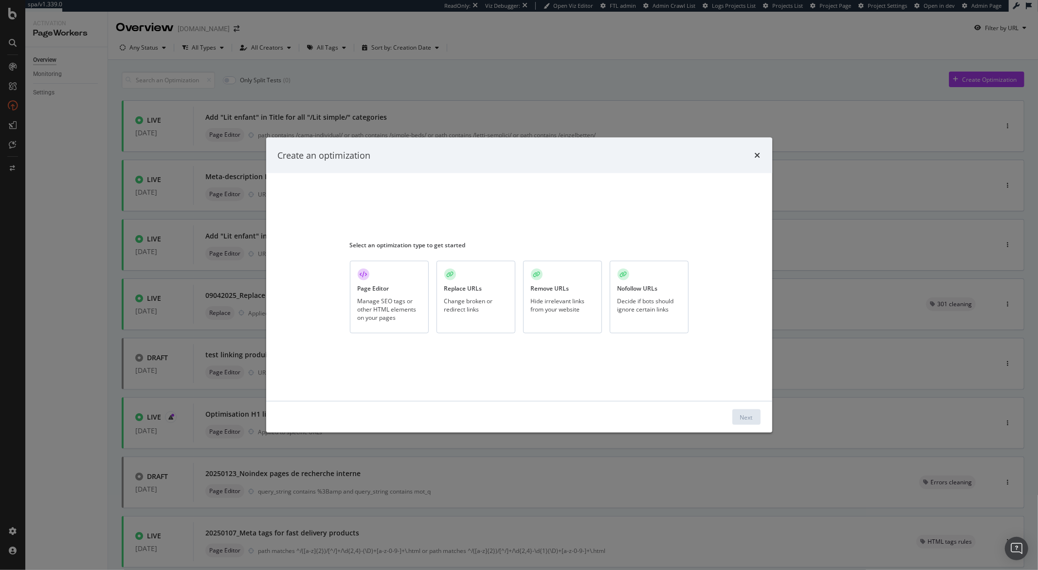
click at [470, 288] on div "Replace URLs" at bounding box center [463, 288] width 38 height 8
click at [740, 413] on div "Next" at bounding box center [746, 417] width 13 height 8
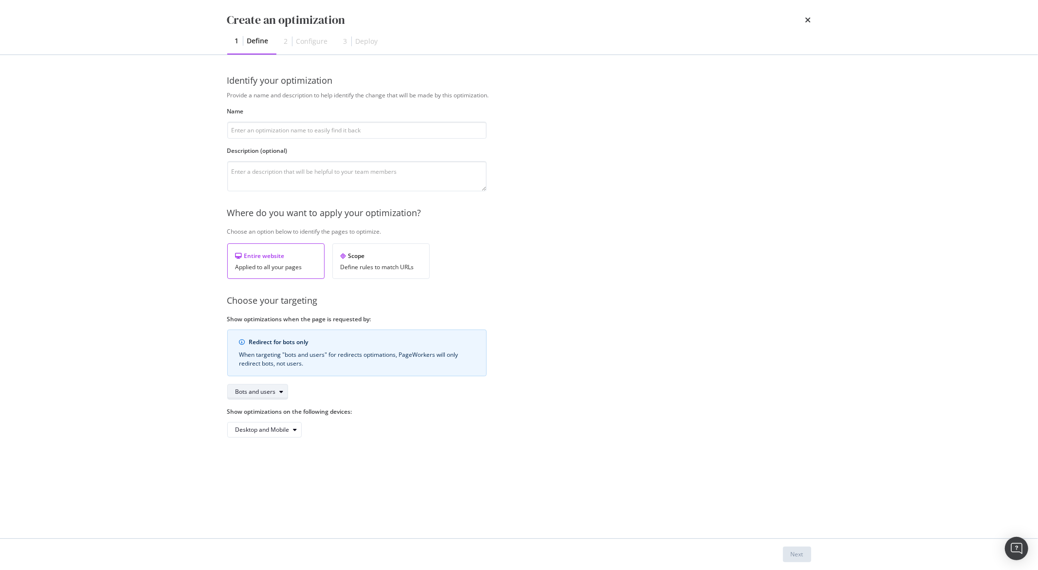
click at [258, 389] on div "Bots and users" at bounding box center [255, 392] width 40 height 6
click at [257, 424] on div "Bots only" at bounding box center [251, 424] width 25 height 8
click at [254, 134] on input "modal" at bounding box center [356, 130] width 259 height 17
type input "Test 301"
click at [146, 186] on div "Create an optimization 1 Define 2 Configure 3 Deploy Identify your optimization…" at bounding box center [519, 285] width 1038 height 570
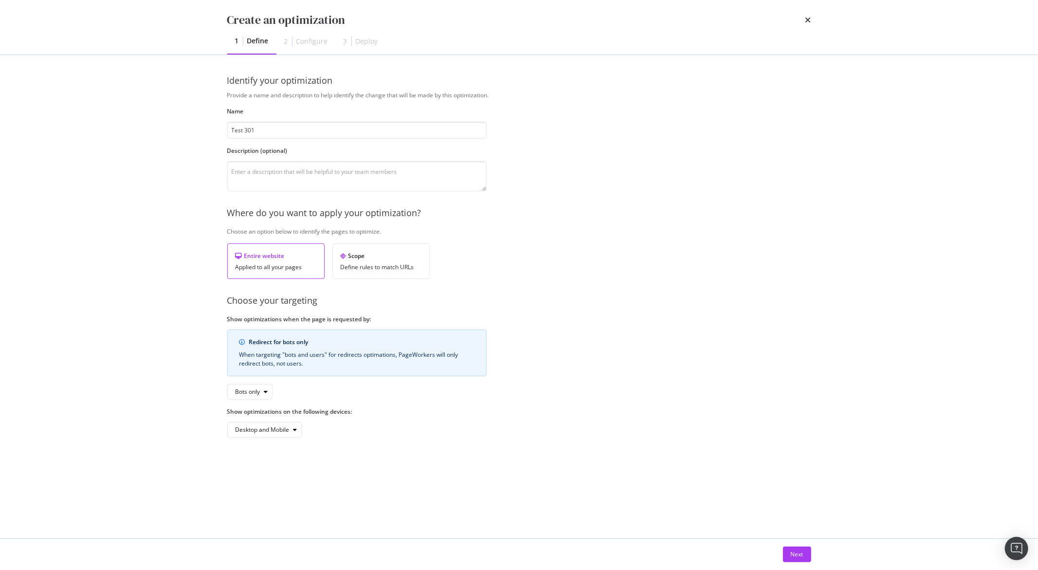
click at [792, 548] on div "Next" at bounding box center [797, 554] width 13 height 15
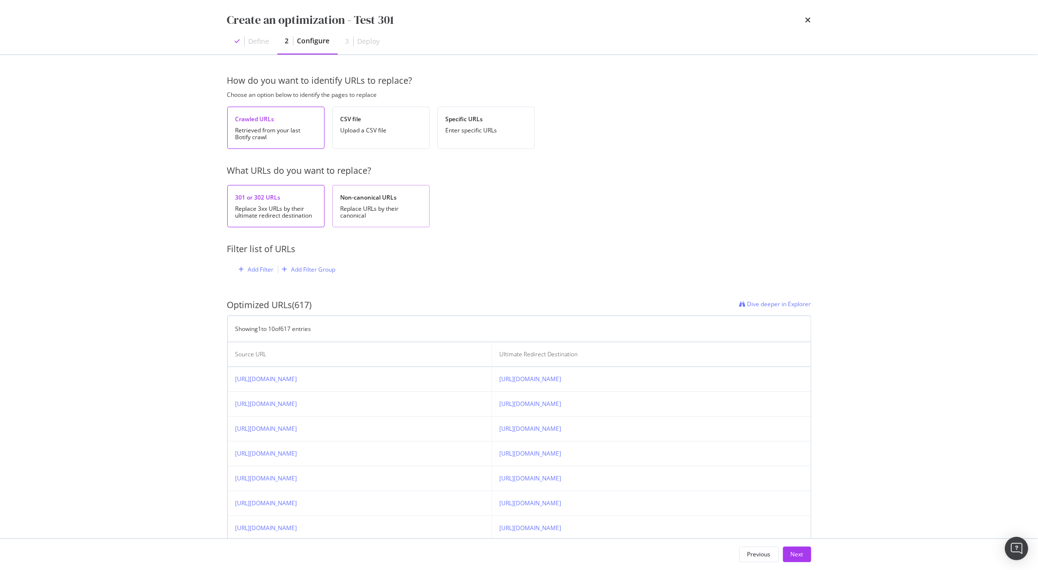
click at [376, 200] on div "Non-canonical URLs" at bounding box center [381, 197] width 81 height 8
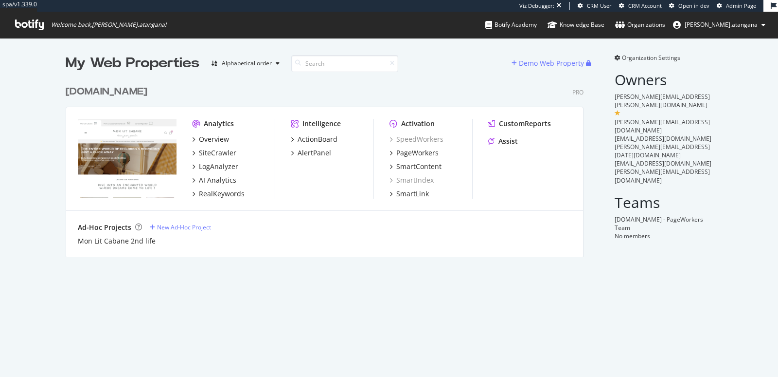
scroll to position [176, 518]
click at [207, 152] on div "SiteCrawler" at bounding box center [217, 153] width 37 height 10
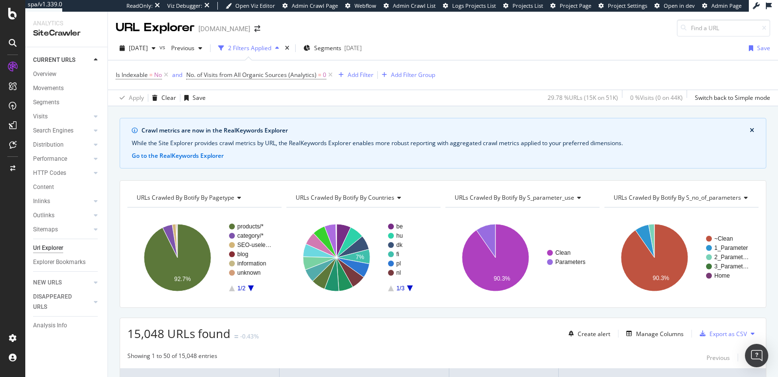
click at [624, 196] on span "URLs Crawled By Botify By s_no_of_parameters" at bounding box center [677, 197] width 127 height 8
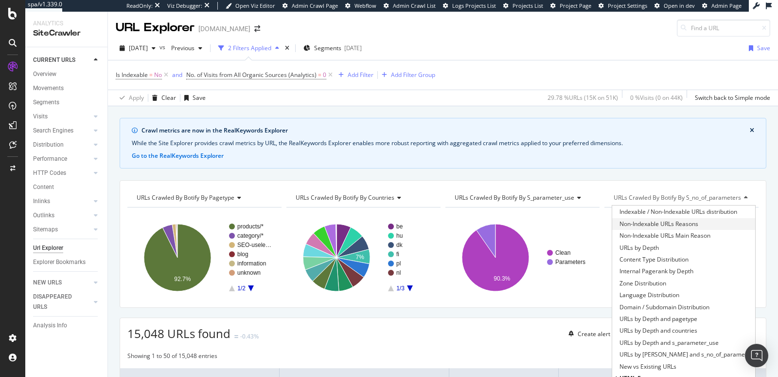
scroll to position [68, 0]
click at [628, 225] on span "Non-Indexable URLs Main Reason" at bounding box center [665, 226] width 91 height 10
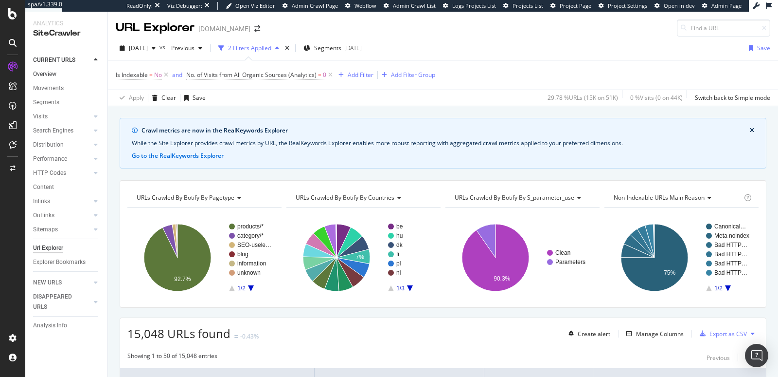
click at [66, 72] on link "Overview" at bounding box center [67, 74] width 68 height 10
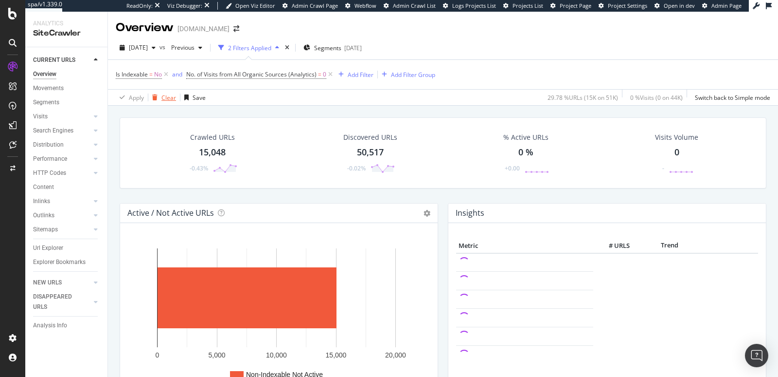
click at [171, 97] on div "Clear" at bounding box center [169, 97] width 15 height 8
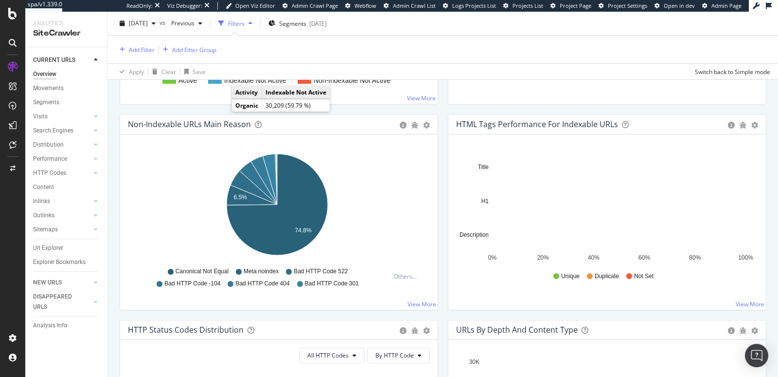
scroll to position [382, 0]
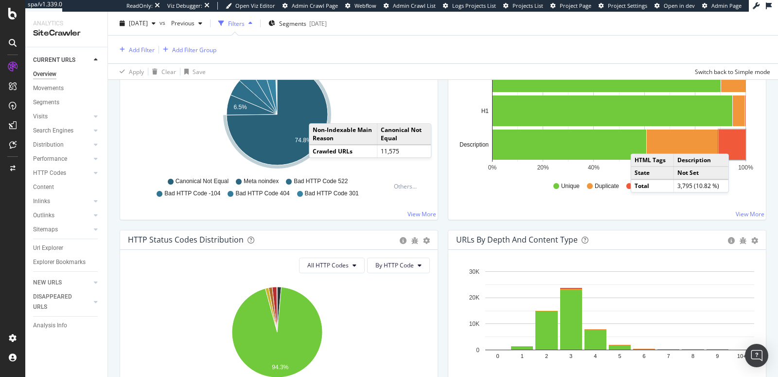
click at [731, 142] on rect "A chart." at bounding box center [732, 144] width 27 height 30
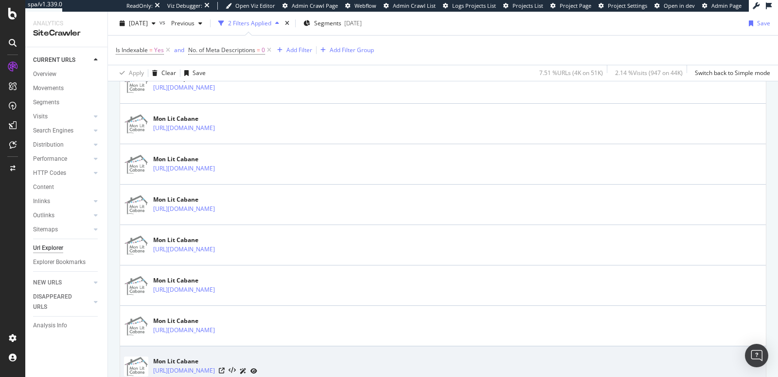
scroll to position [725, 0]
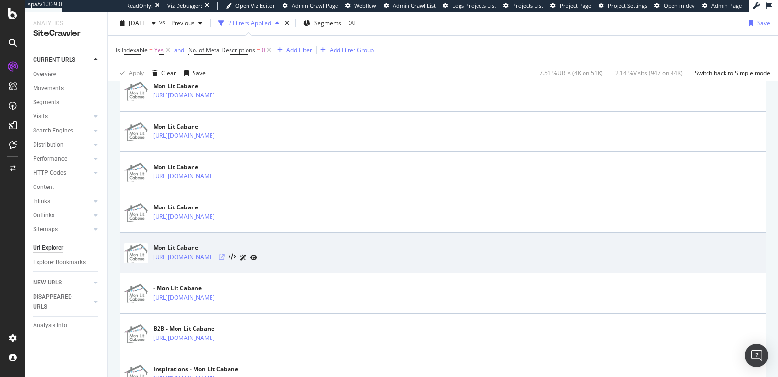
click at [225, 254] on icon at bounding box center [222, 257] width 6 height 6
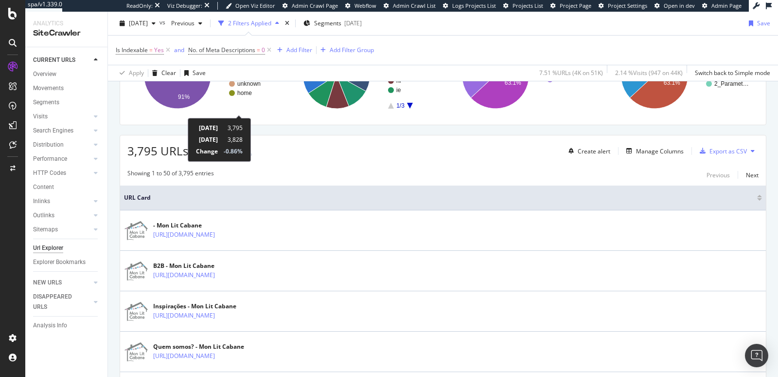
scroll to position [129, 0]
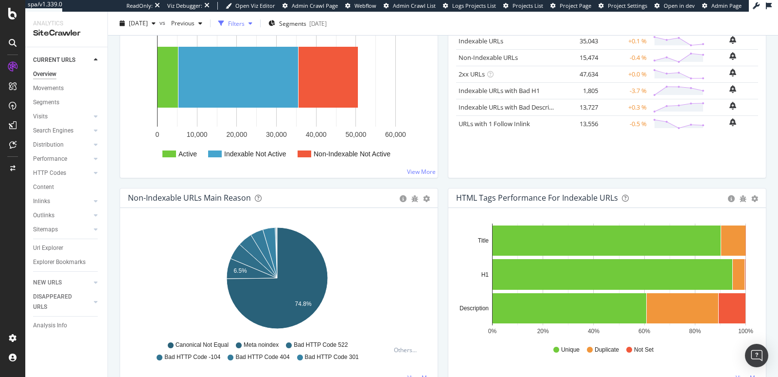
click at [256, 25] on div "button" at bounding box center [251, 23] width 12 height 6
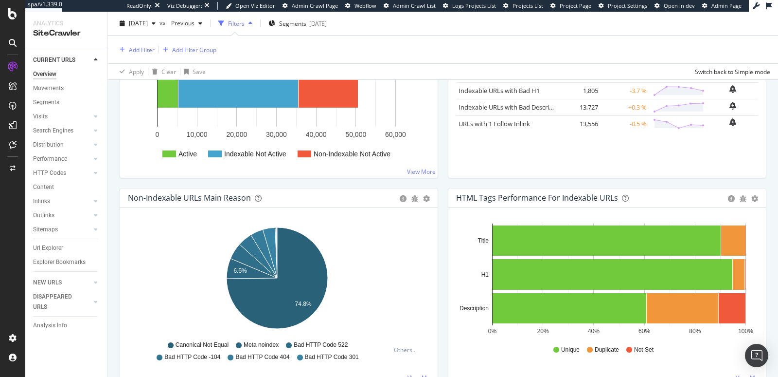
click at [256, 25] on div "button" at bounding box center [251, 23] width 12 height 6
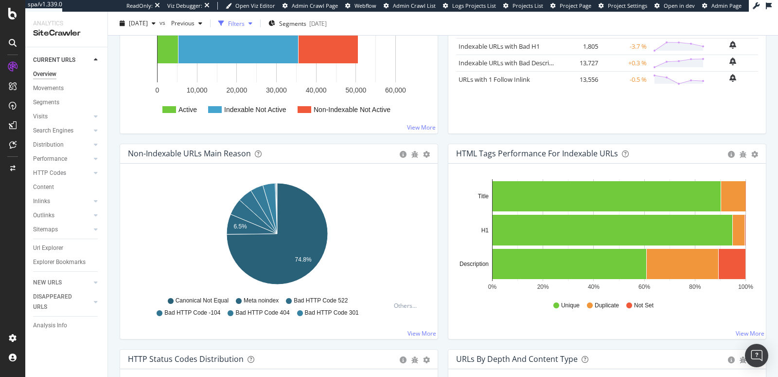
scroll to position [175, 0]
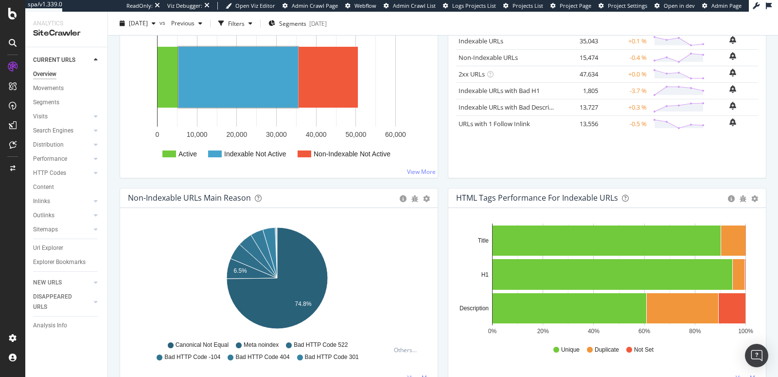
click at [218, 154] on rect "A chart." at bounding box center [215, 153] width 14 height 7
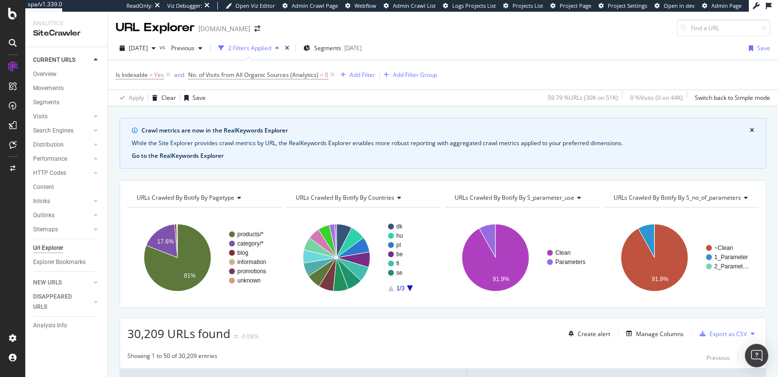
click at [204, 152] on button "Go to the RealKeywords Explorer" at bounding box center [178, 155] width 92 height 9
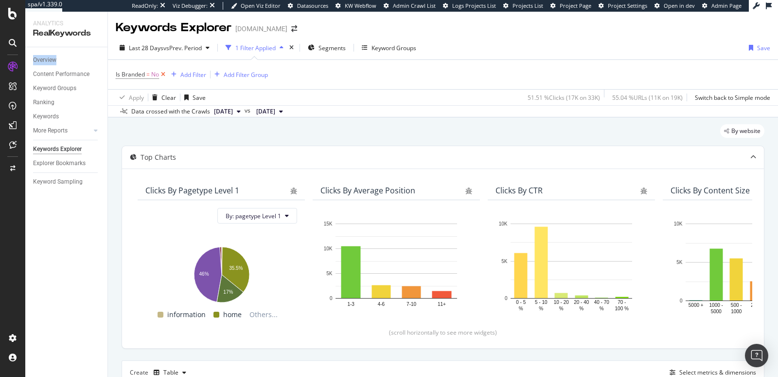
click at [165, 74] on icon at bounding box center [163, 75] width 8 height 10
click at [180, 75] on div "Add Filter" at bounding box center [193, 75] width 26 height 8
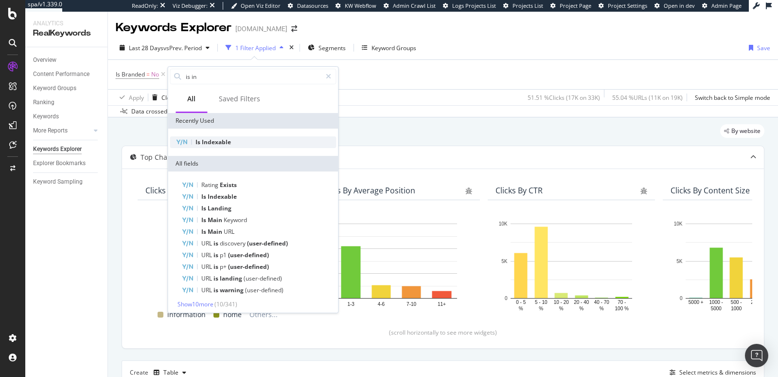
type input "is in"
click at [209, 139] on span "Indexable" at bounding box center [216, 142] width 29 height 8
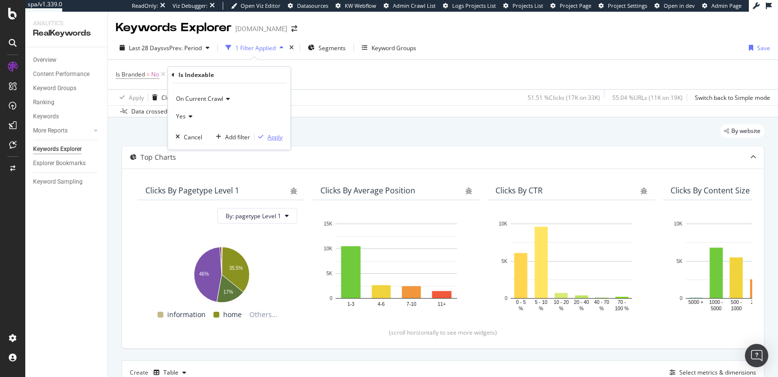
click at [262, 136] on icon "button" at bounding box center [260, 137] width 5 height 6
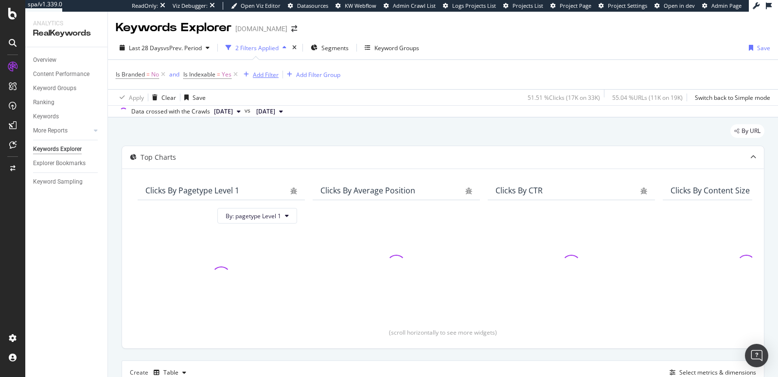
click at [269, 77] on div "Add Filter" at bounding box center [266, 75] width 26 height 8
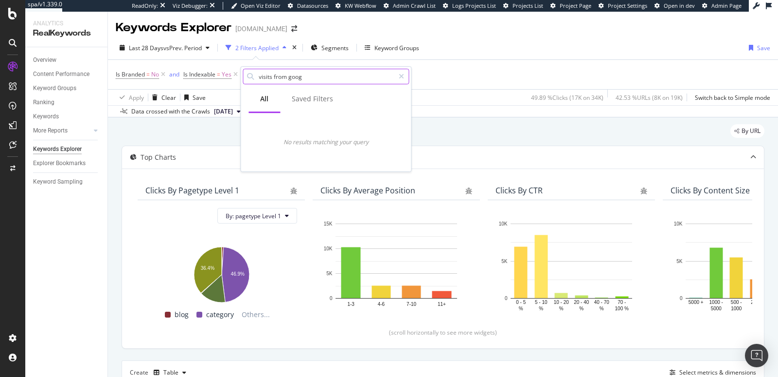
click at [290, 78] on input "visits from goog" at bounding box center [326, 76] width 137 height 15
click at [308, 77] on input "No. of visits from" at bounding box center [326, 76] width 137 height 15
click at [301, 78] on input "No. of visits from" at bounding box center [326, 76] width 137 height 15
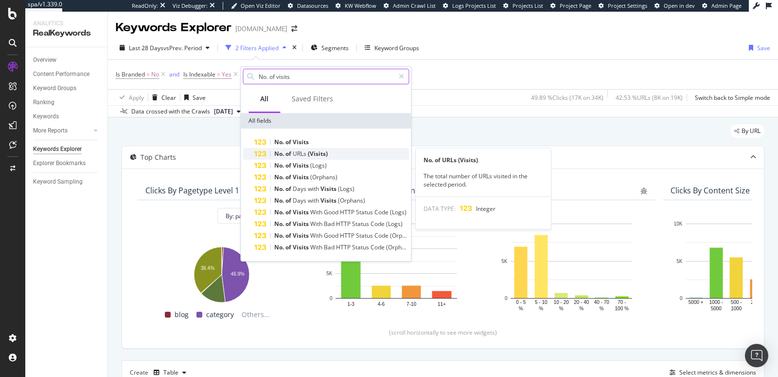
type input "No. of visits"
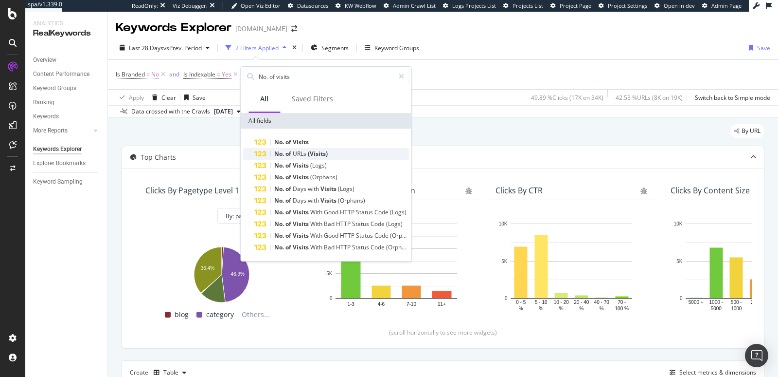
click at [307, 157] on div "No. of URLs (Visits)" at bounding box center [301, 154] width 54 height 8
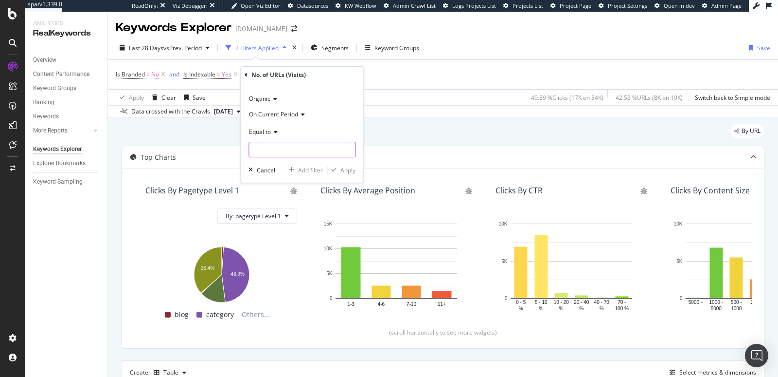
click at [270, 144] on input "number" at bounding box center [302, 150] width 107 height 16
type input "0"
click at [341, 166] on div "Apply" at bounding box center [348, 170] width 15 height 8
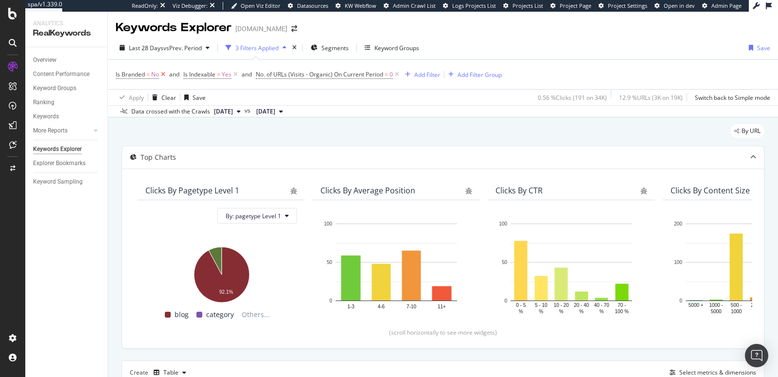
click at [164, 75] on icon at bounding box center [163, 75] width 8 height 10
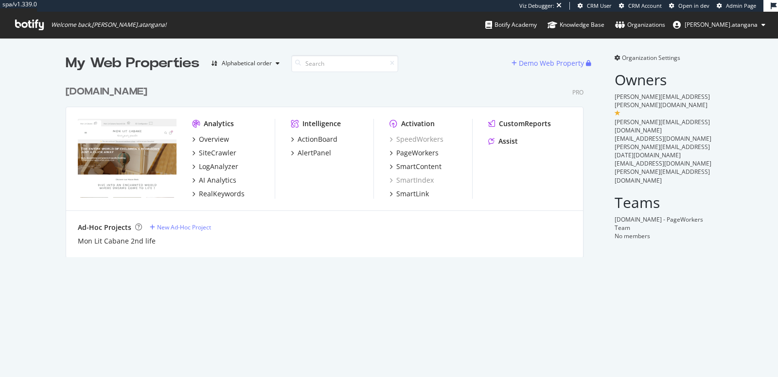
scroll to position [176, 518]
click at [401, 154] on div "PageWorkers" at bounding box center [417, 153] width 42 height 10
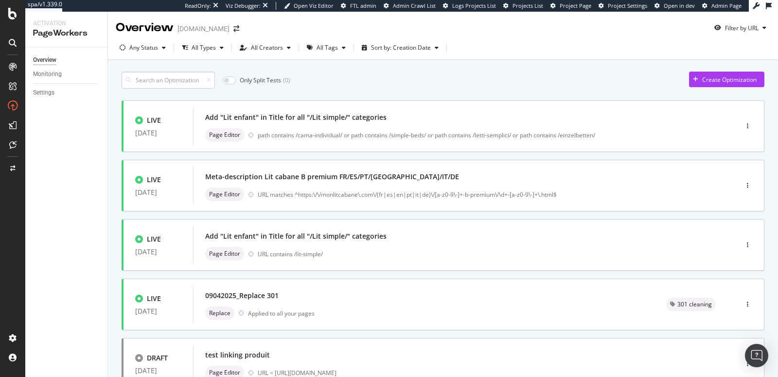
click at [144, 77] on input at bounding box center [168, 80] width 93 height 17
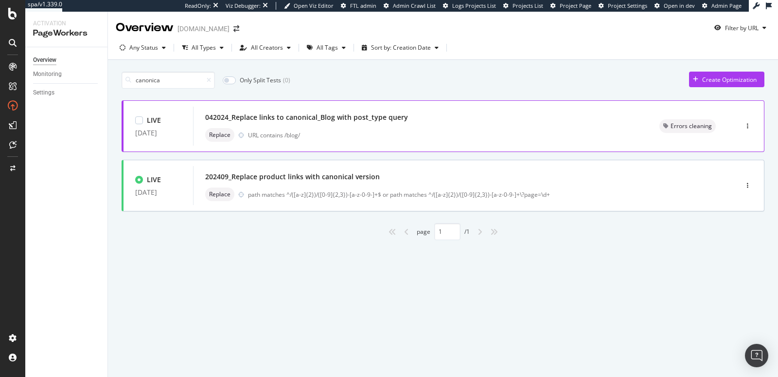
click at [333, 143] on div "042024_Replace links to canonical_Blog with post_type query Replace URL contain…" at bounding box center [420, 126] width 455 height 39
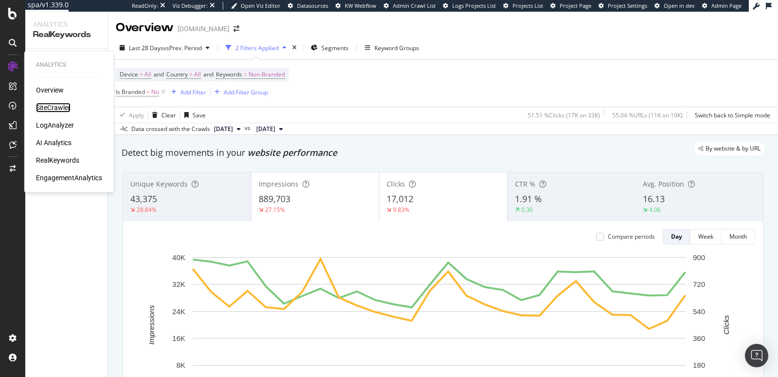
click at [44, 106] on div "SiteCrawler" at bounding box center [53, 108] width 35 height 10
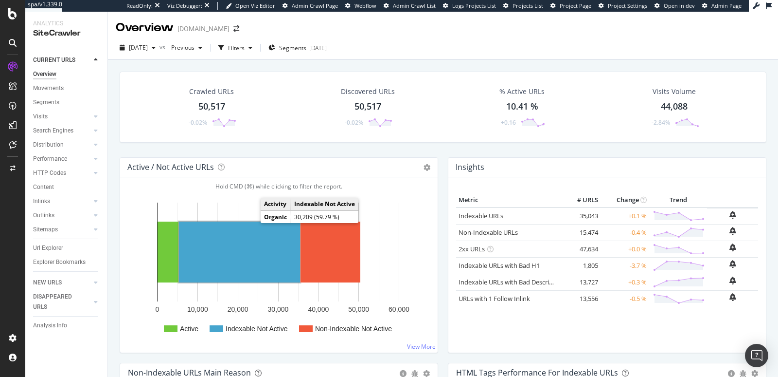
click at [250, 228] on rect "A chart." at bounding box center [239, 251] width 121 height 61
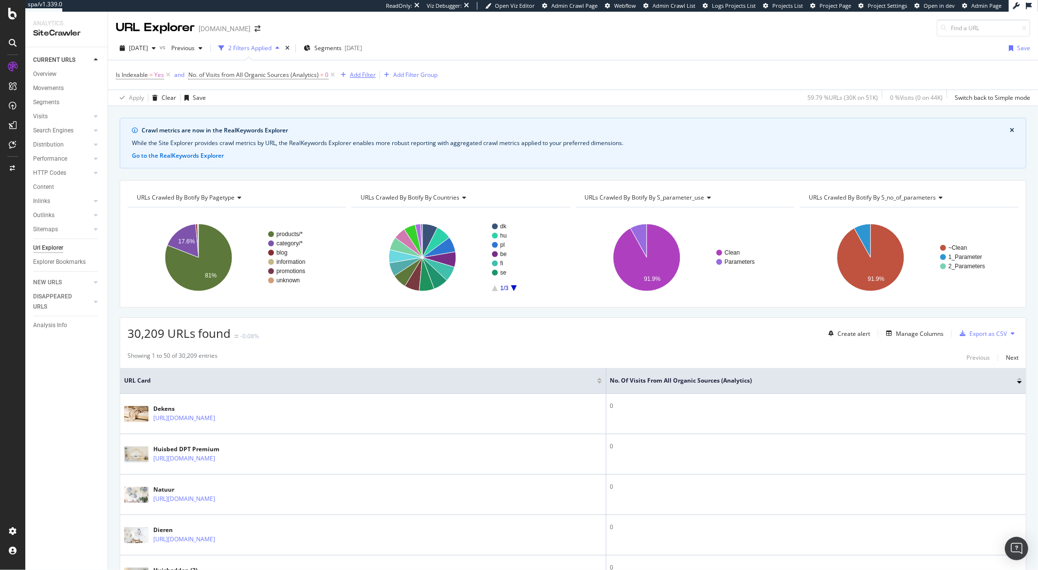
click at [366, 77] on div "Add Filter" at bounding box center [363, 75] width 26 height 8
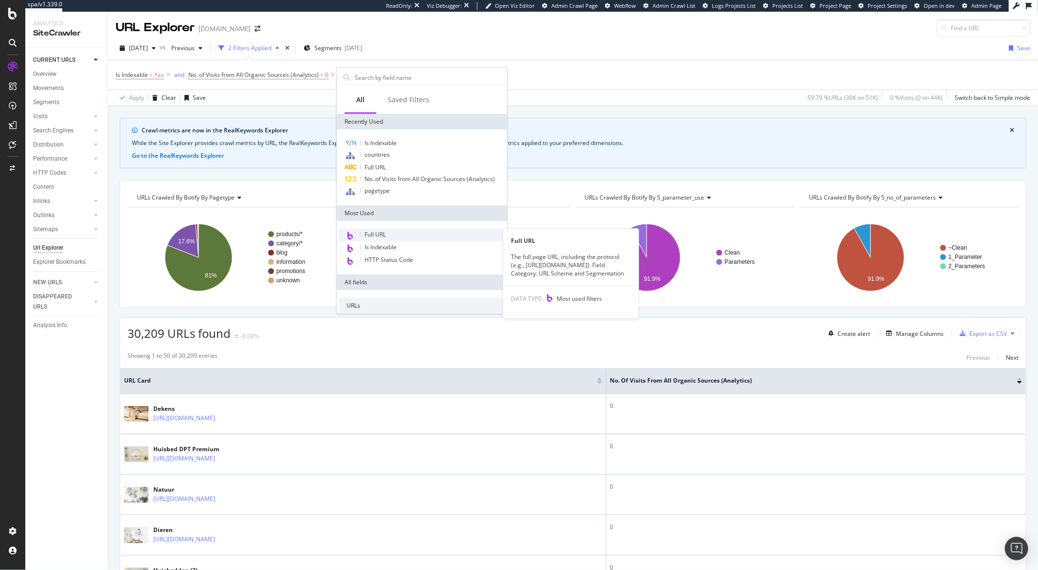
click at [389, 234] on div "Full URL" at bounding box center [422, 235] width 166 height 13
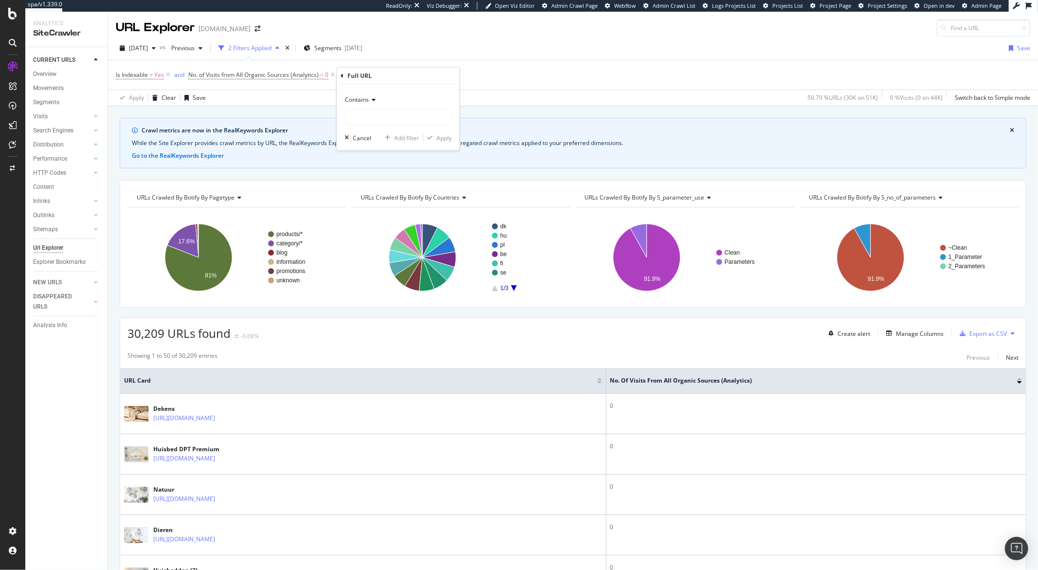
click at [368, 98] on span "Contains" at bounding box center [357, 99] width 24 height 8
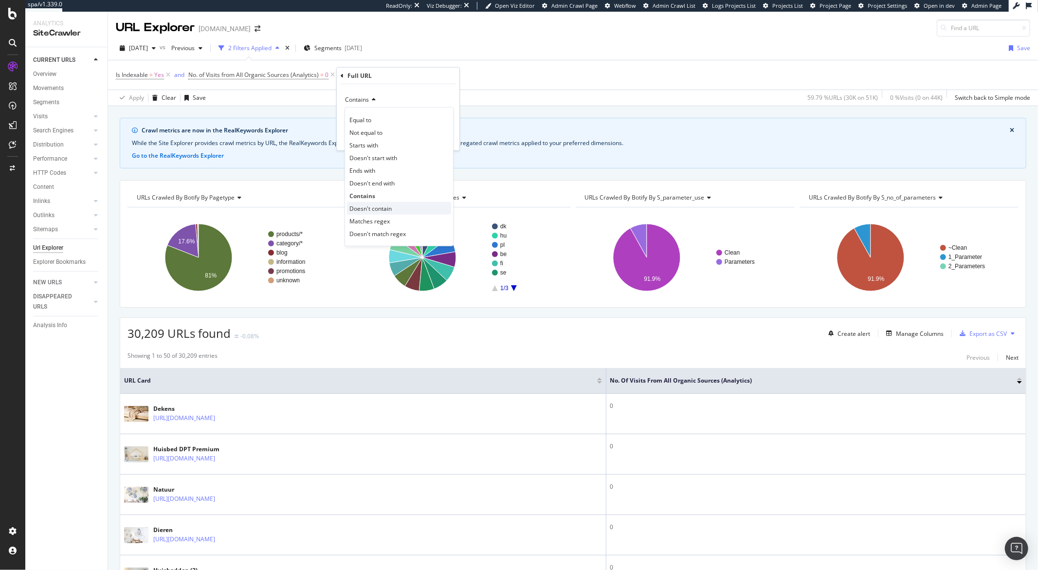
click at [377, 210] on span "Doesn't contain" at bounding box center [370, 208] width 42 height 8
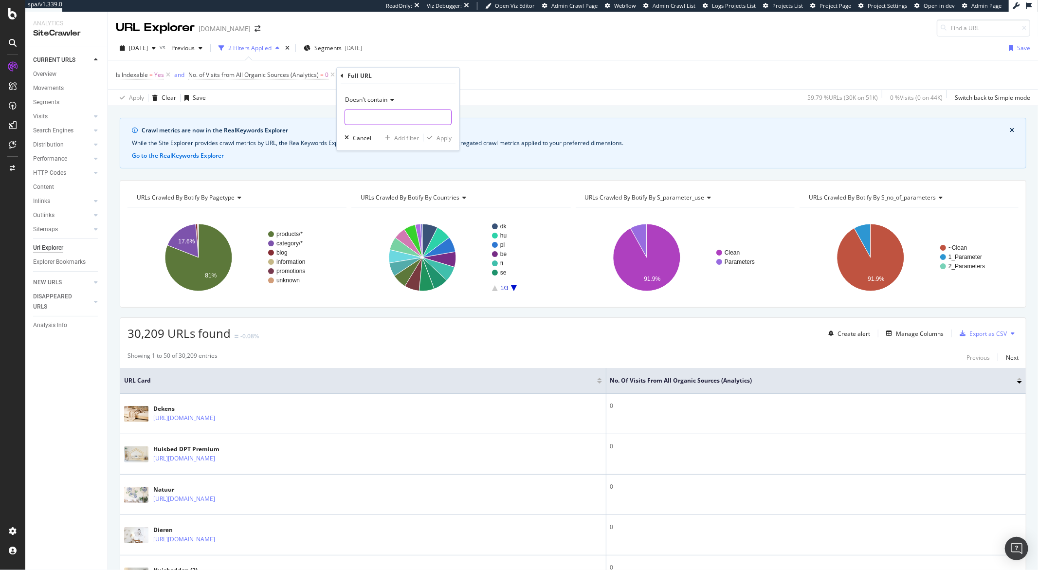
click at [368, 120] on input "text" at bounding box center [398, 117] width 106 height 16
type input "?"
click at [437, 140] on div "Apply" at bounding box center [443, 137] width 15 height 8
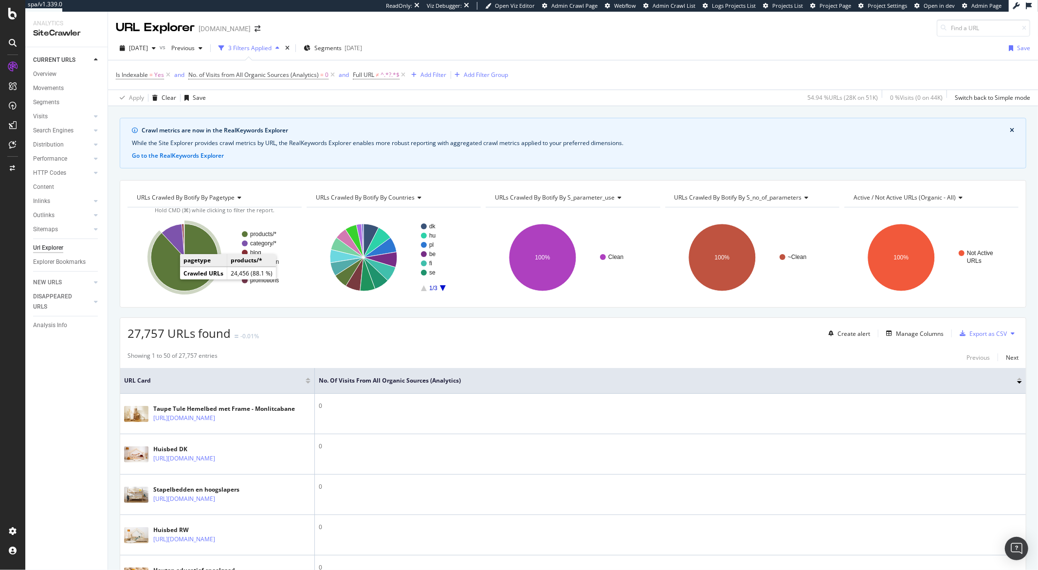
click at [171, 281] on icon "A chart." at bounding box center [184, 257] width 67 height 67
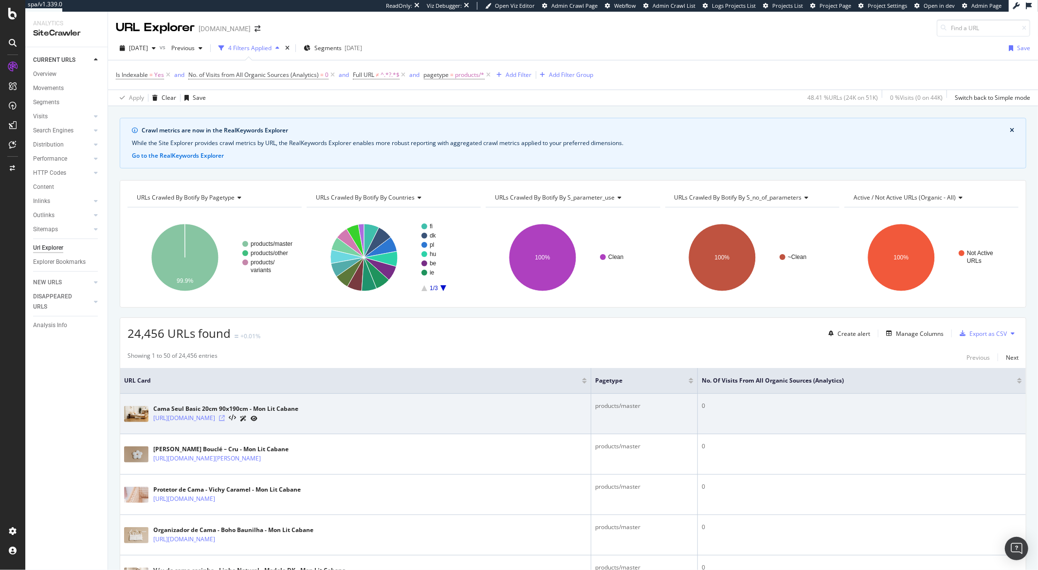
click at [225, 376] on icon at bounding box center [222, 418] width 6 height 6
click at [215, 420] on link "[URL][DOMAIN_NAME]" at bounding box center [184, 418] width 62 height 10
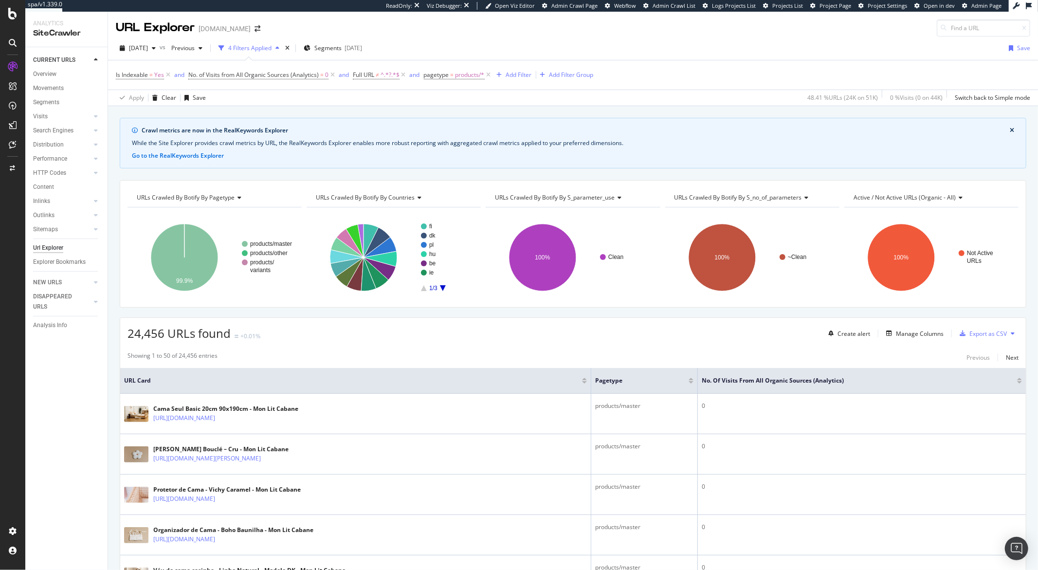
click at [442, 287] on icon "A chart." at bounding box center [443, 288] width 6 height 6
click at [442, 288] on icon "A chart." at bounding box center [443, 288] width 6 height 6
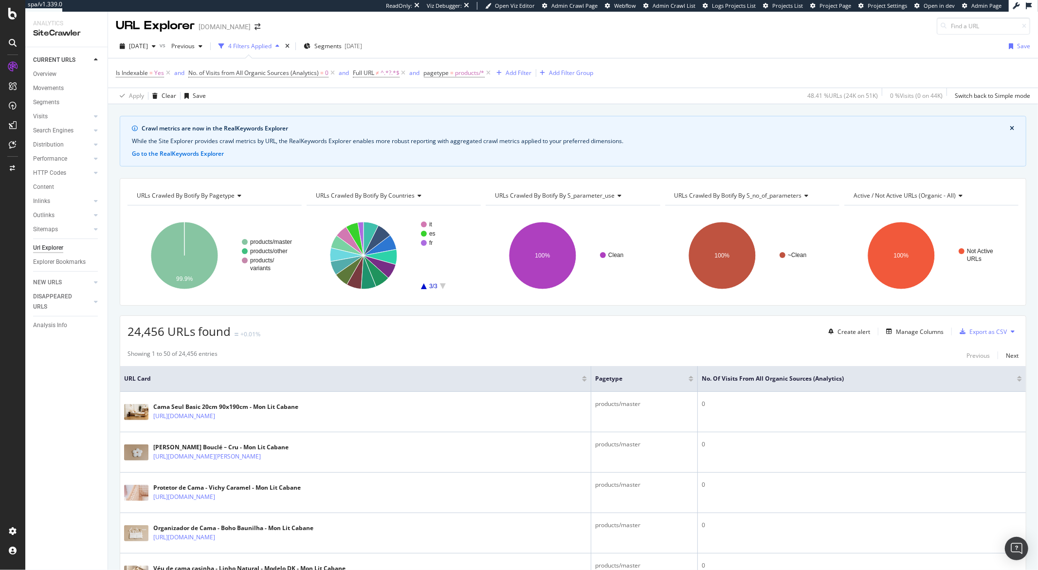
click at [615, 198] on icon at bounding box center [617, 196] width 7 height 6
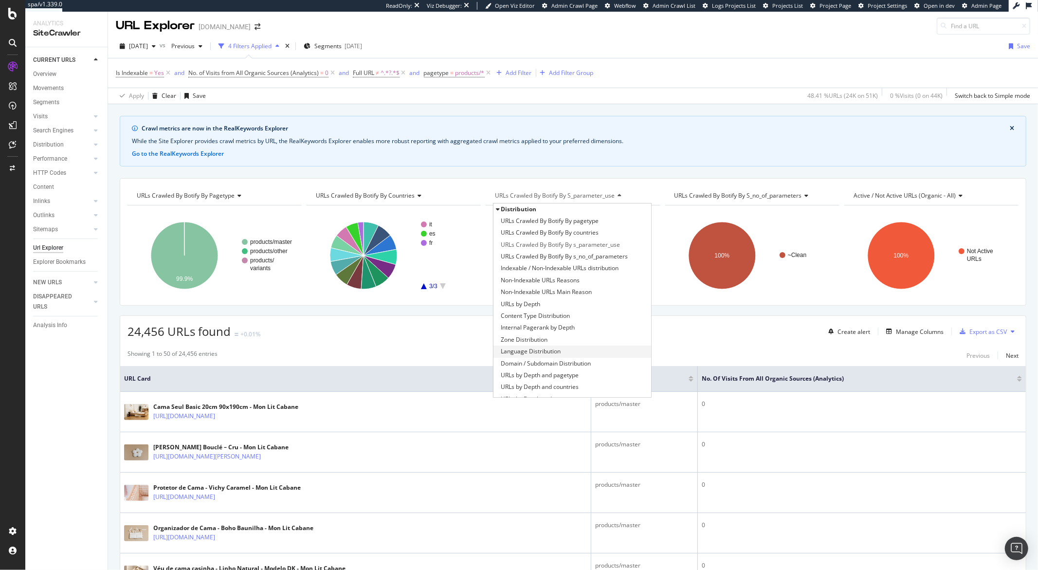
click at [522, 356] on span "Language Distribution" at bounding box center [531, 351] width 60 height 10
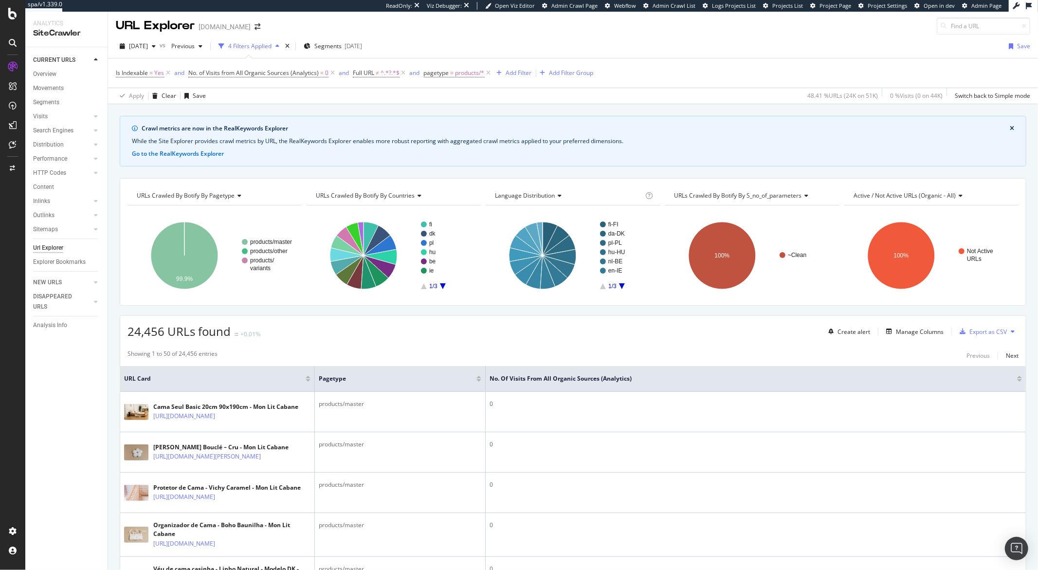
click at [561, 197] on div "Language Distribution" at bounding box center [568, 196] width 150 height 16
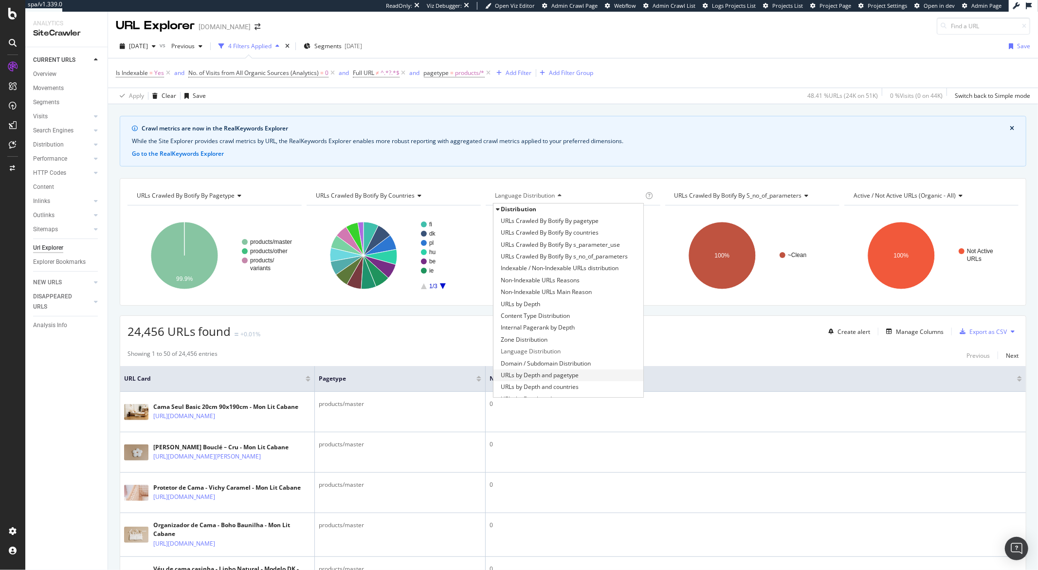
click at [533, 374] on span "URLs by Depth and pagetype" at bounding box center [540, 375] width 78 height 10
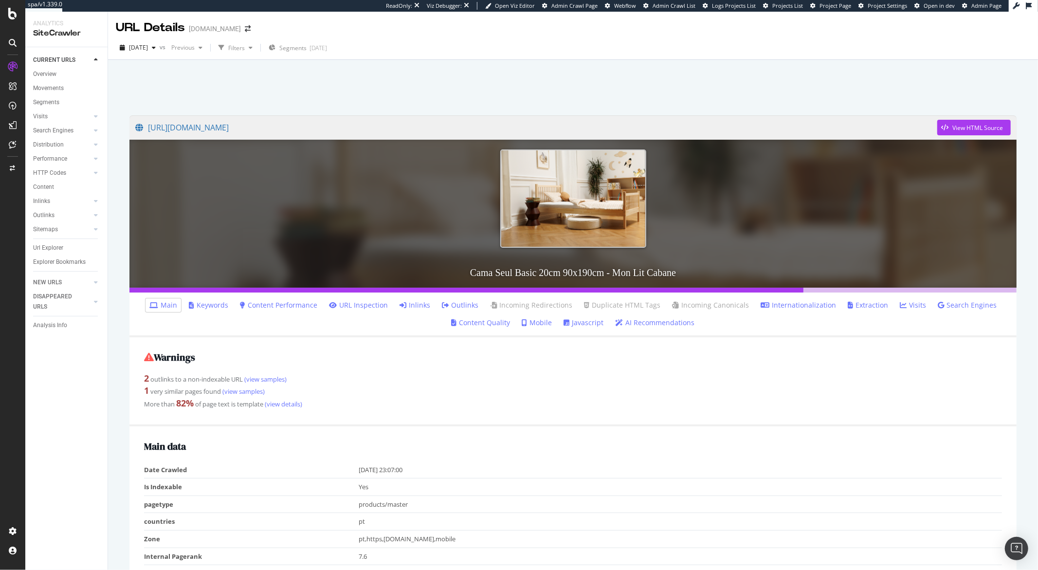
click at [414, 304] on link "Inlinks" at bounding box center [414, 305] width 31 height 10
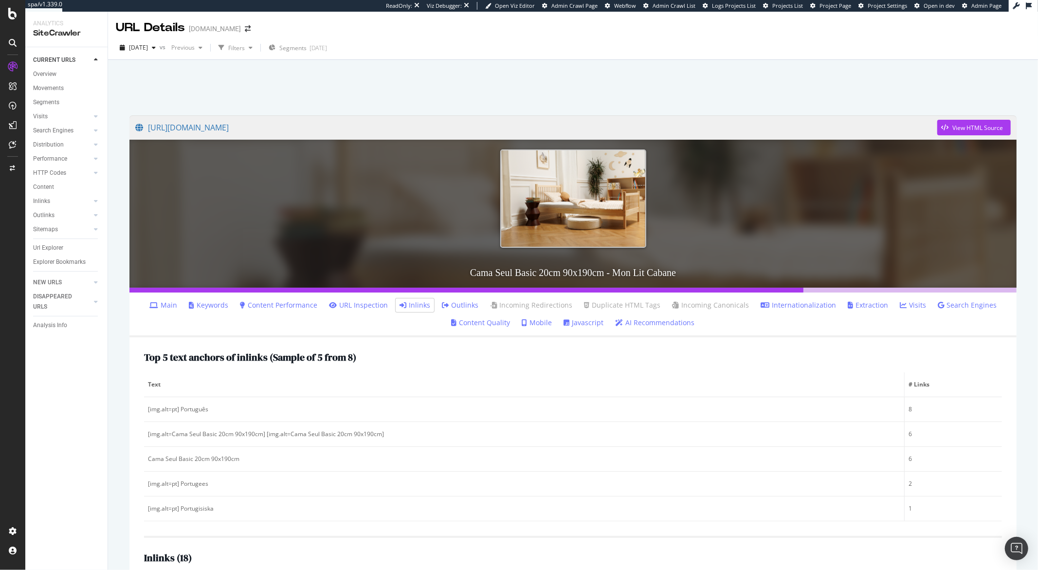
click at [217, 305] on link "Keywords" at bounding box center [208, 305] width 39 height 10
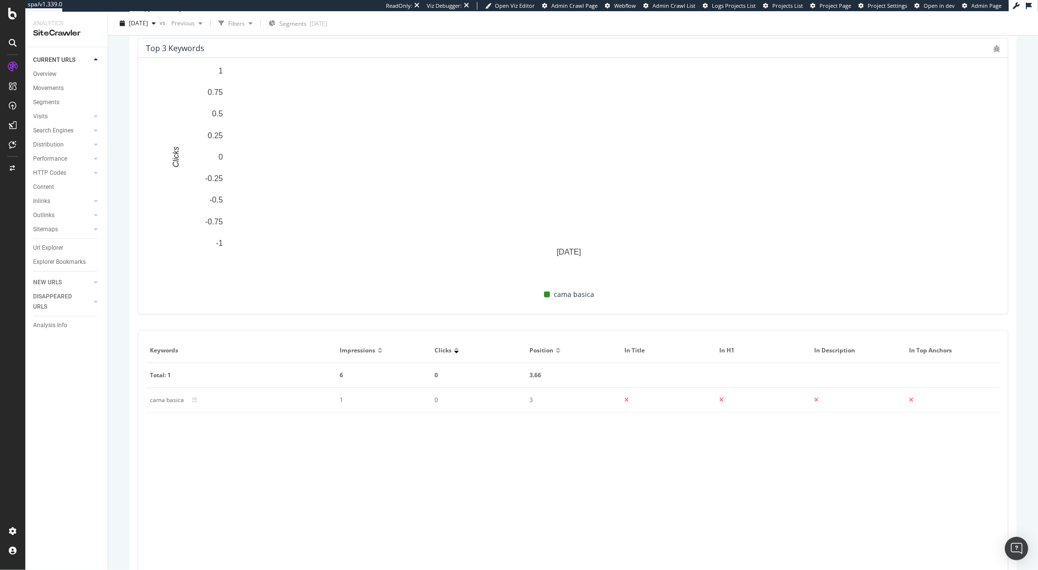
scroll to position [392, 0]
